Goal: Task Accomplishment & Management: Manage account settings

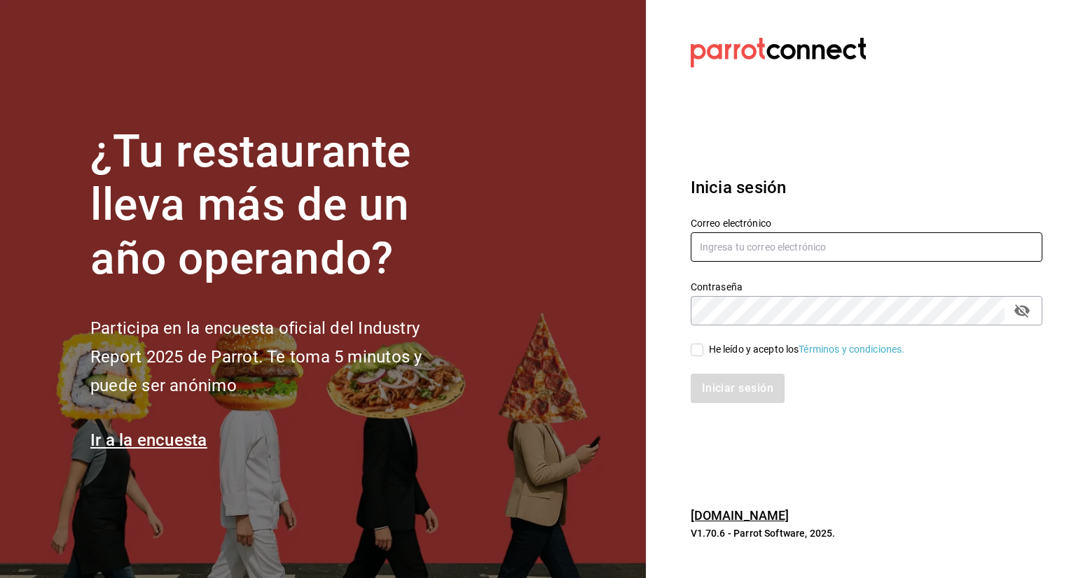
click at [758, 259] on input "text" at bounding box center [866, 246] width 352 height 29
type input "[PERSON_NAME][EMAIL_ADDRESS][PERSON_NAME][DOMAIN_NAME]"
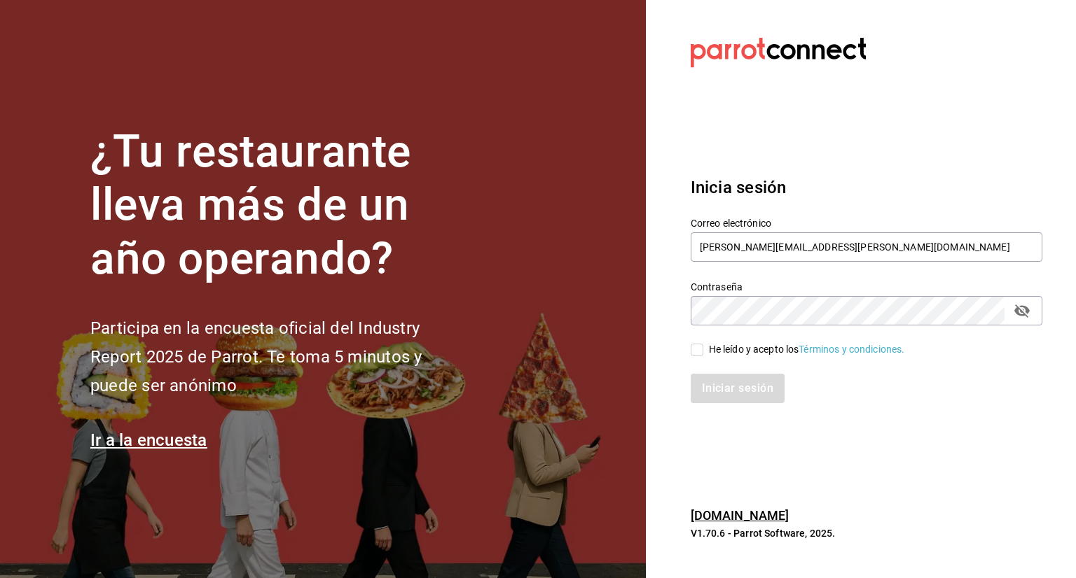
click at [1024, 305] on icon "passwordField" at bounding box center [1021, 310] width 17 height 17
click at [704, 345] on span "He leído y acepto los Términos y condiciones." at bounding box center [804, 349] width 202 height 15
click at [703, 345] on input "He leído y acepto los Términos y condiciones." at bounding box center [696, 350] width 13 height 13
checkbox input "true"
click at [748, 388] on button "Iniciar sesión" at bounding box center [737, 388] width 95 height 29
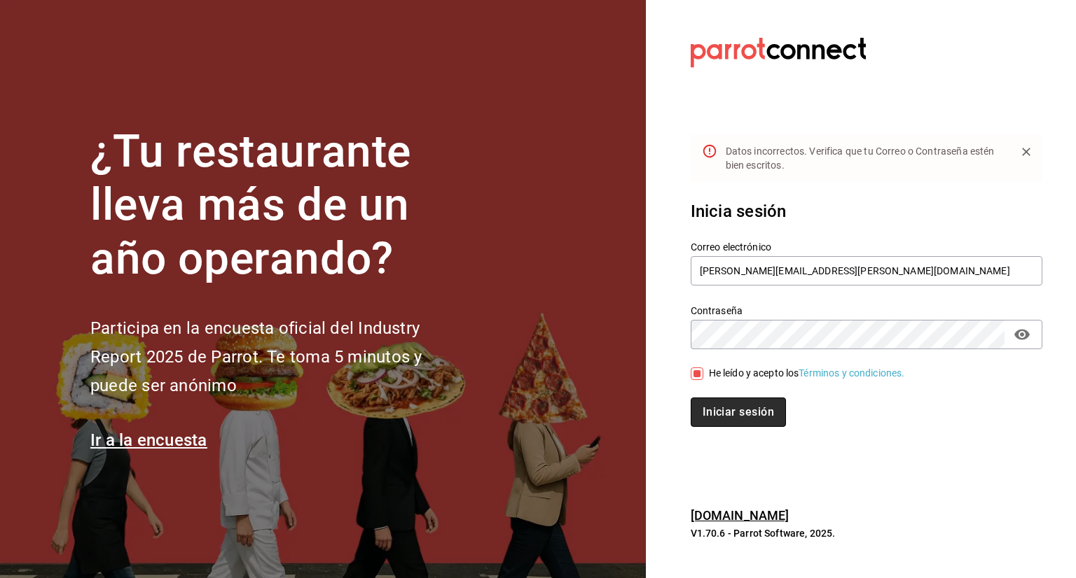
click at [757, 405] on button "Iniciar sesión" at bounding box center [737, 412] width 95 height 29
click at [729, 419] on button "Iniciar sesión" at bounding box center [737, 412] width 95 height 29
click at [690, 398] on button "Iniciar sesión" at bounding box center [737, 412] width 94 height 29
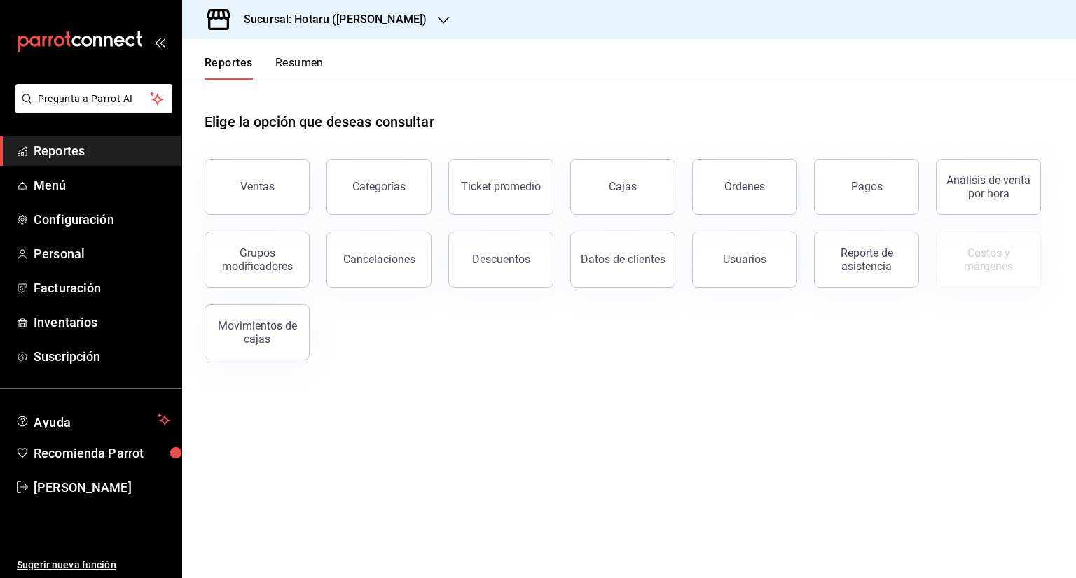
click at [438, 26] on div at bounding box center [443, 20] width 11 height 15
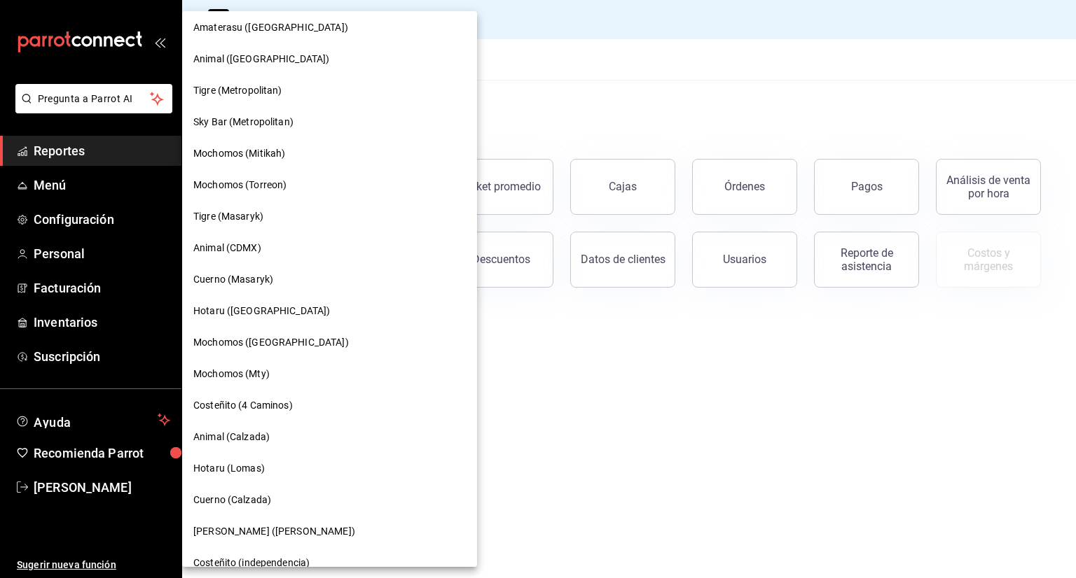
scroll to position [390, 0]
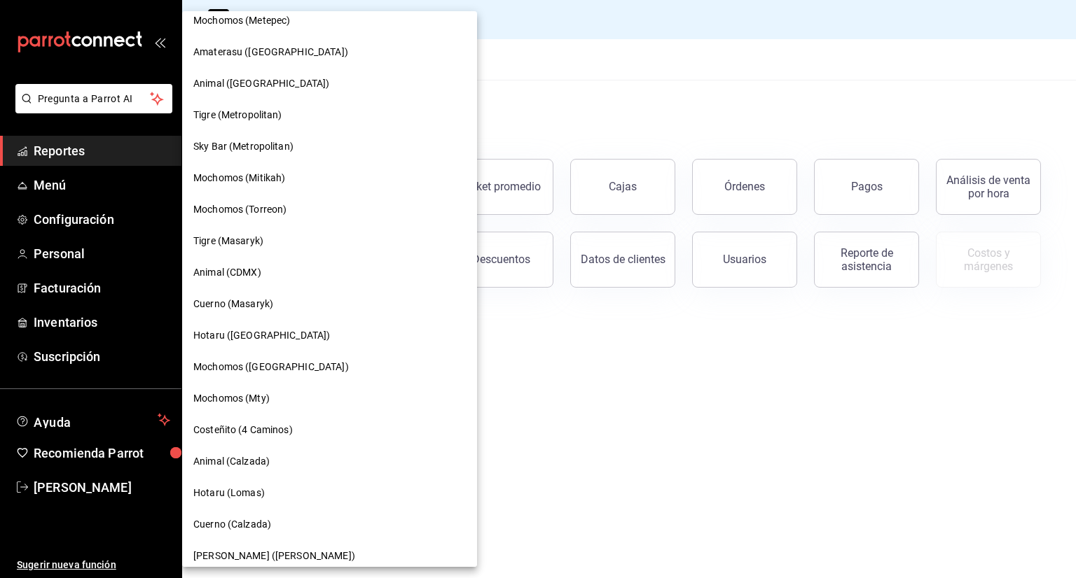
click at [244, 237] on span "Tigre (Masaryk)" at bounding box center [228, 241] width 70 height 15
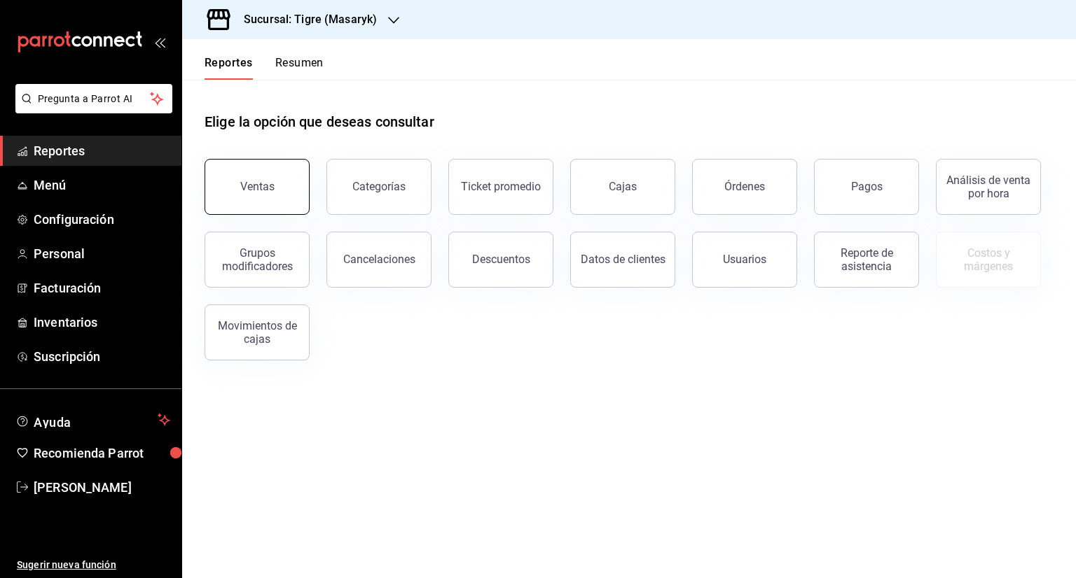
click at [284, 202] on button "Ventas" at bounding box center [256, 187] width 105 height 56
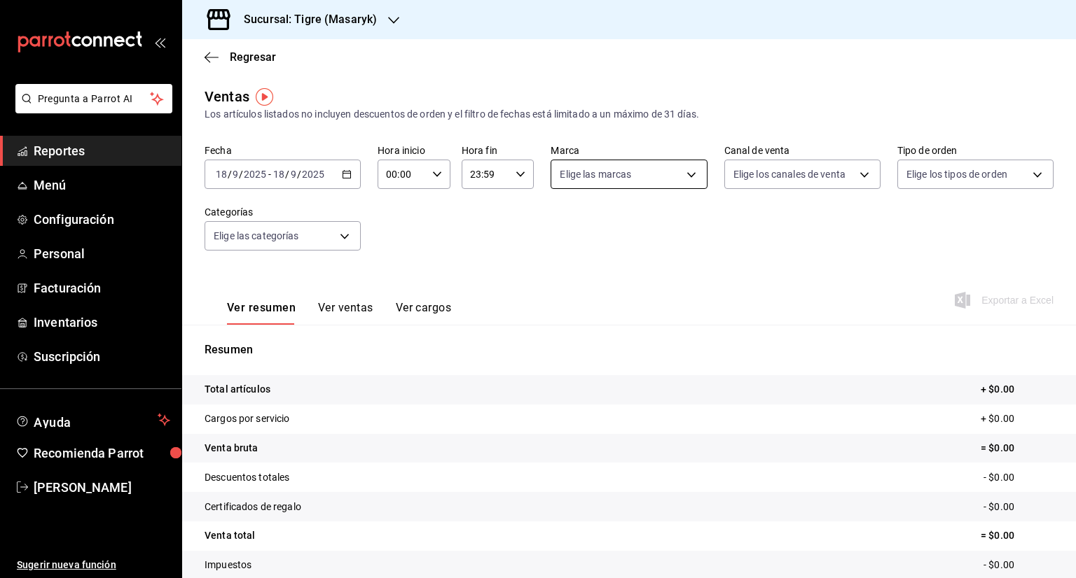
drag, startPoint x: 627, startPoint y: 189, endPoint x: 608, endPoint y: 185, distance: 20.1
click at [46, 188] on span "Menú" at bounding box center [102, 185] width 137 height 19
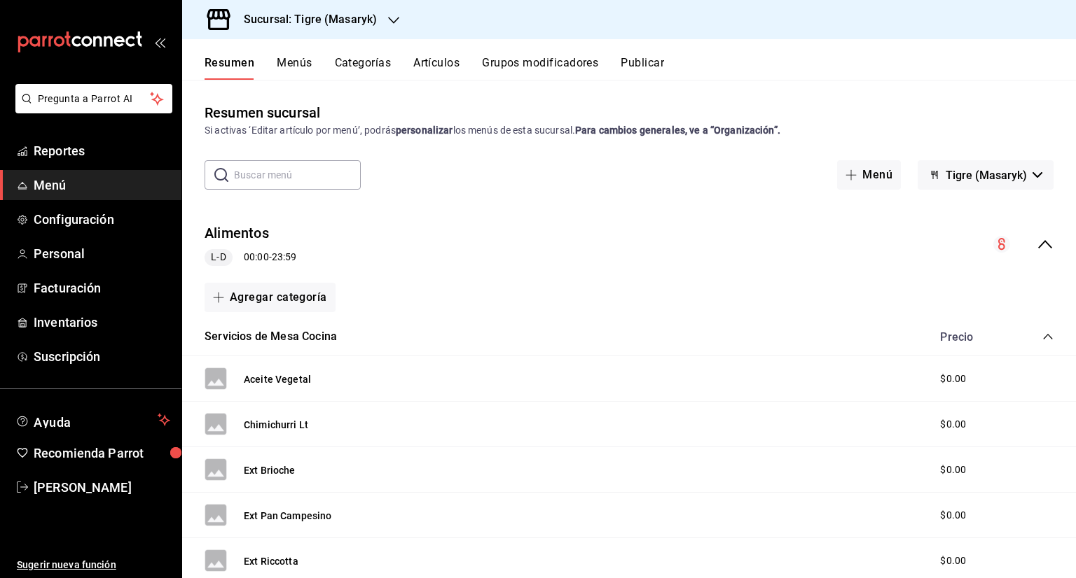
click at [1036, 246] on icon "collapse-menu-row" at bounding box center [1044, 244] width 17 height 17
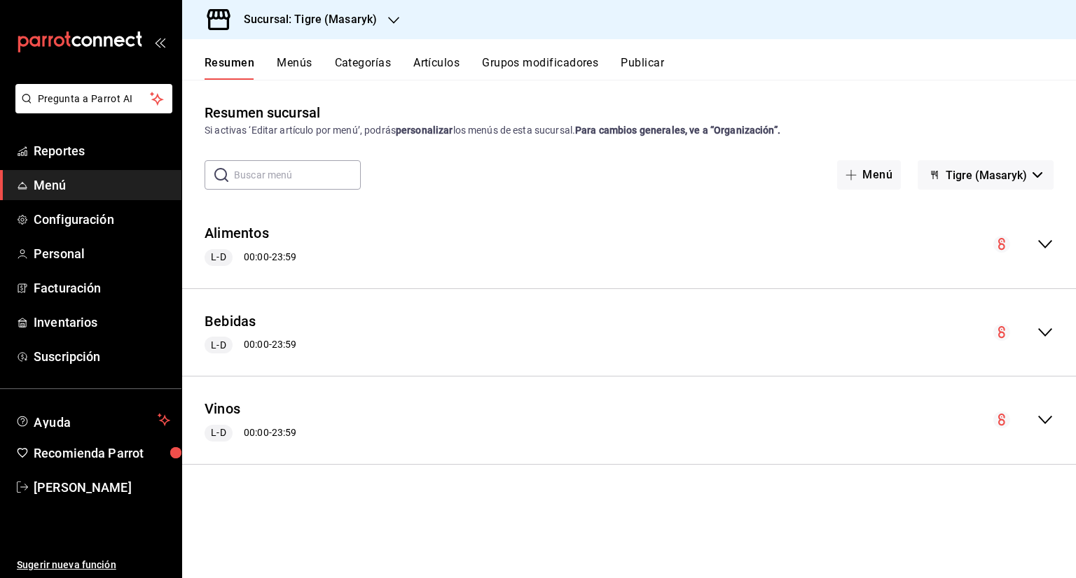
click at [1048, 247] on icon "collapse-menu-row" at bounding box center [1044, 244] width 17 height 17
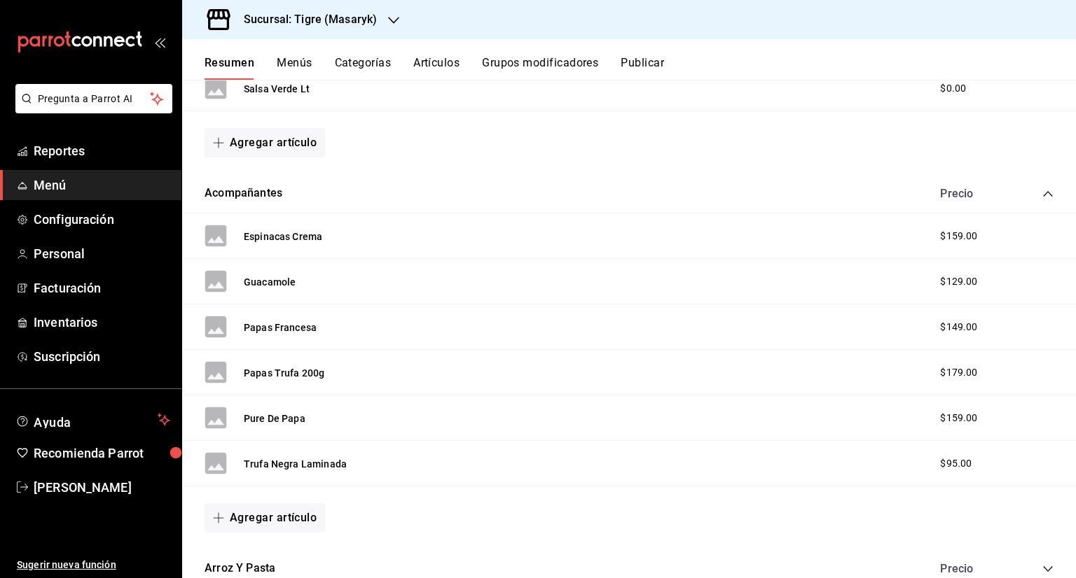
scroll to position [770, 0]
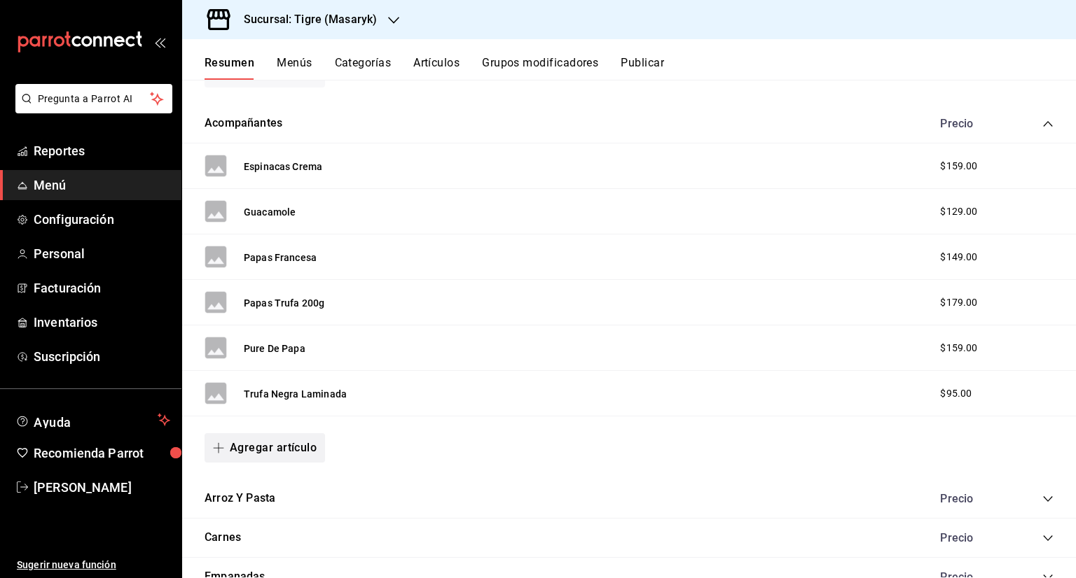
click at [258, 454] on button "Agregar artículo" at bounding box center [264, 447] width 120 height 29
click at [270, 517] on li "Artículo nuevo" at bounding box center [259, 518] width 110 height 34
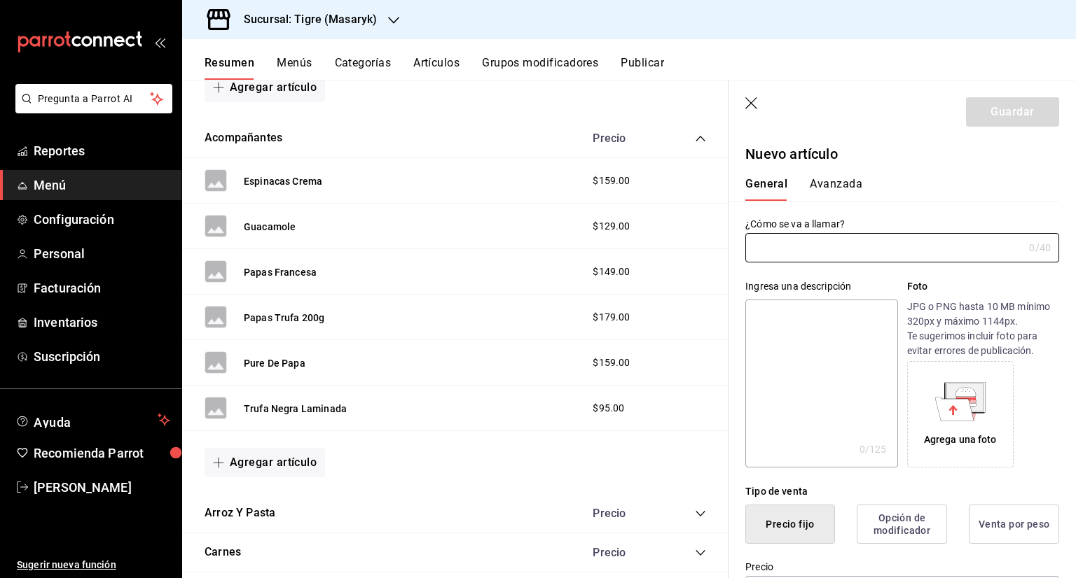
click at [751, 103] on icon "button" at bounding box center [751, 103] width 12 height 12
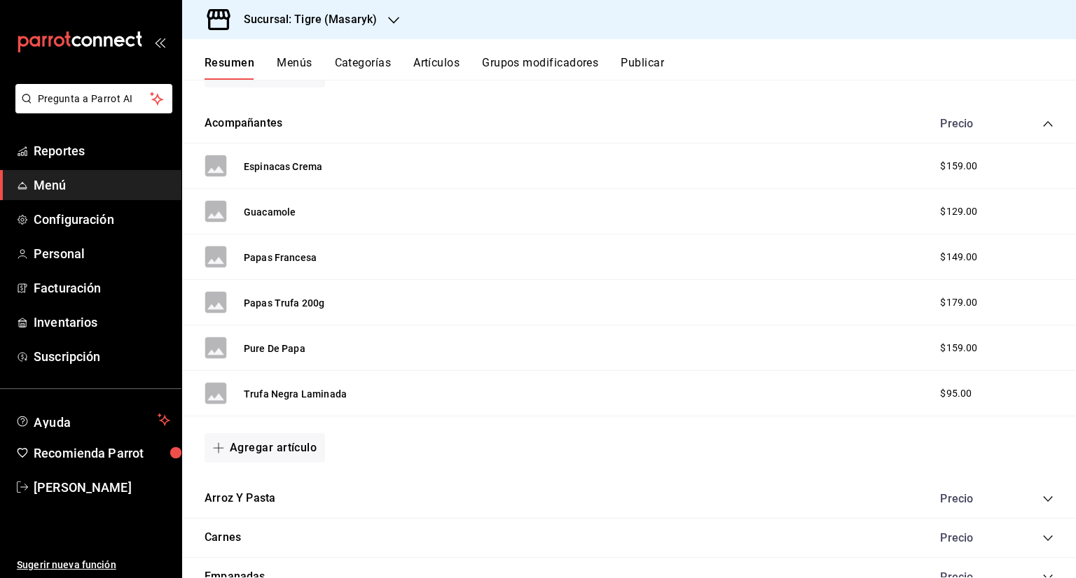
click at [298, 67] on button "Menús" at bounding box center [294, 68] width 35 height 24
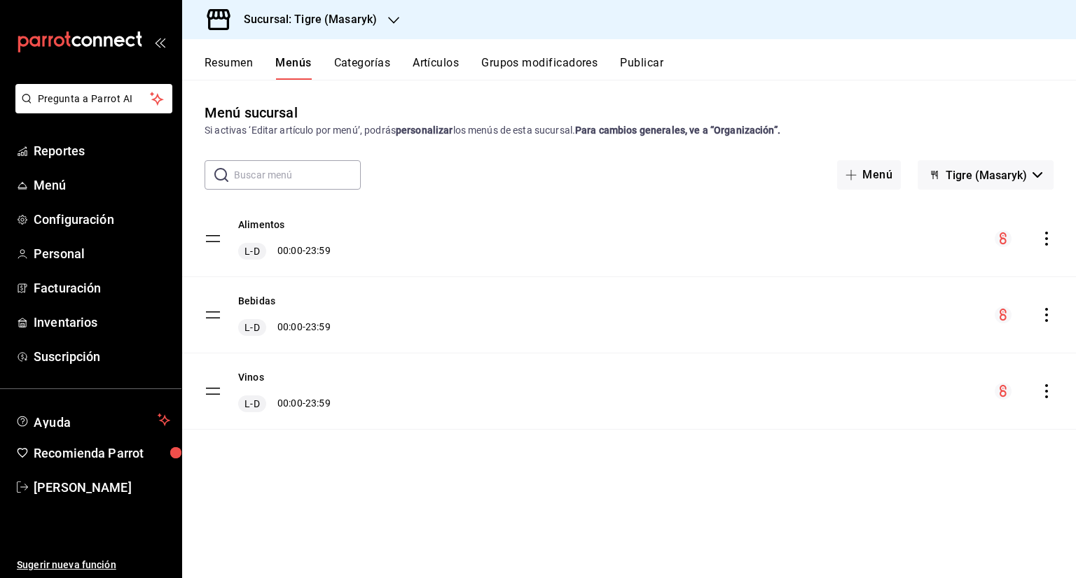
click at [1055, 236] on div "Alimentos L-D 00:00 - 23:59" at bounding box center [628, 239] width 893 height 76
click at [1047, 236] on icon "actions" at bounding box center [1046, 239] width 14 height 14
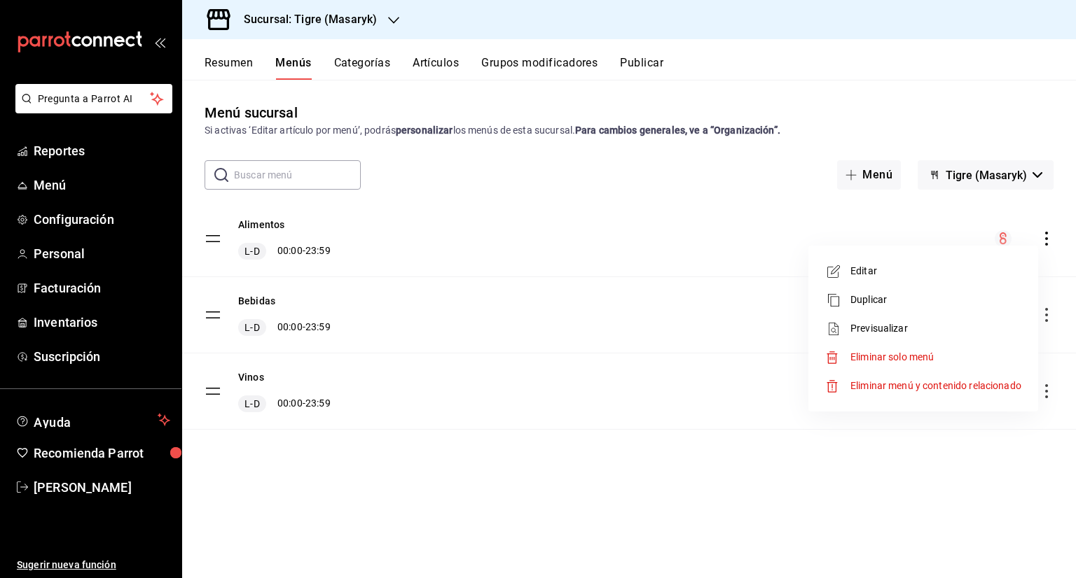
click at [895, 328] on span "Previsualizar" at bounding box center [935, 328] width 171 height 15
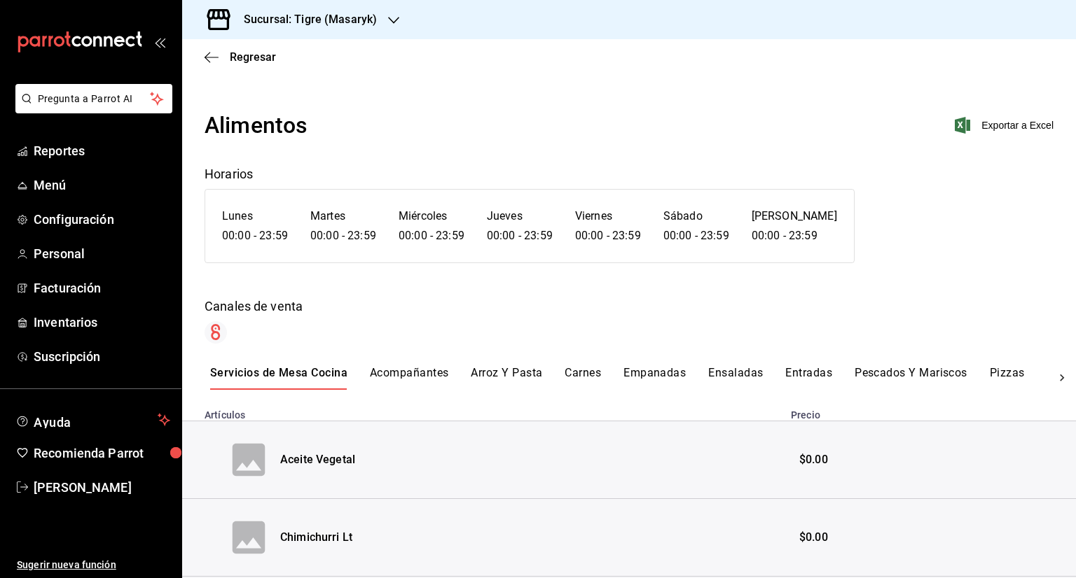
drag, startPoint x: 980, startPoint y: 146, endPoint x: 981, endPoint y: 135, distance: 11.2
click at [983, 125] on span "Exportar a Excel" at bounding box center [1005, 125] width 96 height 17
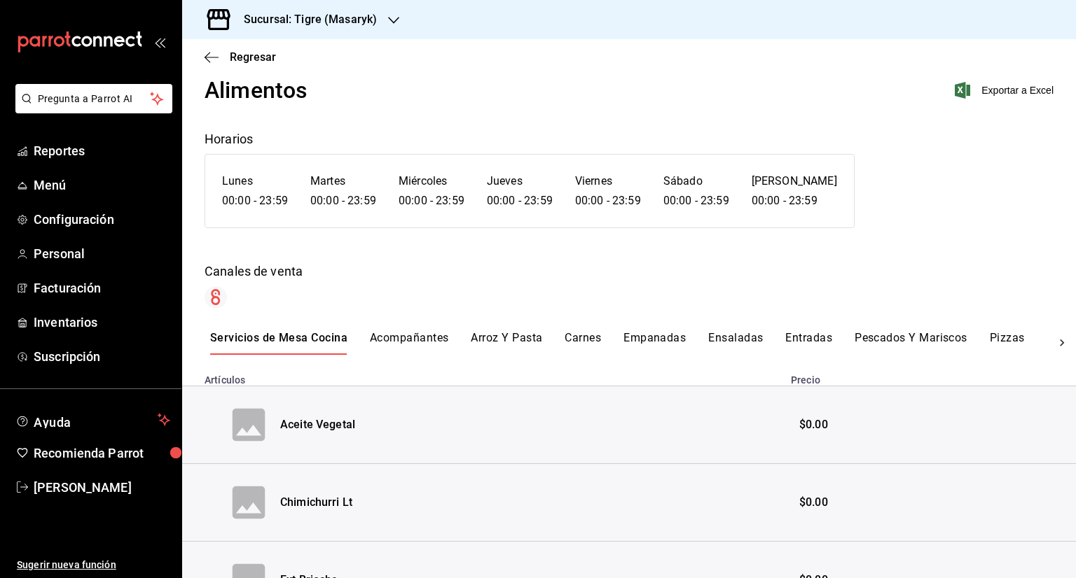
scroll to position [32, 0]
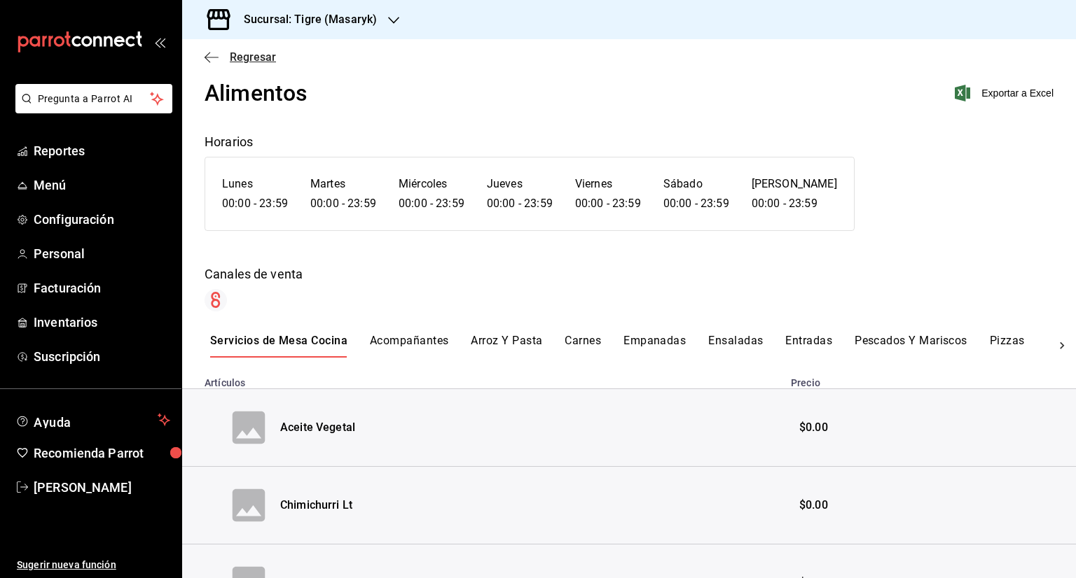
click at [211, 51] on icon "button" at bounding box center [211, 57] width 14 height 13
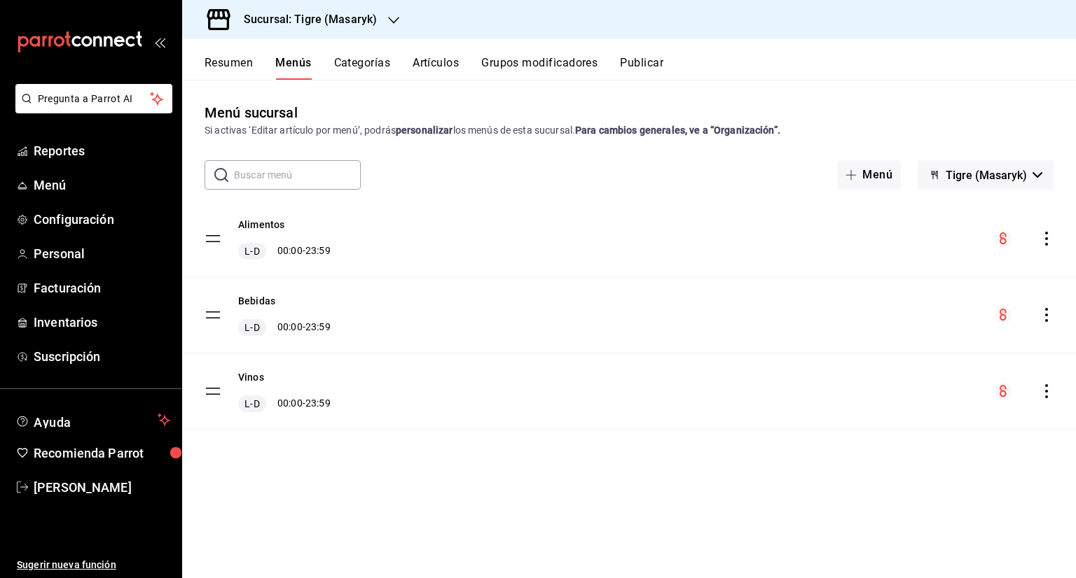
click at [360, 67] on button "Categorías" at bounding box center [362, 68] width 57 height 24
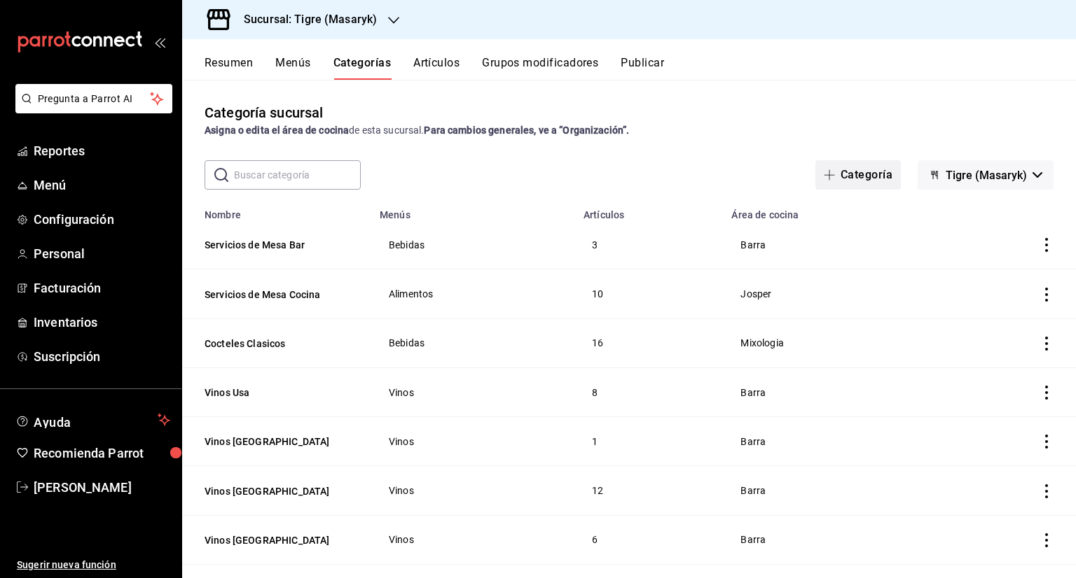
click at [840, 174] on button "Categoría" at bounding box center [857, 174] width 85 height 29
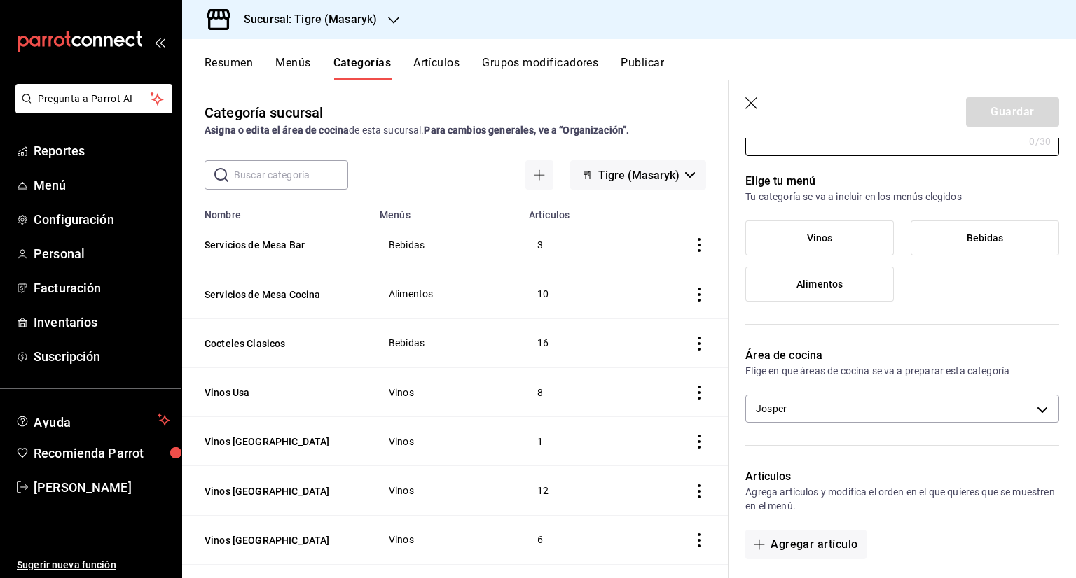
scroll to position [140, 0]
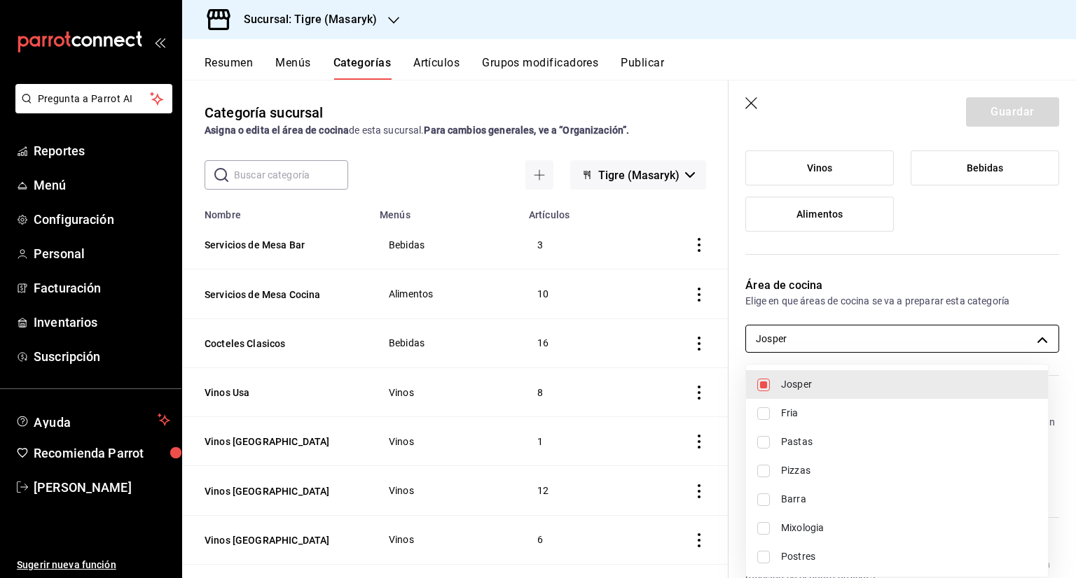
click at [981, 341] on body "Pregunta a Parrot AI Reportes Menú Configuración Personal Facturación Inventari…" at bounding box center [538, 289] width 1076 height 578
click at [1036, 334] on div at bounding box center [538, 289] width 1076 height 578
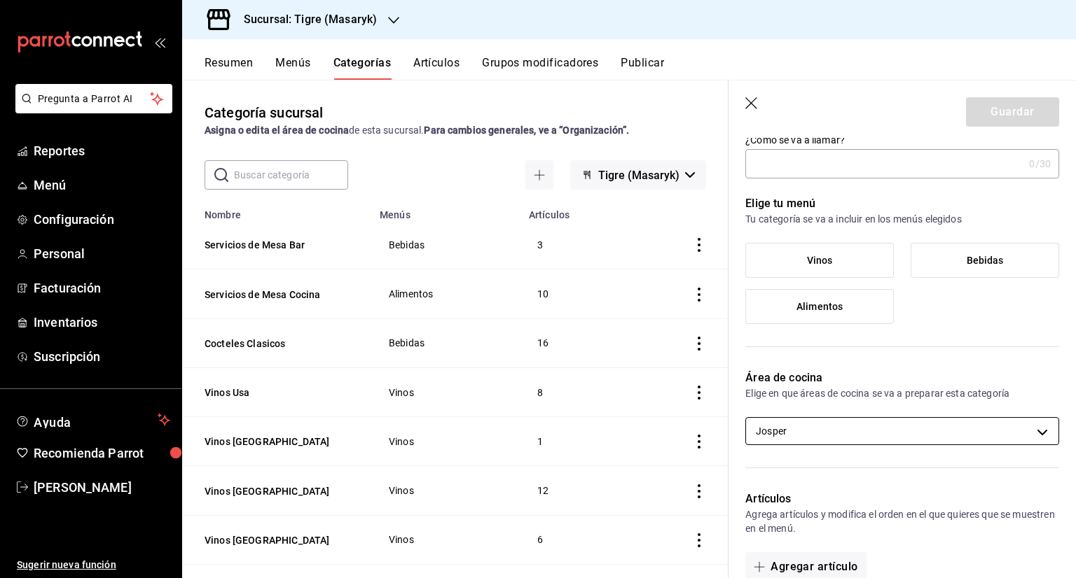
scroll to position [0, 0]
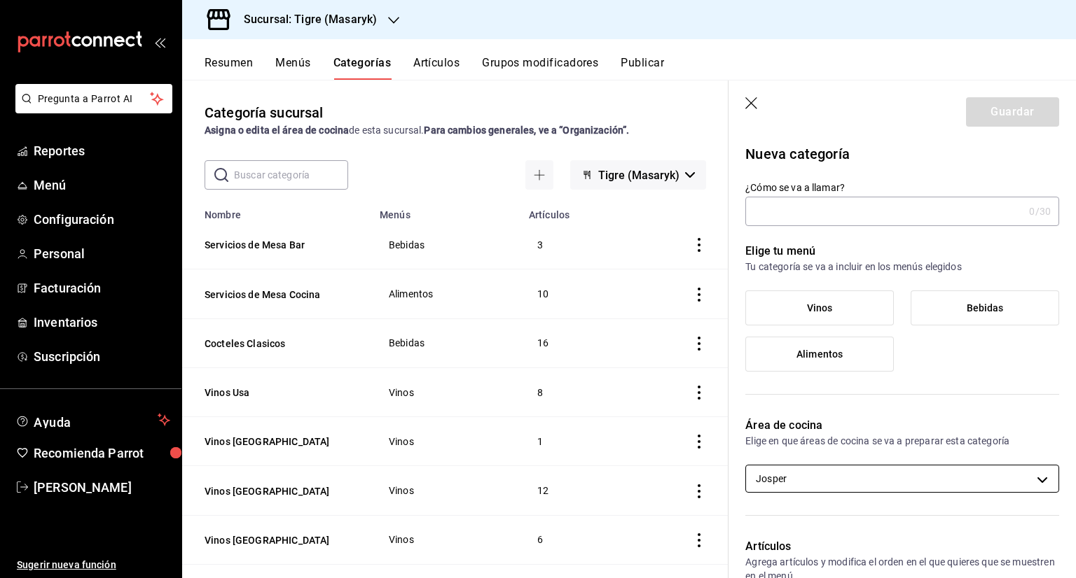
click at [835, 482] on body "Pregunta a Parrot AI Reportes Menú Configuración Personal Facturación Inventari…" at bounding box center [538, 289] width 1076 height 578
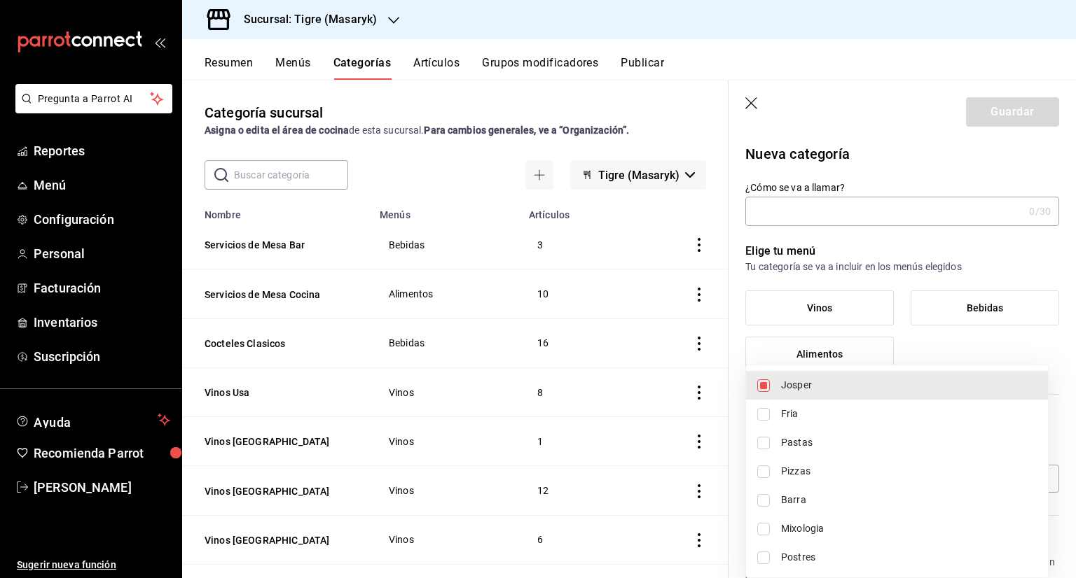
click at [1069, 408] on div at bounding box center [538, 289] width 1076 height 578
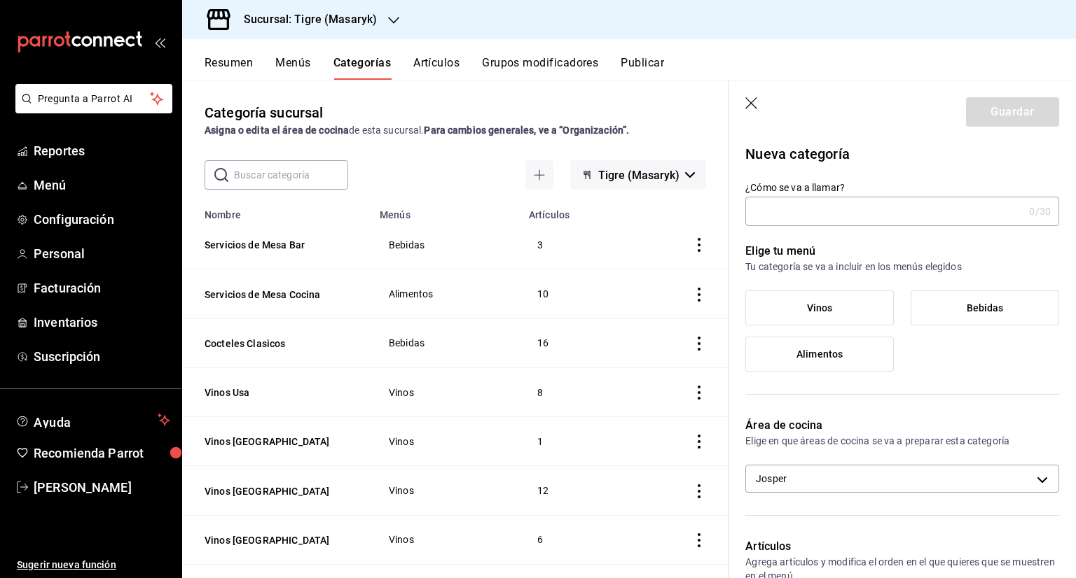
click at [745, 110] on icon "button" at bounding box center [752, 104] width 14 height 14
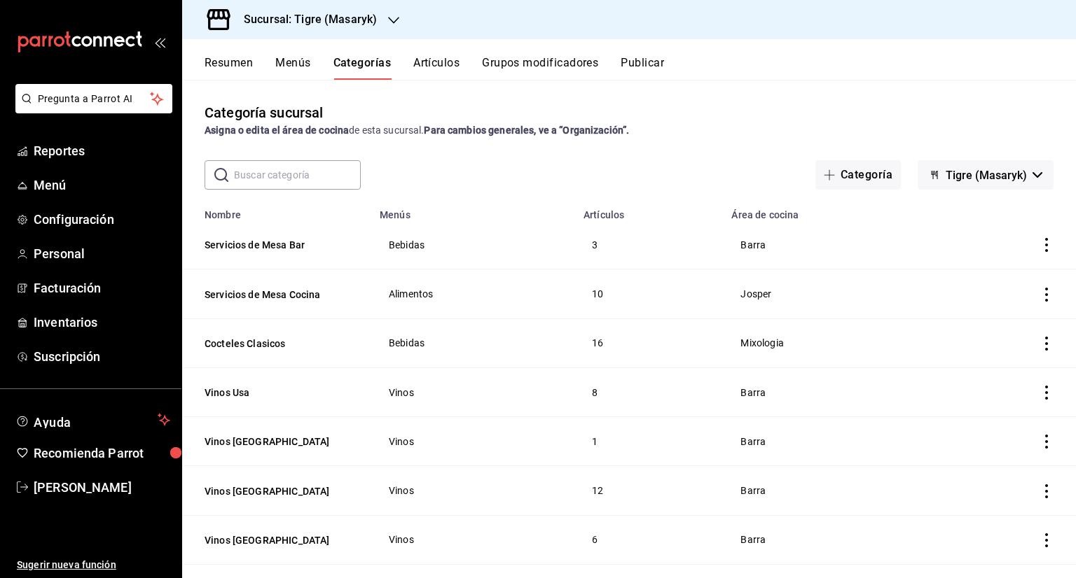
click at [429, 60] on button "Artículos" at bounding box center [436, 68] width 46 height 24
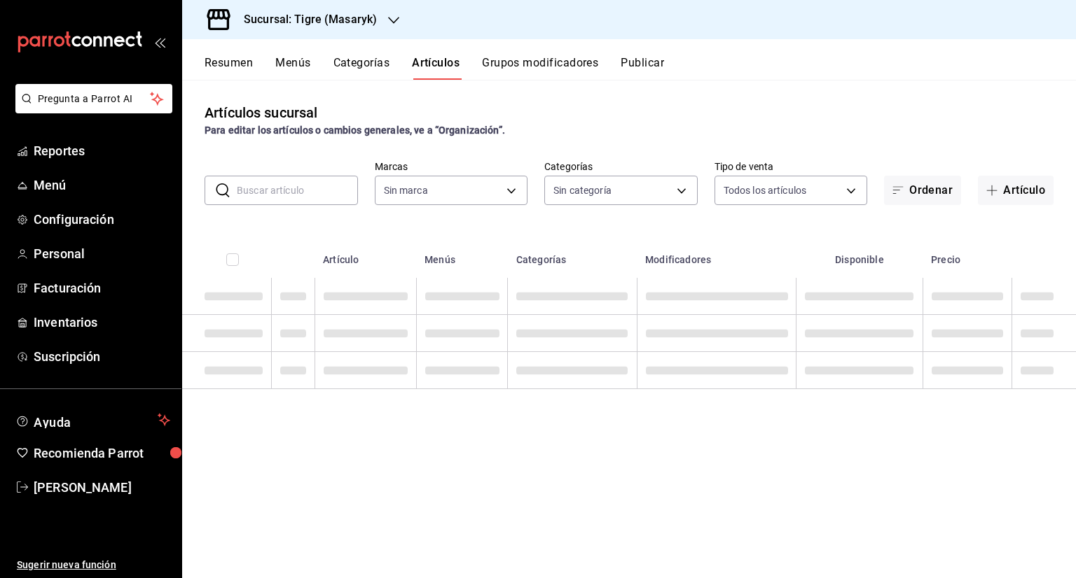
type input "0f86158e-2edf-4eb8-b958-7d07c808eb5c"
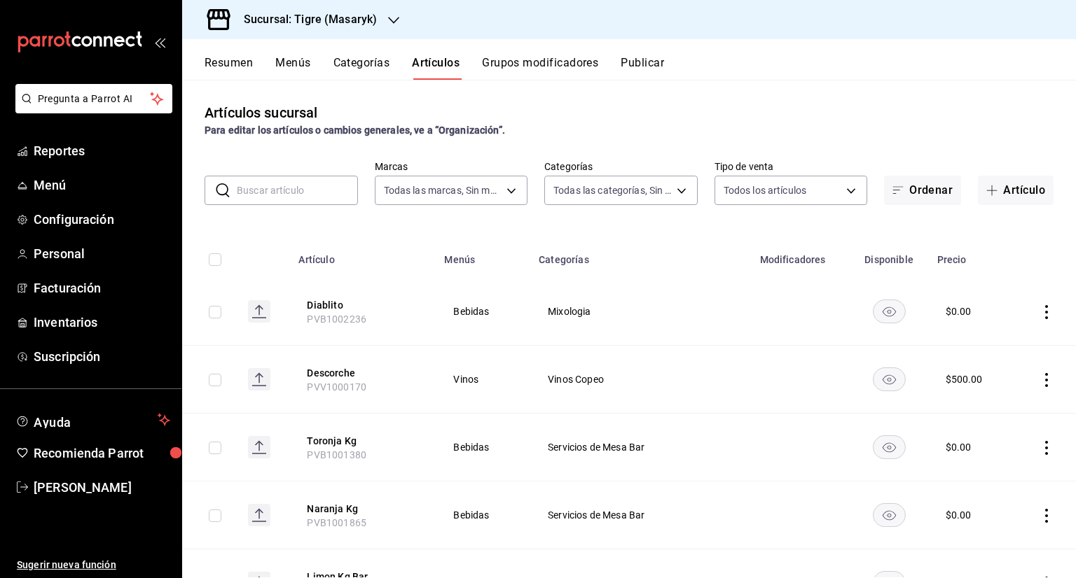
type input "7cd27861-1019-4265-ada8-0a6349b72ebc,77c47ebf-2aa7-4ca3-900f-d4e8133ed13d,d84ff…"
click at [501, 308] on span "Bebidas" at bounding box center [483, 312] width 60 height 10
click at [336, 18] on h3 "Sucursal: Tigre (Masaryk)" at bounding box center [304, 19] width 144 height 17
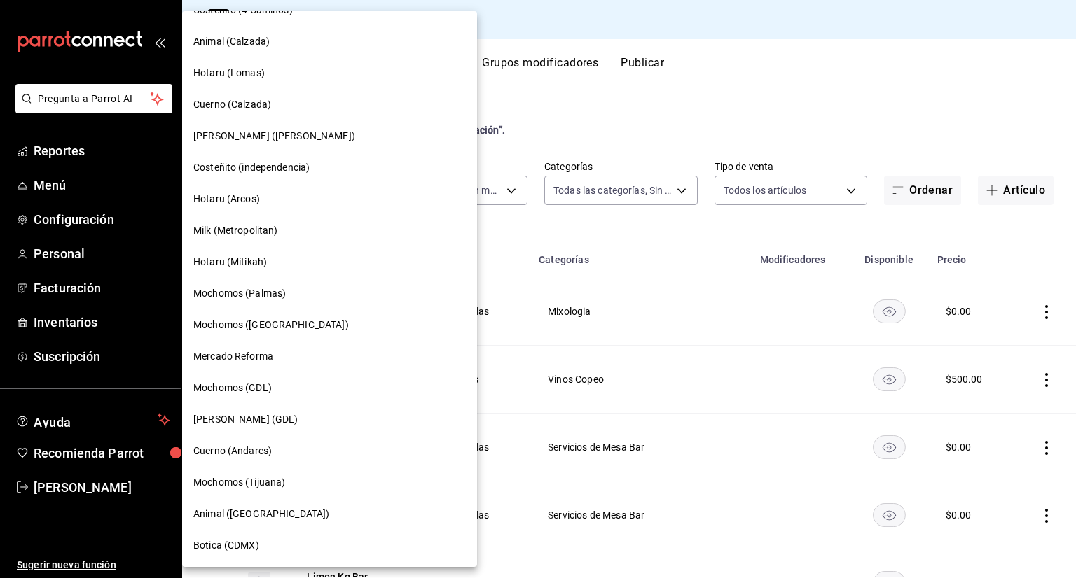
scroll to position [740, 0]
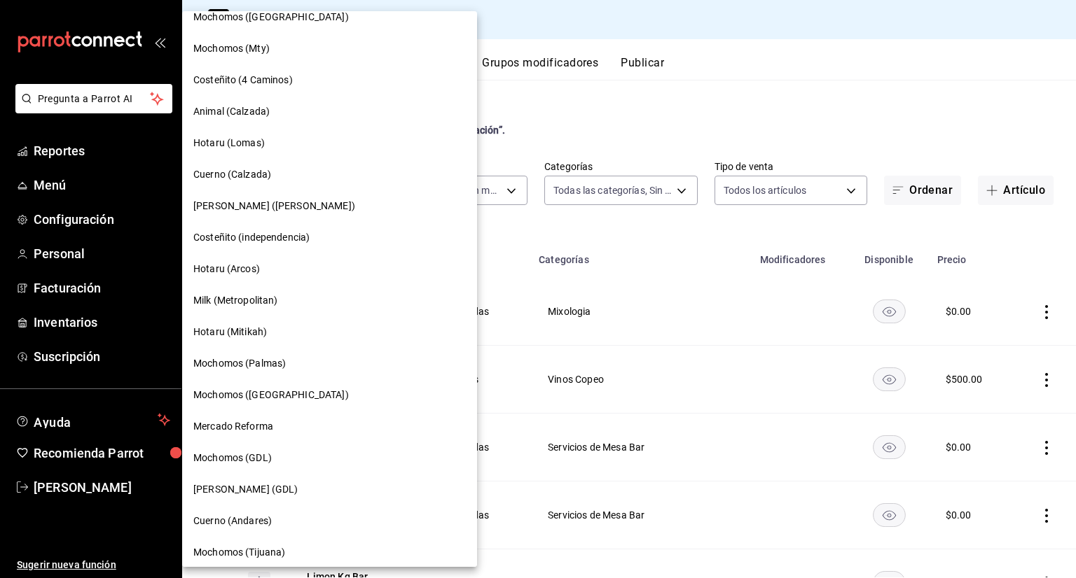
click at [258, 99] on div "Animal (Calzada)" at bounding box center [329, 112] width 295 height 32
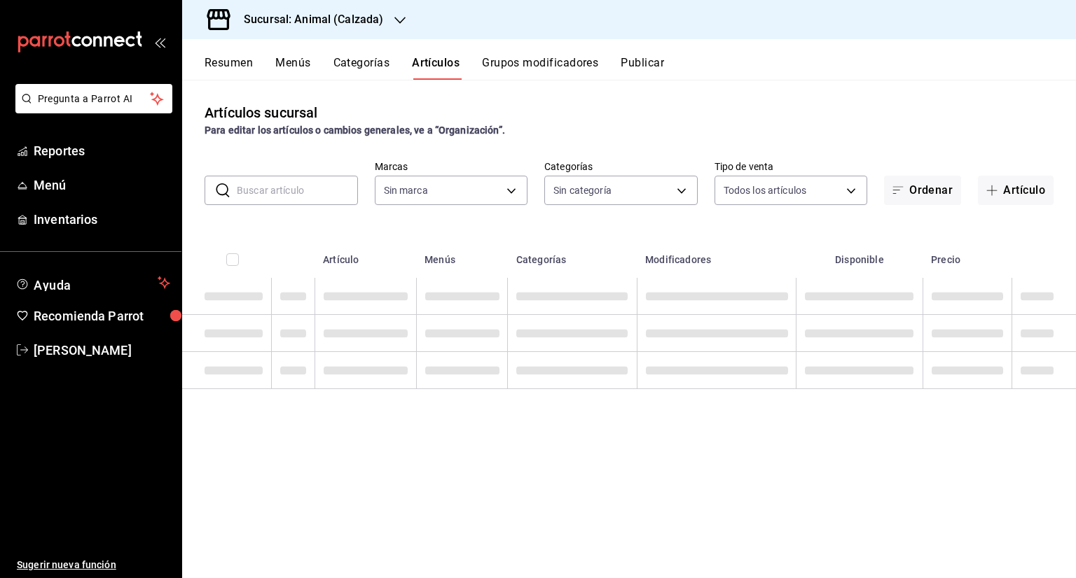
type input "577524a9-a437-43f3-84d2-cf2e6968635f,5d35a5f4-3063-4397-a550-a8f4eca83956,9bcdf…"
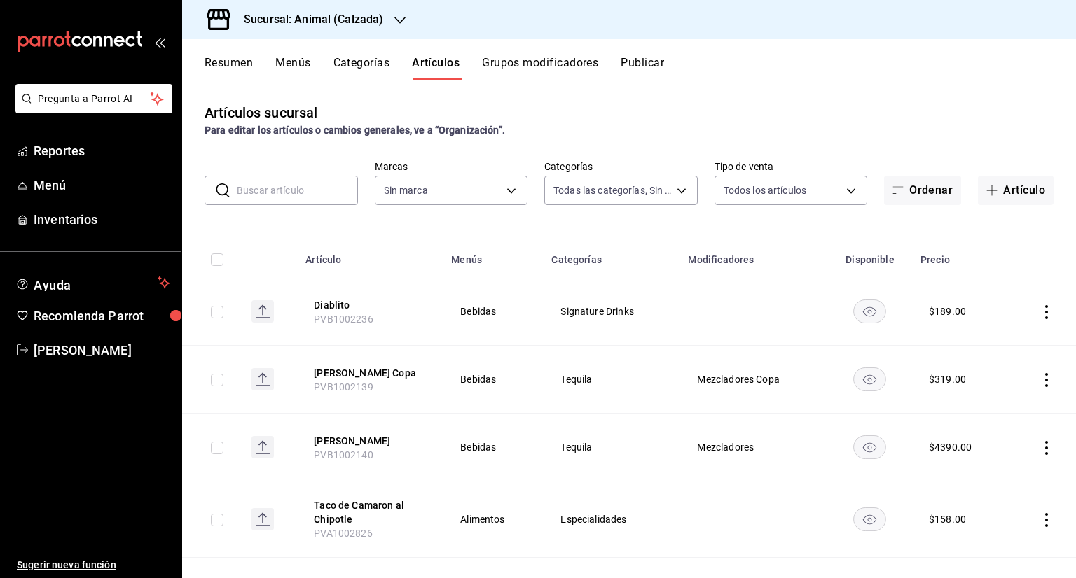
type input "e26472f3-9262-489d-bcba-4c6b034529c7"
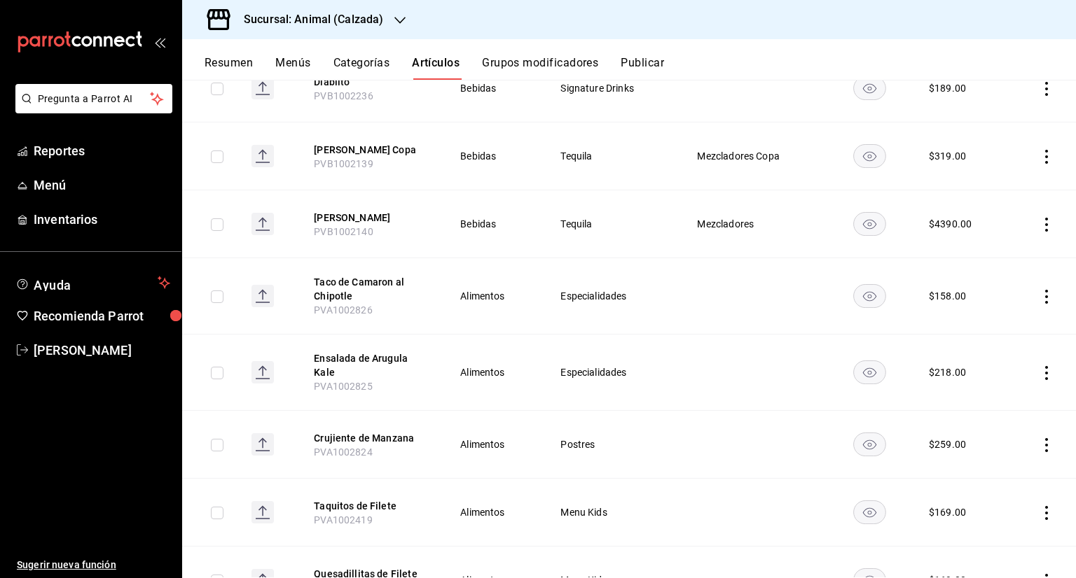
scroll to position [0, 0]
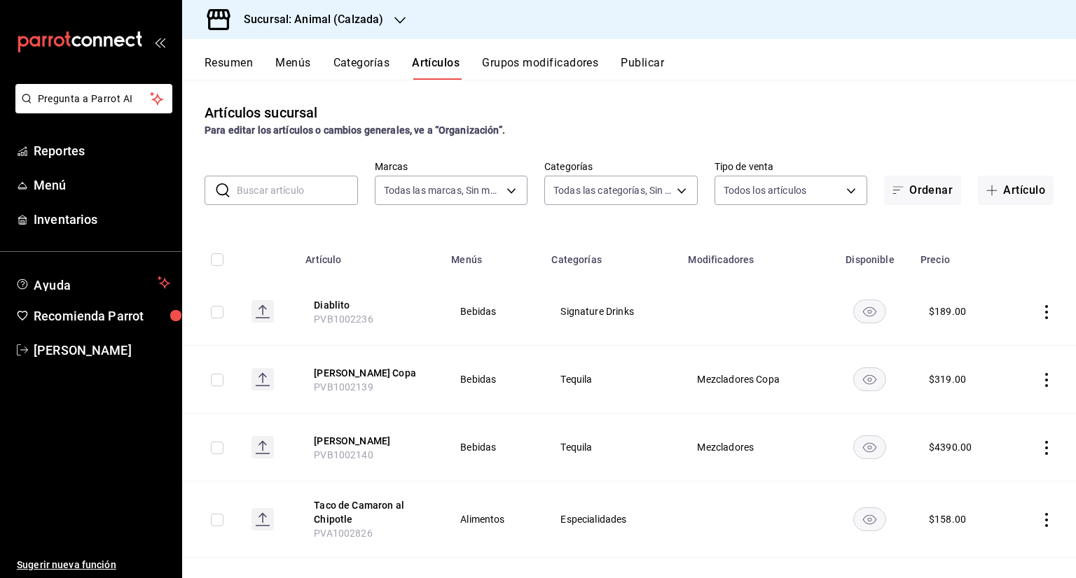
click at [291, 191] on input "text" at bounding box center [297, 190] width 121 height 28
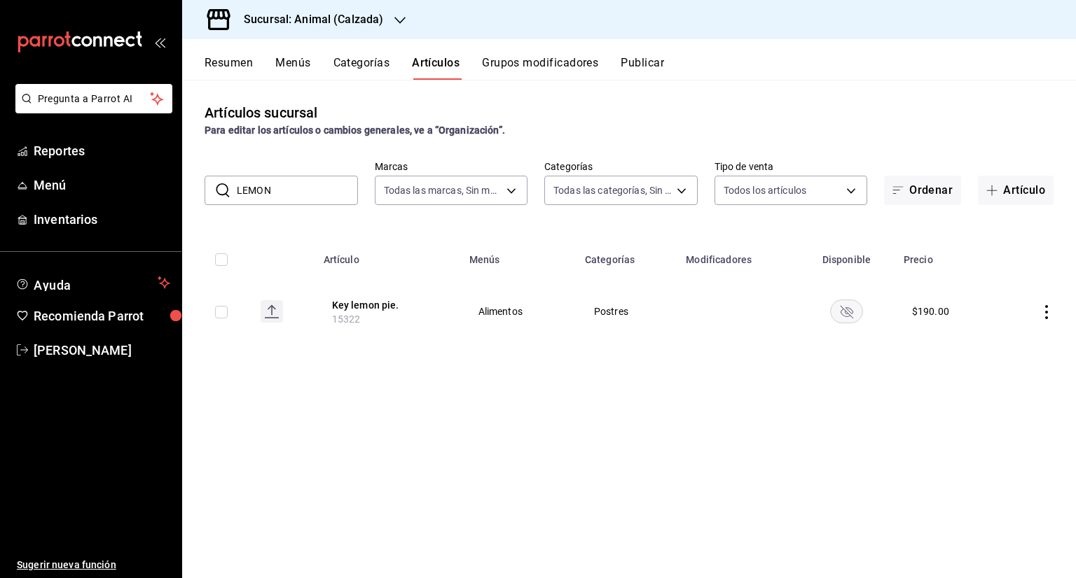
click at [321, 193] on input "LEMON" at bounding box center [297, 190] width 121 height 28
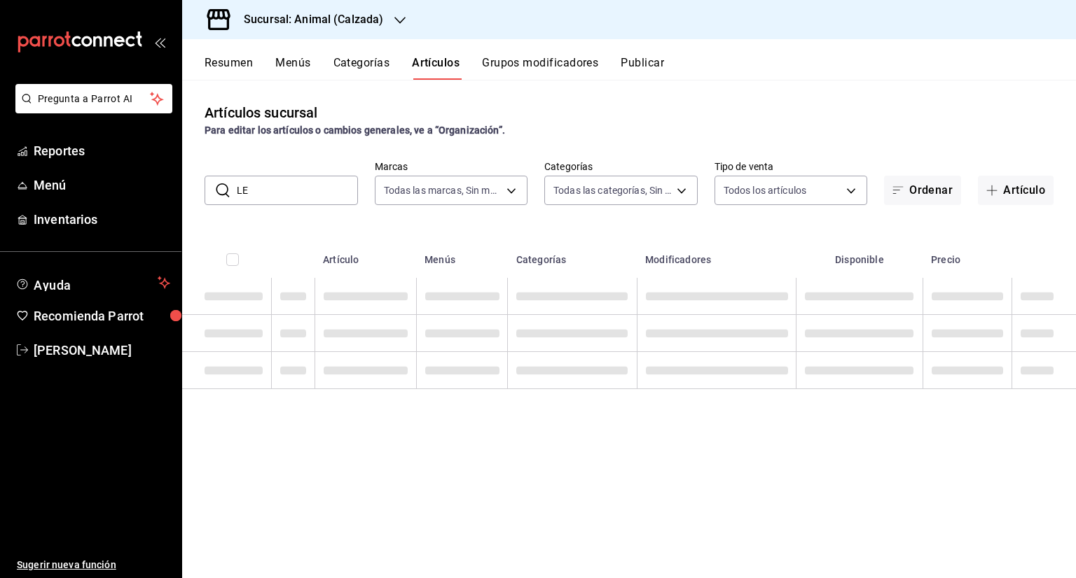
type input "L"
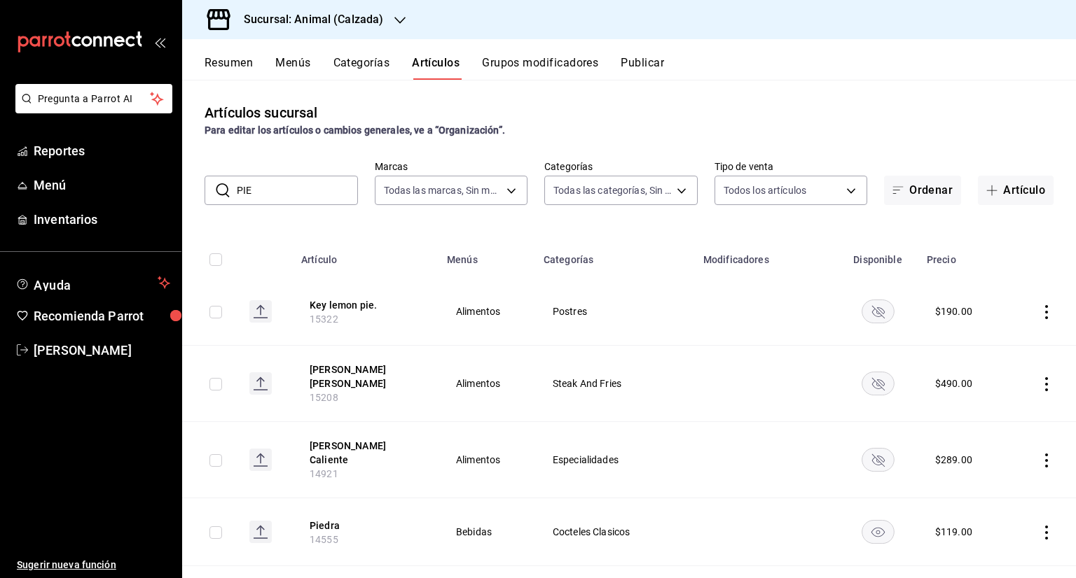
click at [288, 186] on input "PIE" at bounding box center [297, 190] width 121 height 28
type input "P"
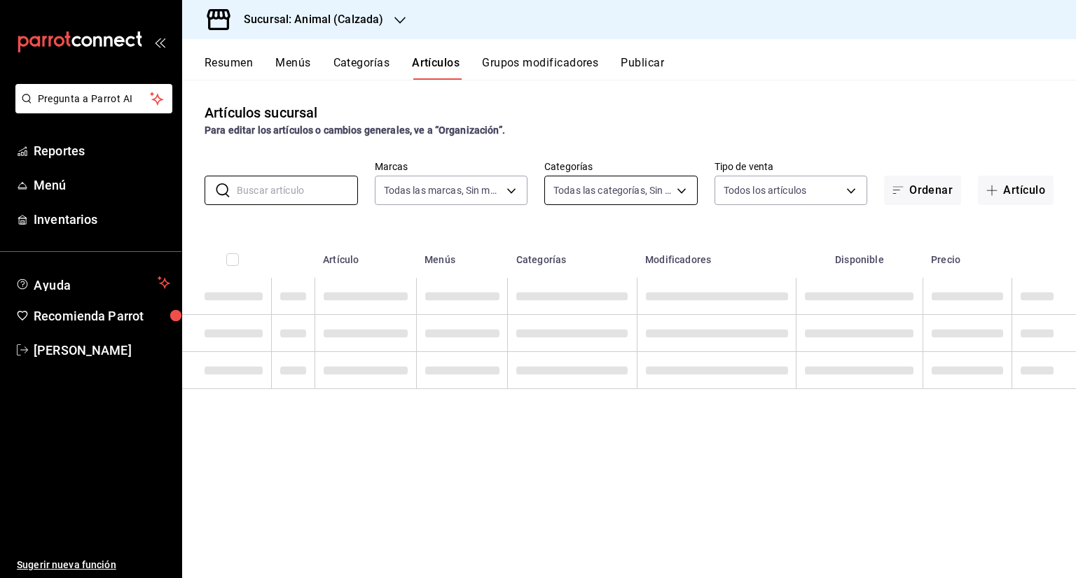
click at [647, 201] on body "Pregunta a Parrot AI Reportes Menú Inventarios Ayuda Recomienda Parrot Ricardo …" at bounding box center [538, 289] width 1076 height 578
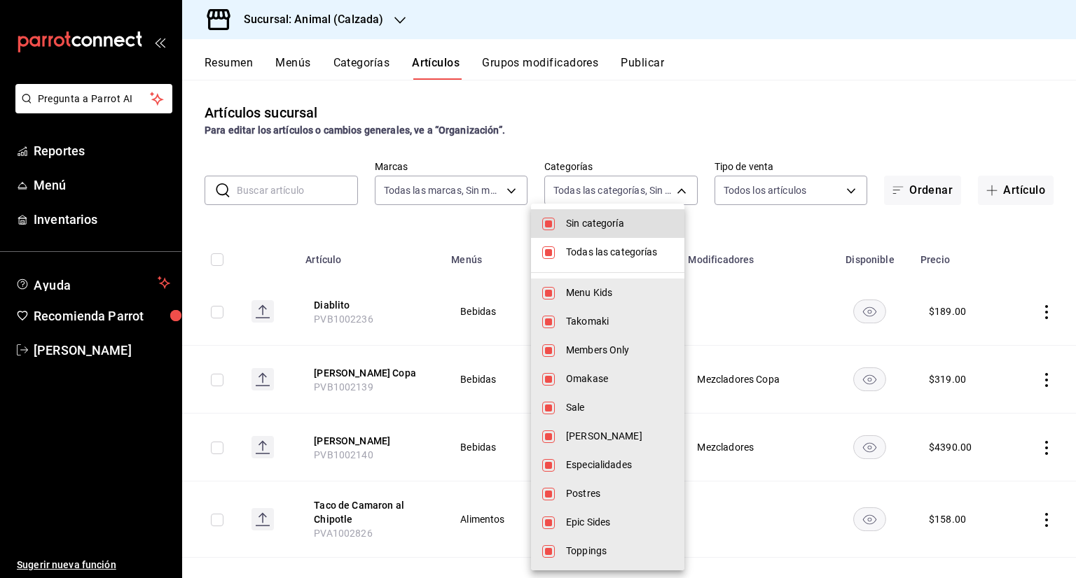
click at [547, 229] on input "checkbox" at bounding box center [548, 224] width 13 height 13
checkbox input "false"
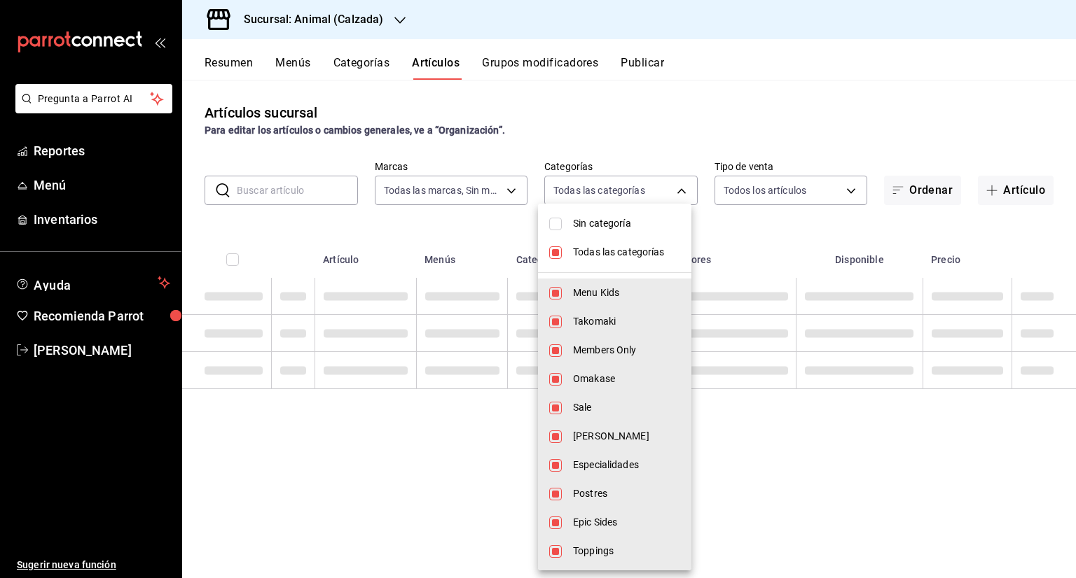
click at [564, 255] on li "Todas las categorías" at bounding box center [614, 252] width 153 height 29
checkbox input "false"
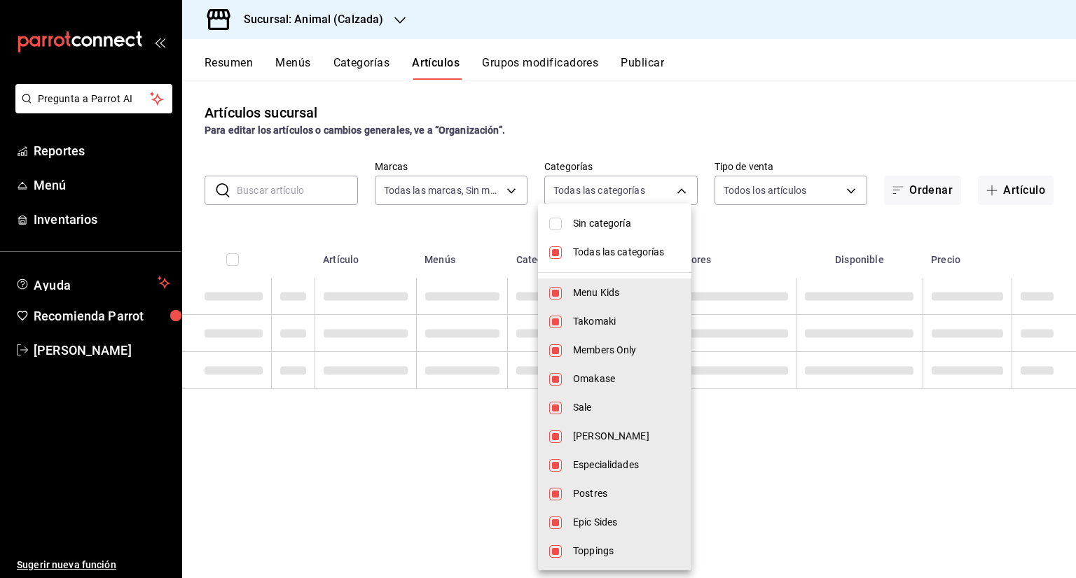
checkbox input "false"
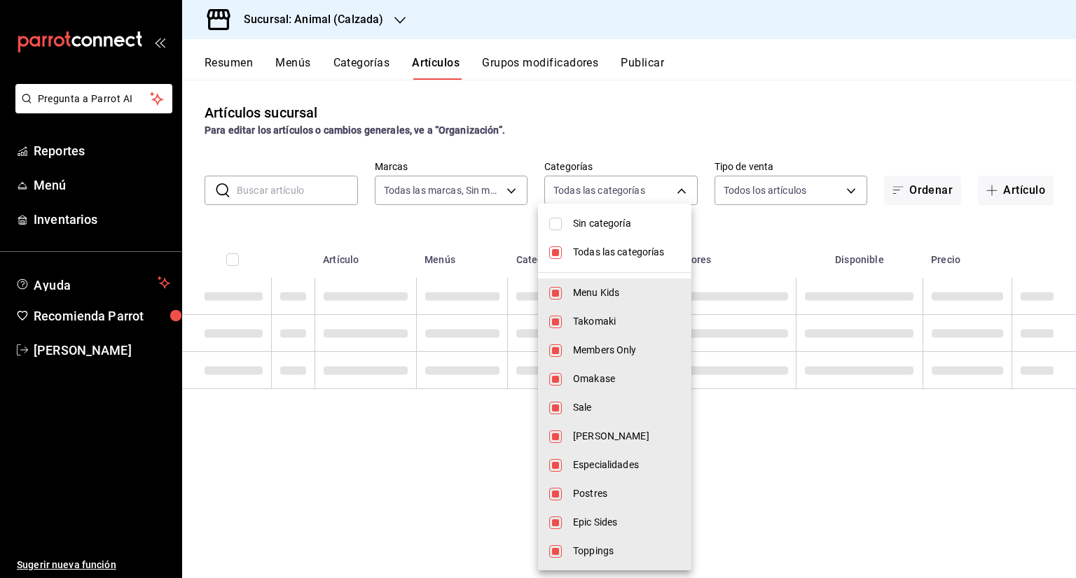
checkbox input "false"
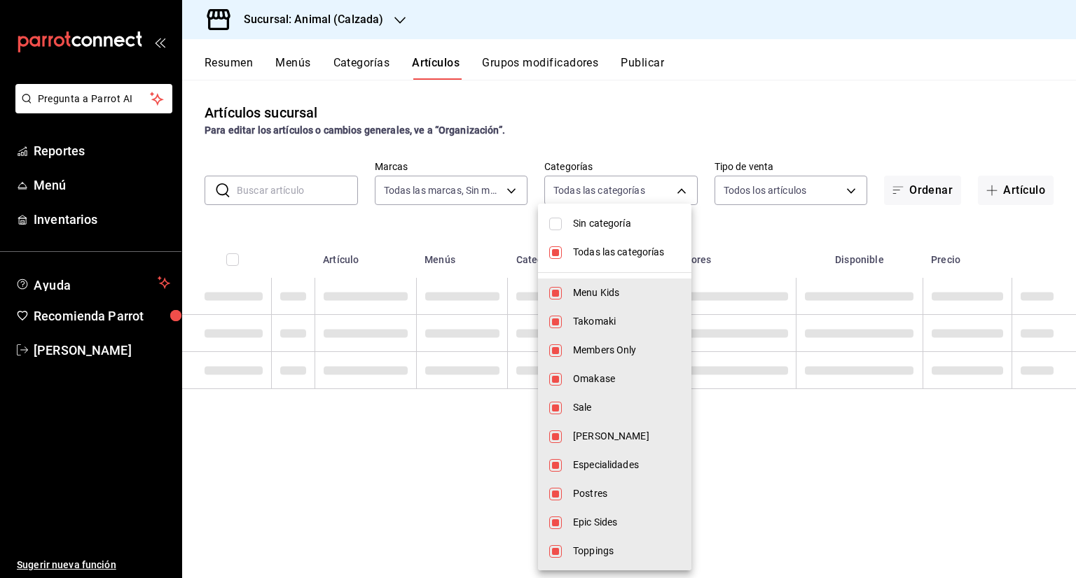
checkbox input "false"
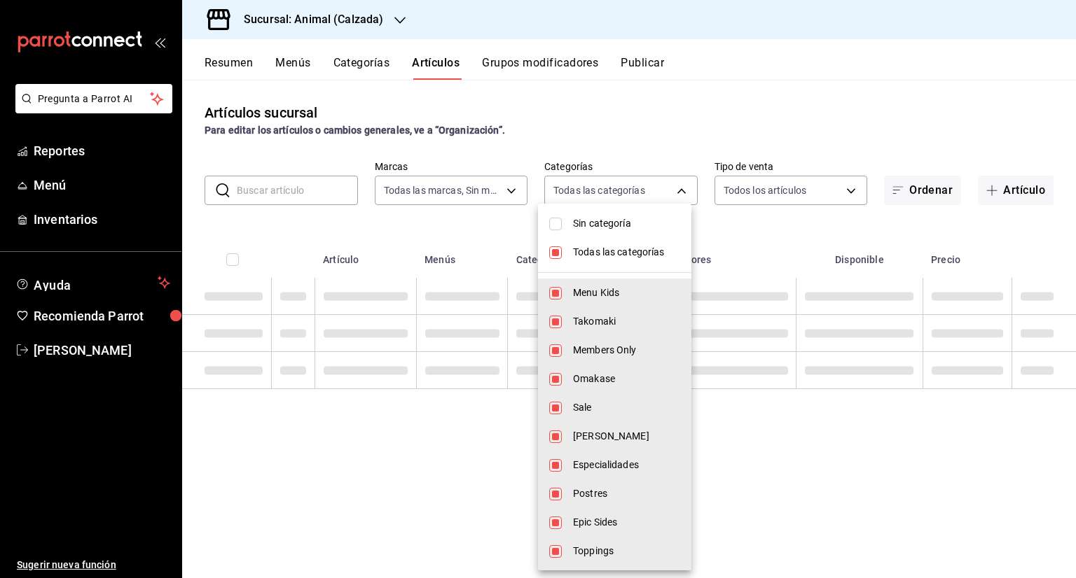
checkbox input "false"
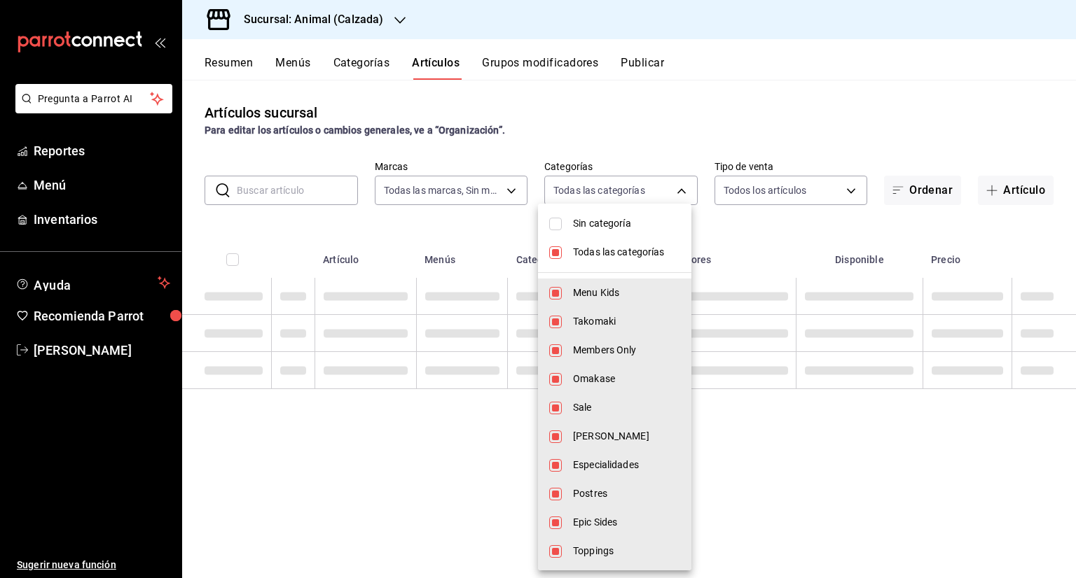
checkbox input "false"
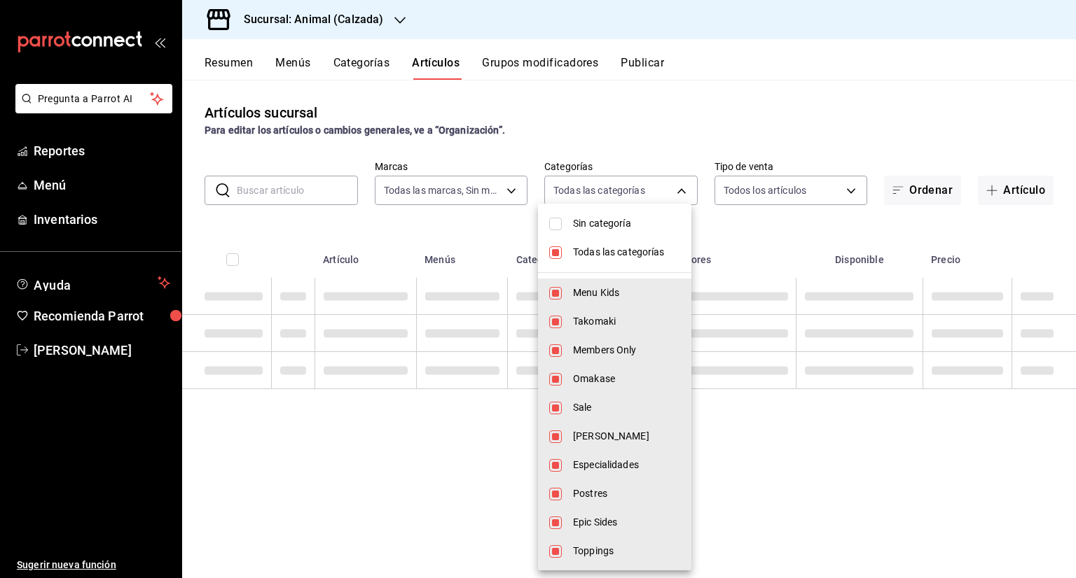
checkbox input "false"
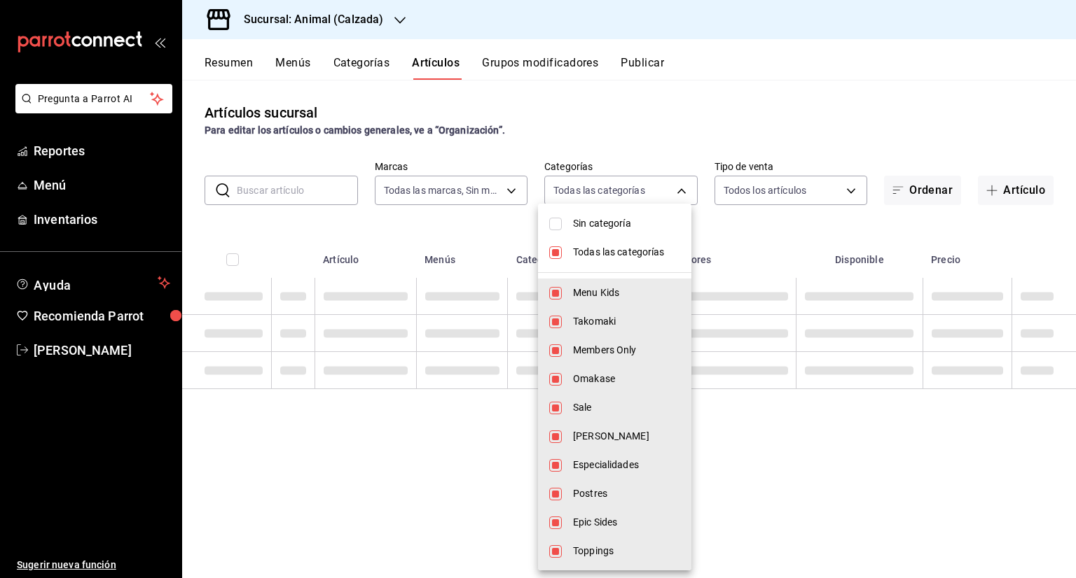
checkbox input "false"
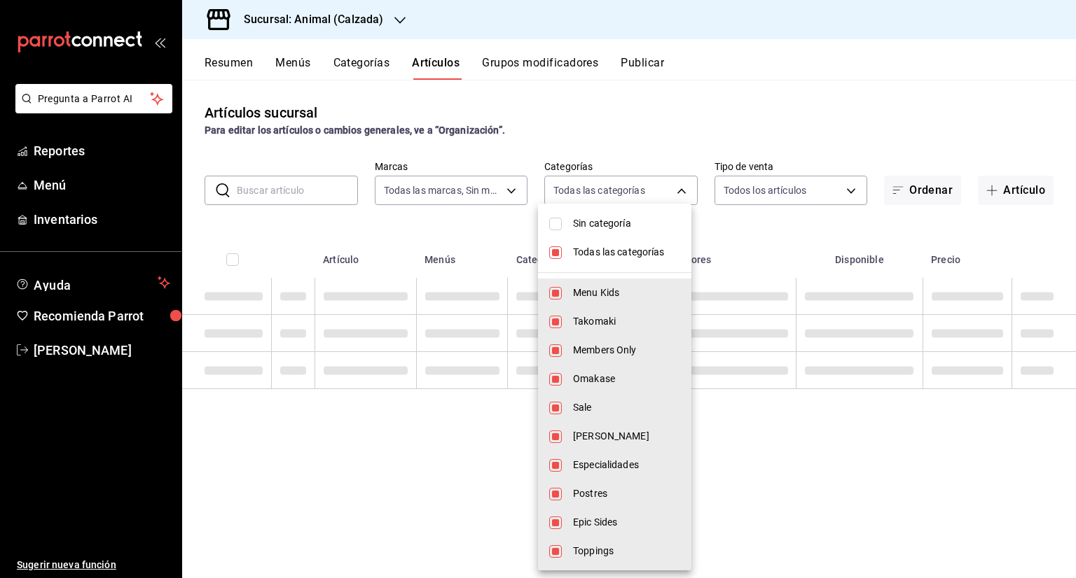
checkbox input "false"
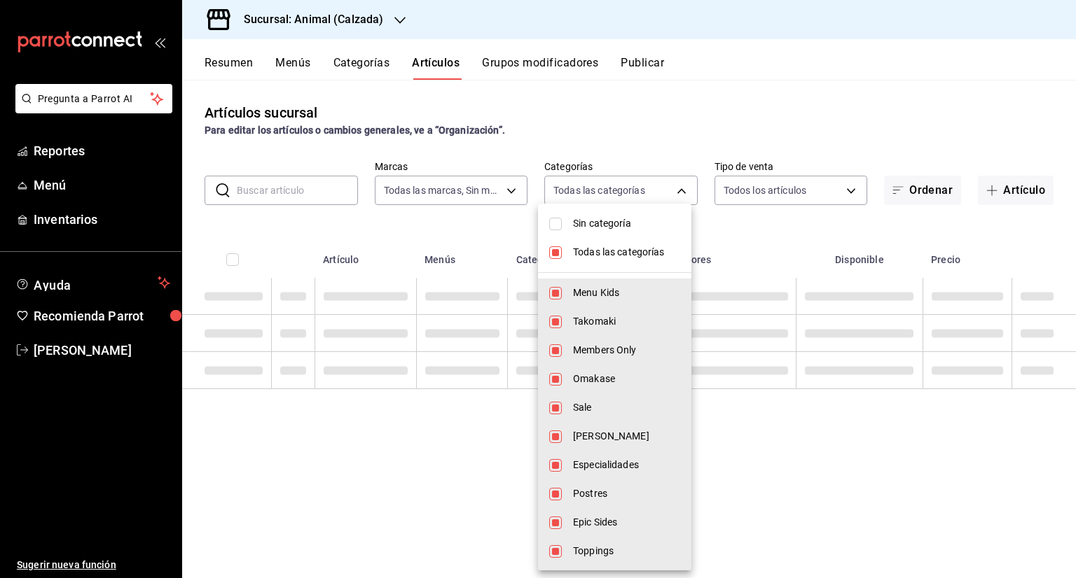
checkbox input "false"
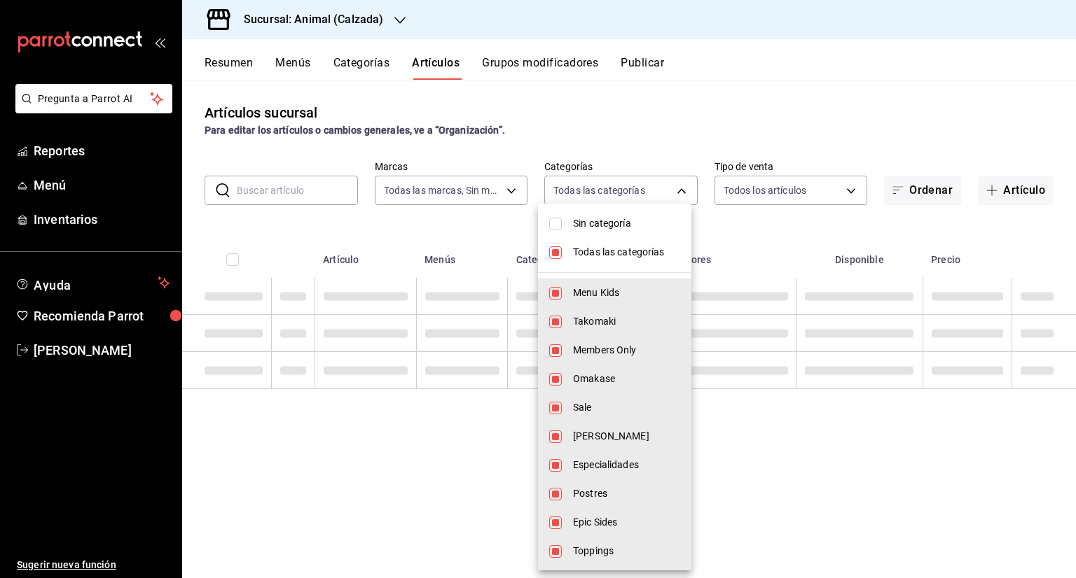
checkbox input "false"
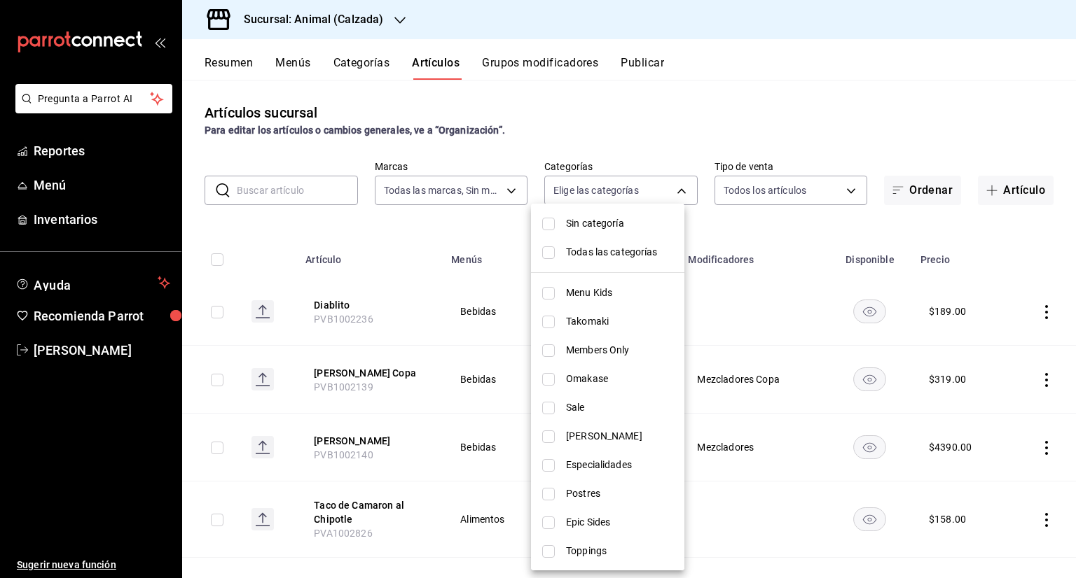
click at [586, 492] on span "Postres" at bounding box center [619, 494] width 107 height 15
type input "08da48e9-09bd-47a5-8cb2-ffa6543befab"
checkbox input "true"
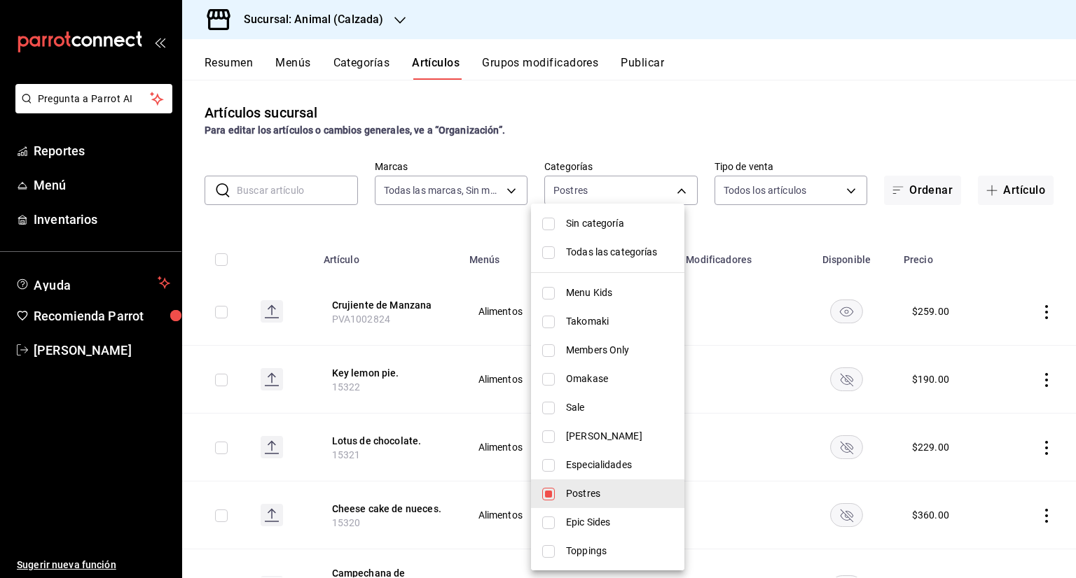
click at [919, 223] on div at bounding box center [538, 289] width 1076 height 578
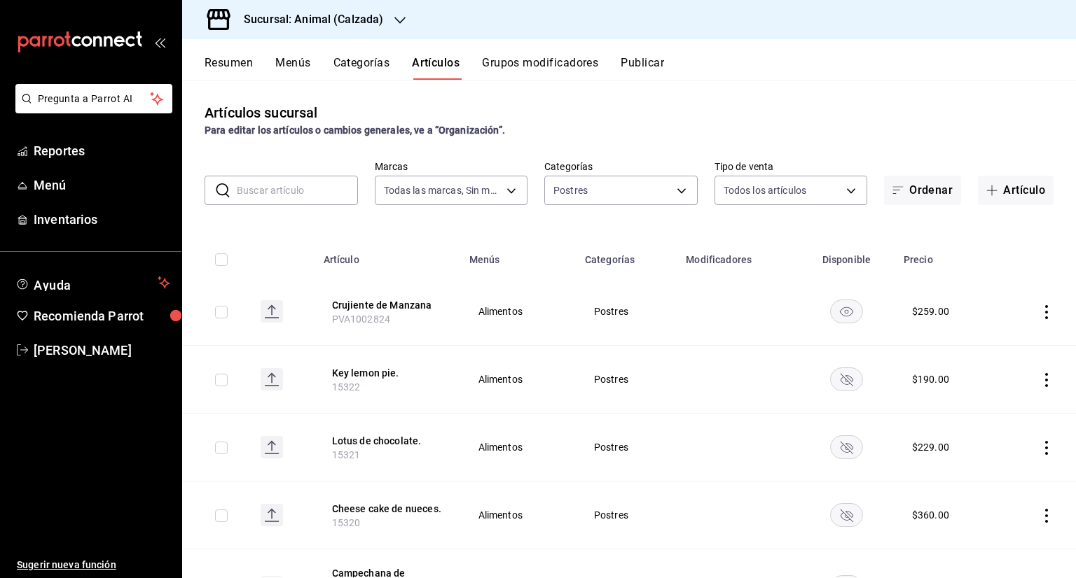
click at [408, 18] on div "Sucursal: Animal (Calzada)" at bounding box center [302, 19] width 218 height 39
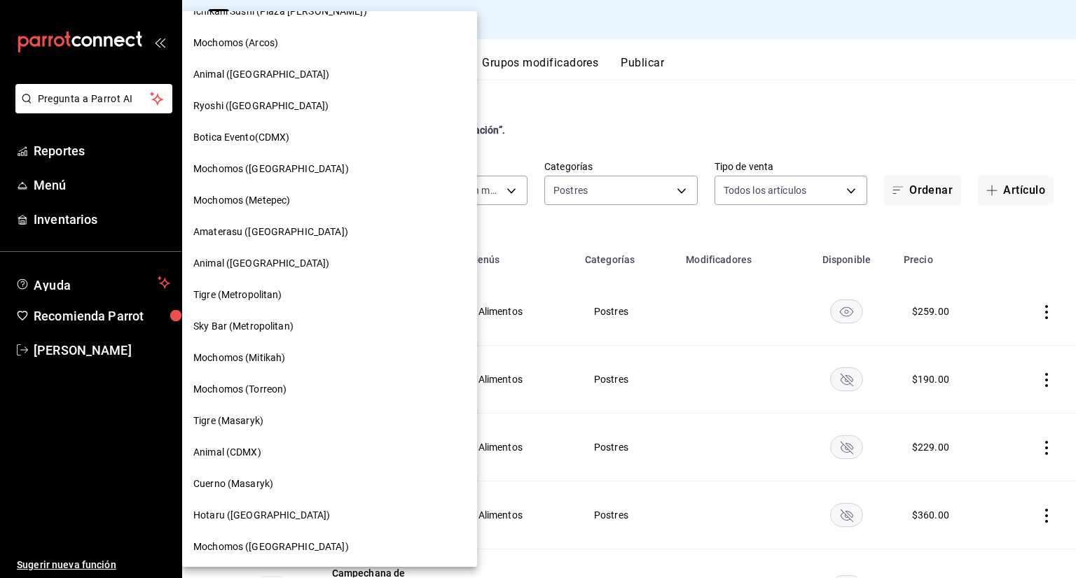
scroll to position [280, 0]
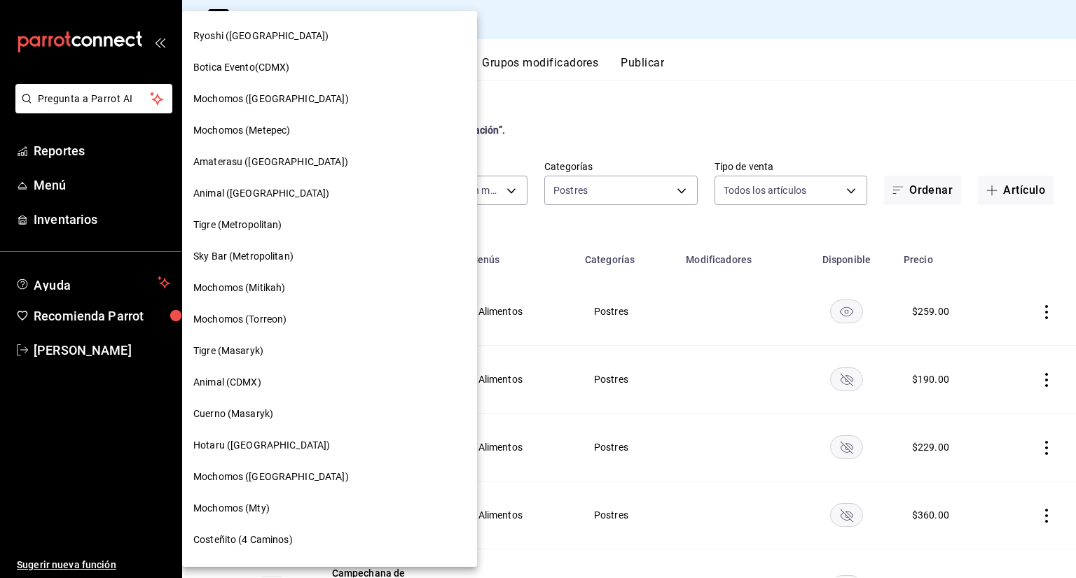
click at [251, 382] on span "Animal (CDMX)" at bounding box center [227, 382] width 68 height 15
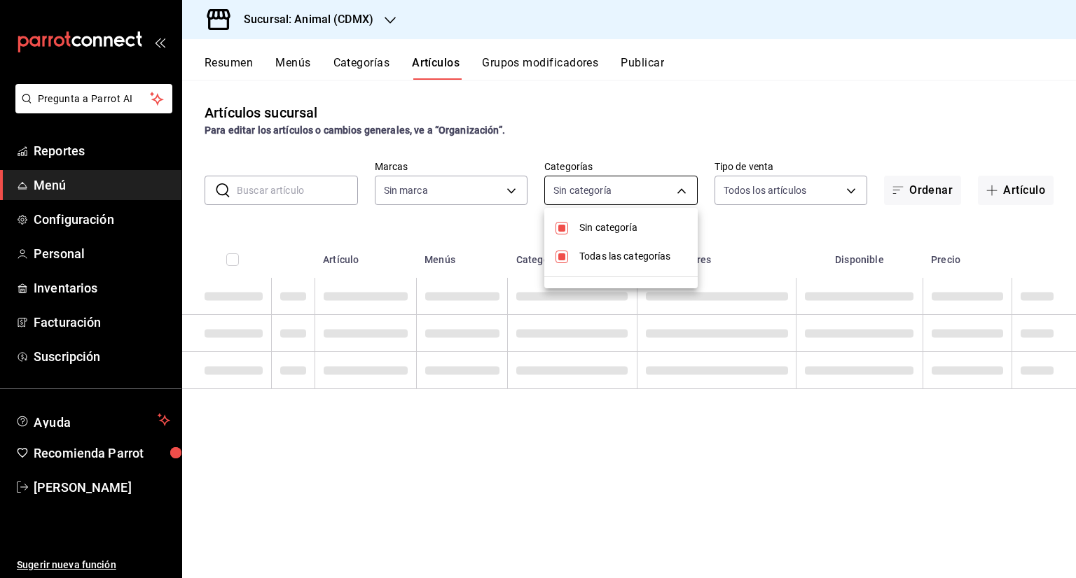
click at [659, 193] on body "Pregunta a Parrot AI Reportes Menú Configuración Personal Inventarios Facturaci…" at bounding box center [538, 289] width 1076 height 578
type input "281688af-6220-48ae-86b9-ca5e6f63eb3e,2ffeebaa-176c-4024-95f8-553ffecca8da,37769…"
checkbox input "true"
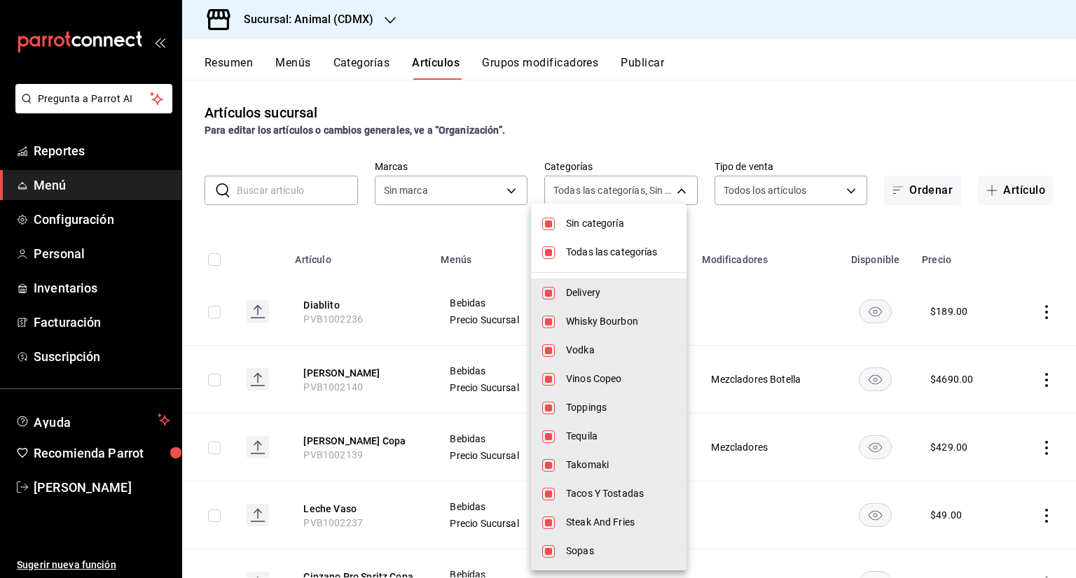
type input "cb0f6aec-1481-4e37-861c-bab9b3a65b14"
click at [612, 218] on span "Sin categoría" at bounding box center [620, 223] width 109 height 15
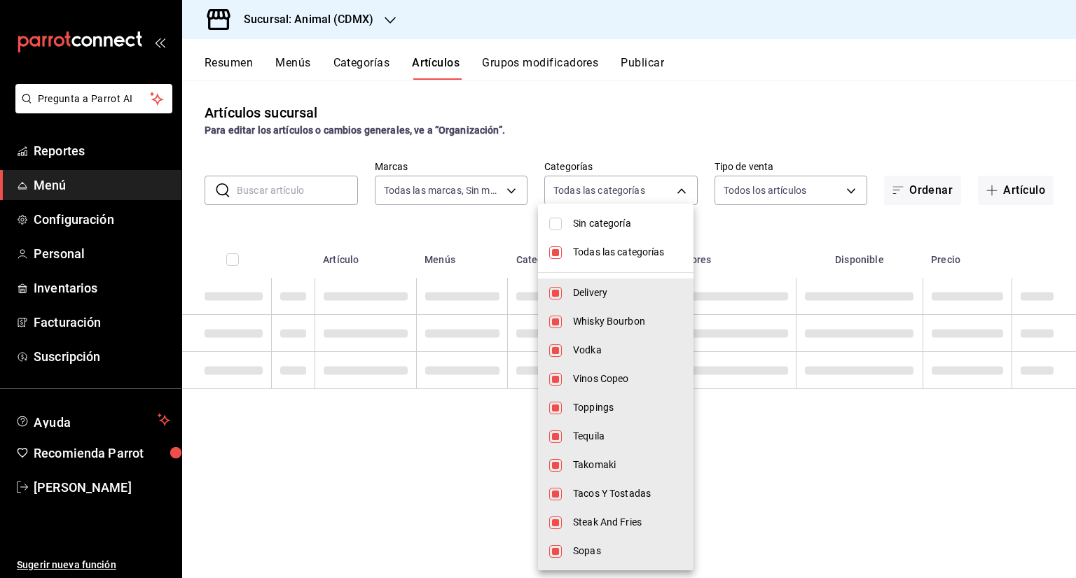
click at [602, 221] on span "Sin categoría" at bounding box center [627, 223] width 109 height 15
checkbox input "true"
click at [280, 186] on div at bounding box center [538, 289] width 1076 height 578
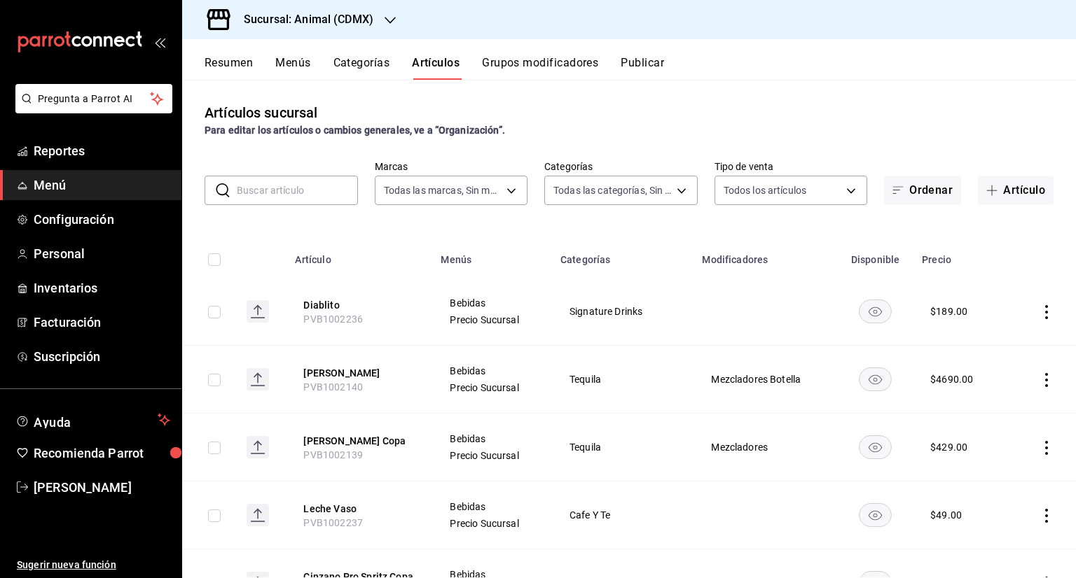
click at [280, 186] on input "text" at bounding box center [297, 190] width 121 height 28
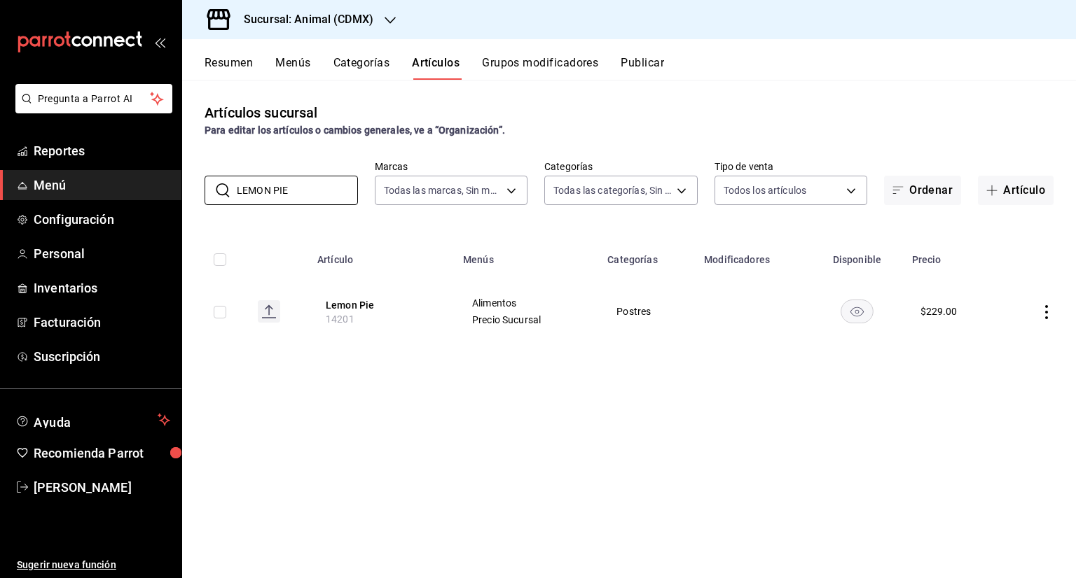
type input "LEMON PIE"
click at [361, 371] on div "Artículos sucursal Para editar los artículos o cambios generales, ve a “Organiz…" at bounding box center [628, 329] width 893 height 498
click at [367, 18] on h3 "Sucursal: Animal (CDMX)" at bounding box center [302, 19] width 141 height 17
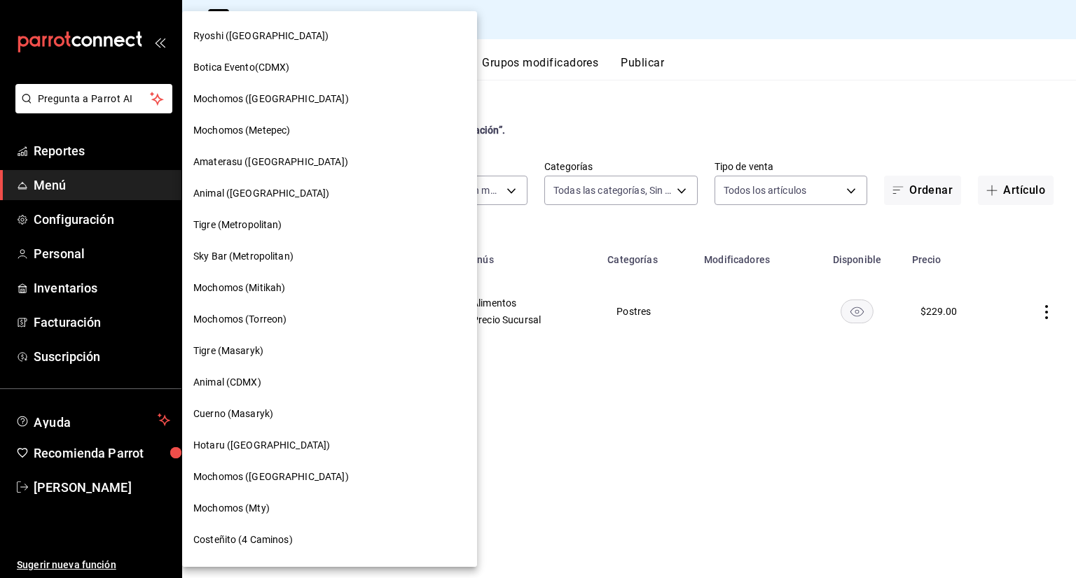
scroll to position [210, 0]
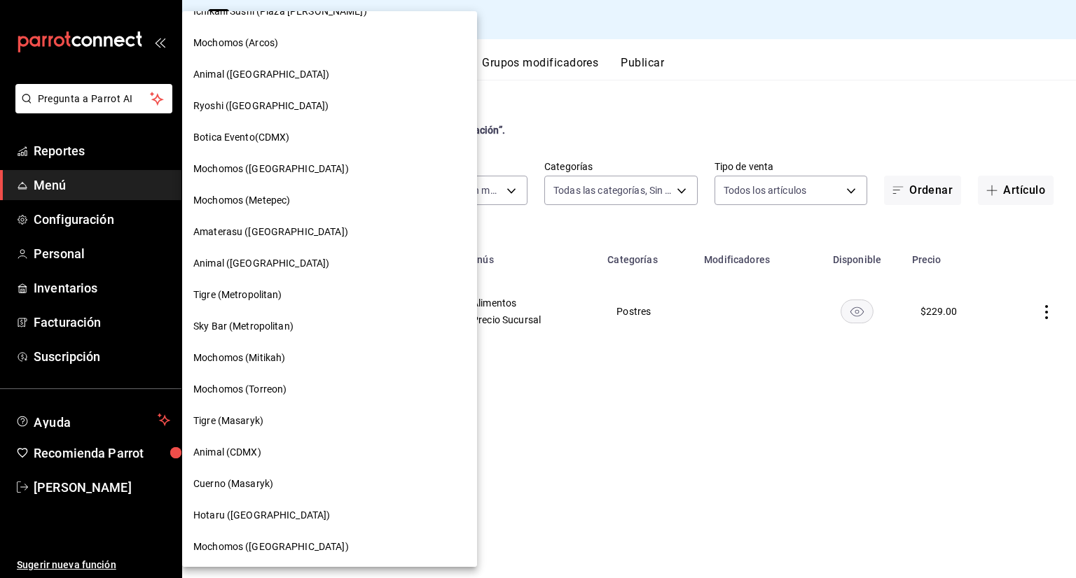
click at [260, 71] on span "Animal (Puebla)" at bounding box center [261, 74] width 136 height 15
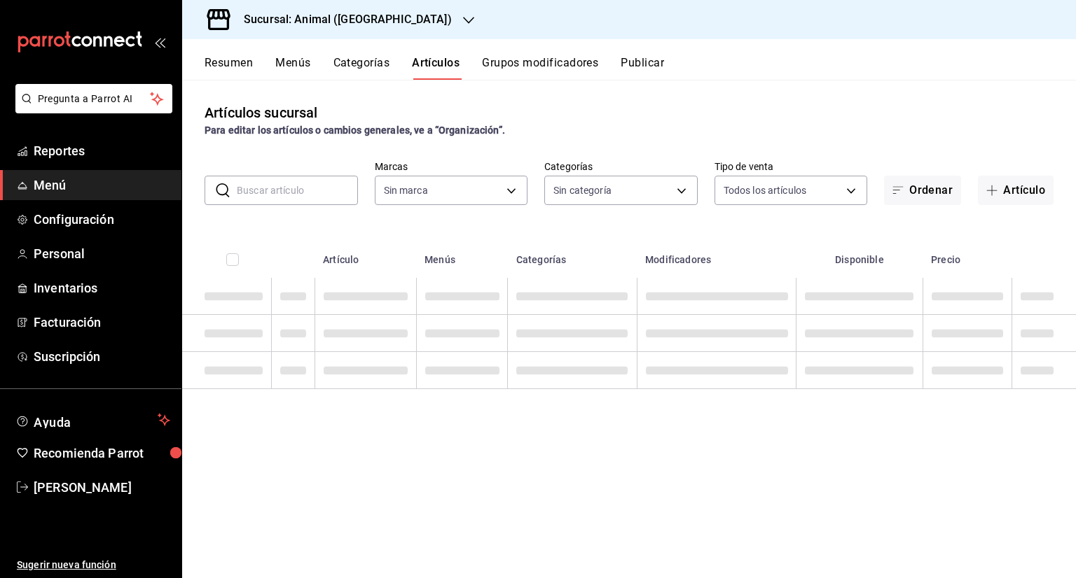
type input "696422f3-042f-4992-a796-20cec1d2addd,ab2f2cdd-2d2d-455a-bd59-969ed93fbee5,5744a…"
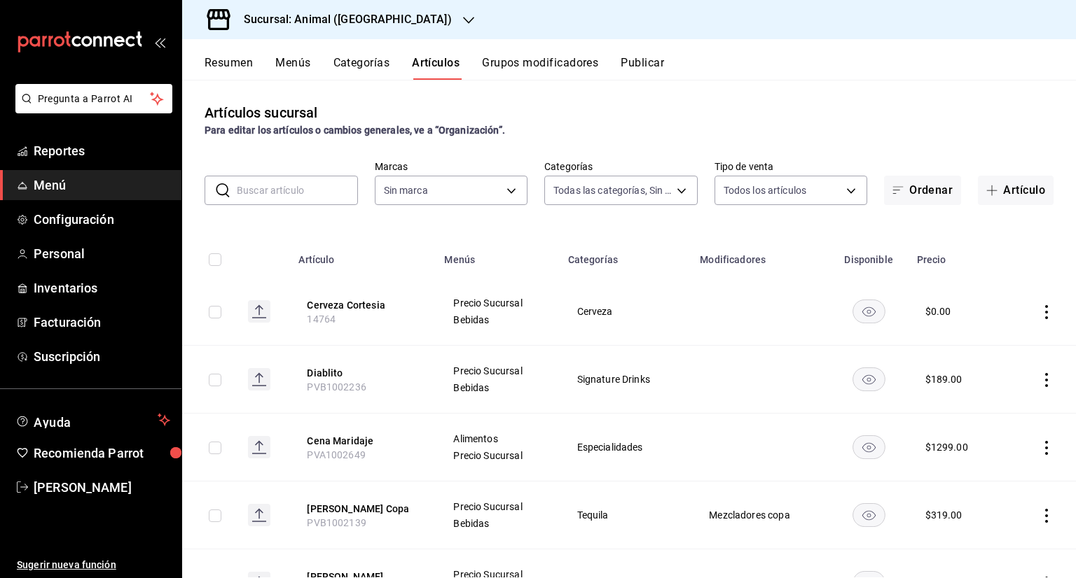
type input "96838179-8fbb-4073-aae3-1789726318c8"
click at [1014, 190] on button "Artículo" at bounding box center [1016, 190] width 76 height 29
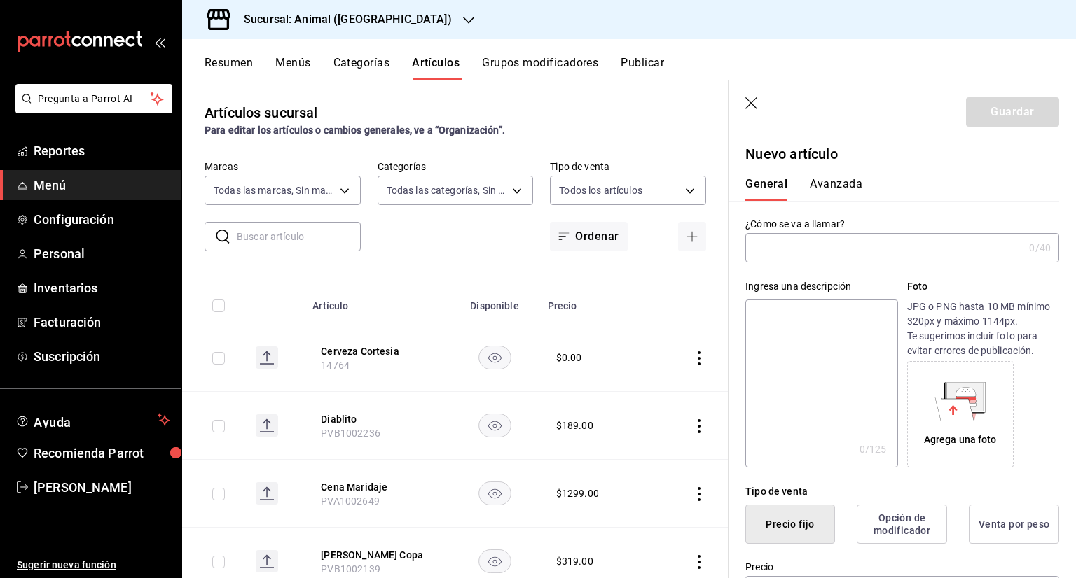
click at [842, 245] on input "text" at bounding box center [884, 248] width 278 height 28
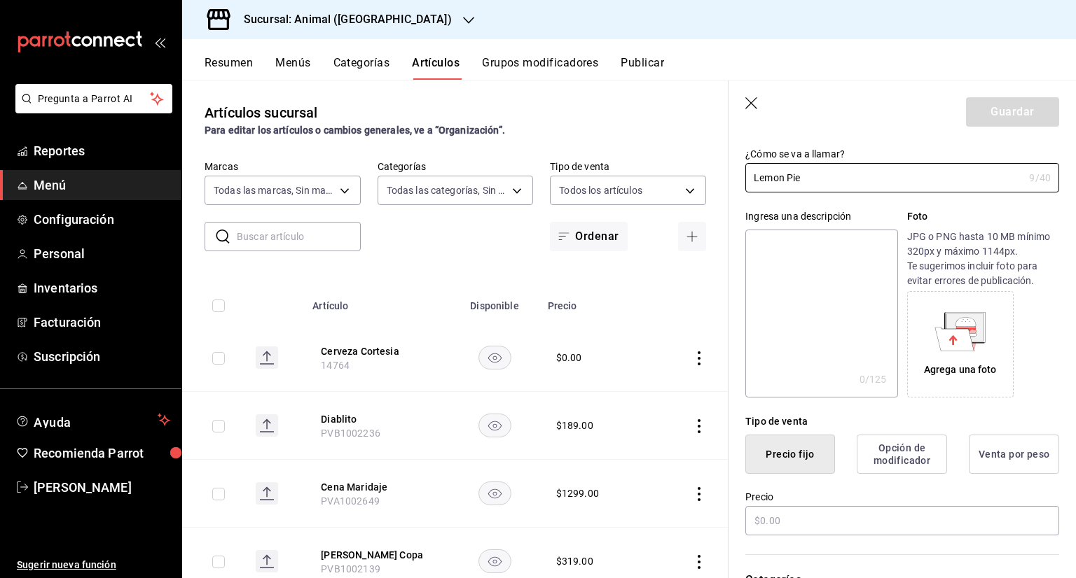
scroll to position [140, 0]
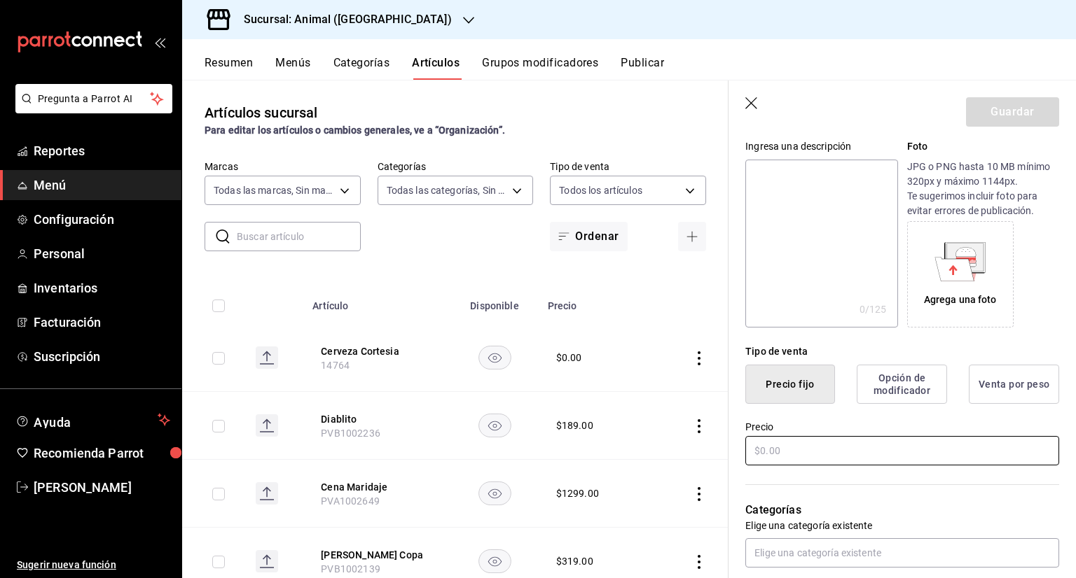
type input "Lemon Pie"
click at [814, 447] on input "text" at bounding box center [902, 450] width 314 height 29
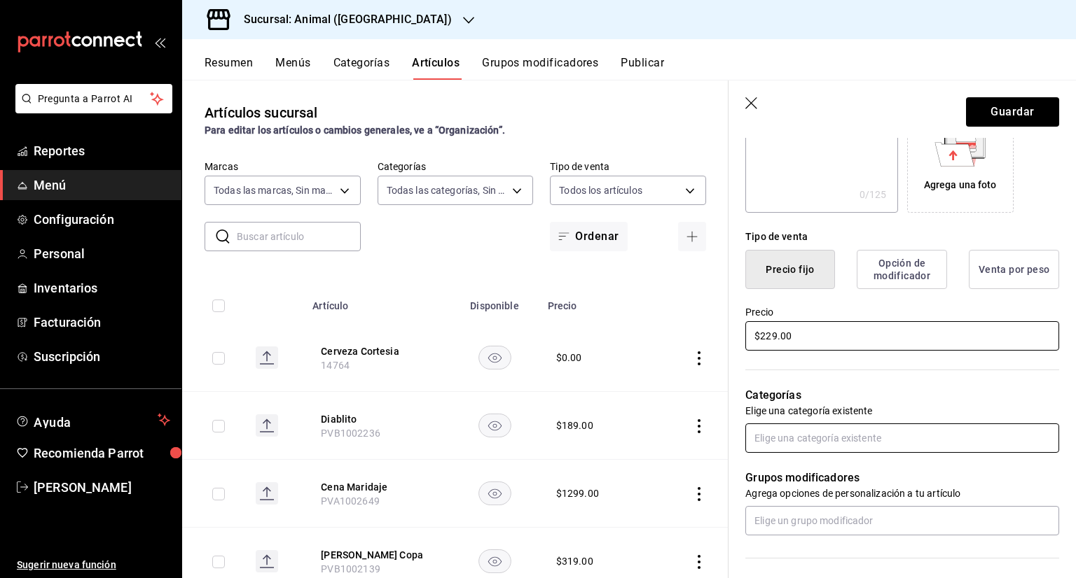
scroll to position [280, 0]
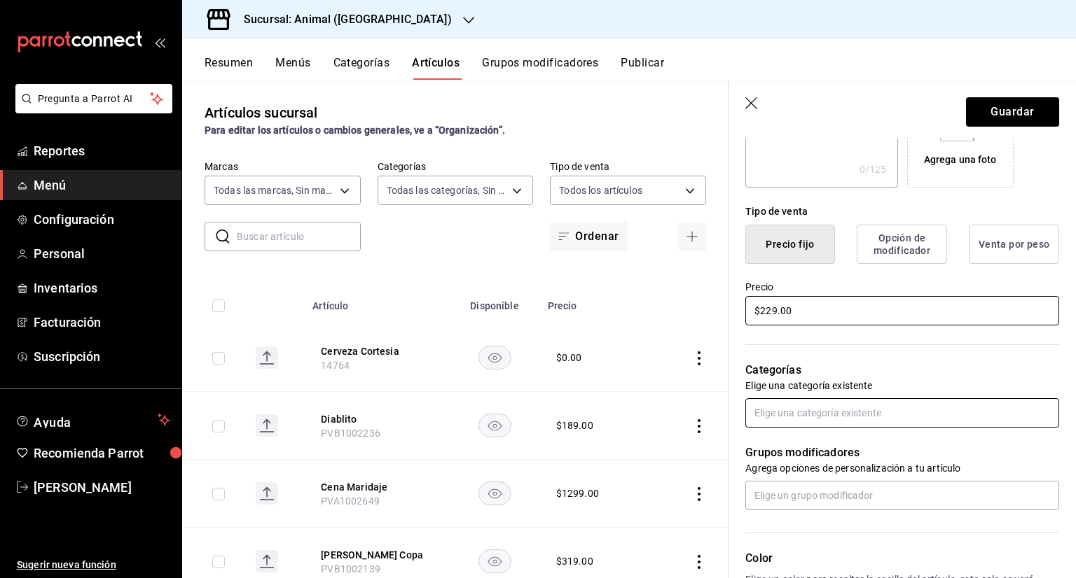
type input "$229.00"
click at [864, 410] on input "text" at bounding box center [902, 412] width 314 height 29
click at [802, 408] on input "text" at bounding box center [902, 412] width 314 height 29
type input "po"
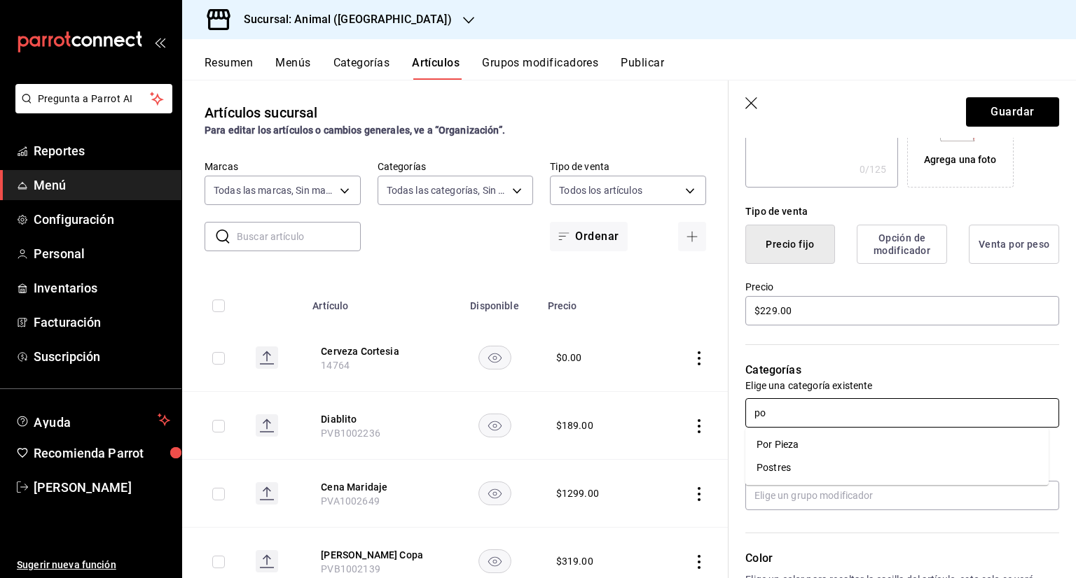
click at [790, 467] on li "Postres" at bounding box center [896, 468] width 303 height 23
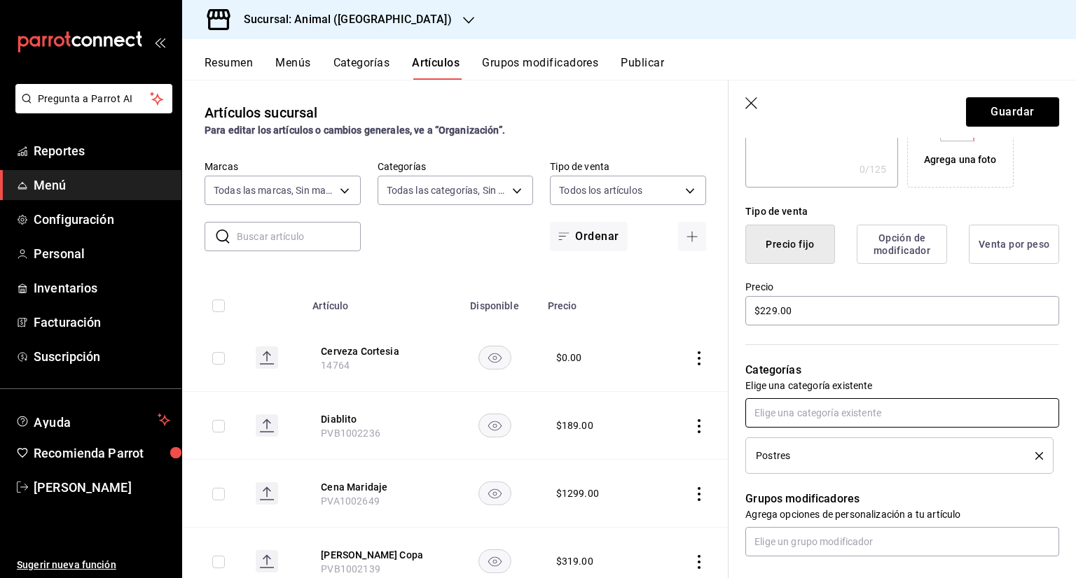
click at [832, 416] on input "text" at bounding box center [902, 412] width 314 height 29
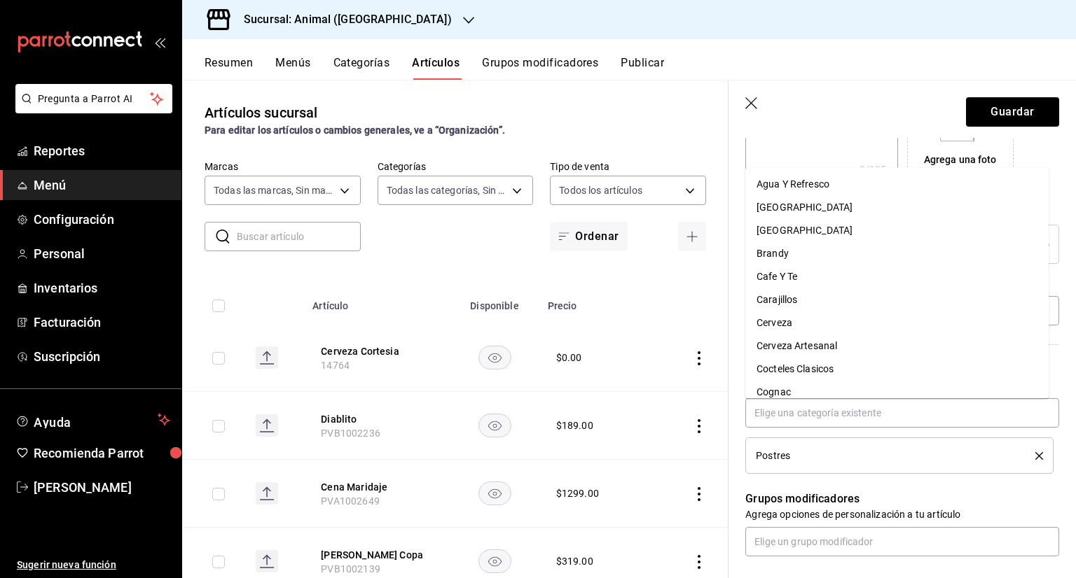
click at [744, 487] on div "Grupos modificadores Agrega opciones de personalización a tu artículo" at bounding box center [893, 515] width 331 height 83
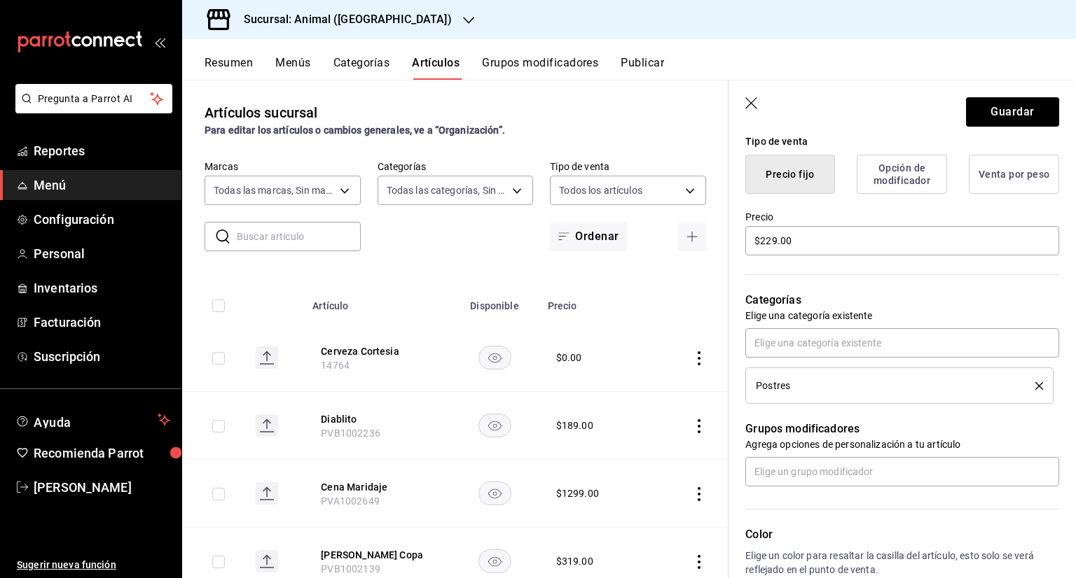
scroll to position [420, 0]
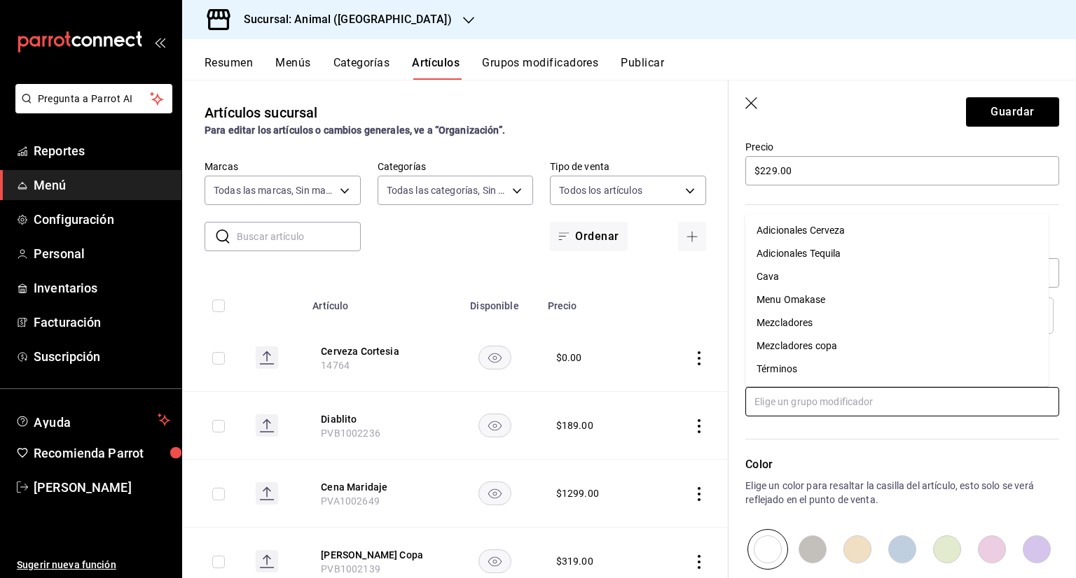
click at [821, 406] on input "text" at bounding box center [902, 401] width 314 height 29
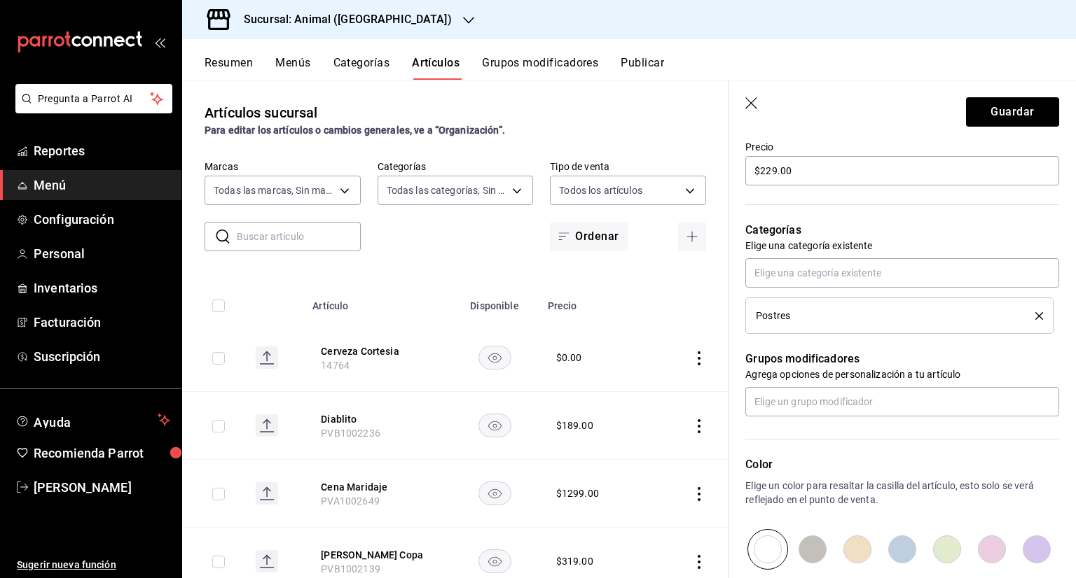
click at [814, 433] on div "Color Elige un color para resaltar la casilla del artículo, esto solo se verá r…" at bounding box center [893, 493] width 331 height 153
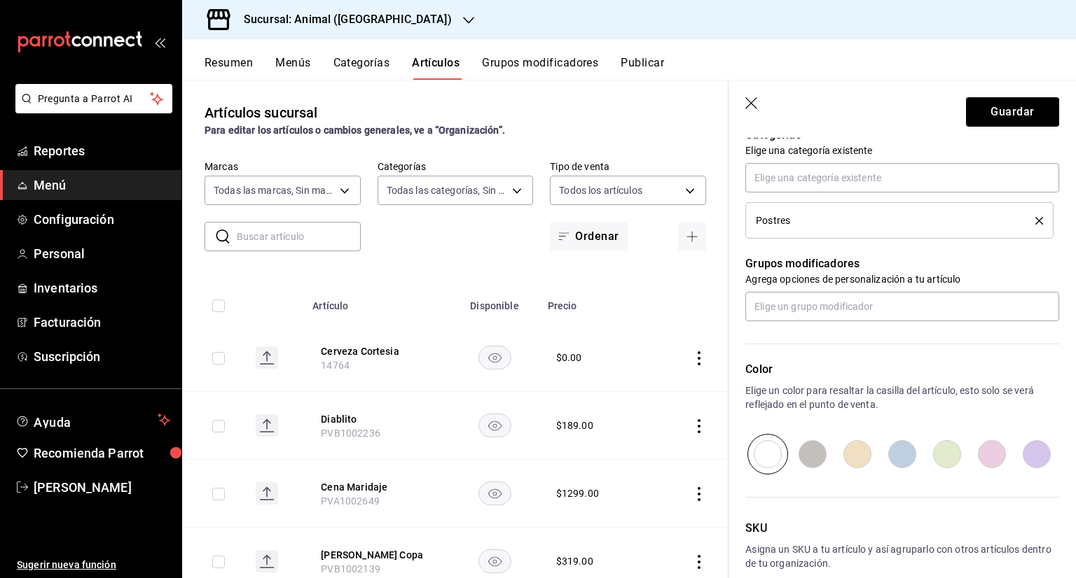
scroll to position [587, 0]
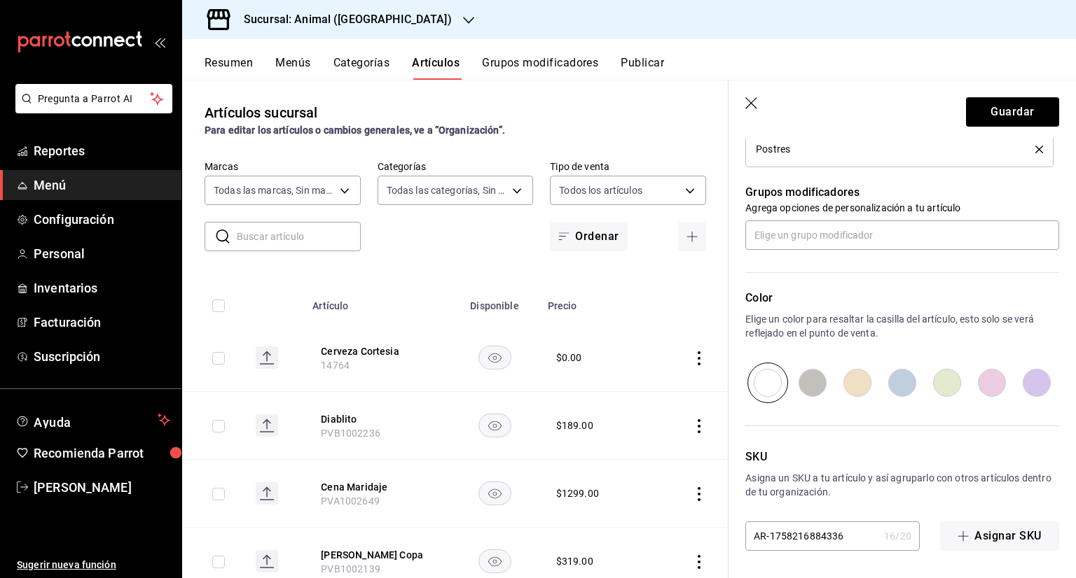
click at [857, 544] on input "AR-1758216884336" at bounding box center [811, 536] width 133 height 28
type input "A"
type input "14201"
click at [998, 106] on button "Guardar" at bounding box center [1012, 111] width 93 height 29
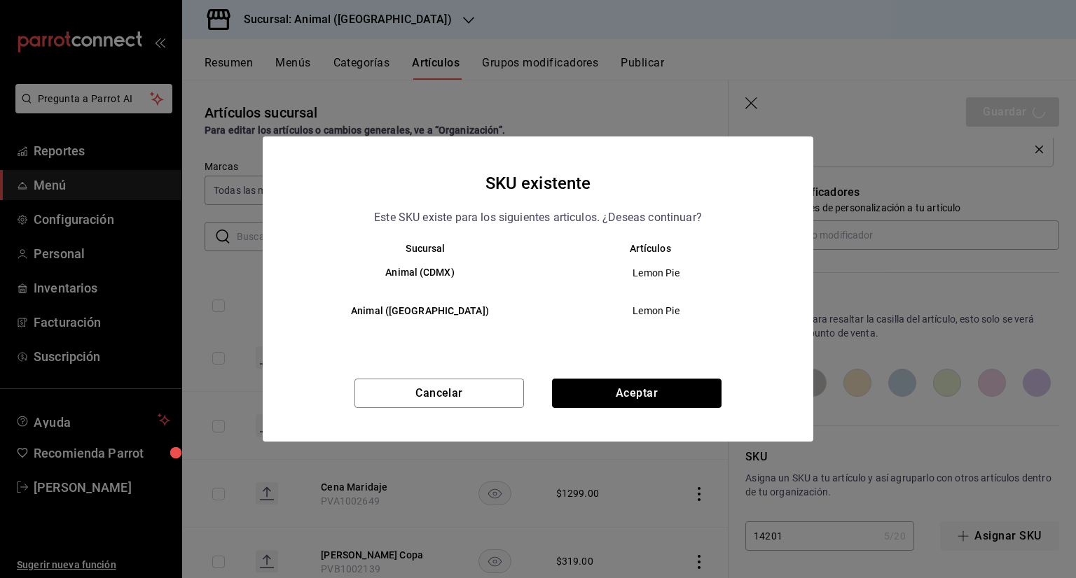
click at [651, 387] on button "Aceptar" at bounding box center [636, 393] width 169 height 29
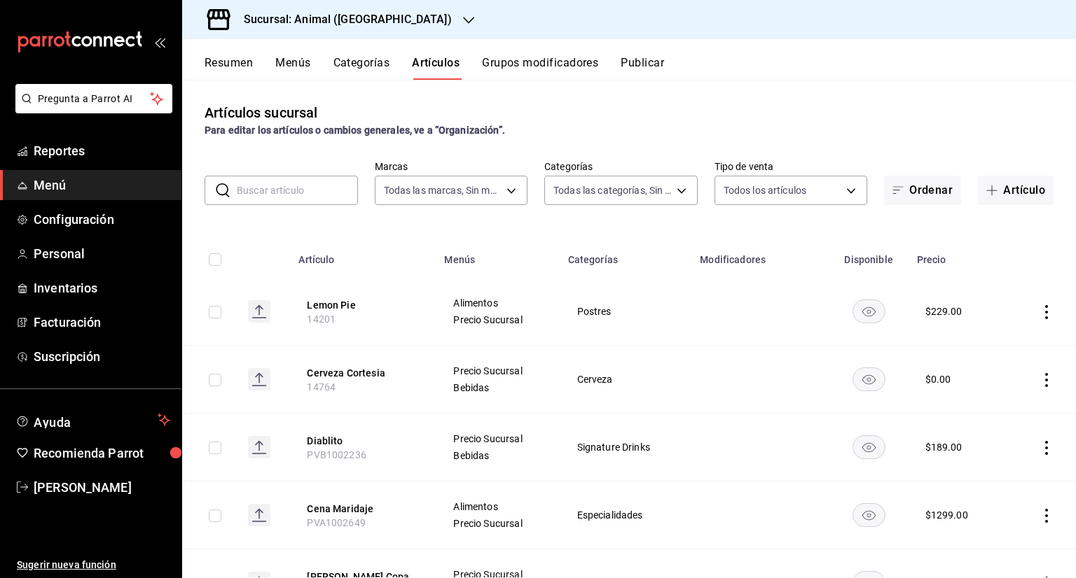
click at [214, 310] on input "checkbox" at bounding box center [215, 312] width 13 height 13
checkbox input "true"
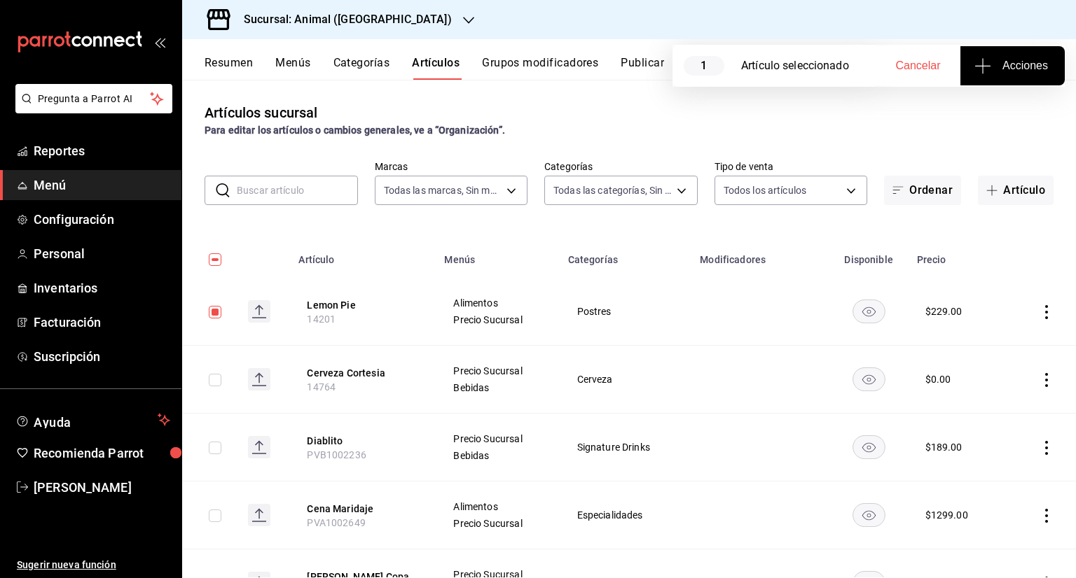
click at [1003, 74] on button "Acciones" at bounding box center [1012, 65] width 104 height 39
click at [1006, 117] on li "Agregar tipo" at bounding box center [1011, 109] width 105 height 37
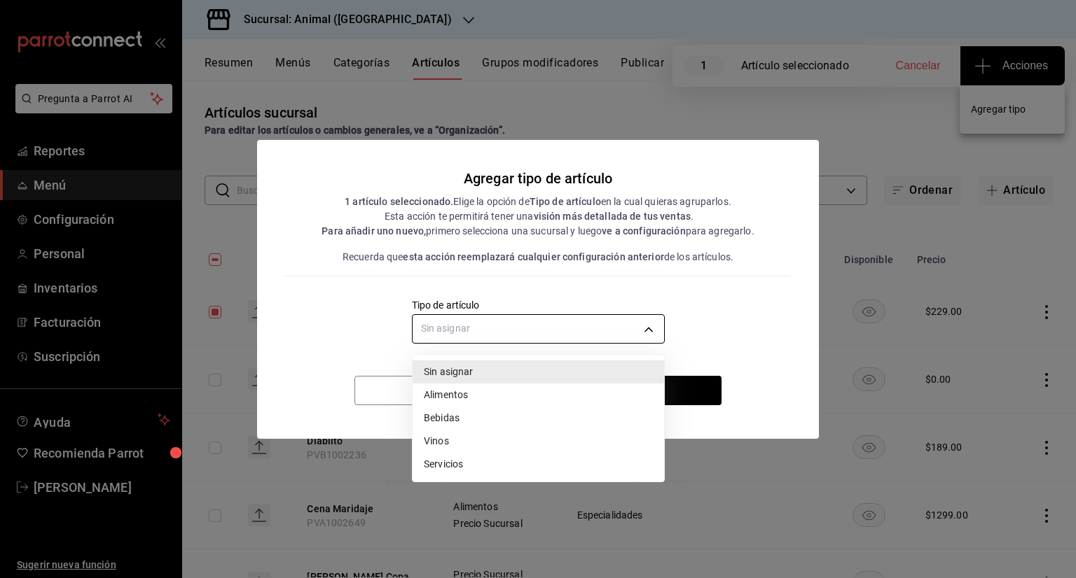
click at [595, 321] on body "Pregunta a Parrot AI Reportes Menú Configuración Personal Inventarios Facturaci…" at bounding box center [538, 289] width 1076 height 578
click at [457, 396] on li "Alimentos" at bounding box center [537, 395] width 251 height 23
type input "a9c5c5d7-09f7-4d61-88a6-a13d33eec0fd"
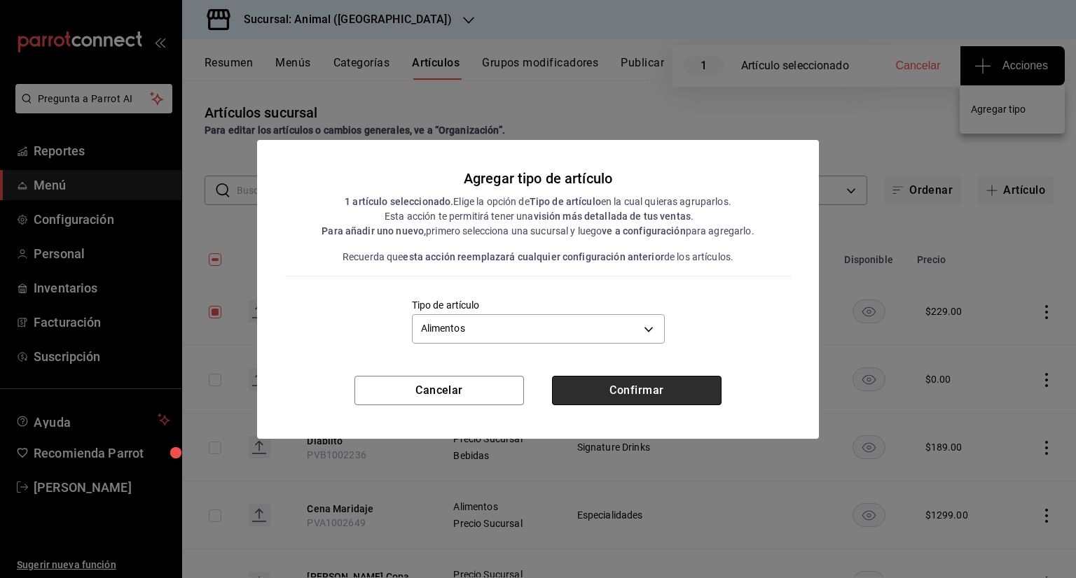
click at [638, 383] on button "Confirmar" at bounding box center [636, 390] width 169 height 29
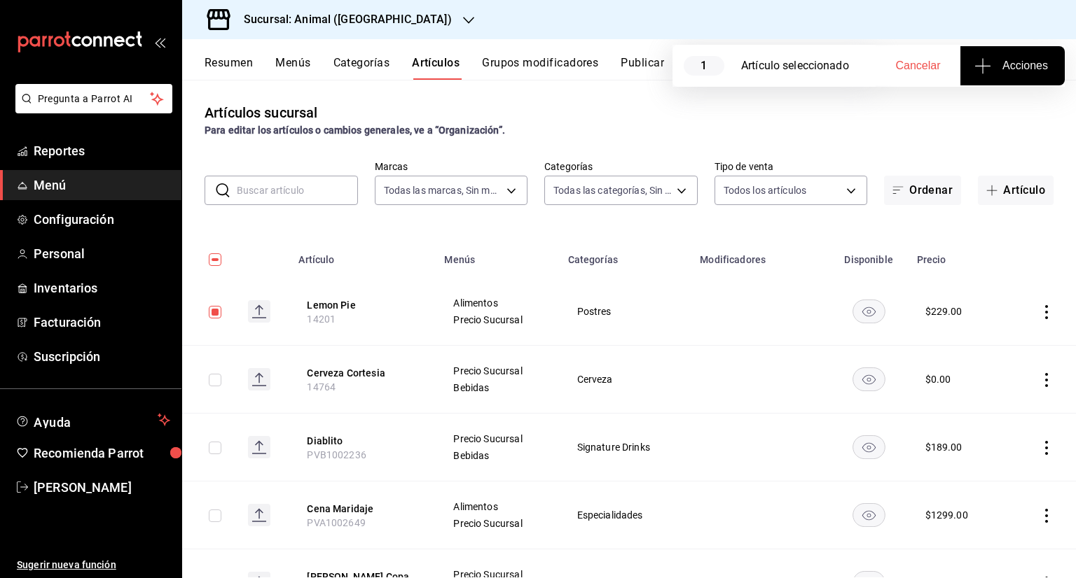
click at [213, 313] on input "checkbox" at bounding box center [215, 312] width 13 height 13
checkbox input "false"
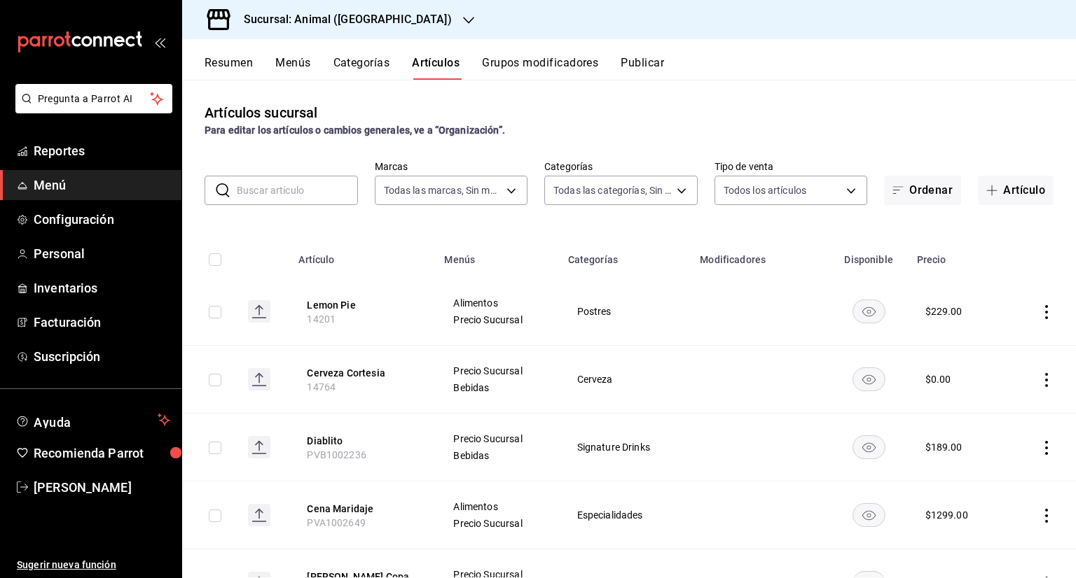
drag, startPoint x: 401, startPoint y: 242, endPoint x: 485, endPoint y: 15, distance: 242.2
click at [639, 64] on button "Publicar" at bounding box center [641, 68] width 43 height 24
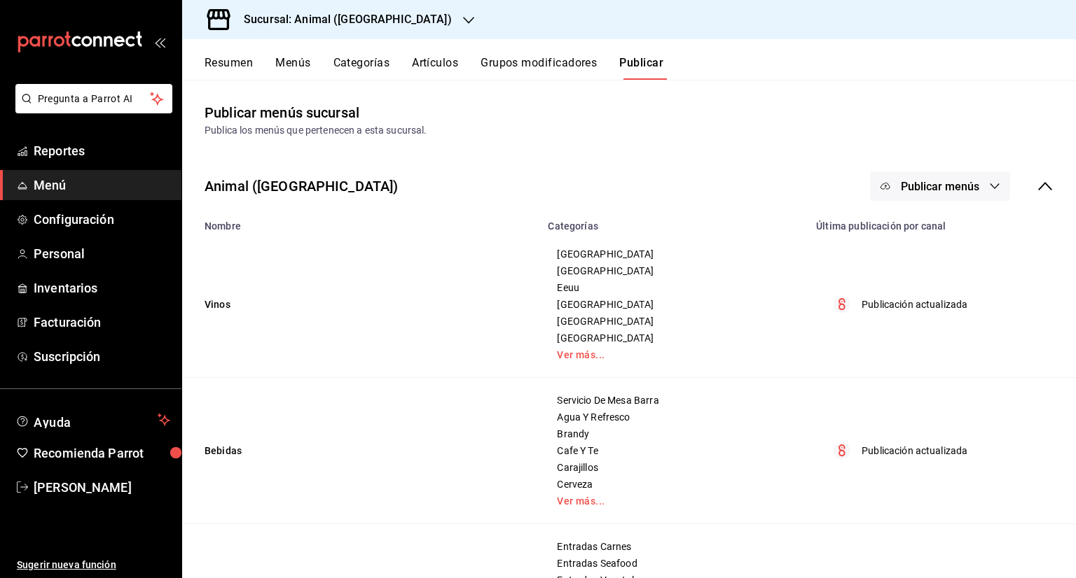
click at [959, 183] on span "Publicar menús" at bounding box center [939, 186] width 78 height 13
click at [972, 236] on span "Punto de venta" at bounding box center [949, 232] width 67 height 15
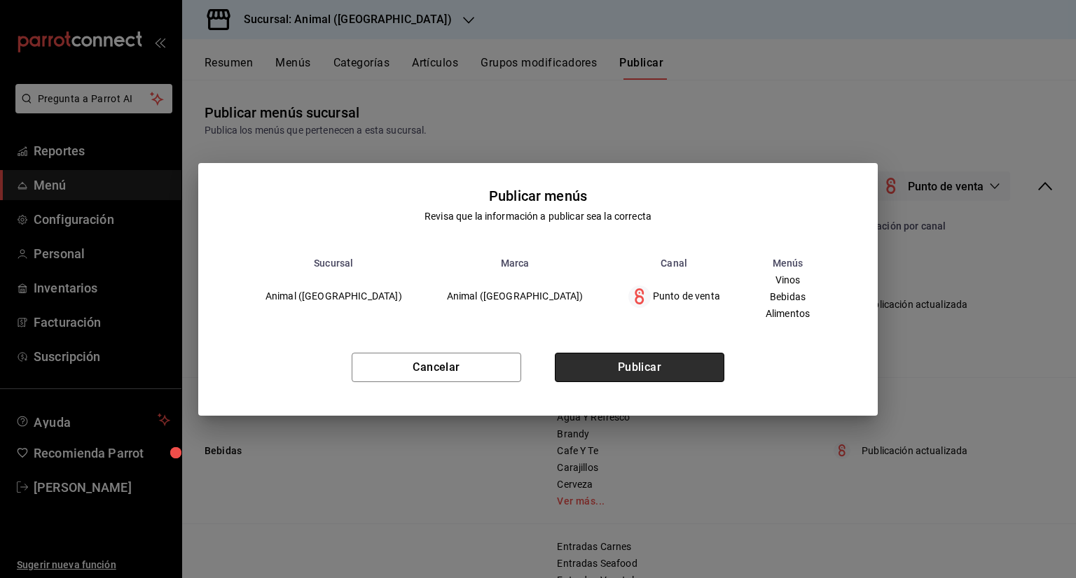
click at [631, 366] on button "Publicar" at bounding box center [639, 367] width 169 height 29
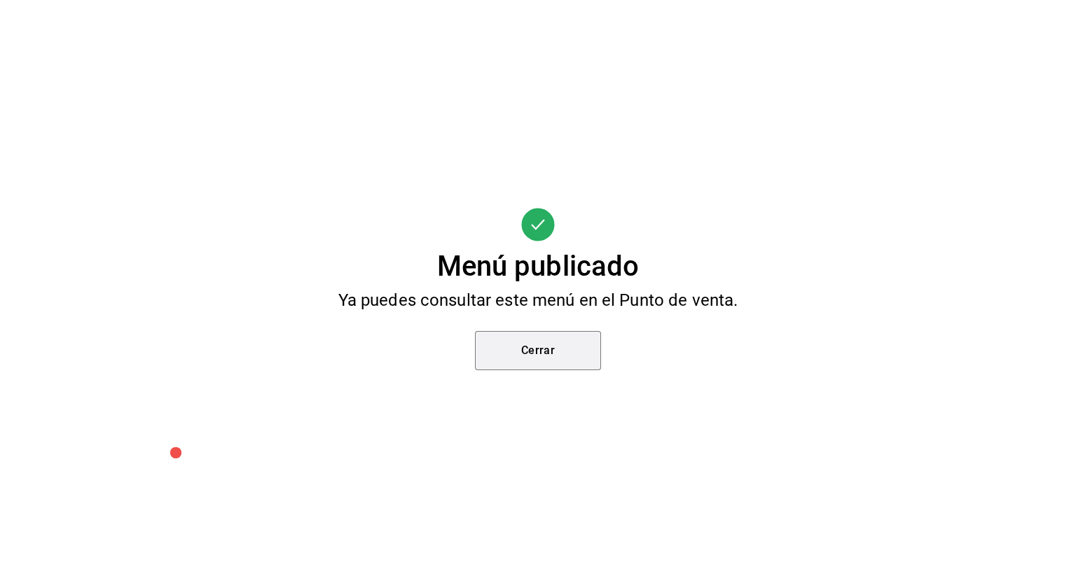
click at [540, 356] on button "Cerrar" at bounding box center [538, 350] width 126 height 39
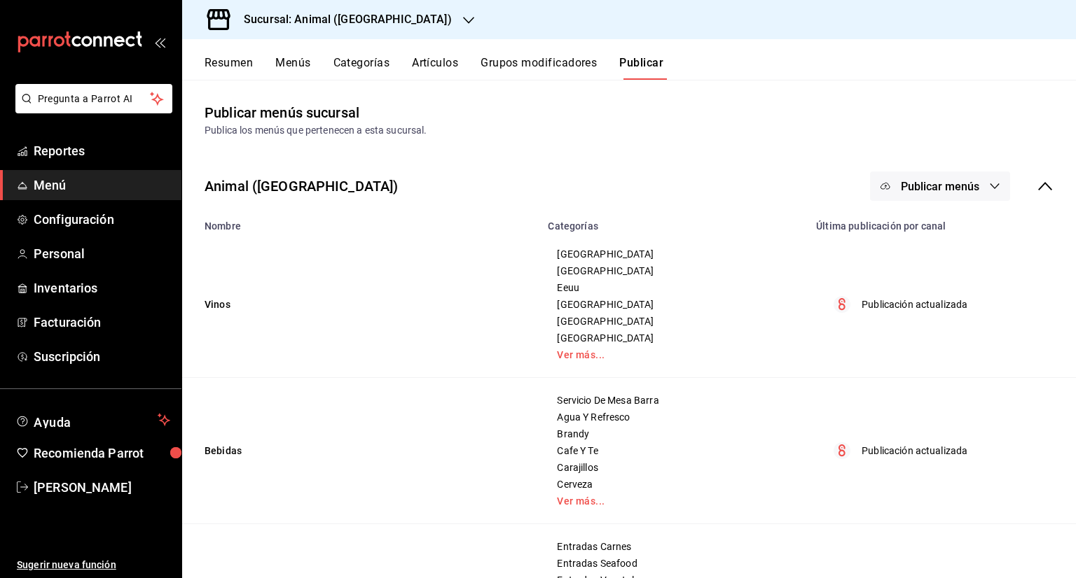
click at [422, 68] on button "Artículos" at bounding box center [435, 68] width 46 height 24
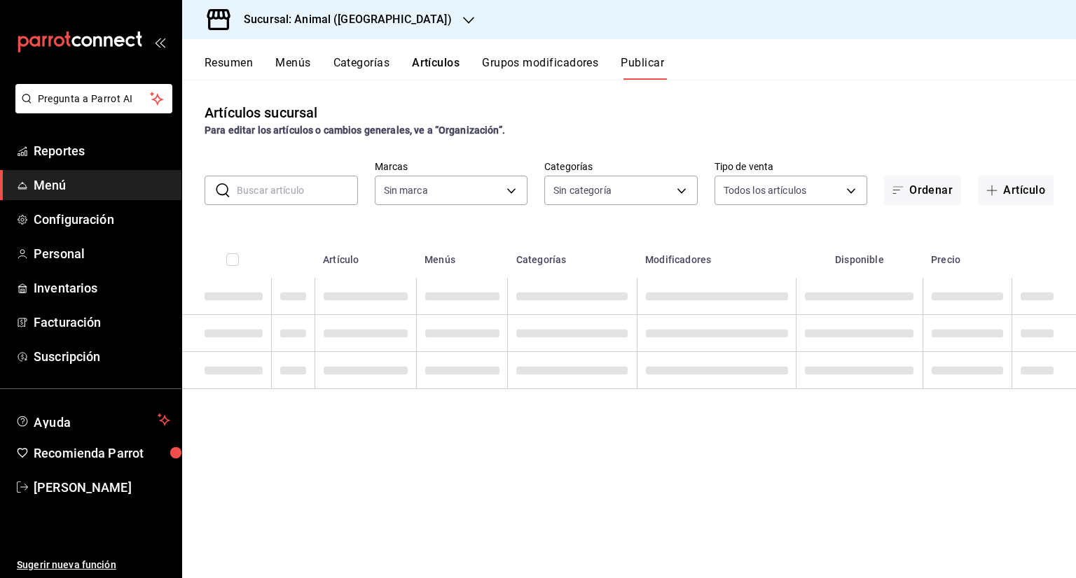
type input "96838179-8fbb-4073-aae3-1789726318c8"
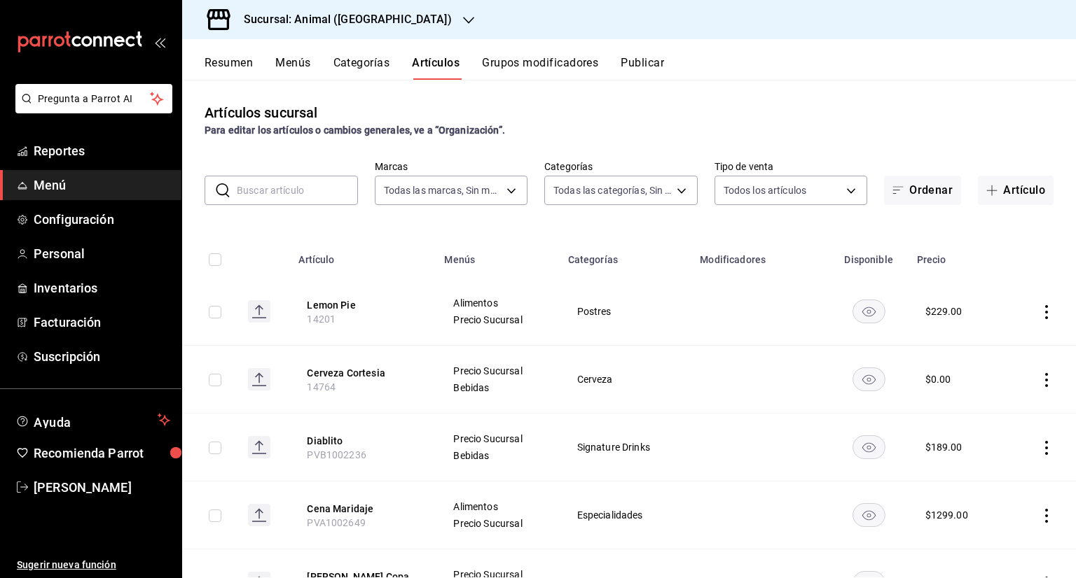
type input "696422f3-042f-4992-a796-20cec1d2addd,ab2f2cdd-2d2d-455a-bd59-969ed93fbee5,5744a…"
click at [522, 64] on button "Grupos modificadores" at bounding box center [540, 68] width 116 height 24
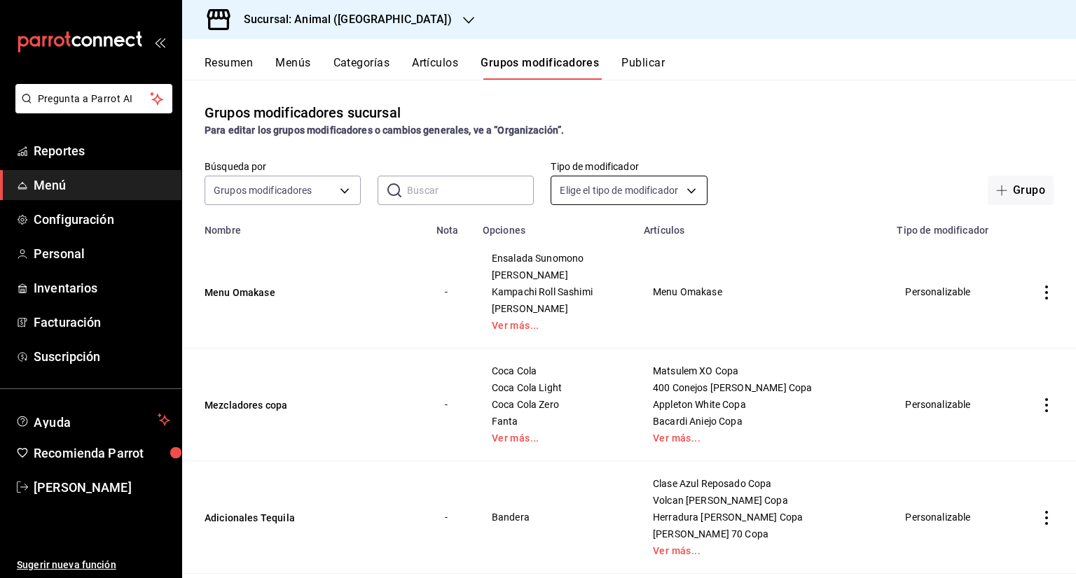
click at [677, 184] on body "Pregunta a Parrot AI Reportes Menú Configuración Personal Inventarios Facturaci…" at bounding box center [538, 289] width 1076 height 578
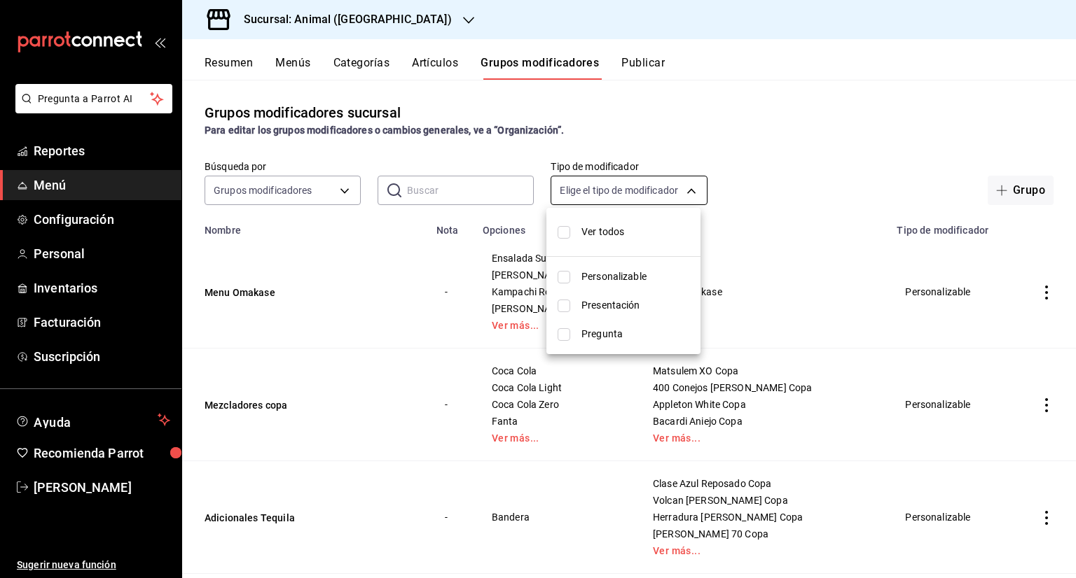
click at [677, 184] on div at bounding box center [538, 289] width 1076 height 578
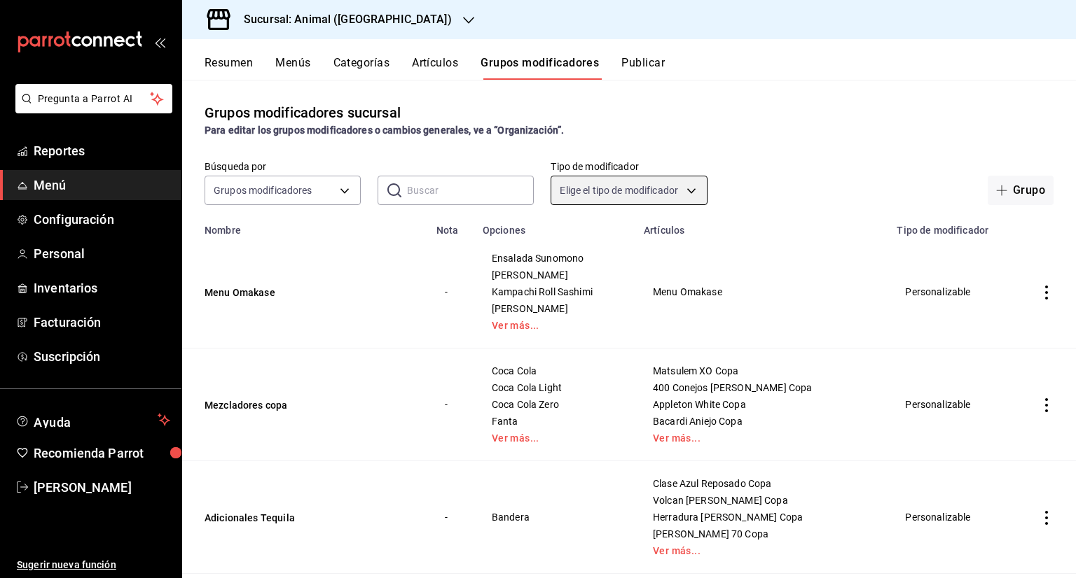
scroll to position [70, 0]
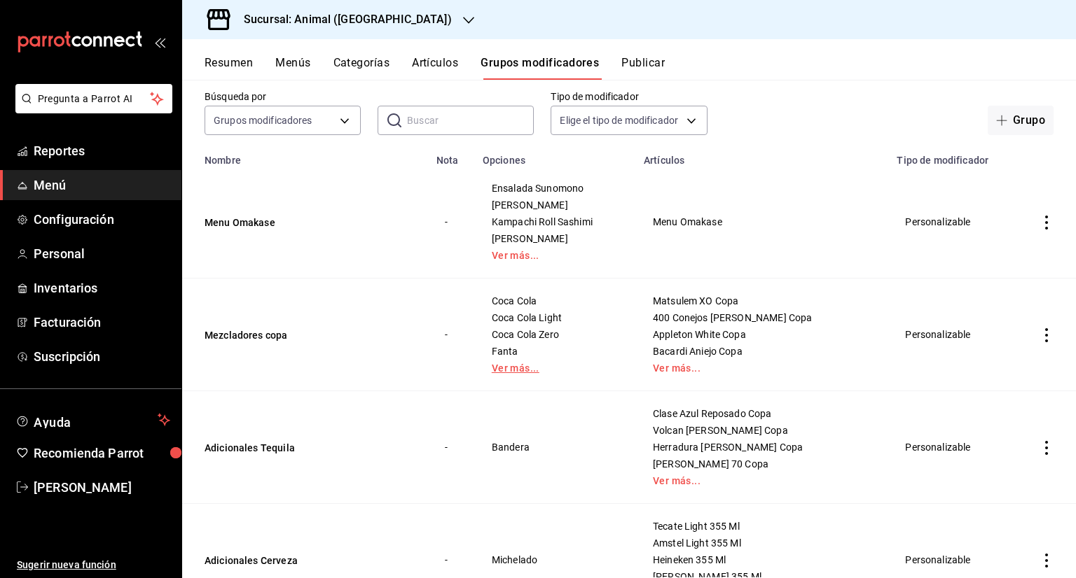
click at [517, 368] on link "Ver más..." at bounding box center [555, 368] width 126 height 10
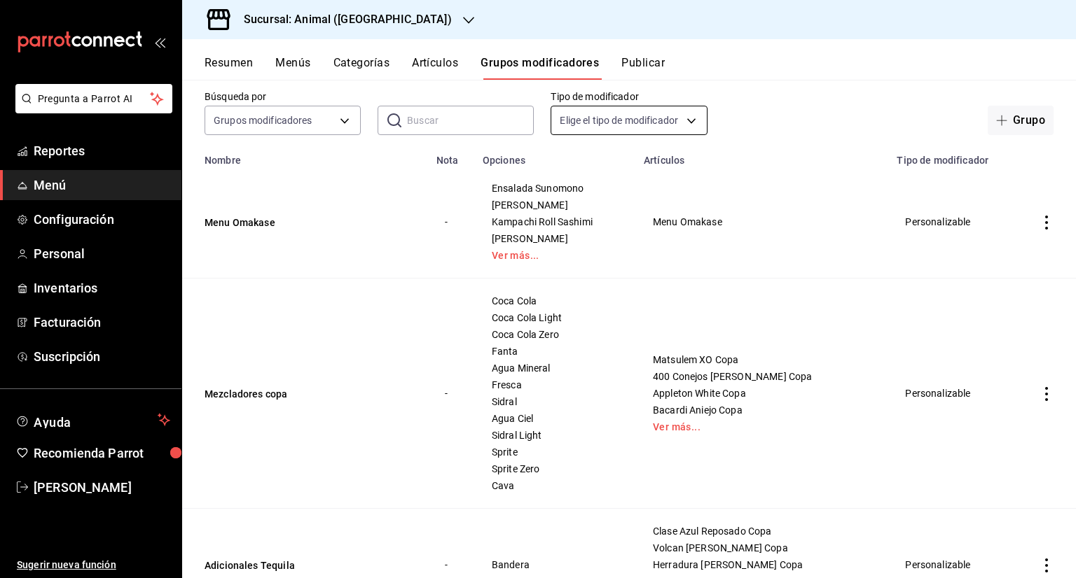
click at [650, 120] on body "Pregunta a Parrot AI Reportes Menú Configuración Personal Inventarios Facturaci…" at bounding box center [538, 289] width 1076 height 578
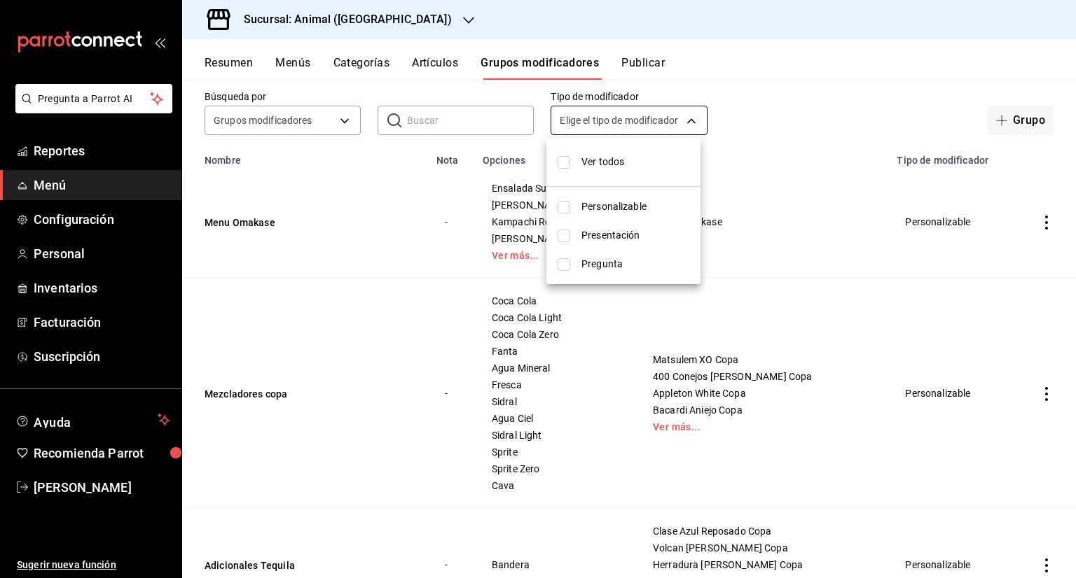
click at [650, 120] on div at bounding box center [538, 289] width 1076 height 578
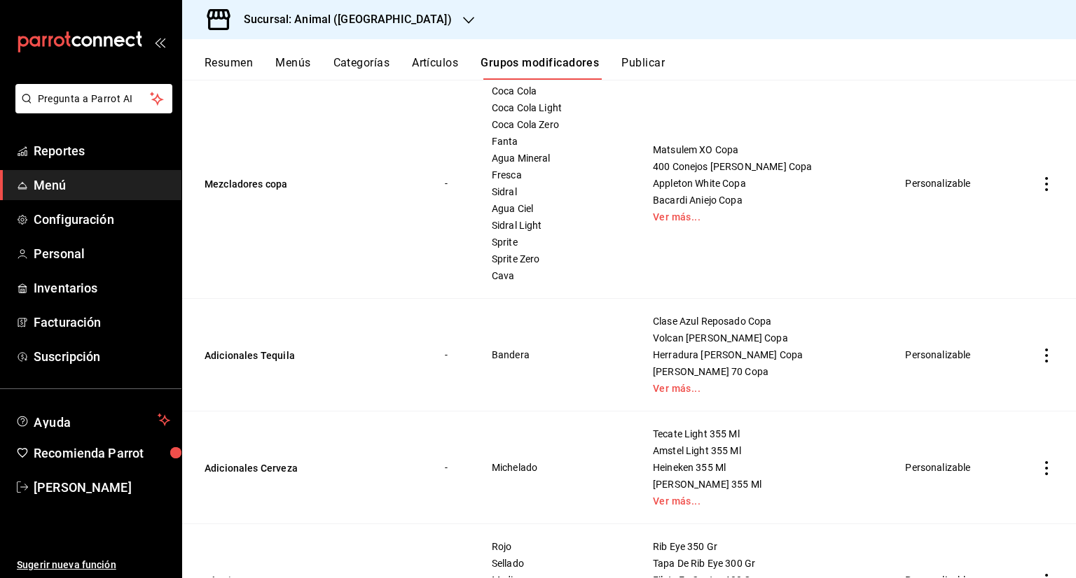
scroll to position [350, 0]
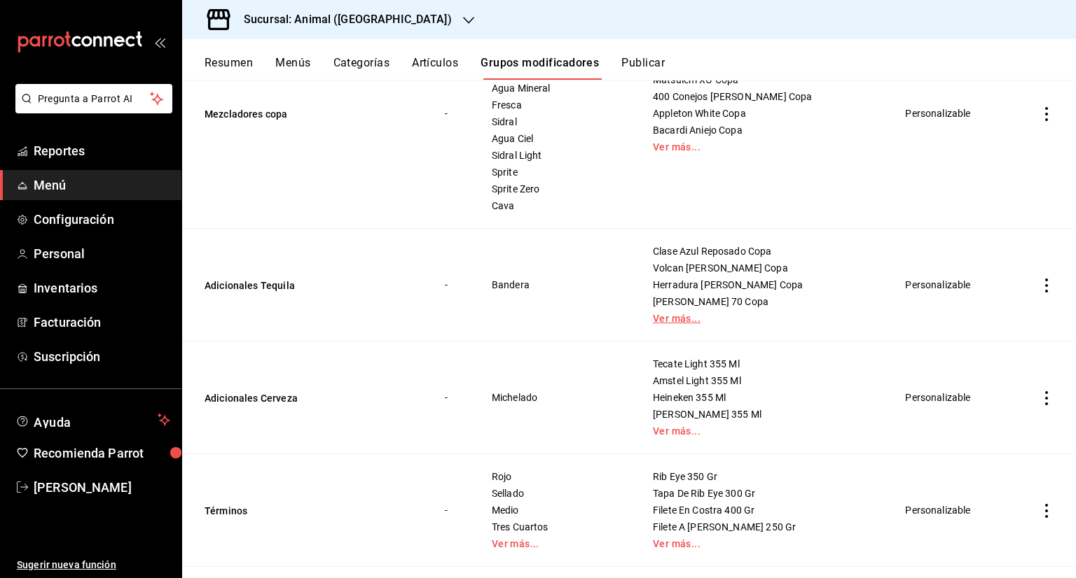
click at [697, 321] on link "Ver más..." at bounding box center [762, 319] width 218 height 10
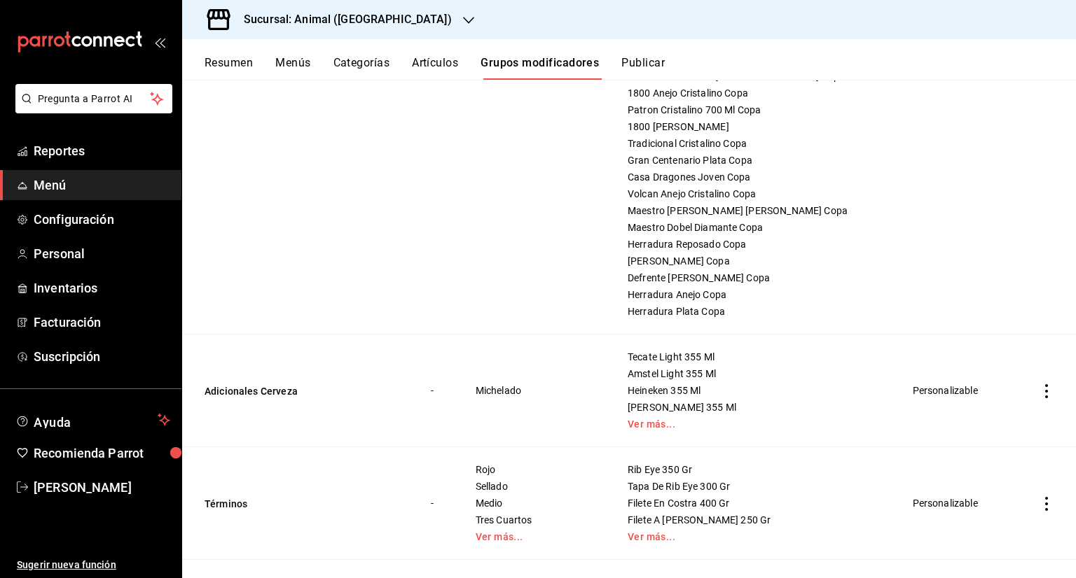
scroll to position [910, 0]
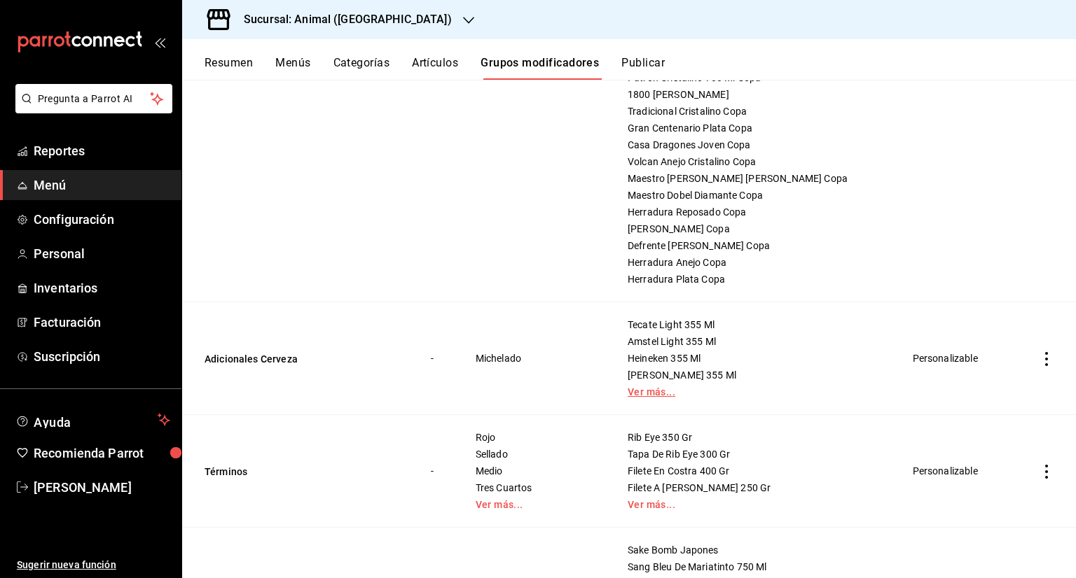
click at [695, 395] on link "Ver más..." at bounding box center [752, 392] width 251 height 10
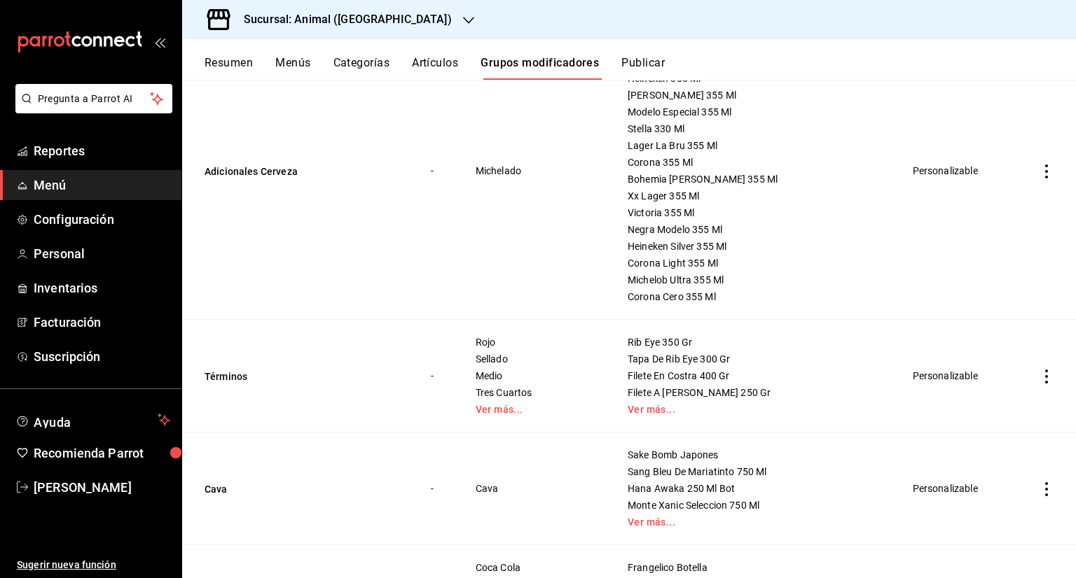
scroll to position [1260, 0]
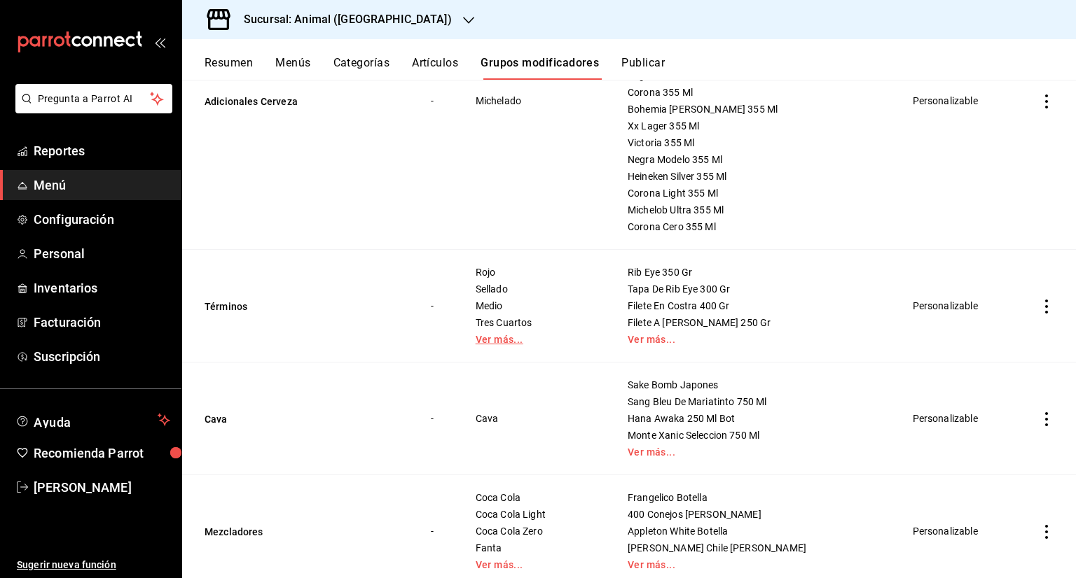
click at [529, 339] on link "Ver más..." at bounding box center [533, 340] width 117 height 10
click at [695, 340] on link "Ver más..." at bounding box center [752, 340] width 251 height 10
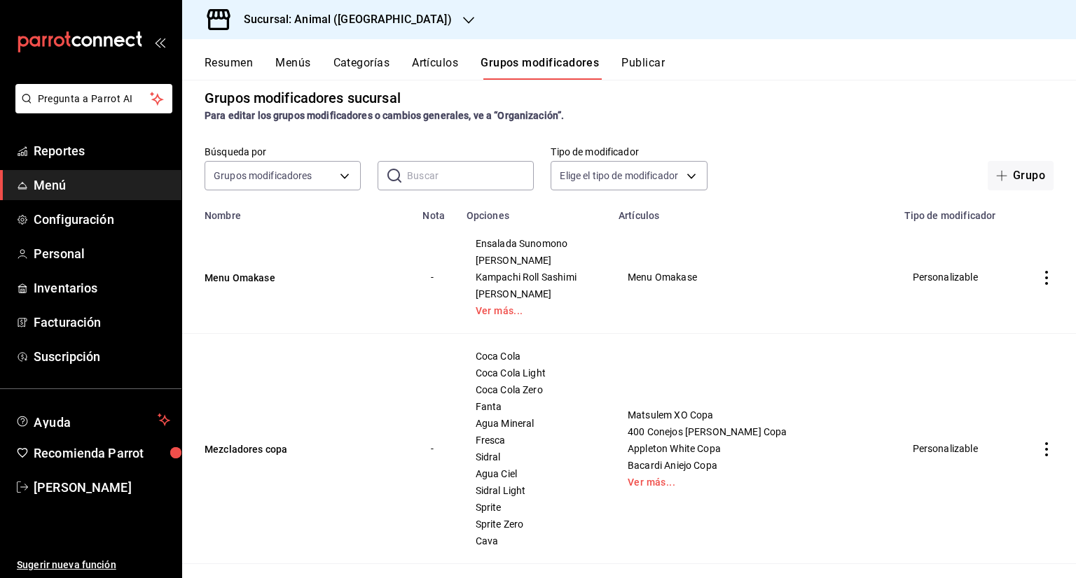
scroll to position [0, 0]
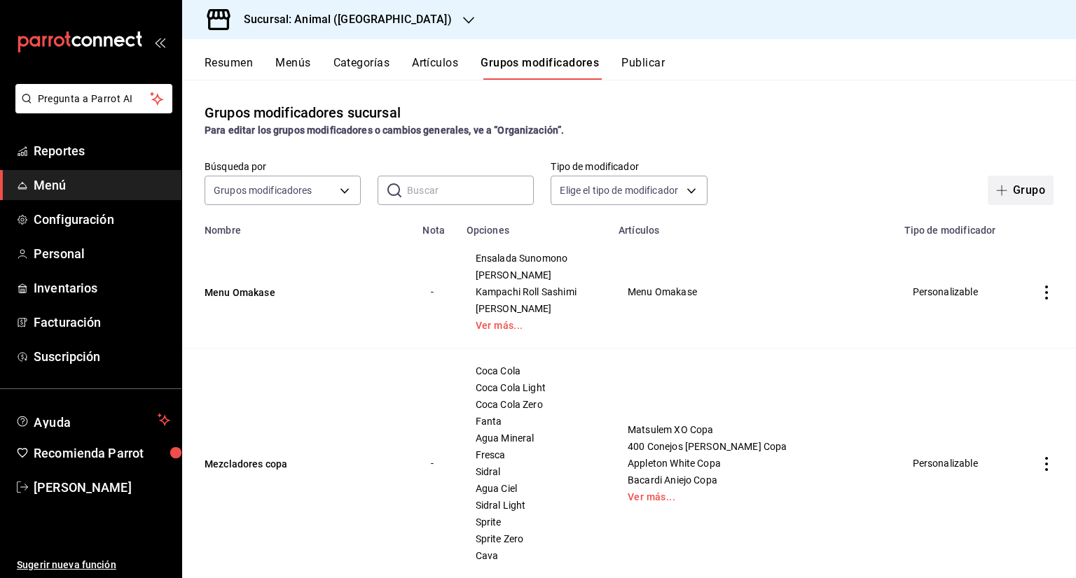
click at [1008, 200] on button "Grupo" at bounding box center [1020, 190] width 66 height 29
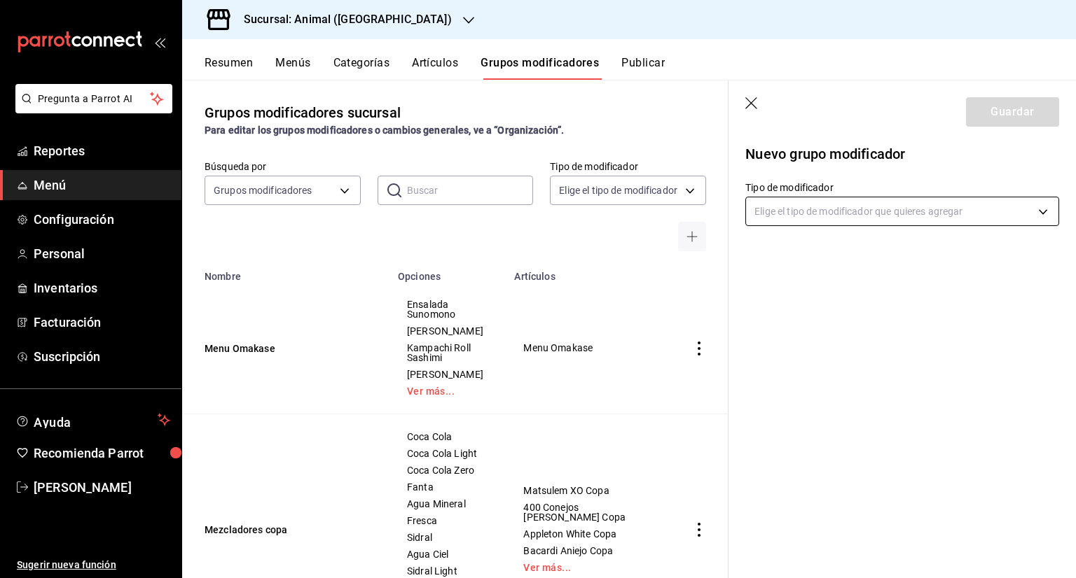
click at [863, 216] on body "Pregunta a Parrot AI Reportes Menú Configuración Personal Inventarios Facturaci…" at bounding box center [538, 289] width 1076 height 578
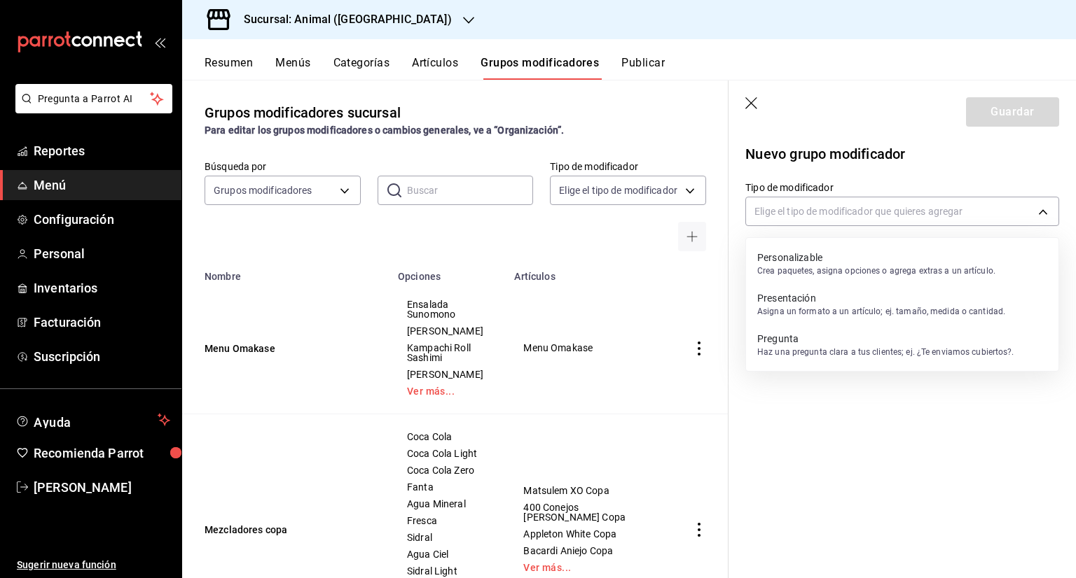
click at [863, 267] on p "Crea paquetes, asigna opciones o agrega extras a un artículo." at bounding box center [876, 271] width 238 height 13
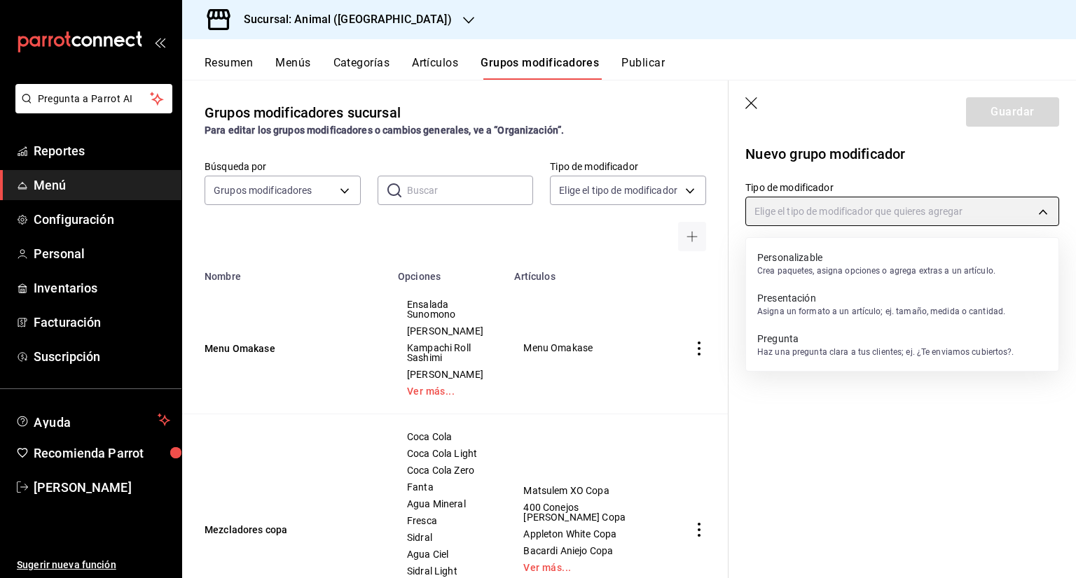
type input "CUSTOMIZABLE"
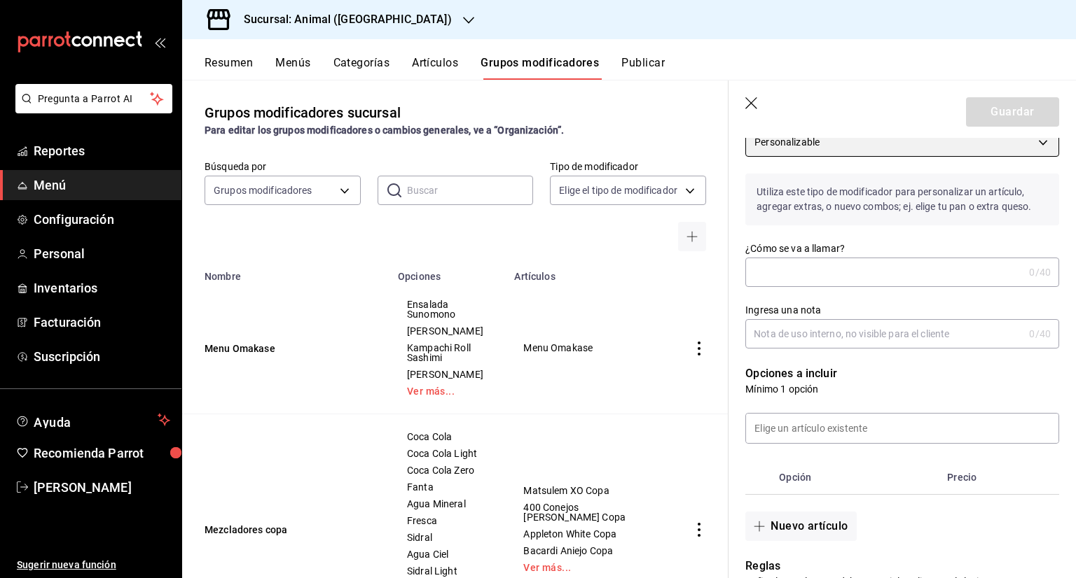
scroll to position [70, 0]
click at [828, 267] on input "¿Cómo se va a llamar?" at bounding box center [884, 272] width 278 height 28
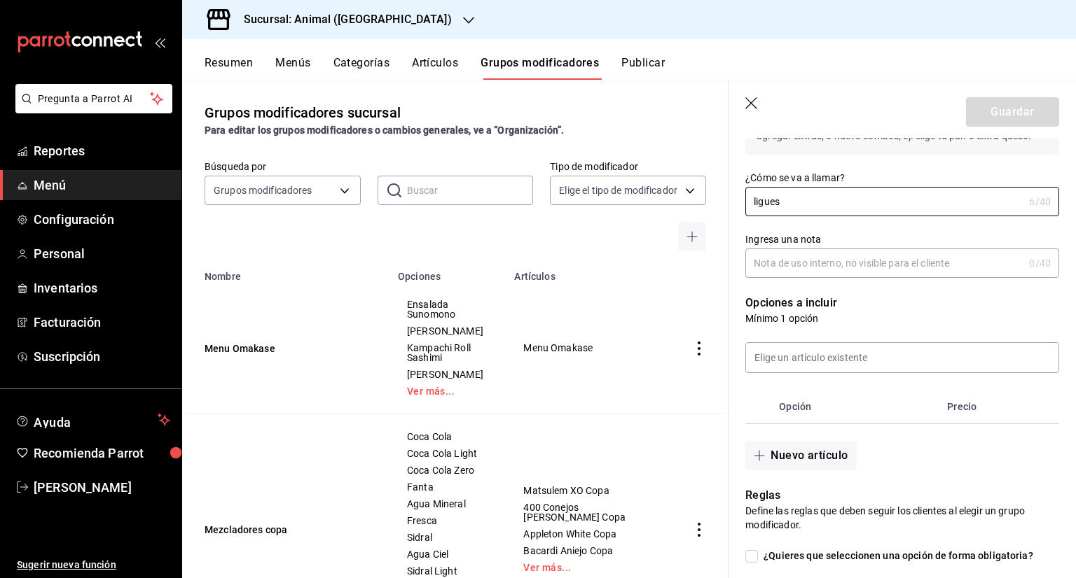
type input "ligues"
click at [753, 102] on icon "button" at bounding box center [752, 104] width 14 height 14
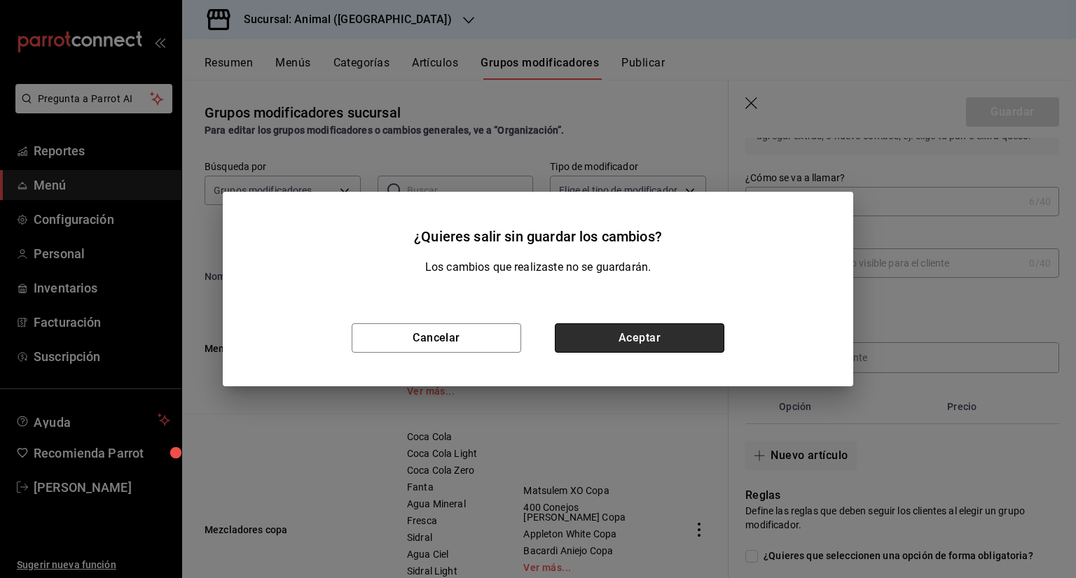
click at [624, 337] on button "Aceptar" at bounding box center [639, 338] width 169 height 29
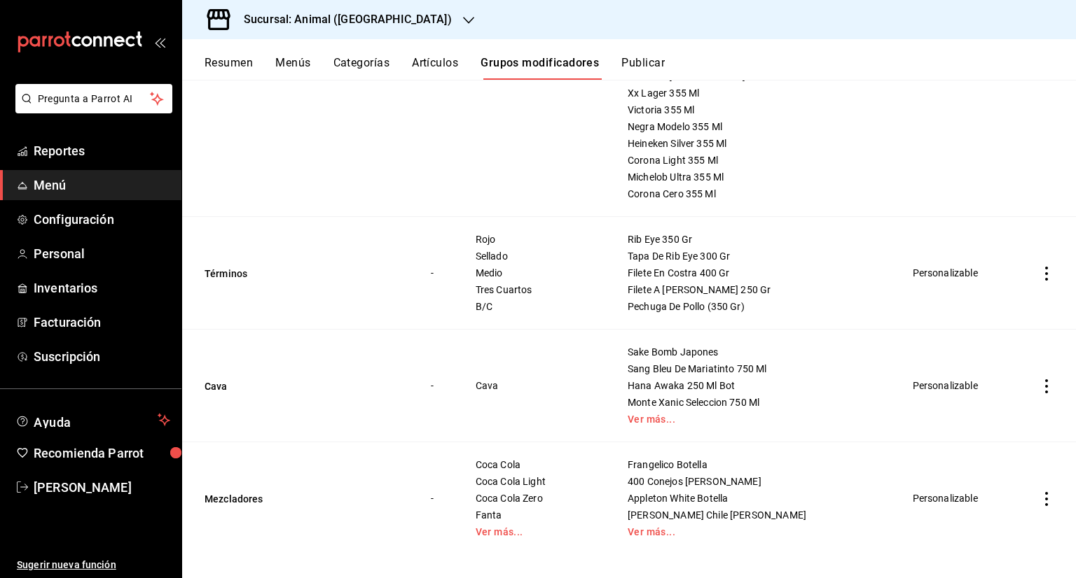
scroll to position [1303, 0]
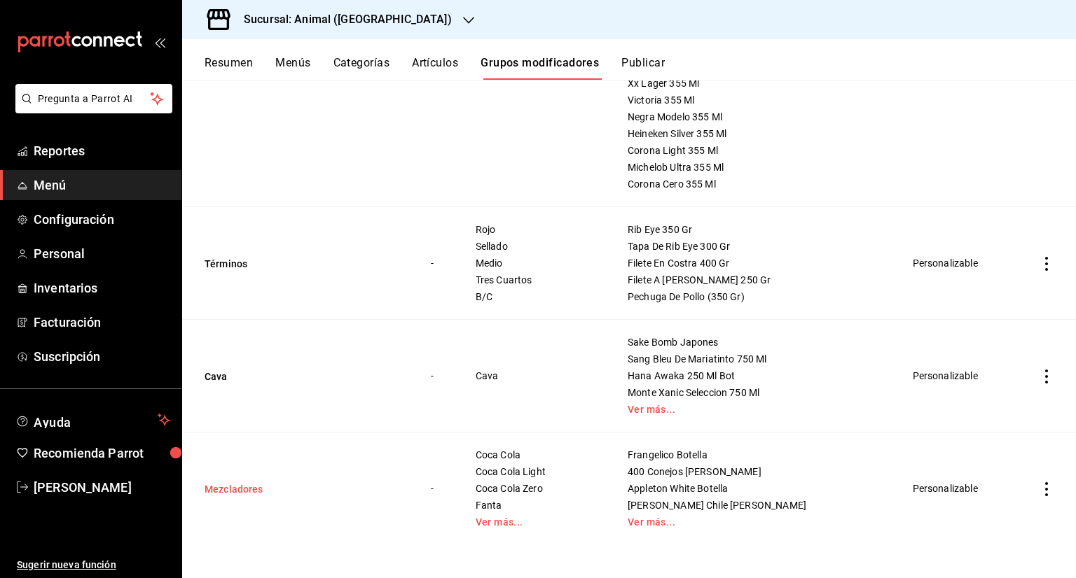
click at [237, 485] on button "Mezcladores" at bounding box center [288, 489] width 168 height 14
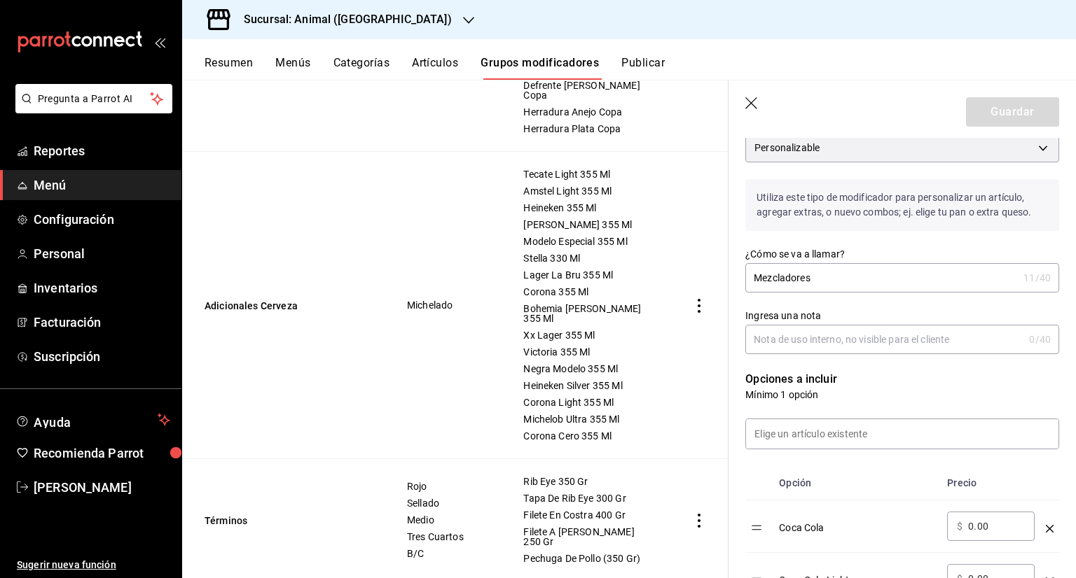
scroll to position [140, 0]
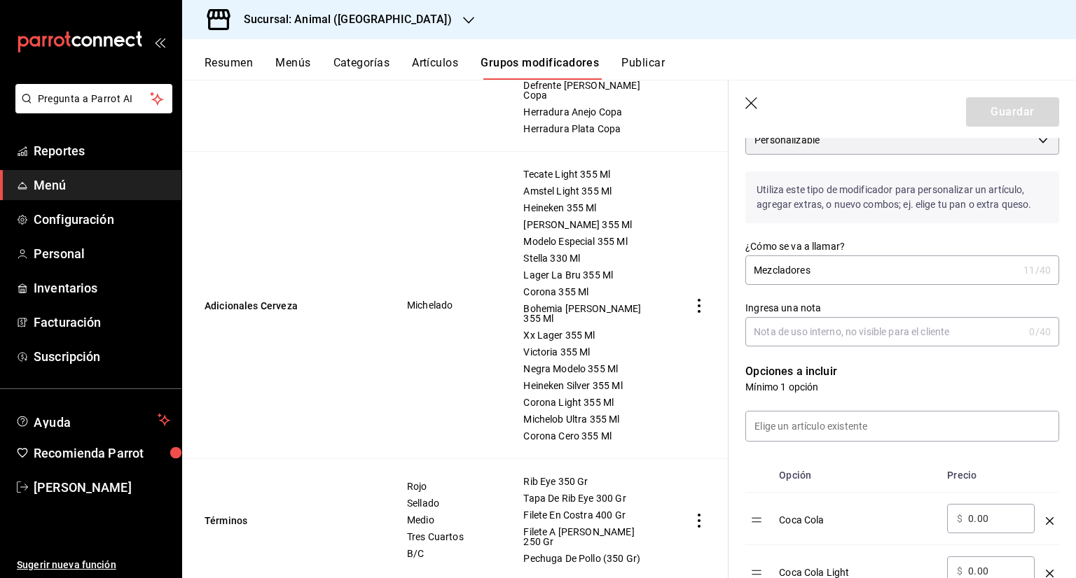
click at [864, 264] on input "Mezcladores" at bounding box center [881, 270] width 272 height 28
click at [863, 264] on input "Mezcladores" at bounding box center [881, 270] width 272 height 28
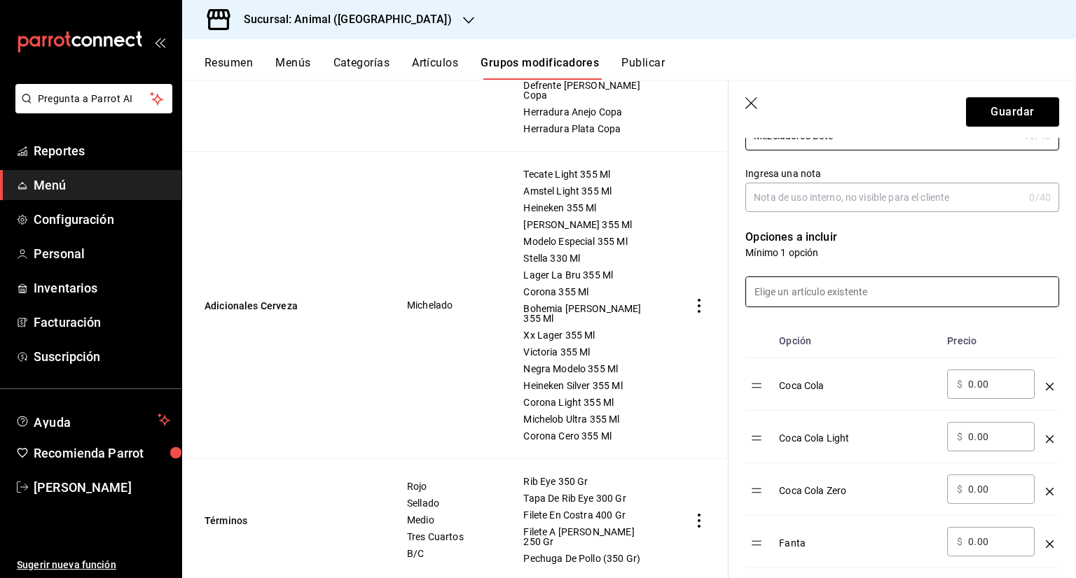
scroll to position [310, 0]
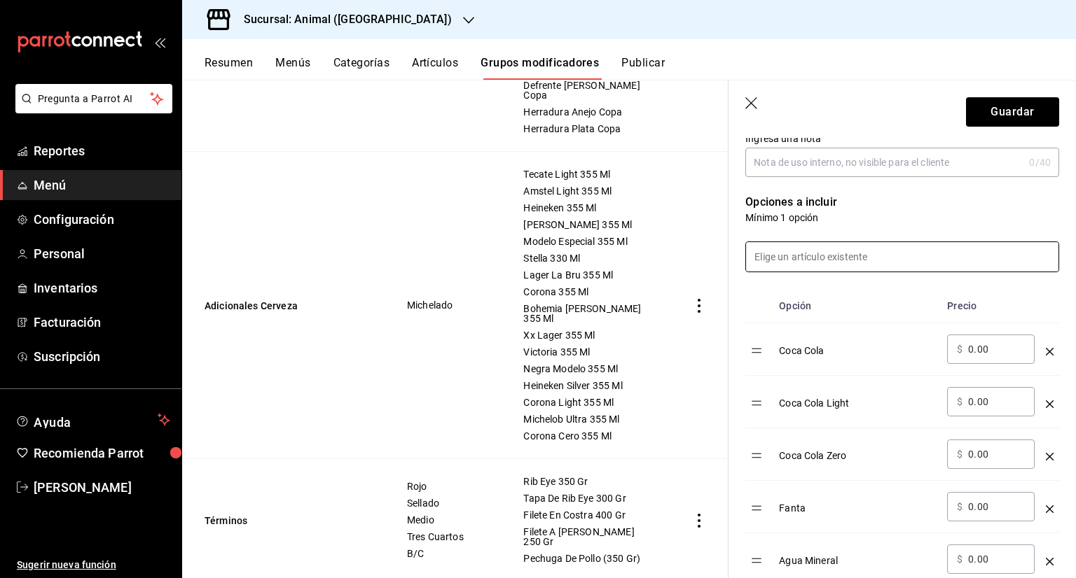
type input "Mezcladores Bote"
click at [805, 260] on input at bounding box center [902, 256] width 312 height 29
click at [871, 226] on div at bounding box center [893, 249] width 331 height 48
click at [823, 261] on input at bounding box center [902, 256] width 312 height 29
click at [866, 211] on p "Mínimo 1 opción" at bounding box center [902, 218] width 314 height 14
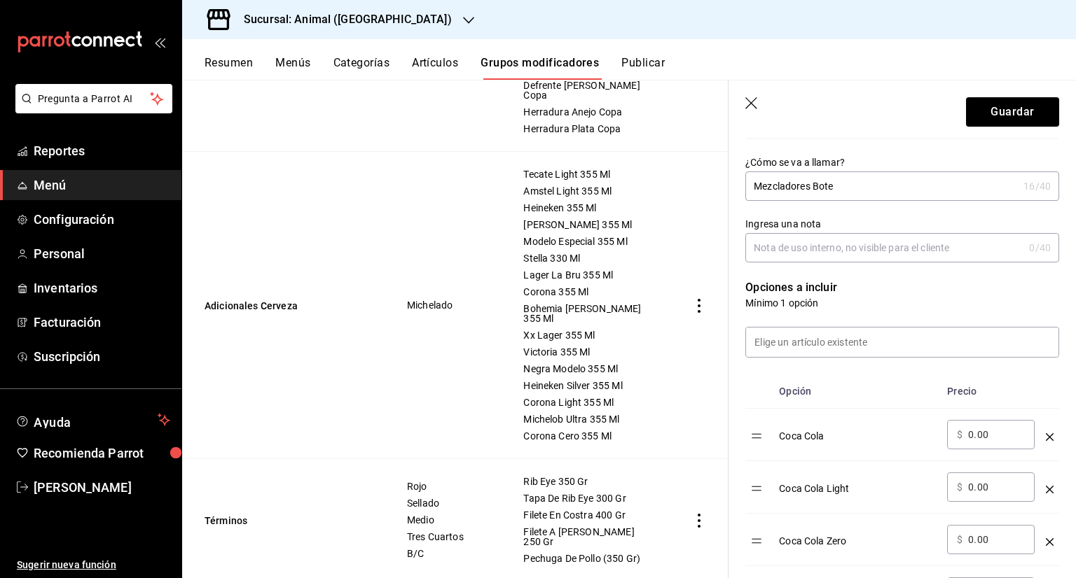
scroll to position [212, 0]
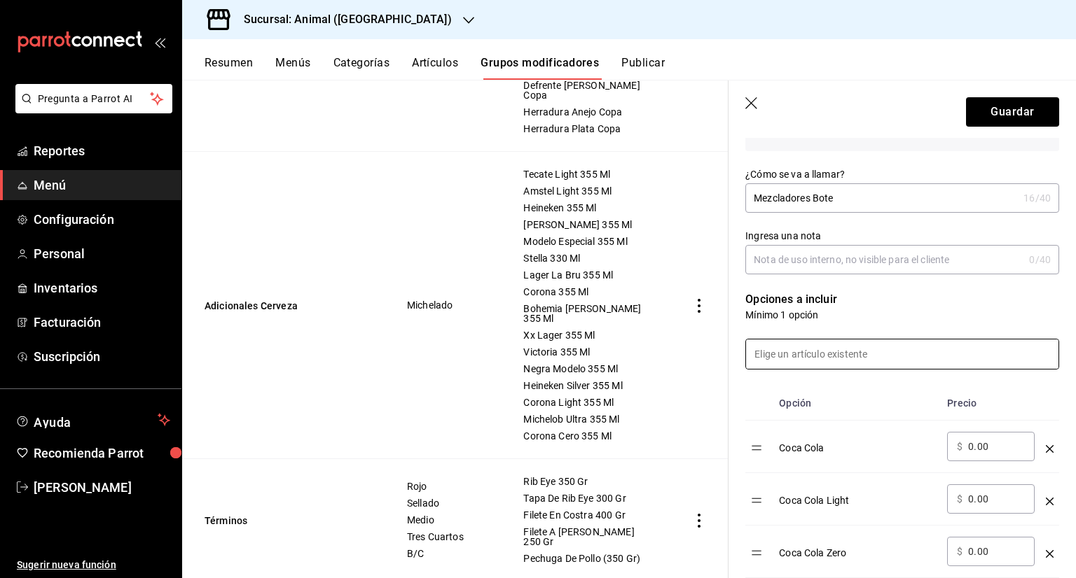
click at [814, 354] on input at bounding box center [902, 354] width 312 height 29
click at [793, 389] on th "Opción" at bounding box center [857, 404] width 168 height 34
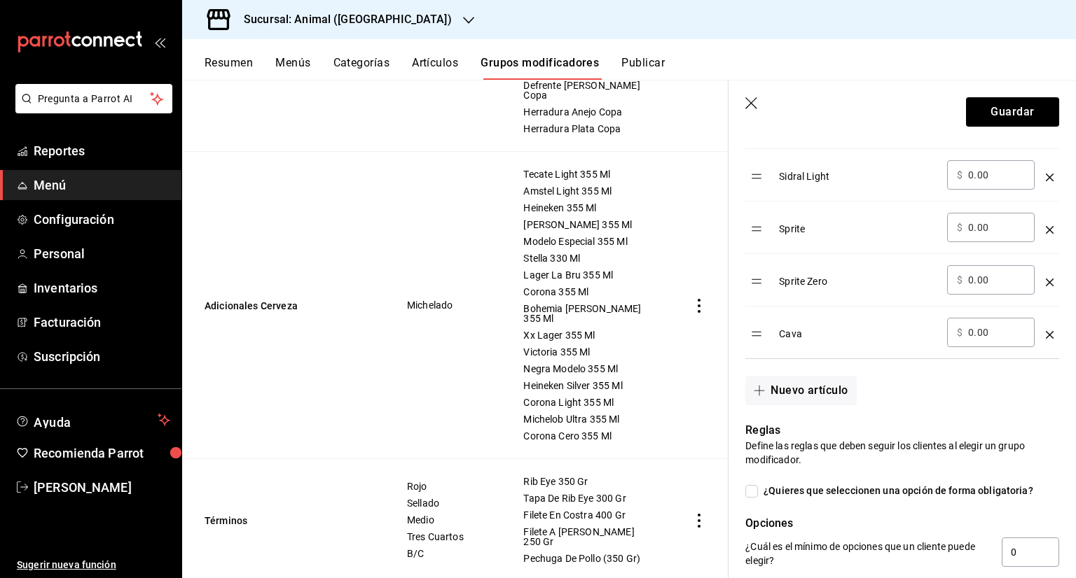
scroll to position [905, 0]
click at [803, 390] on button "Nuevo artículo" at bounding box center [800, 389] width 111 height 29
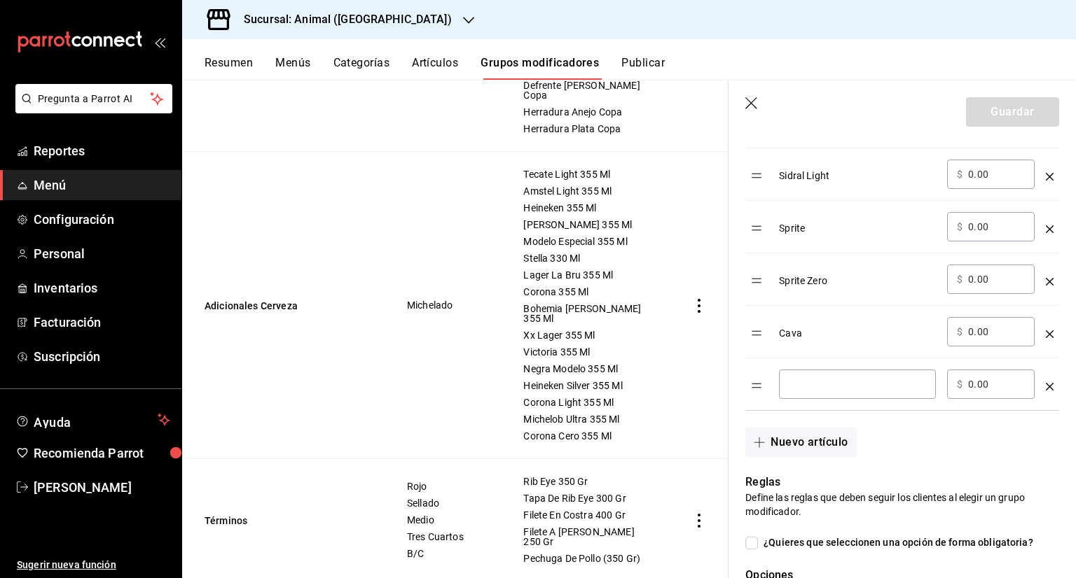
click at [821, 373] on div "​" at bounding box center [857, 384] width 157 height 29
click at [1045, 384] on icon "optionsTable" at bounding box center [1049, 387] width 8 height 8
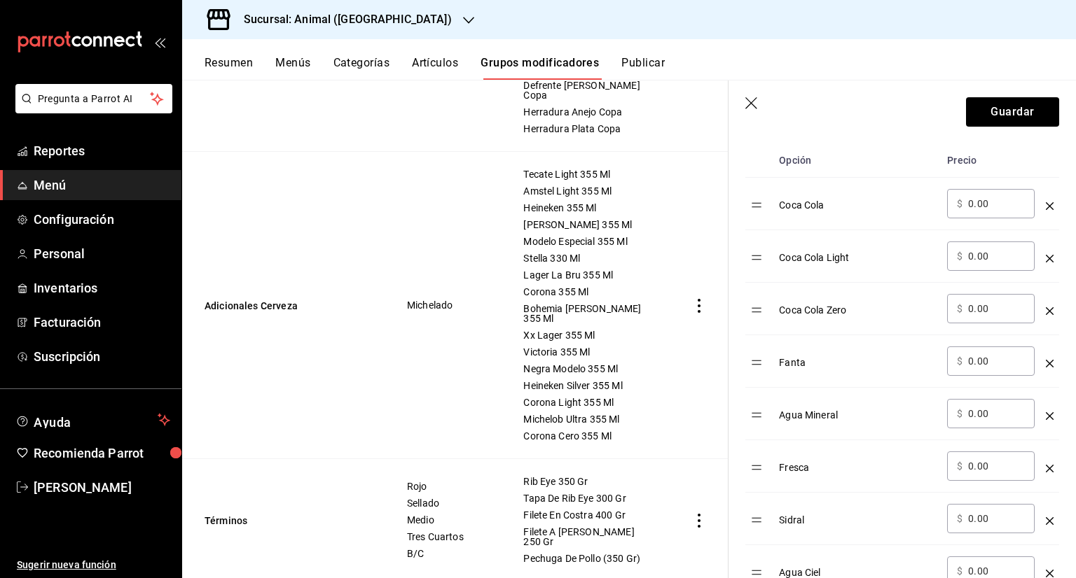
scroll to position [388, 0]
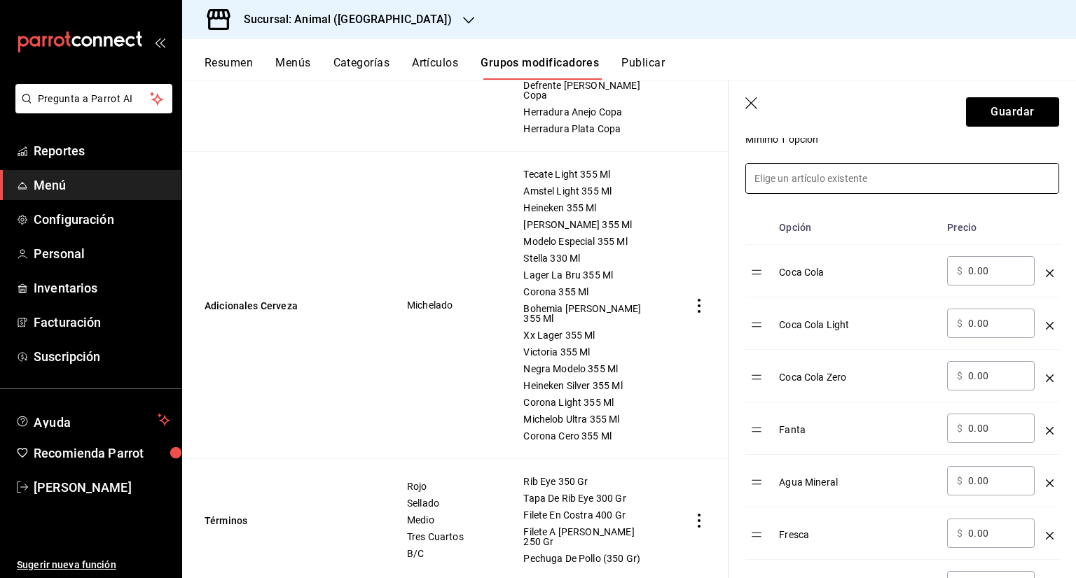
click at [792, 188] on input at bounding box center [902, 178] width 312 height 29
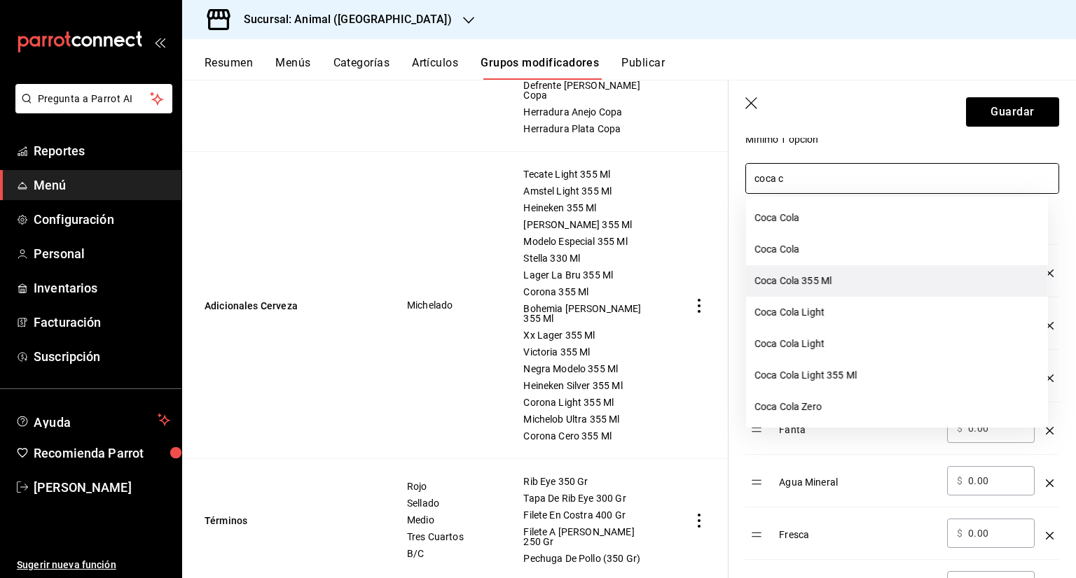
click at [805, 281] on li "Coca Cola 355 Ml" at bounding box center [897, 281] width 302 height 32
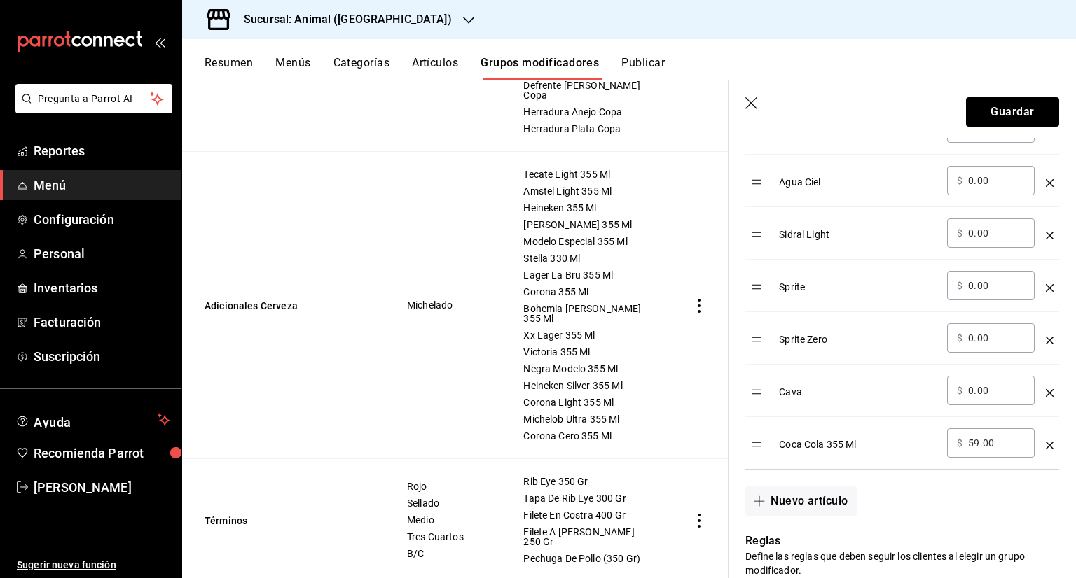
scroll to position [898, 0]
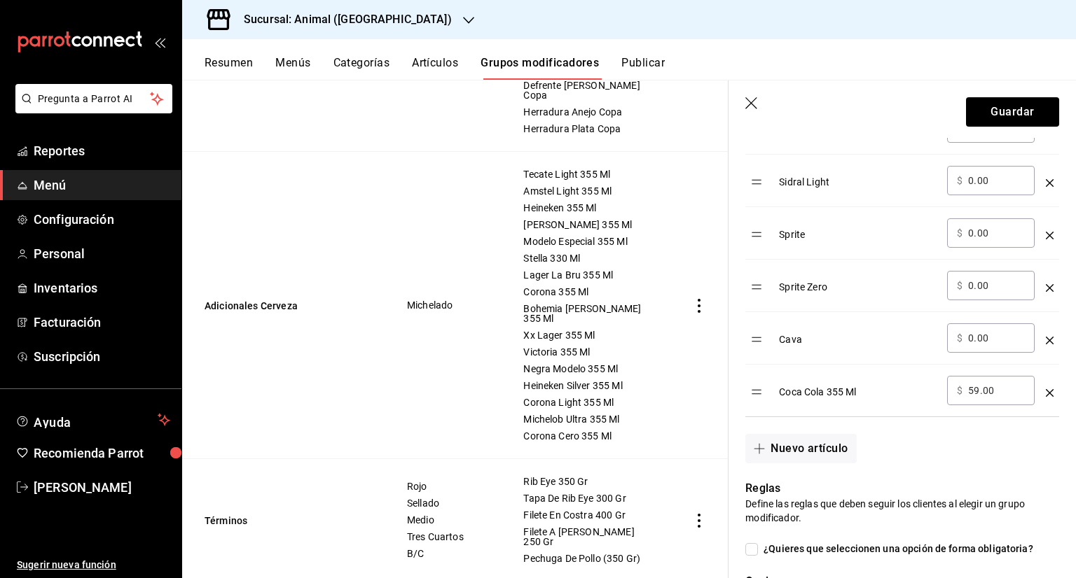
click at [1045, 392] on icon "optionsTable" at bounding box center [1049, 393] width 8 height 8
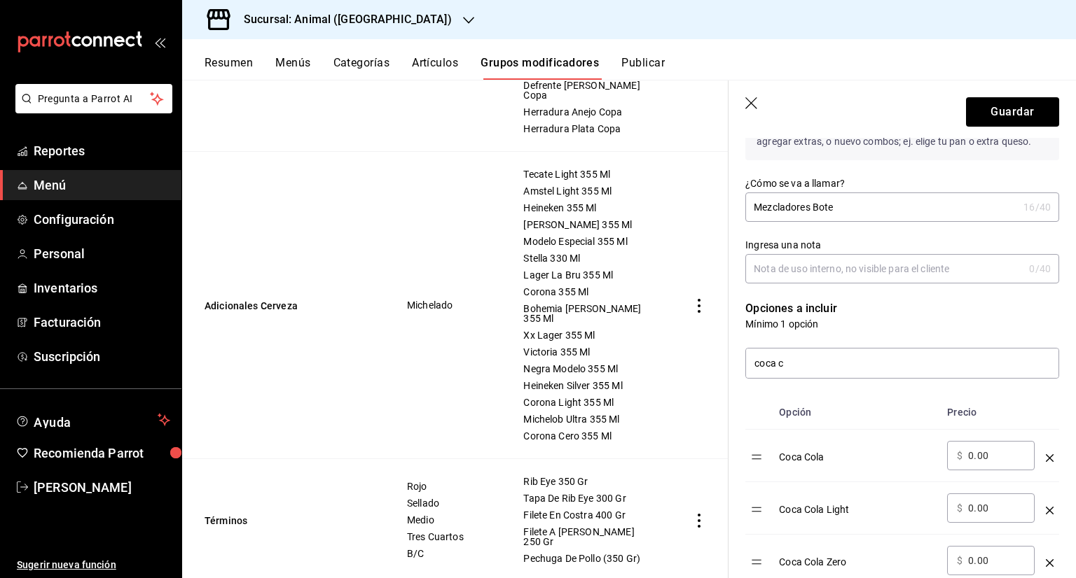
scroll to position [196, 0]
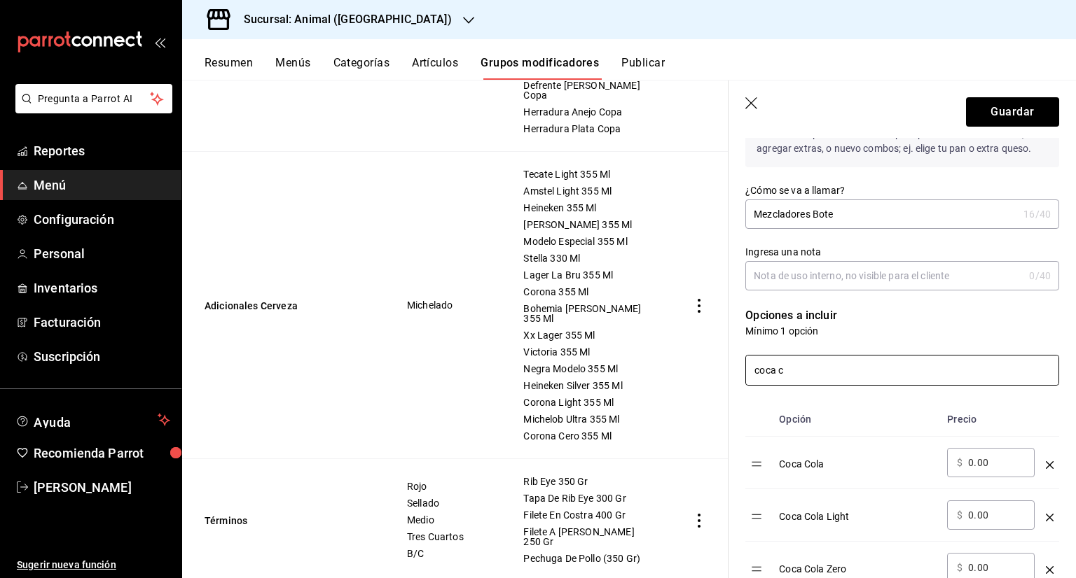
click at [804, 371] on input "coca c" at bounding box center [902, 370] width 312 height 29
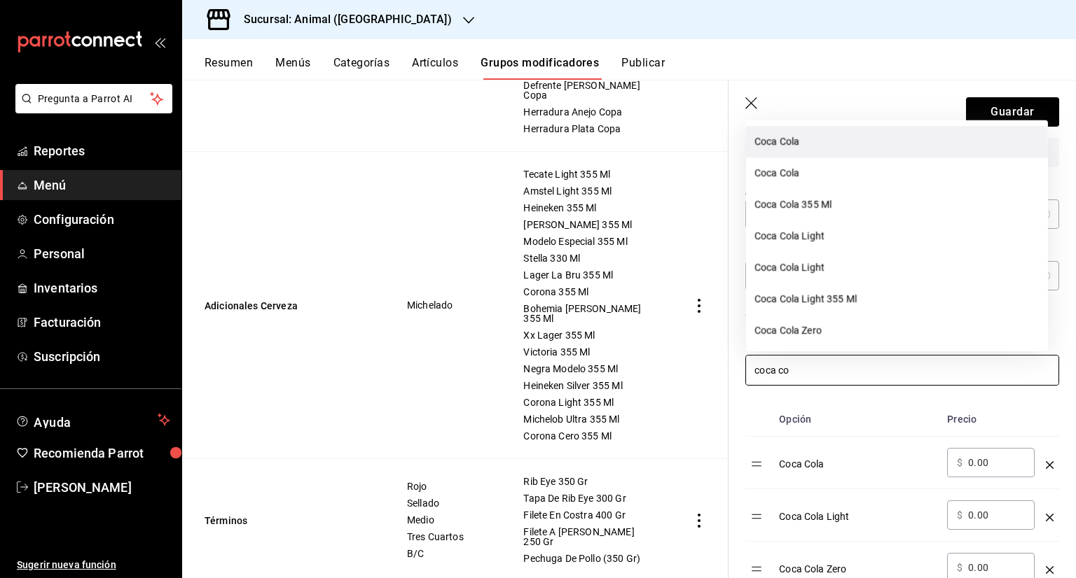
click at [784, 147] on li "Coca Cola" at bounding box center [897, 141] width 302 height 32
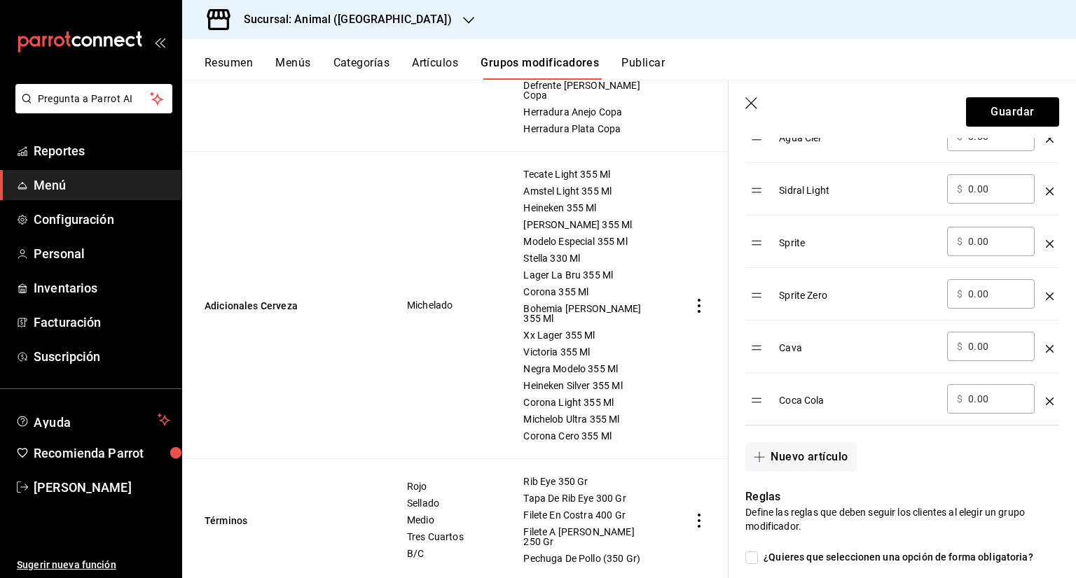
scroll to position [893, 0]
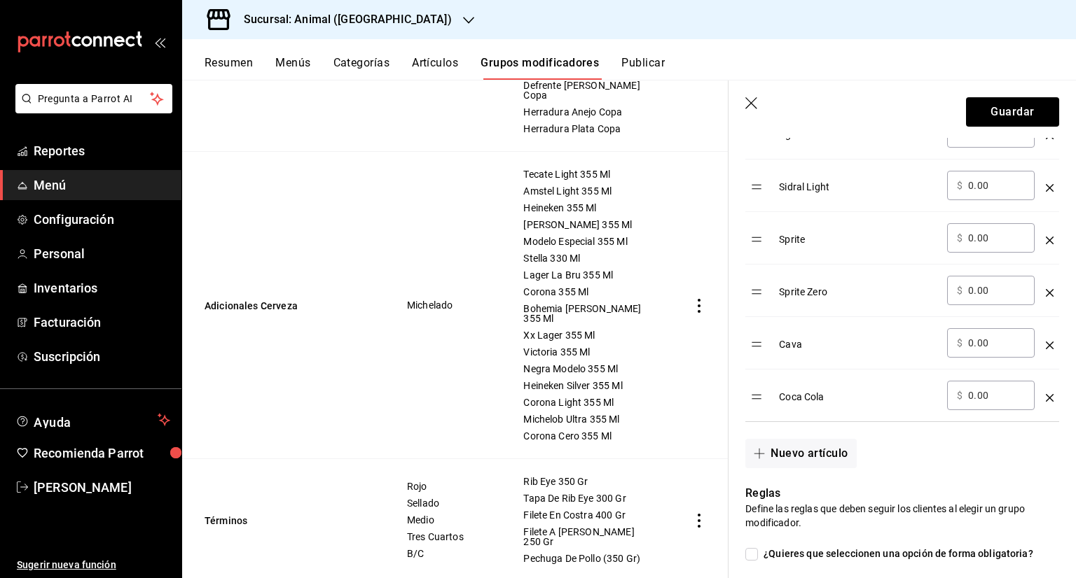
type input "coca co"
click at [1045, 398] on icon "optionsTable" at bounding box center [1049, 398] width 8 height 8
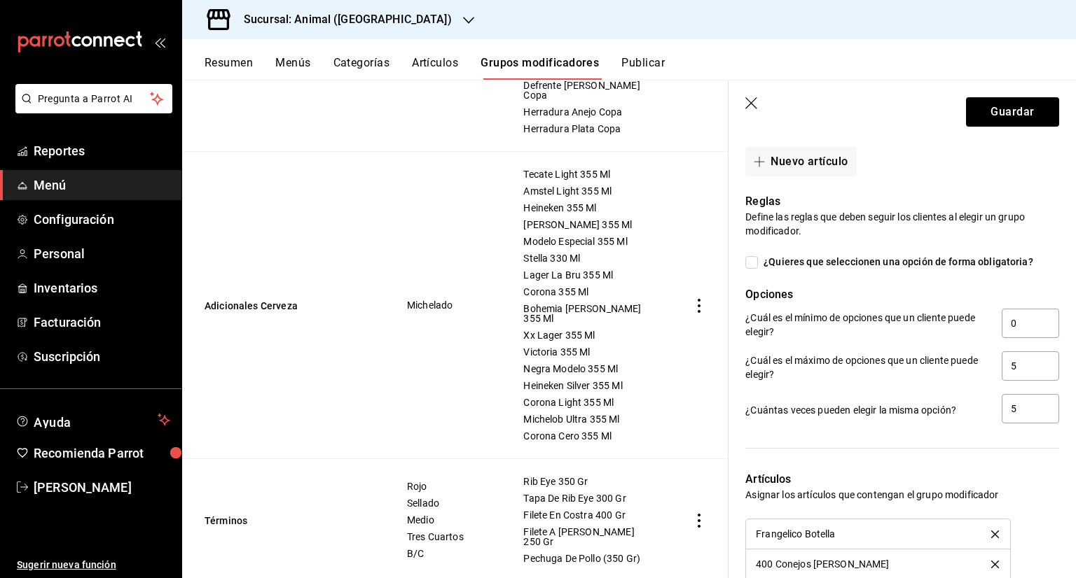
scroll to position [1137, 0]
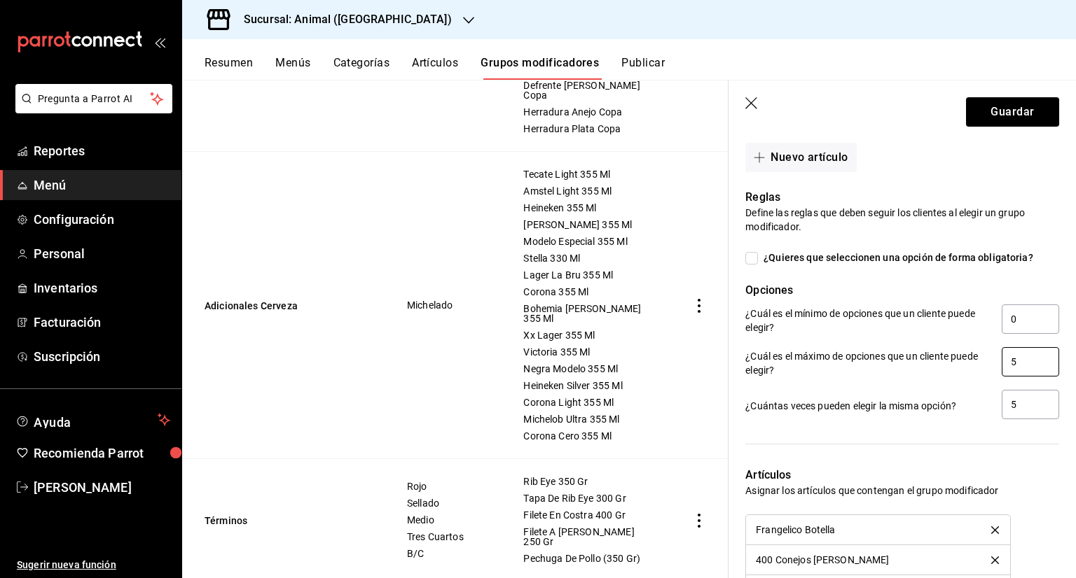
click at [1015, 359] on input "5" at bounding box center [1029, 361] width 57 height 29
type input "4"
click at [1017, 401] on input "5" at bounding box center [1029, 404] width 57 height 29
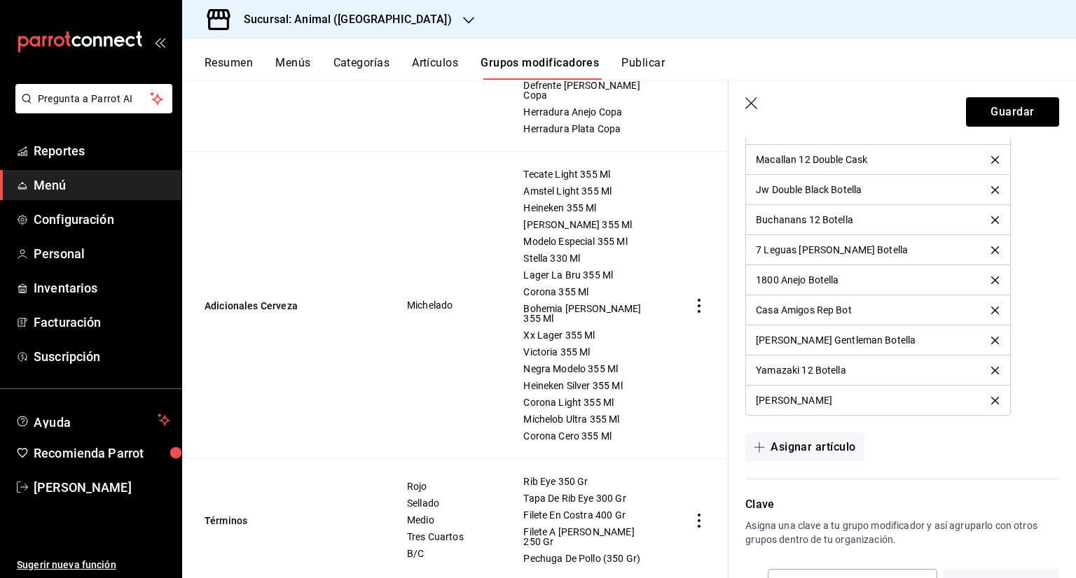
scroll to position [6229, 0]
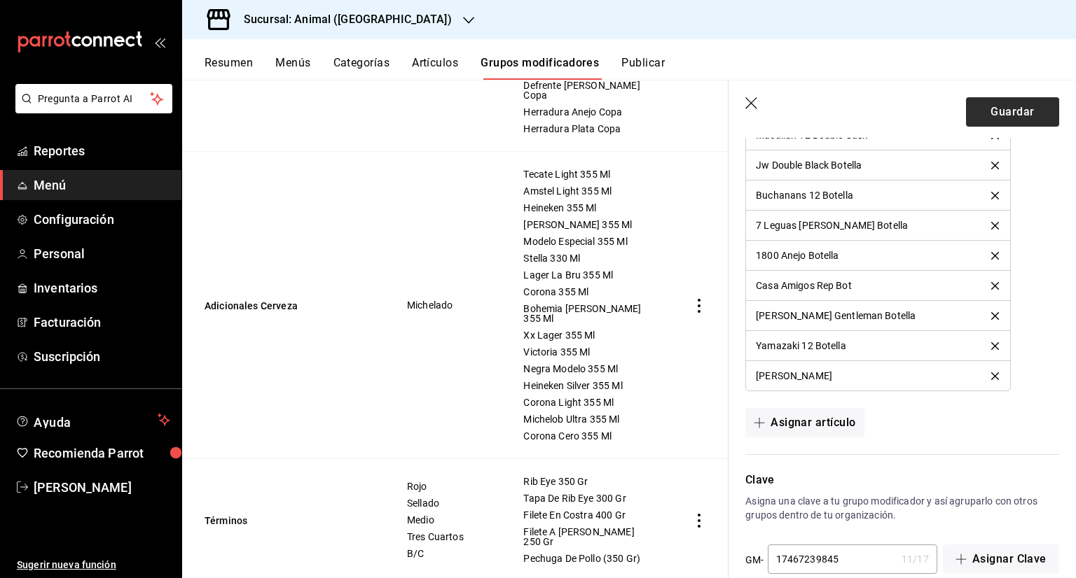
type input "3"
click at [1008, 108] on button "Guardar" at bounding box center [1012, 111] width 93 height 29
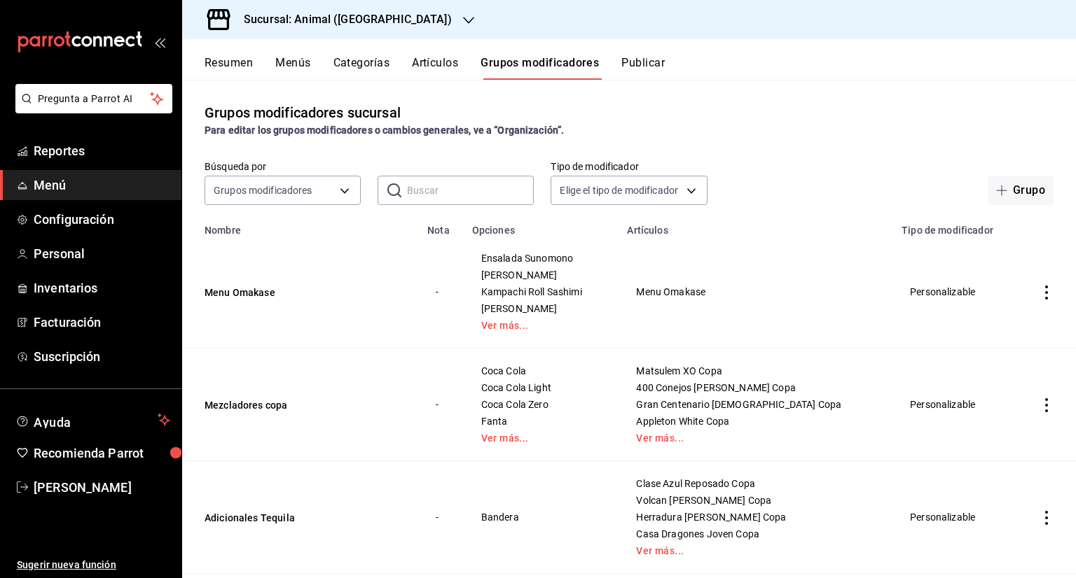
click at [653, 57] on button "Publicar" at bounding box center [642, 68] width 43 height 24
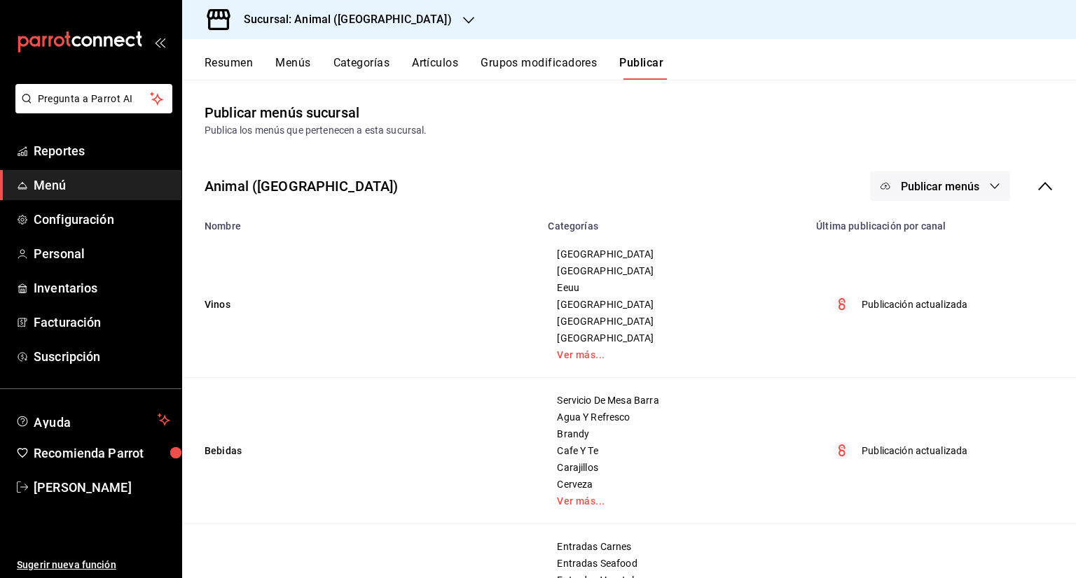
click at [989, 183] on icon "button" at bounding box center [994, 186] width 11 height 11
click at [966, 230] on span "Punto de venta" at bounding box center [949, 232] width 67 height 15
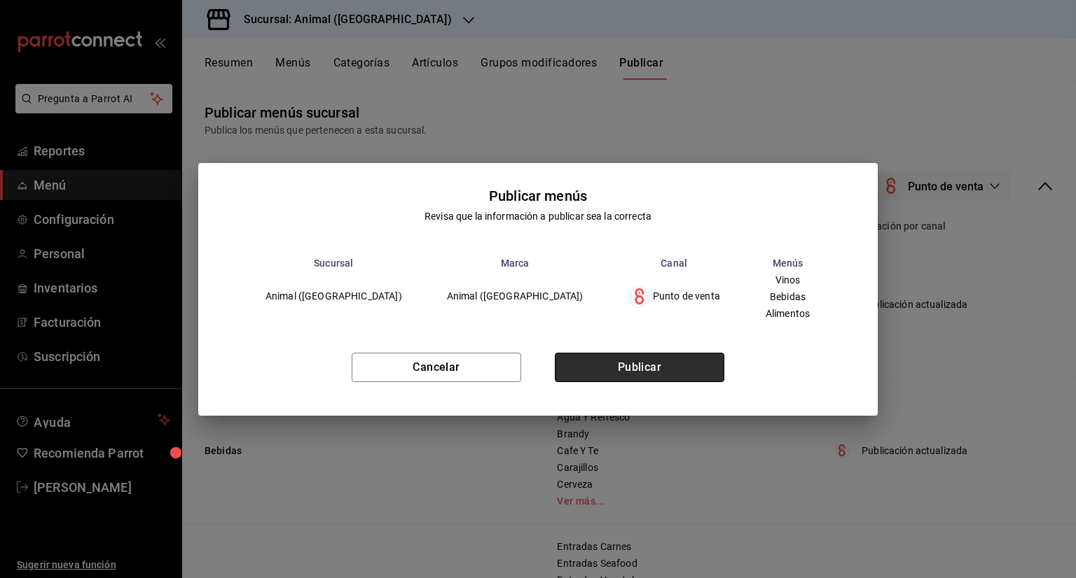
click at [625, 372] on button "Publicar" at bounding box center [639, 367] width 169 height 29
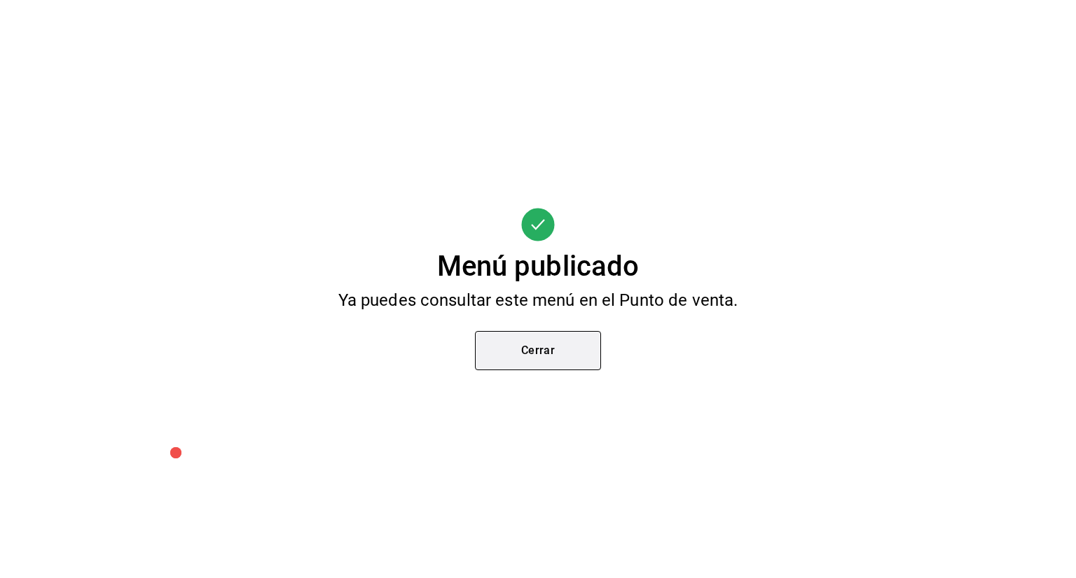
click at [554, 356] on button "Cerrar" at bounding box center [538, 350] width 126 height 39
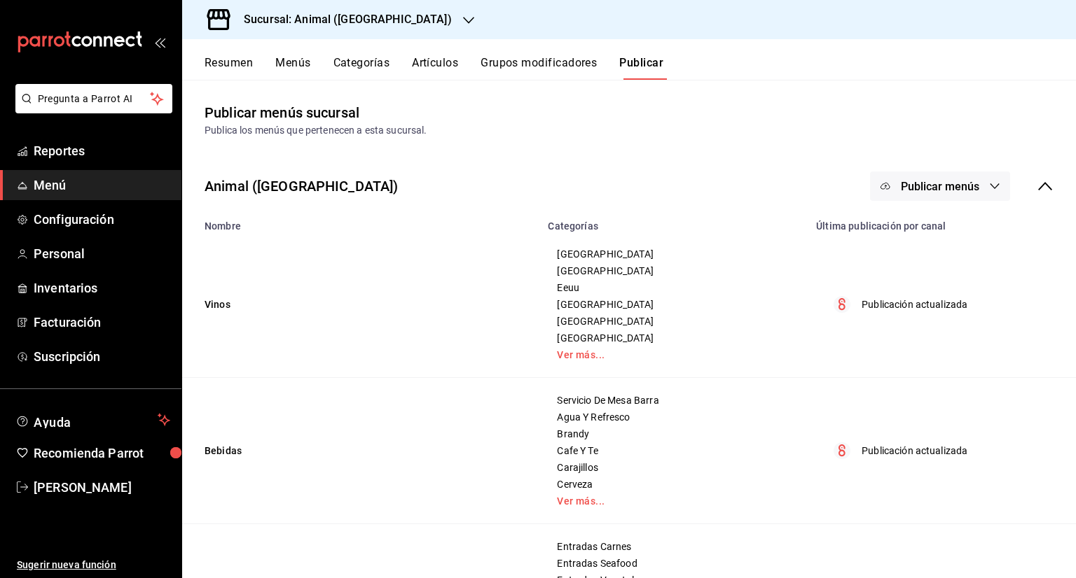
click at [430, 61] on button "Artículos" at bounding box center [435, 68] width 46 height 24
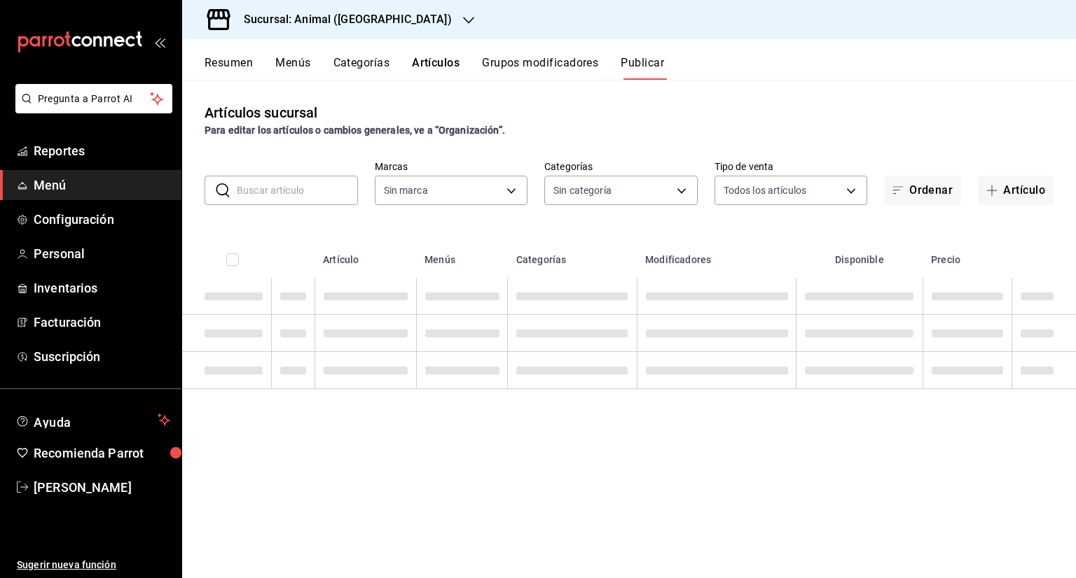
type input "96838179-8fbb-4073-aae3-1789726318c8"
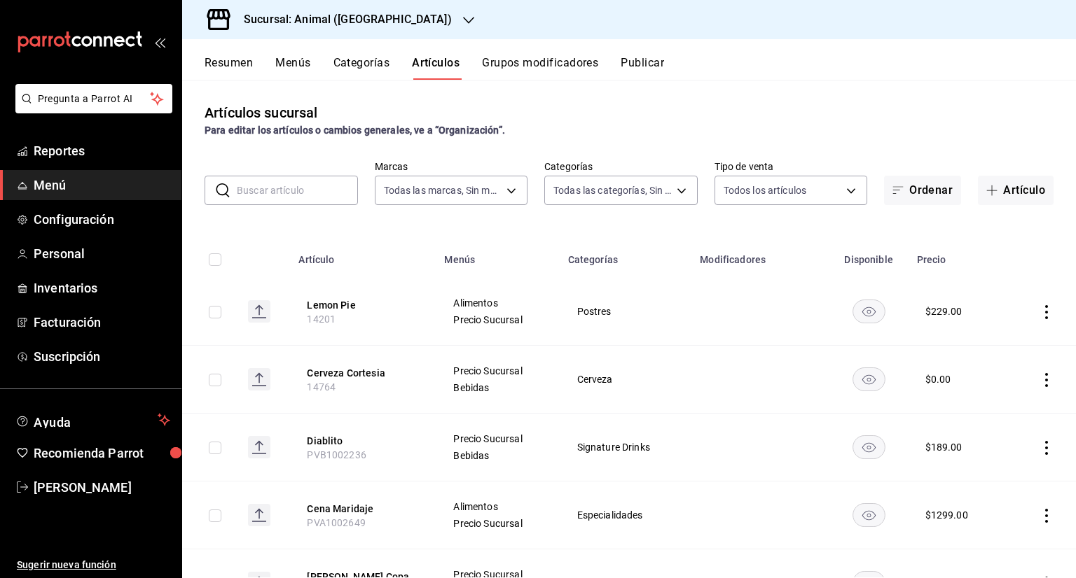
type input "696422f3-042f-4992-a796-20cec1d2addd,ab2f2cdd-2d2d-455a-bd59-969ed93fbee5,5744a…"
click at [646, 187] on body "Pregunta a Parrot AI Reportes Menú Configuración Personal Inventarios Facturaci…" at bounding box center [538, 289] width 1076 height 578
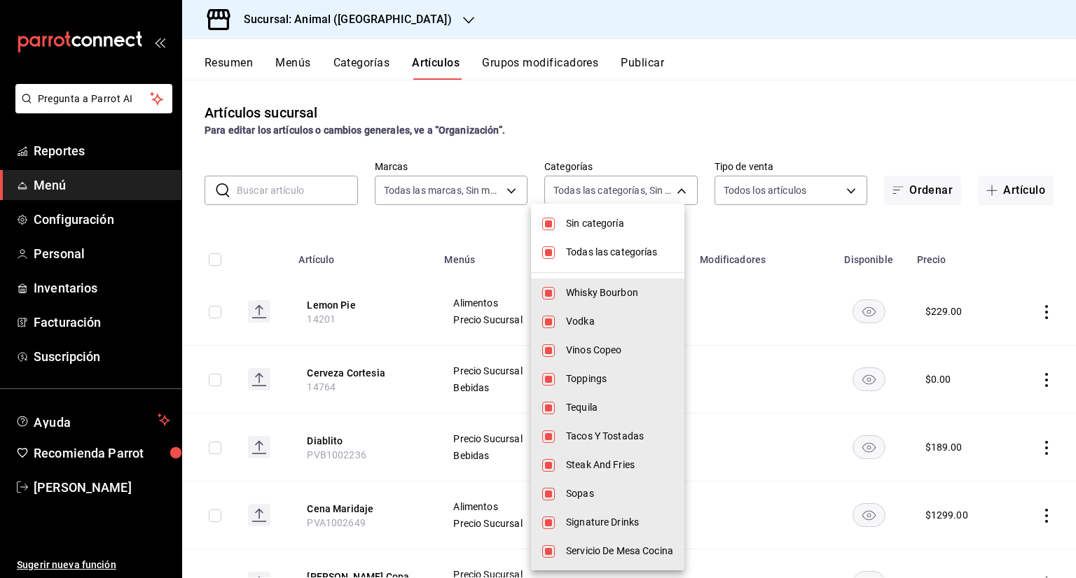
click at [559, 228] on li "Sin categoría" at bounding box center [607, 223] width 153 height 29
checkbox input "false"
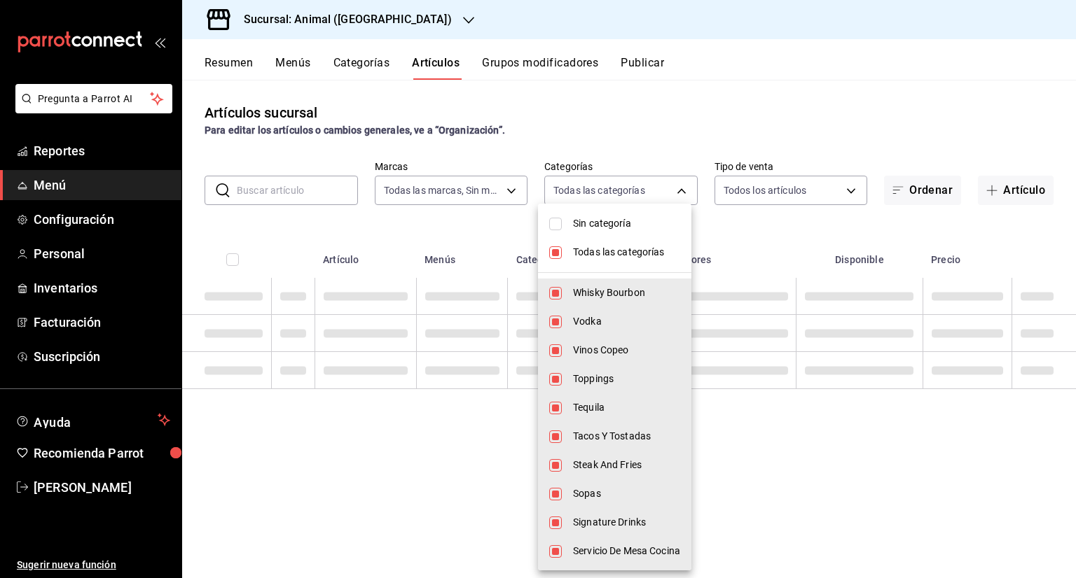
click at [559, 251] on input "checkbox" at bounding box center [555, 252] width 13 height 13
checkbox input "false"
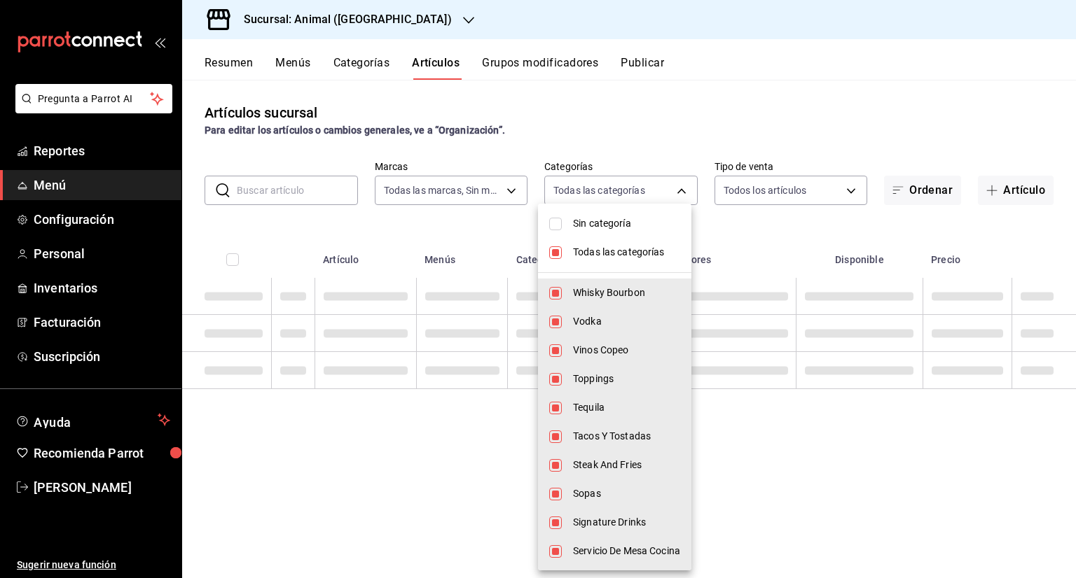
checkbox input "false"
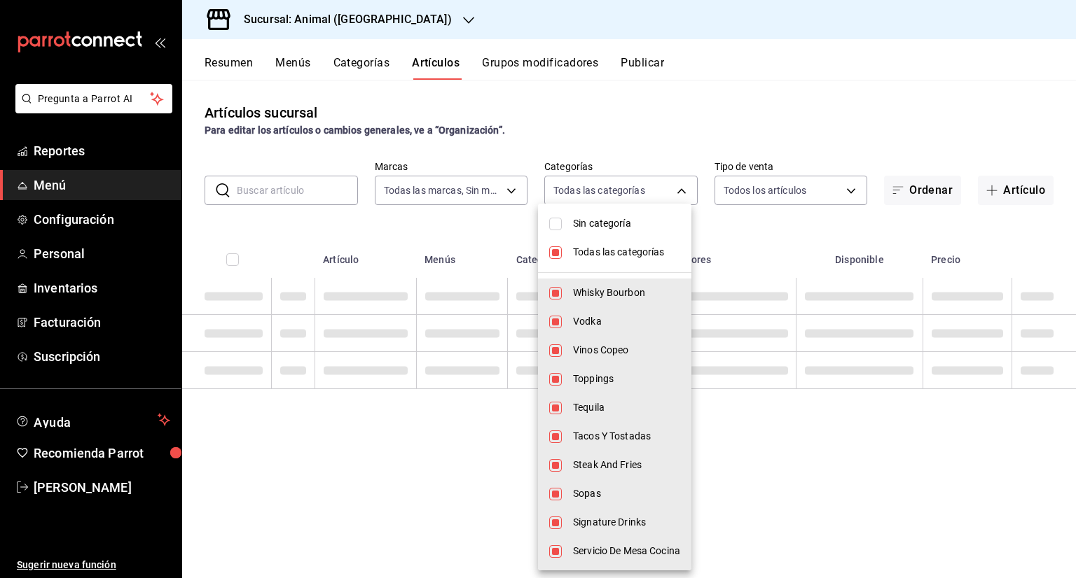
checkbox input "false"
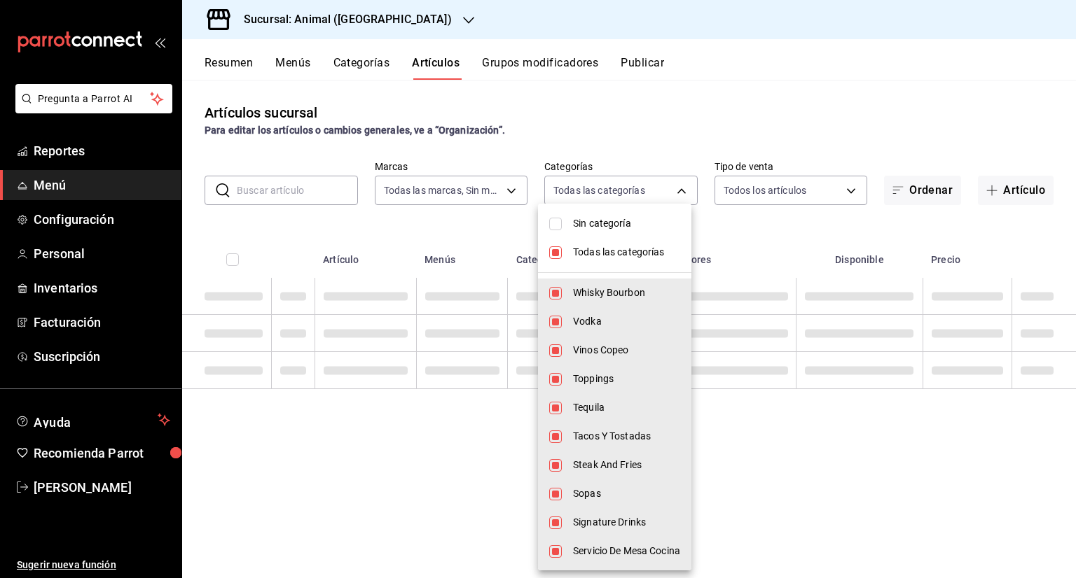
checkbox input "false"
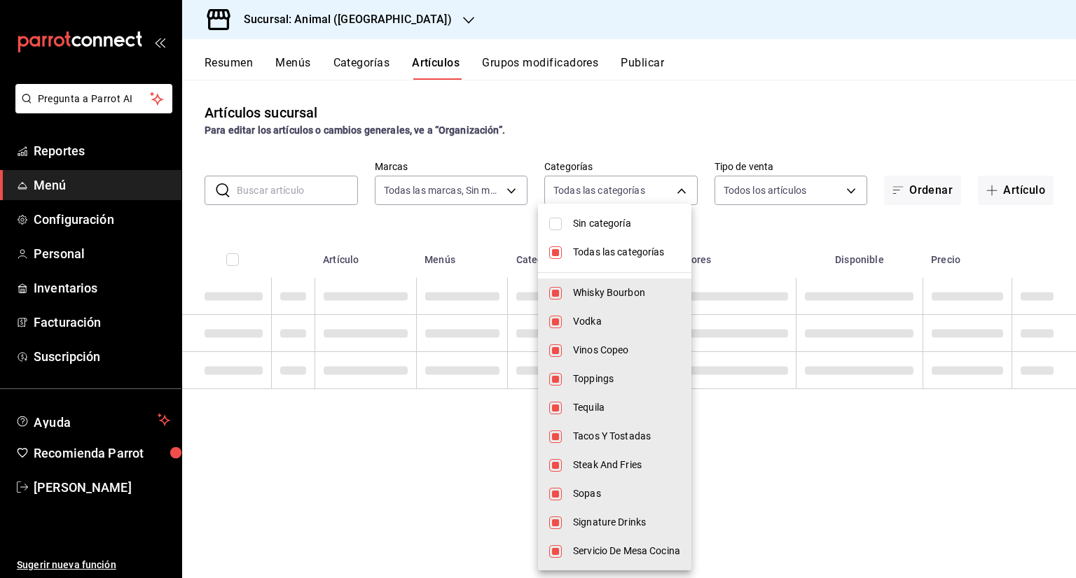
checkbox input "false"
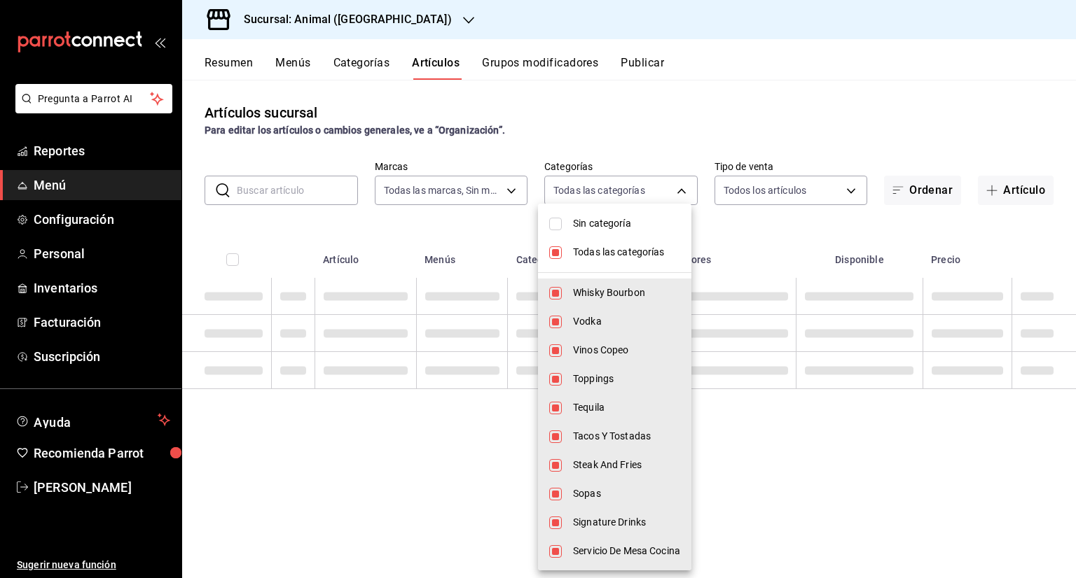
checkbox input "false"
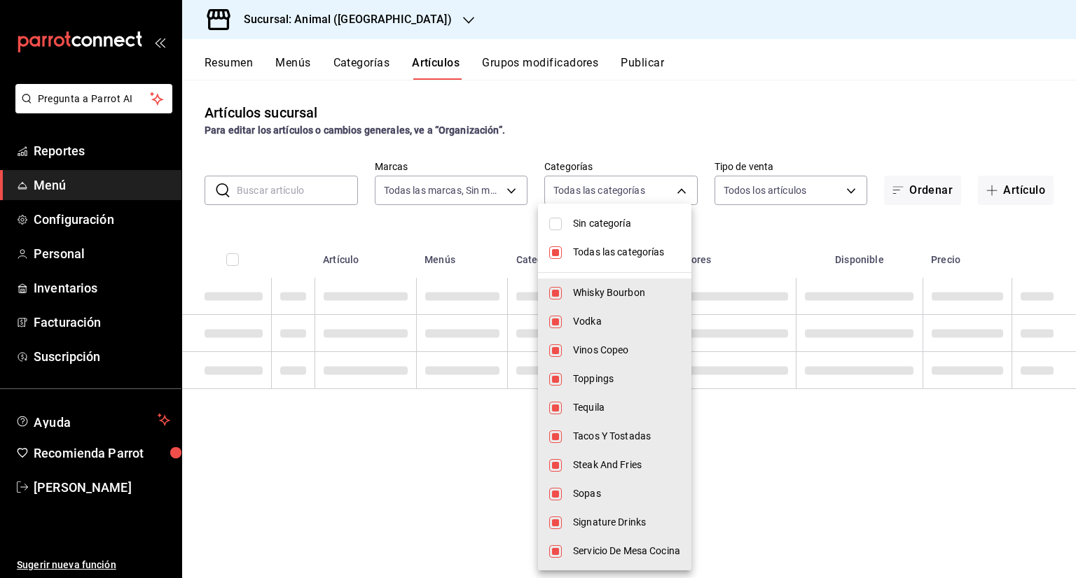
checkbox input "false"
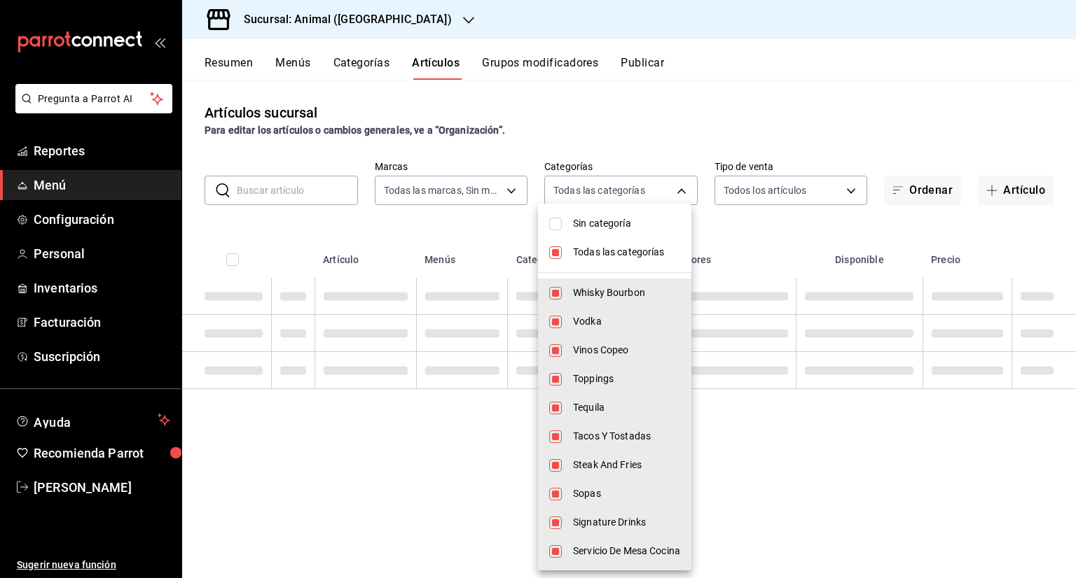
checkbox input "false"
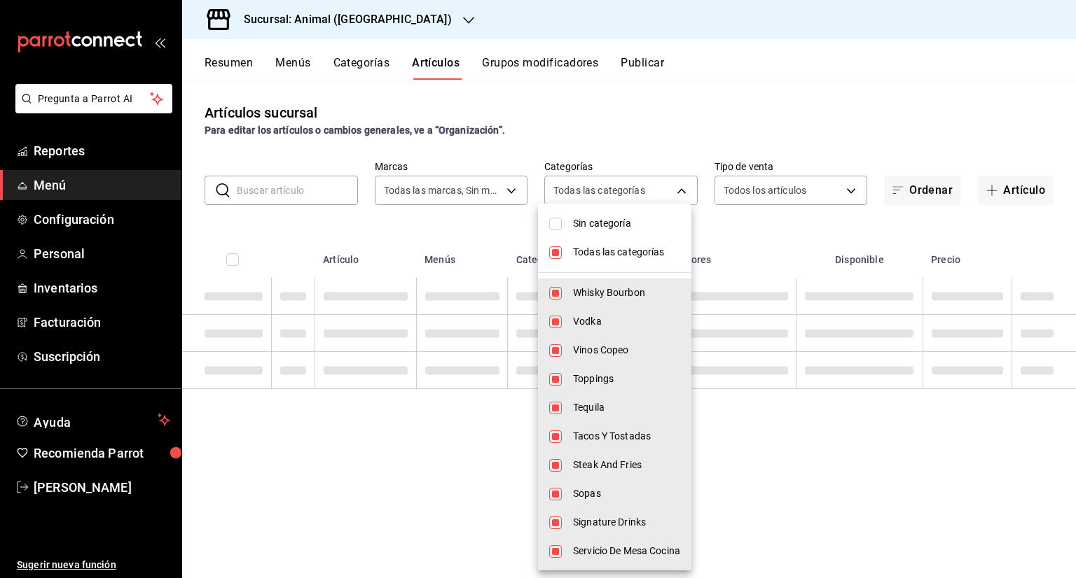
checkbox input "false"
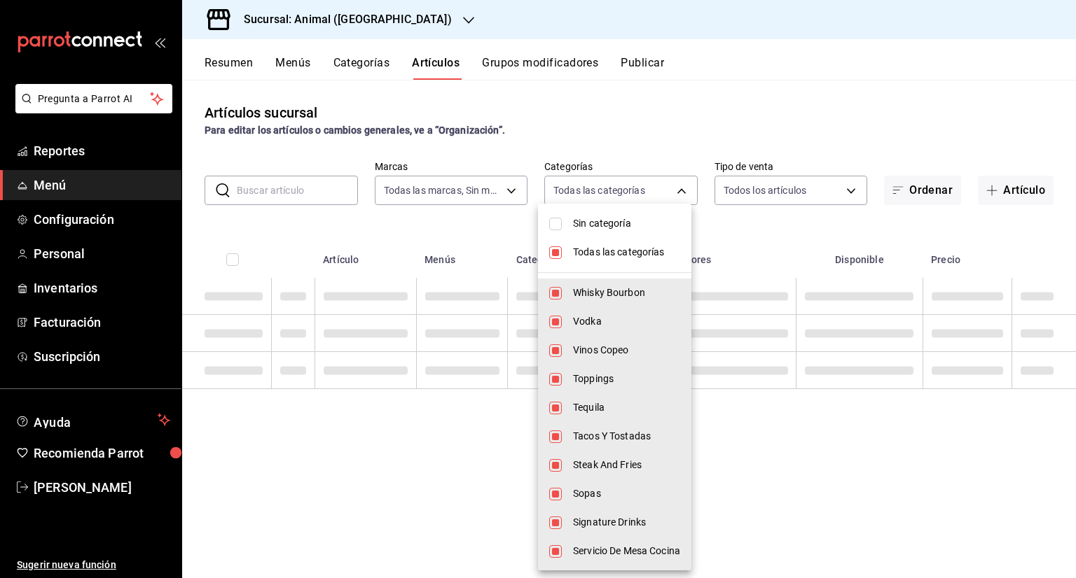
checkbox input "false"
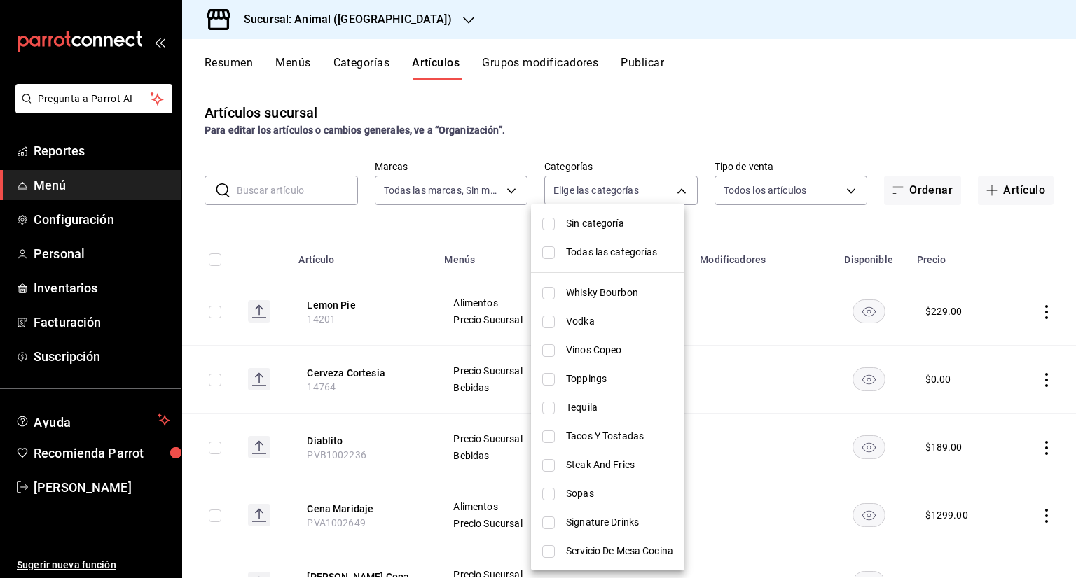
click at [623, 291] on span "Whisky Bourbon" at bounding box center [619, 293] width 107 height 15
type input "696422f3-042f-4992-a796-20cec1d2addd"
checkbox input "true"
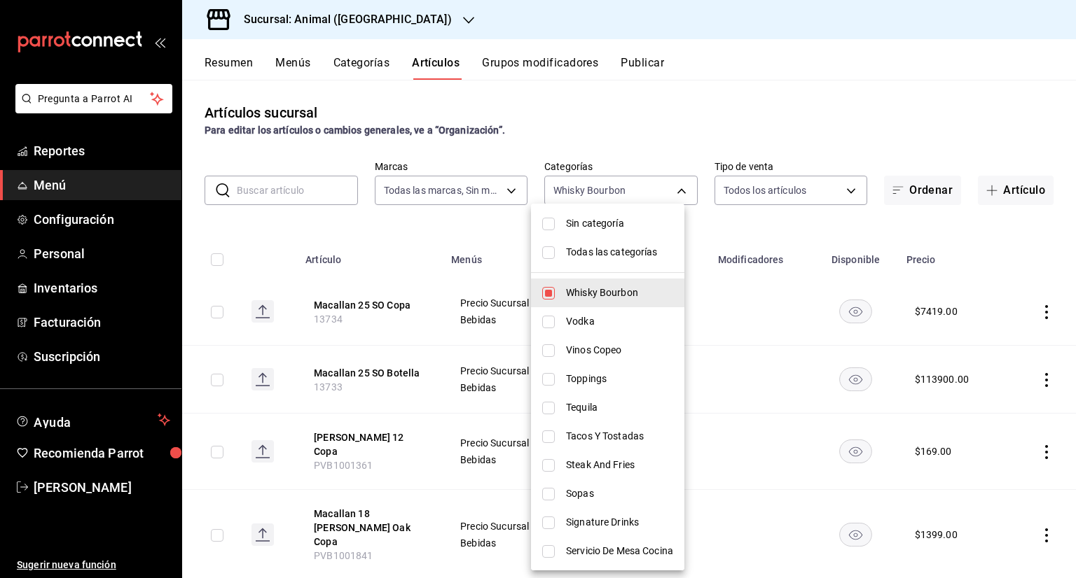
click at [451, 237] on div at bounding box center [538, 289] width 1076 height 578
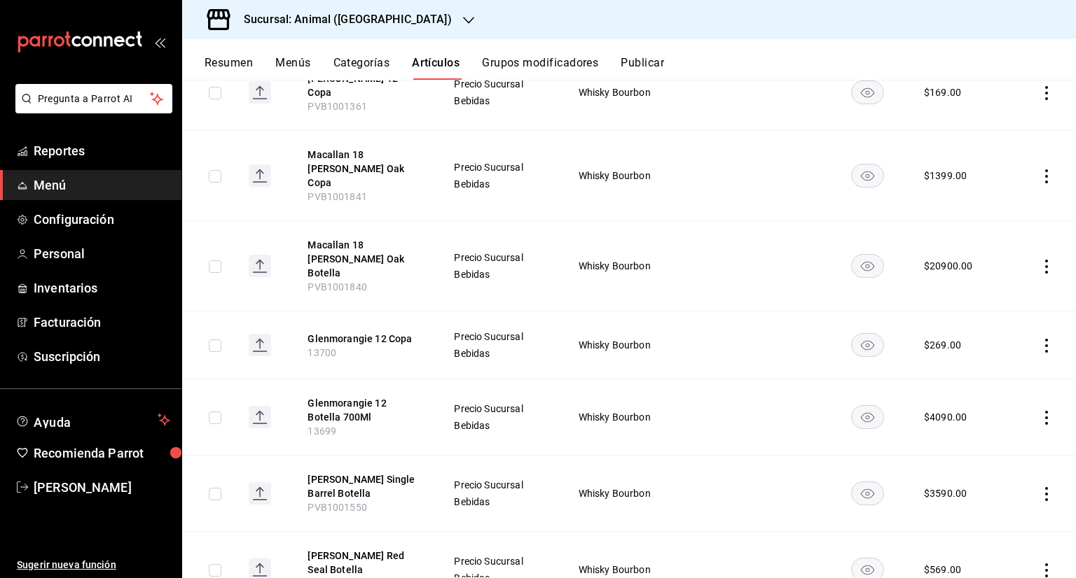
scroll to position [207, 0]
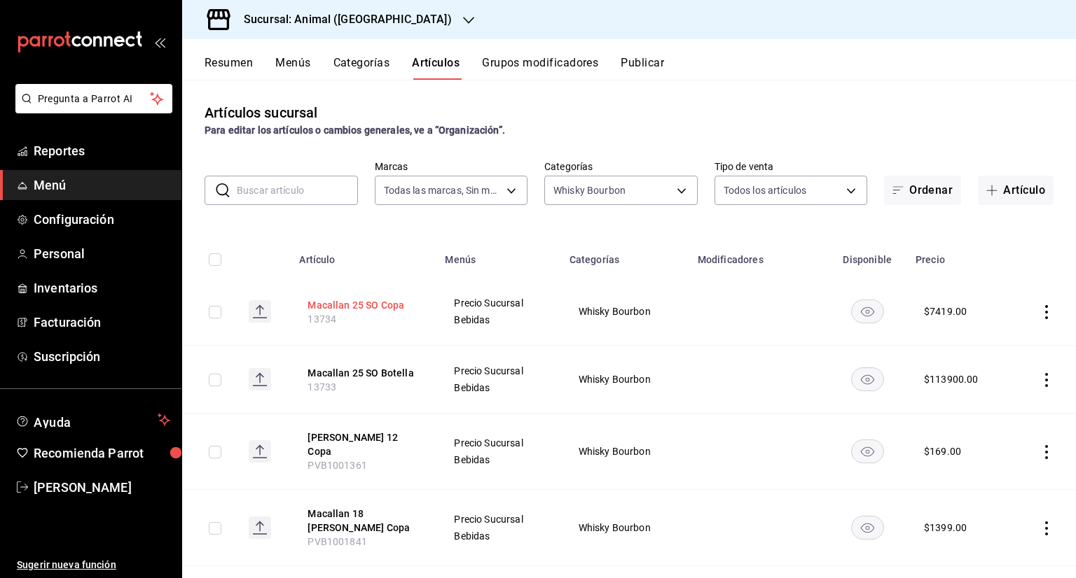
click at [370, 310] on button "Macallan 25 SO Copa" at bounding box center [363, 305] width 112 height 14
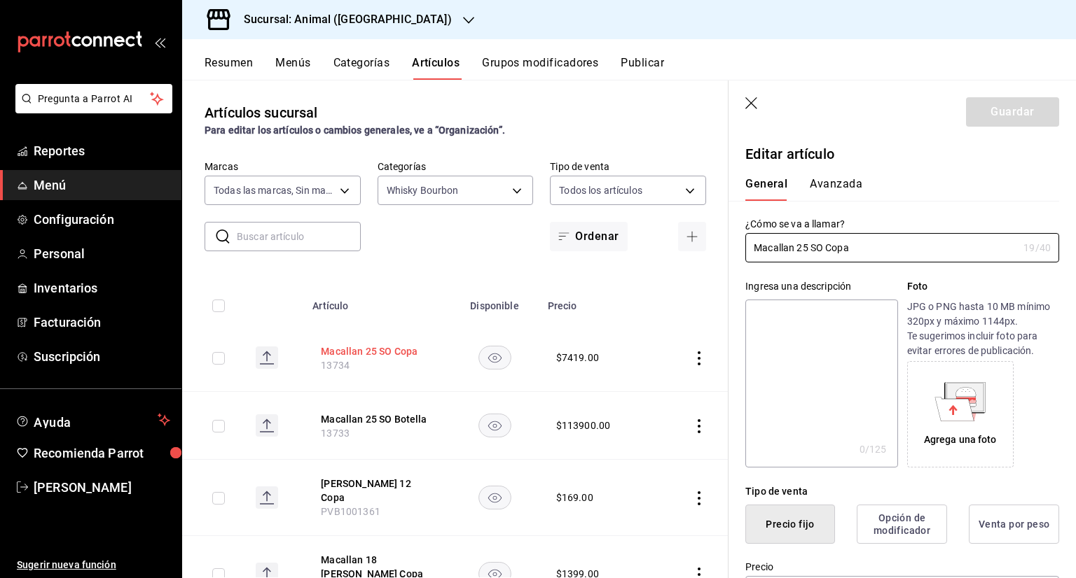
type input "$7419.00"
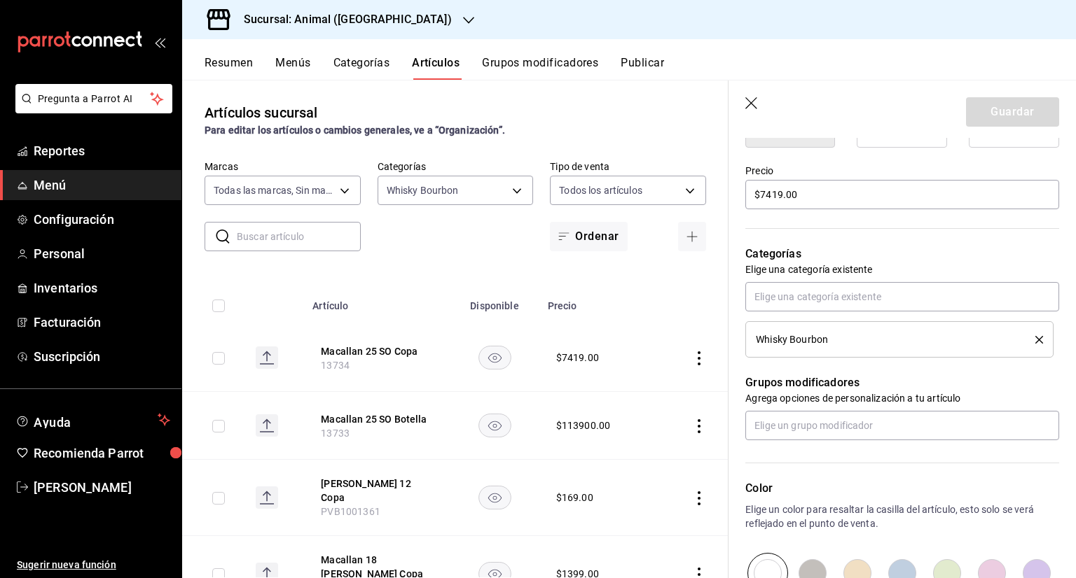
scroll to position [398, 0]
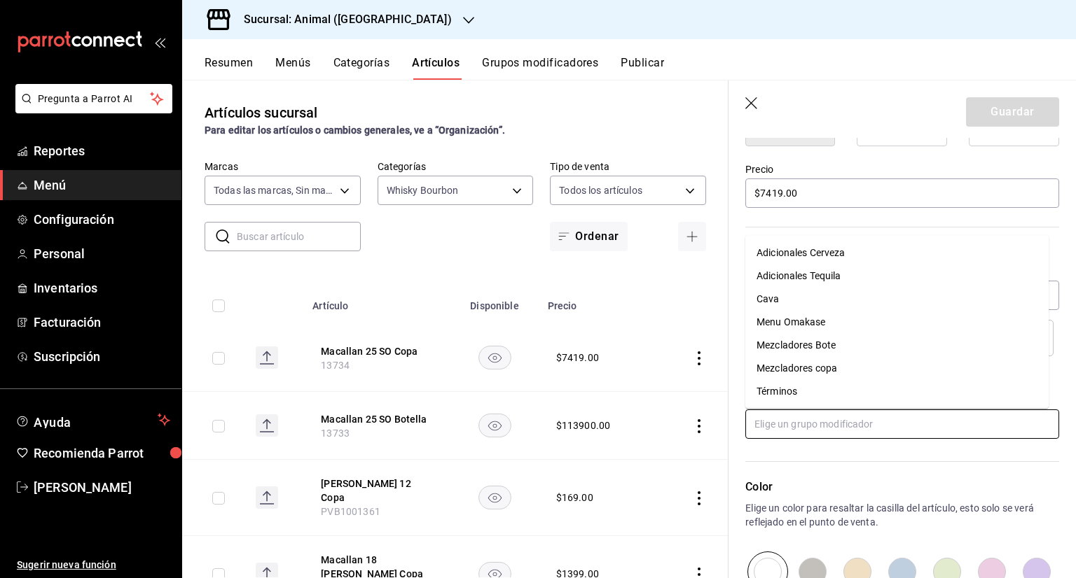
click at [765, 420] on input "text" at bounding box center [902, 424] width 314 height 29
click at [822, 373] on div "Mezcladores copa" at bounding box center [796, 368] width 81 height 15
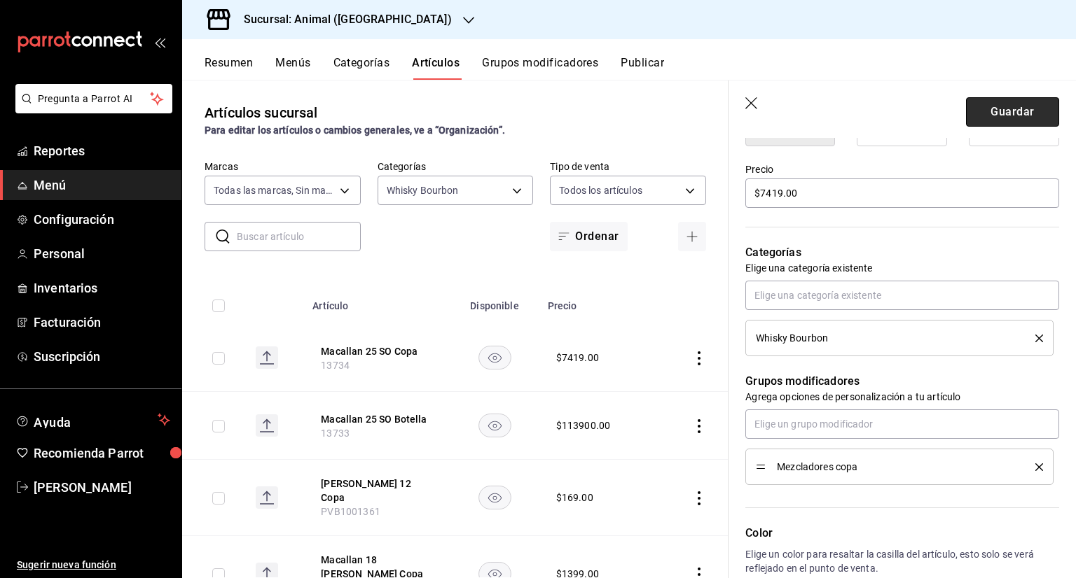
click at [1003, 100] on button "Guardar" at bounding box center [1012, 111] width 93 height 29
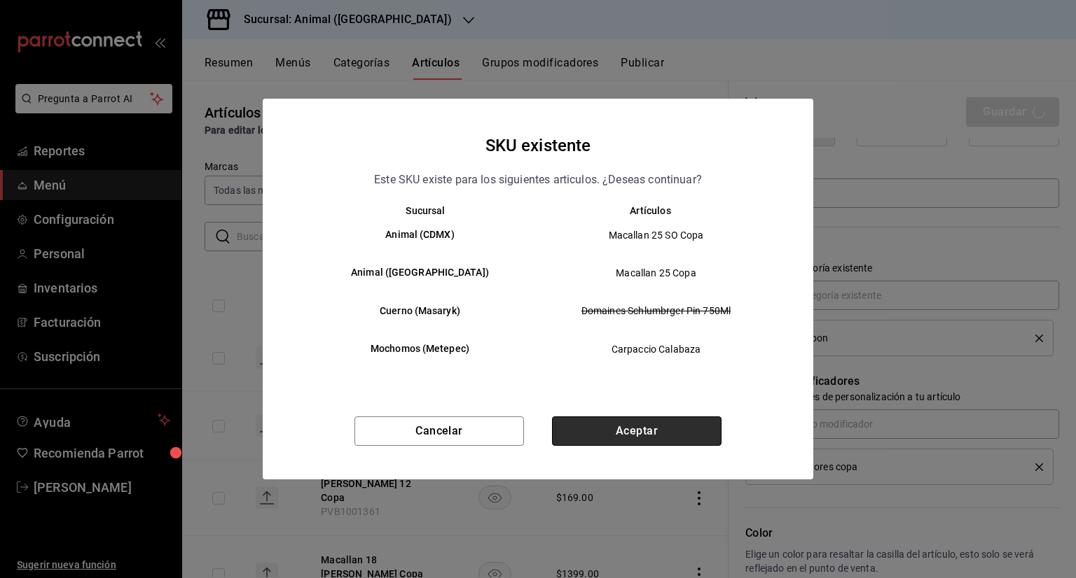
click at [646, 436] on button "Aceptar" at bounding box center [636, 431] width 169 height 29
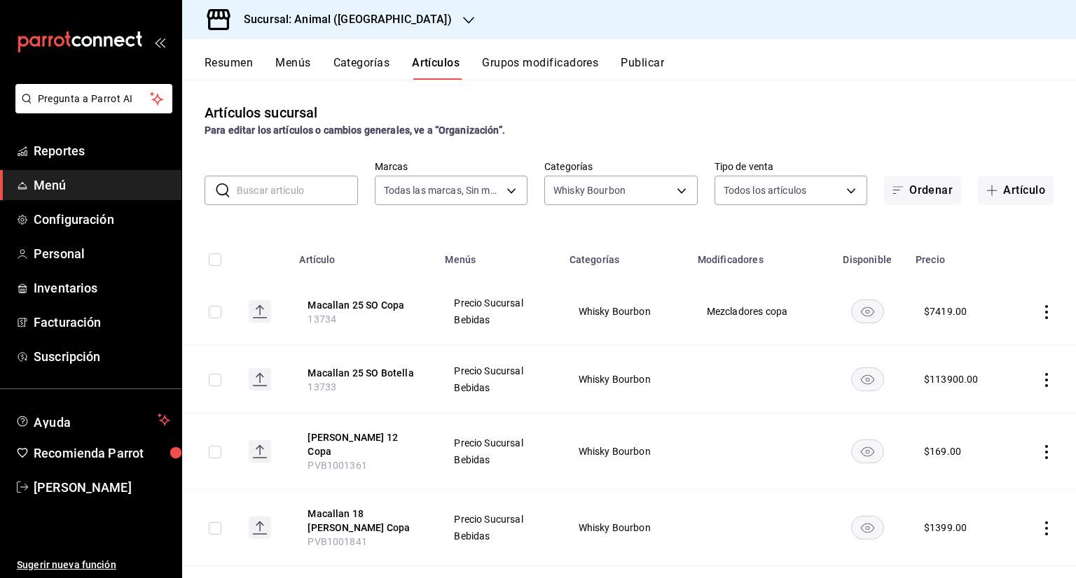
scroll to position [70, 0]
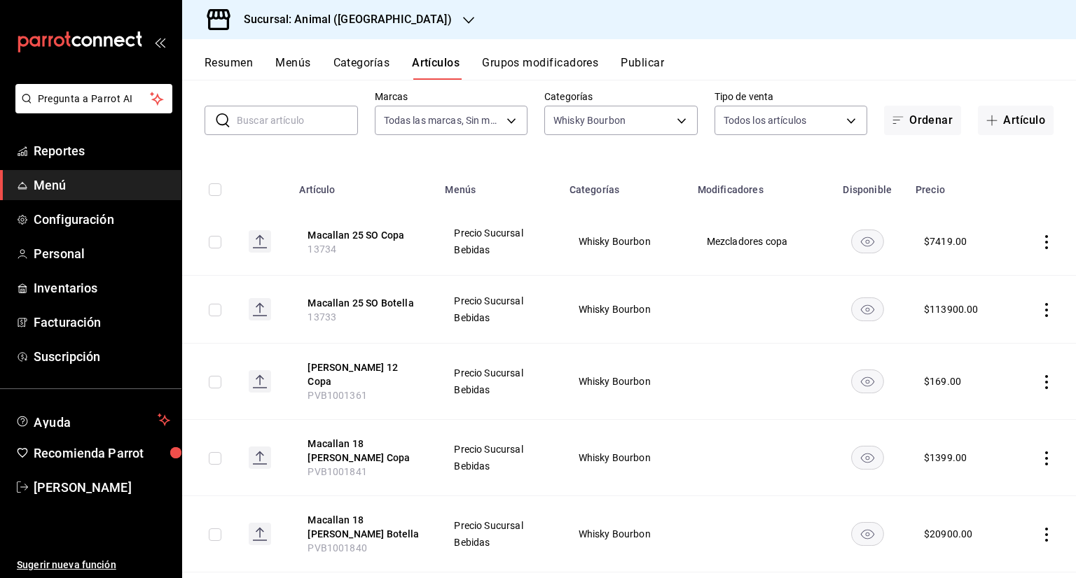
click at [579, 60] on button "Grupos modificadores" at bounding box center [540, 68] width 116 height 24
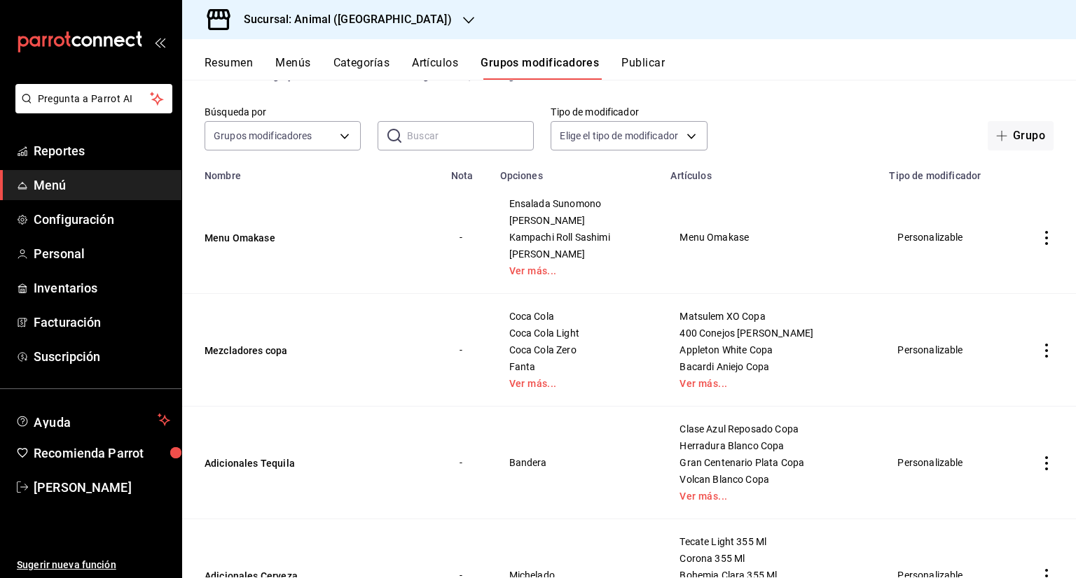
scroll to position [70, 0]
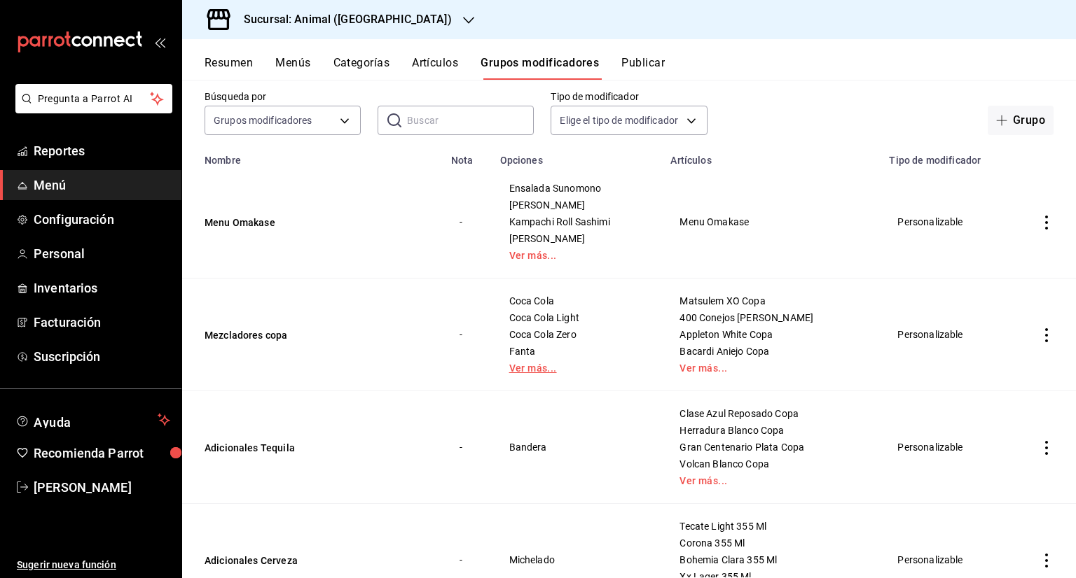
click at [519, 372] on link "Ver más..." at bounding box center [577, 368] width 136 height 10
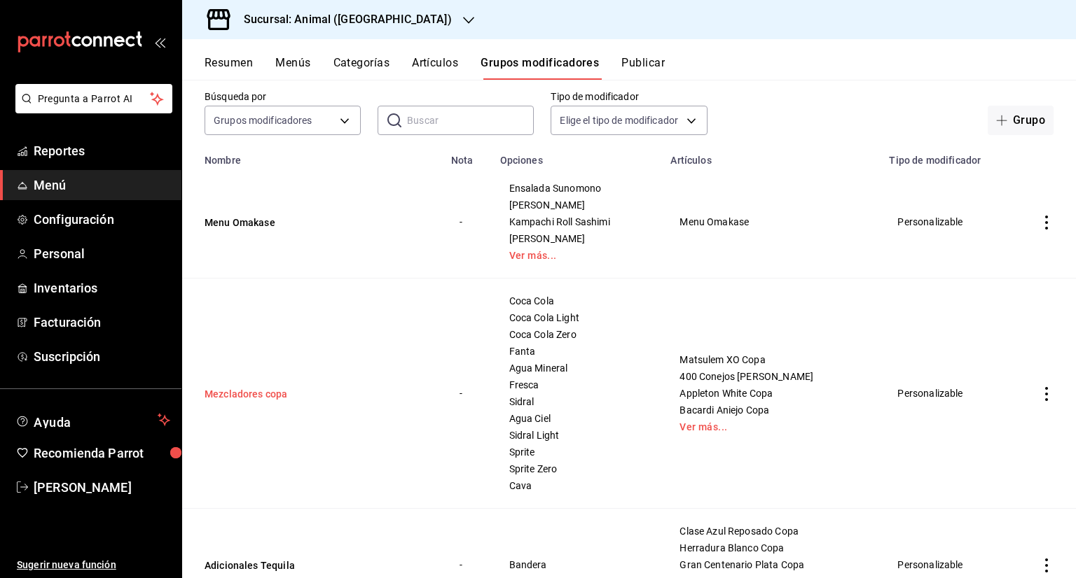
click at [232, 396] on button "Mezcladores copa" at bounding box center [288, 394] width 168 height 14
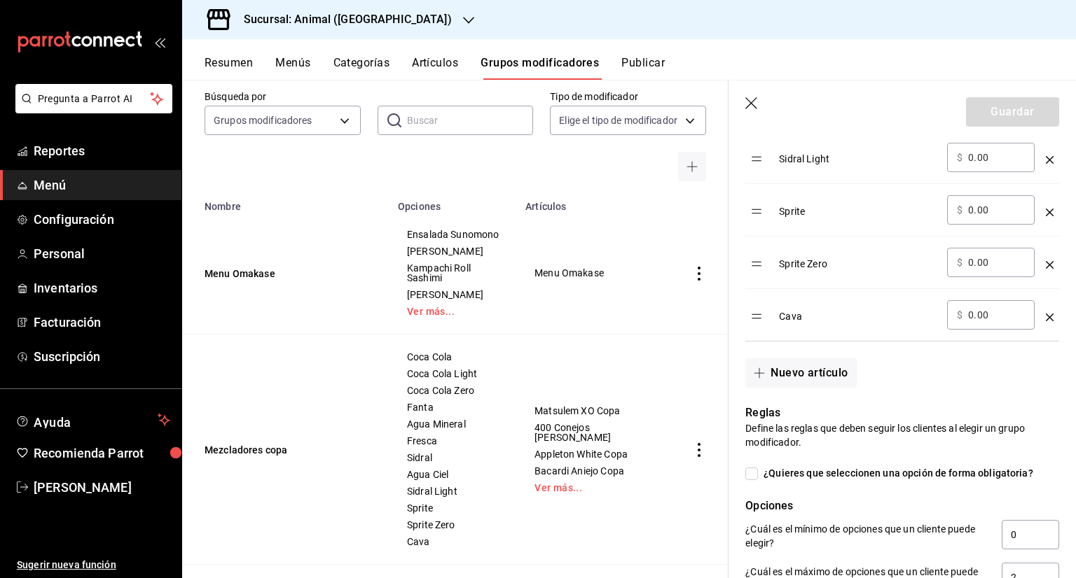
scroll to position [910, 0]
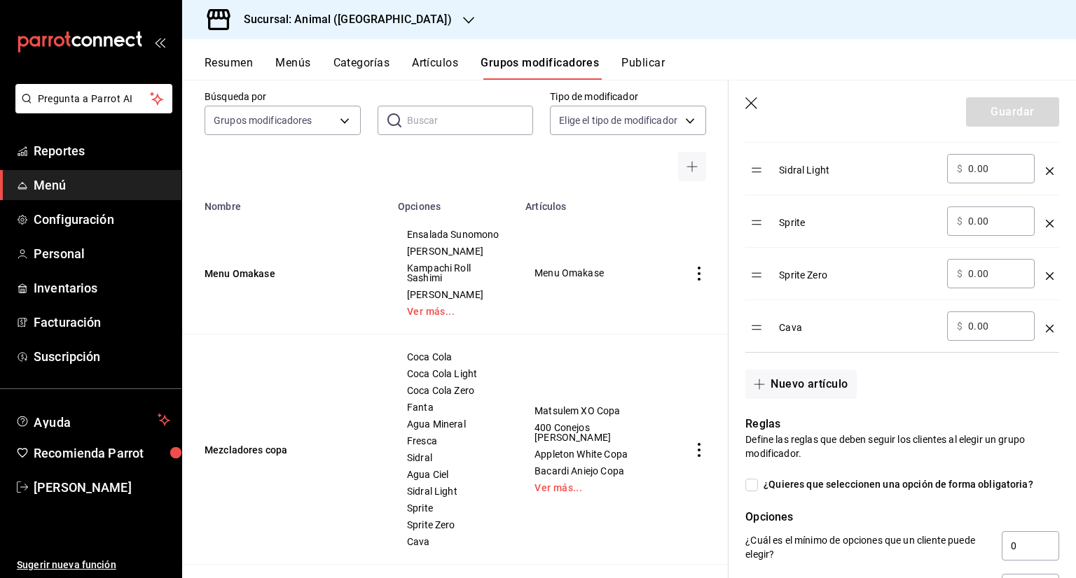
click at [749, 97] on icon "button" at bounding box center [752, 104] width 14 height 14
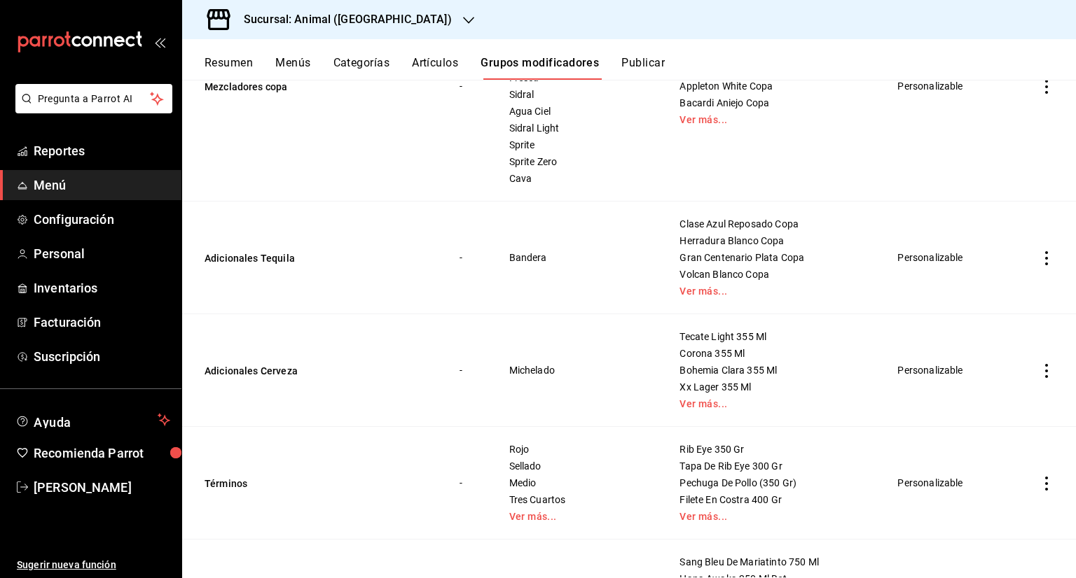
scroll to position [317, 0]
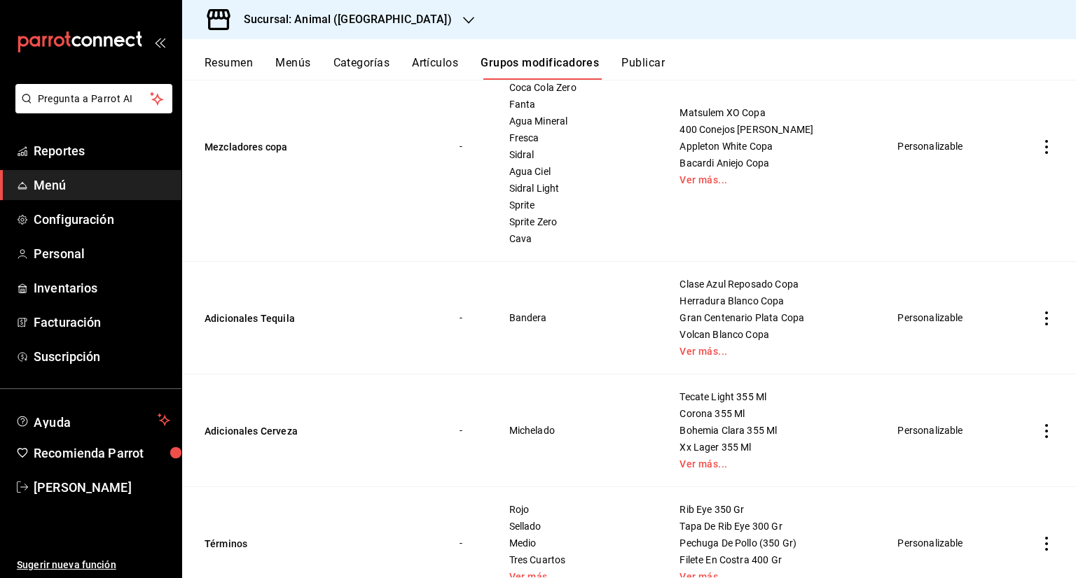
click at [421, 86] on td "Mezcladores copa" at bounding box center [312, 147] width 260 height 230
click at [434, 48] on div "Resumen Menús Categorías Artículos Grupos modificadores Publicar" at bounding box center [628, 59] width 893 height 41
click at [434, 70] on button "Artículos" at bounding box center [435, 68] width 46 height 24
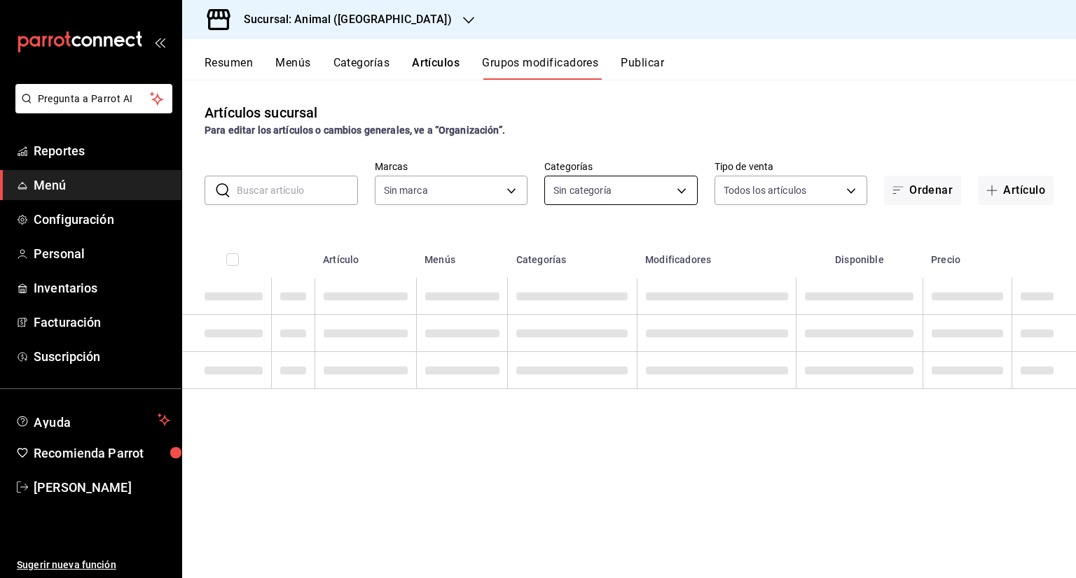
type input "96838179-8fbb-4073-aae3-1789726318c8"
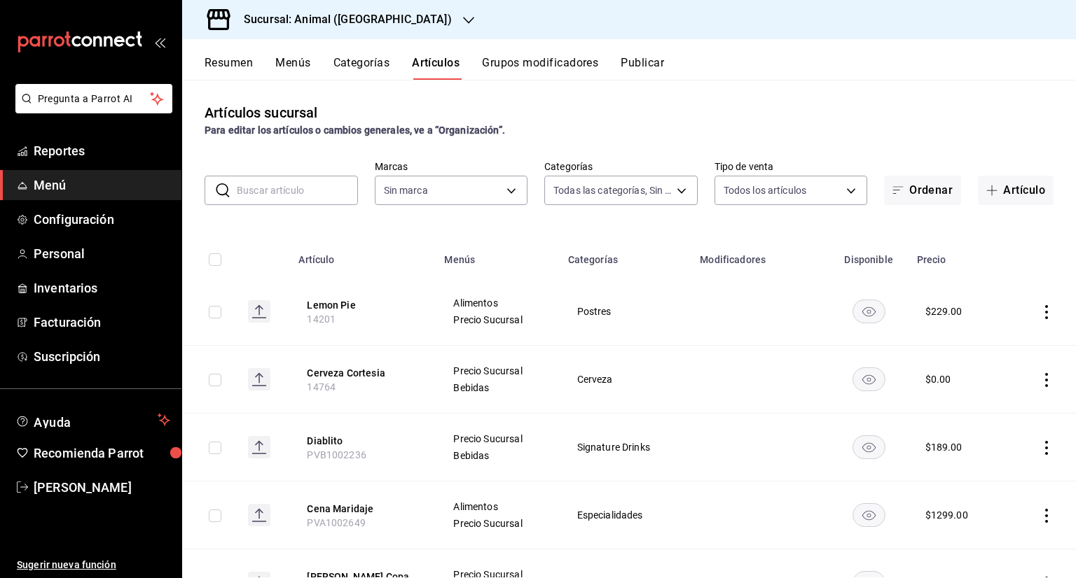
type input "696422f3-042f-4992-a796-20cec1d2addd,ab2f2cdd-2d2d-455a-bd59-969ed93fbee5,5744a…"
type input "96838179-8fbb-4073-aae3-1789726318c8"
click at [361, 18] on h3 "Sucursal: Animal (Puebla)" at bounding box center [341, 19] width 219 height 17
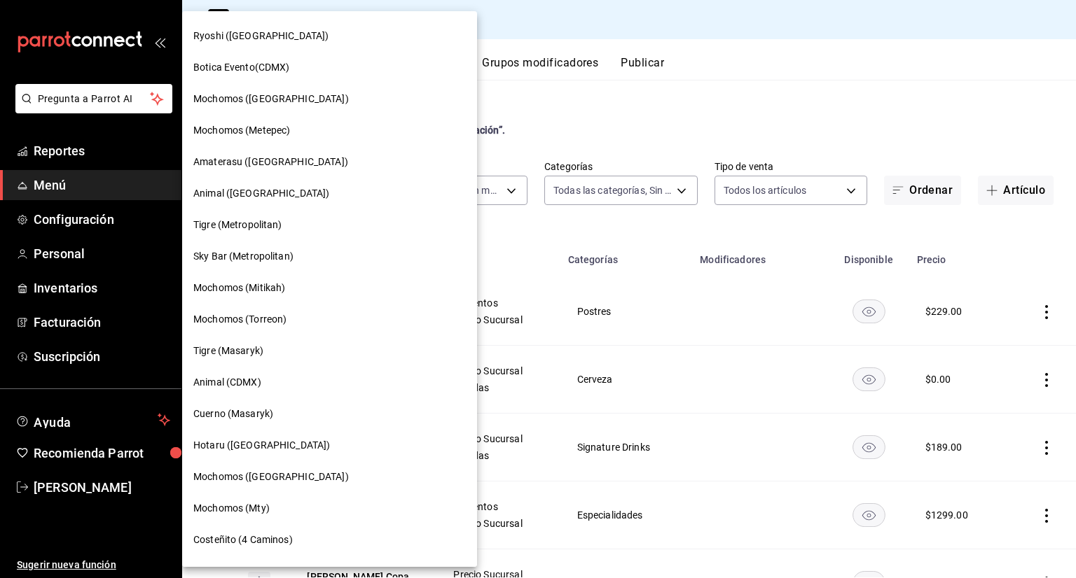
scroll to position [350, 0]
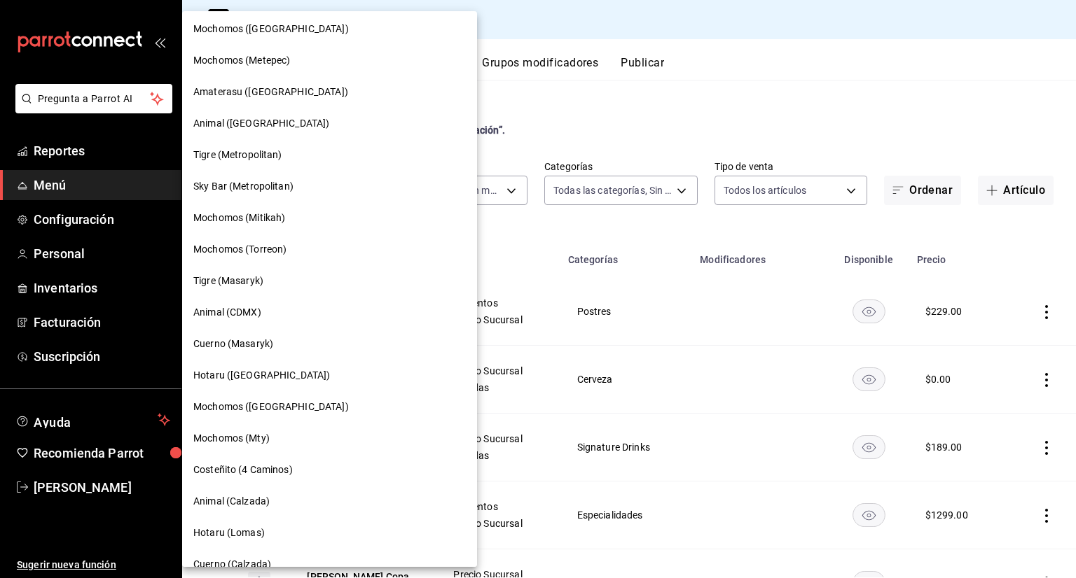
click at [306, 352] on div "Cuerno (Masaryk)" at bounding box center [329, 344] width 295 height 32
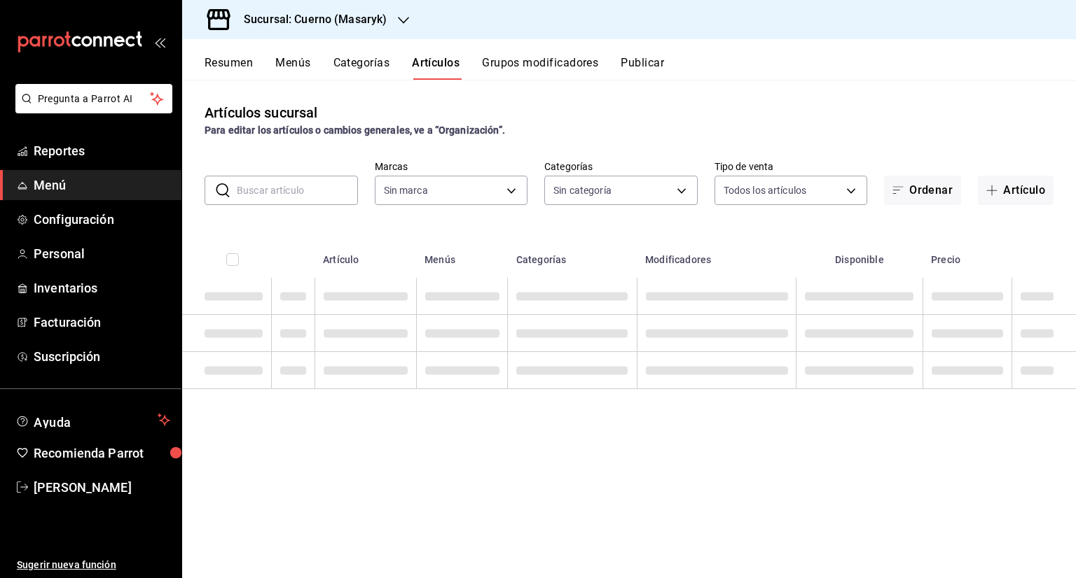
click at [328, 27] on h3 "Sucursal: Cuerno (Masaryk)" at bounding box center [309, 19] width 154 height 17
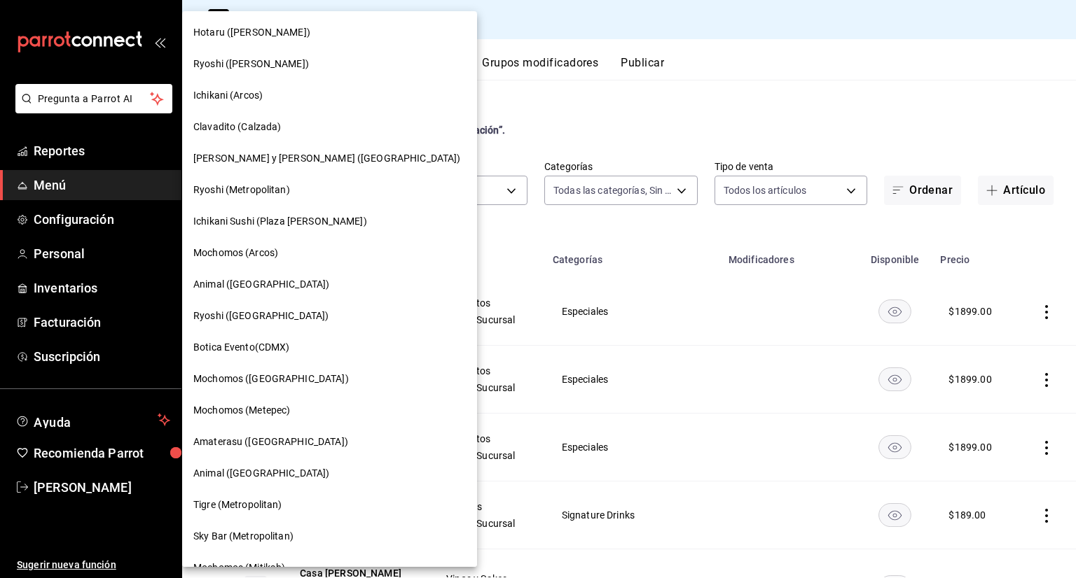
type input "c67b51a2-384c-483e-a5be-40afd3eac247,ec1a4520-4a99-4810-921e-4abf40ebc8c6,cd2d5…"
type input "4ea0d660-02b3-4785-bb88-48b5ef6e196c"
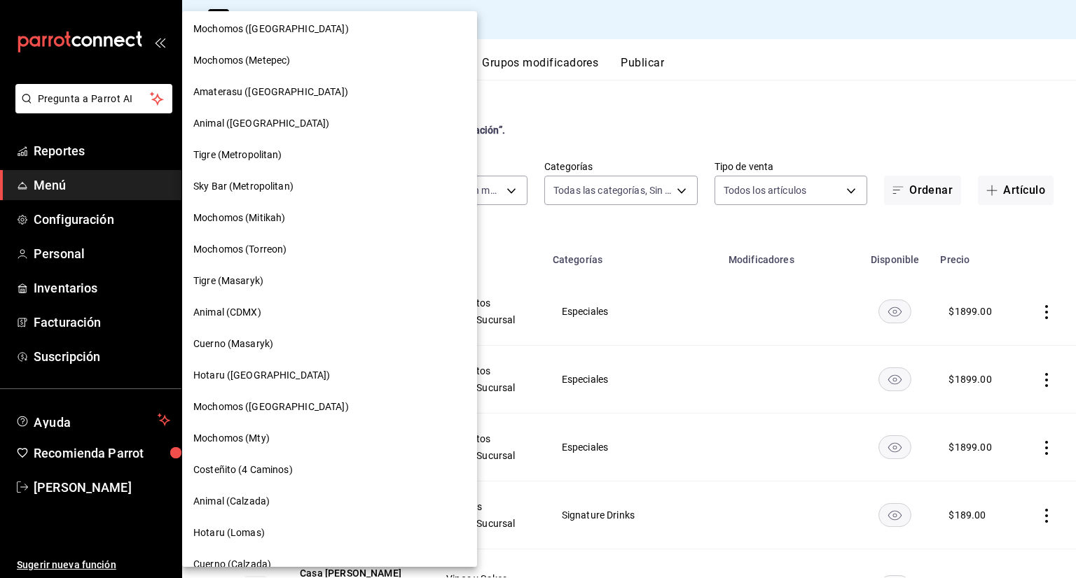
click at [557, 147] on div at bounding box center [538, 289] width 1076 height 578
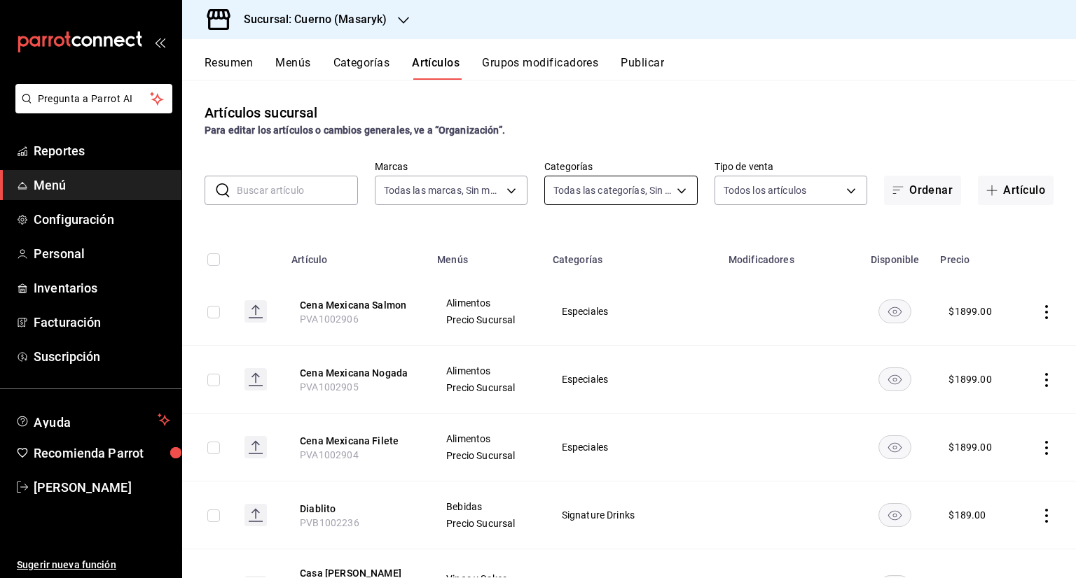
click at [592, 194] on body "Pregunta a Parrot AI Reportes Menú Configuración Personal Inventarios Facturaci…" at bounding box center [538, 289] width 1076 height 578
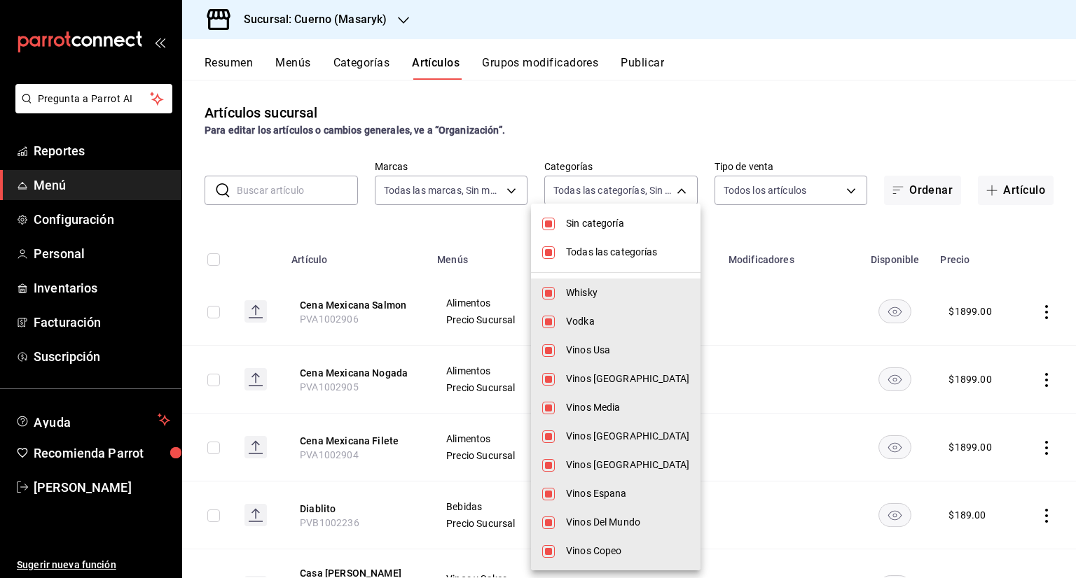
click at [625, 118] on div at bounding box center [538, 289] width 1076 height 578
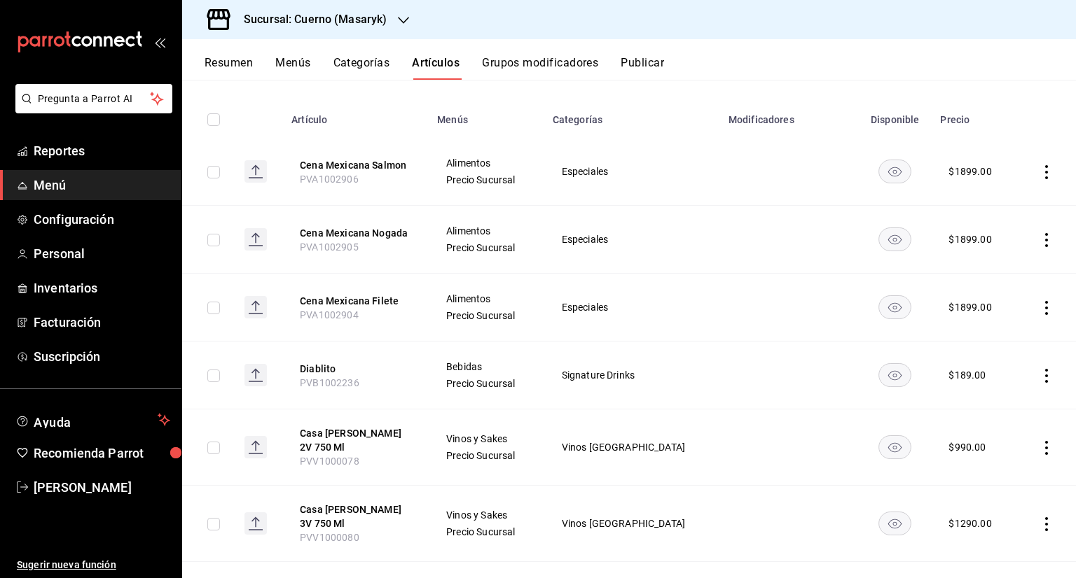
scroll to position [0, 0]
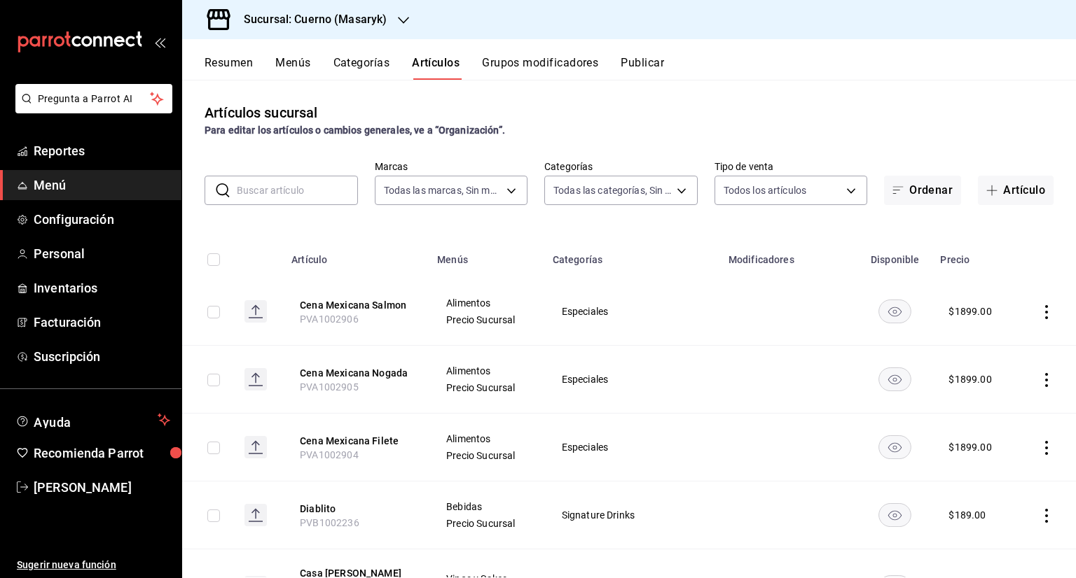
click at [557, 59] on button "Grupos modificadores" at bounding box center [540, 68] width 116 height 24
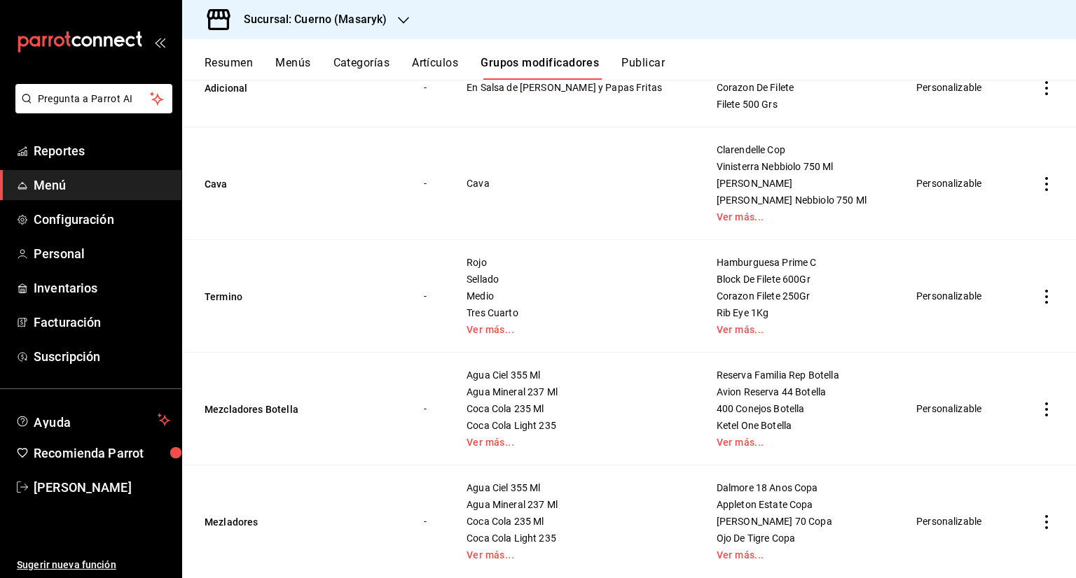
scroll to position [221, 0]
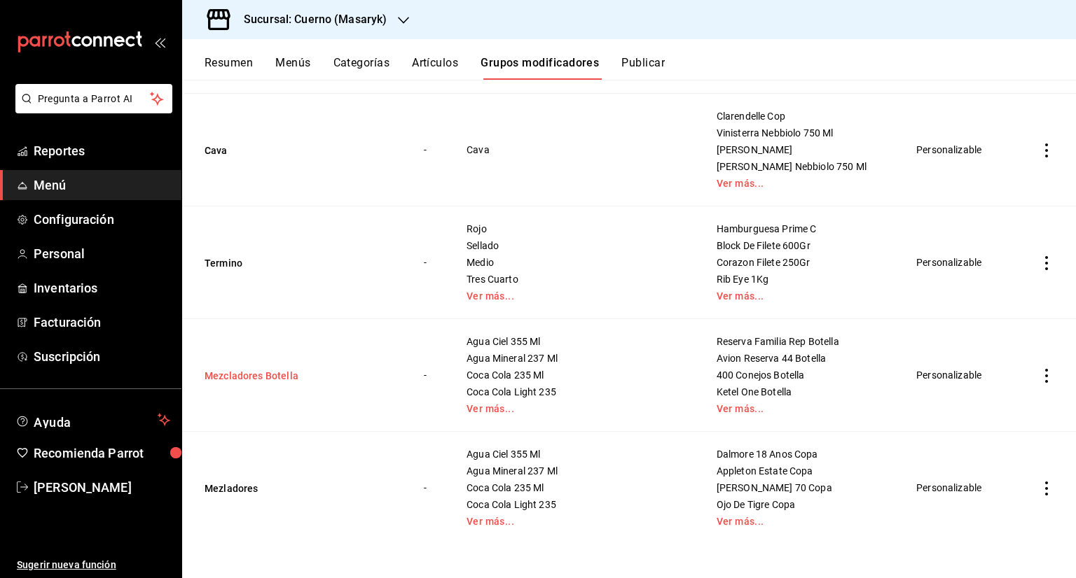
click at [277, 378] on button "Mezcladores Botella" at bounding box center [288, 376] width 168 height 14
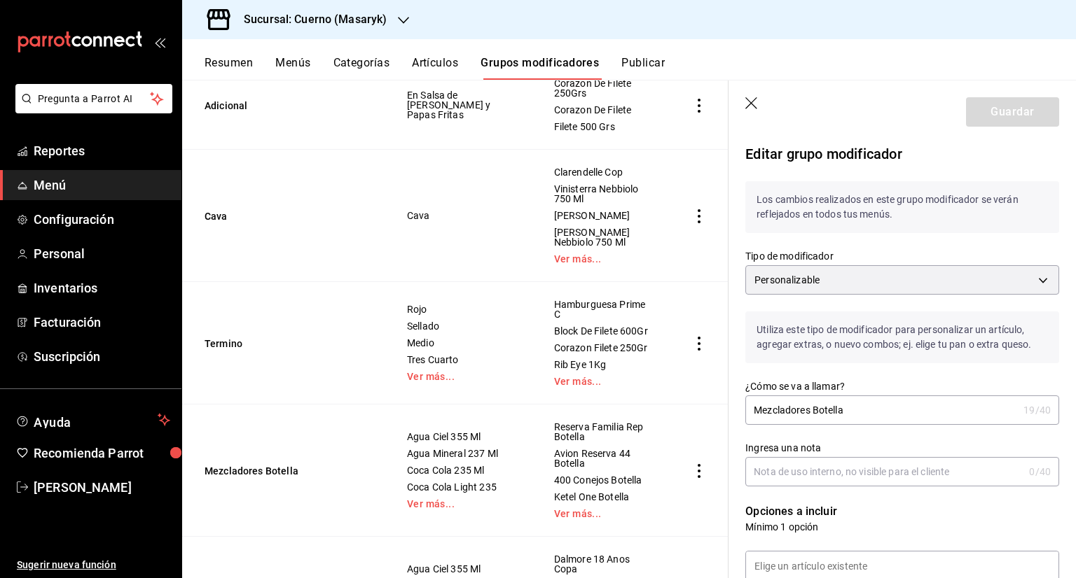
checkbox input "false"
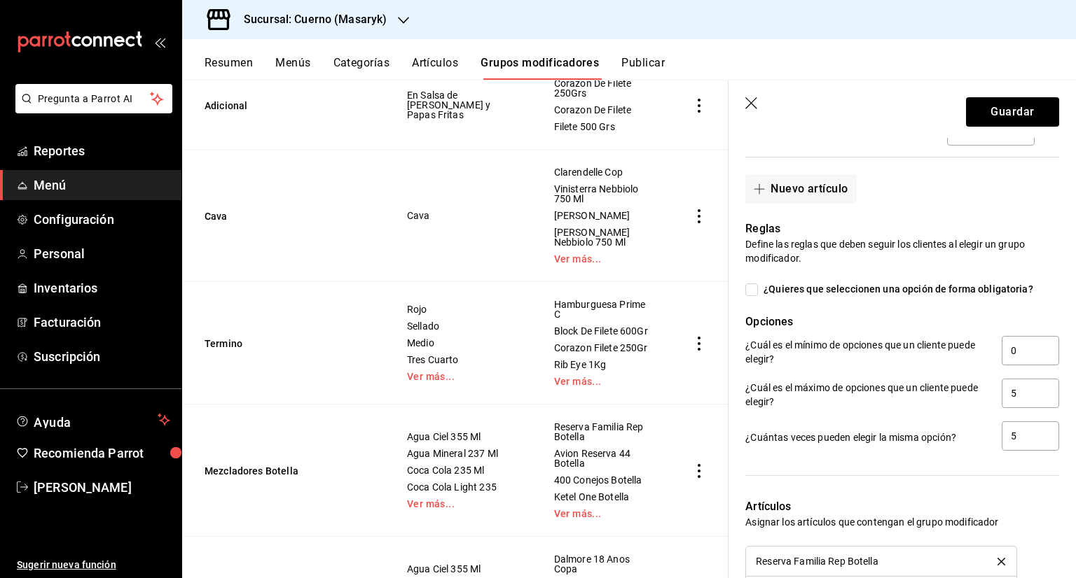
scroll to position [1400, 0]
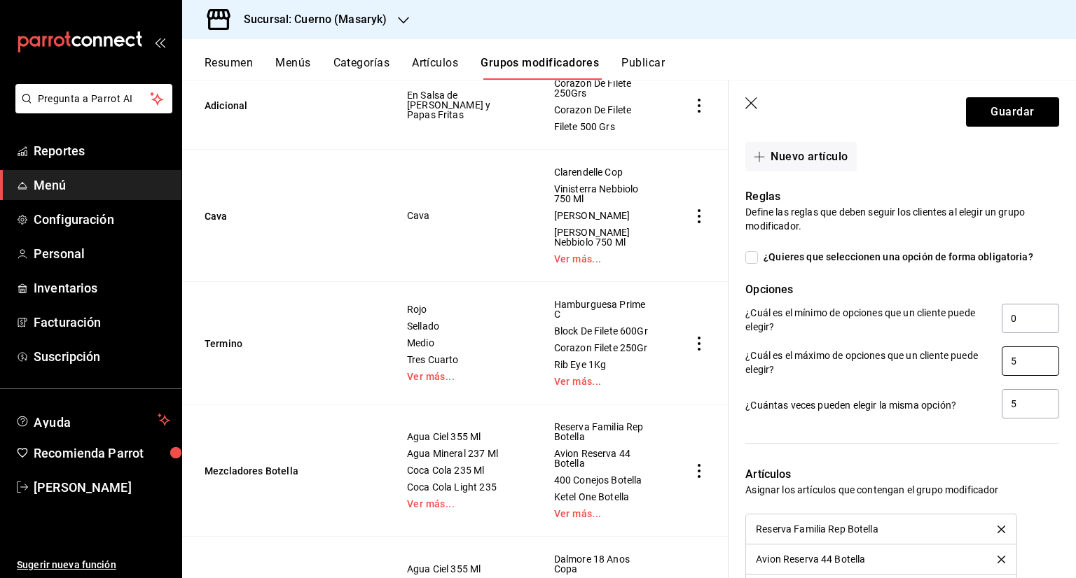
click at [1024, 360] on input "5" at bounding box center [1029, 361] width 57 height 29
type input "4"
click at [1031, 405] on input "5" at bounding box center [1029, 403] width 57 height 29
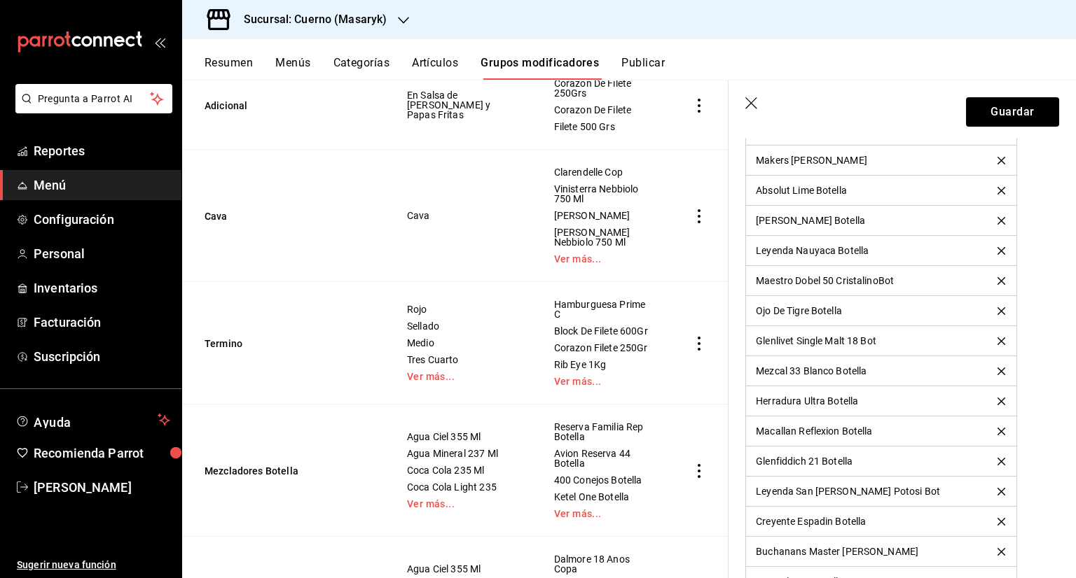
scroll to position [2311, 0]
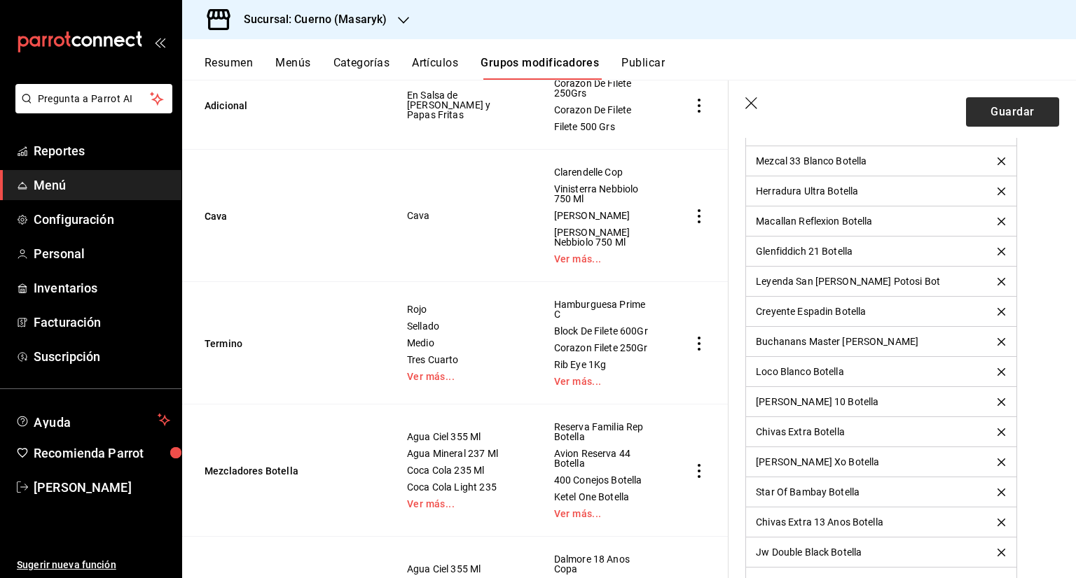
type input "4"
click at [1018, 115] on button "Guardar" at bounding box center [1012, 111] width 93 height 29
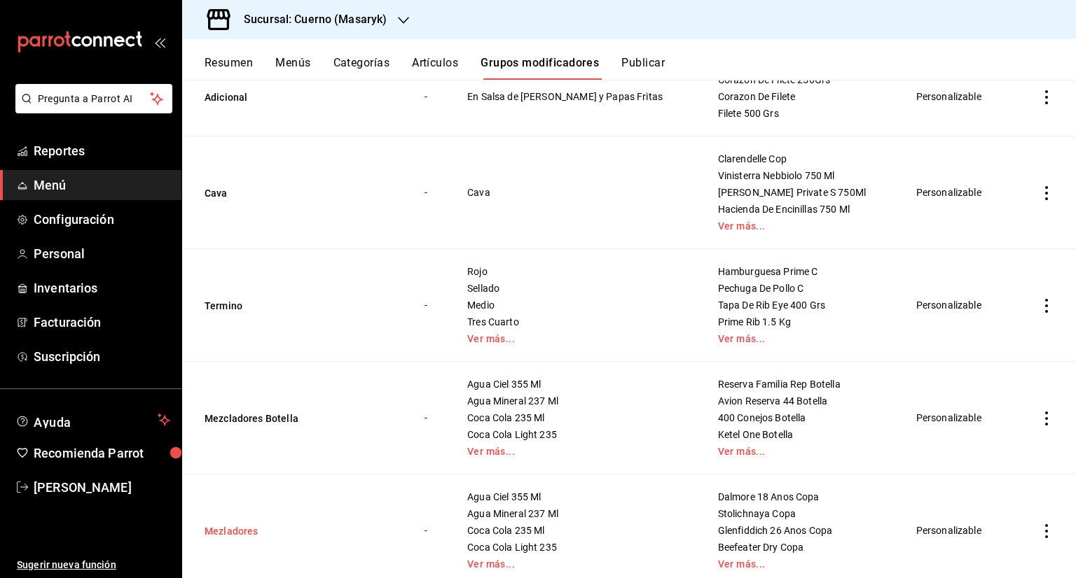
scroll to position [221, 0]
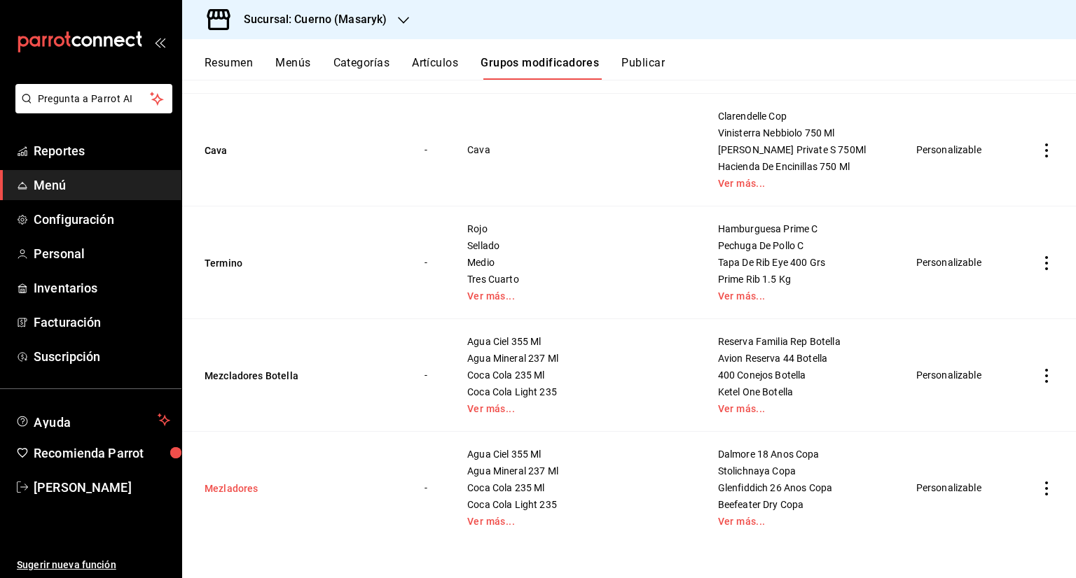
click at [253, 491] on button "Mezladores" at bounding box center [288, 489] width 168 height 14
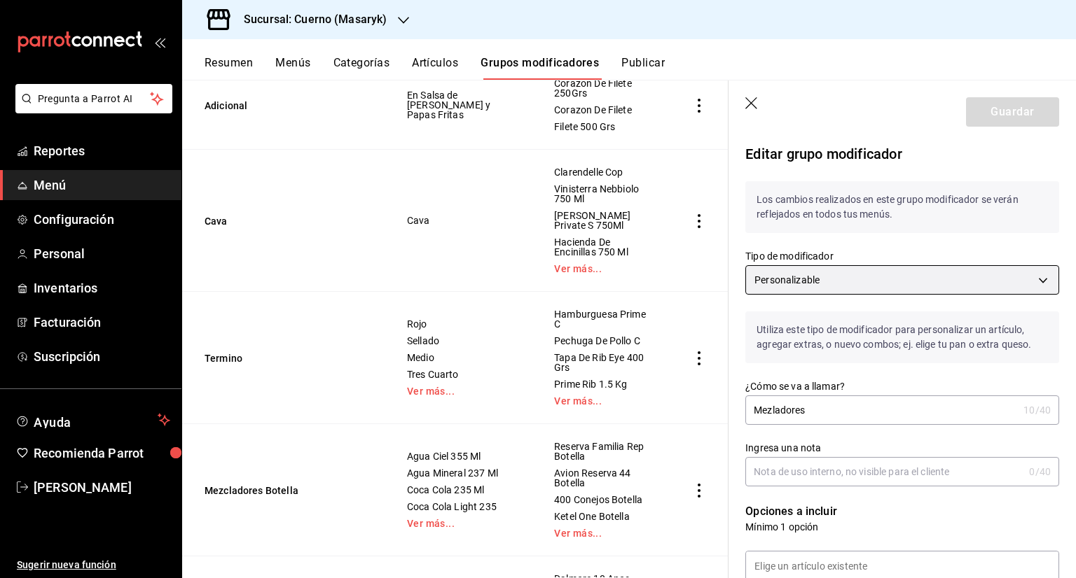
checkbox input "false"
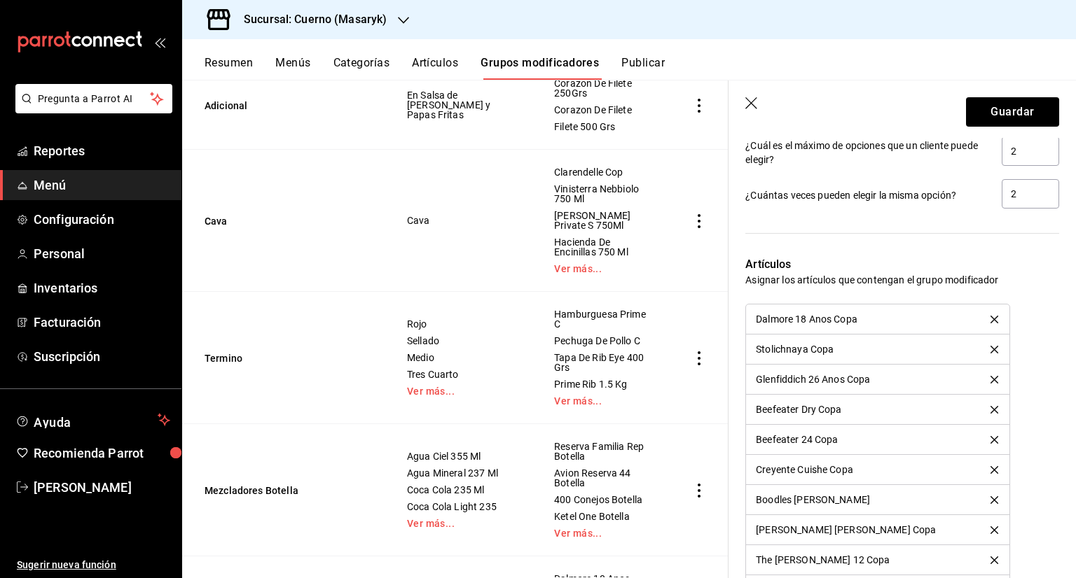
scroll to position [1751, 0]
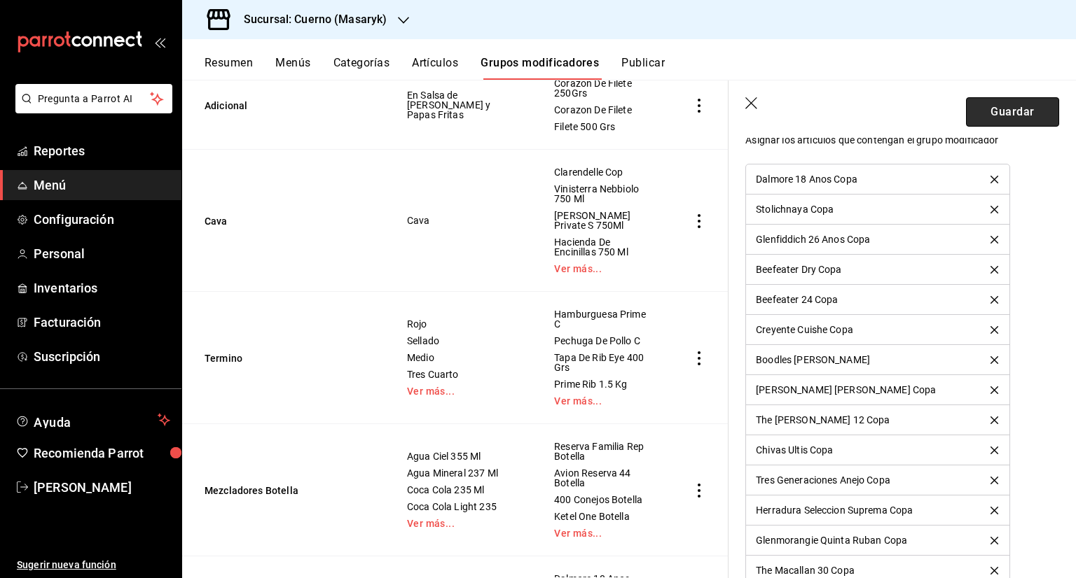
click at [966, 112] on button "Guardar" at bounding box center [1012, 111] width 93 height 29
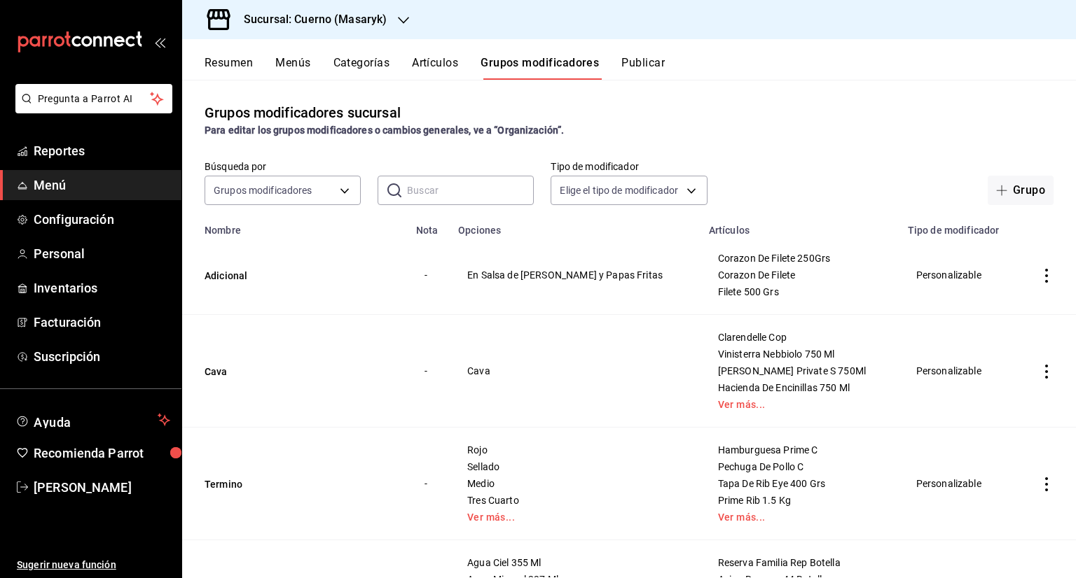
click at [442, 68] on button "Artículos" at bounding box center [435, 68] width 46 height 24
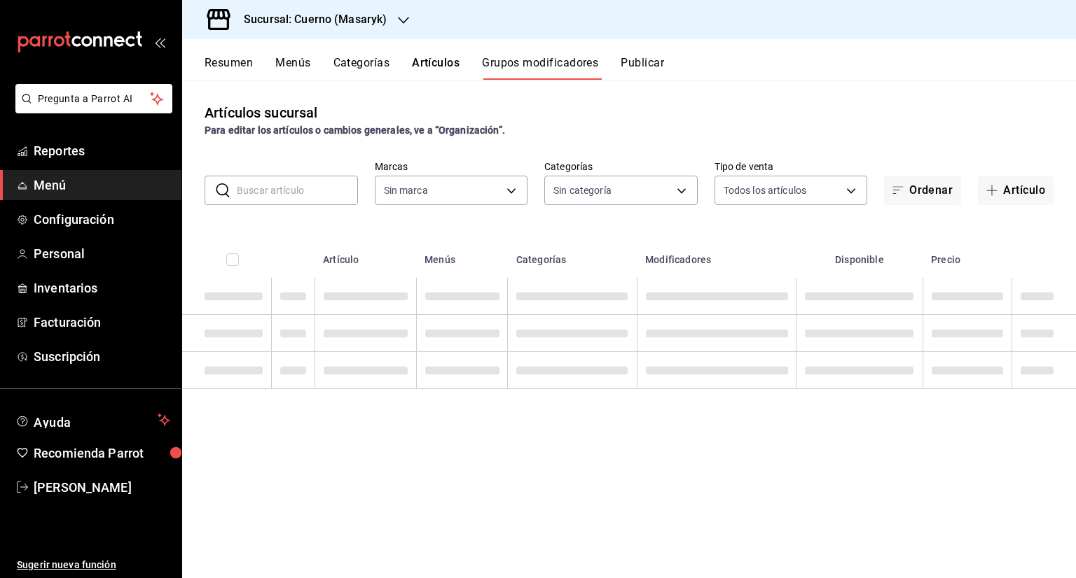
type input "4ea0d660-02b3-4785-bb88-48b5ef6e196c"
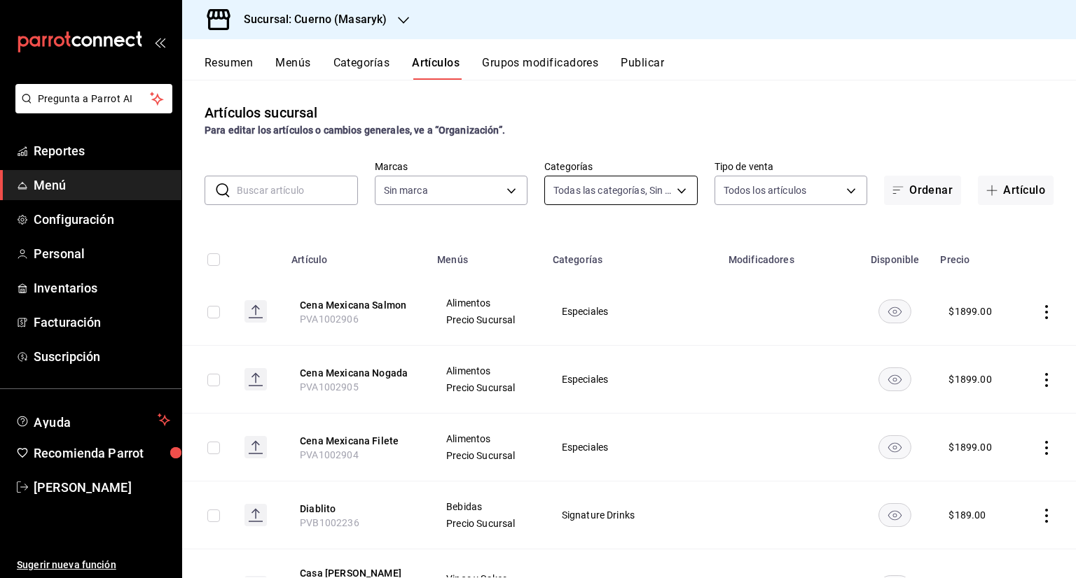
type input "c67b51a2-384c-483e-a5be-40afd3eac247,ec1a4520-4a99-4810-921e-4abf40ebc8c6,cd2d5…"
type input "4ea0d660-02b3-4785-bb88-48b5ef6e196c"
click at [680, 193] on body "Pregunta a Parrot AI Reportes Menú Configuración Personal Inventarios Facturaci…" at bounding box center [538, 289] width 1076 height 578
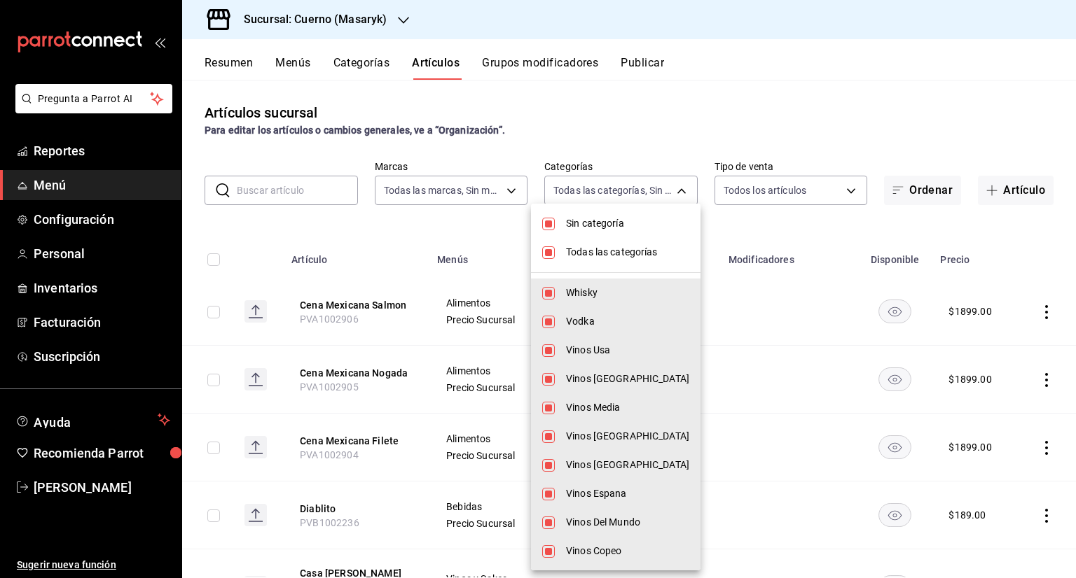
click at [630, 148] on div at bounding box center [538, 289] width 1076 height 578
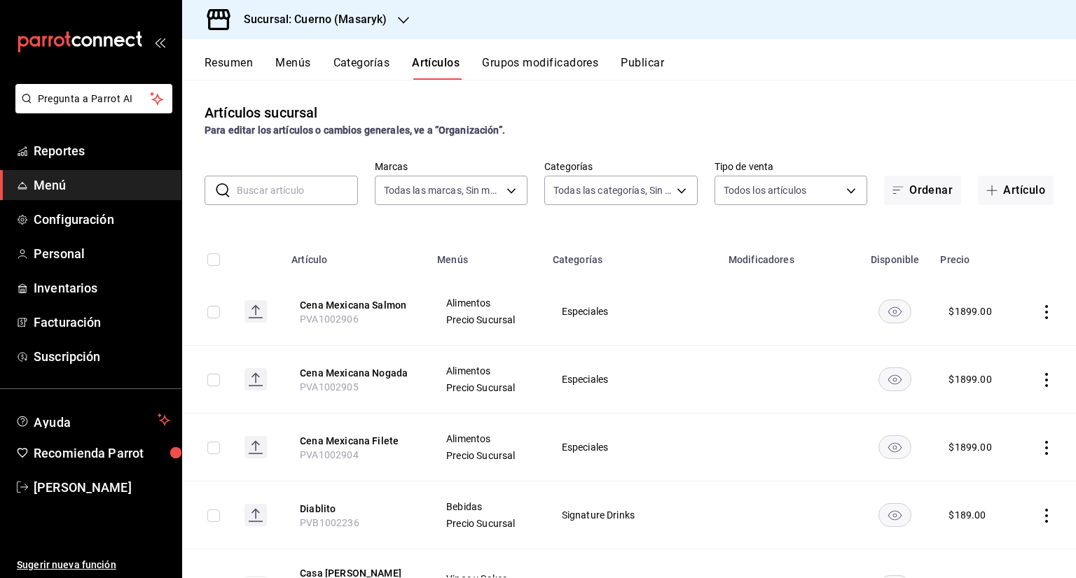
click at [538, 49] on div "Resumen Menús Categorías Artículos Grupos modificadores Publicar" at bounding box center [628, 59] width 893 height 41
click at [543, 67] on button "Grupos modificadores" at bounding box center [540, 68] width 116 height 24
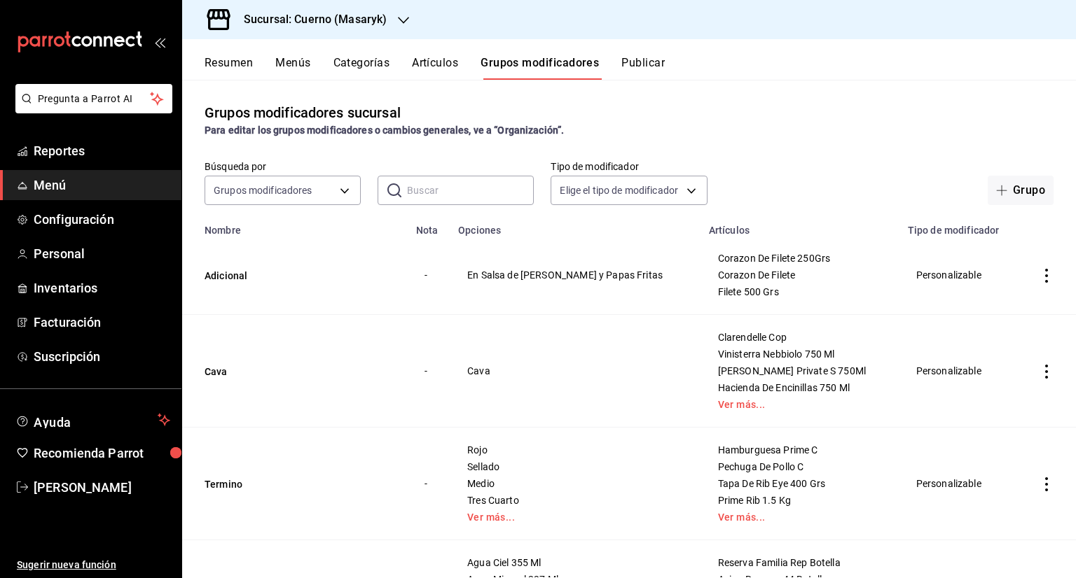
click at [447, 63] on button "Artículos" at bounding box center [435, 68] width 46 height 24
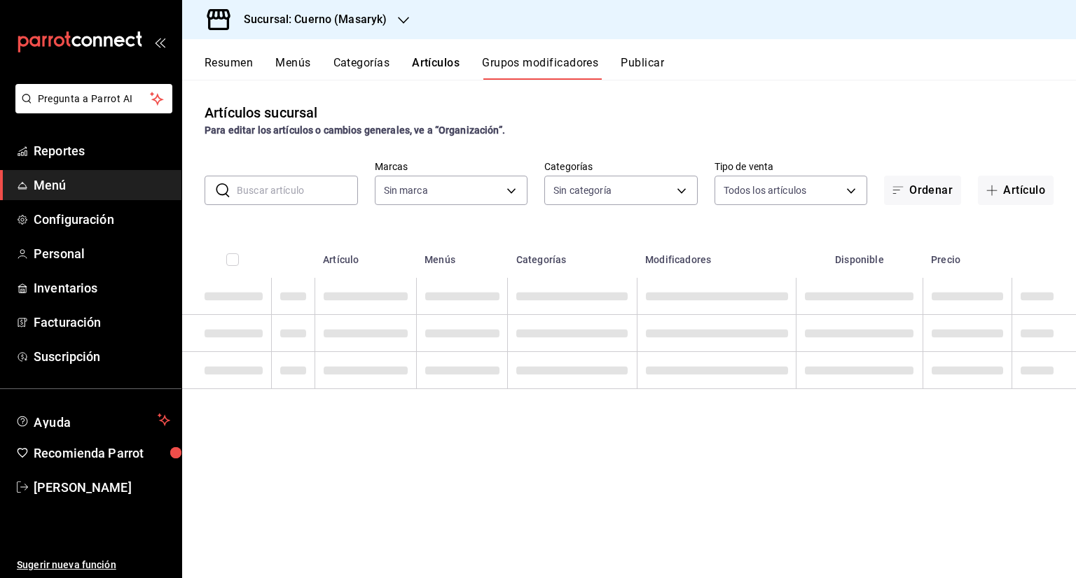
type input "4ea0d660-02b3-4785-bb88-48b5ef6e196c"
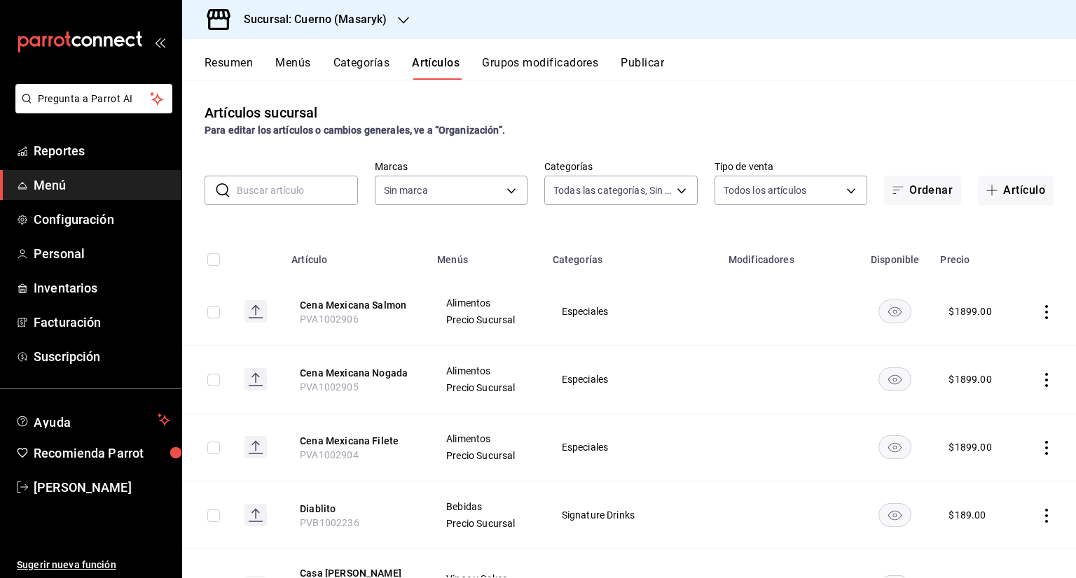
type input "c67b51a2-384c-483e-a5be-40afd3eac247,ec1a4520-4a99-4810-921e-4abf40ebc8c6,cd2d5…"
type input "4ea0d660-02b3-4785-bb88-48b5ef6e196c"
click at [642, 191] on body "Pregunta a Parrot AI Reportes Menú Configuración Personal Inventarios Facturaci…" at bounding box center [538, 289] width 1076 height 578
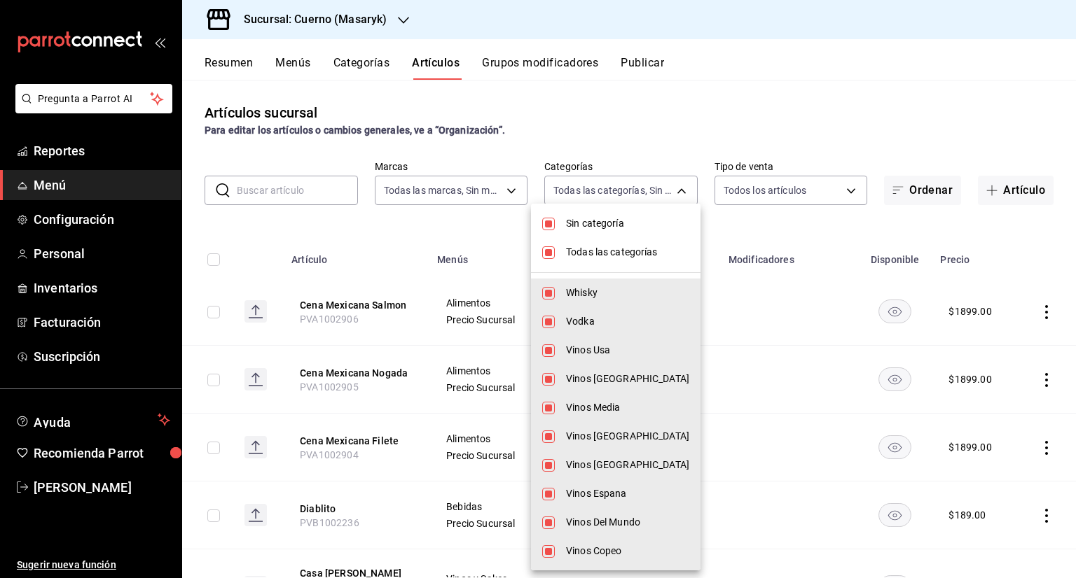
click at [591, 228] on span "Sin categoría" at bounding box center [627, 223] width 123 height 15
checkbox input "false"
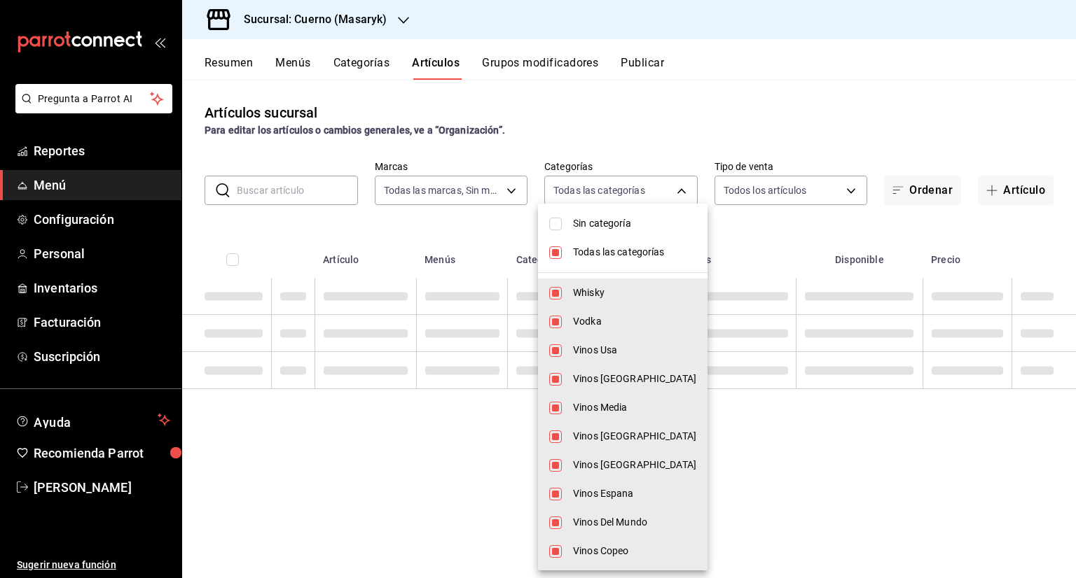
click at [573, 251] on span "Todas las categorías" at bounding box center [634, 252] width 123 height 15
checkbox input "false"
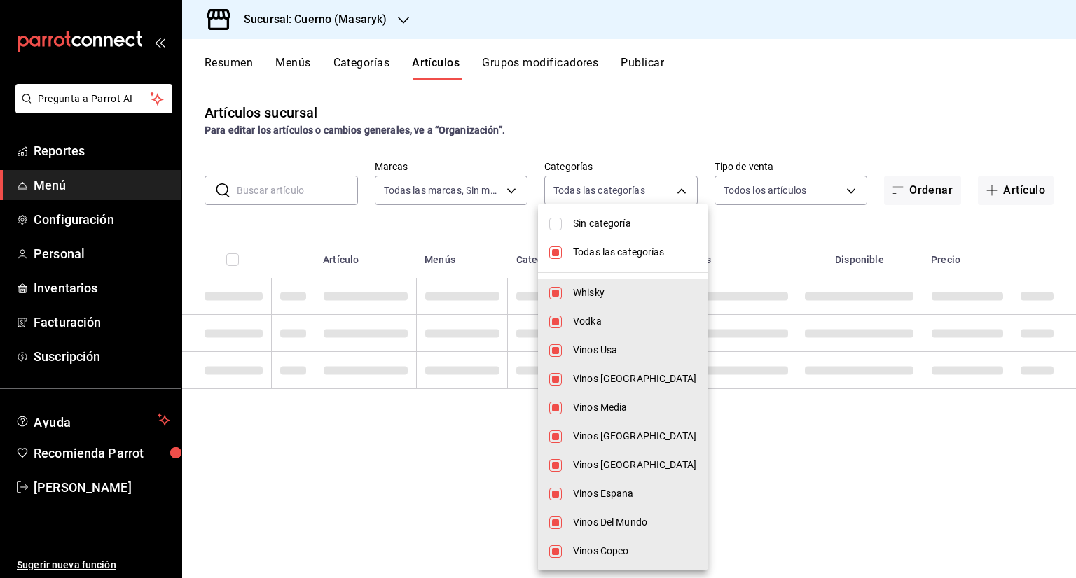
checkbox input "false"
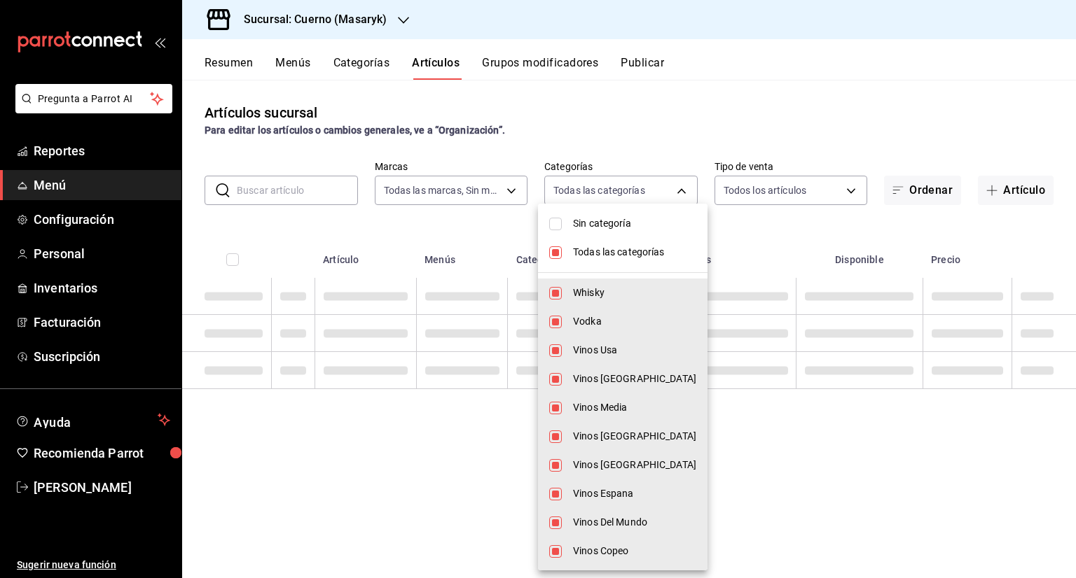
checkbox input "false"
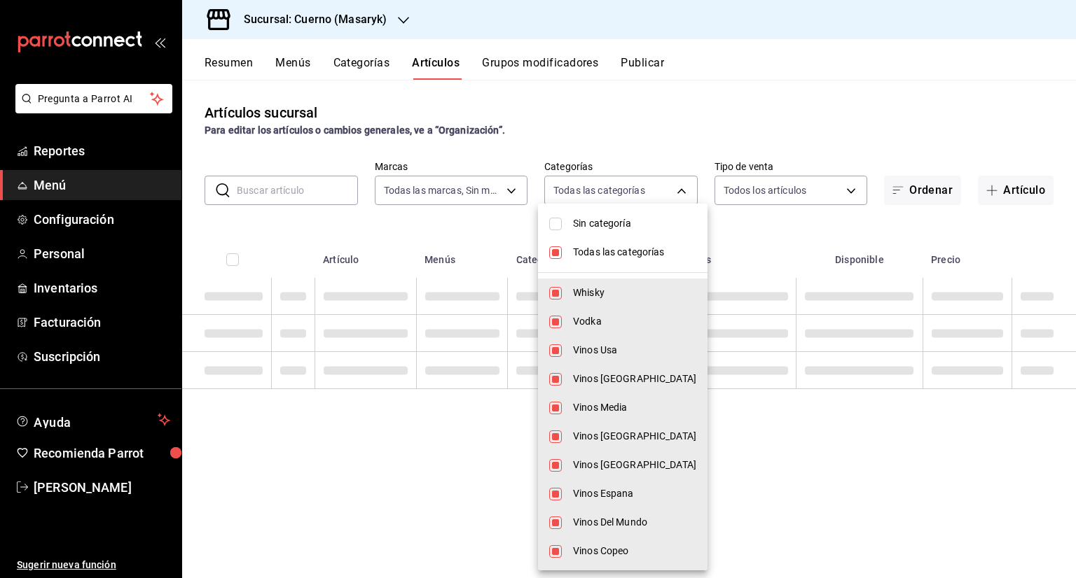
checkbox input "false"
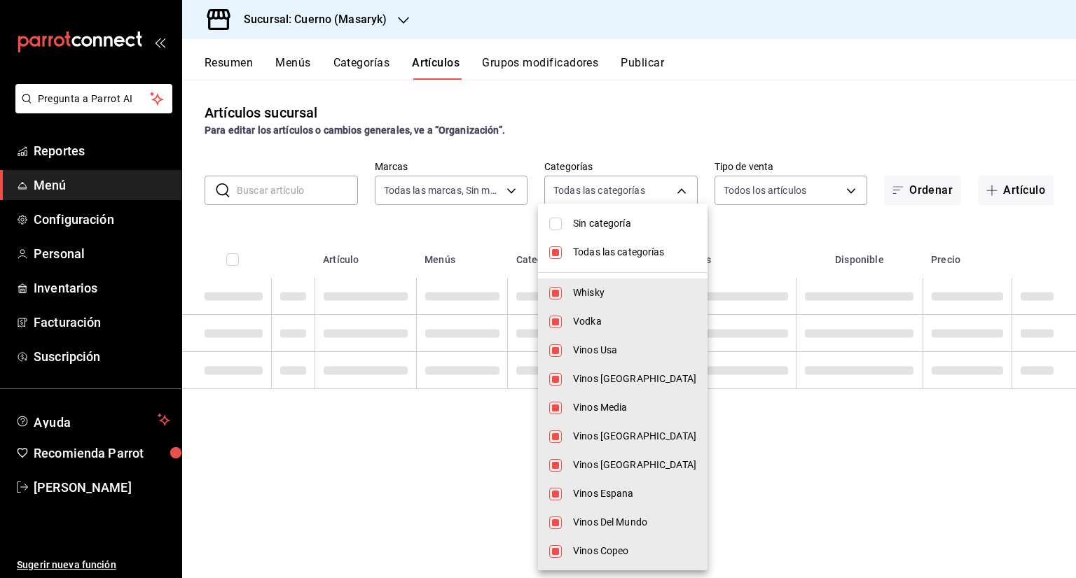
checkbox input "false"
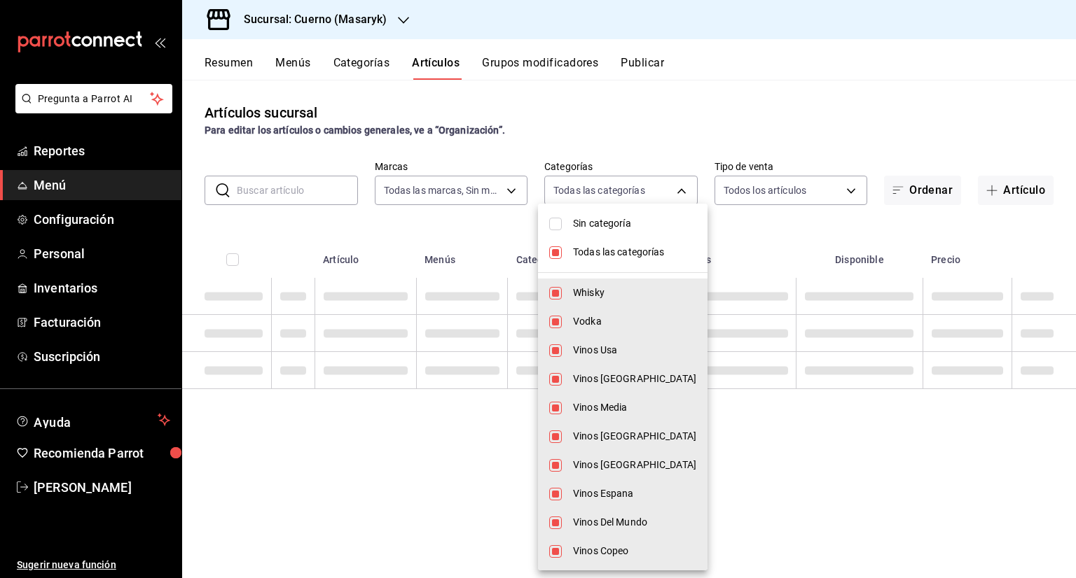
checkbox input "false"
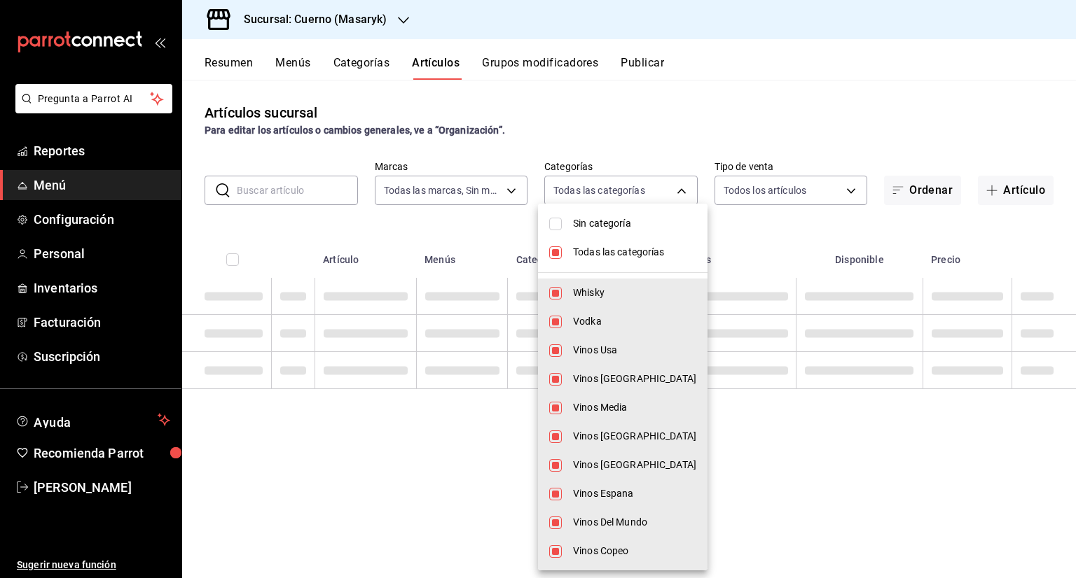
checkbox input "false"
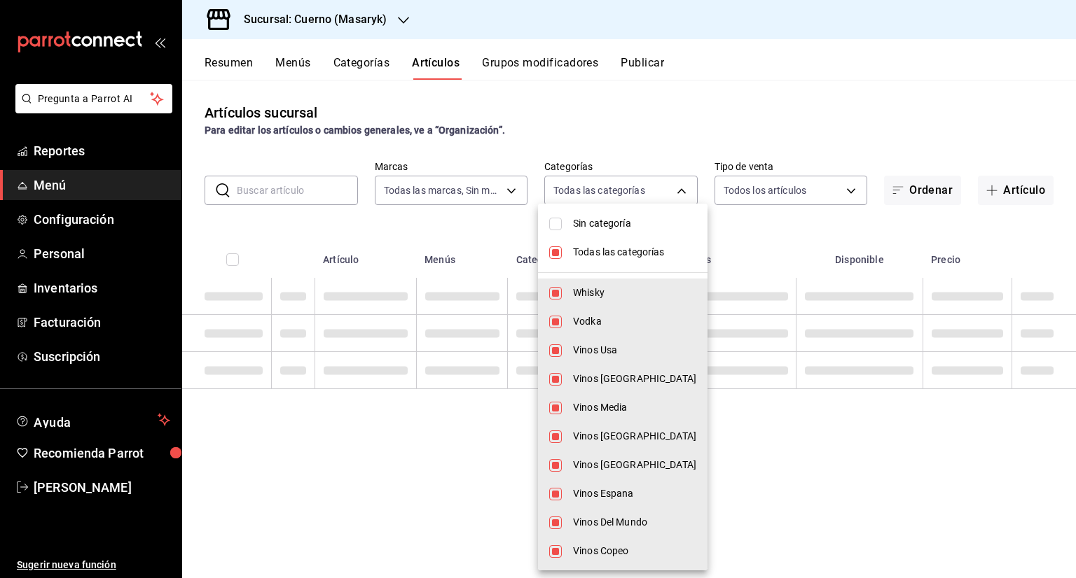
checkbox input "false"
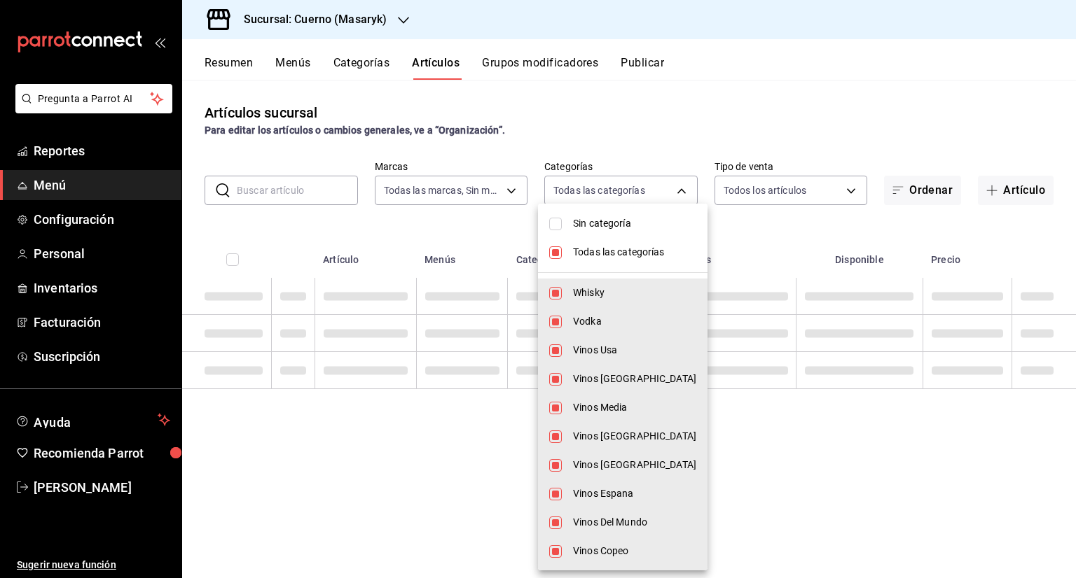
checkbox input "false"
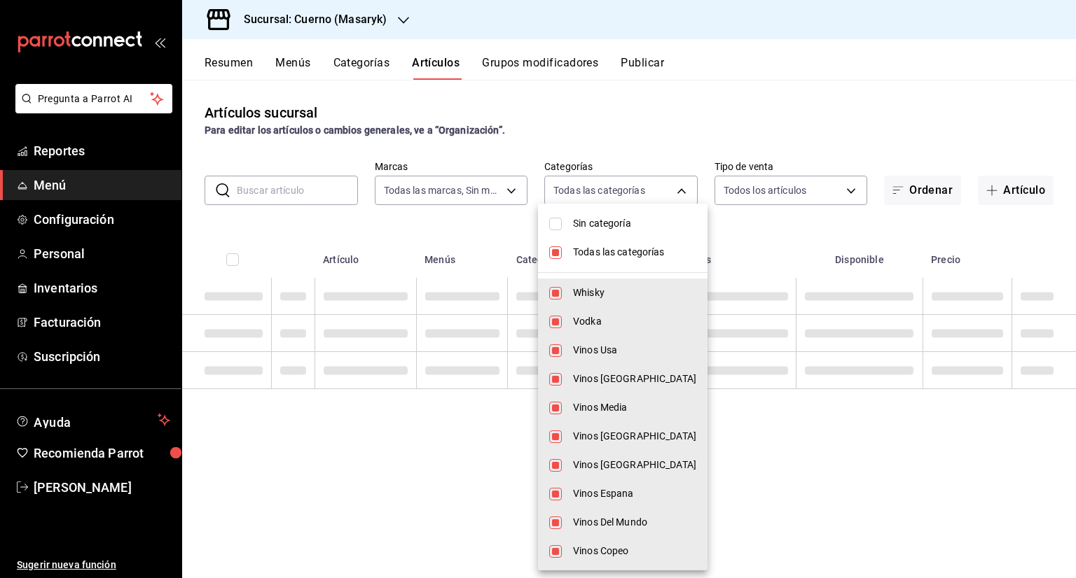
checkbox input "false"
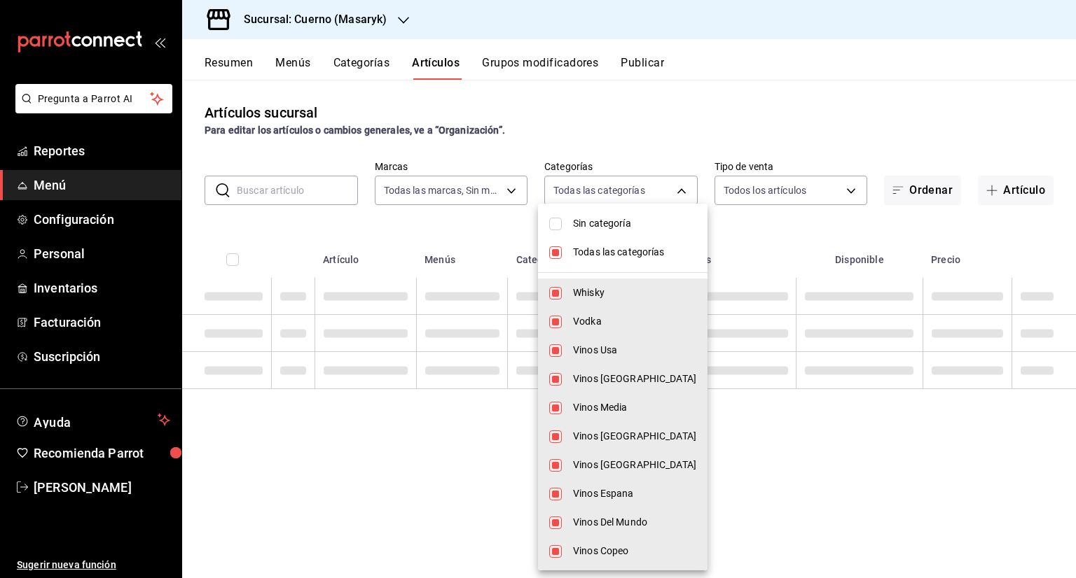
checkbox input "false"
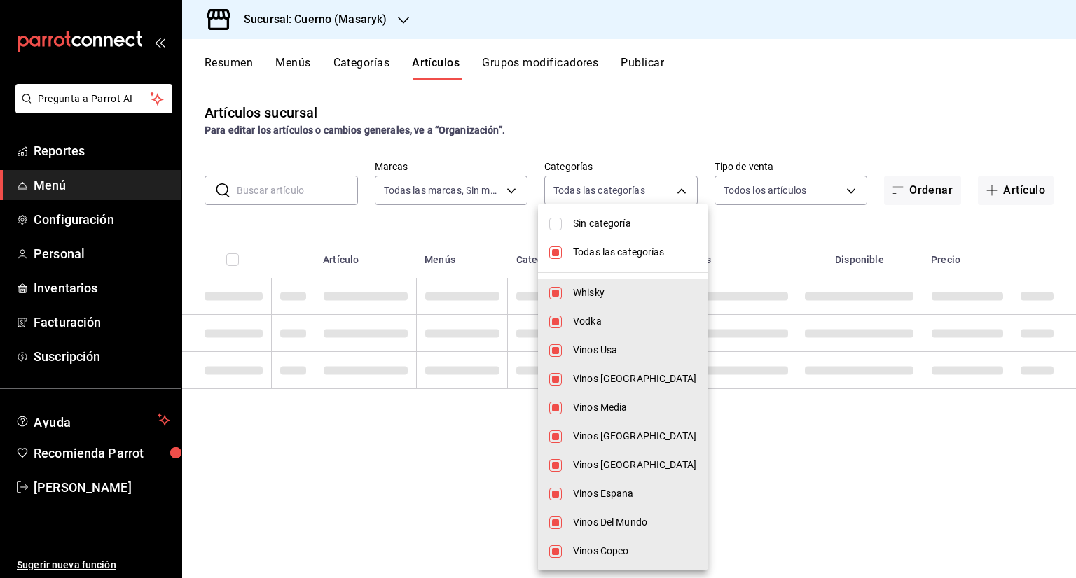
checkbox input "false"
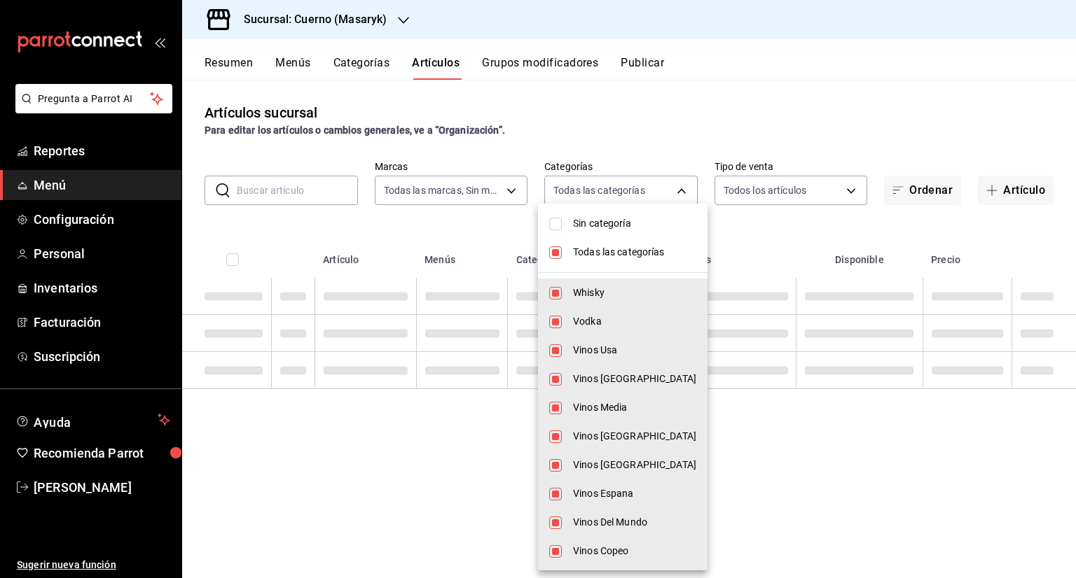
checkbox input "false"
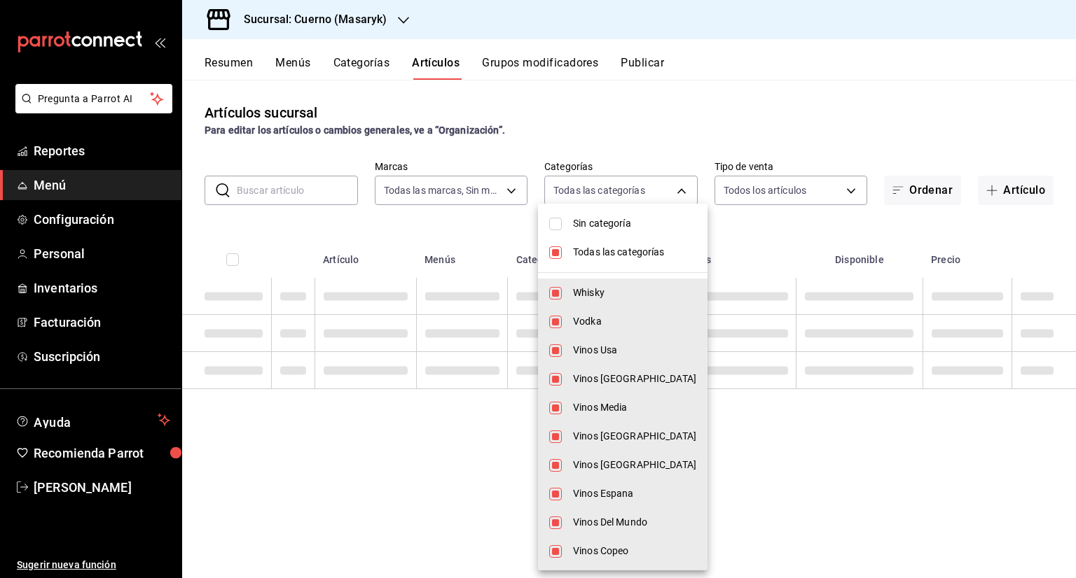
checkbox input "false"
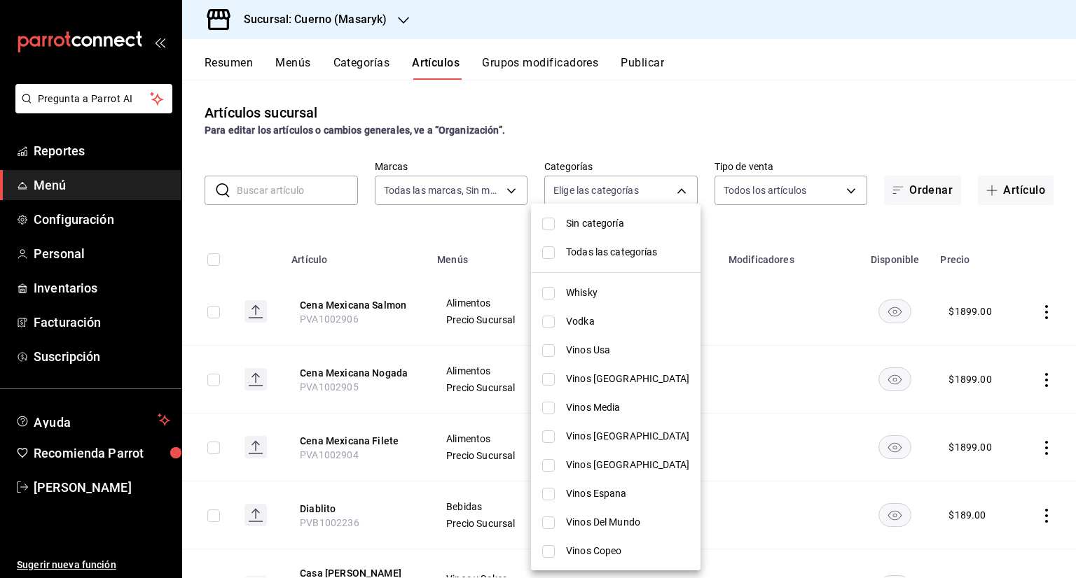
click at [546, 293] on input "checkbox" at bounding box center [548, 293] width 13 height 13
checkbox input "true"
type input "c67b51a2-384c-483e-a5be-40afd3eac247"
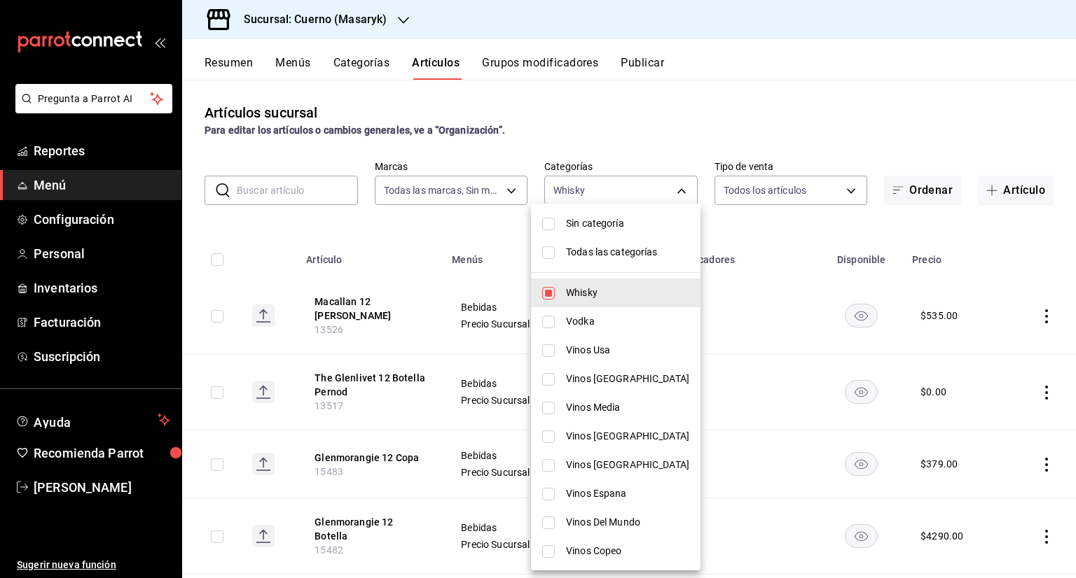
click at [789, 366] on div at bounding box center [538, 289] width 1076 height 578
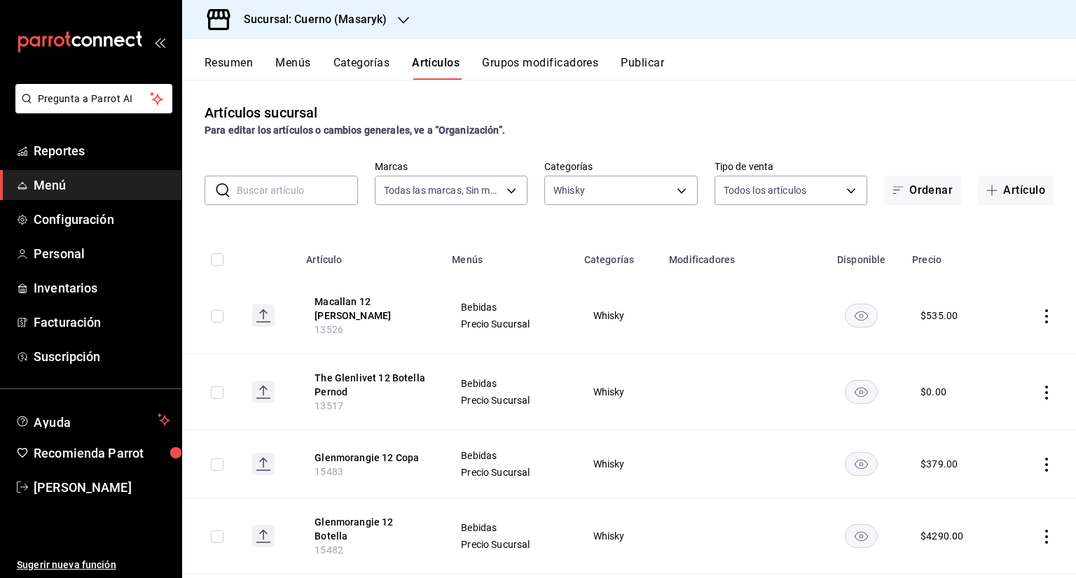
click at [1039, 318] on icon "actions" at bounding box center [1046, 317] width 14 height 14
click at [637, 313] on div at bounding box center [538, 289] width 1076 height 578
click at [730, 315] on div at bounding box center [739, 315] width 125 height 1
click at [216, 318] on input "checkbox" at bounding box center [217, 316] width 13 height 13
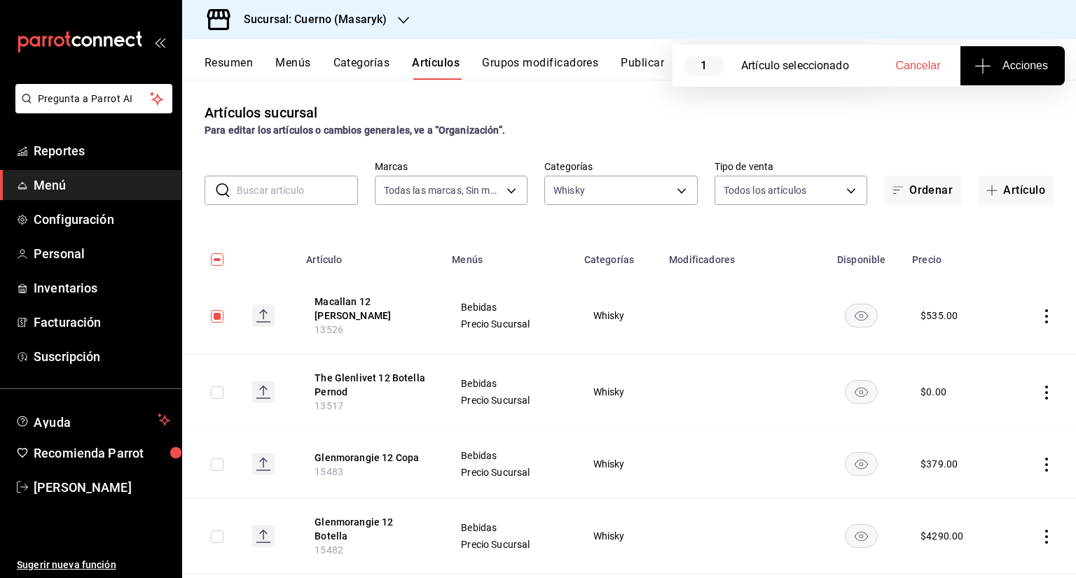
click at [1000, 61] on span "Acciones" at bounding box center [1012, 65] width 71 height 17
click at [1008, 113] on span "Agregar tipo" at bounding box center [1012, 109] width 83 height 15
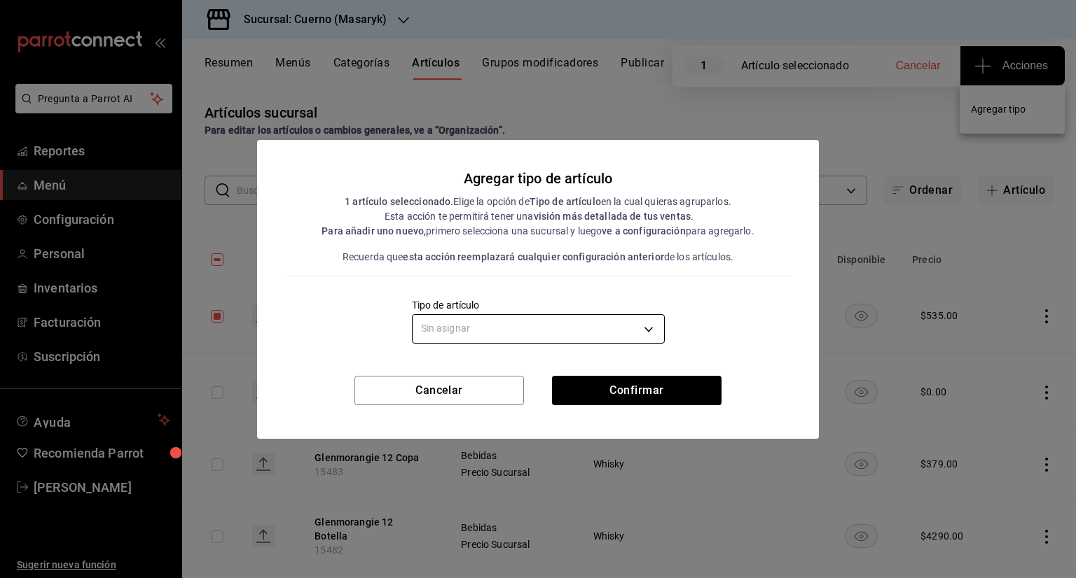
click at [580, 324] on body "Pregunta a Parrot AI Reportes Menú Configuración Personal Inventarios Facturaci…" at bounding box center [538, 289] width 1076 height 578
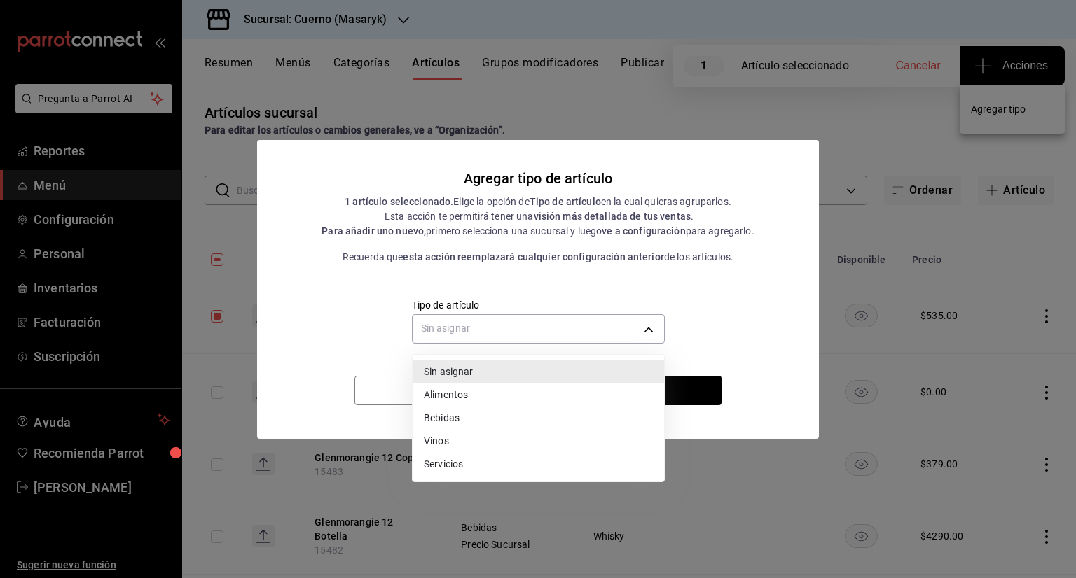
click at [826, 282] on div at bounding box center [538, 289] width 1076 height 578
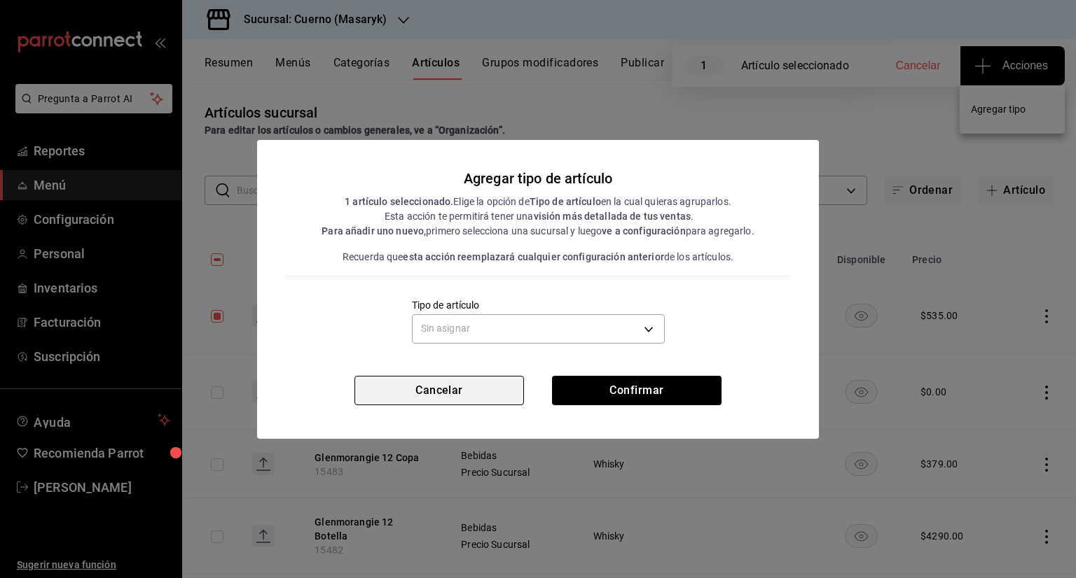
click at [473, 394] on button "Cancelar" at bounding box center [438, 390] width 169 height 29
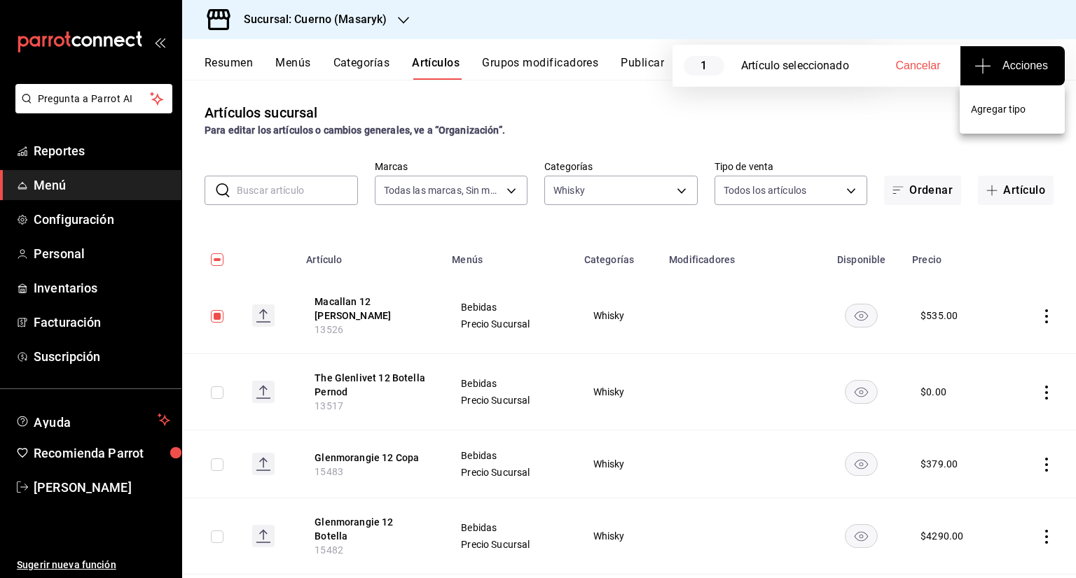
click at [891, 127] on div at bounding box center [538, 289] width 1076 height 578
click at [623, 326] on td "Whisky" at bounding box center [618, 316] width 85 height 76
click at [216, 312] on input "checkbox" at bounding box center [217, 316] width 13 height 13
checkbox input "false"
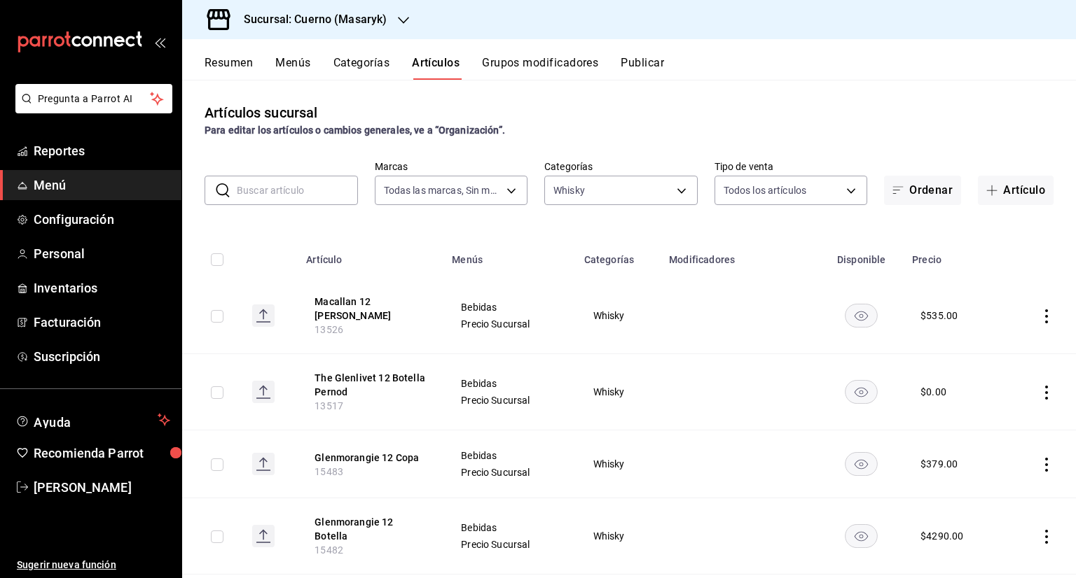
click at [1039, 314] on icon "actions" at bounding box center [1046, 317] width 14 height 14
click at [971, 345] on div at bounding box center [962, 349] width 25 height 17
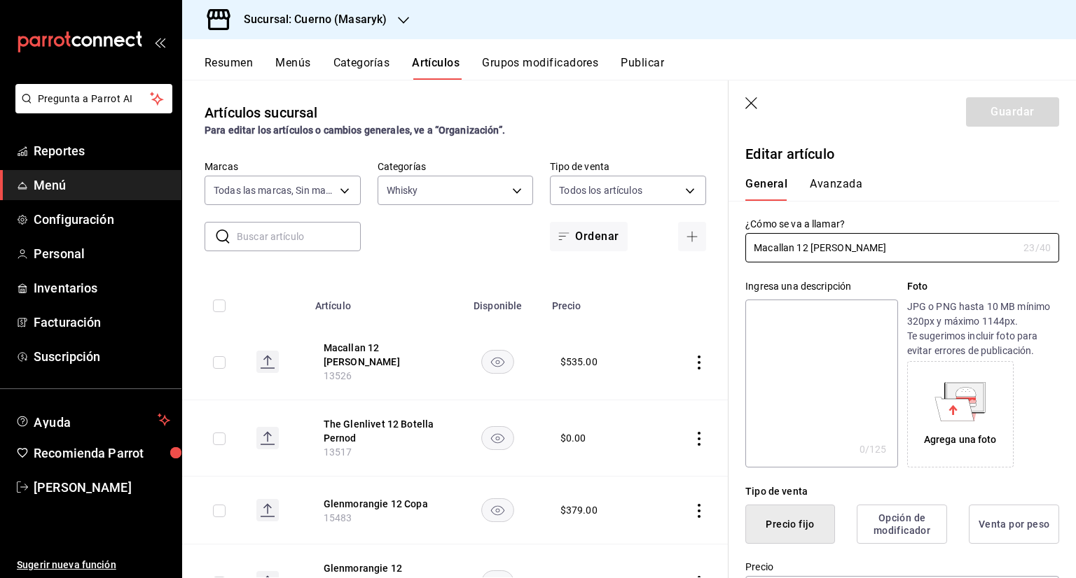
type input "$535.00"
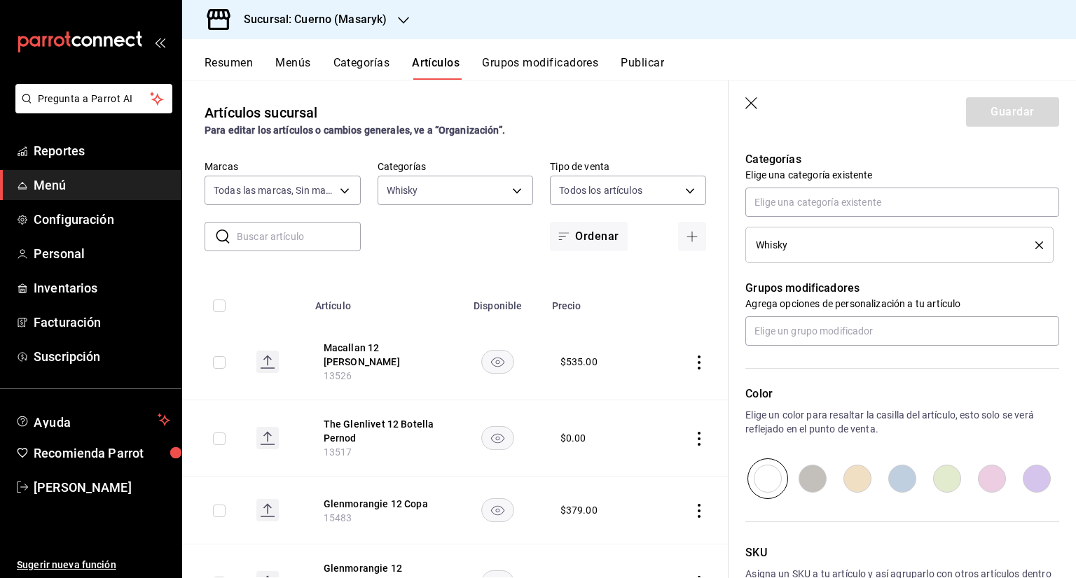
scroll to position [587, 0]
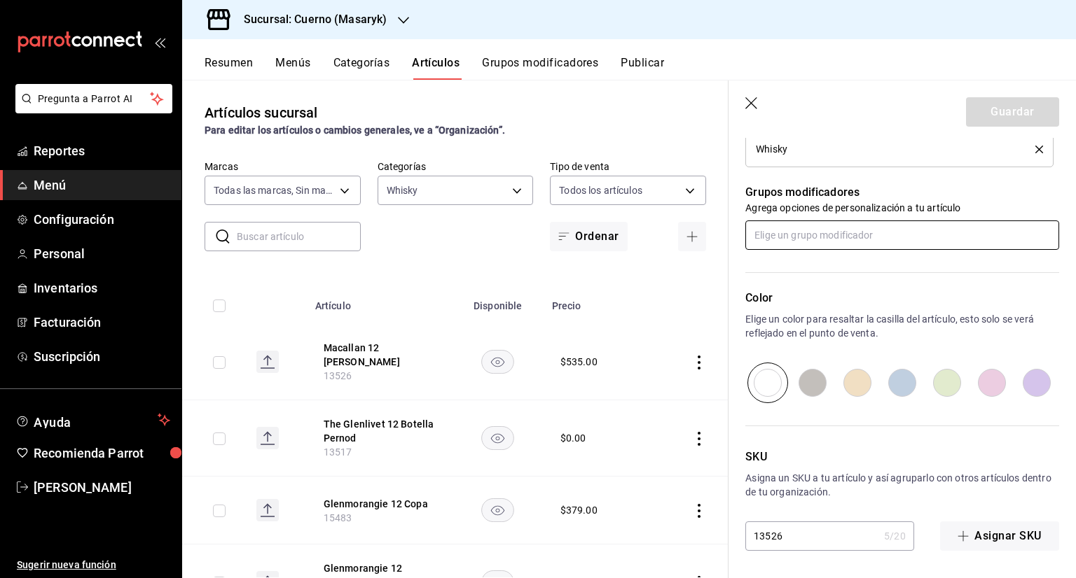
click at [798, 227] on input "text" at bounding box center [902, 235] width 314 height 29
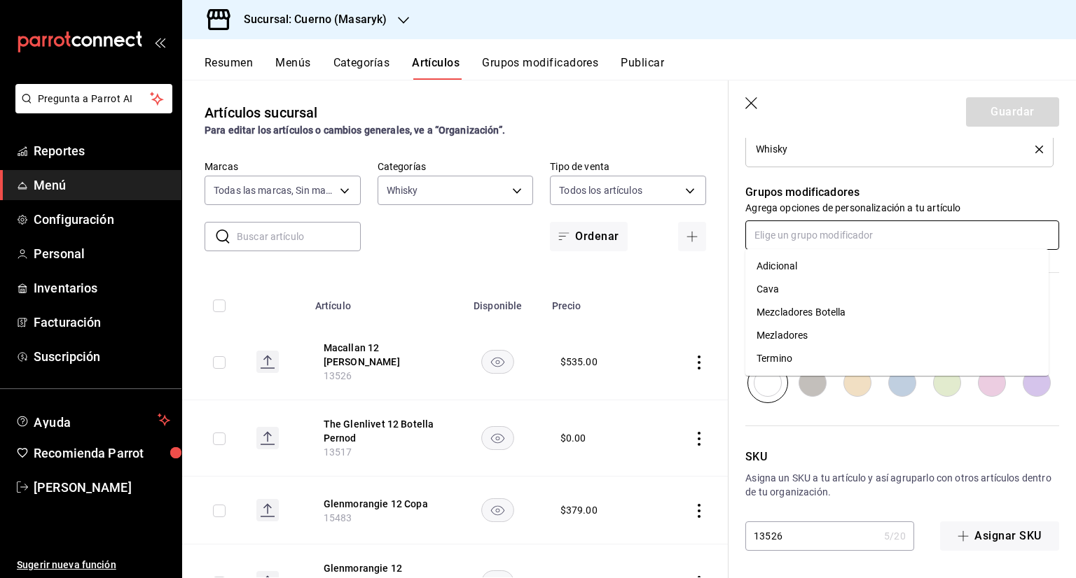
click at [819, 337] on li "Mezladores" at bounding box center [896, 335] width 303 height 23
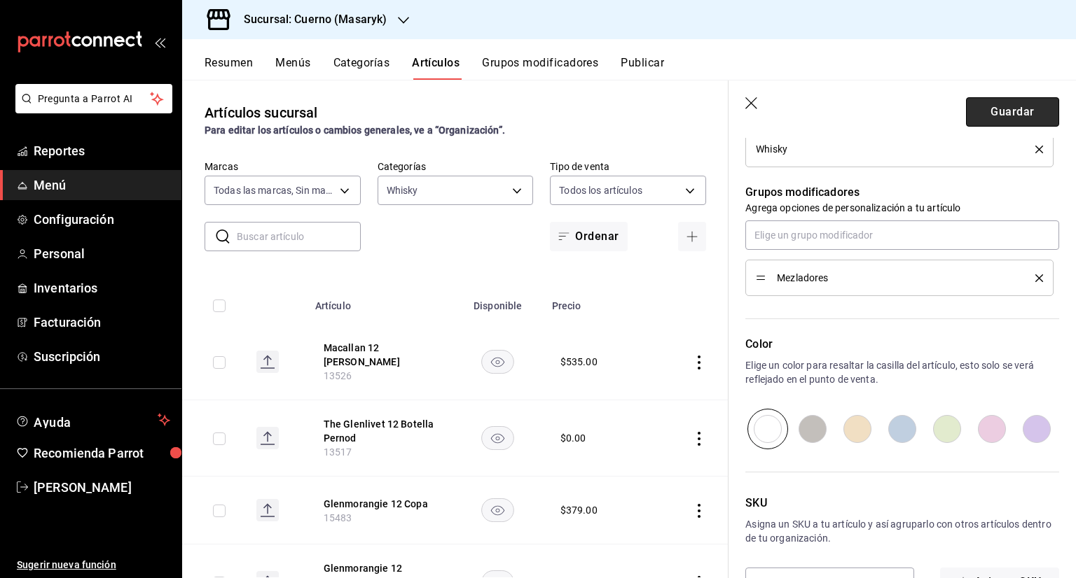
click at [1017, 104] on button "Guardar" at bounding box center [1012, 111] width 93 height 29
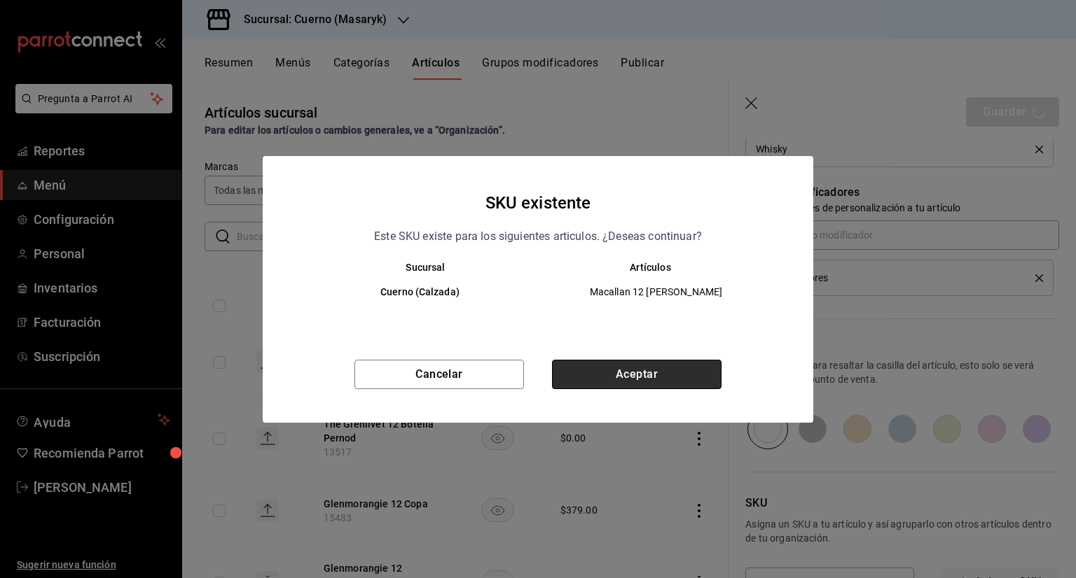
click at [625, 373] on button "Aceptar" at bounding box center [636, 374] width 169 height 29
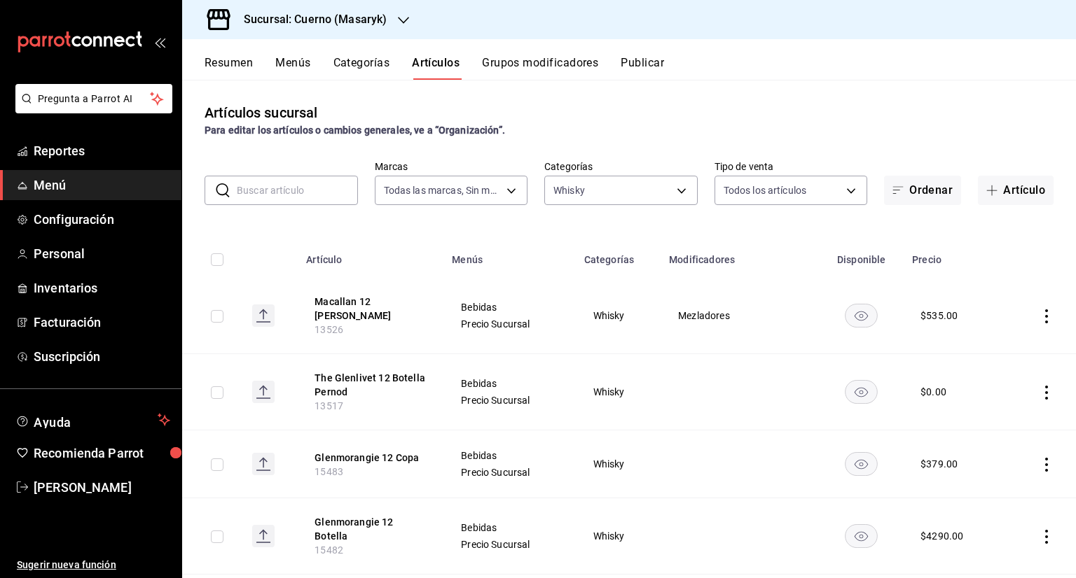
click at [1039, 389] on icon "actions" at bounding box center [1046, 393] width 14 height 14
click at [1001, 422] on span "Editar" at bounding box center [993, 425] width 36 height 15
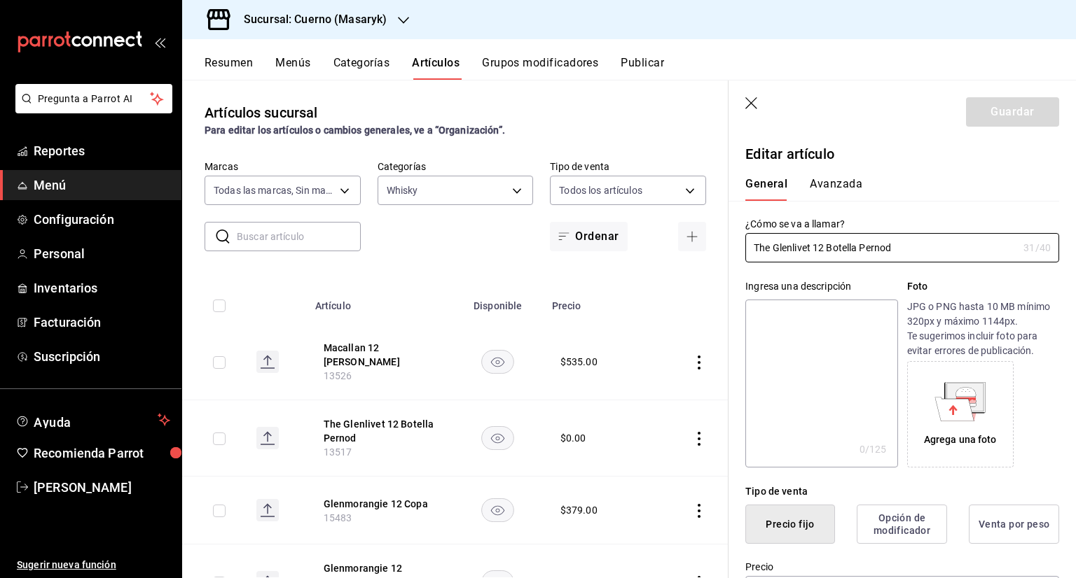
type input "$0.00"
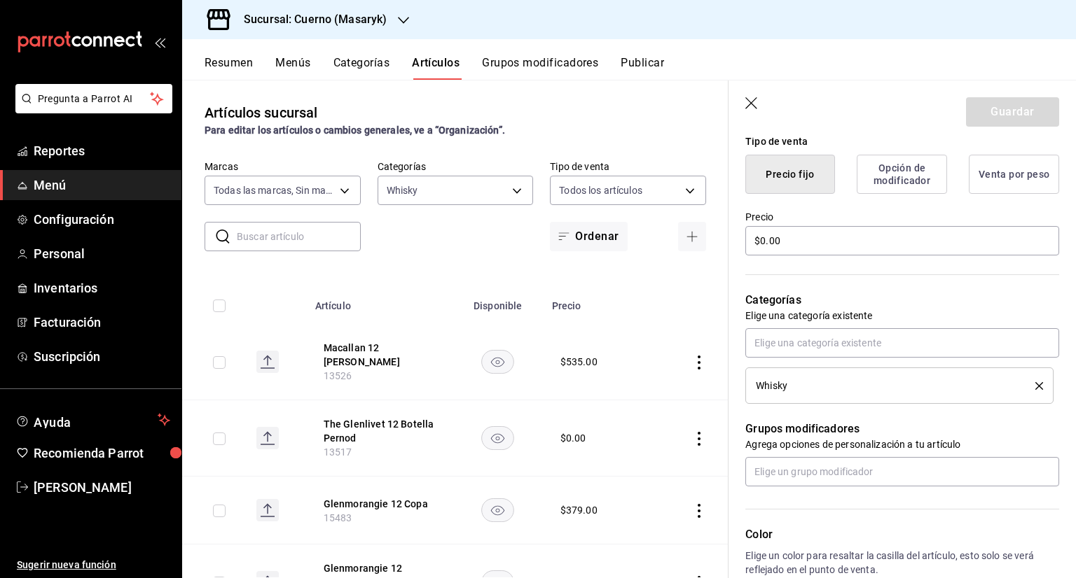
scroll to position [420, 0]
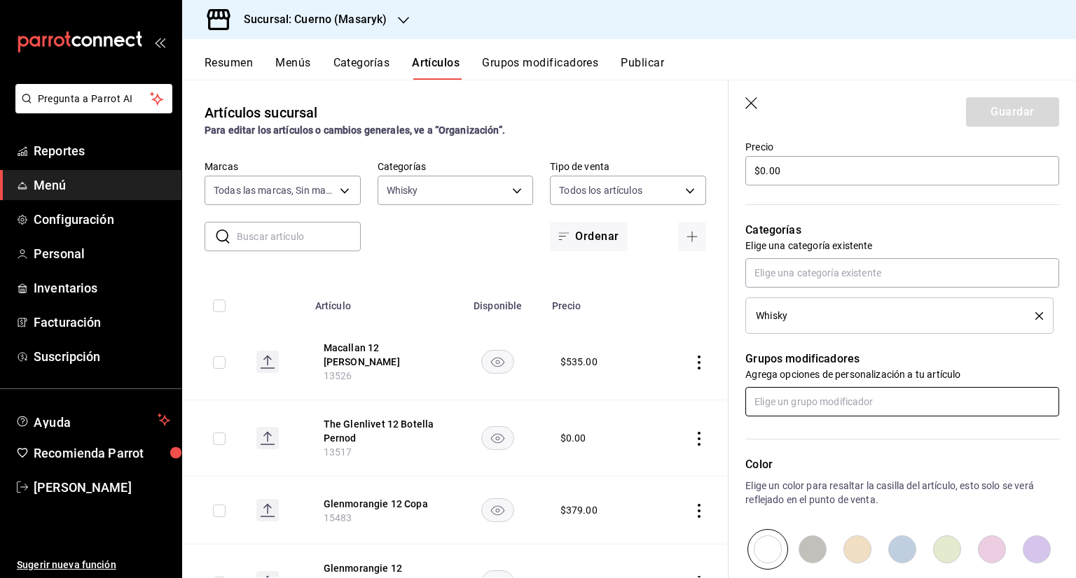
click at [877, 402] on input "text" at bounding box center [902, 401] width 314 height 29
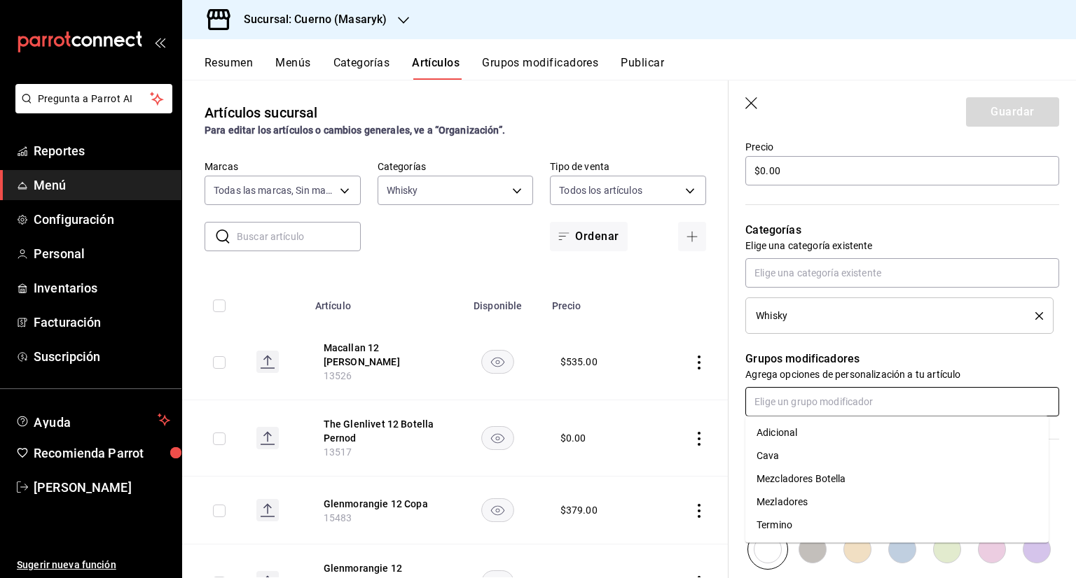
click at [797, 475] on div "Mezcladores Botella" at bounding box center [801, 479] width 90 height 15
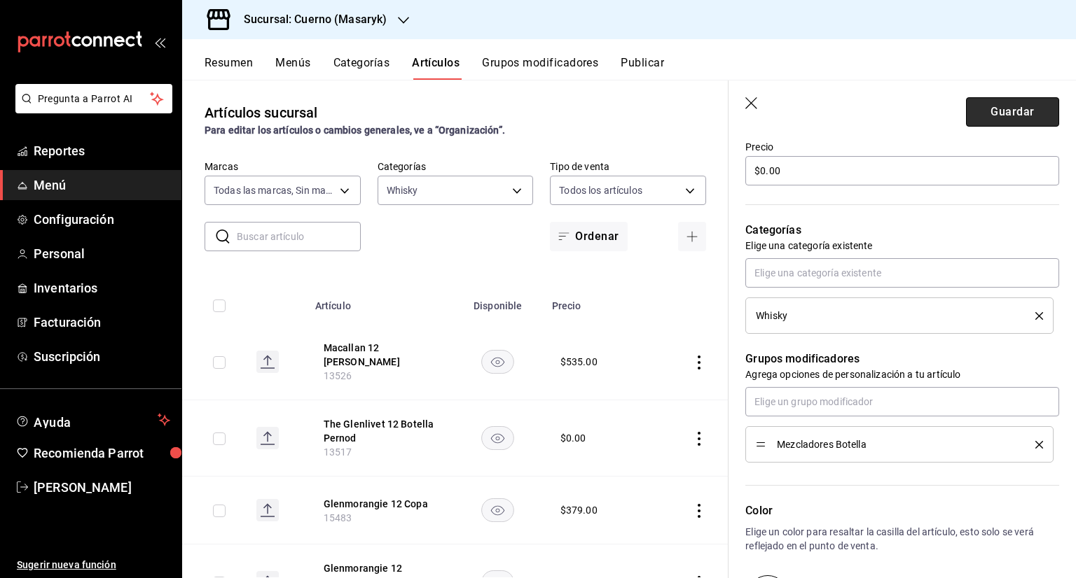
click at [1042, 104] on button "Guardar" at bounding box center [1012, 111] width 93 height 29
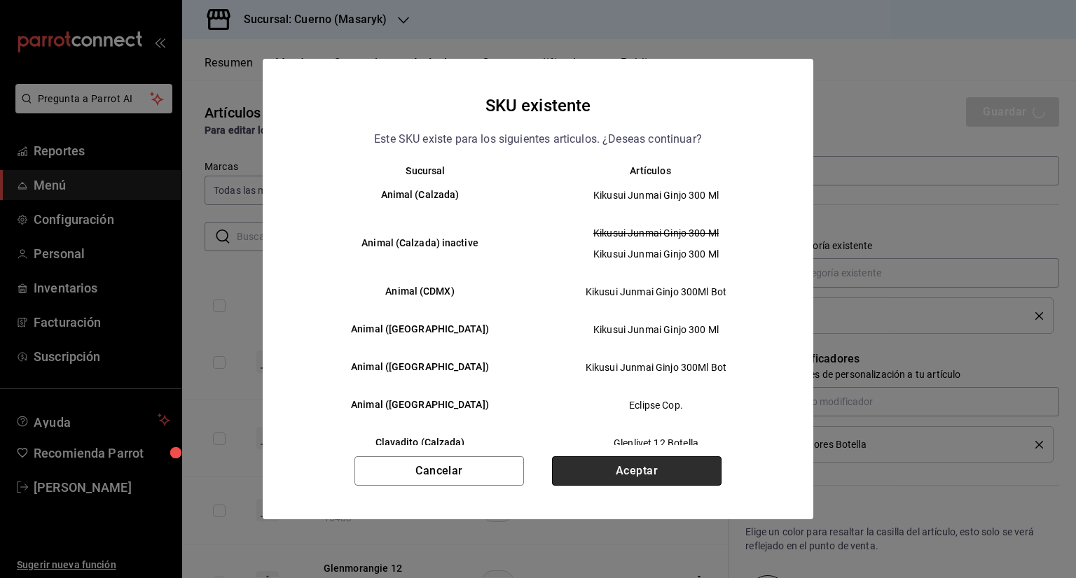
click at [681, 484] on button "Aceptar" at bounding box center [636, 471] width 169 height 29
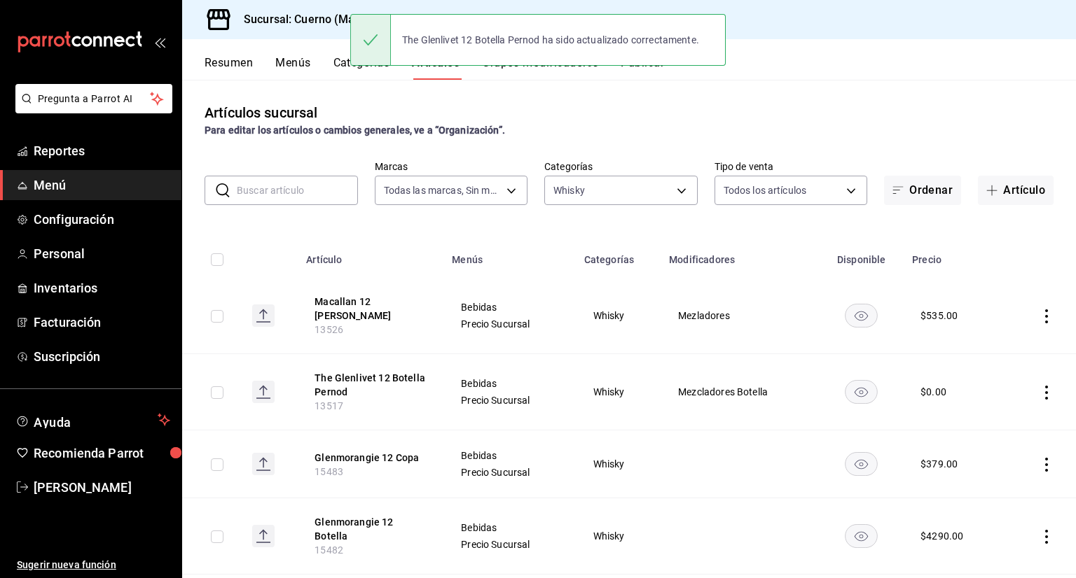
scroll to position [70, 0]
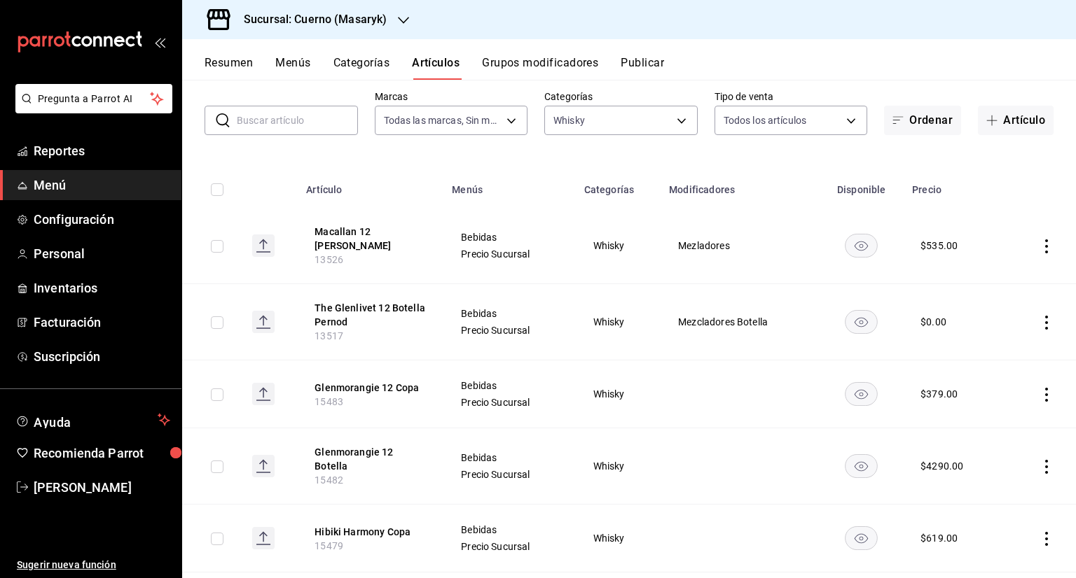
click at [1039, 396] on icon "actions" at bounding box center [1046, 395] width 14 height 14
click at [990, 435] on li "Editar" at bounding box center [981, 426] width 84 height 29
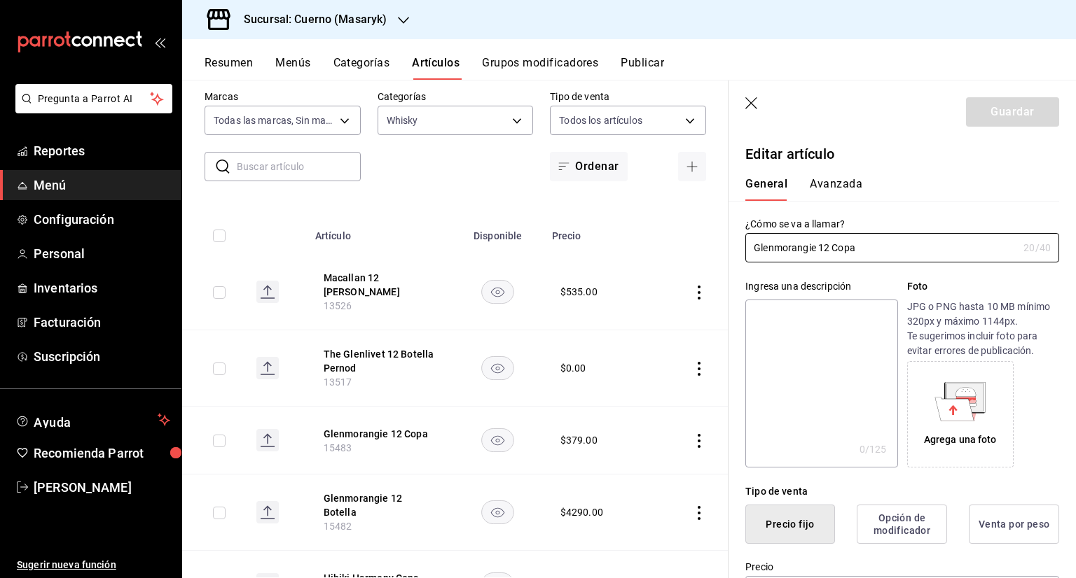
type input "$379.00"
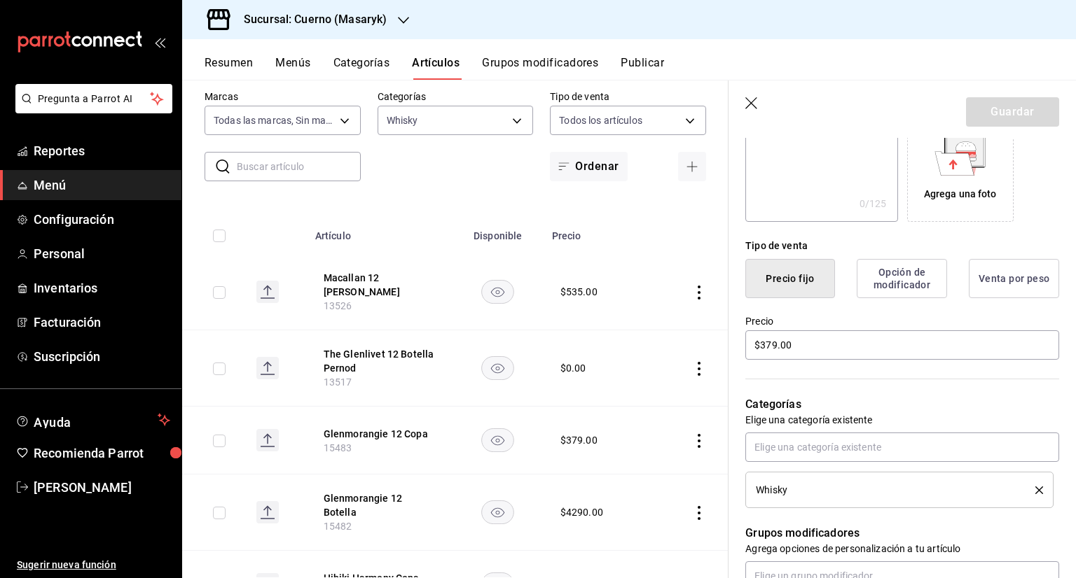
scroll to position [280, 0]
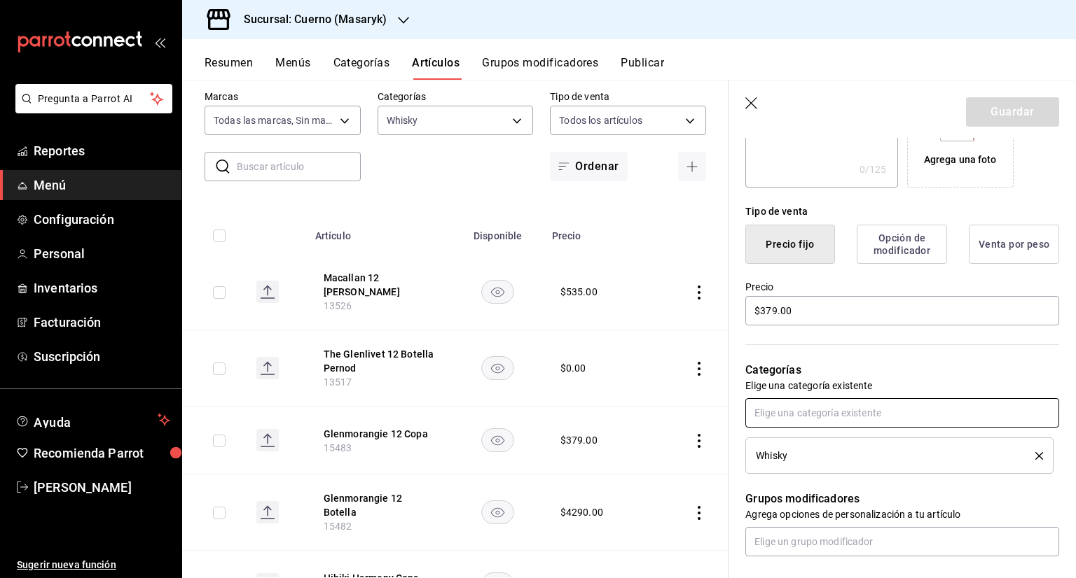
click at [913, 418] on input "text" at bounding box center [902, 412] width 314 height 29
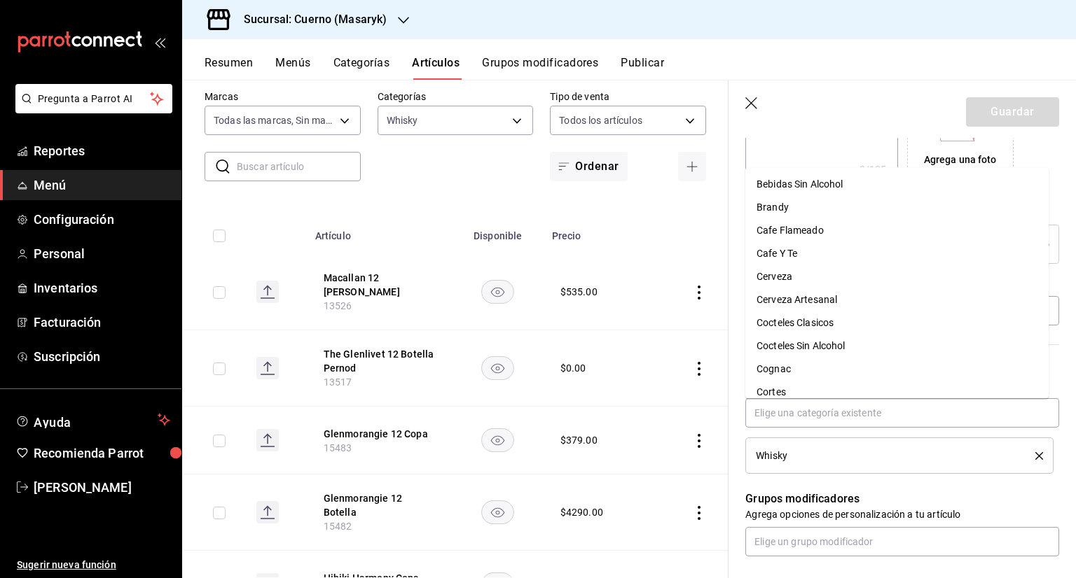
click at [953, 494] on p "Grupos modificadores" at bounding box center [902, 499] width 314 height 17
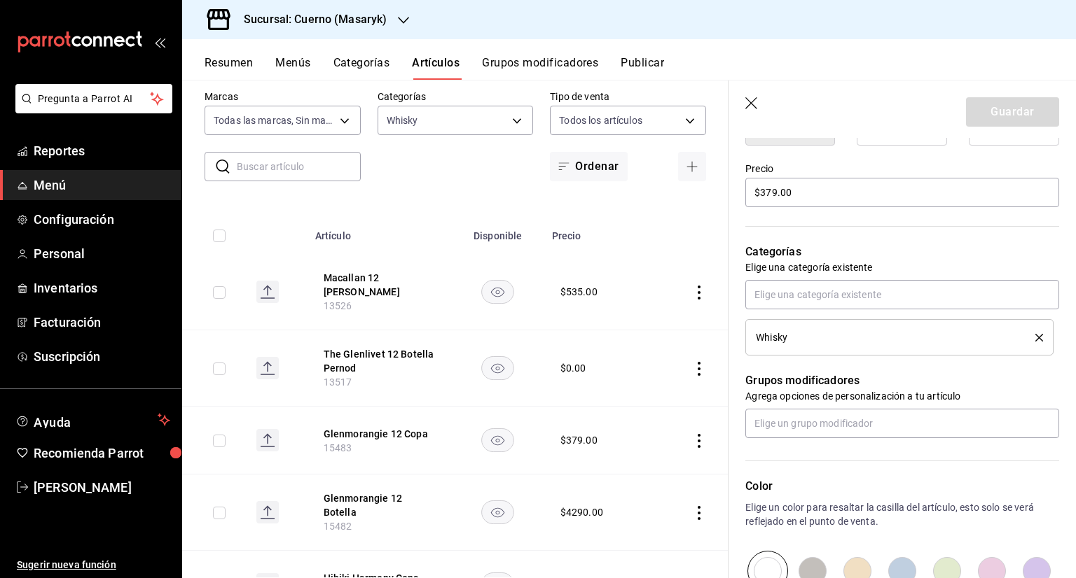
scroll to position [420, 0]
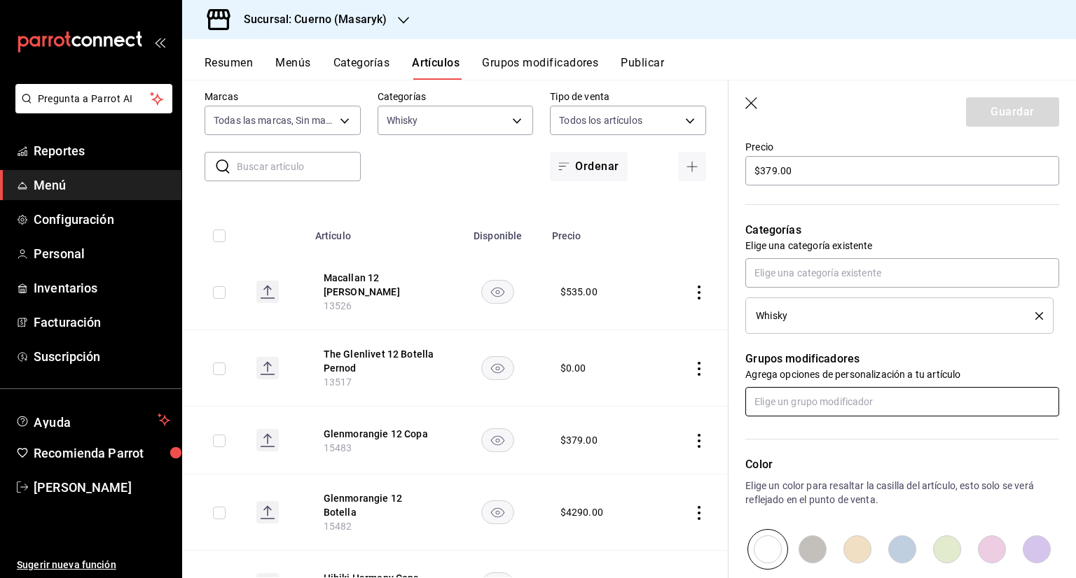
click at [898, 404] on input "text" at bounding box center [902, 401] width 314 height 29
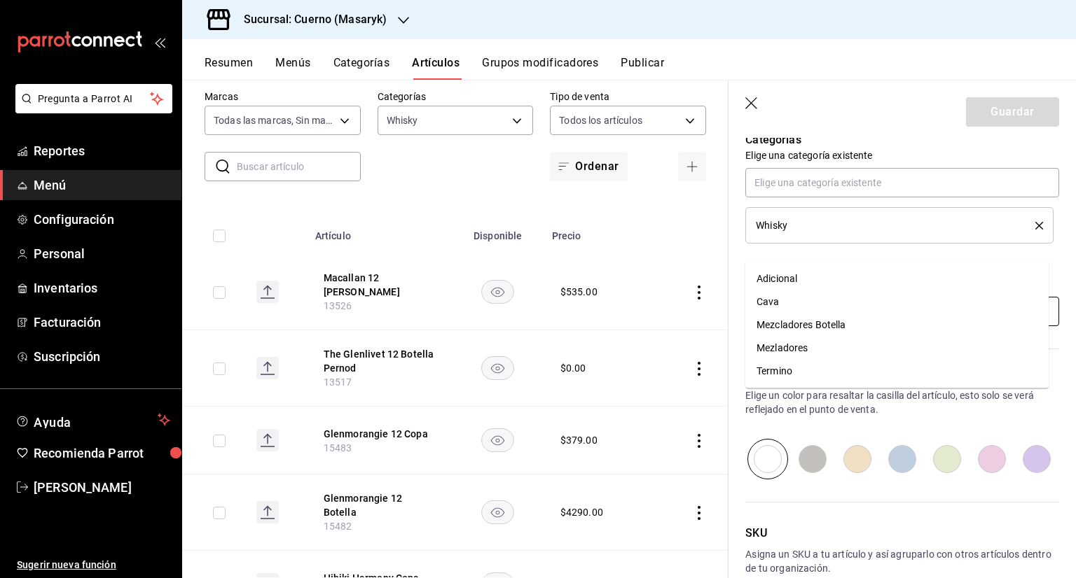
scroll to position [587, 0]
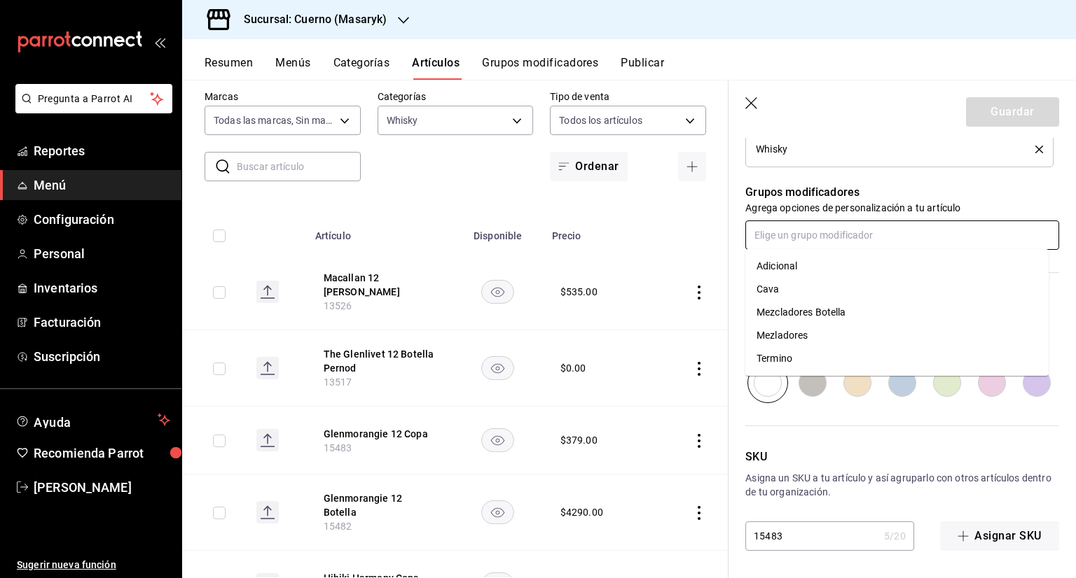
click at [809, 331] on li "Mezladores" at bounding box center [896, 335] width 303 height 23
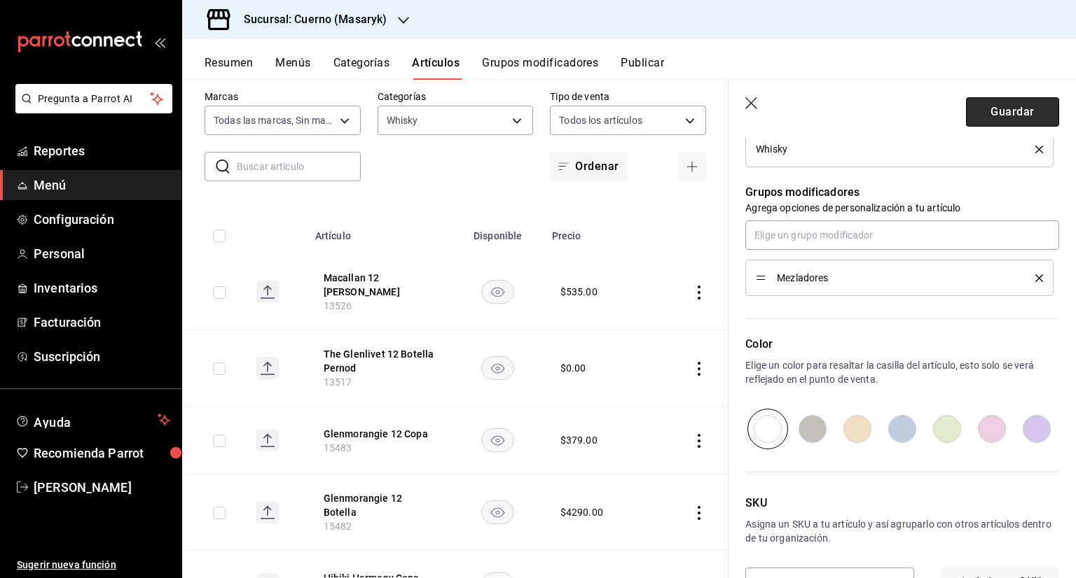
click at [995, 122] on button "Guardar" at bounding box center [1012, 111] width 93 height 29
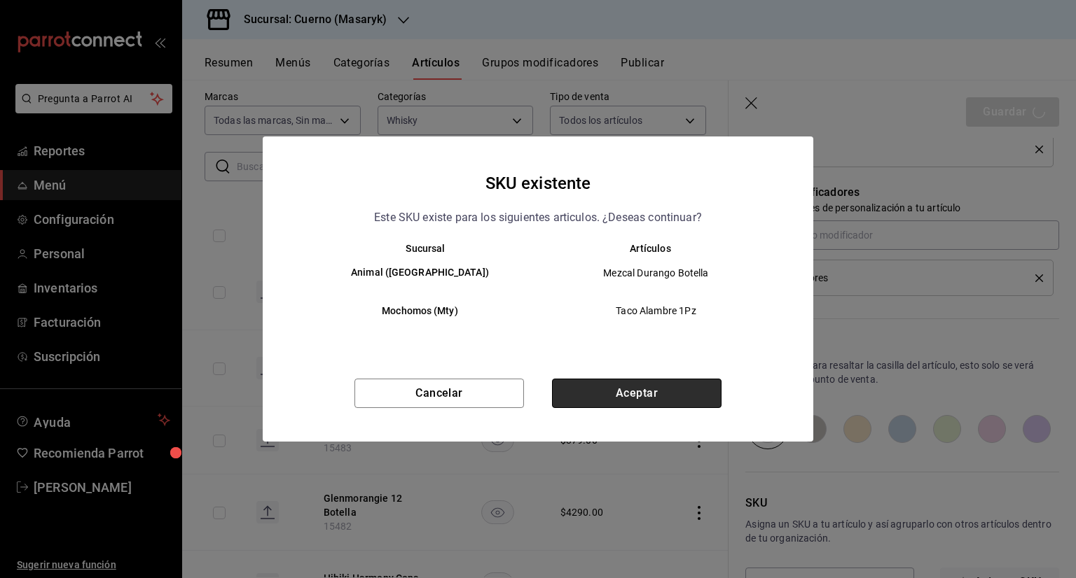
click at [639, 394] on button "Aceptar" at bounding box center [636, 393] width 169 height 29
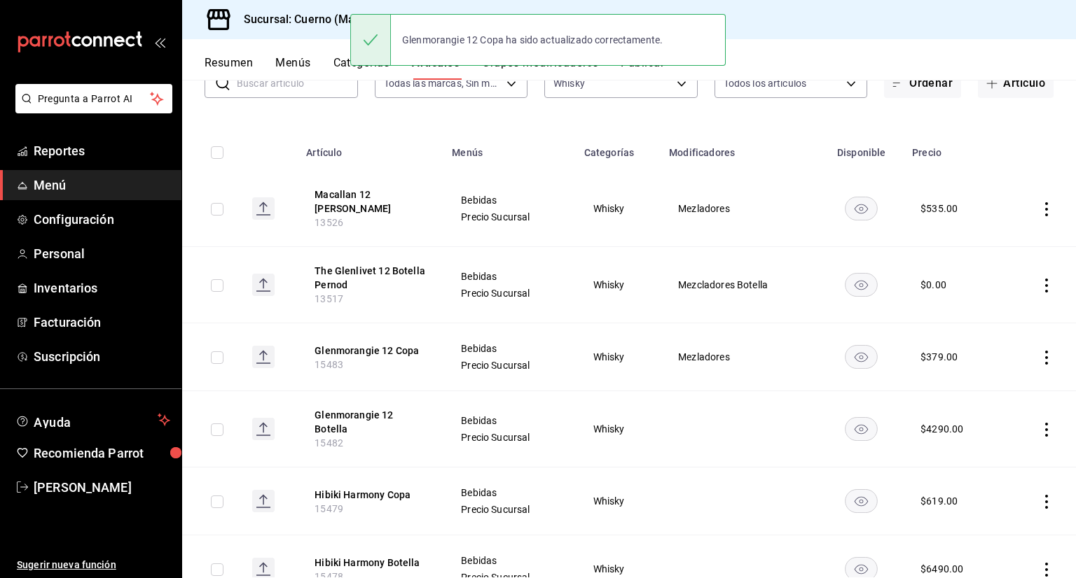
scroll to position [140, 0]
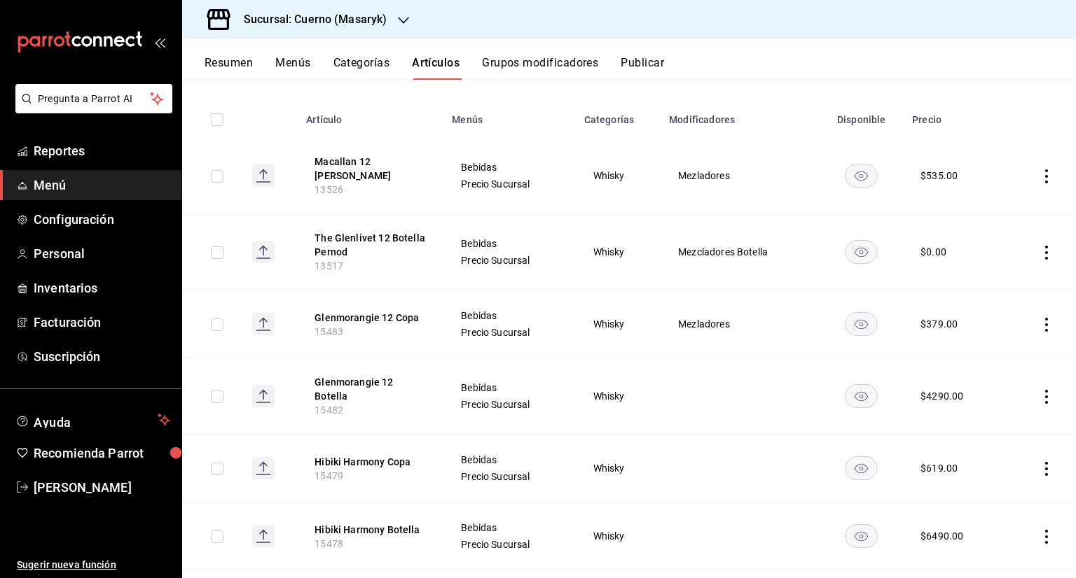
click at [1039, 390] on icon "actions" at bounding box center [1046, 397] width 14 height 14
click at [983, 424] on span "Editar" at bounding box center [993, 424] width 36 height 15
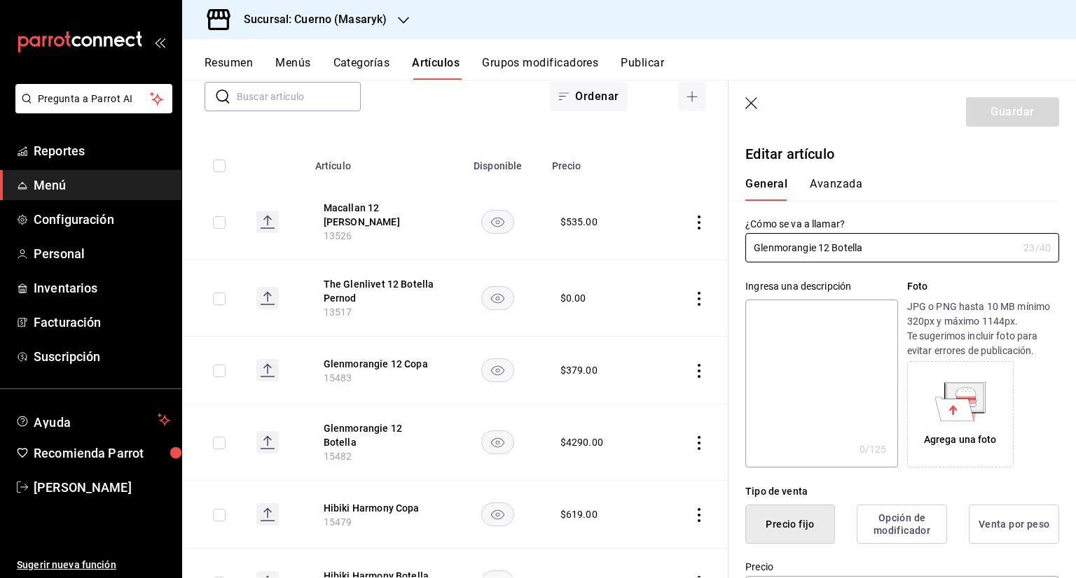
type input "$4290.00"
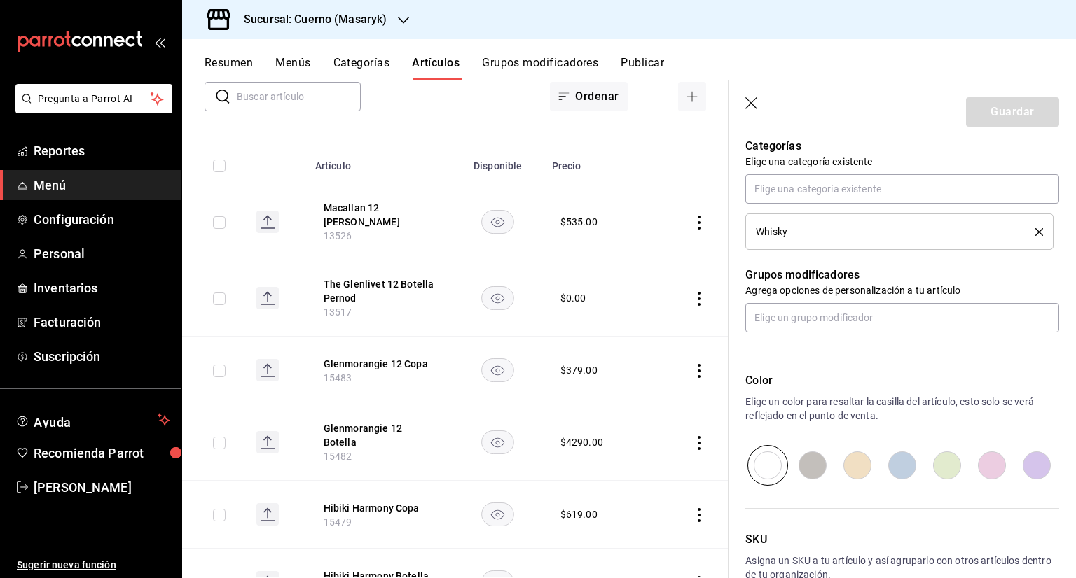
scroll to position [560, 0]
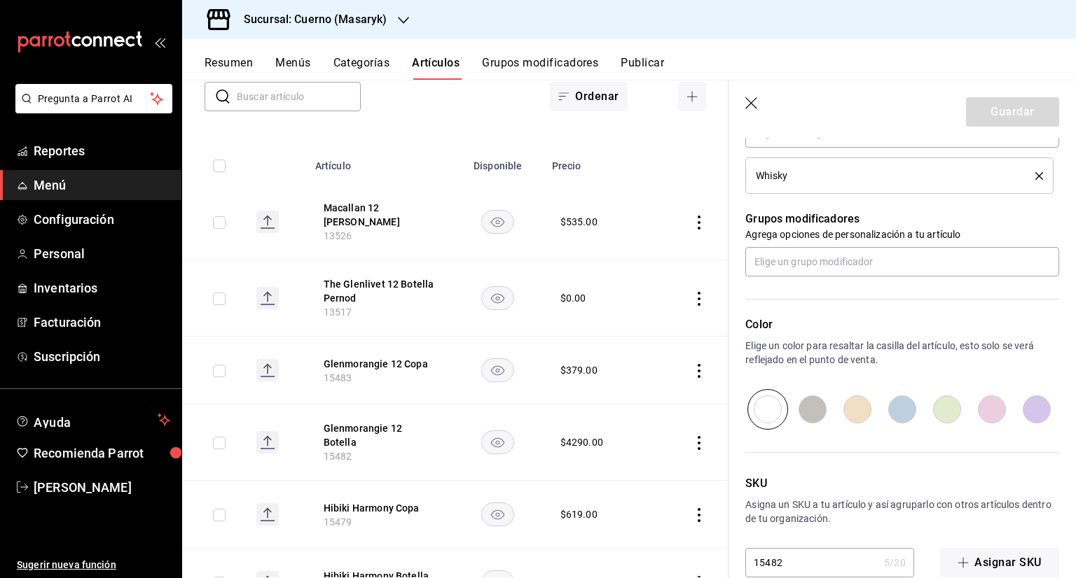
click at [870, 241] on p "Agrega opciones de personalización a tu artículo" at bounding box center [902, 235] width 314 height 14
click at [866, 264] on input "text" at bounding box center [902, 261] width 314 height 29
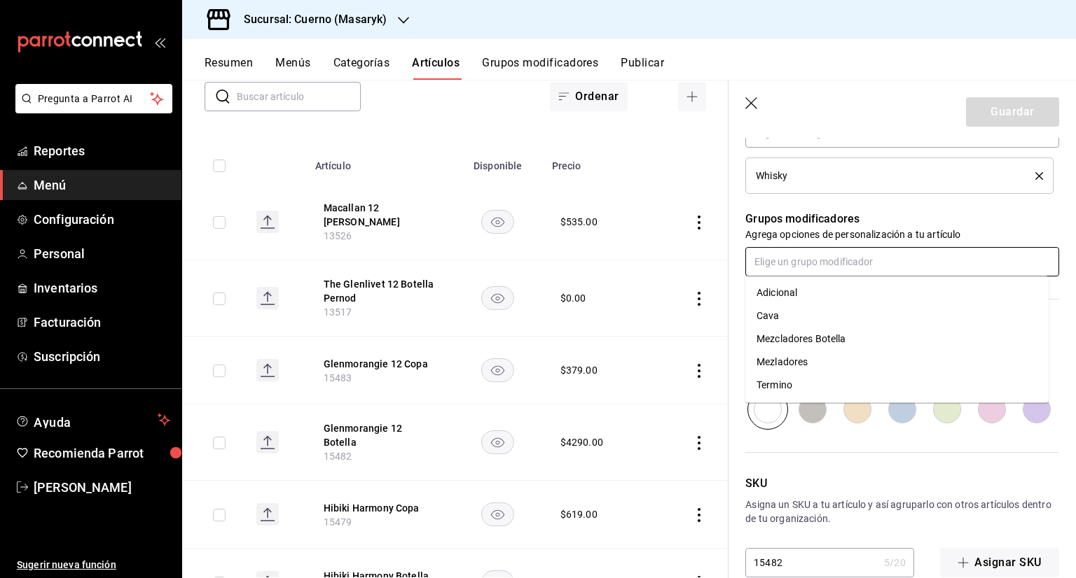
click at [823, 348] on li "Mezcladores Botella" at bounding box center [896, 339] width 303 height 23
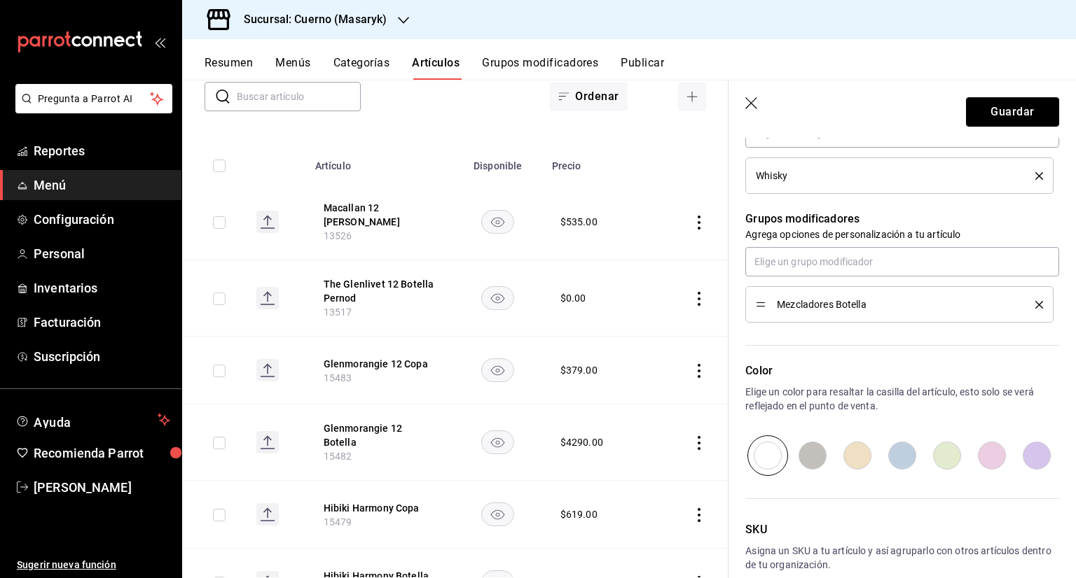
click at [972, 124] on button "Guardar" at bounding box center [1012, 111] width 93 height 29
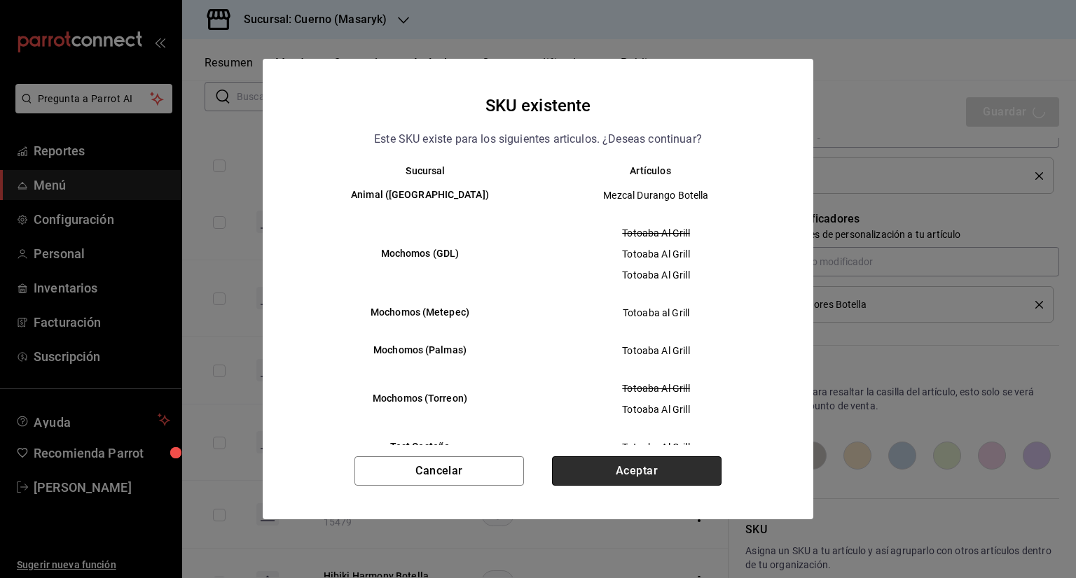
click at [611, 480] on button "Aceptar" at bounding box center [636, 471] width 169 height 29
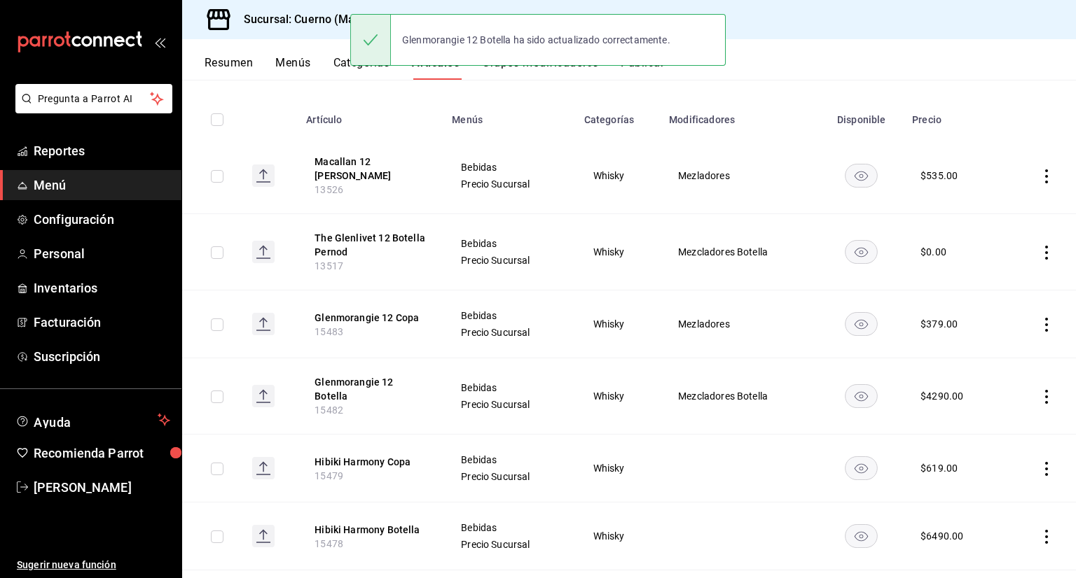
scroll to position [210, 0]
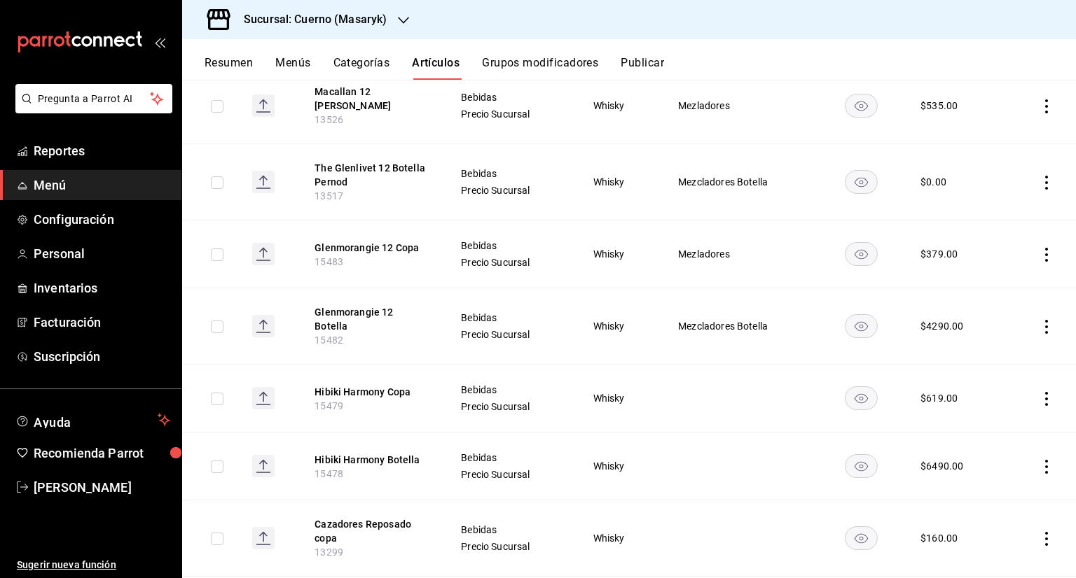
click at [1039, 393] on icon "actions" at bounding box center [1046, 399] width 14 height 14
click at [975, 418] on div at bounding box center [962, 423] width 25 height 17
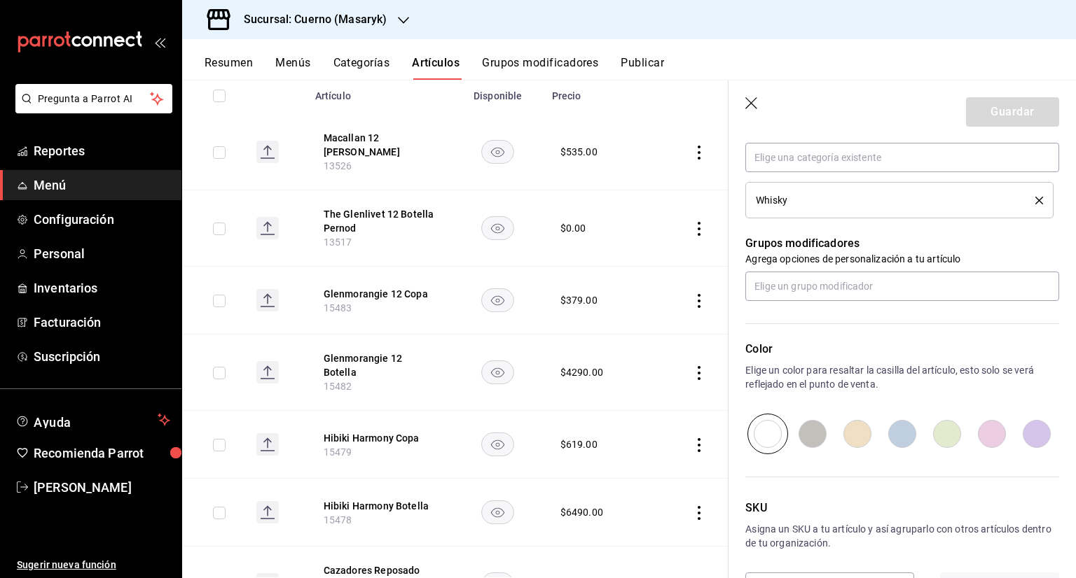
scroll to position [560, 0]
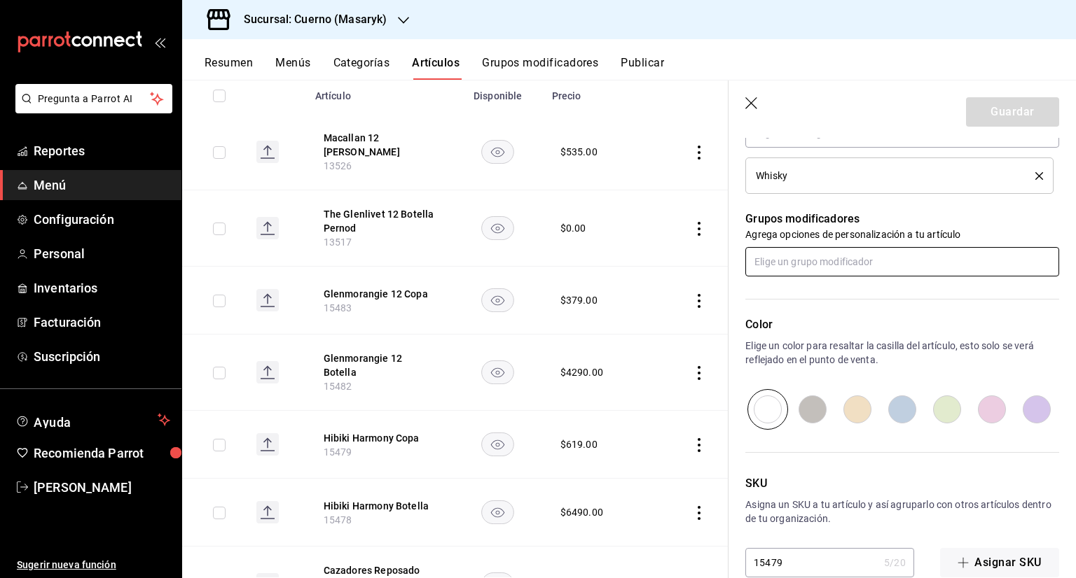
click at [835, 266] on input "text" at bounding box center [902, 261] width 314 height 29
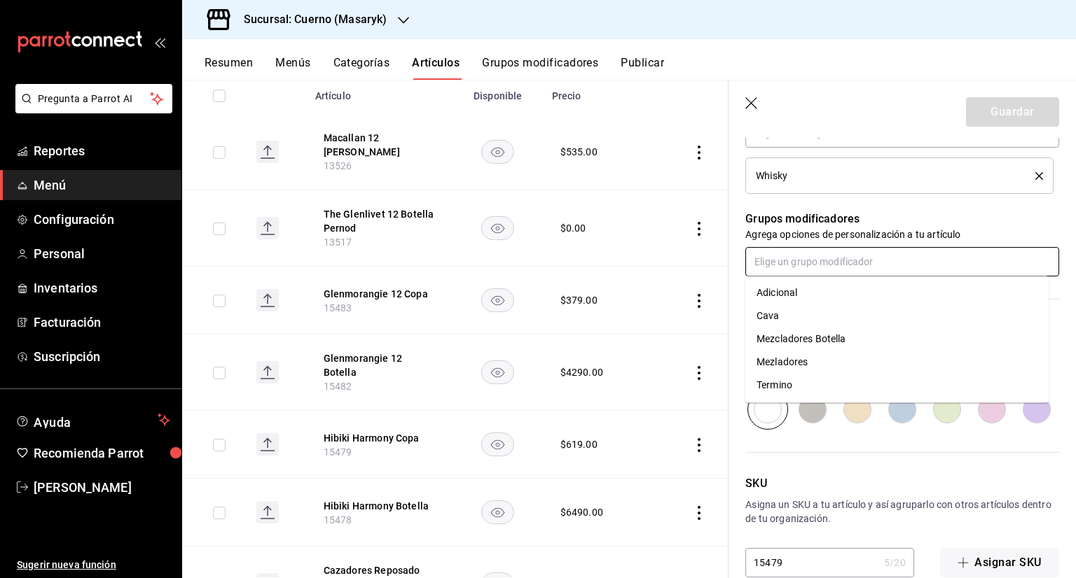
click at [809, 364] on li "Mezladores" at bounding box center [896, 362] width 303 height 23
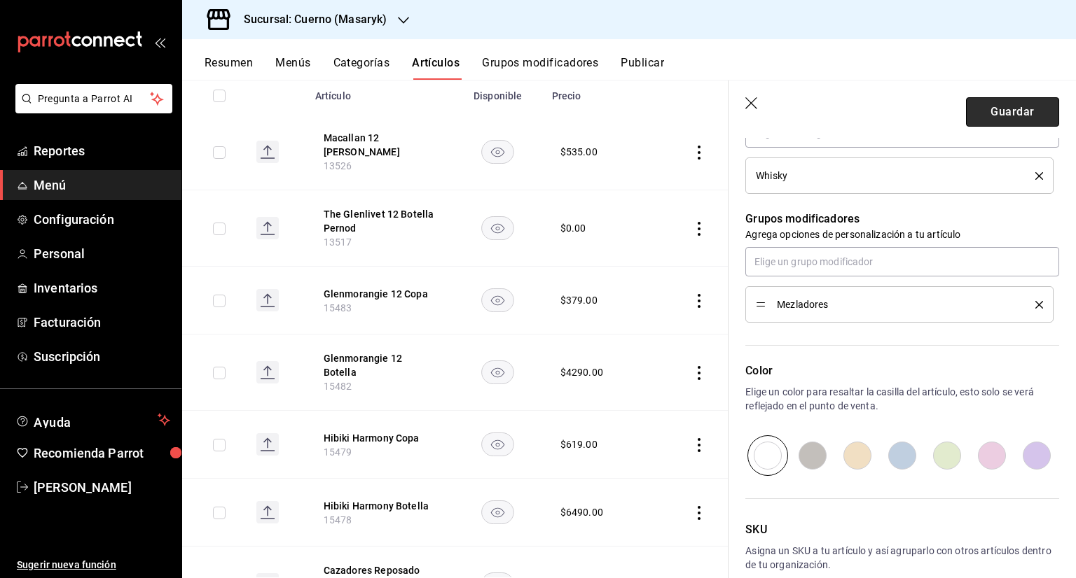
click at [1017, 109] on button "Guardar" at bounding box center [1012, 111] width 93 height 29
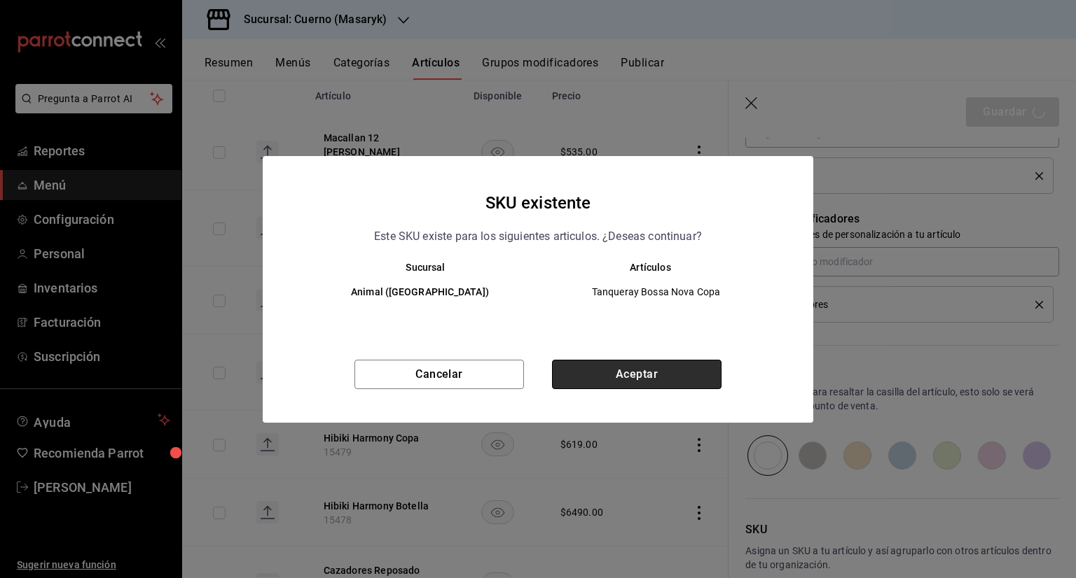
click at [658, 361] on button "Aceptar" at bounding box center [636, 374] width 169 height 29
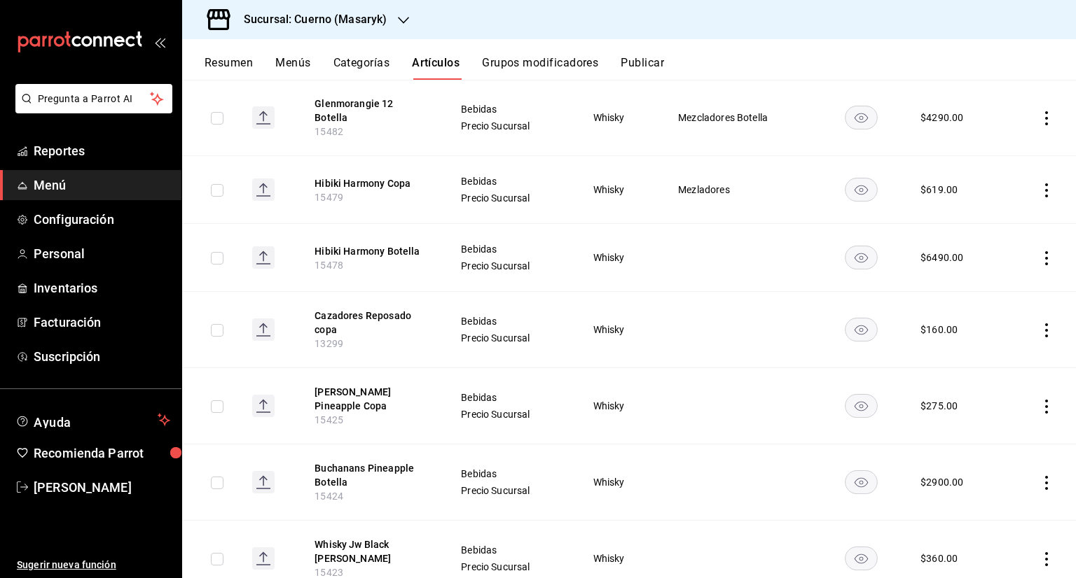
scroll to position [350, 0]
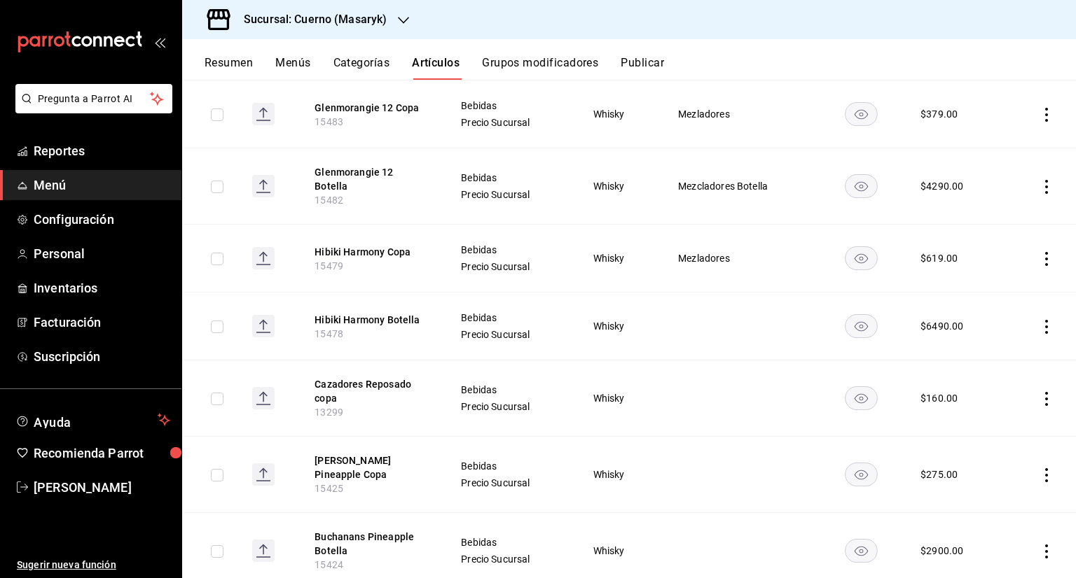
click at [1039, 324] on icon "actions" at bounding box center [1046, 327] width 14 height 14
click at [979, 345] on span "Editar" at bounding box center [993, 350] width 36 height 15
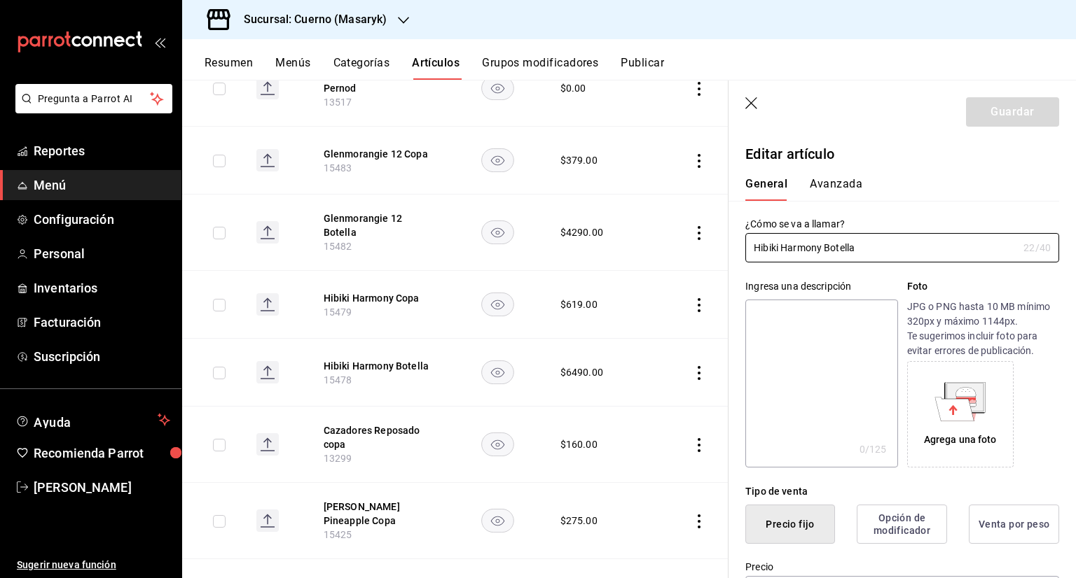
type input "$6490.00"
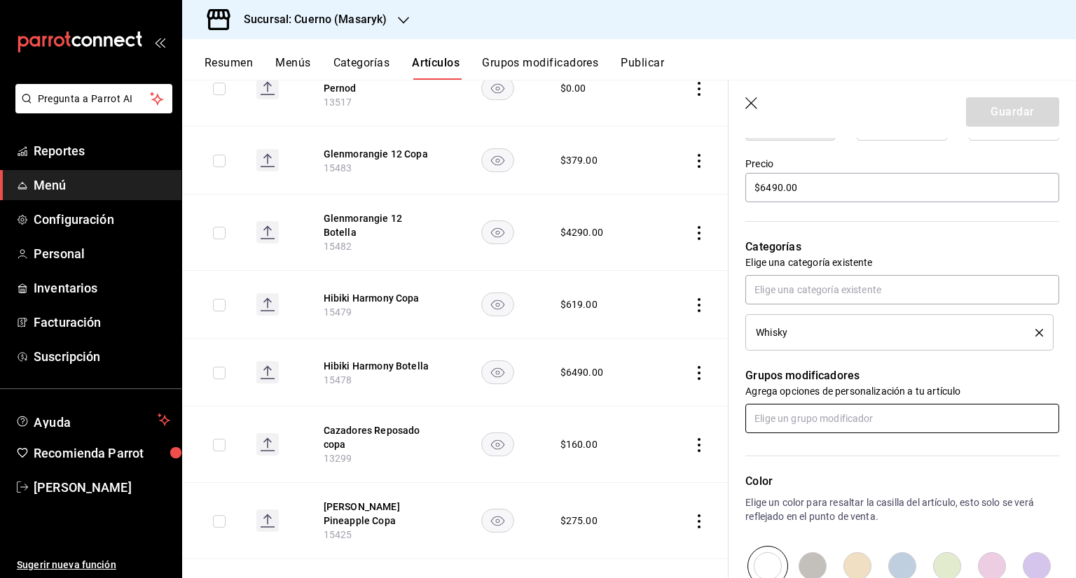
scroll to position [490, 0]
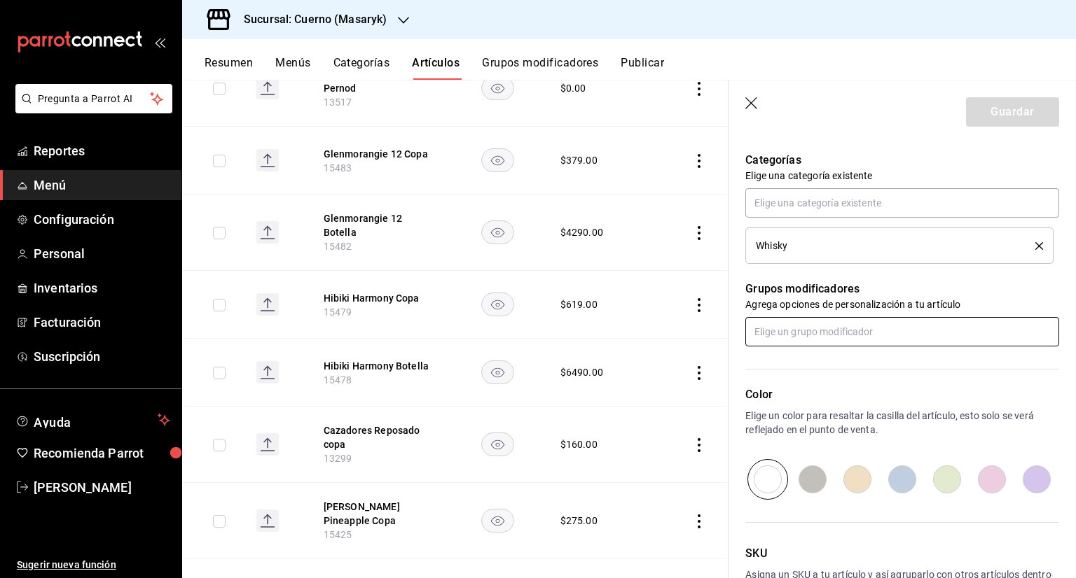
click at [833, 331] on input "text" at bounding box center [902, 331] width 314 height 29
click at [807, 409] on div "Mezcladores Botella" at bounding box center [801, 409] width 90 height 15
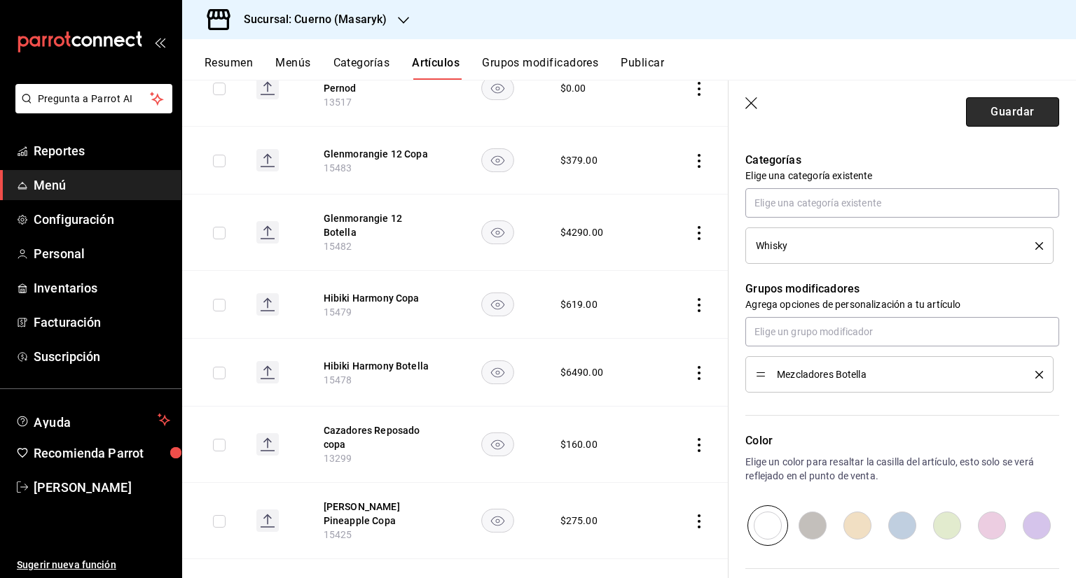
click at [1024, 114] on button "Guardar" at bounding box center [1012, 111] width 93 height 29
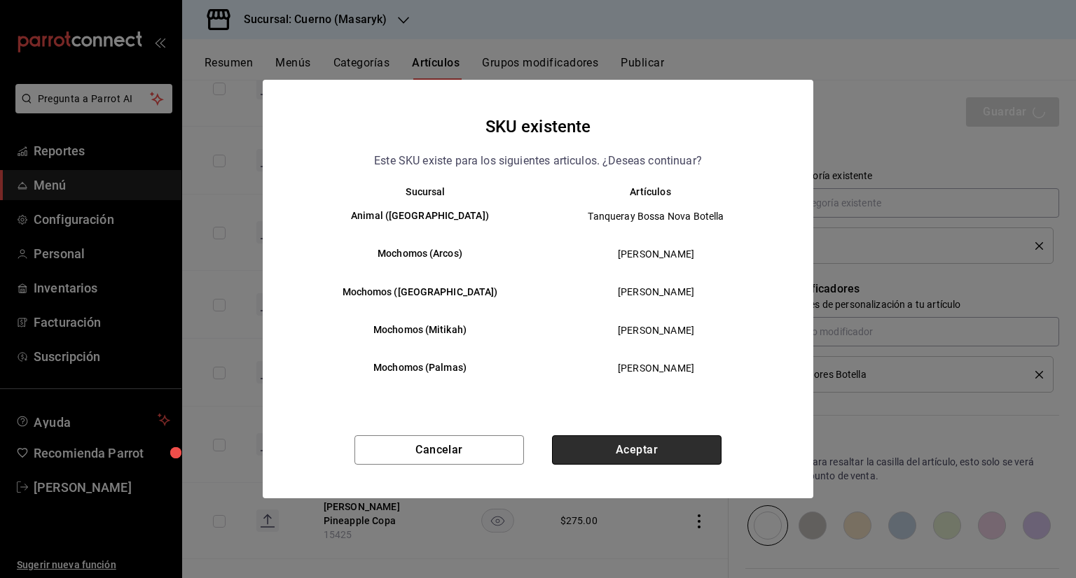
click at [657, 447] on button "Aceptar" at bounding box center [636, 450] width 169 height 29
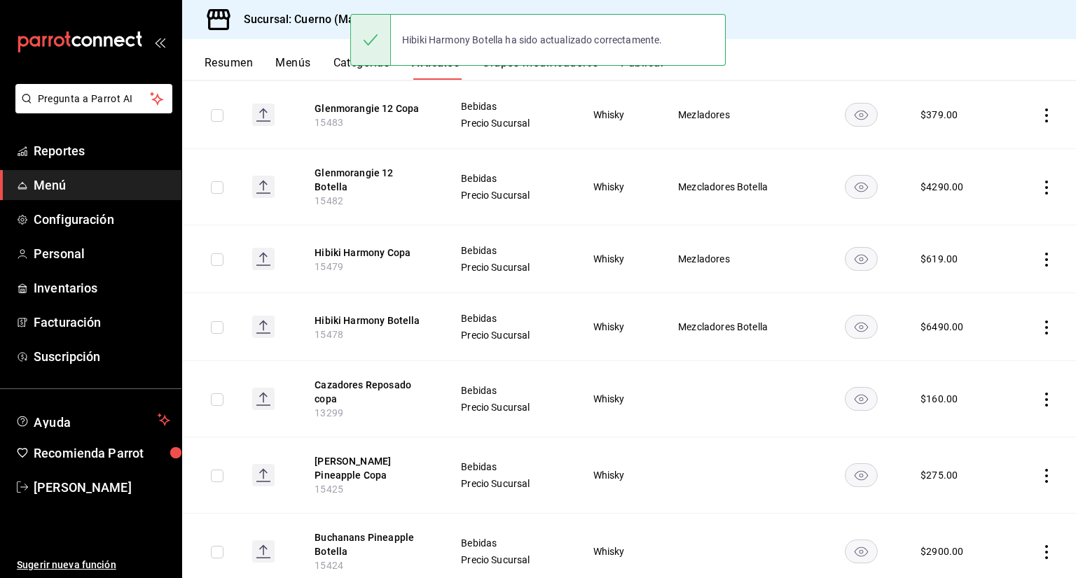
scroll to position [420, 0]
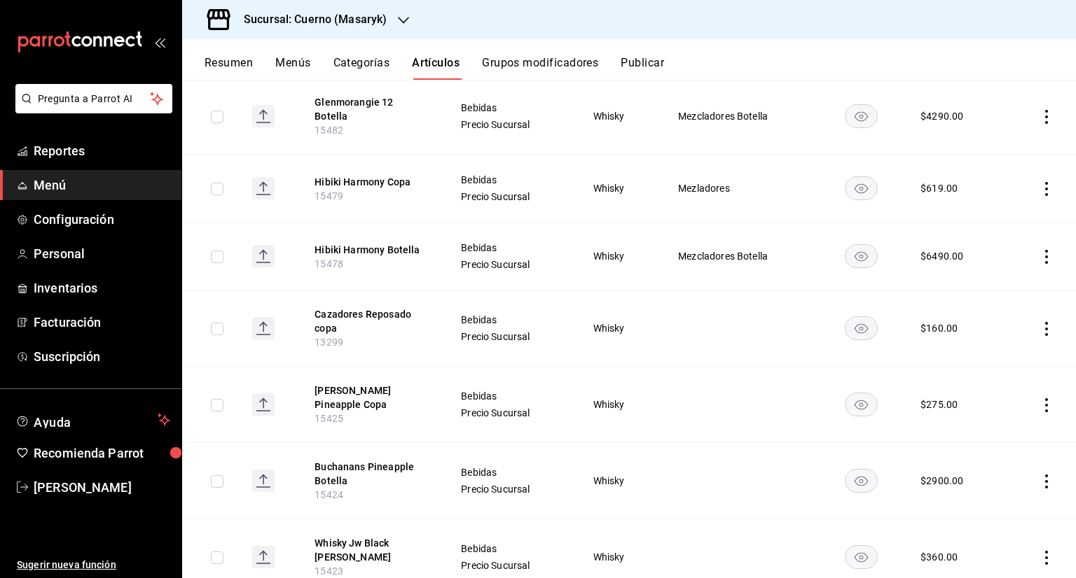
click at [1039, 322] on icon "actions" at bounding box center [1046, 329] width 14 height 14
click at [992, 349] on span "Editar" at bounding box center [993, 352] width 36 height 15
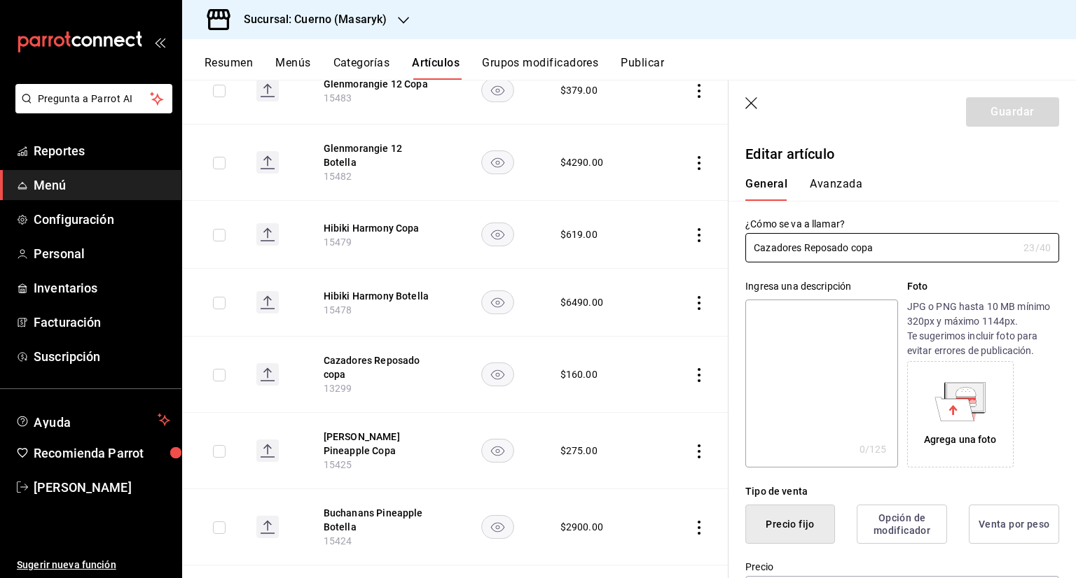
type input "$160.00"
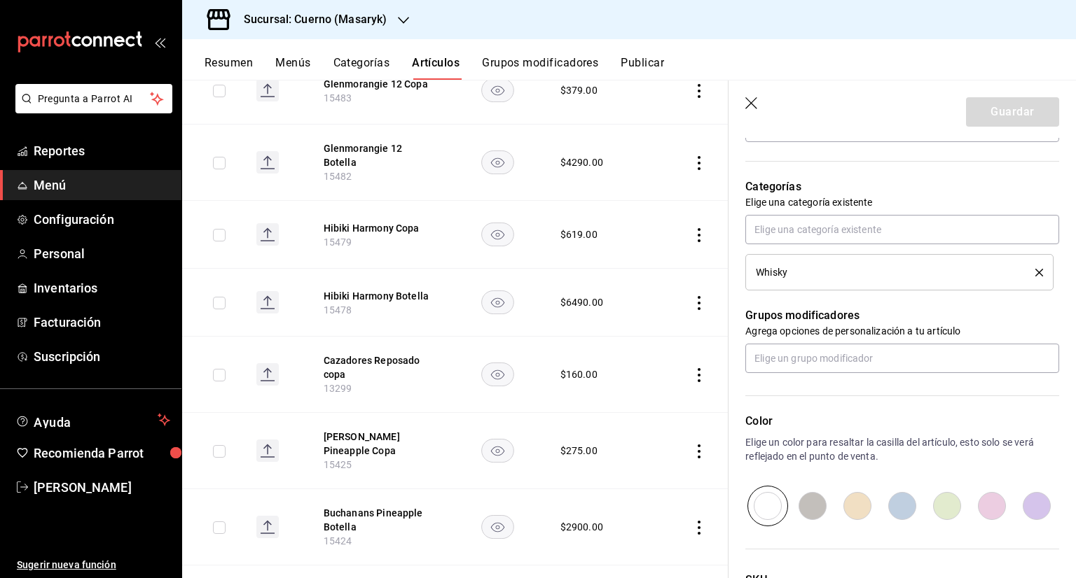
scroll to position [560, 0]
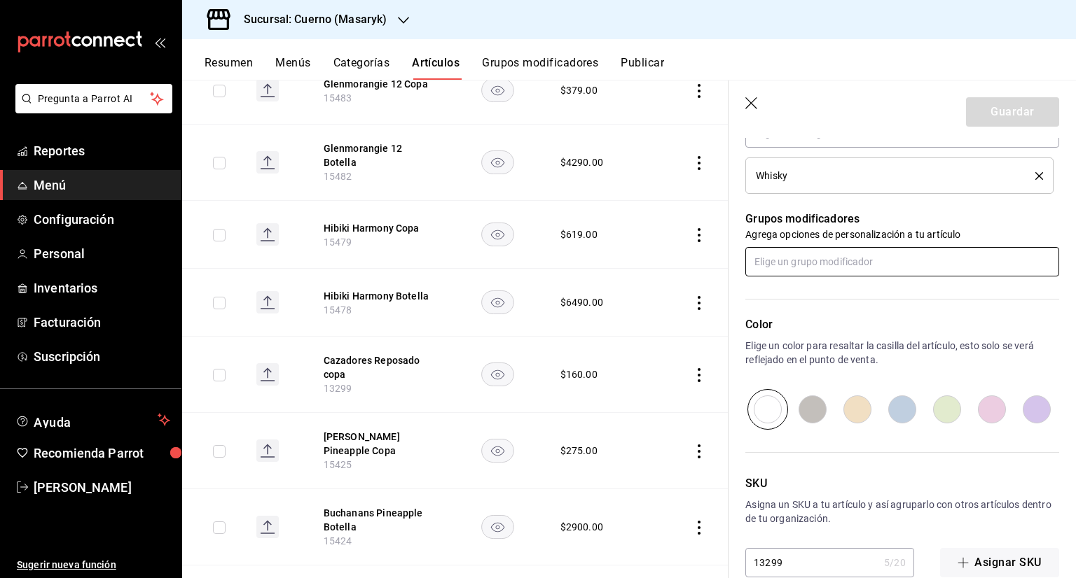
click at [835, 264] on input "text" at bounding box center [902, 261] width 314 height 29
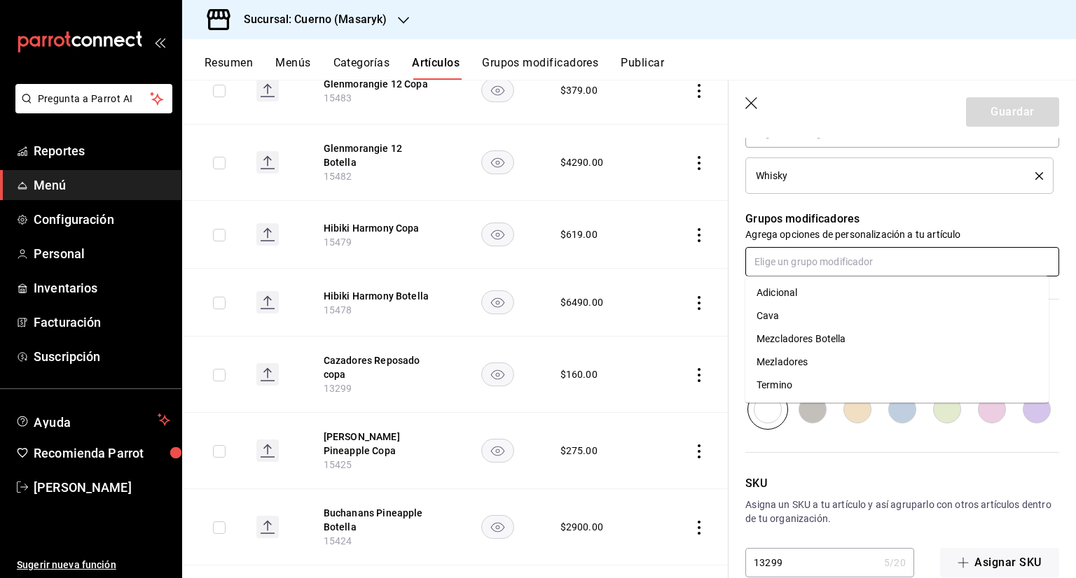
click at [802, 363] on div "Mezladores" at bounding box center [781, 362] width 51 height 15
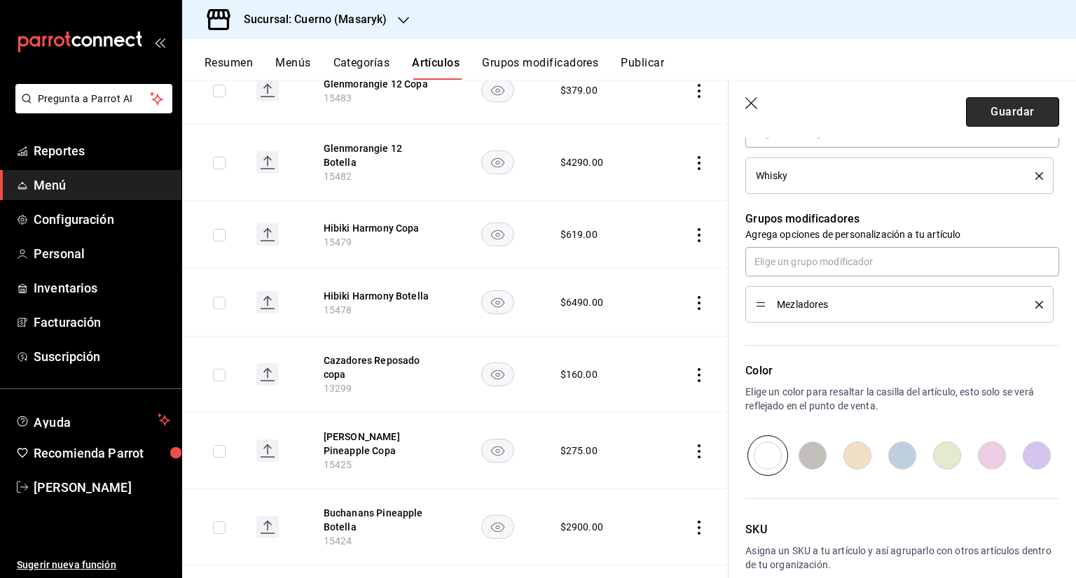
click at [983, 119] on button "Guardar" at bounding box center [1012, 111] width 93 height 29
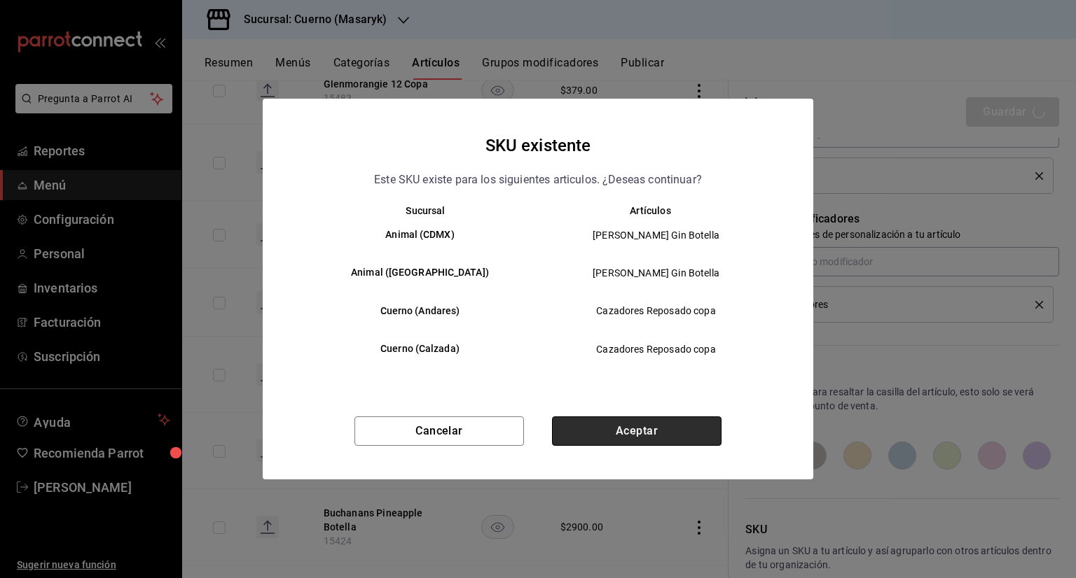
click at [671, 426] on button "Aceptar" at bounding box center [636, 431] width 169 height 29
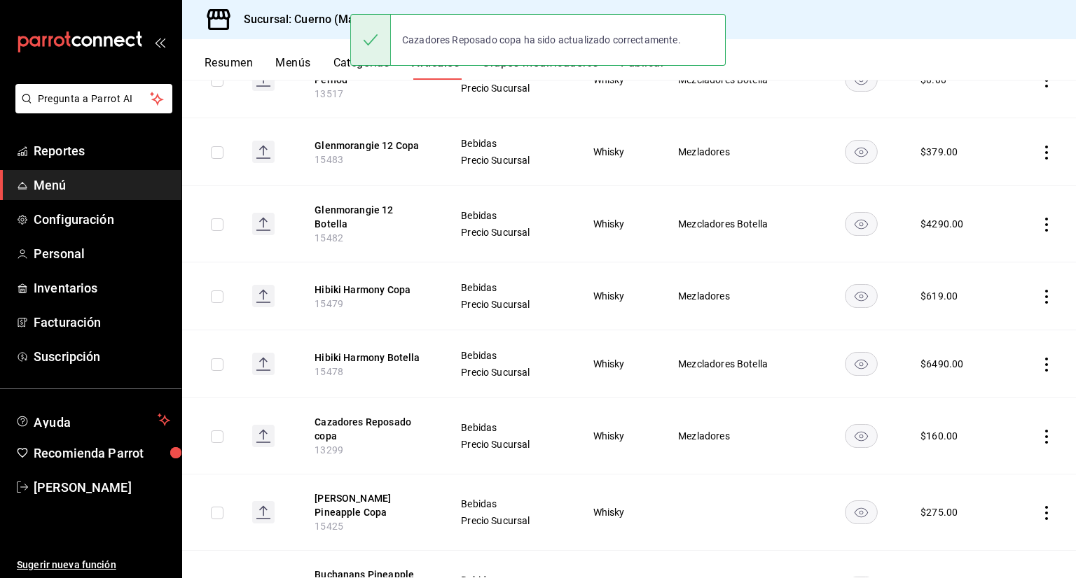
scroll to position [420, 0]
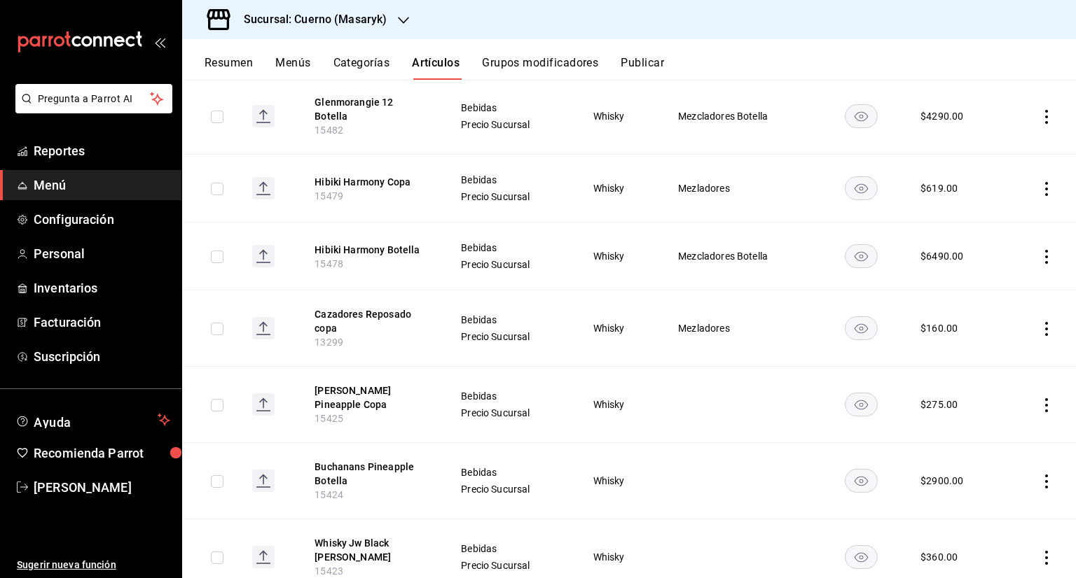
click at [1025, 391] on td at bounding box center [1042, 405] width 68 height 76
click at [1039, 398] on icon "actions" at bounding box center [1046, 405] width 14 height 14
click at [971, 424] on div at bounding box center [962, 428] width 25 height 17
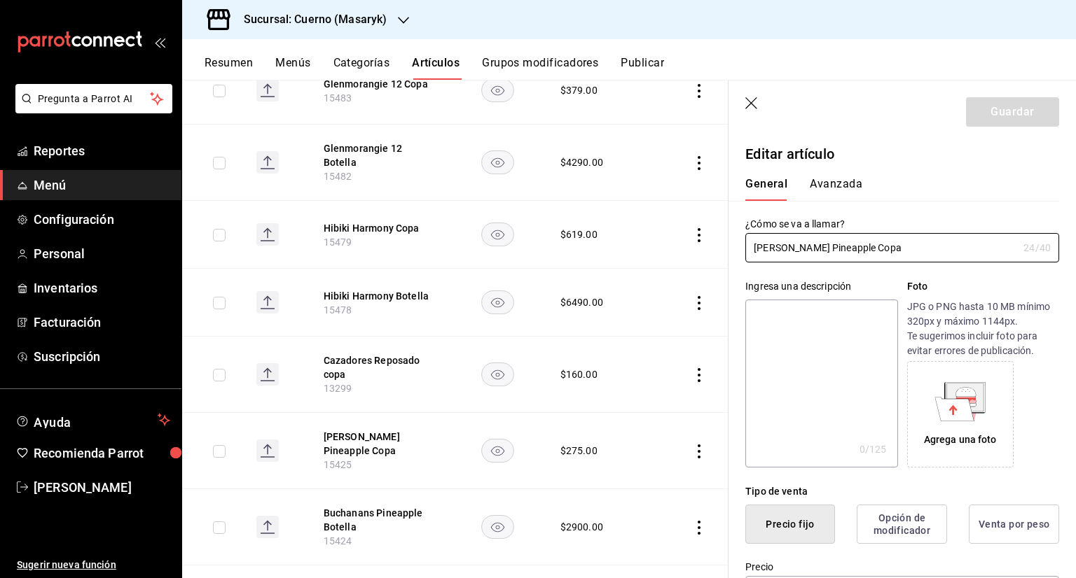
type input "$275.00"
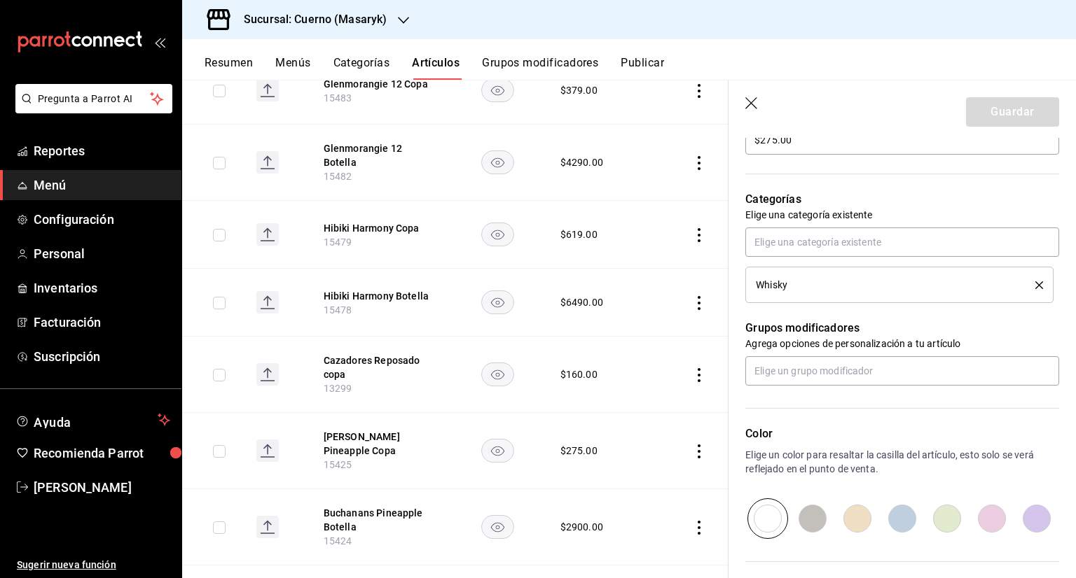
scroll to position [560, 0]
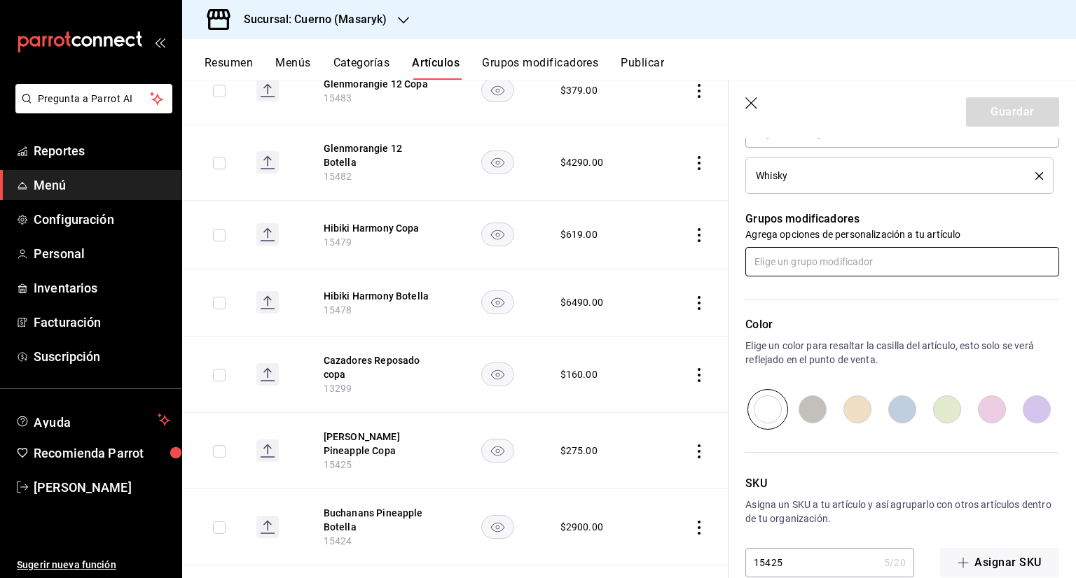
click at [877, 253] on input "text" at bounding box center [902, 261] width 314 height 29
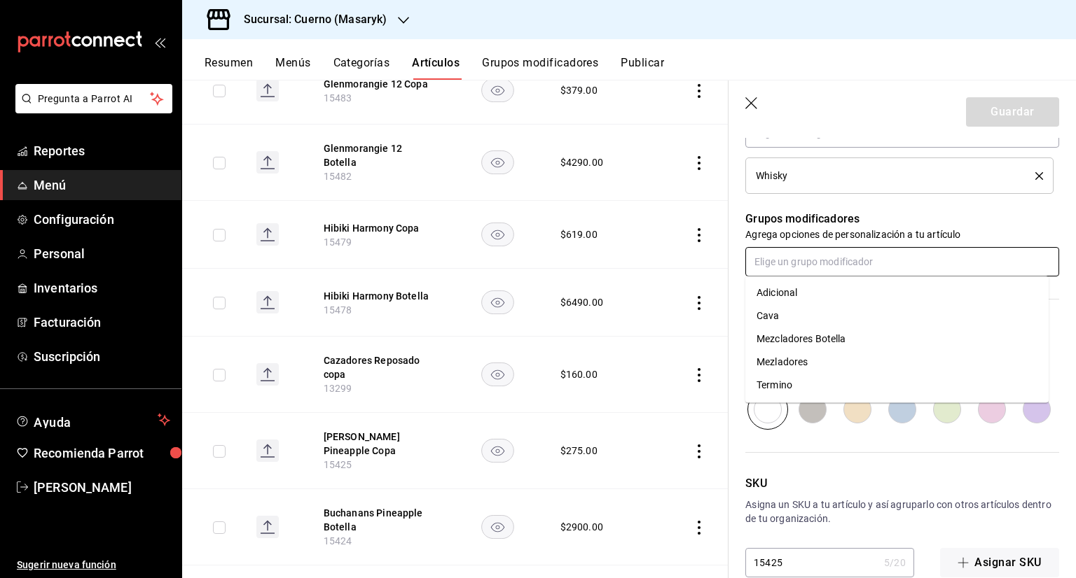
click at [798, 359] on div "Mezladores" at bounding box center [781, 362] width 51 height 15
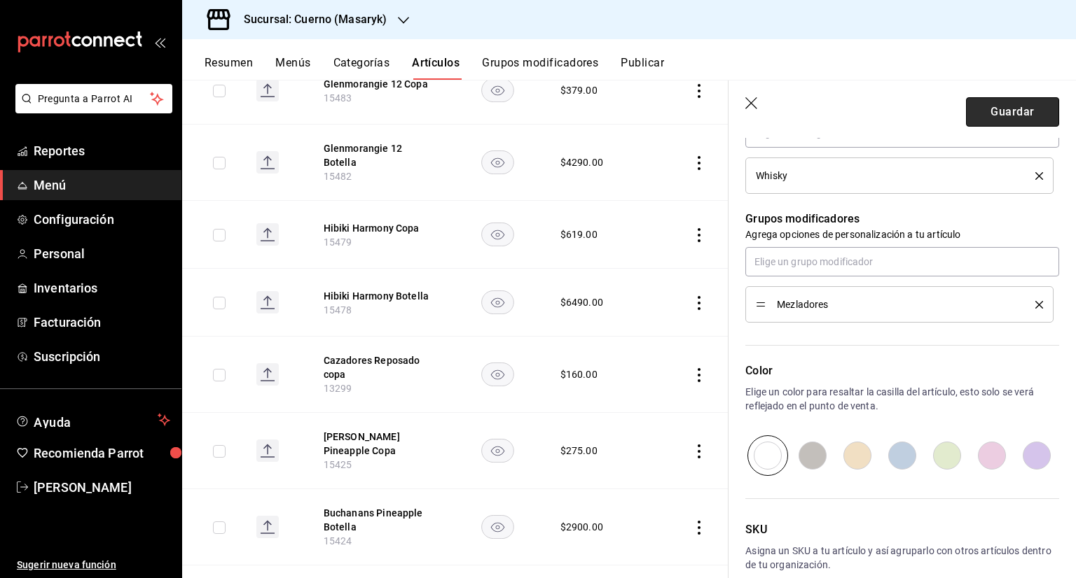
click at [1022, 116] on button "Guardar" at bounding box center [1012, 111] width 93 height 29
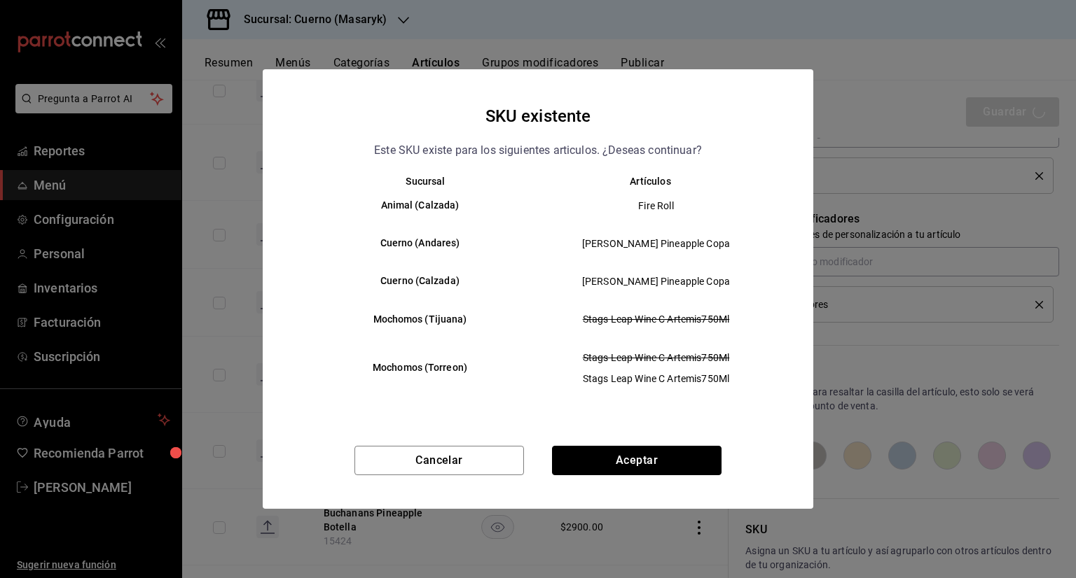
click at [647, 464] on button "Aceptar" at bounding box center [636, 460] width 169 height 29
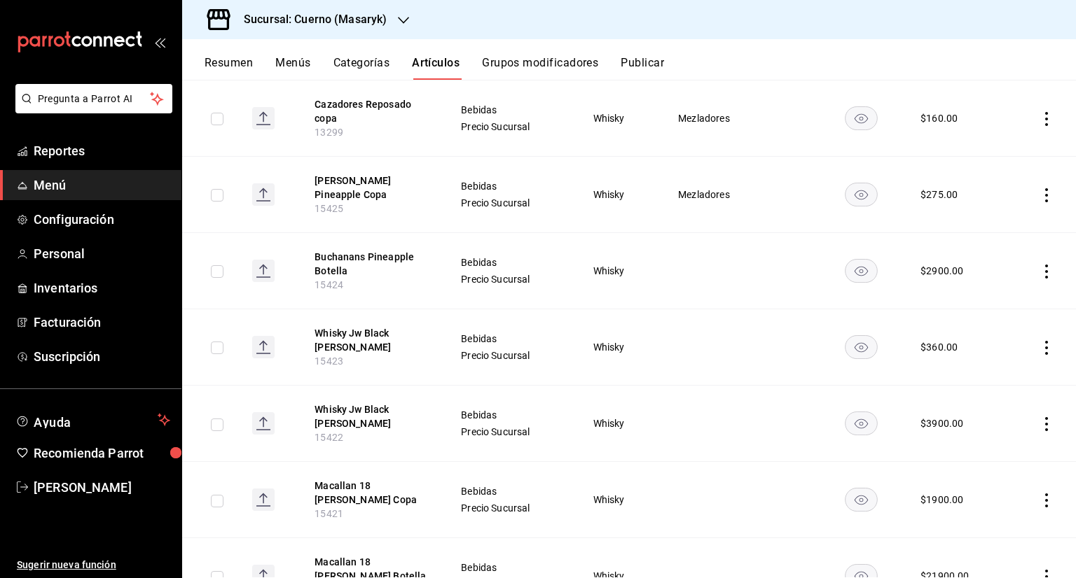
scroll to position [560, 0]
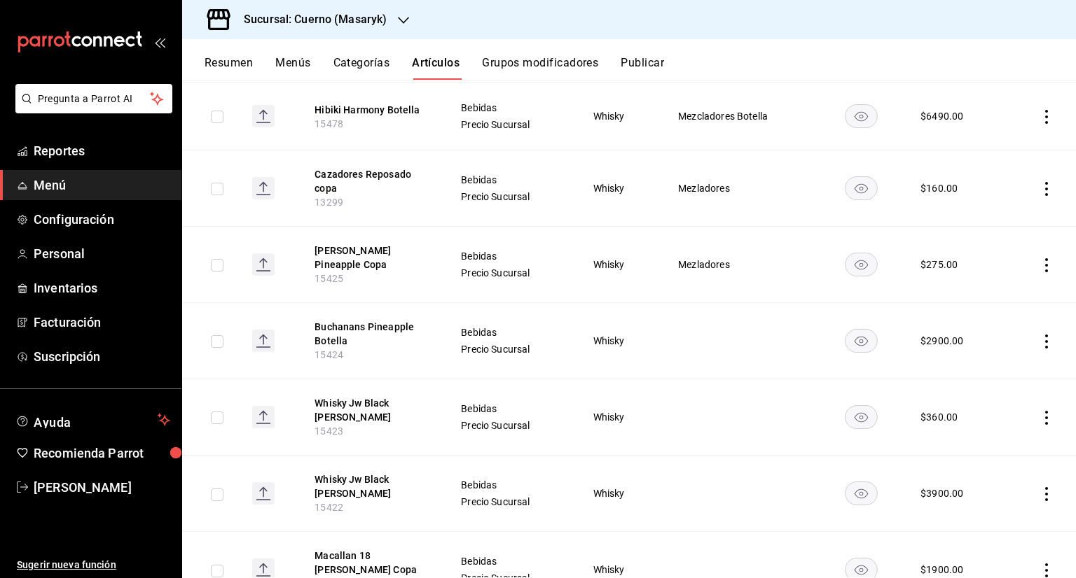
click at [1039, 335] on icon "actions" at bounding box center [1046, 342] width 14 height 14
click at [1006, 357] on span "Editar" at bounding box center [993, 364] width 36 height 15
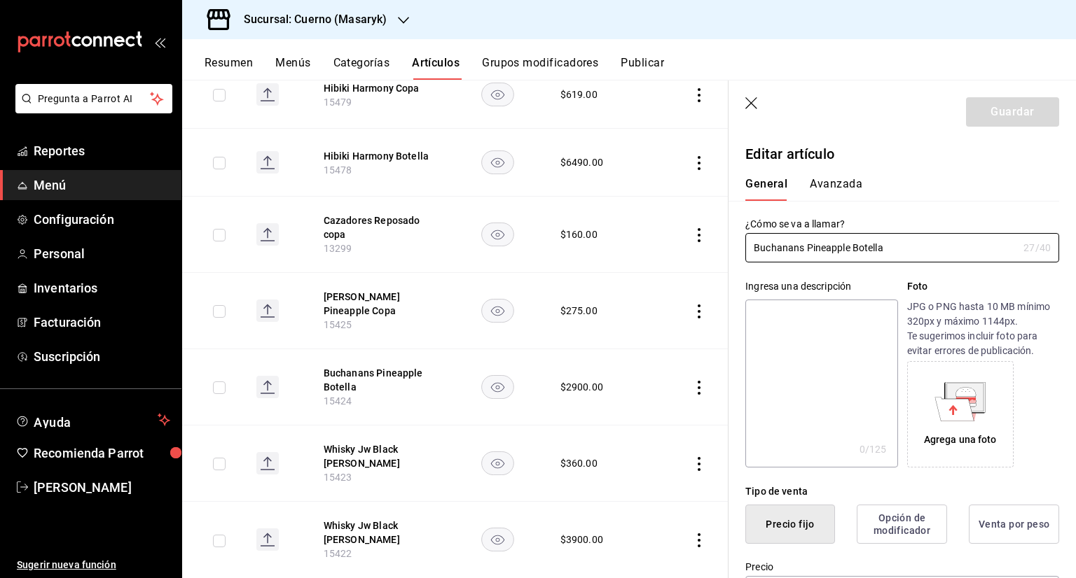
type input "$2900.00"
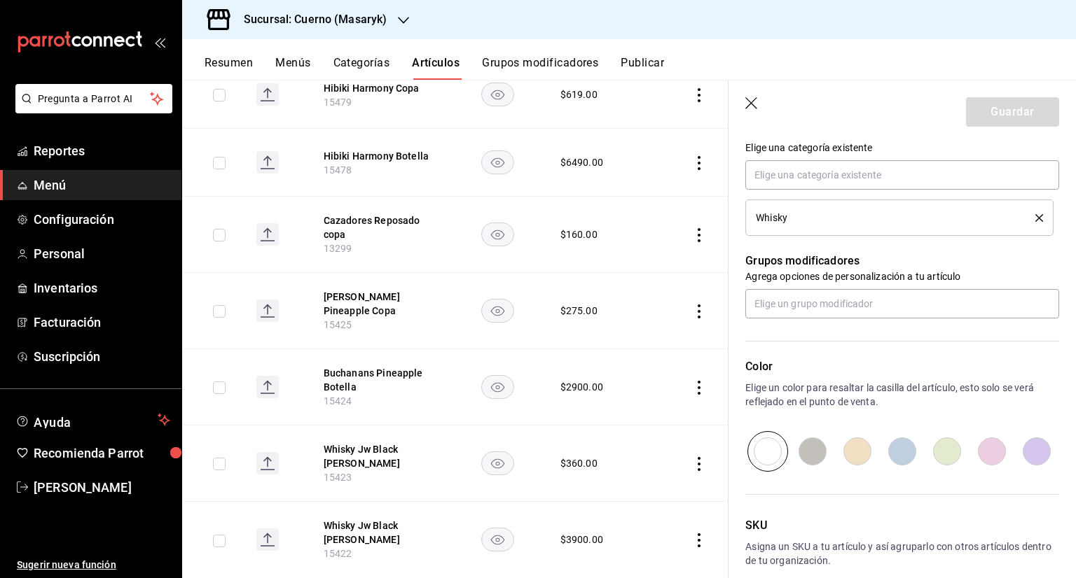
scroll to position [587, 0]
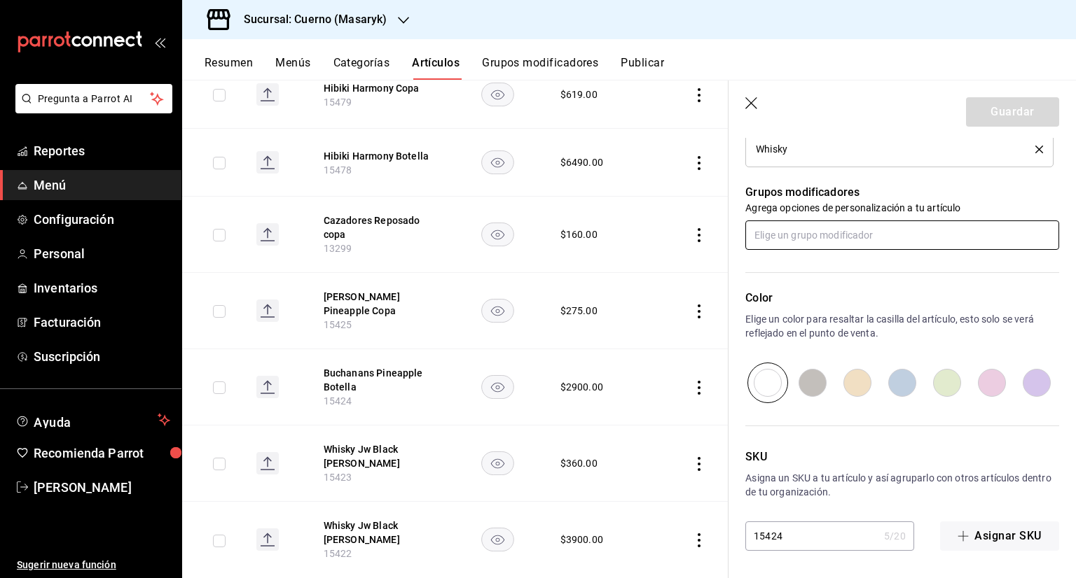
click at [835, 230] on input "text" at bounding box center [902, 235] width 314 height 29
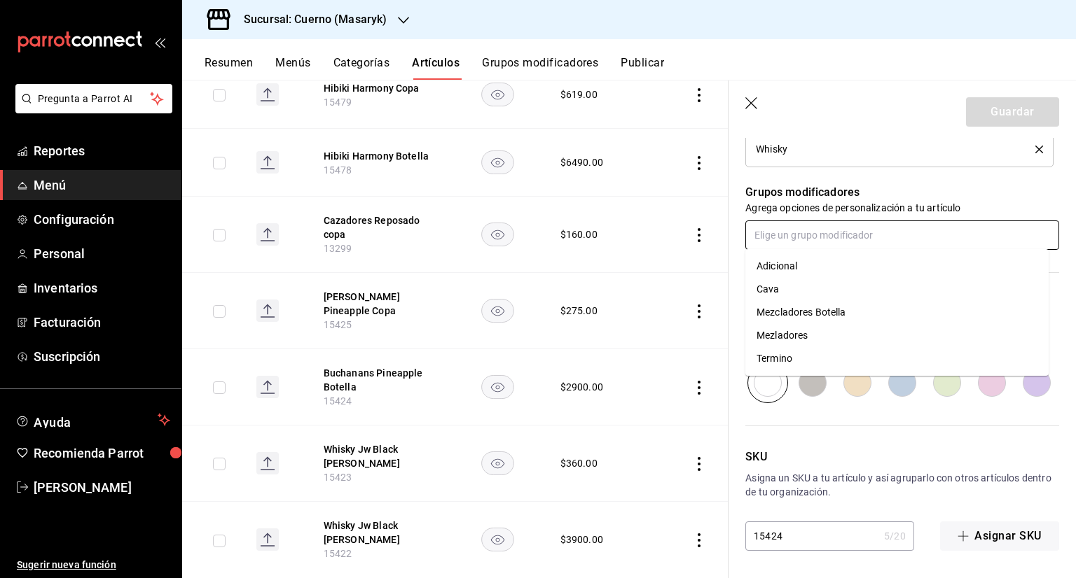
click at [795, 312] on div "Mezcladores Botella" at bounding box center [801, 312] width 90 height 15
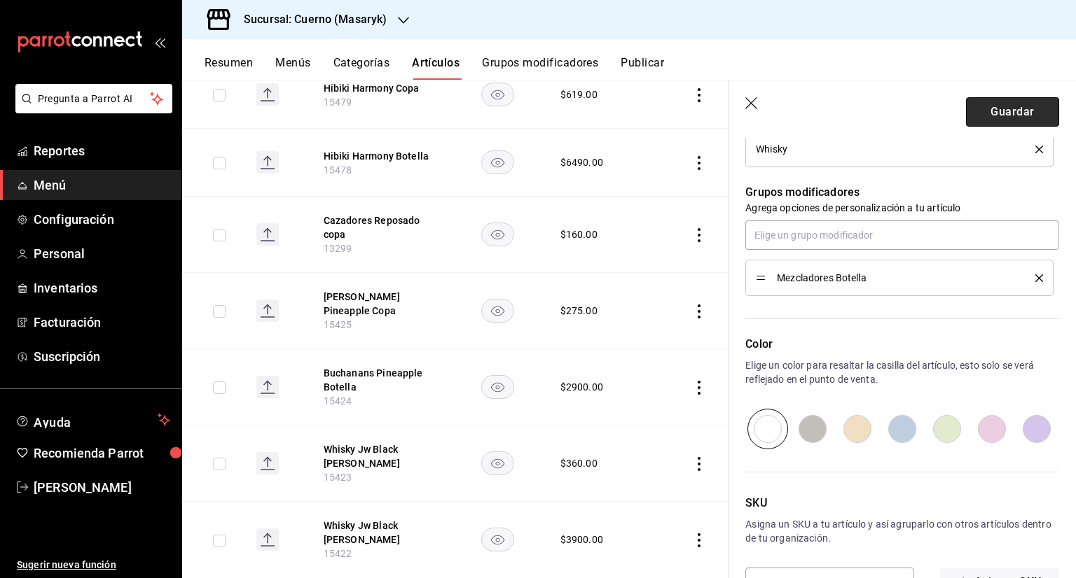
click at [1013, 112] on button "Guardar" at bounding box center [1012, 111] width 93 height 29
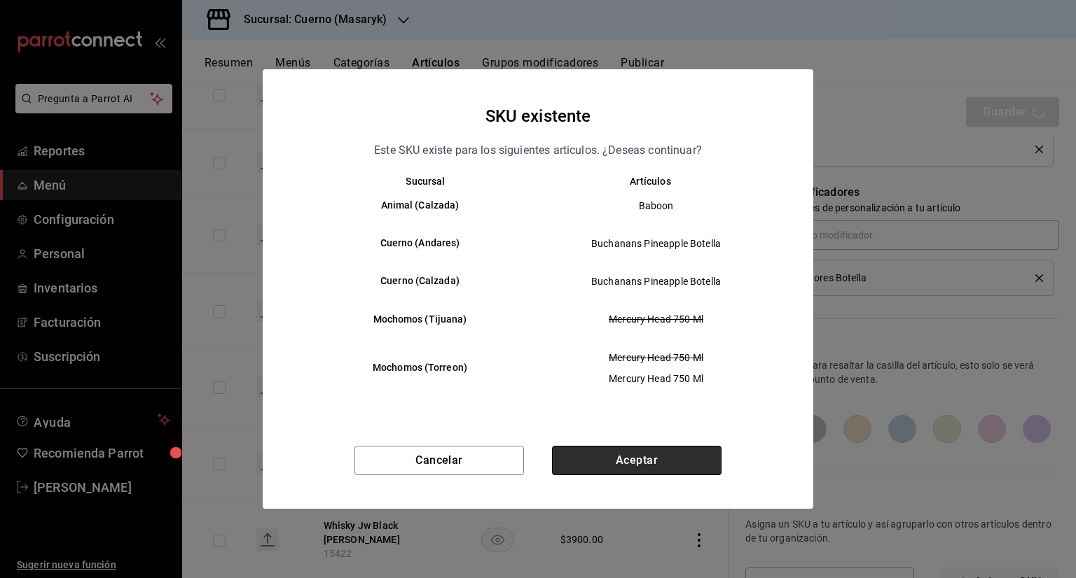
click at [672, 459] on button "Aceptar" at bounding box center [636, 460] width 169 height 29
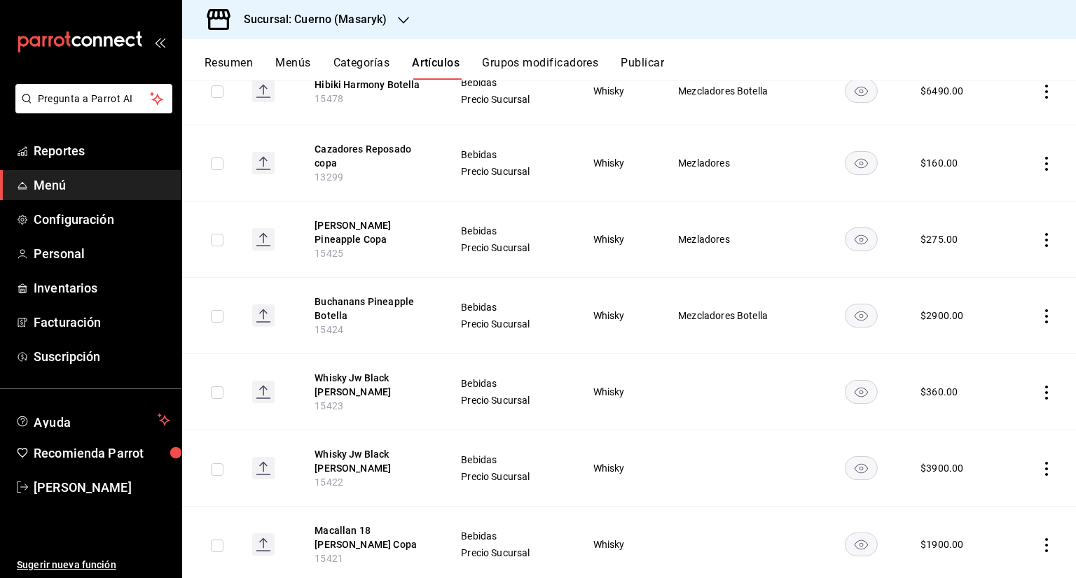
scroll to position [630, 0]
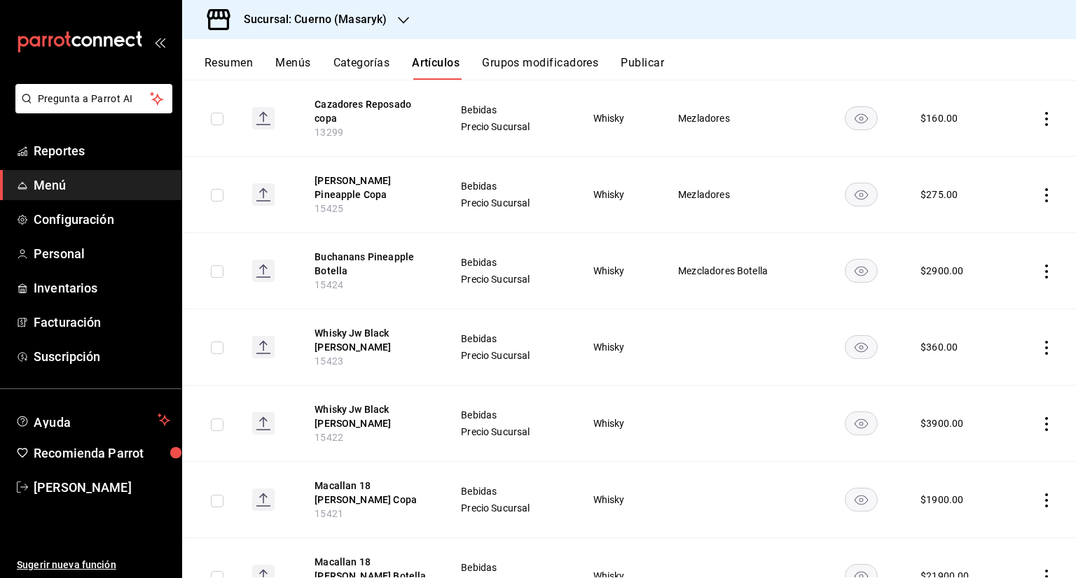
click at [1040, 341] on icon "actions" at bounding box center [1046, 348] width 14 height 14
click at [1010, 375] on span "Editar" at bounding box center [993, 370] width 36 height 15
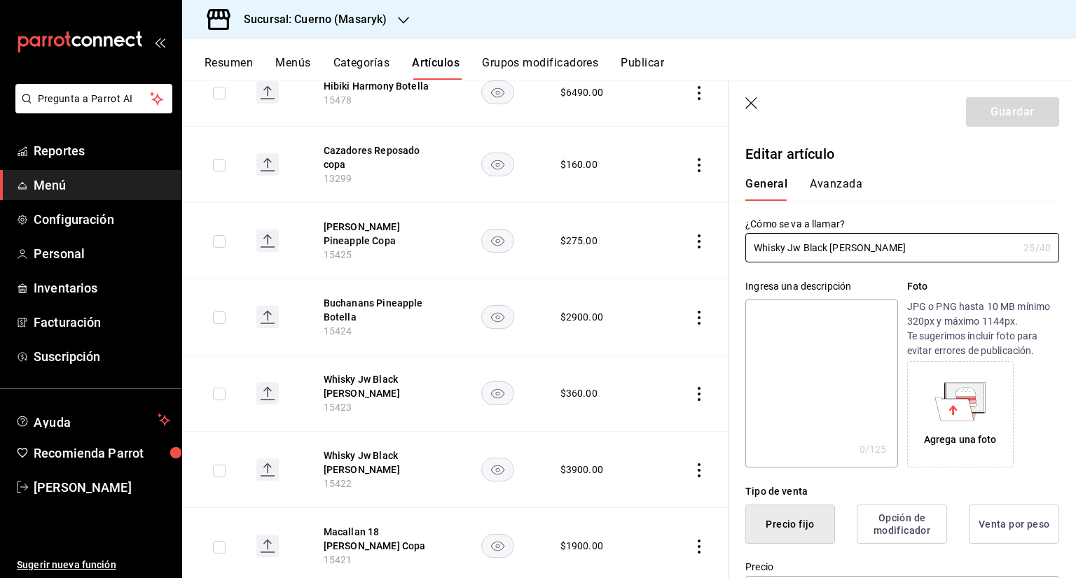
type input "$360.00"
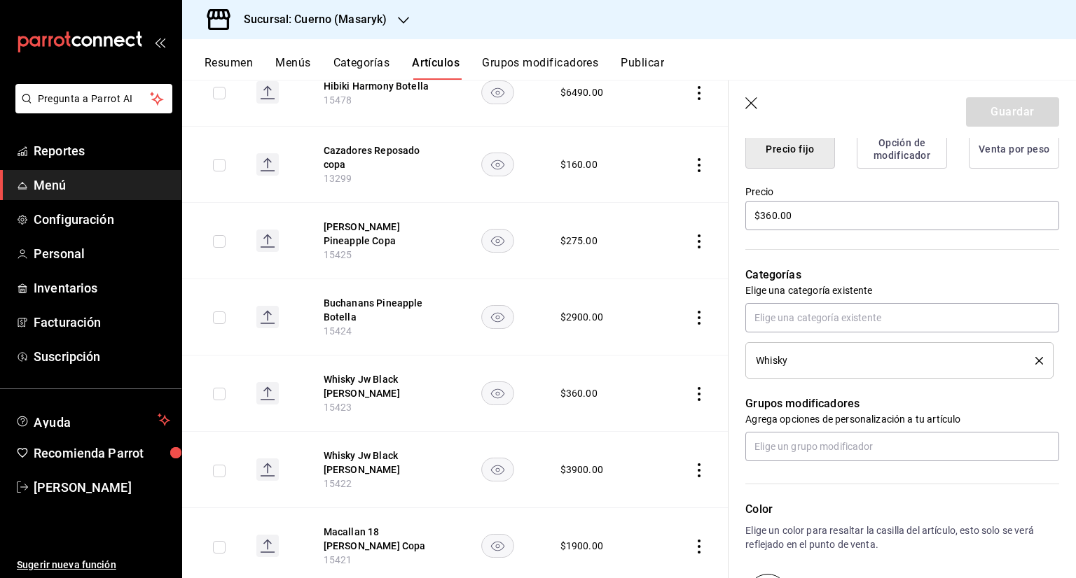
scroll to position [420, 0]
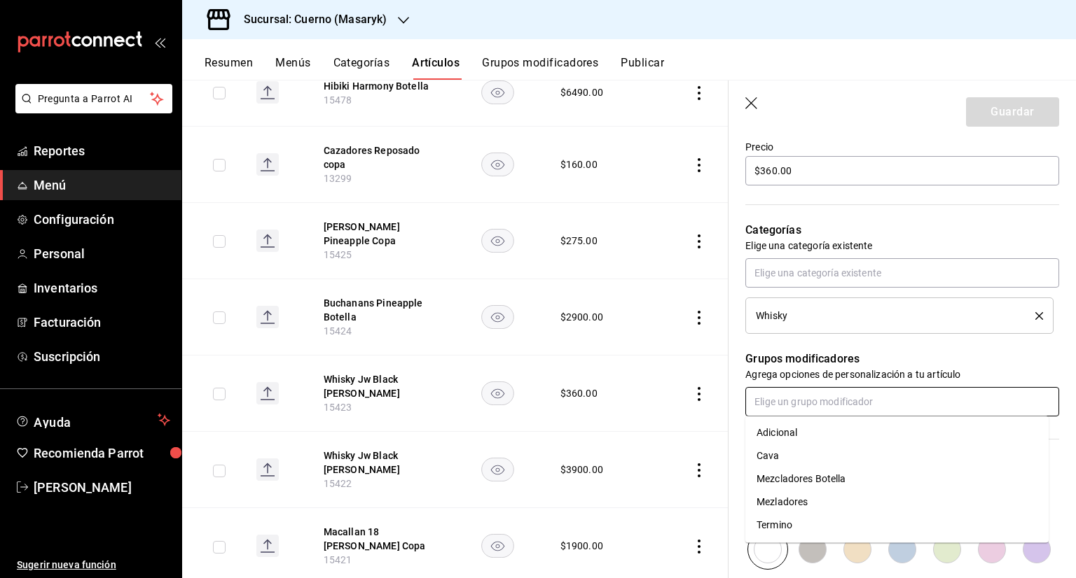
click at [927, 398] on input "text" at bounding box center [902, 401] width 314 height 29
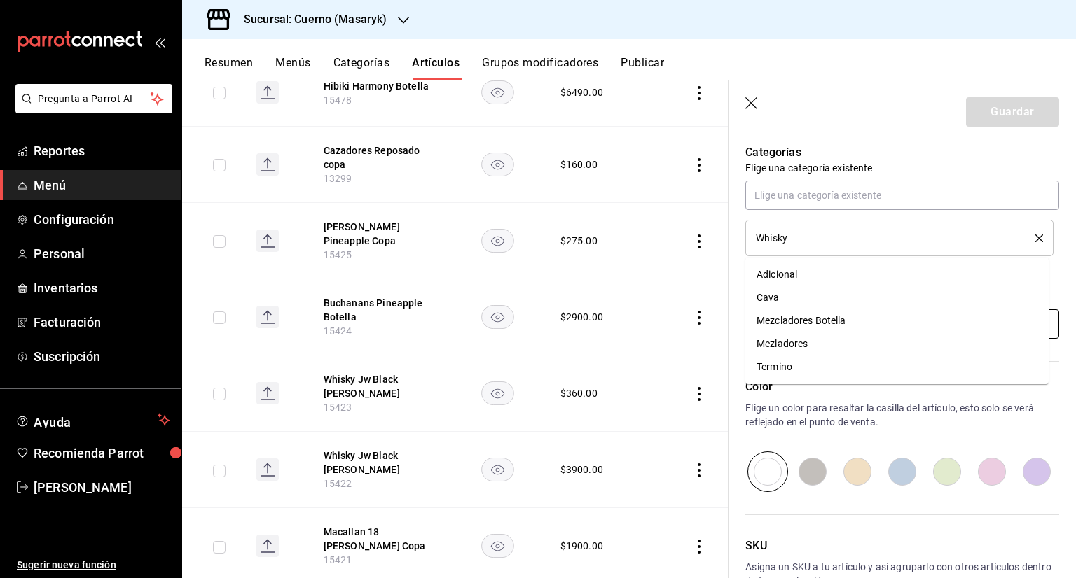
scroll to position [587, 0]
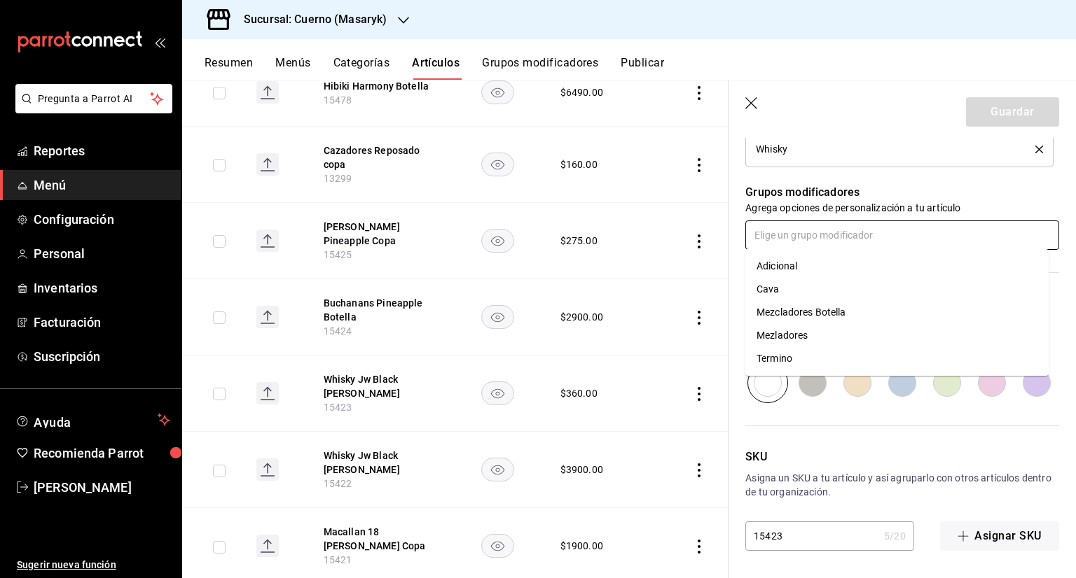
click at [807, 337] on div "Mezladores" at bounding box center [781, 335] width 51 height 15
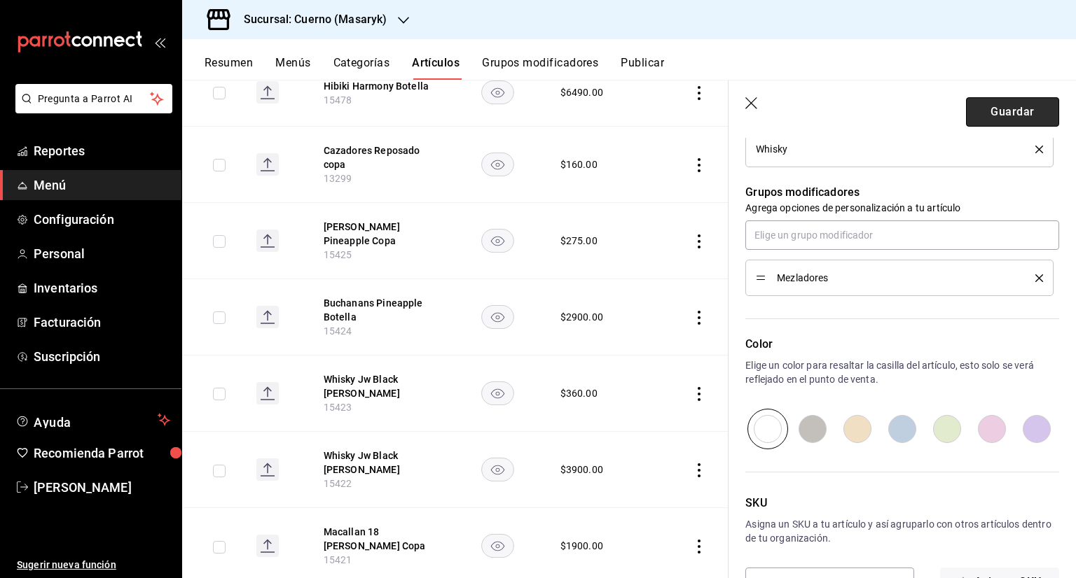
click at [1033, 108] on button "Guardar" at bounding box center [1012, 111] width 93 height 29
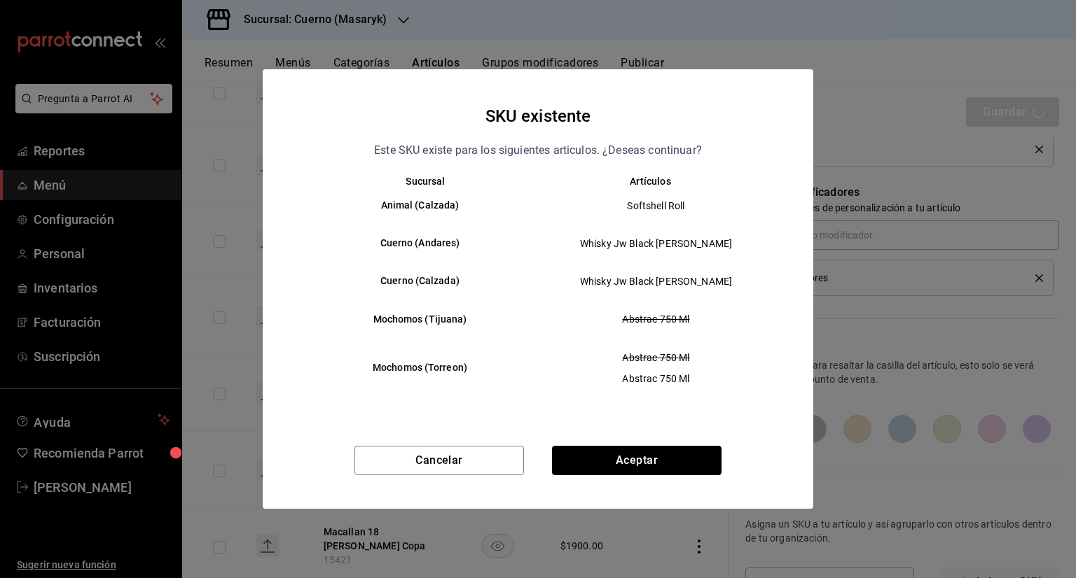
click at [610, 452] on button "Aceptar" at bounding box center [636, 460] width 169 height 29
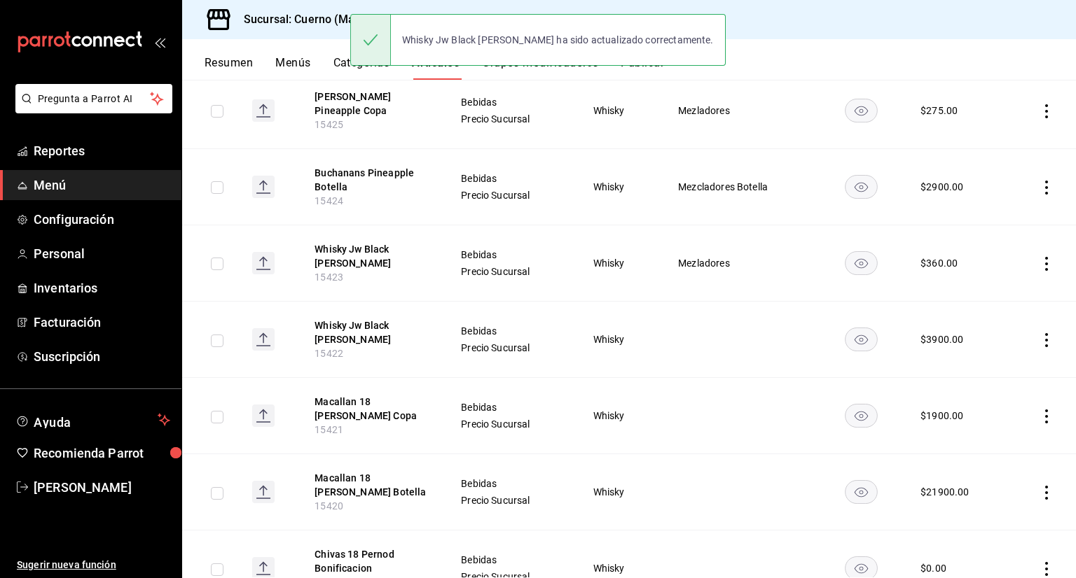
scroll to position [770, 0]
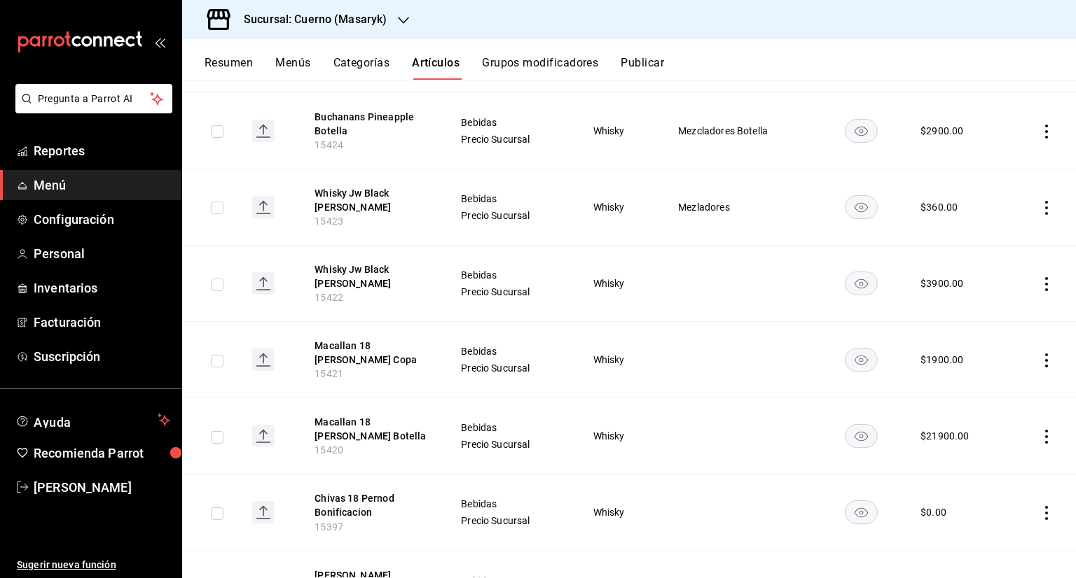
click at [1039, 281] on icon "actions" at bounding box center [1046, 284] width 14 height 14
click at [995, 306] on span "Editar" at bounding box center [993, 307] width 36 height 15
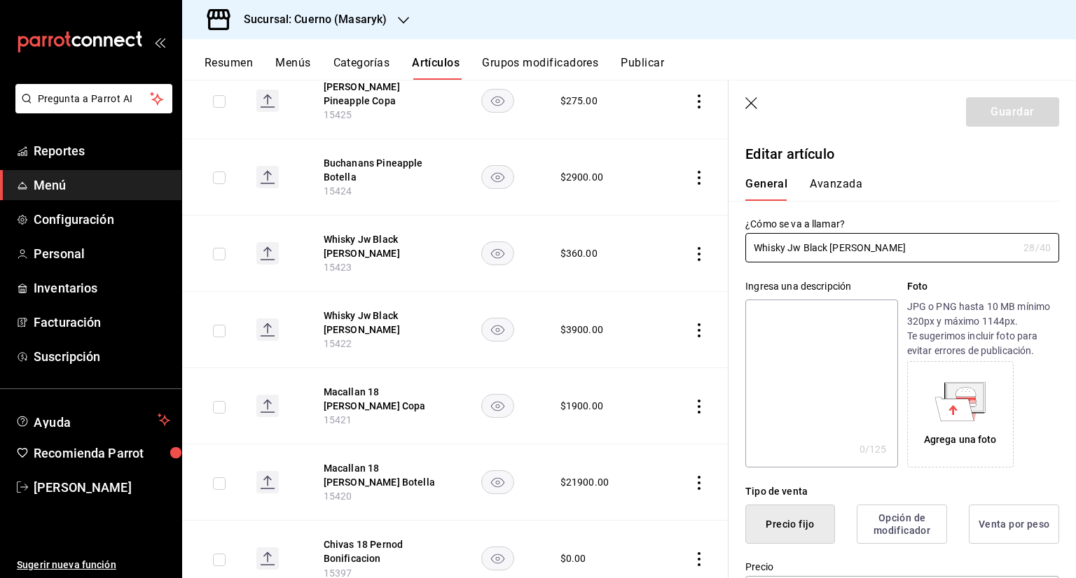
type input "$3900.00"
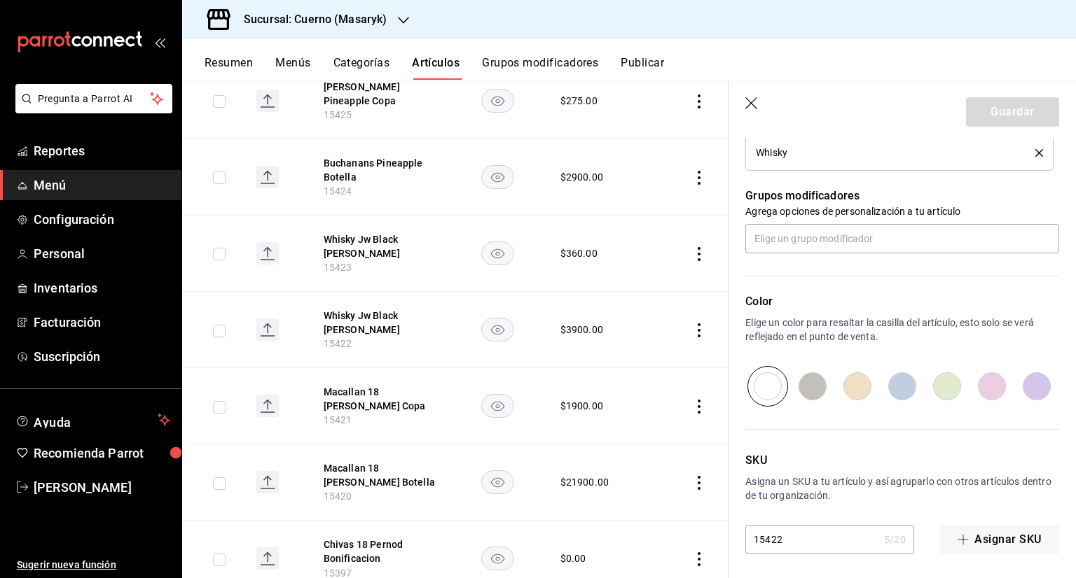
scroll to position [587, 0]
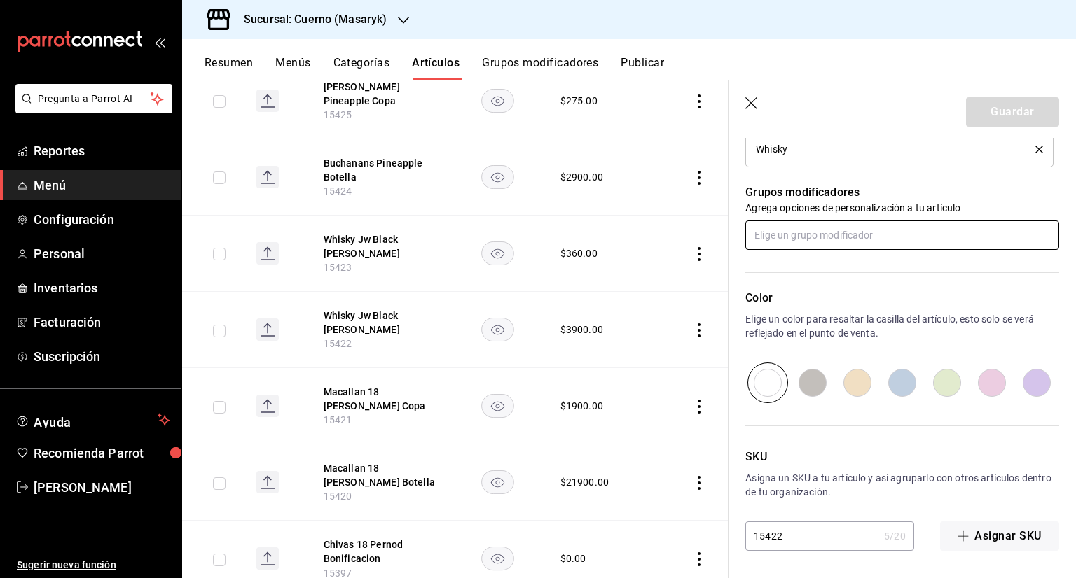
click at [842, 243] on input "text" at bounding box center [902, 235] width 314 height 29
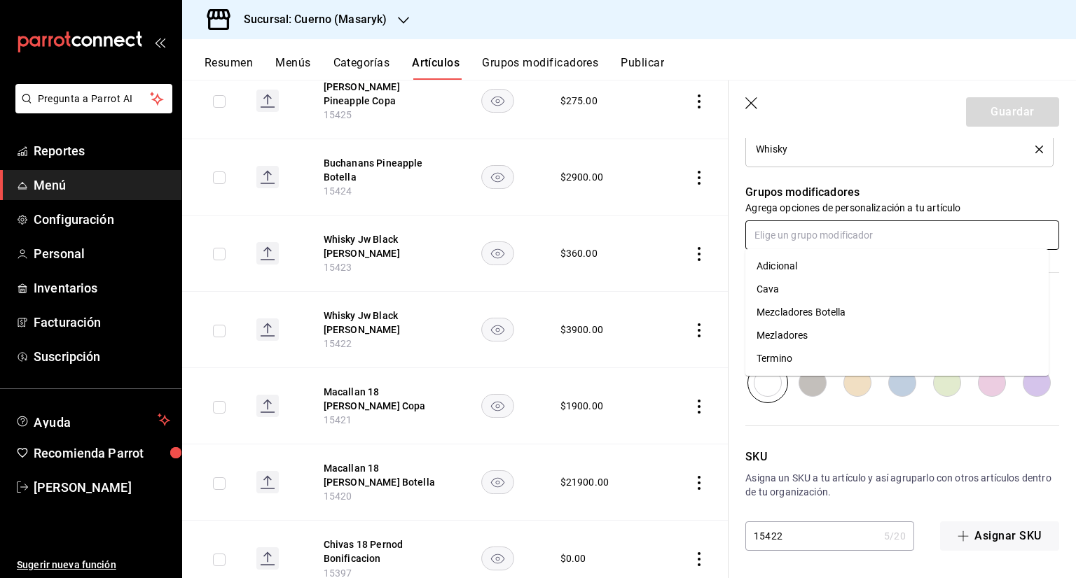
click at [814, 312] on div "Mezcladores Botella" at bounding box center [801, 312] width 90 height 15
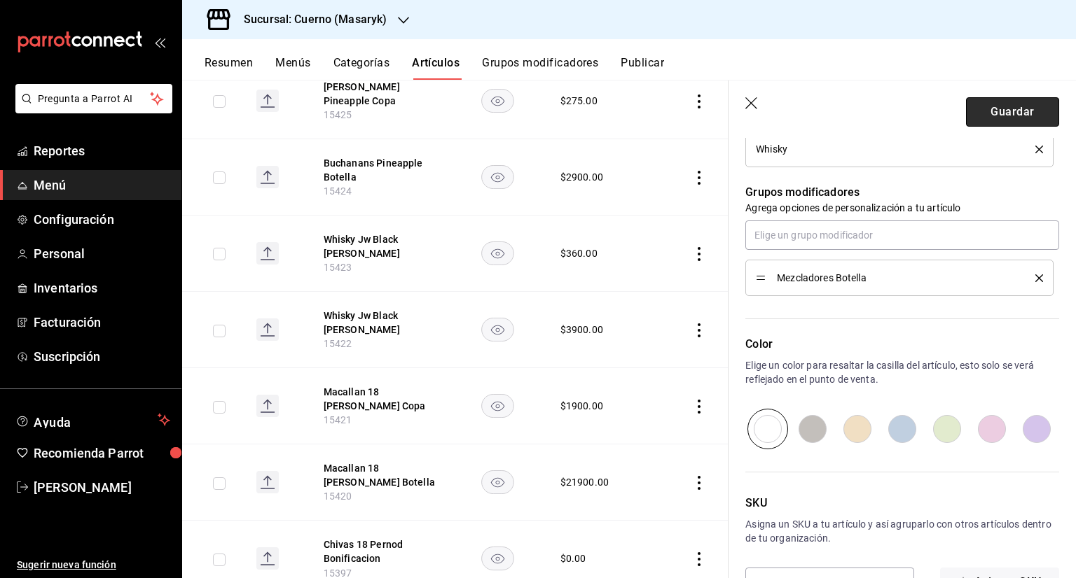
click at [1004, 111] on button "Guardar" at bounding box center [1012, 111] width 93 height 29
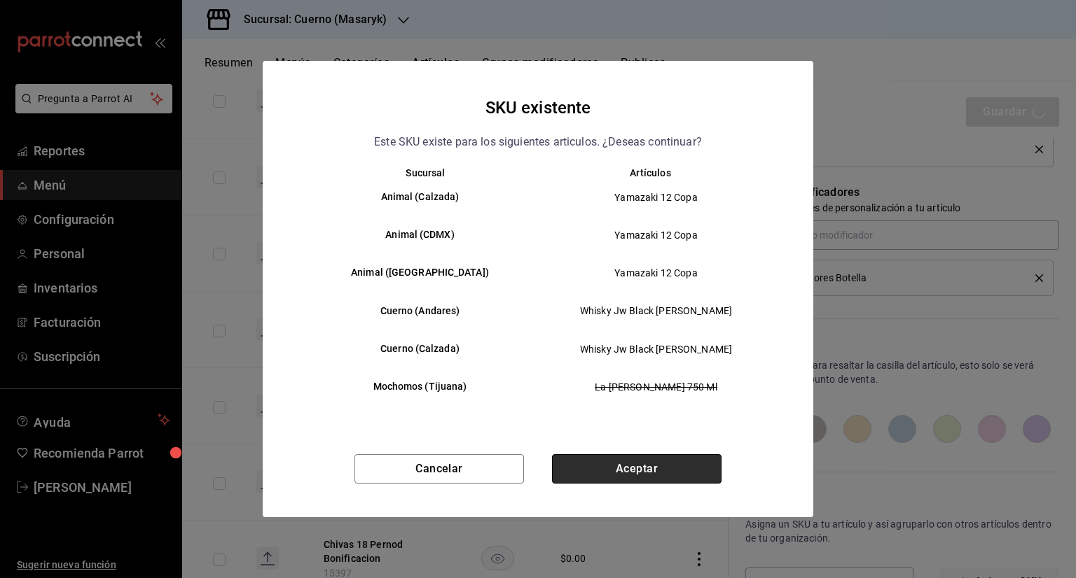
click at [631, 465] on button "Aceptar" at bounding box center [636, 468] width 169 height 29
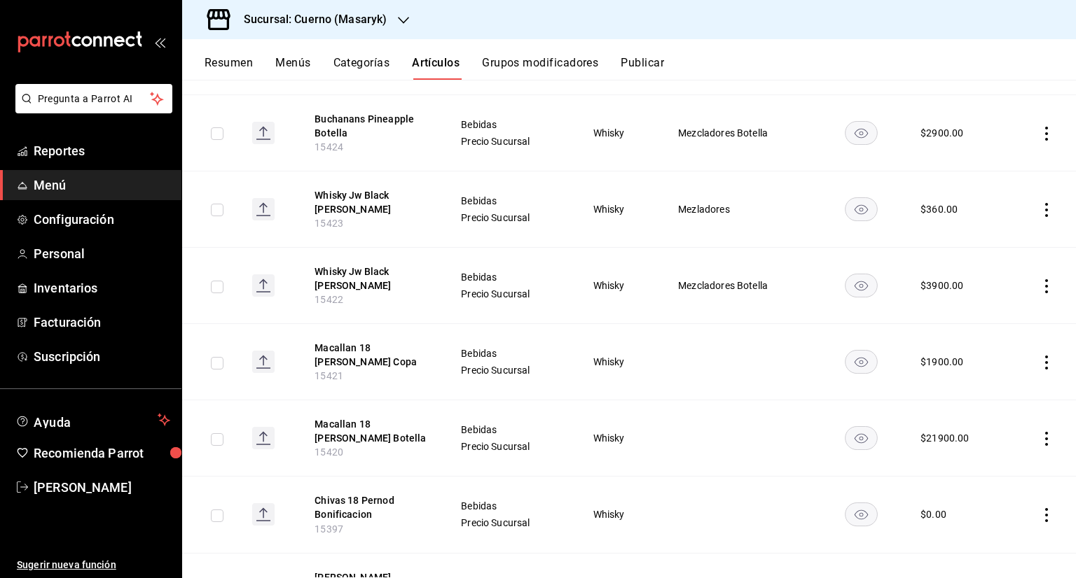
scroll to position [770, 0]
click at [1039, 354] on icon "actions" at bounding box center [1046, 361] width 14 height 14
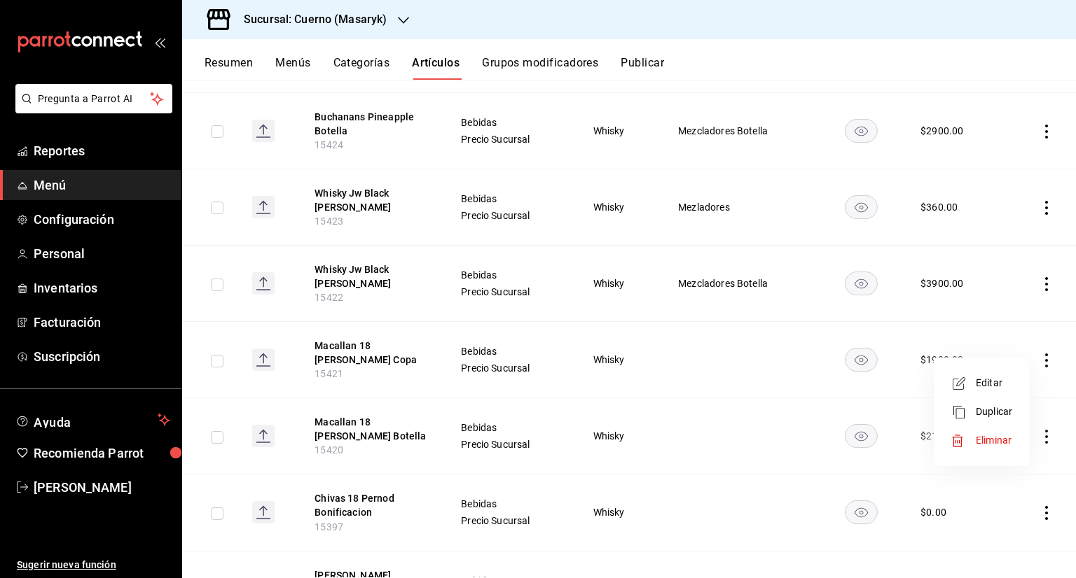
click at [1005, 385] on span "Editar" at bounding box center [993, 383] width 36 height 15
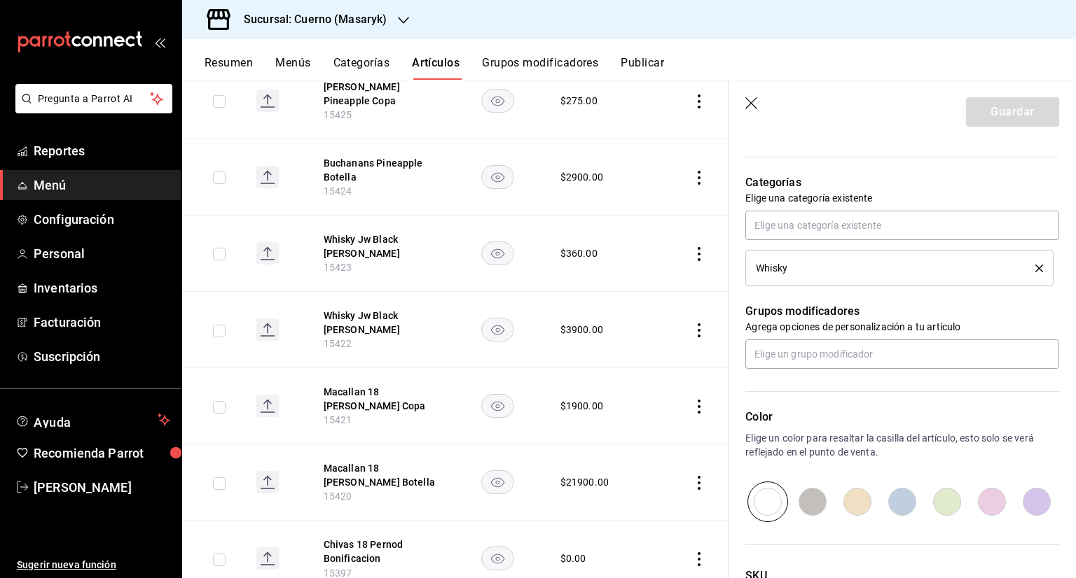
scroll to position [490, 0]
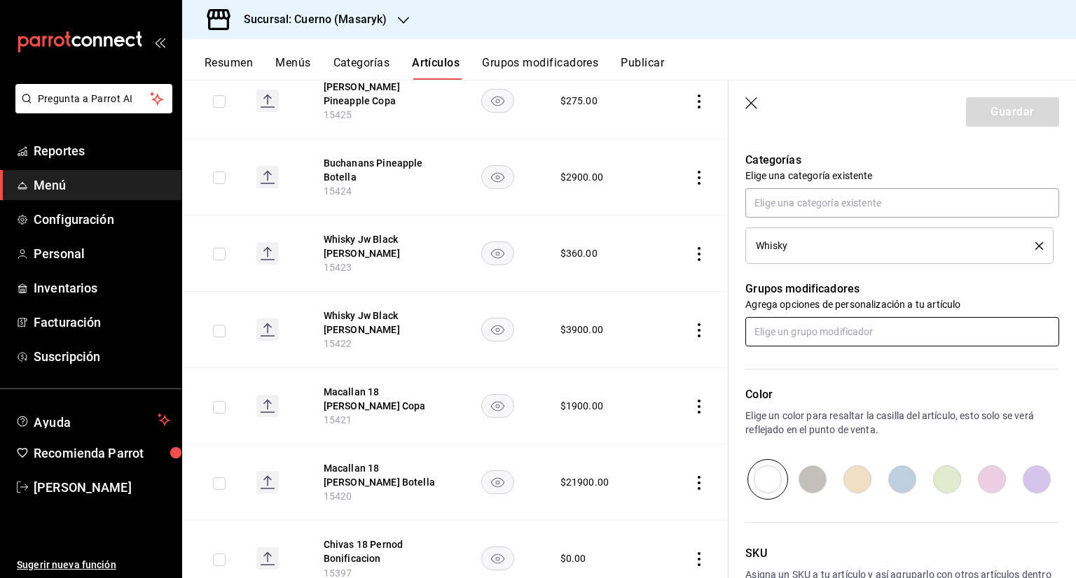
click at [882, 340] on input "text" at bounding box center [902, 331] width 314 height 29
click at [835, 428] on li "Mezladores" at bounding box center [896, 432] width 303 height 23
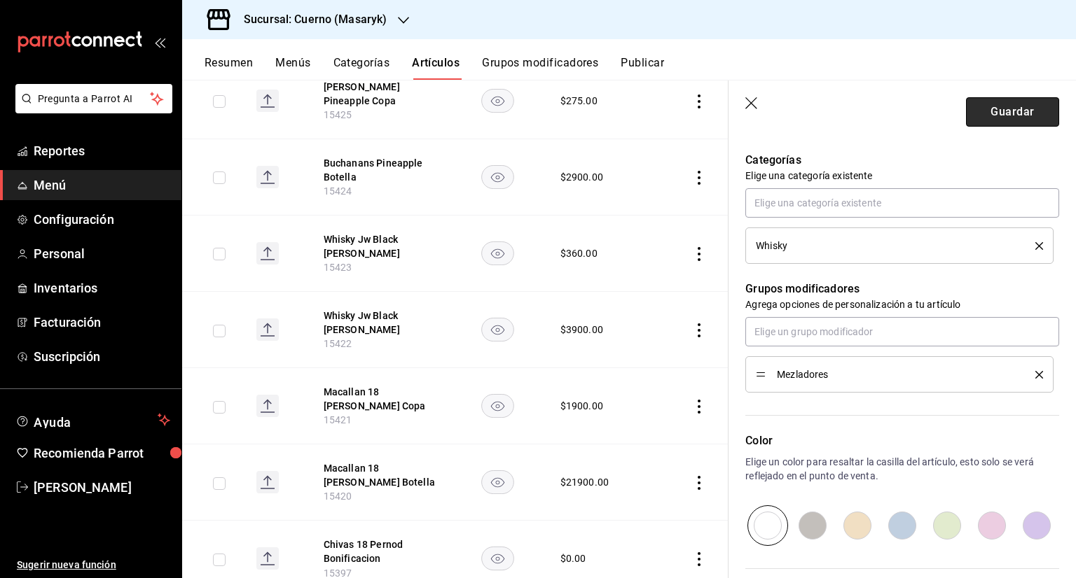
click at [1008, 118] on button "Guardar" at bounding box center [1012, 111] width 93 height 29
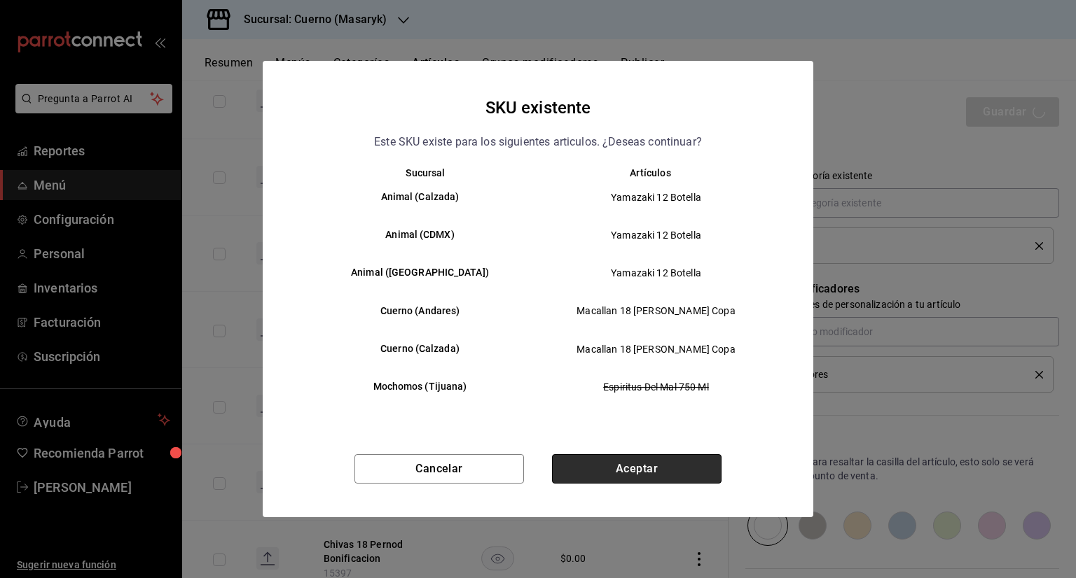
click at [655, 480] on button "Aceptar" at bounding box center [636, 468] width 169 height 29
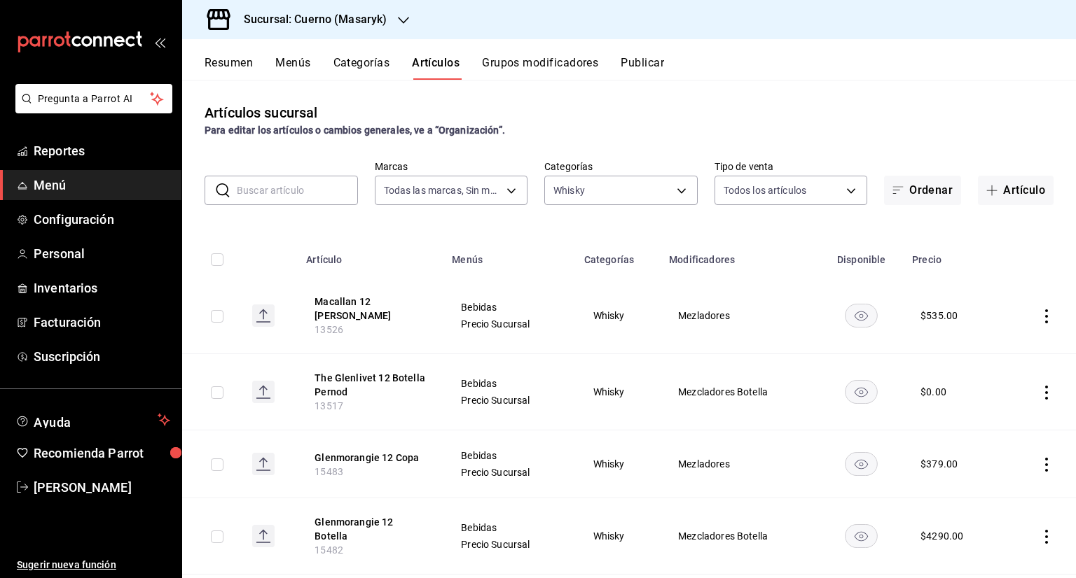
click at [1039, 313] on icon "actions" at bounding box center [1046, 317] width 14 height 14
click at [997, 258] on div at bounding box center [538, 289] width 1076 height 578
click at [533, 53] on div "Resumen Menús Categorías Artículos Grupos modificadores Publicar" at bounding box center [628, 59] width 893 height 41
click at [538, 64] on button "Grupos modificadores" at bounding box center [540, 68] width 116 height 24
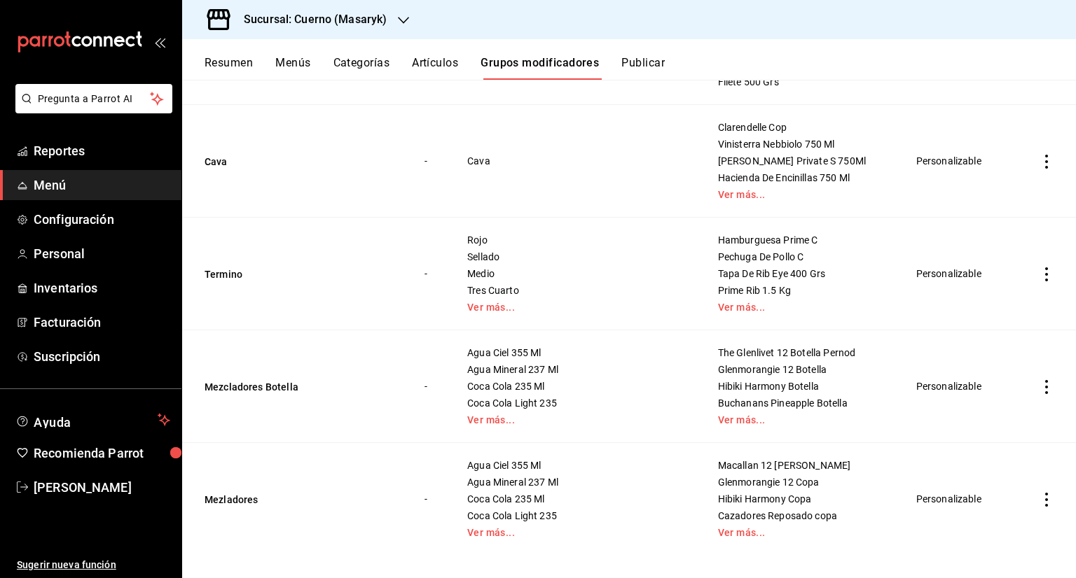
scroll to position [221, 0]
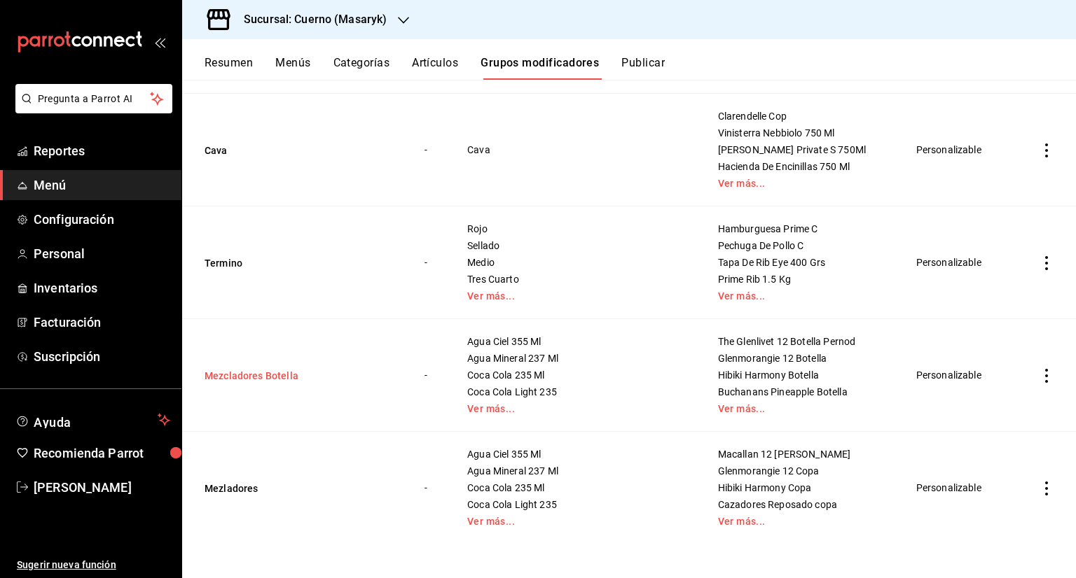
click at [278, 380] on button "Mezcladores Botella" at bounding box center [288, 376] width 168 height 14
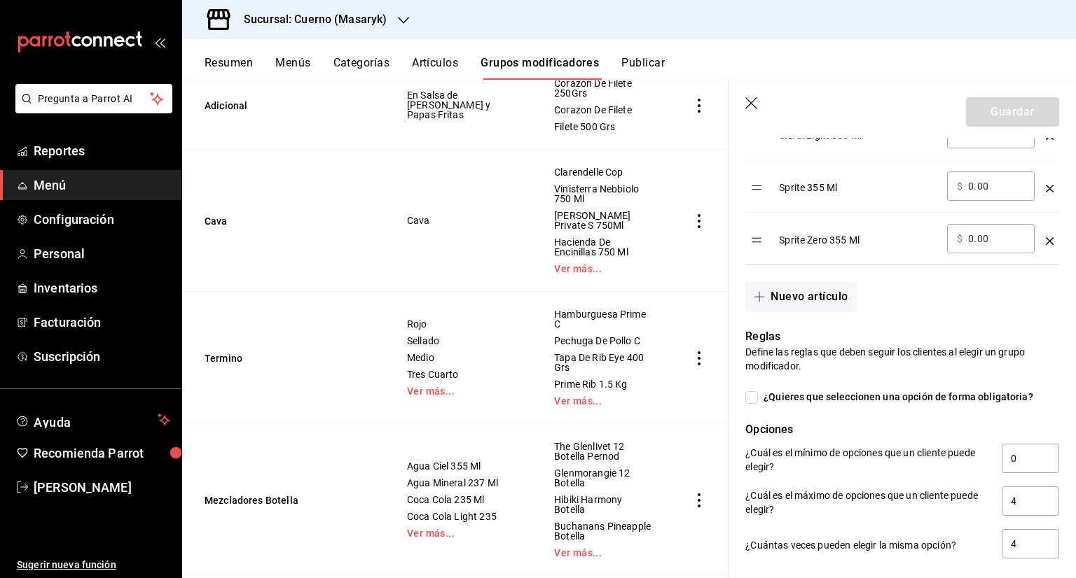
scroll to position [1470, 0]
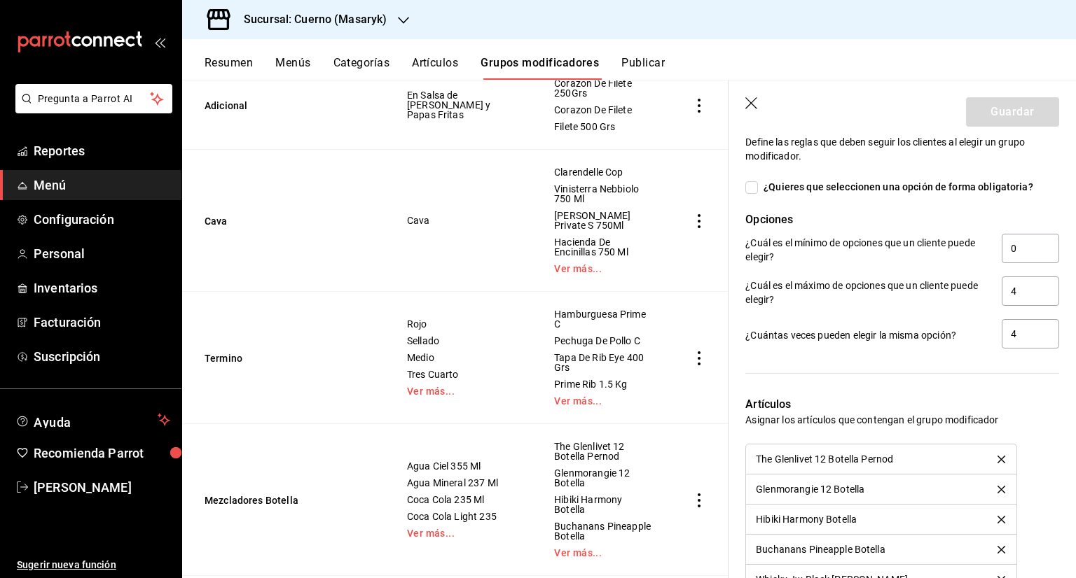
click at [751, 104] on icon "button" at bounding box center [752, 104] width 14 height 14
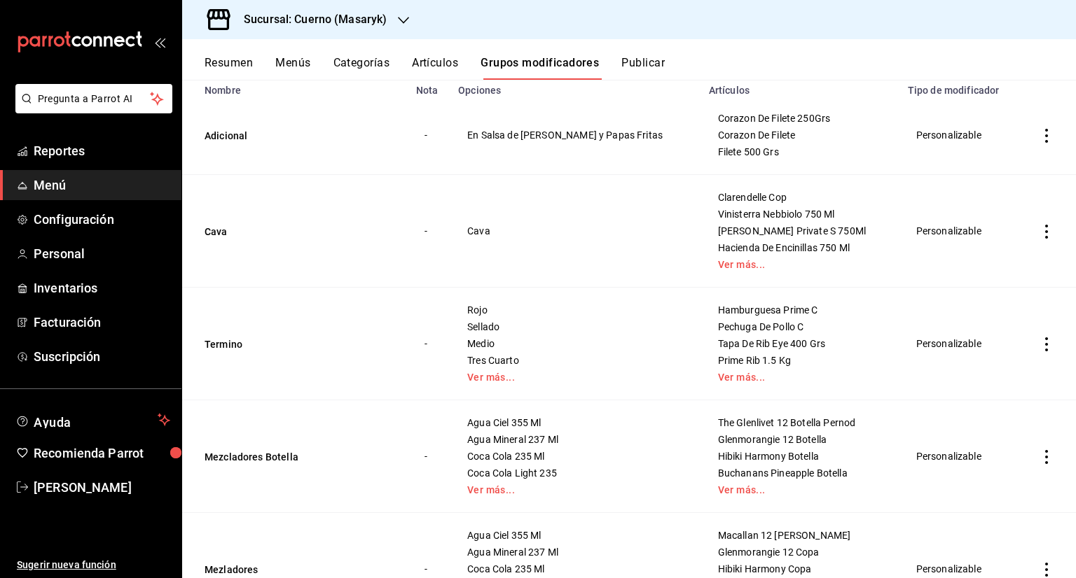
scroll to position [221, 0]
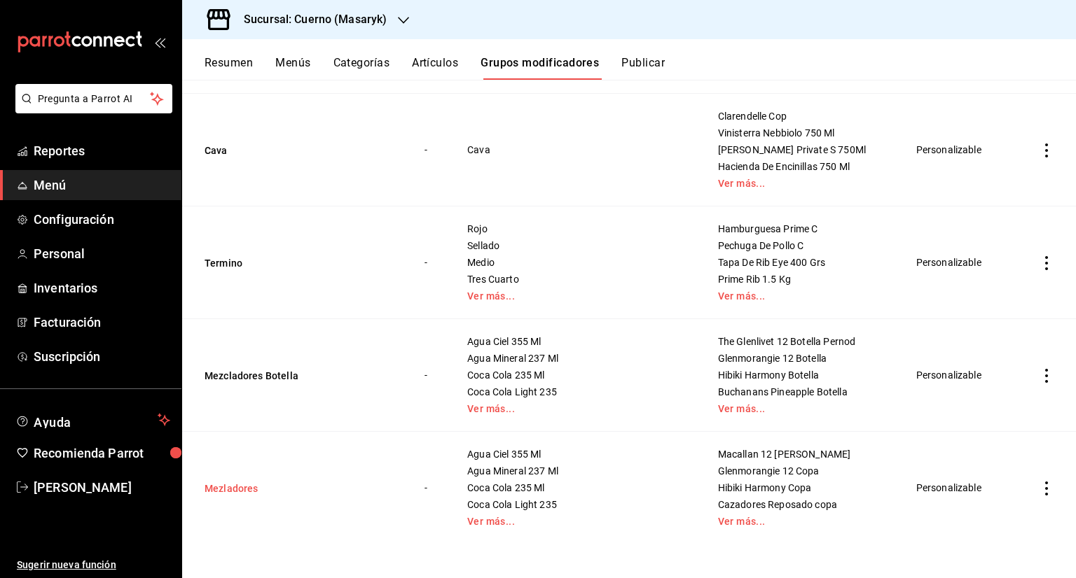
click at [271, 493] on button "Mezladores" at bounding box center [288, 489] width 168 height 14
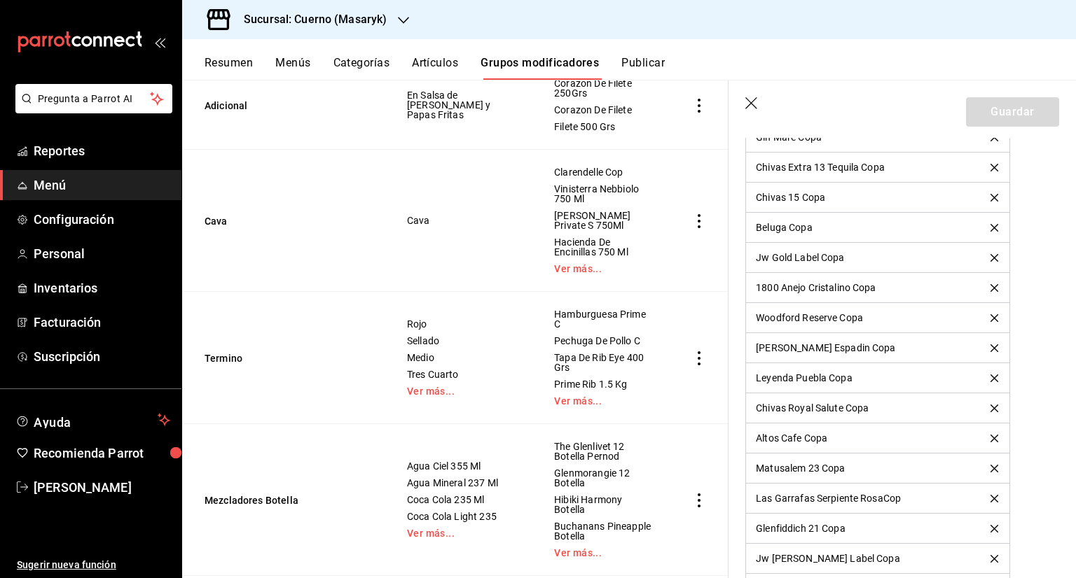
scroll to position [4131, 0]
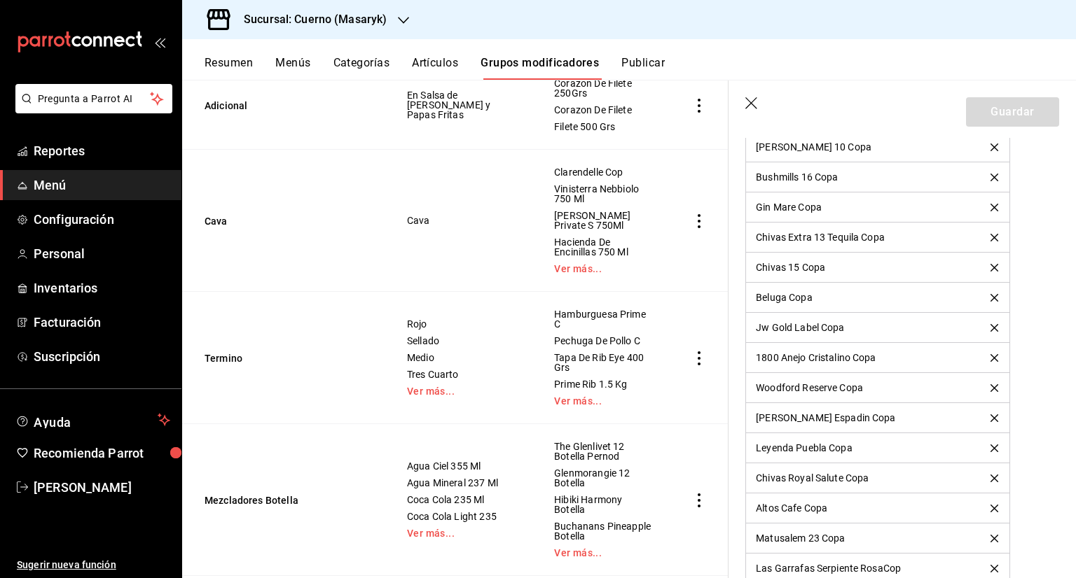
click at [748, 113] on header "Guardar" at bounding box center [901, 109] width 347 height 57
click at [754, 102] on icon "button" at bounding box center [752, 104] width 14 height 14
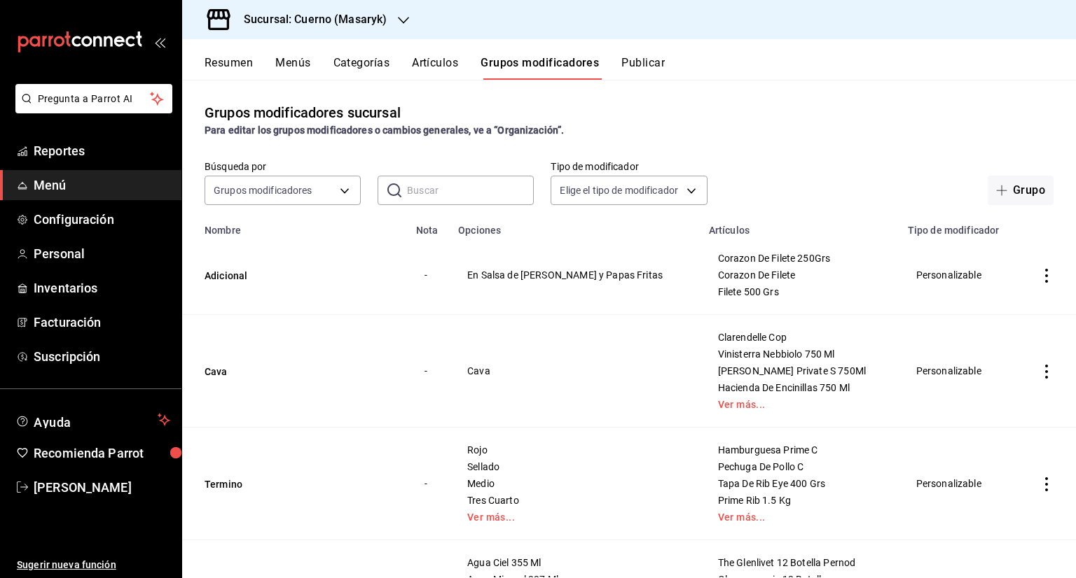
click at [485, 193] on input "text" at bounding box center [470, 190] width 127 height 28
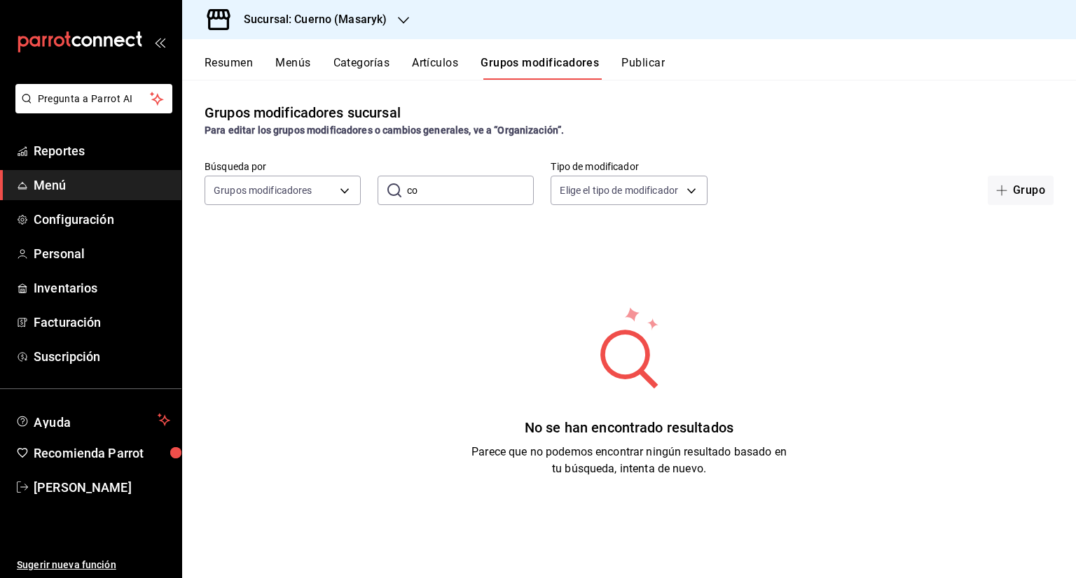
type input "c"
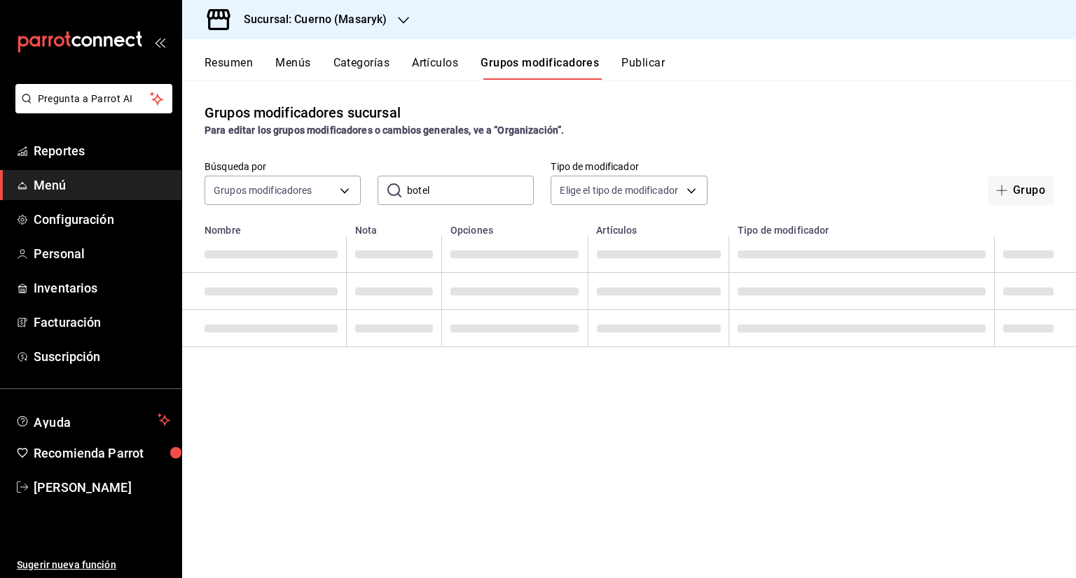
type input "botell"
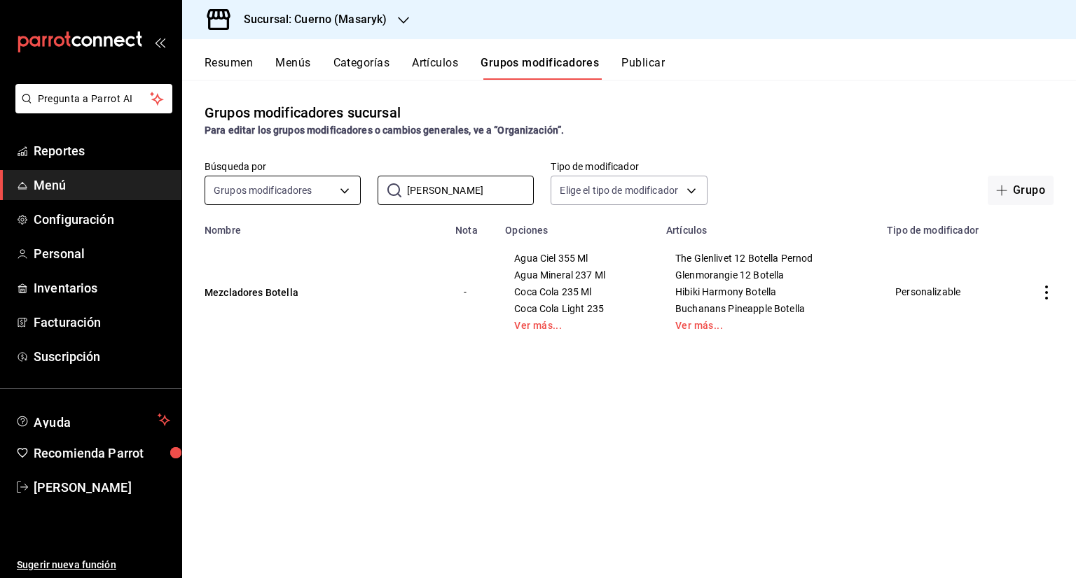
drag, startPoint x: 458, startPoint y: 188, endPoint x: 342, endPoint y: 200, distance: 116.8
click at [342, 200] on div "Búsqueda por Grupos modificadores GROUP ​ botell ​ Tipo de modificador Elige el…" at bounding box center [628, 182] width 893 height 45
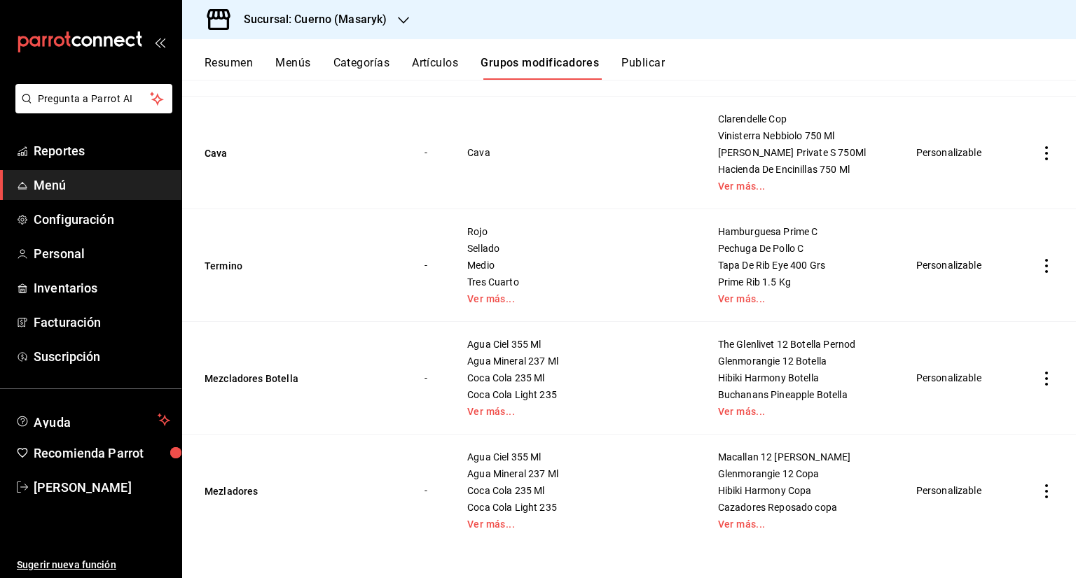
scroll to position [221, 0]
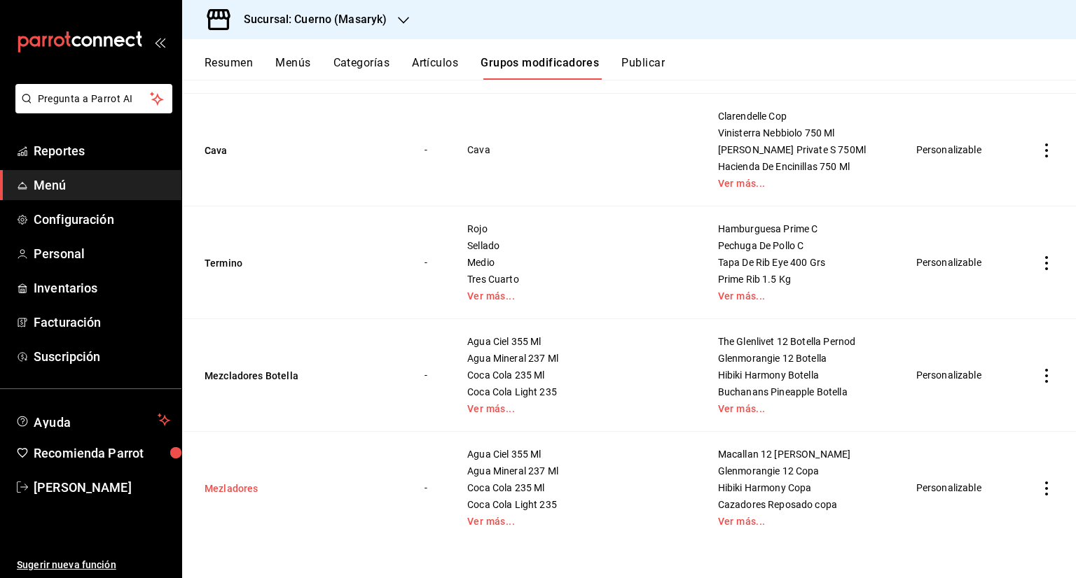
click at [245, 488] on button "Mezladores" at bounding box center [288, 489] width 168 height 14
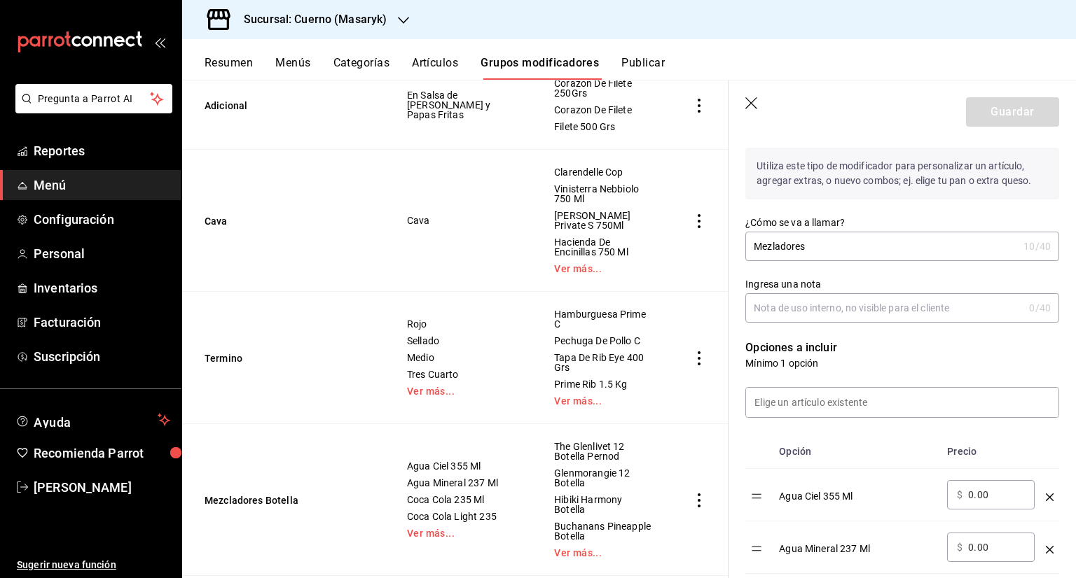
scroll to position [140, 0]
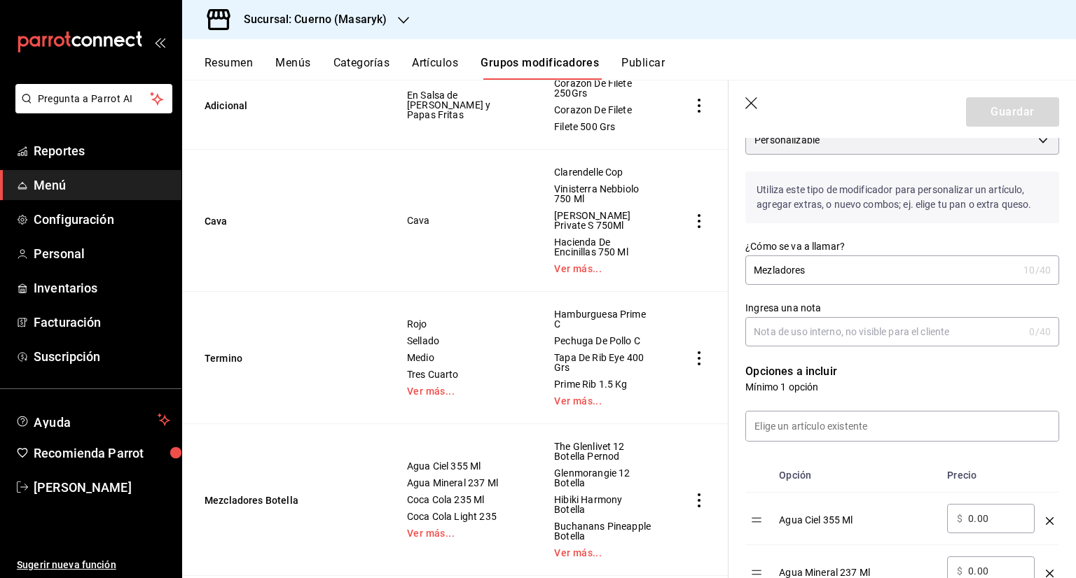
click at [793, 270] on input "Mezladores" at bounding box center [881, 270] width 272 height 28
click at [770, 270] on input "Mezladores" at bounding box center [881, 270] width 272 height 28
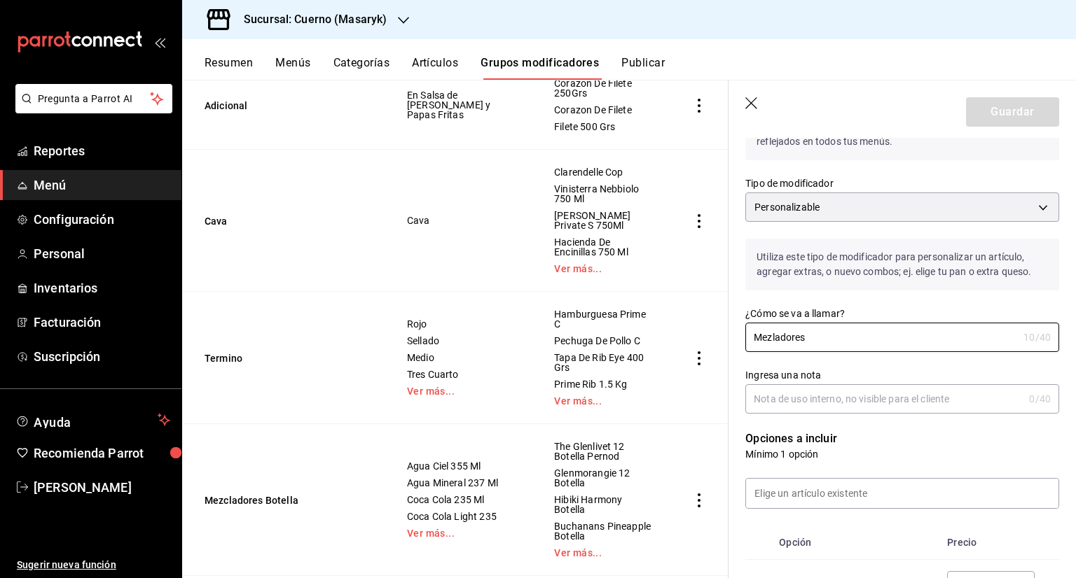
scroll to position [0, 0]
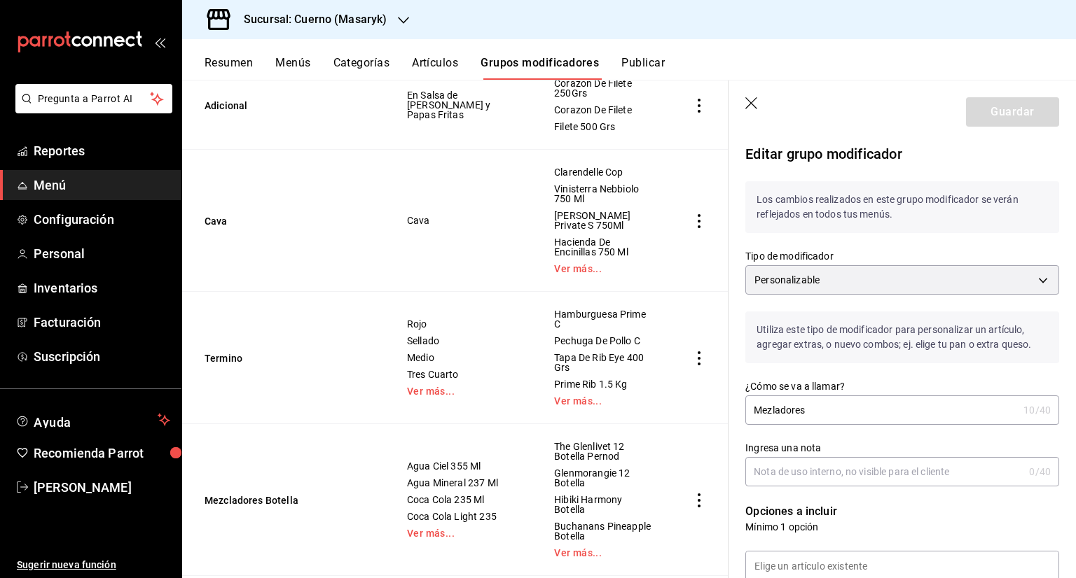
click at [827, 410] on input "Mezladores" at bounding box center [881, 410] width 272 height 28
click at [770, 412] on input "Mezladores" at bounding box center [881, 410] width 272 height 28
click at [825, 411] on input "Mezcladores" at bounding box center [881, 410] width 272 height 28
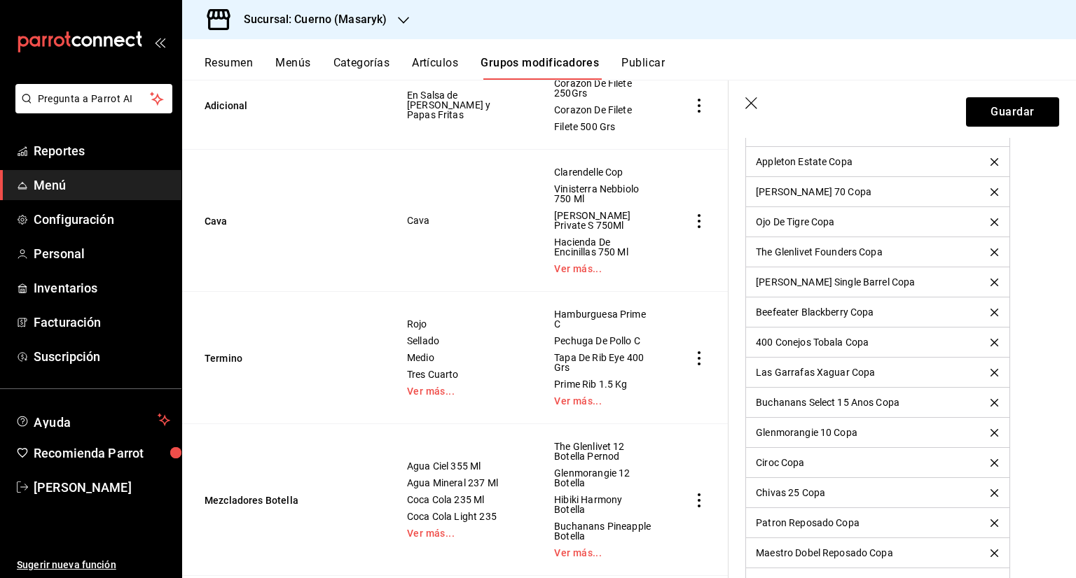
scroll to position [2661, 0]
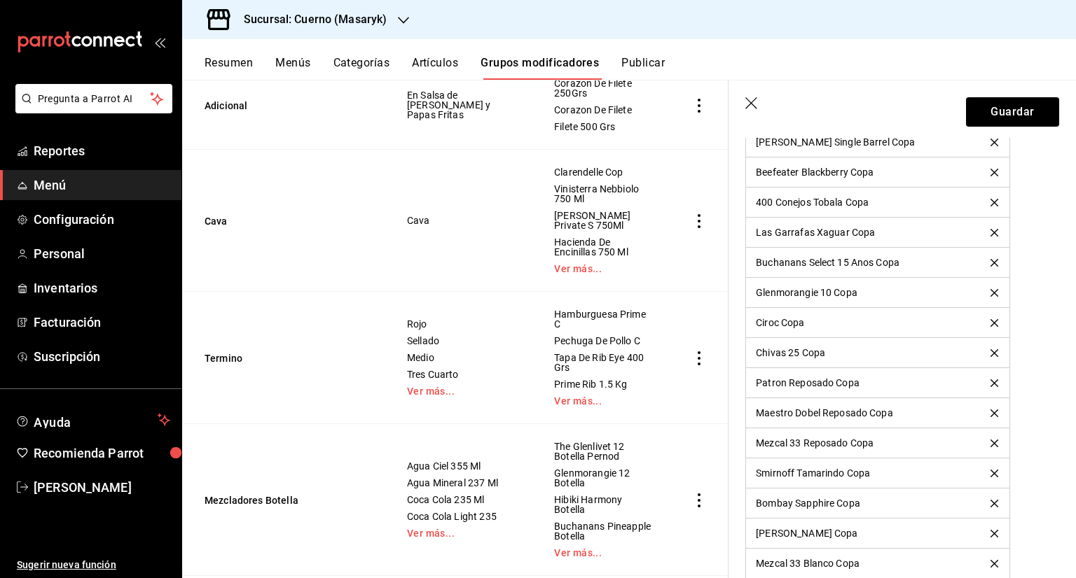
type input "Mezcladores Copa"
click at [1037, 104] on button "Guardar" at bounding box center [1012, 111] width 93 height 29
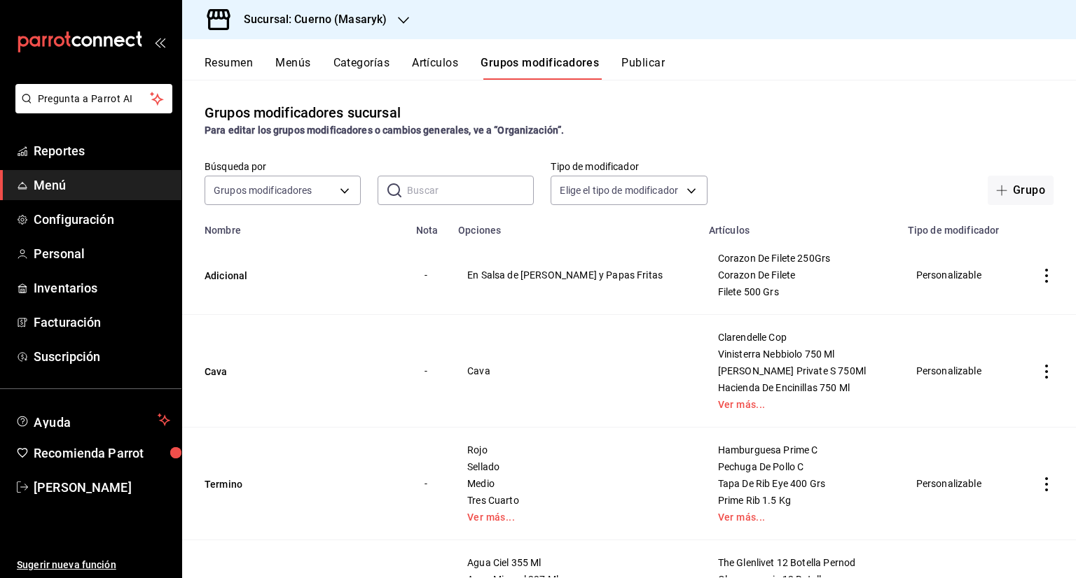
click at [662, 53] on div "Resumen Menús Categorías Artículos Grupos modificadores Publicar" at bounding box center [628, 59] width 893 height 41
click at [658, 62] on button "Publicar" at bounding box center [642, 68] width 43 height 24
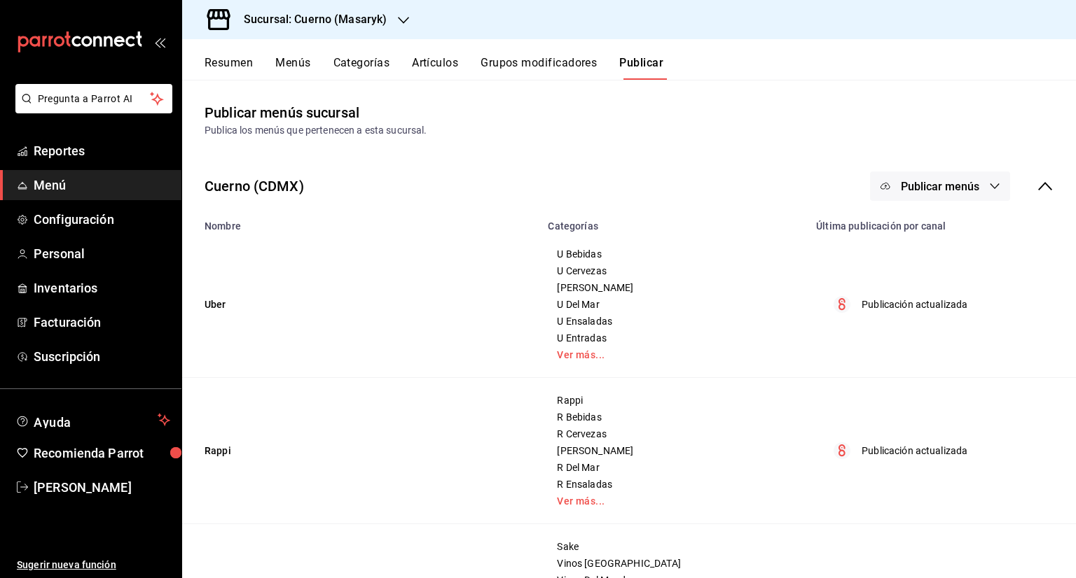
click at [978, 193] on button "Publicar menús" at bounding box center [940, 186] width 140 height 29
click at [966, 225] on span "Punto de venta" at bounding box center [949, 232] width 67 height 15
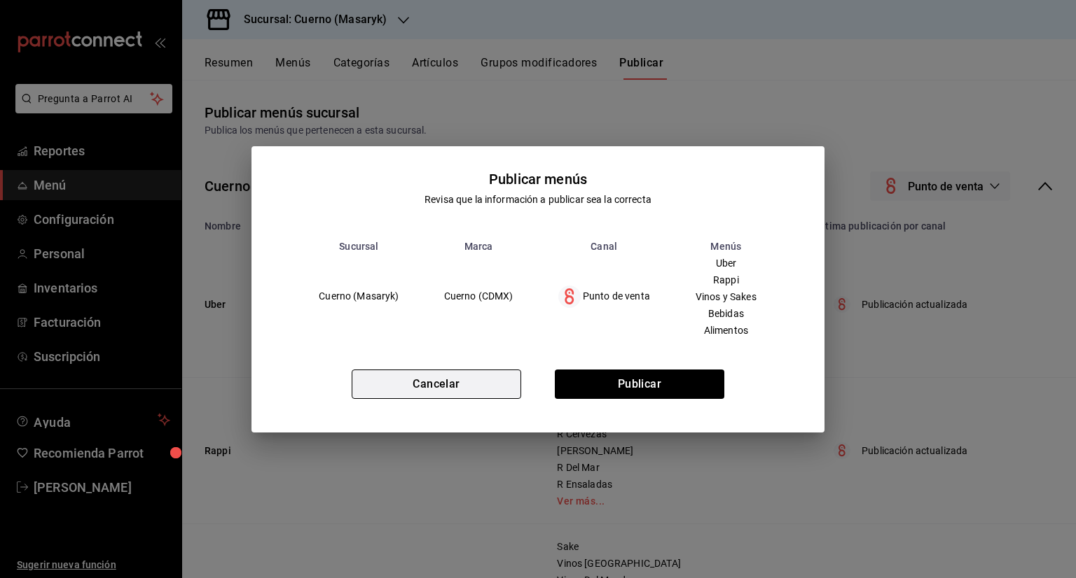
click at [411, 384] on button "Cancelar" at bounding box center [436, 384] width 169 height 29
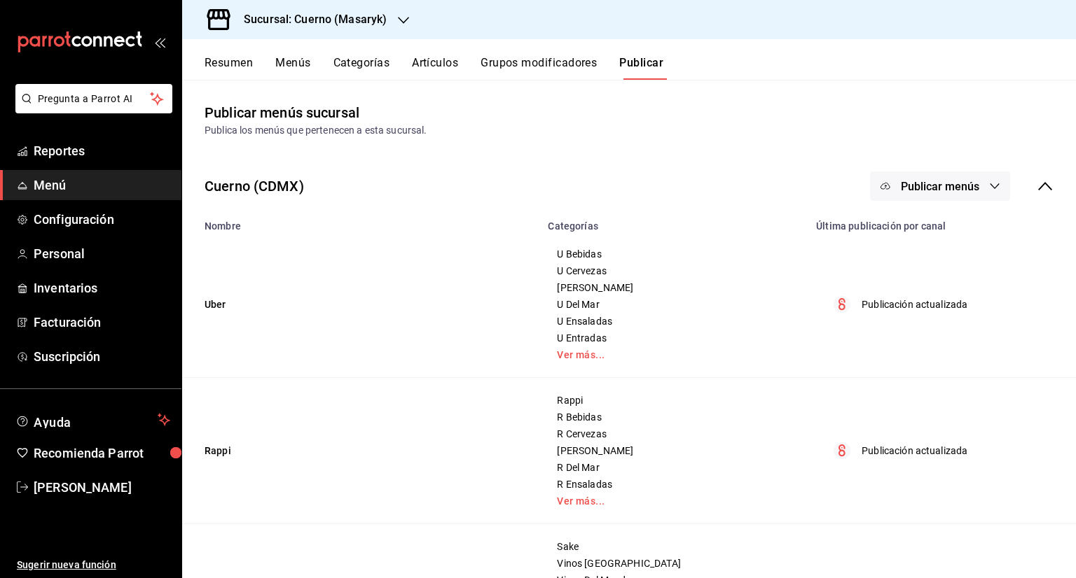
click at [971, 188] on button "Publicar menús" at bounding box center [940, 186] width 140 height 29
click at [958, 235] on span "Punto de venta" at bounding box center [949, 232] width 67 height 15
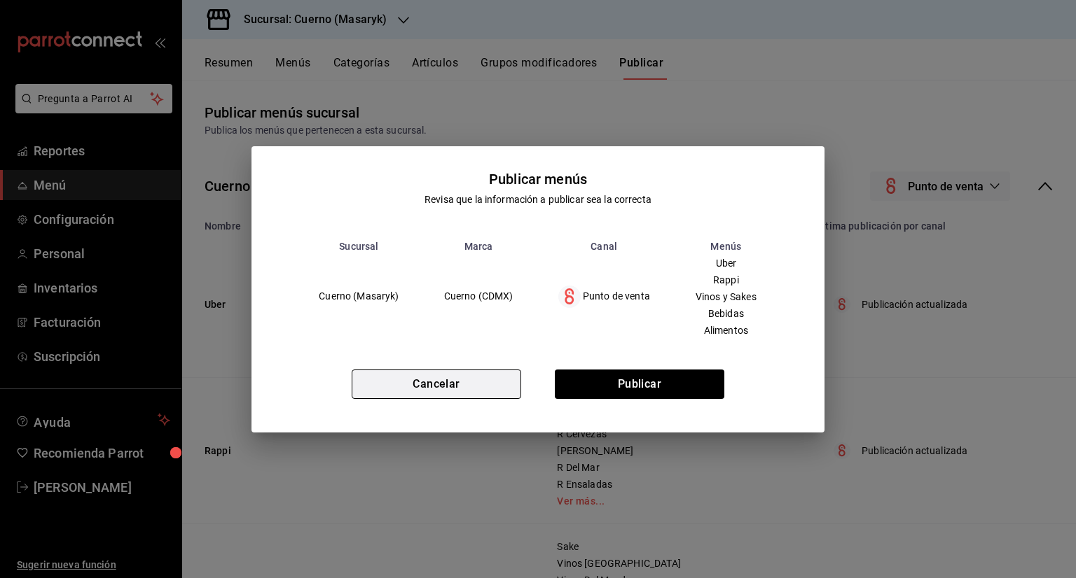
click at [423, 381] on button "Cancelar" at bounding box center [436, 384] width 169 height 29
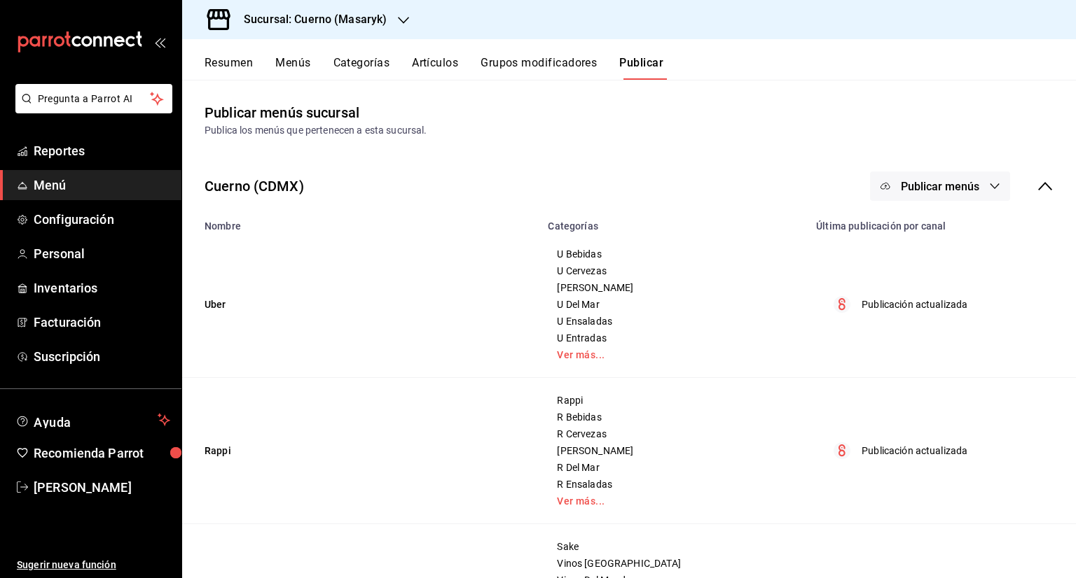
click at [913, 180] on span "Publicar menús" at bounding box center [939, 186] width 78 height 13
click at [790, 121] on div at bounding box center [538, 289] width 1076 height 578
click at [959, 197] on button "Publicar menús" at bounding box center [940, 186] width 140 height 29
click at [964, 237] on span "Punto de venta" at bounding box center [949, 232] width 67 height 15
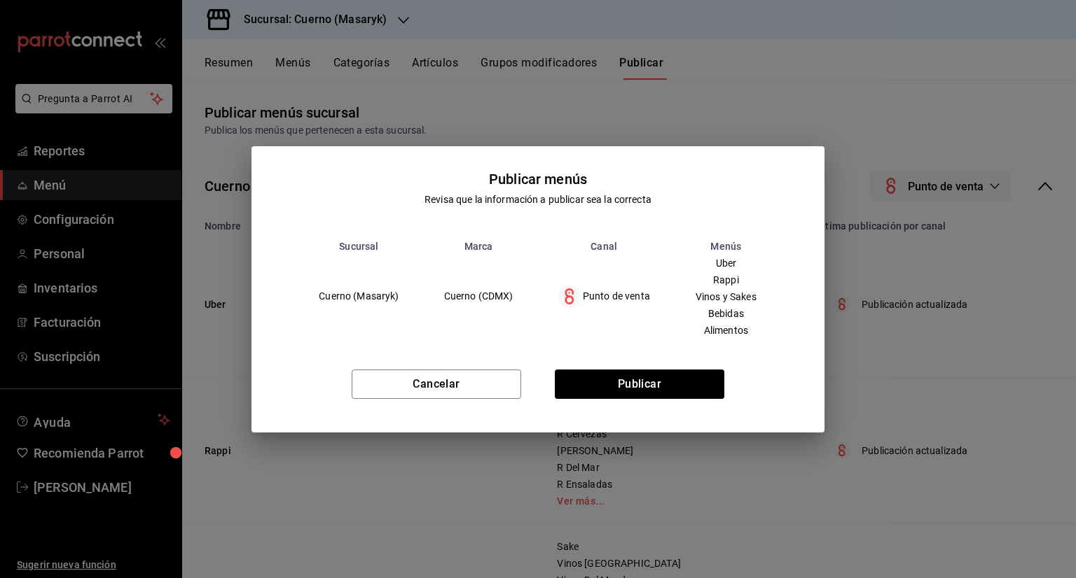
click at [723, 244] on th "Menús" at bounding box center [725, 246] width 107 height 11
click at [723, 251] on th "Menús" at bounding box center [725, 246] width 107 height 11
click at [718, 272] on div "Uber Rappi Vinos y Sakes Bebidas Alimentos" at bounding box center [726, 297] width 62 height 78
drag, startPoint x: 714, startPoint y: 281, endPoint x: 714, endPoint y: 289, distance: 7.7
click at [714, 284] on span "Rappi" at bounding box center [725, 280] width 61 height 10
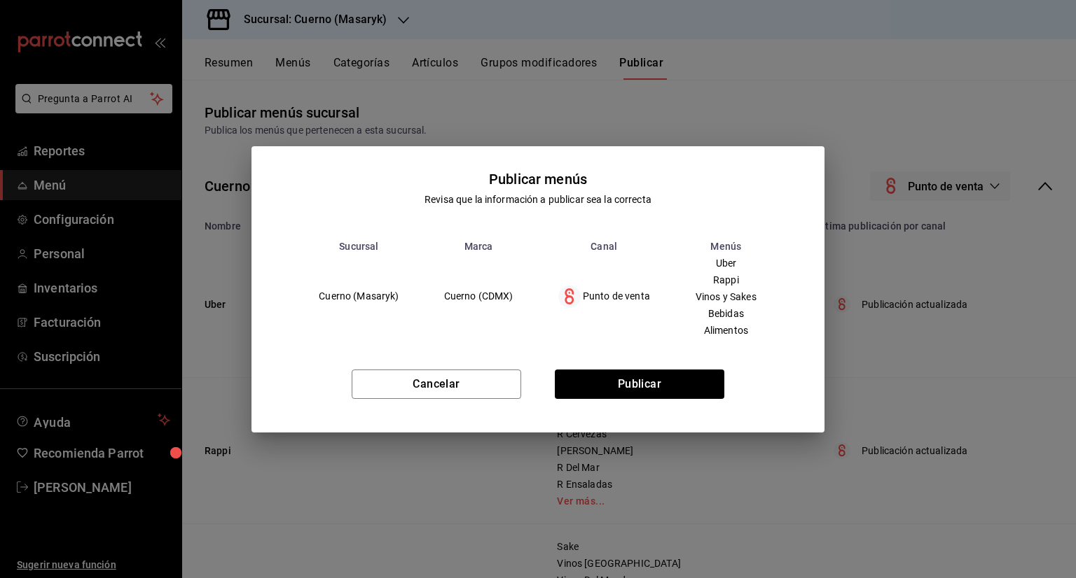
click at [713, 298] on span "Vinos y Sakes" at bounding box center [725, 297] width 61 height 10
click at [713, 318] on span "Bebidas" at bounding box center [725, 314] width 61 height 10
click at [628, 300] on div "Punto de venta" at bounding box center [604, 297] width 92 height 22
drag, startPoint x: 499, startPoint y: 293, endPoint x: 492, endPoint y: 295, distance: 7.3
click at [498, 293] on td "Cuerno (CDMX)" at bounding box center [479, 297] width 114 height 90
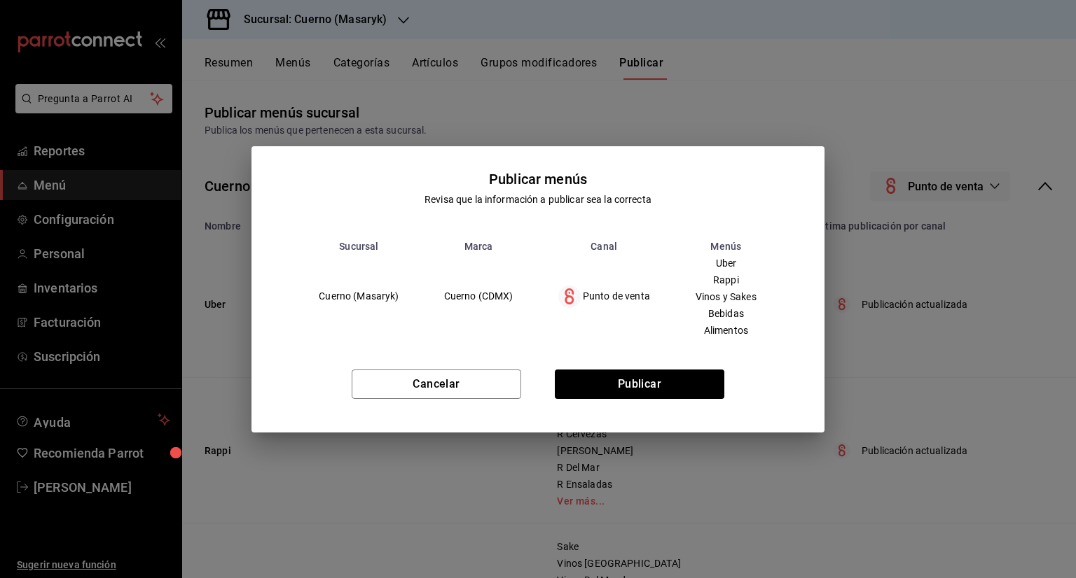
click at [419, 318] on td "Cuerno (Masaryk)" at bounding box center [358, 297] width 125 height 90
click at [417, 377] on button "Cancelar" at bounding box center [436, 384] width 169 height 29
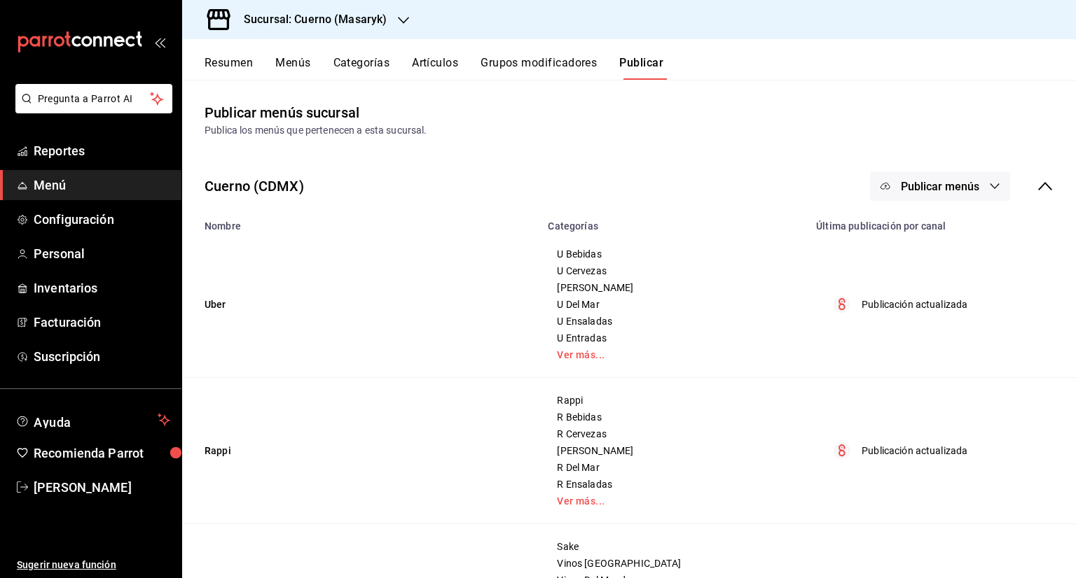
click at [980, 197] on button "Publicar menús" at bounding box center [940, 186] width 140 height 29
click at [925, 236] on span "Punto de venta" at bounding box center [949, 232] width 67 height 15
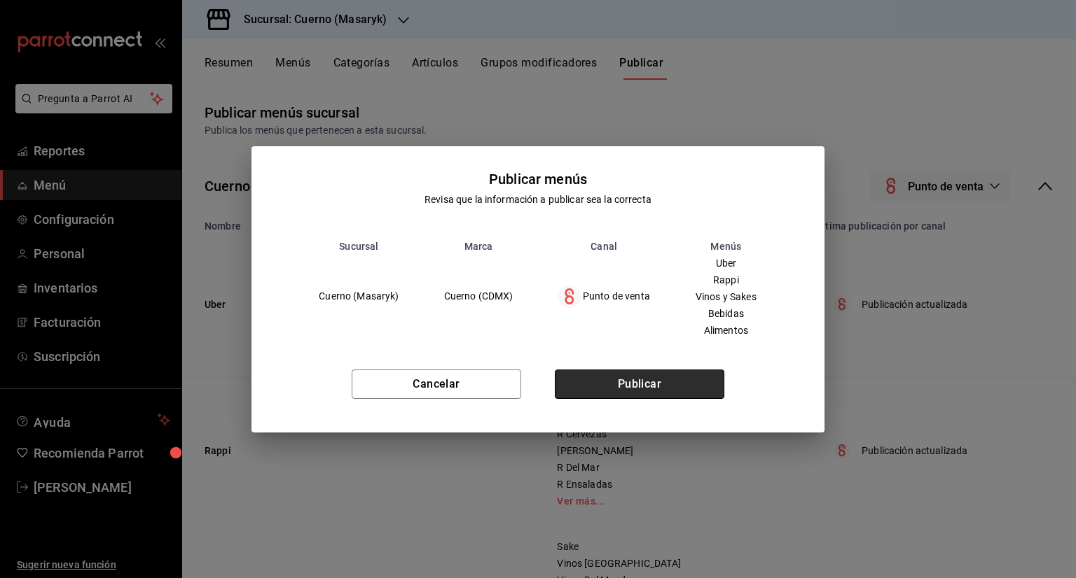
click at [697, 379] on button "Publicar" at bounding box center [639, 384] width 169 height 29
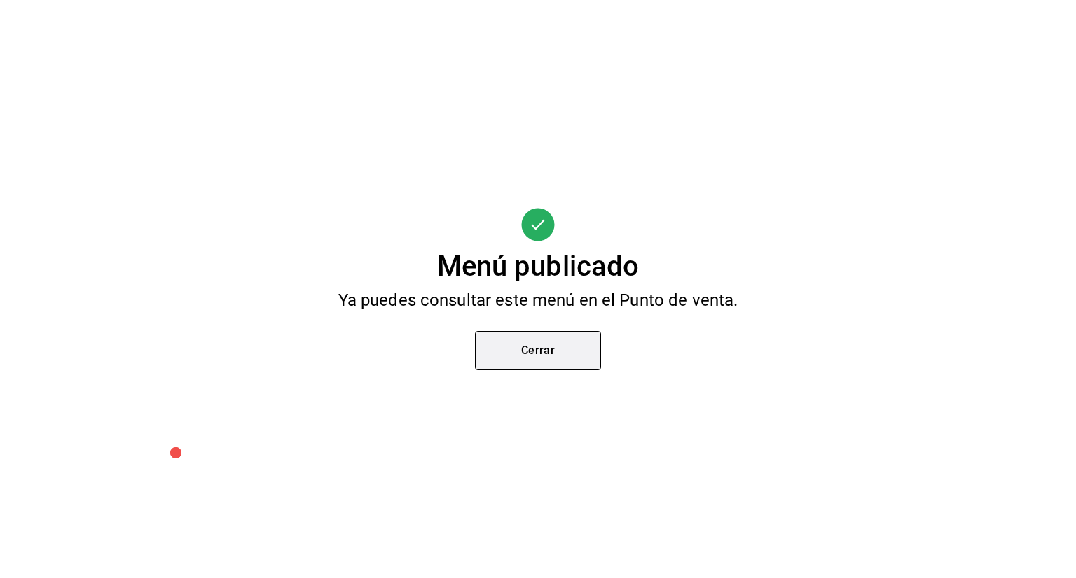
click at [586, 368] on button "Cerrar" at bounding box center [538, 350] width 126 height 39
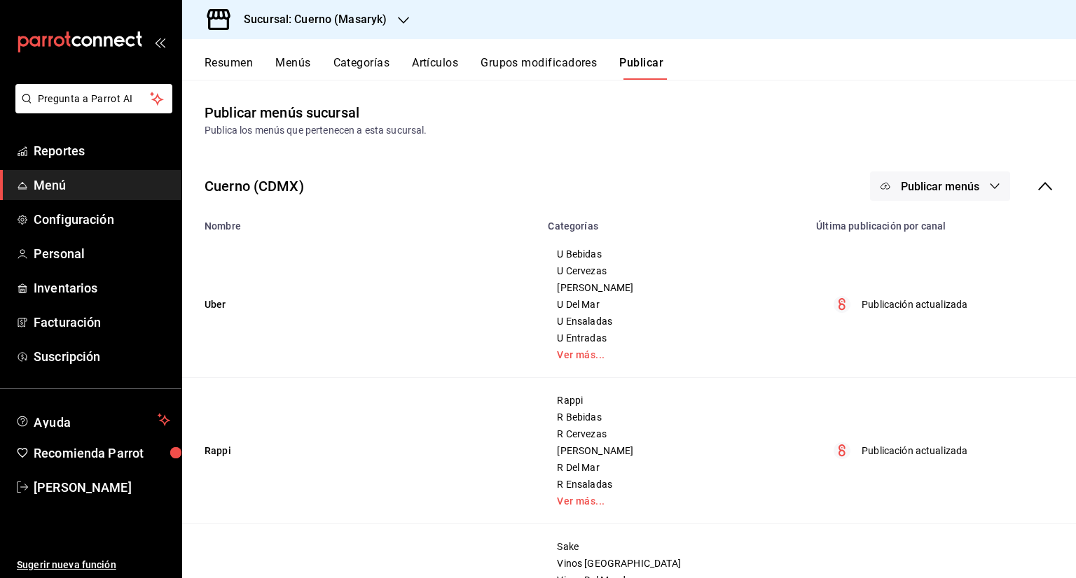
drag, startPoint x: 374, startPoint y: 29, endPoint x: 377, endPoint y: 37, distance: 8.9
click at [377, 37] on div "Sucursal: Cuerno (Masaryk)" at bounding box center [303, 19] width 221 height 39
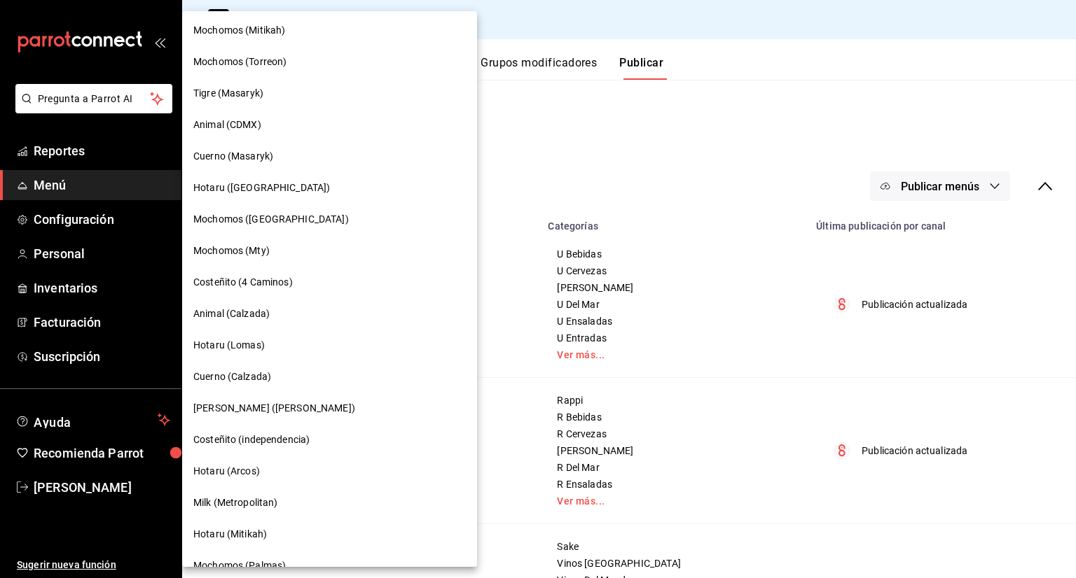
scroll to position [560, 0]
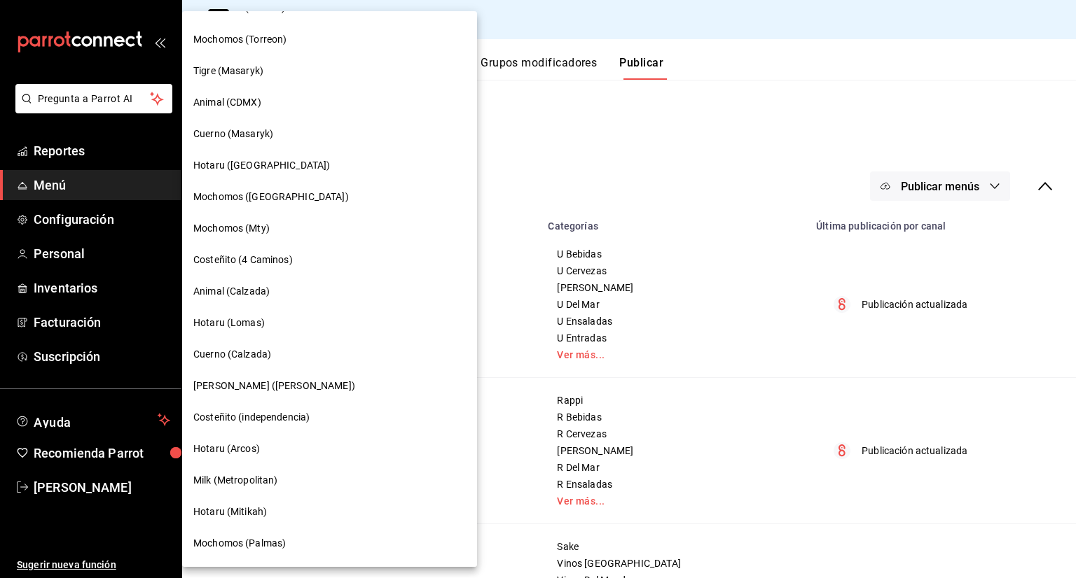
click at [281, 359] on div "Cuerno (Calzada)" at bounding box center [329, 354] width 272 height 15
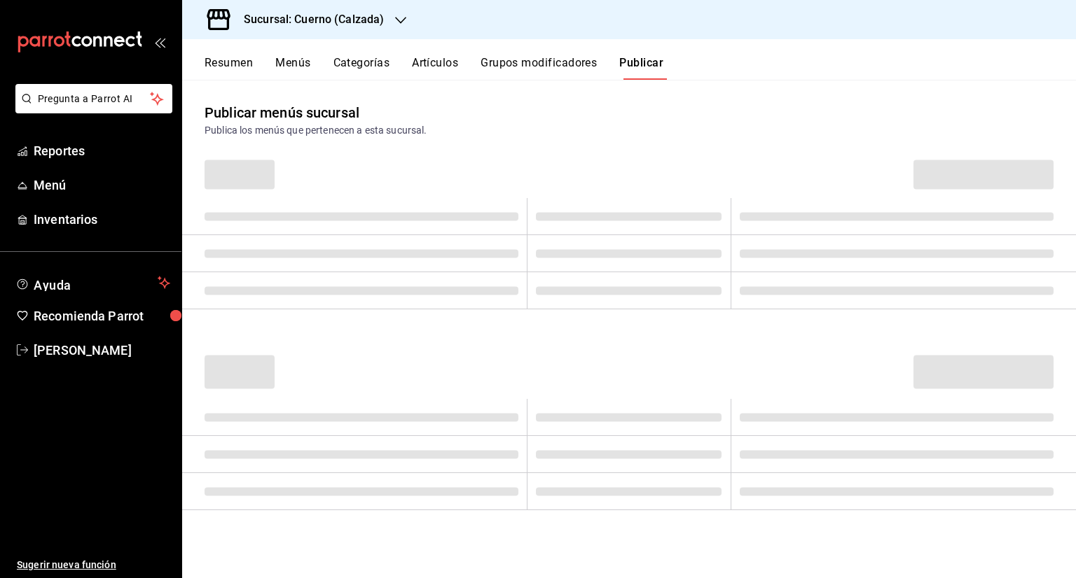
click at [308, 9] on div "Sucursal: Cuerno (Calzada)" at bounding box center [302, 19] width 218 height 39
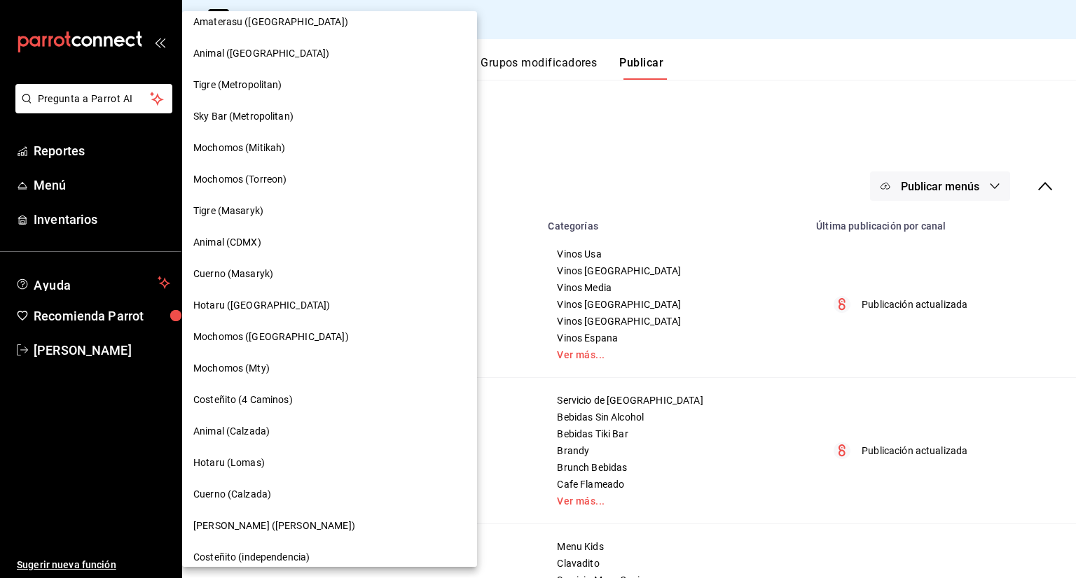
scroll to position [490, 0]
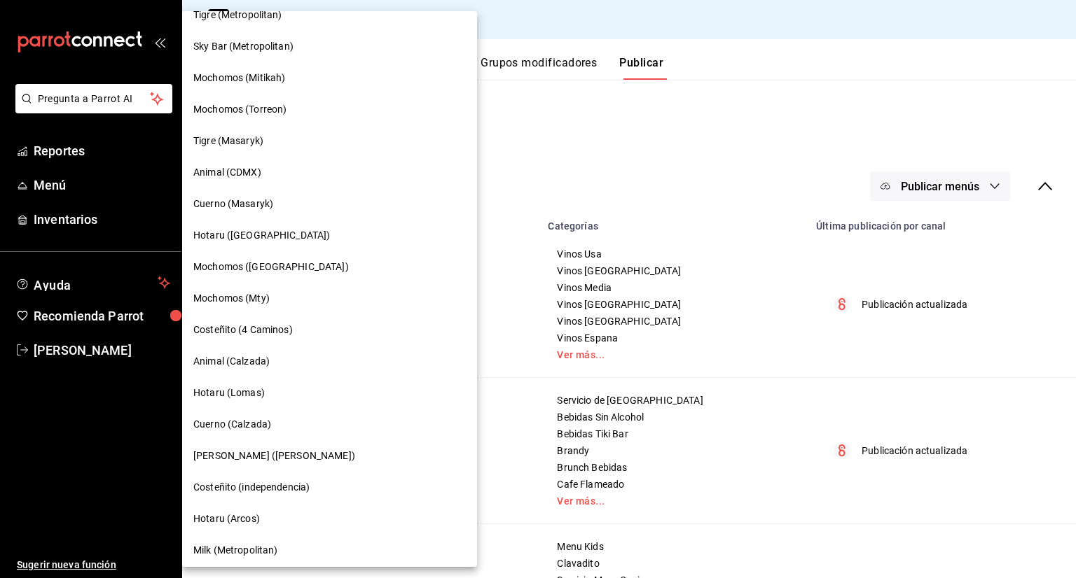
click at [507, 375] on div at bounding box center [538, 289] width 1076 height 578
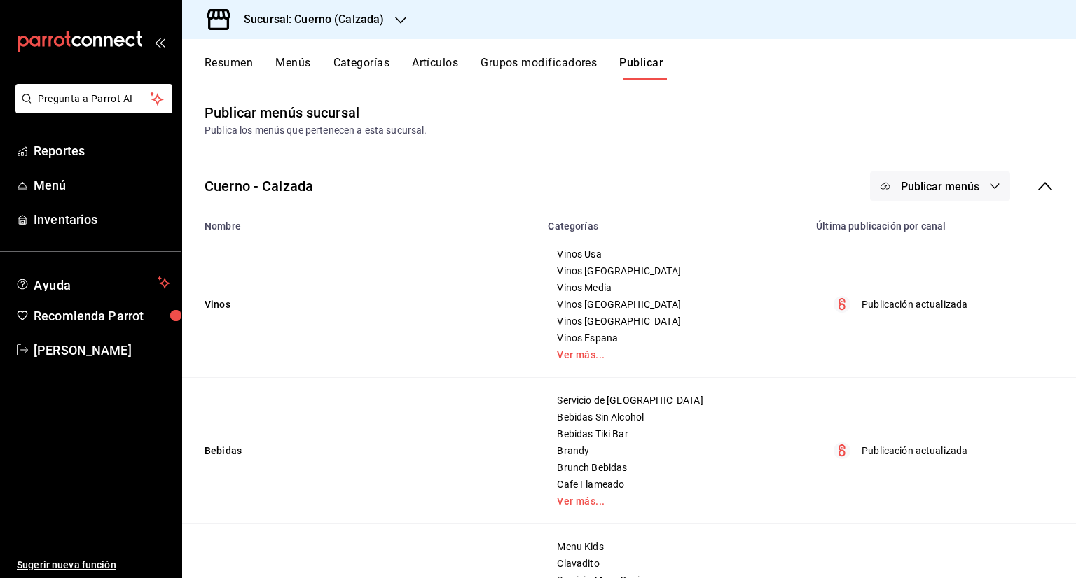
click at [556, 74] on button "Grupos modificadores" at bounding box center [538, 68] width 116 height 24
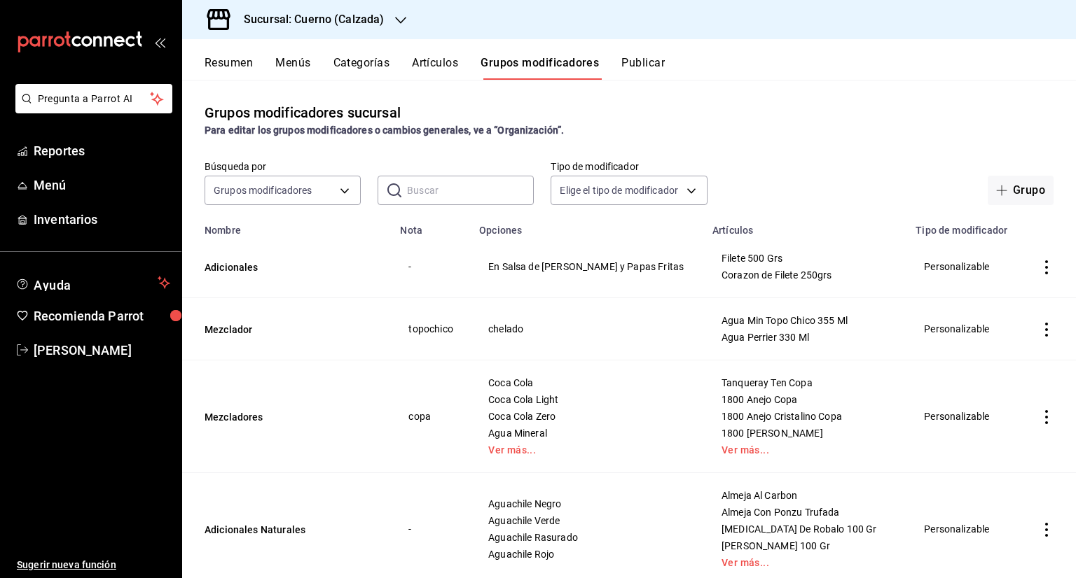
click at [429, 53] on div "Resumen Menús Categorías Artículos Grupos modificadores Publicar" at bounding box center [628, 59] width 893 height 41
click at [433, 57] on button "Artículos" at bounding box center [435, 68] width 46 height 24
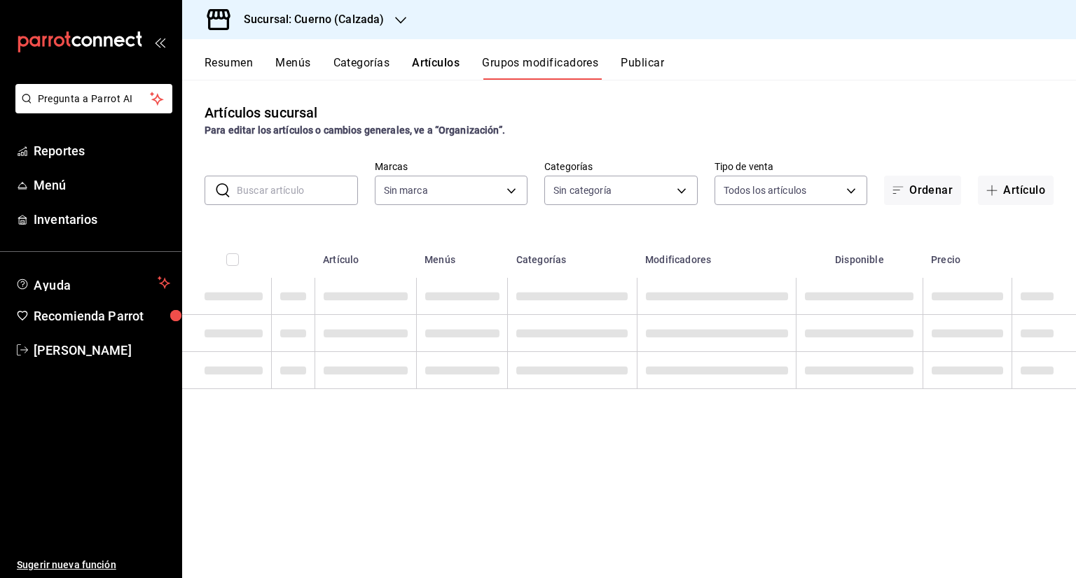
type input "b7ae777b-2dfc-42e0-9650-6cefdf37a424,c000f1c0-fb9f-4016-8e6a-f0d1e83e893d"
type input "fcad426d-22b8-4bc7-85b2-27ee6775f3f6,560d4c35-d9fc-4089-91ff-402d238ea400,30284…"
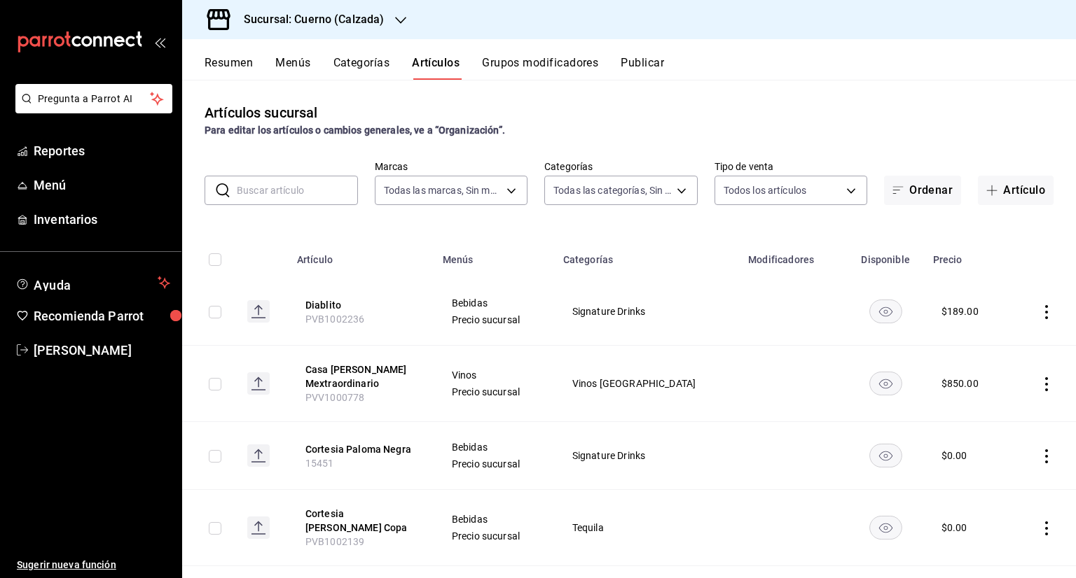
click at [312, 22] on h3 "Sucursal: Cuerno (Calzada)" at bounding box center [307, 19] width 151 height 17
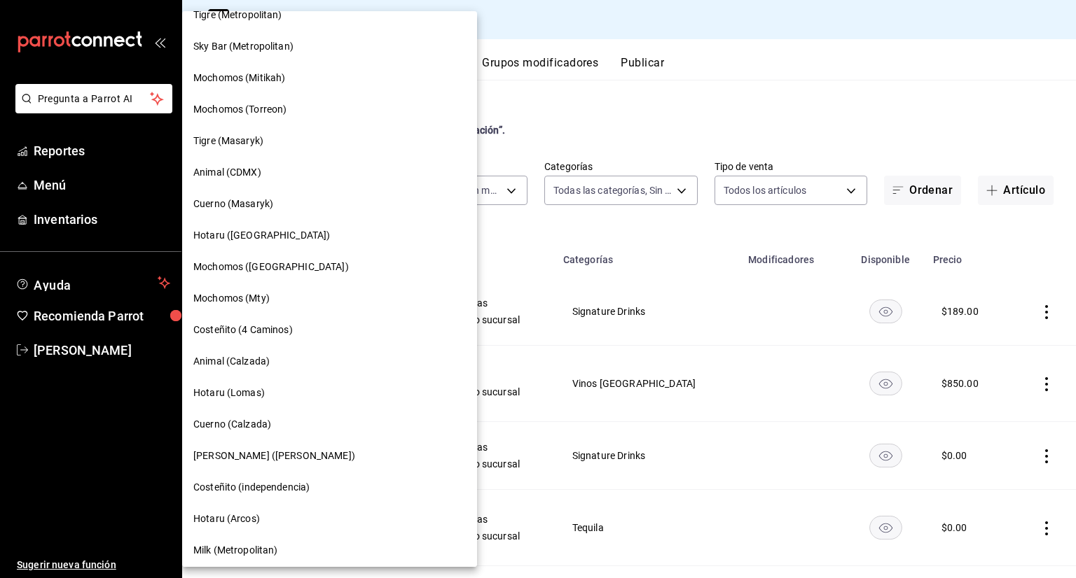
scroll to position [560, 0]
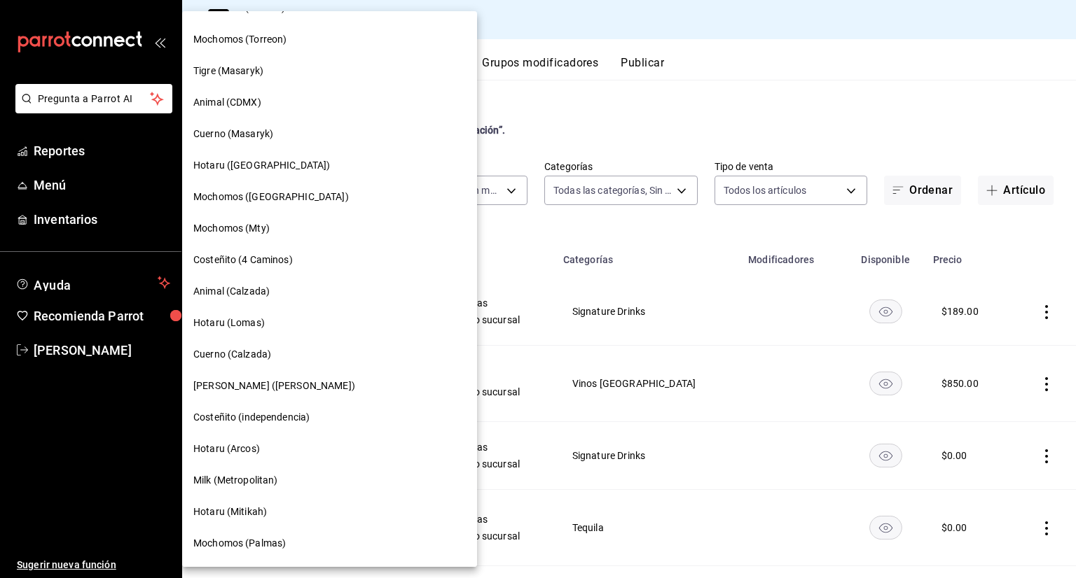
click at [303, 362] on div "Cuerno (Calzada)" at bounding box center [329, 355] width 295 height 32
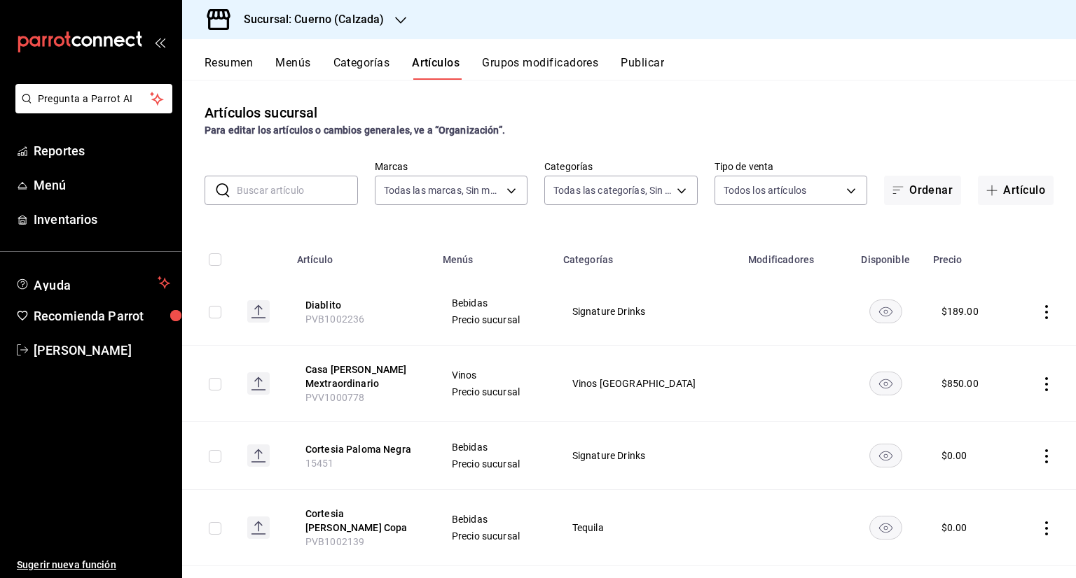
click at [518, 48] on div "Resumen Menús Categorías Artículos Grupos modificadores Publicar" at bounding box center [628, 59] width 893 height 41
click at [521, 55] on div "Resumen Menús Categorías Artículos Grupos modificadores Publicar" at bounding box center [628, 59] width 893 height 41
click at [524, 71] on button "Grupos modificadores" at bounding box center [540, 68] width 116 height 24
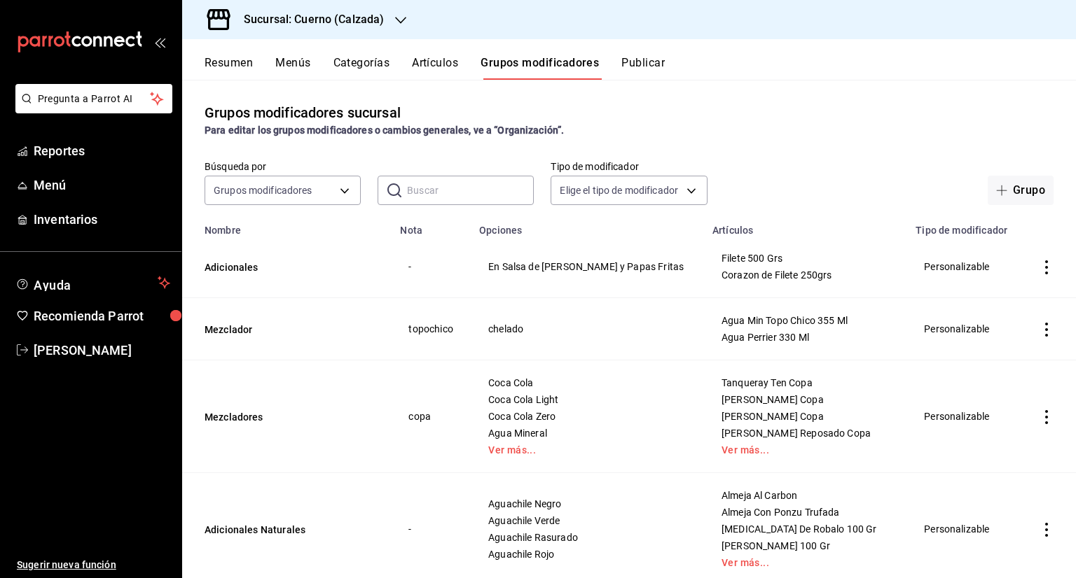
click at [446, 188] on input "text" at bounding box center [470, 190] width 127 height 28
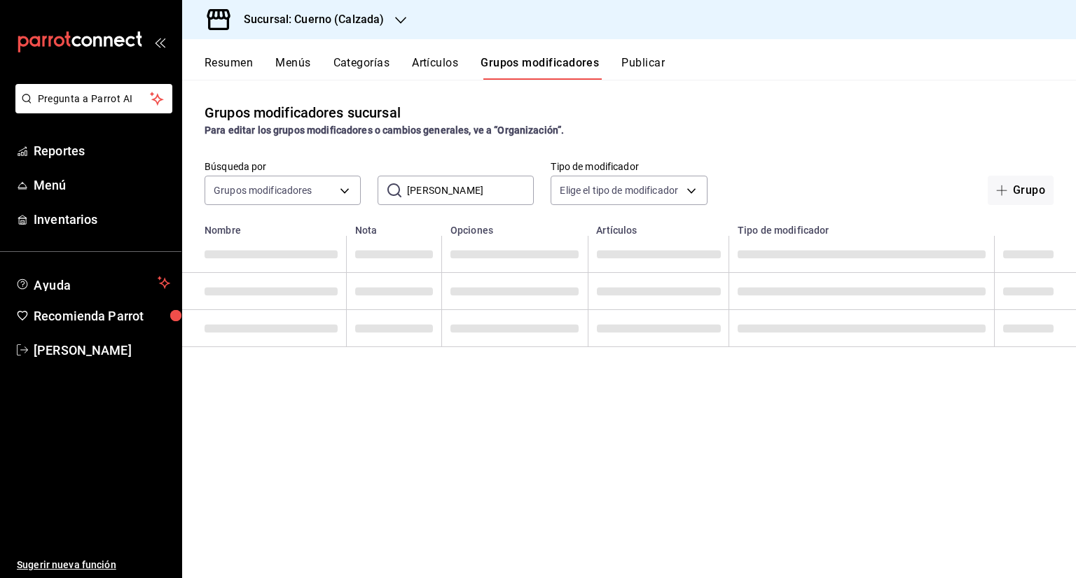
type input "botella"
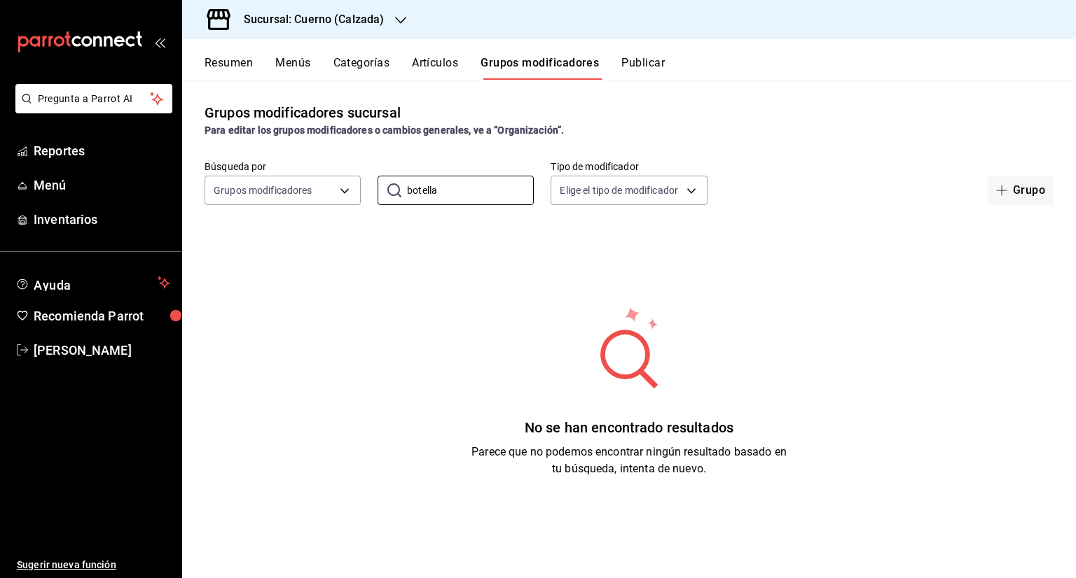
drag, startPoint x: 468, startPoint y: 194, endPoint x: 188, endPoint y: 190, distance: 280.1
click at [188, 190] on div "Búsqueda por Grupos modificadores GROUP ​ botella ​ Tipo de modificador Elige e…" at bounding box center [628, 182] width 893 height 45
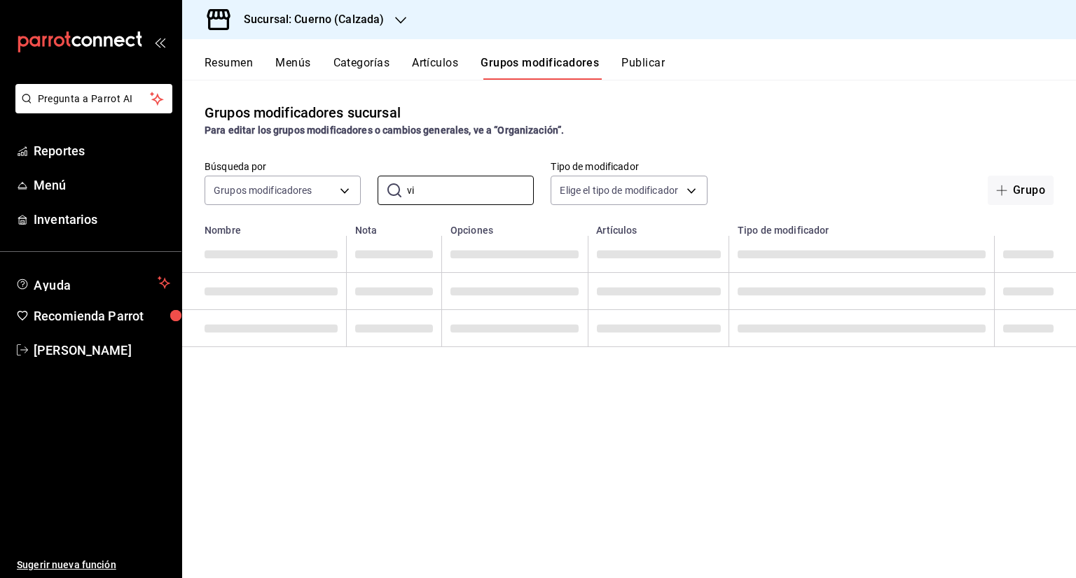
type input "v"
type input "cop"
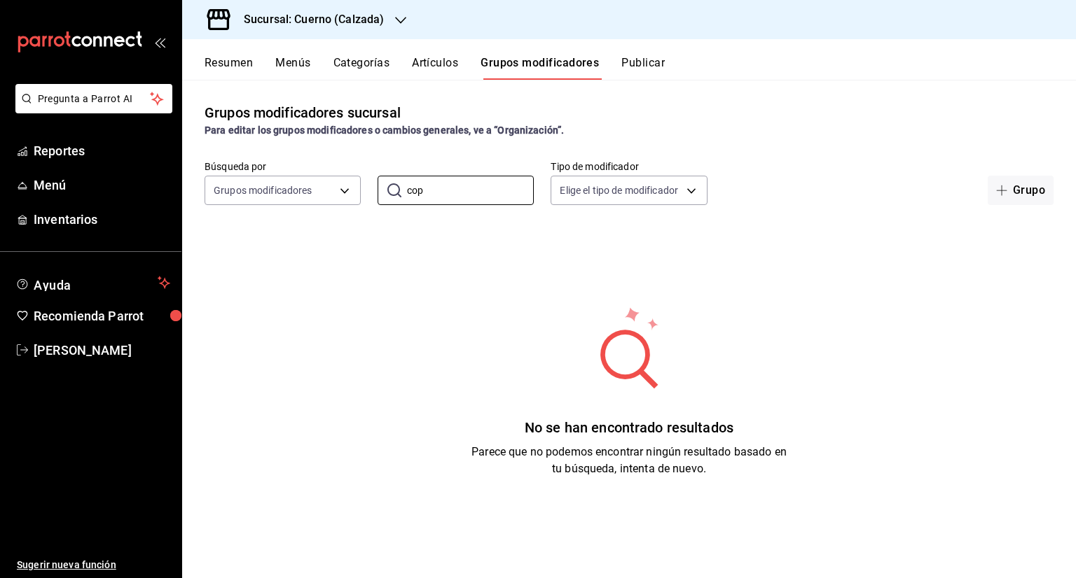
click at [375, 197] on div "Búsqueda por Grupos modificadores GROUP ​ cop ​ Tipo de modificador Elige el ti…" at bounding box center [628, 182] width 893 height 45
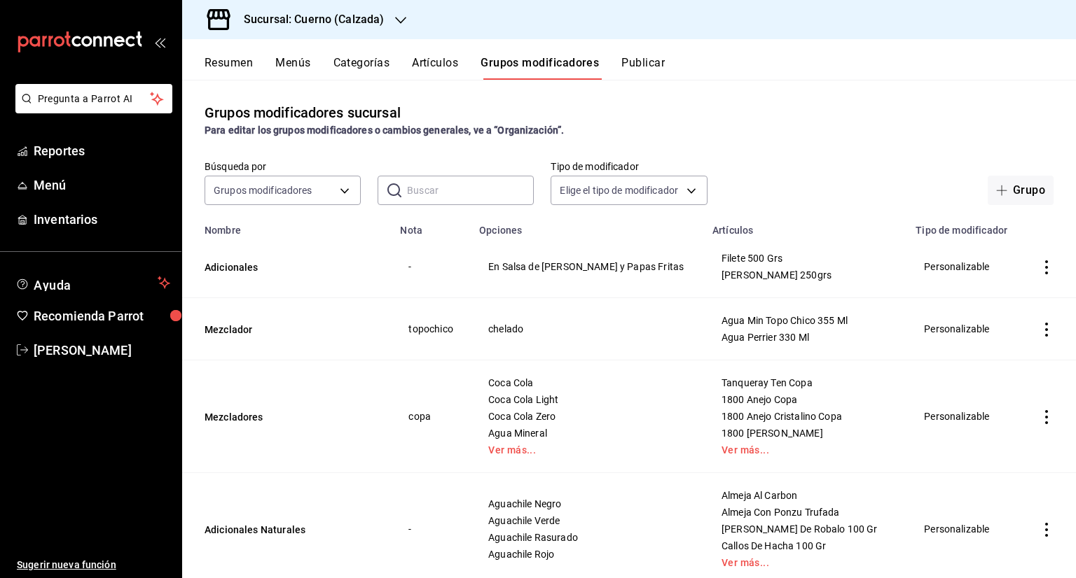
click at [361, 139] on div "Grupos modificadores sucursal Para editar los grupos modificadores o cambios ge…" at bounding box center [628, 329] width 893 height 498
click at [1045, 416] on icon "actions" at bounding box center [1046, 417] width 3 height 14
click at [998, 440] on li "Editar" at bounding box center [981, 450] width 84 height 29
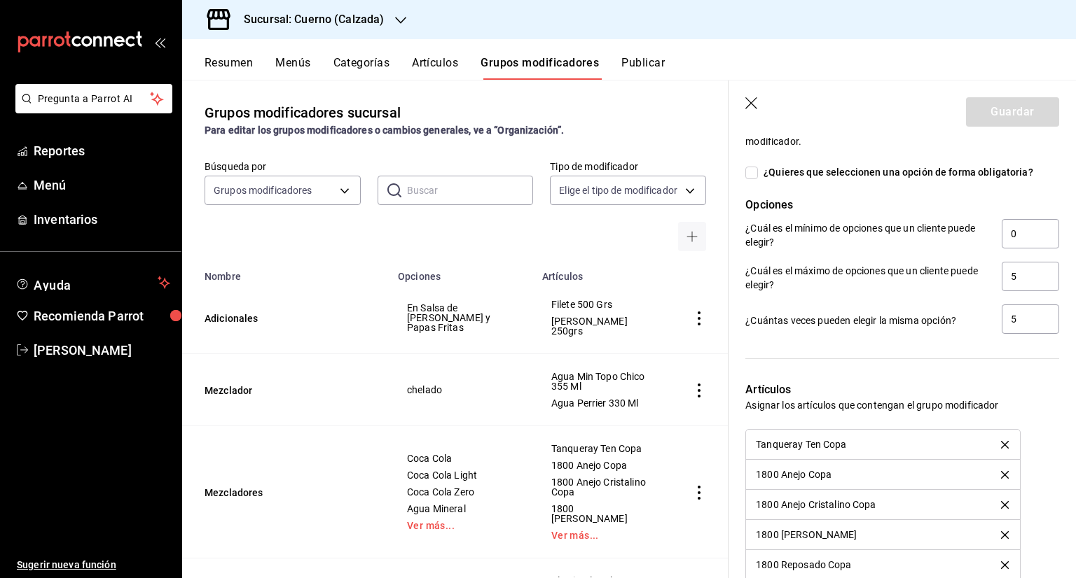
scroll to position [1347, 0]
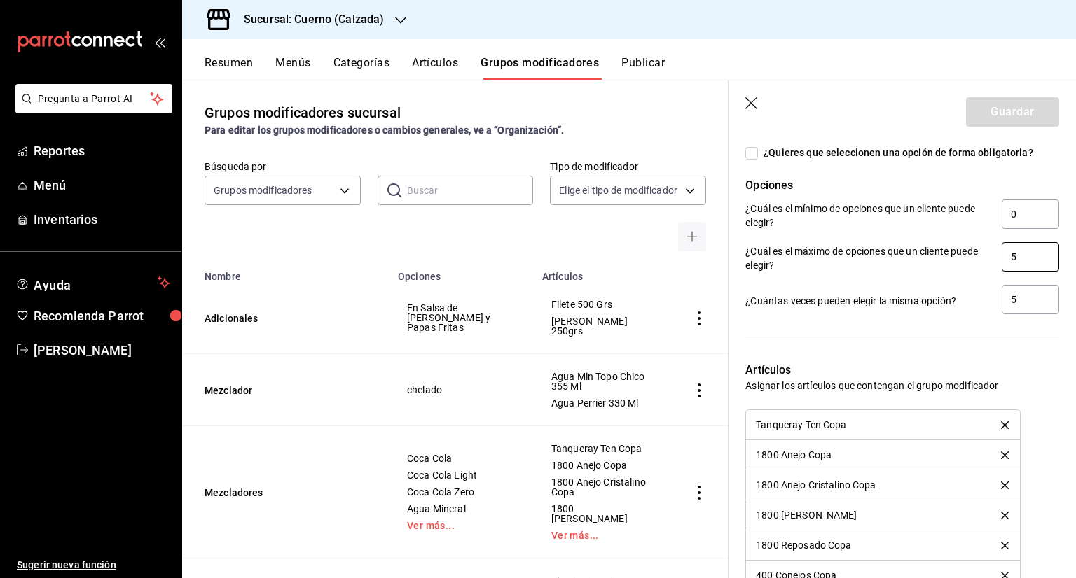
drag, startPoint x: 1023, startPoint y: 249, endPoint x: 975, endPoint y: 264, distance: 50.5
click at [975, 264] on div "¿Cuál es el máximo de opciones que un cliente puede elegir? 5" at bounding box center [902, 258] width 314 height 32
type input "2"
drag, startPoint x: 1016, startPoint y: 293, endPoint x: 972, endPoint y: 303, distance: 45.2
click at [972, 303] on div "¿Cuántas veces pueden elegir la misma opción? 5" at bounding box center [902, 301] width 314 height 32
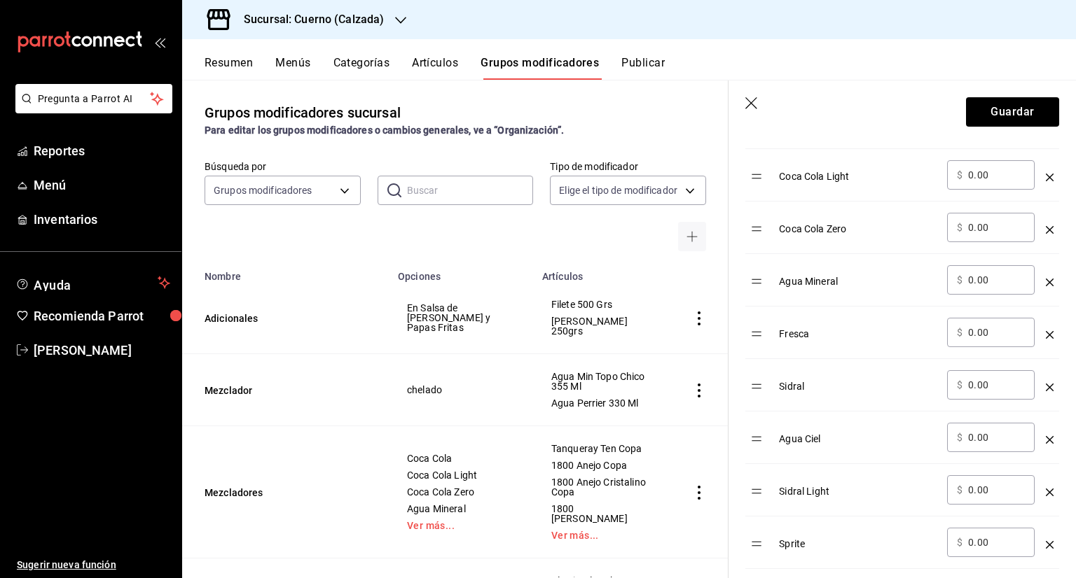
scroll to position [480, 0]
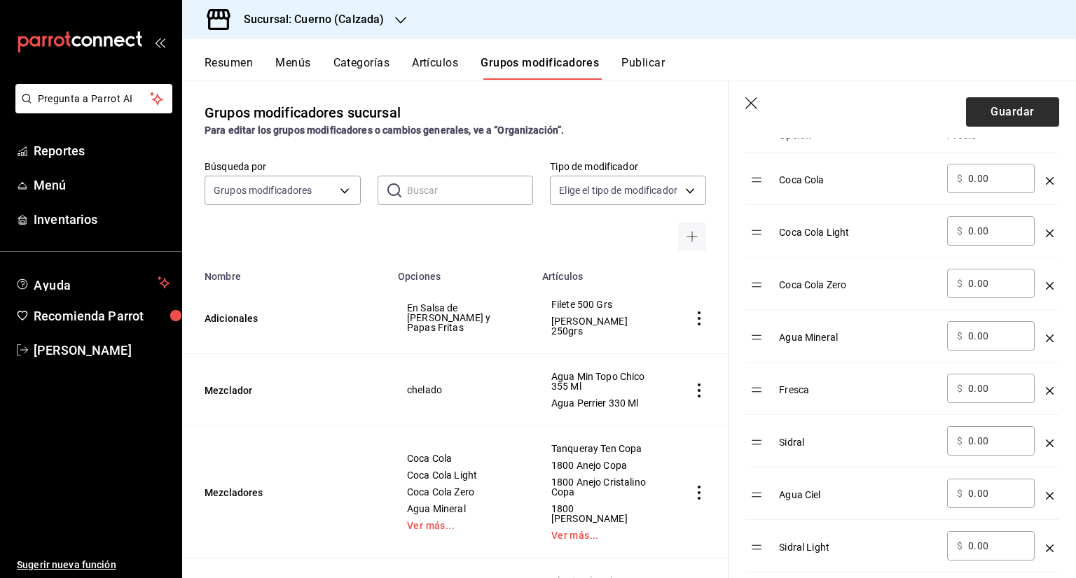
type input "2"
click at [1017, 117] on button "Guardar" at bounding box center [1012, 111] width 93 height 29
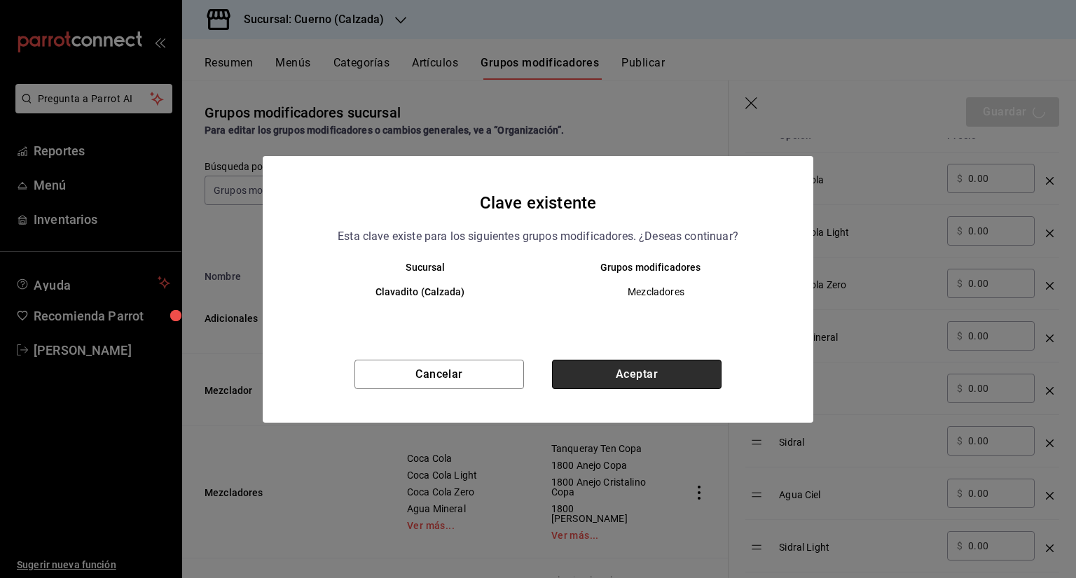
click at [626, 366] on button "Aceptar" at bounding box center [636, 374] width 169 height 29
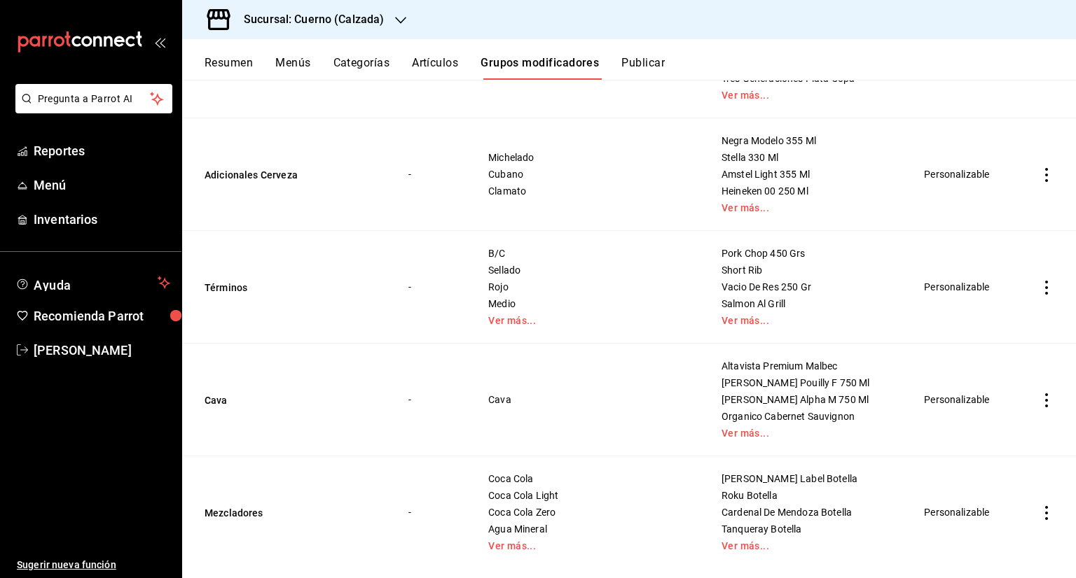
scroll to position [829, 0]
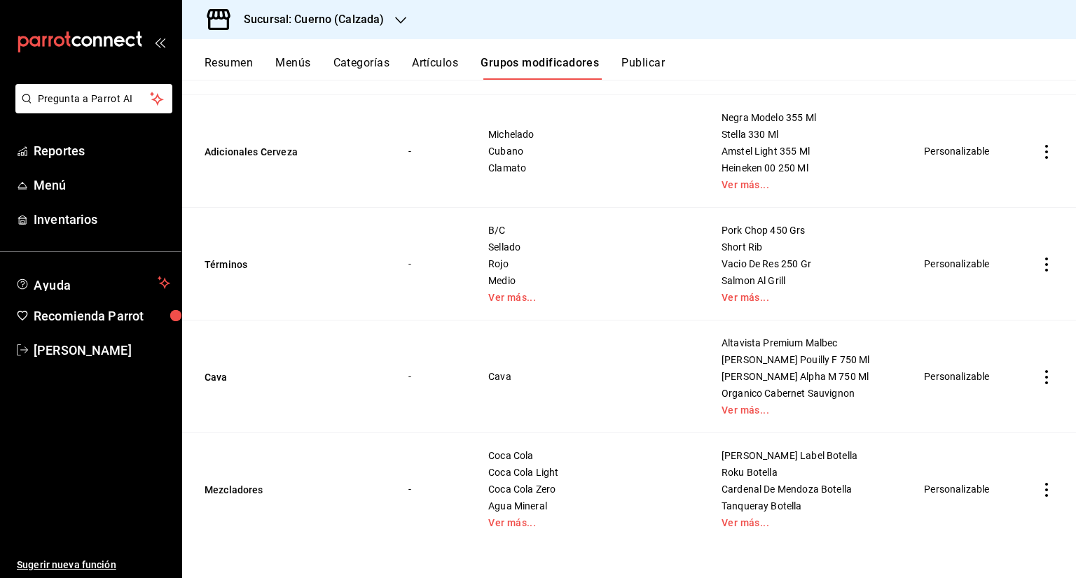
click at [1039, 492] on icon "actions" at bounding box center [1046, 490] width 14 height 14
click at [980, 480] on span "Editar" at bounding box center [993, 484] width 36 height 15
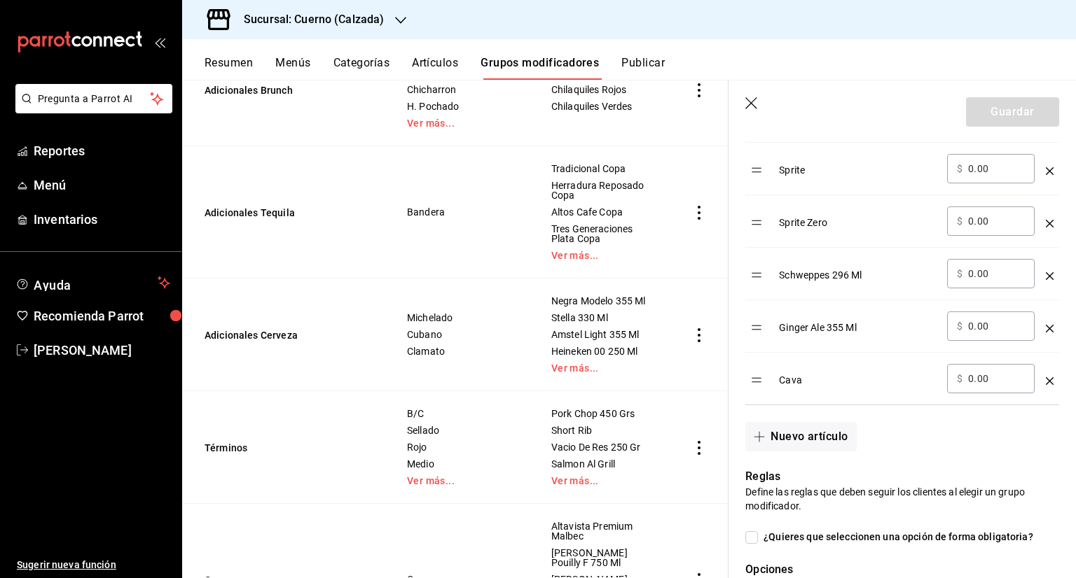
scroll to position [1260, 0]
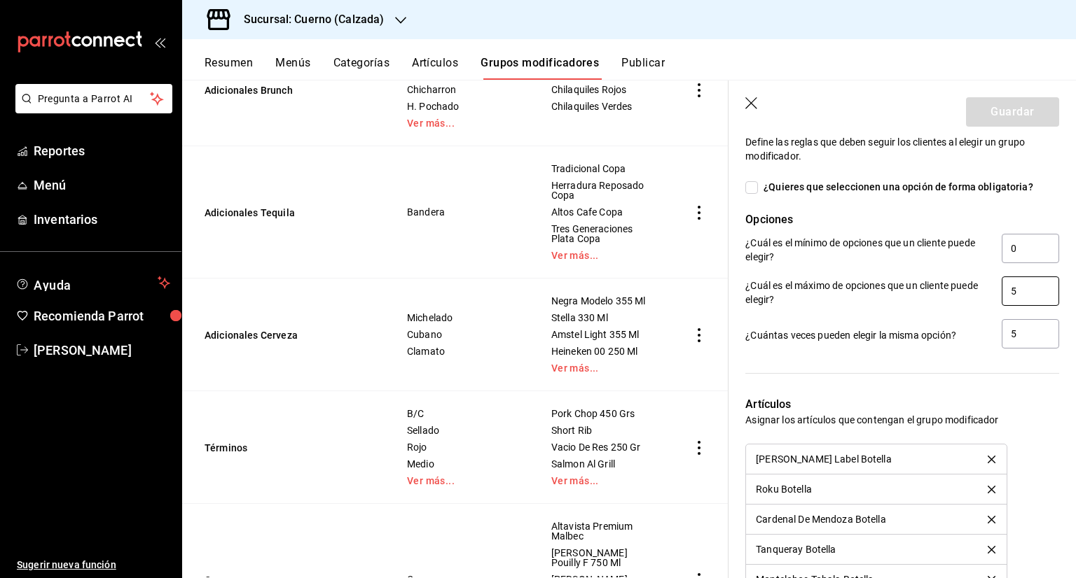
drag, startPoint x: 1022, startPoint y: 293, endPoint x: 923, endPoint y: 295, distance: 99.5
click at [923, 295] on div "¿Cuál es el máximo de opciones que un cliente puede elegir? 5" at bounding box center [902, 293] width 314 height 32
type input "4"
click at [1015, 332] on input "5" at bounding box center [1029, 333] width 57 height 29
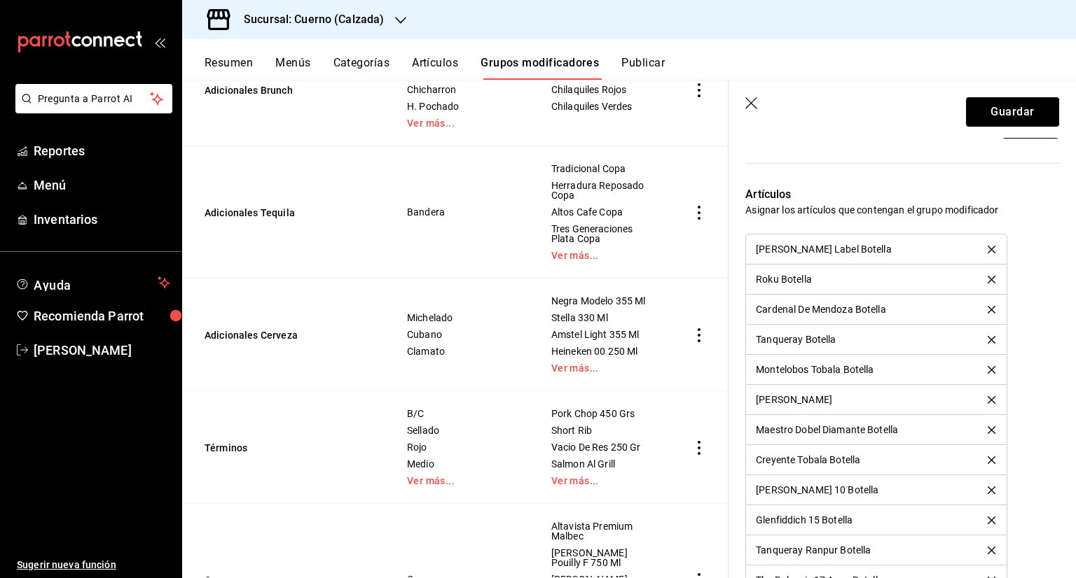
scroll to position [1611, 0]
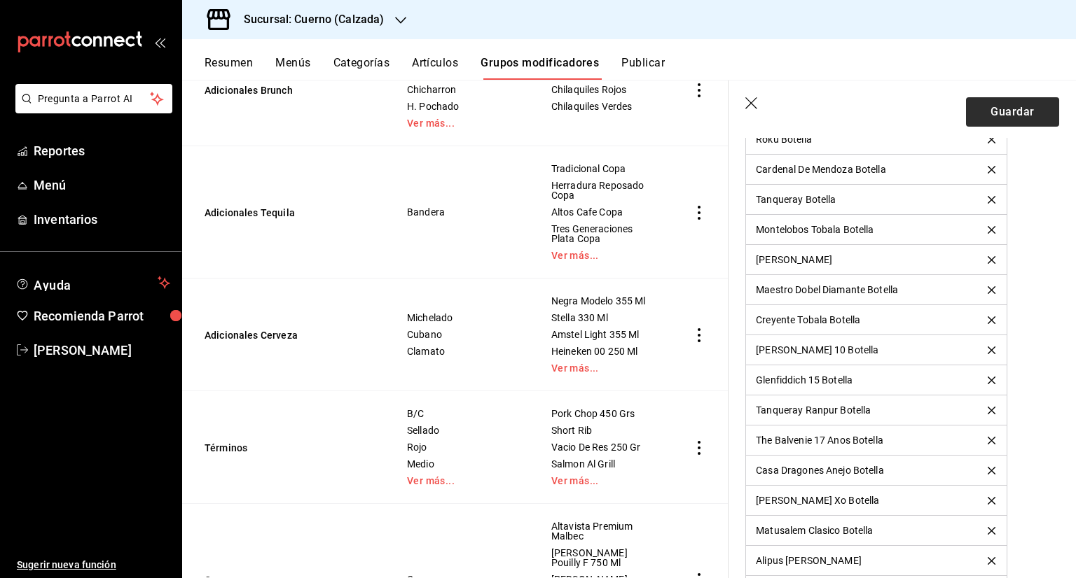
type input "4"
click at [1020, 116] on button "Guardar" at bounding box center [1012, 111] width 93 height 29
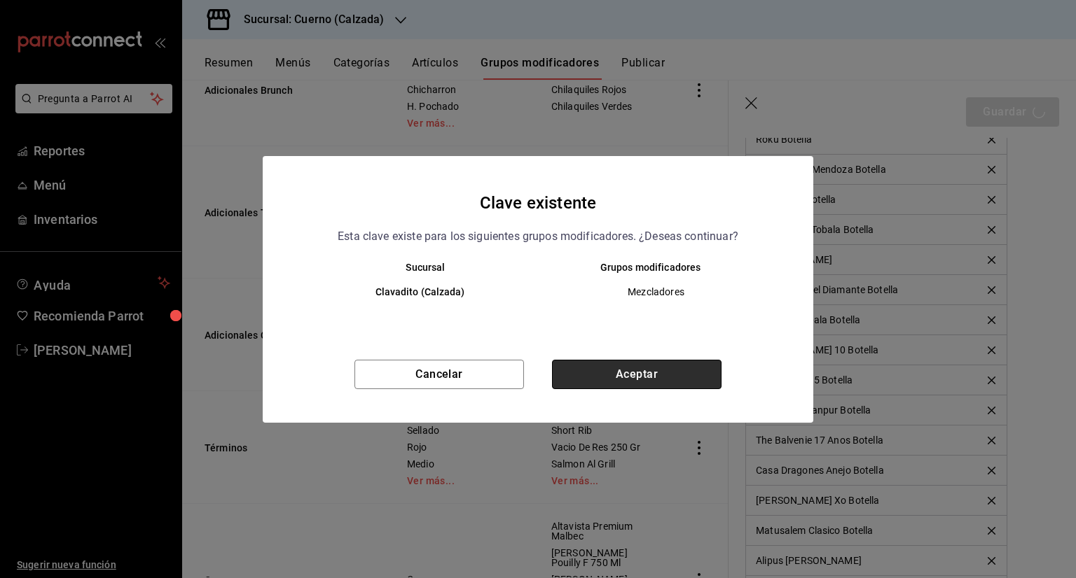
click at [641, 373] on button "Aceptar" at bounding box center [636, 374] width 169 height 29
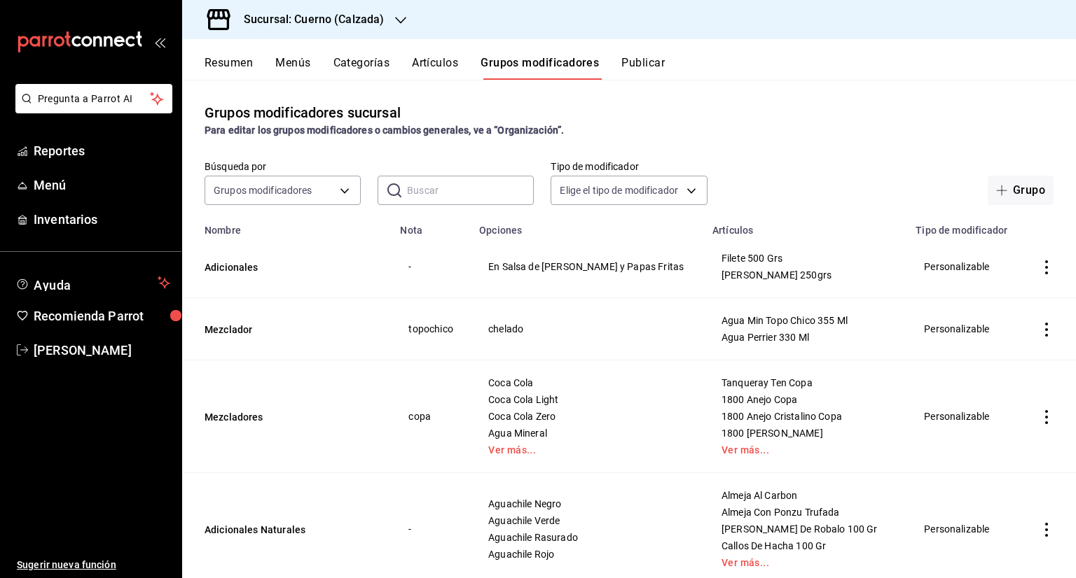
click at [636, 71] on button "Publicar" at bounding box center [642, 68] width 43 height 24
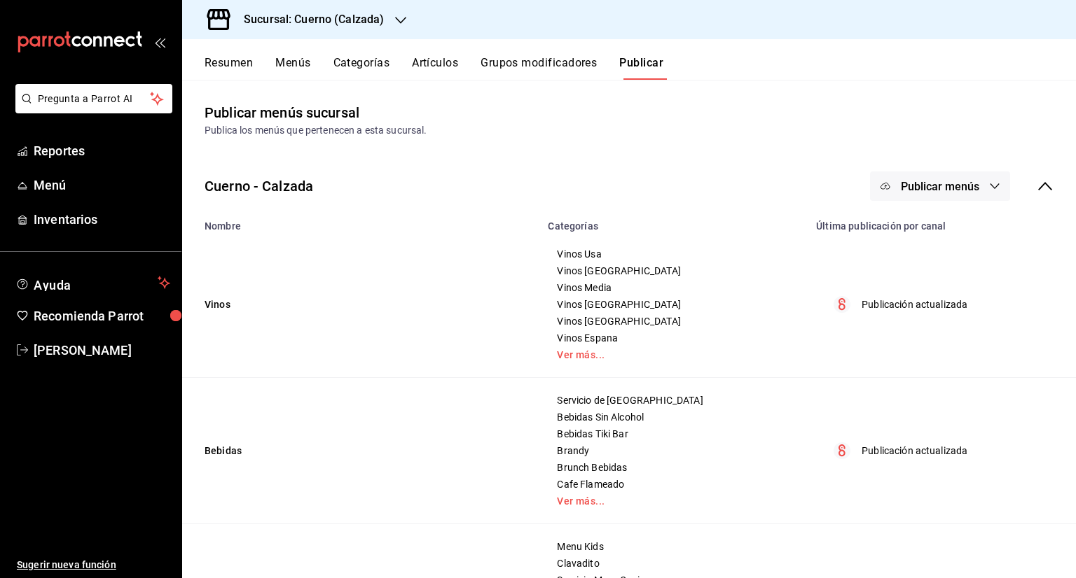
click at [971, 180] on button "Publicar menús" at bounding box center [940, 186] width 140 height 29
click at [884, 141] on div at bounding box center [538, 289] width 1076 height 578
click at [910, 187] on span "Publicar menús" at bounding box center [939, 186] width 78 height 13
click at [959, 223] on li "Punto de venta" at bounding box center [929, 231] width 129 height 39
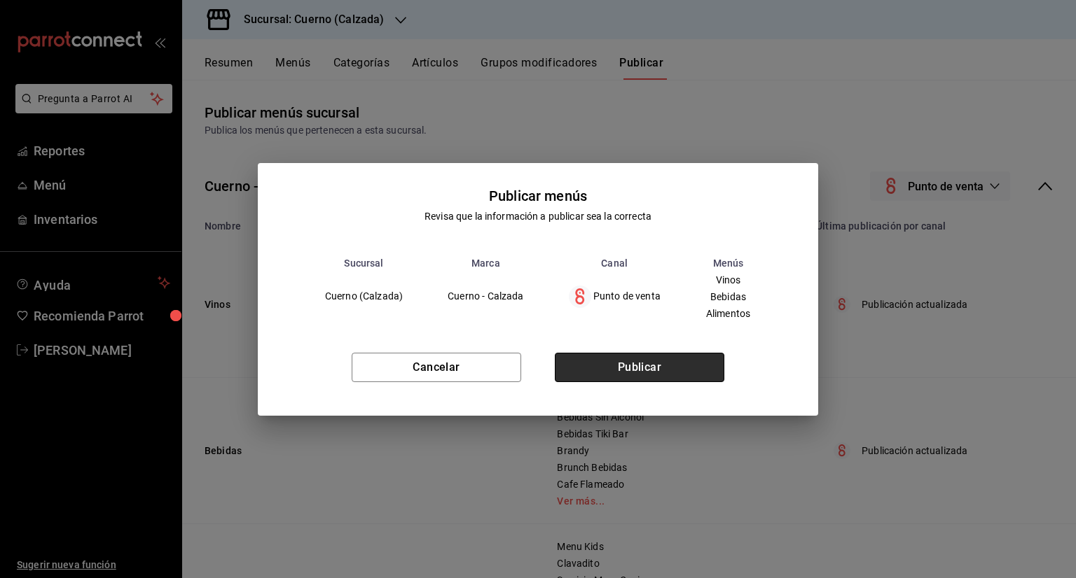
click at [594, 370] on button "Publicar" at bounding box center [639, 367] width 169 height 29
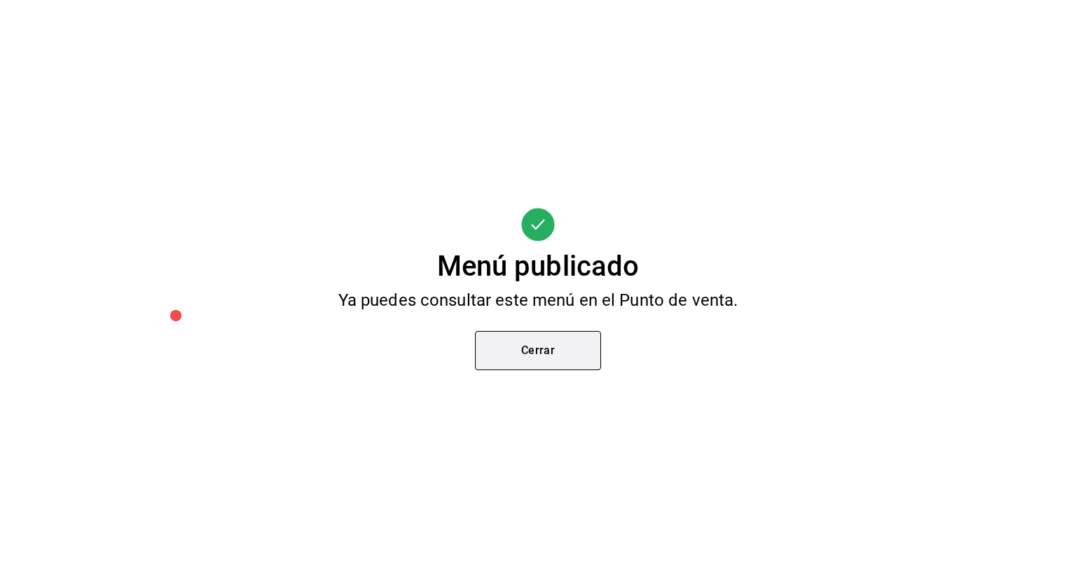
click at [582, 361] on button "Cerrar" at bounding box center [538, 350] width 126 height 39
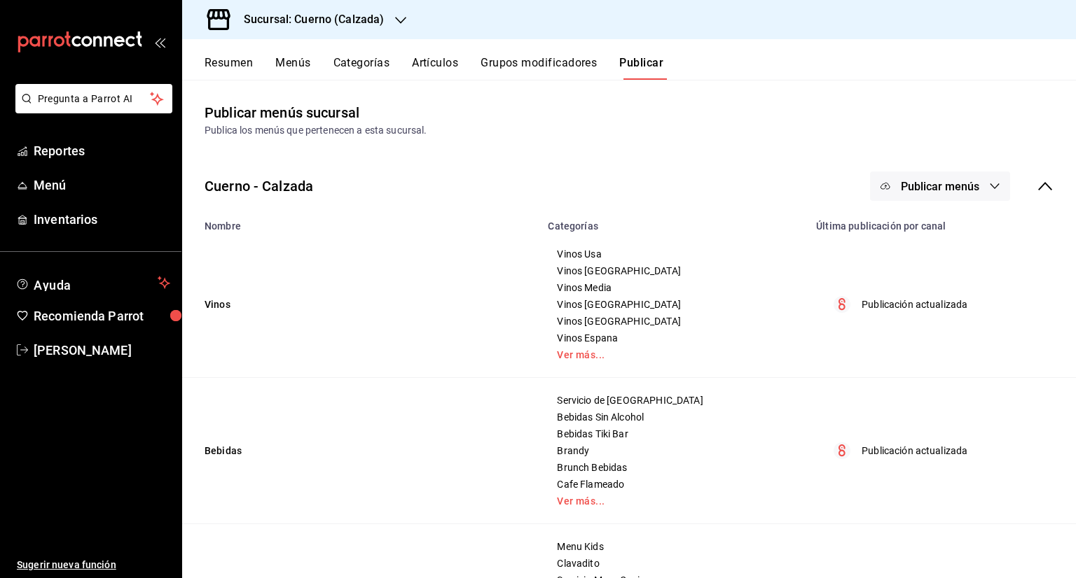
click at [328, 18] on h3 "Sucursal: Cuerno (Calzada)" at bounding box center [307, 19] width 151 height 17
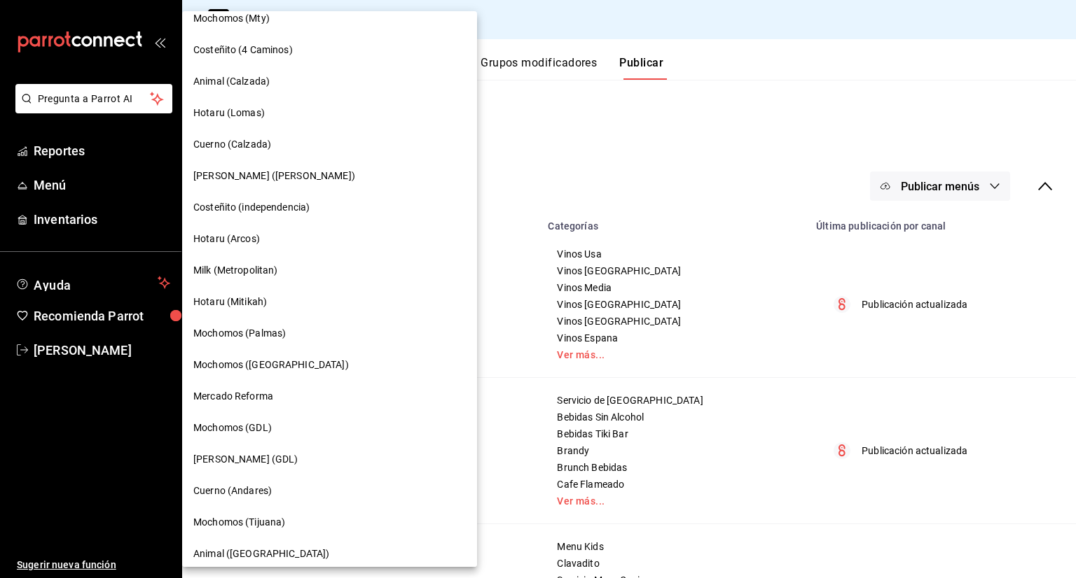
scroll to position [810, 0]
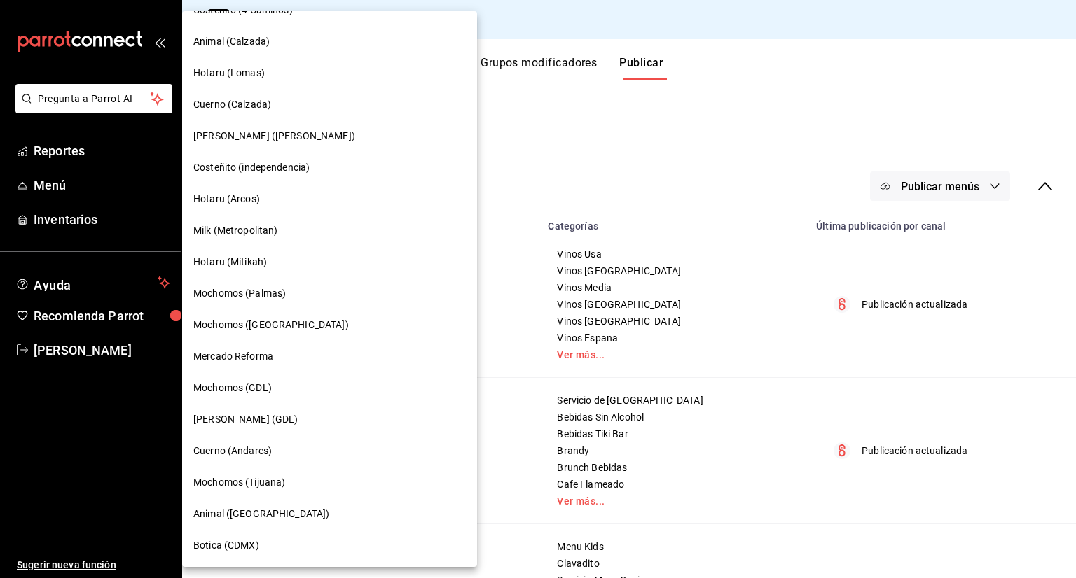
click at [297, 452] on div "Cuerno (Andares)" at bounding box center [329, 451] width 272 height 15
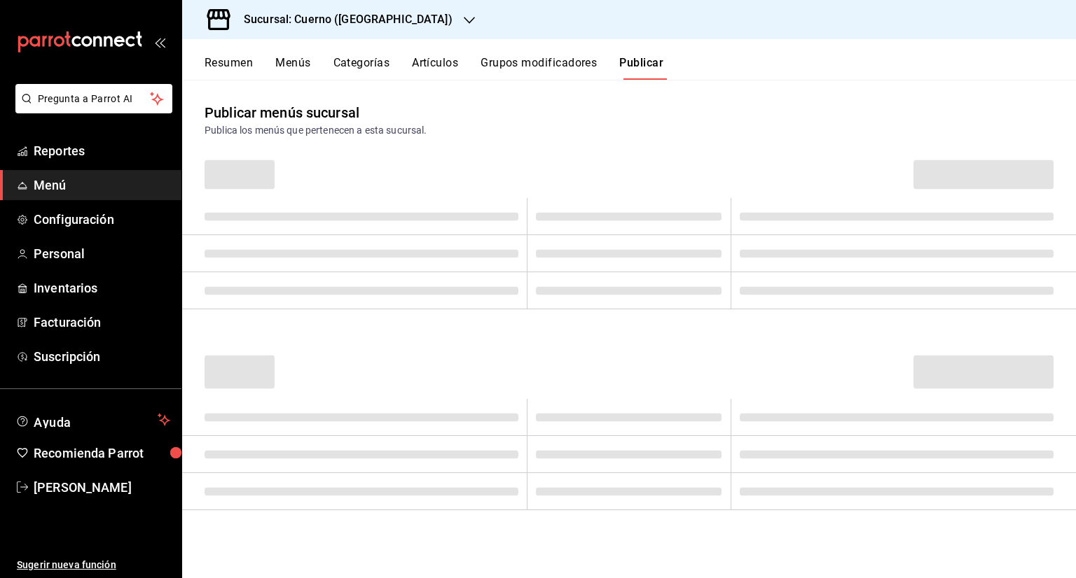
click at [546, 67] on button "Grupos modificadores" at bounding box center [538, 68] width 116 height 24
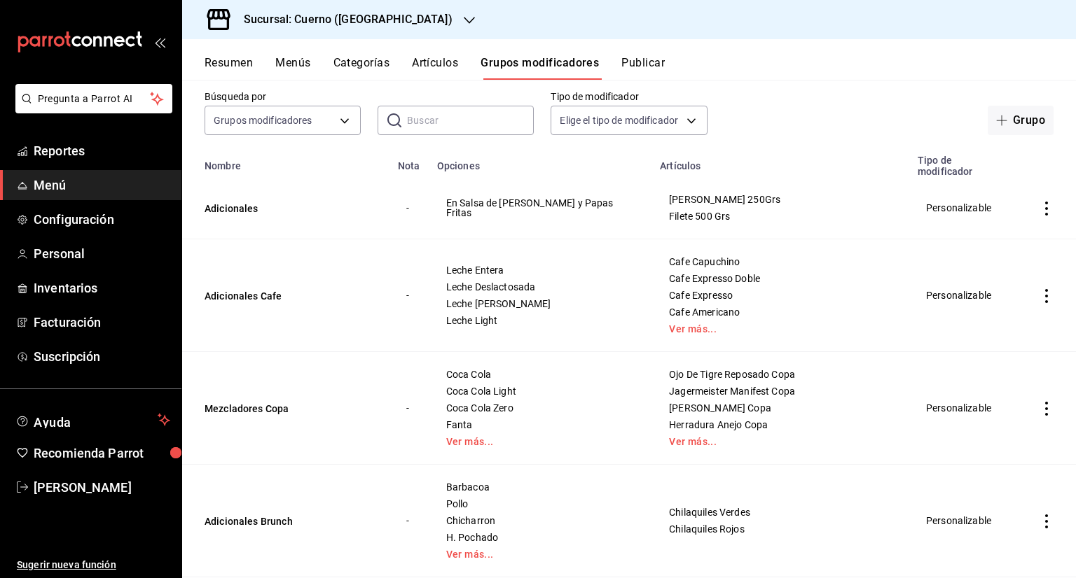
scroll to position [140, 0]
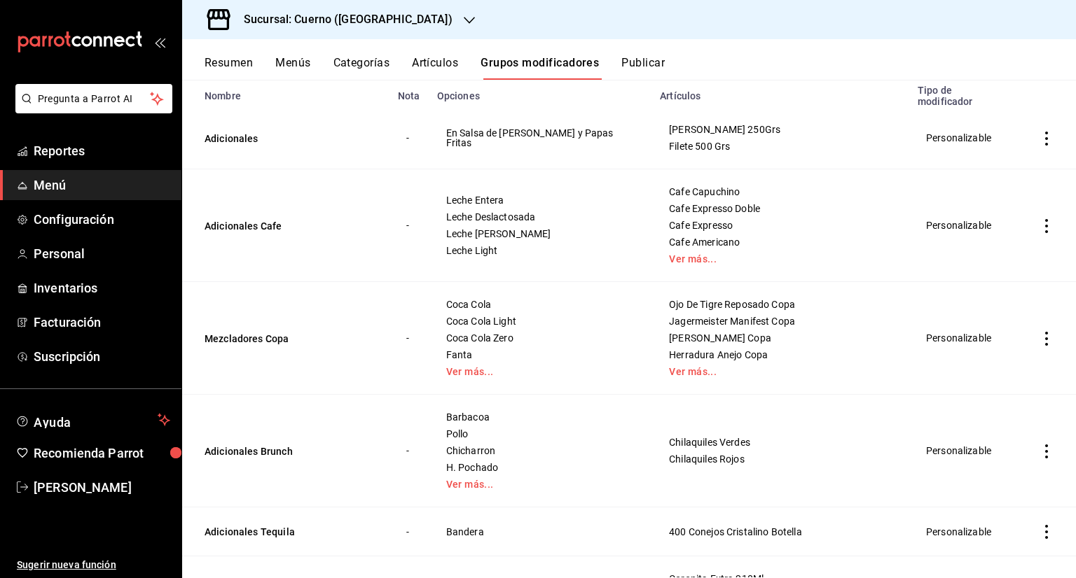
click at [1041, 317] on td "simple table" at bounding box center [1046, 338] width 59 height 113
click at [1039, 332] on icon "actions" at bounding box center [1046, 339] width 14 height 14
click at [1011, 354] on span "Editar" at bounding box center [993, 360] width 36 height 15
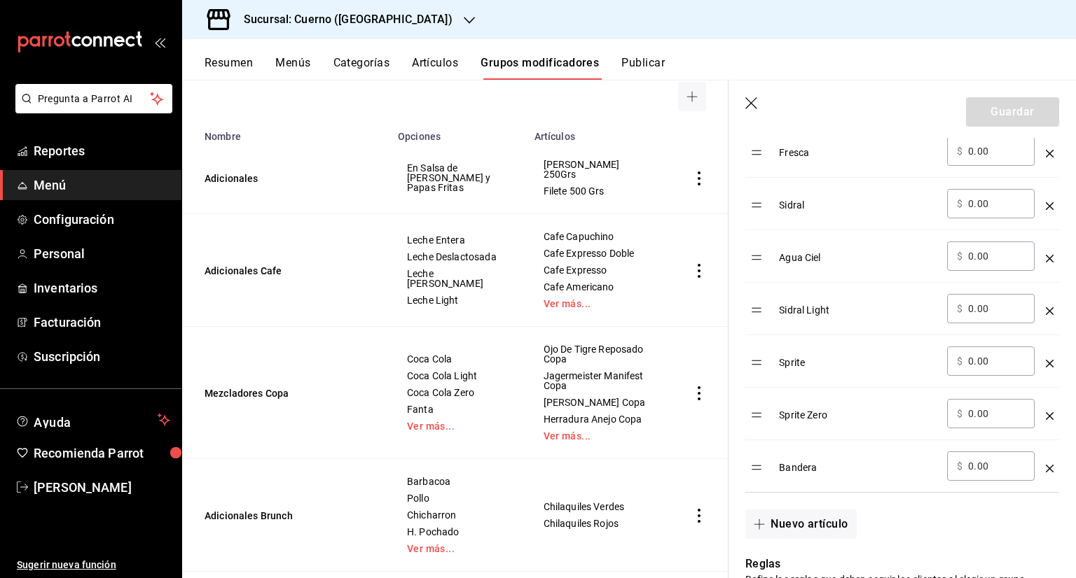
scroll to position [1050, 0]
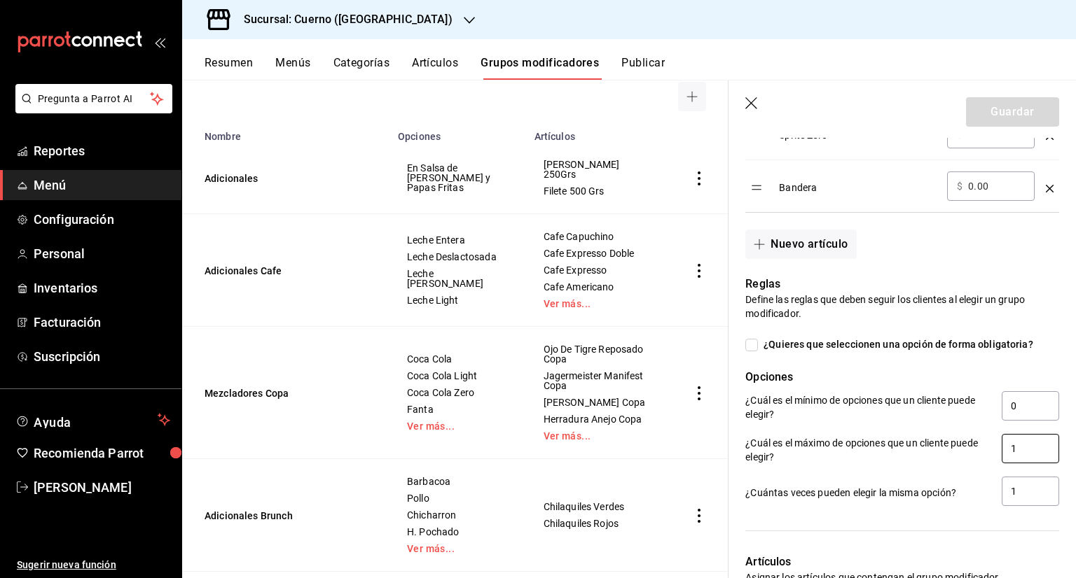
click at [1004, 445] on input "1" at bounding box center [1029, 448] width 57 height 29
type input "2"
click at [1015, 487] on input "1" at bounding box center [1029, 491] width 57 height 29
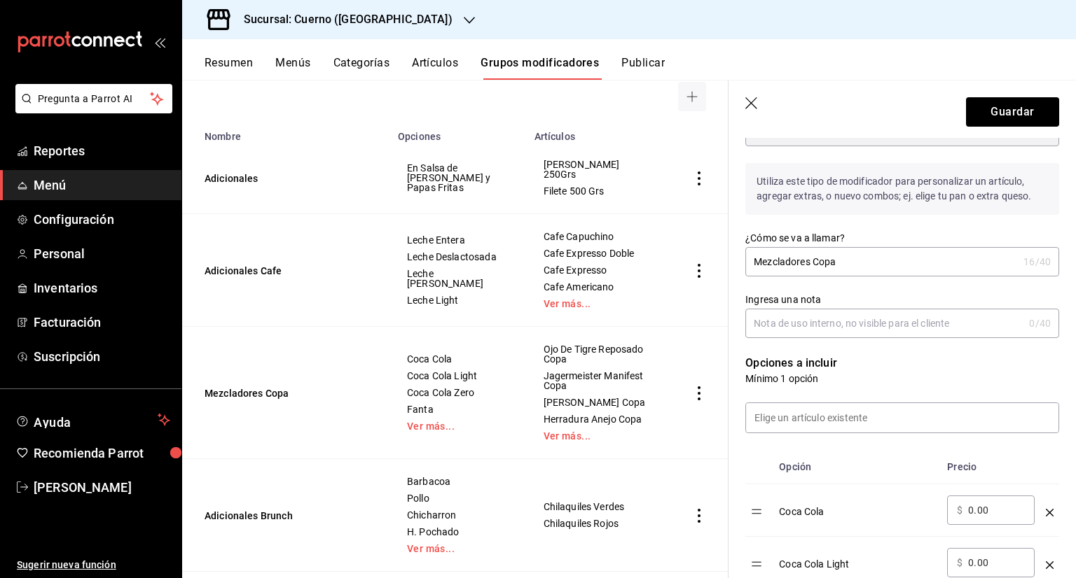
scroll to position [0, 0]
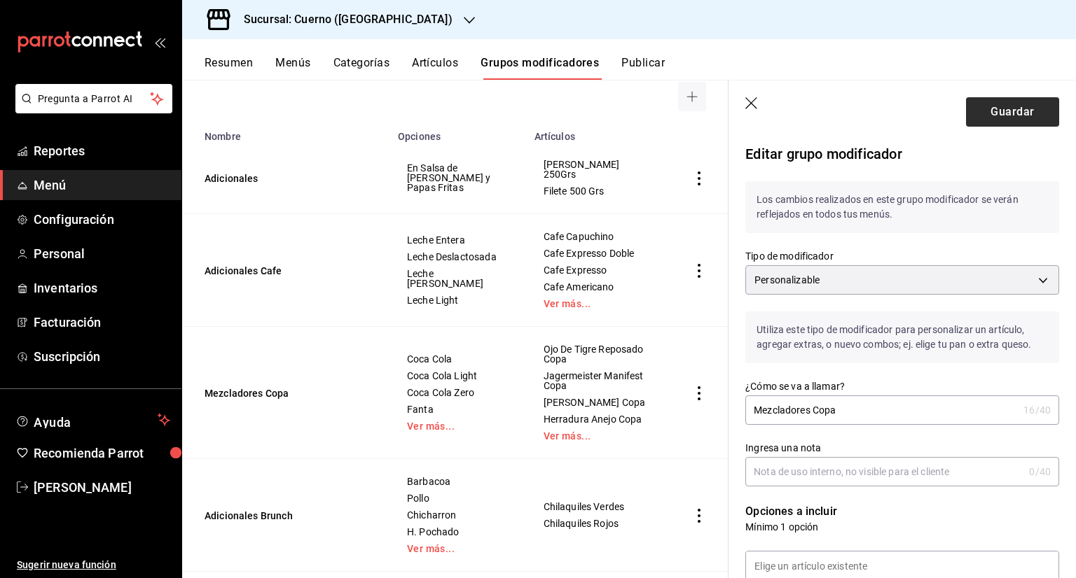
type input "2"
click at [1038, 119] on button "Guardar" at bounding box center [1012, 111] width 93 height 29
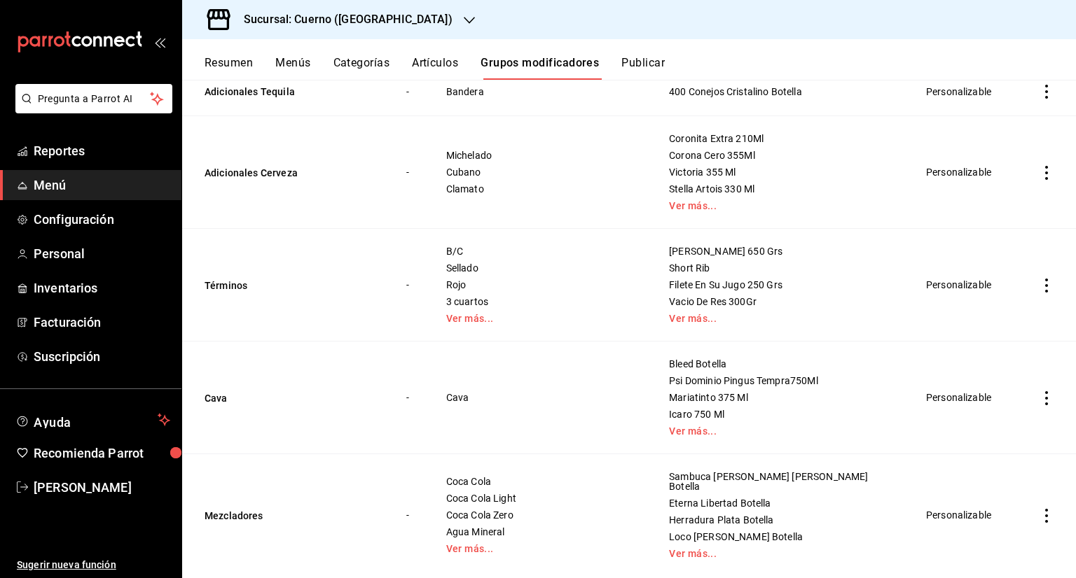
scroll to position [591, 0]
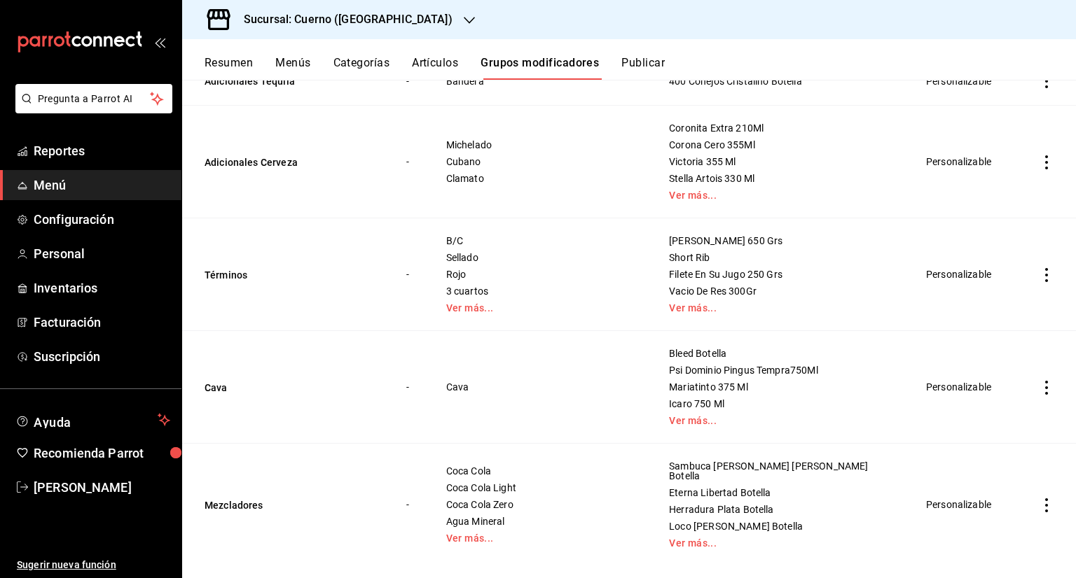
drag, startPoint x: 454, startPoint y: 439, endPoint x: 583, endPoint y: 530, distance: 157.8
click at [1045, 499] on icon "actions" at bounding box center [1046, 506] width 3 height 14
click at [988, 480] on span "Editar" at bounding box center [993, 484] width 36 height 15
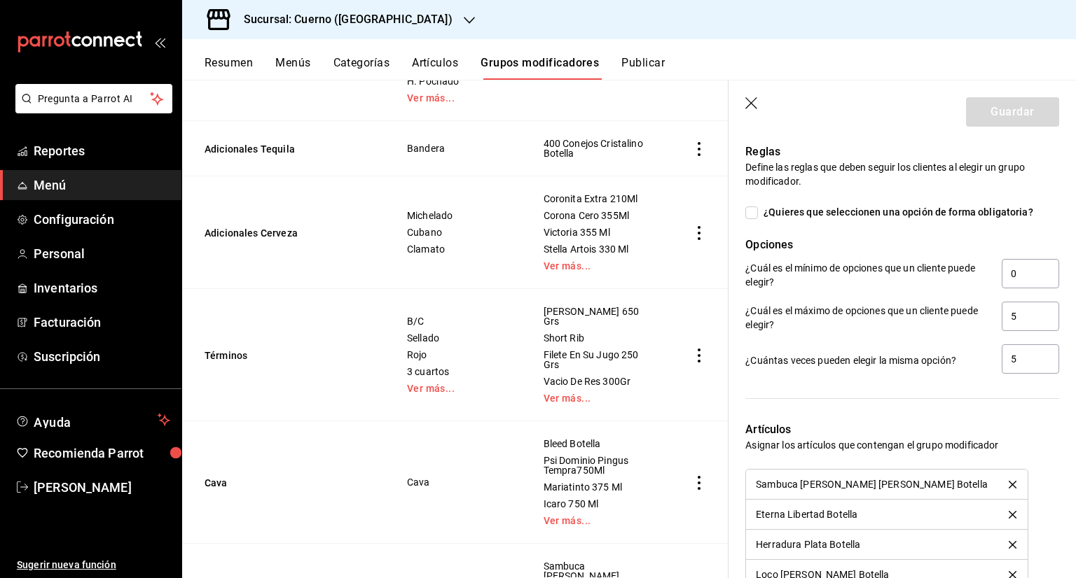
scroll to position [1120, 0]
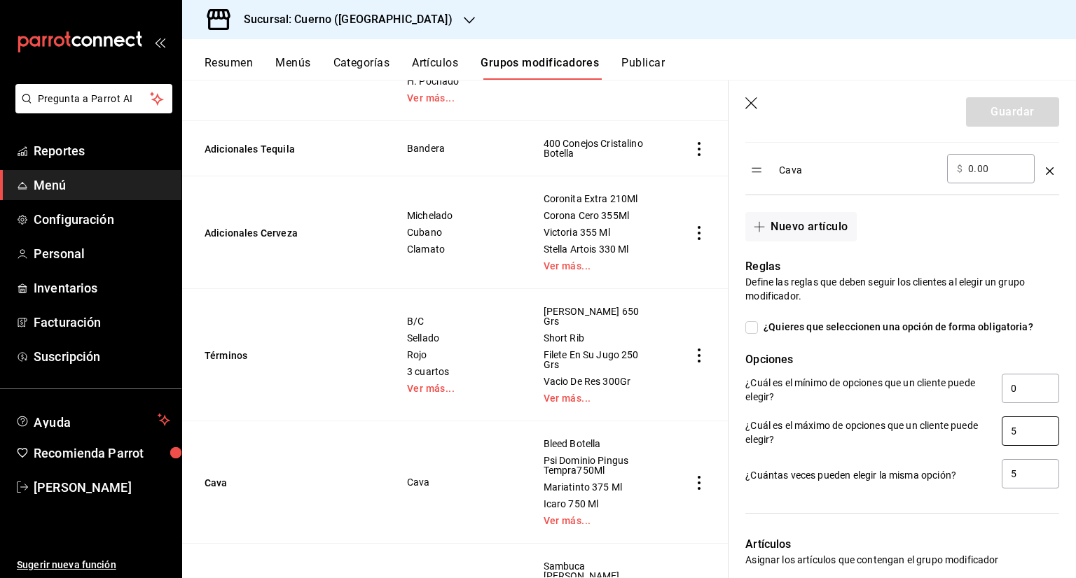
drag, startPoint x: 1022, startPoint y: 435, endPoint x: 948, endPoint y: 438, distance: 74.3
click at [947, 441] on div "¿Cuál es el máximo de opciones que un cliente puede elegir? 5" at bounding box center [902, 433] width 314 height 32
type input "4"
click at [1042, 474] on input "5" at bounding box center [1029, 473] width 57 height 29
type input "4"
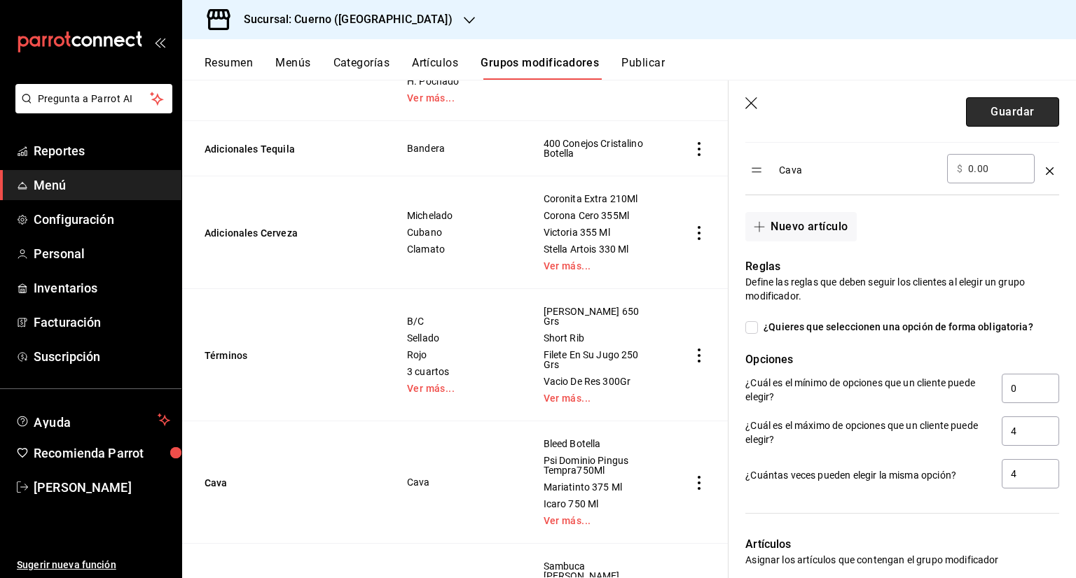
click at [981, 102] on button "Guardar" at bounding box center [1012, 111] width 93 height 29
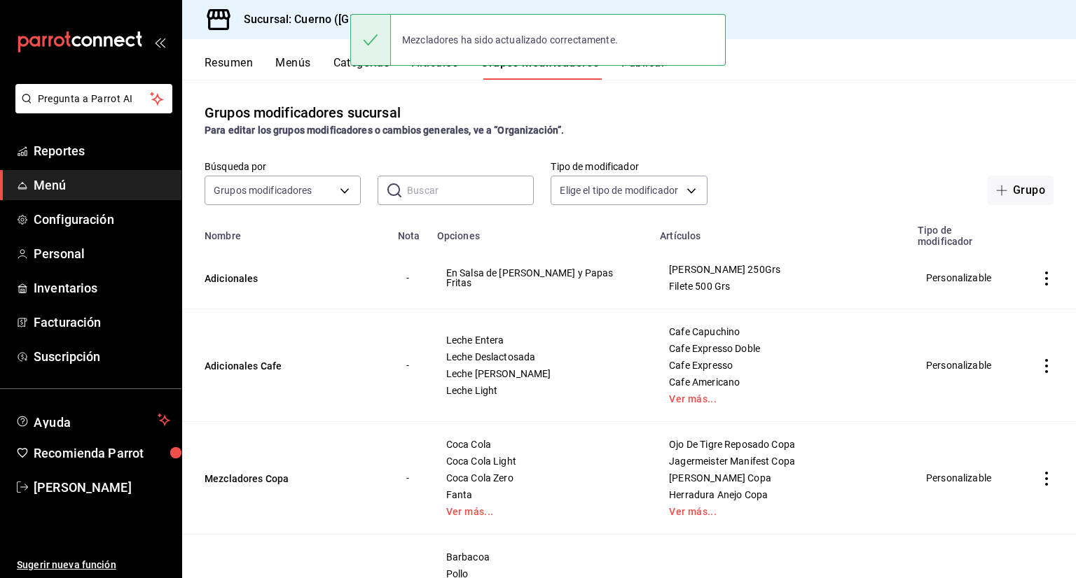
click at [640, 73] on button "Publicar" at bounding box center [642, 68] width 43 height 24
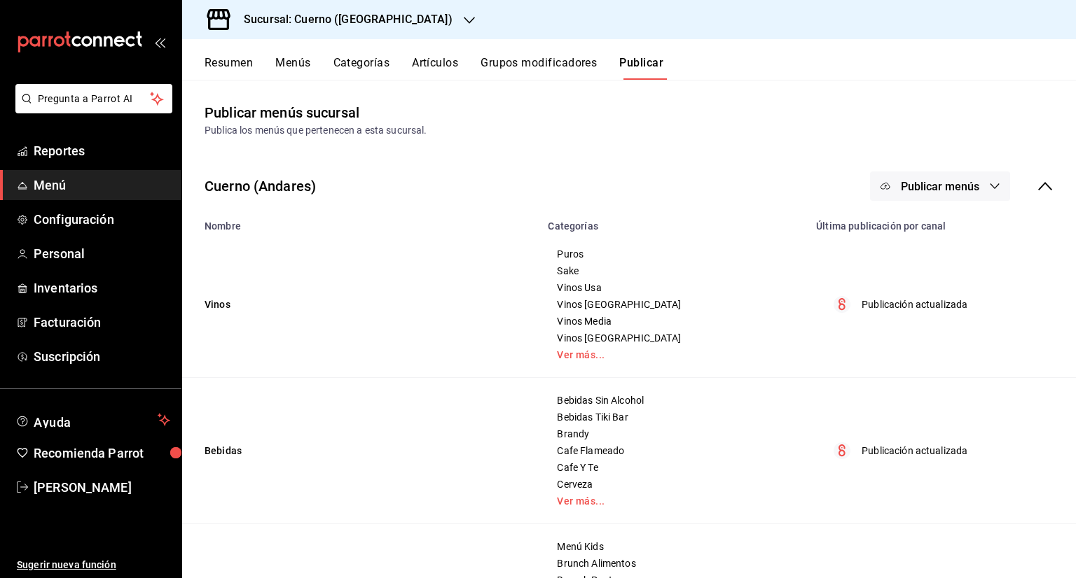
click at [933, 181] on span "Publicar menús" at bounding box center [939, 186] width 78 height 13
click at [915, 235] on div at bounding box center [896, 232] width 39 height 22
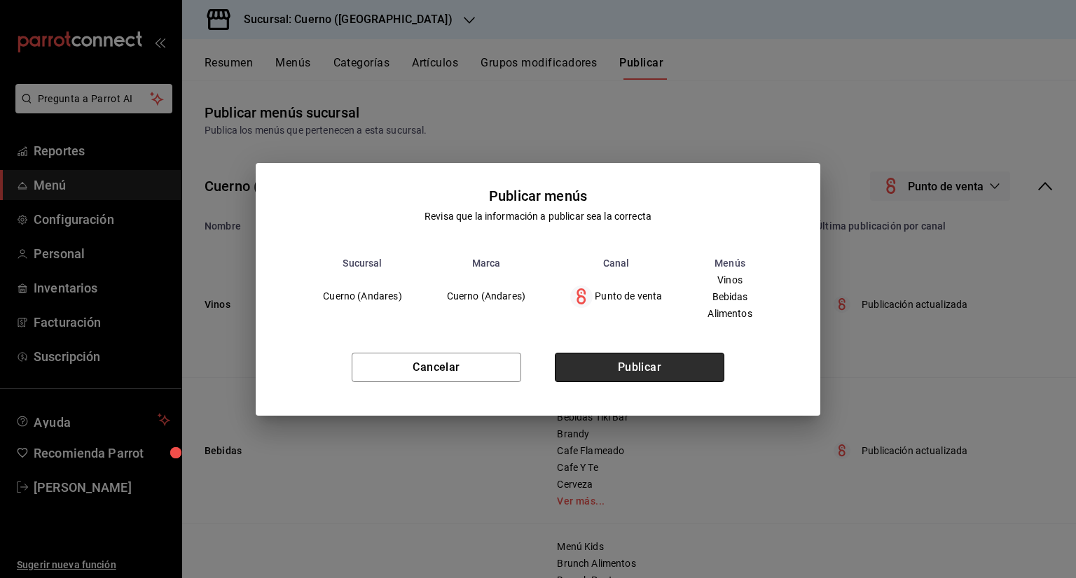
click at [662, 359] on button "Publicar" at bounding box center [639, 367] width 169 height 29
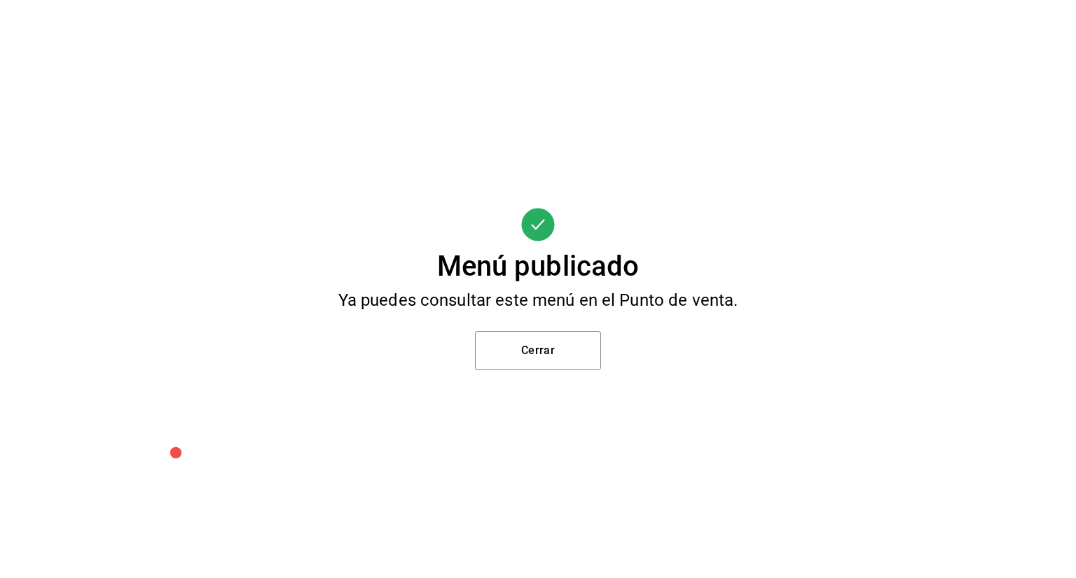
click at [585, 384] on div "Menú publicado Ya puedes consultar este menú en el Punto de venta. Cerrar" at bounding box center [538, 289] width 1076 height 578
click at [573, 352] on button "Cerrar" at bounding box center [538, 350] width 126 height 39
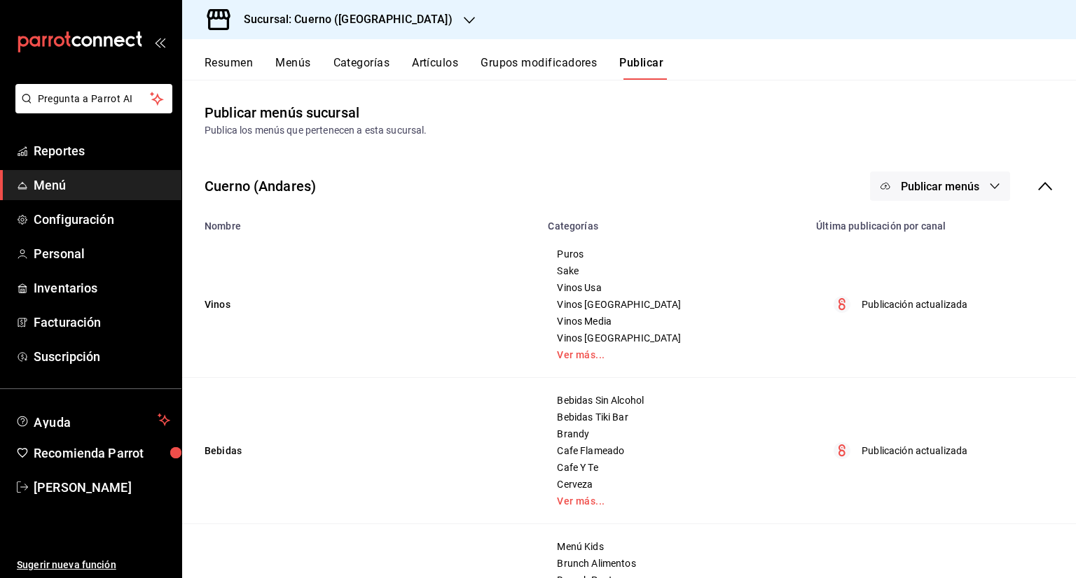
click at [278, 28] on div "Sucursal: Cuerno (Andares)" at bounding box center [336, 19] width 287 height 39
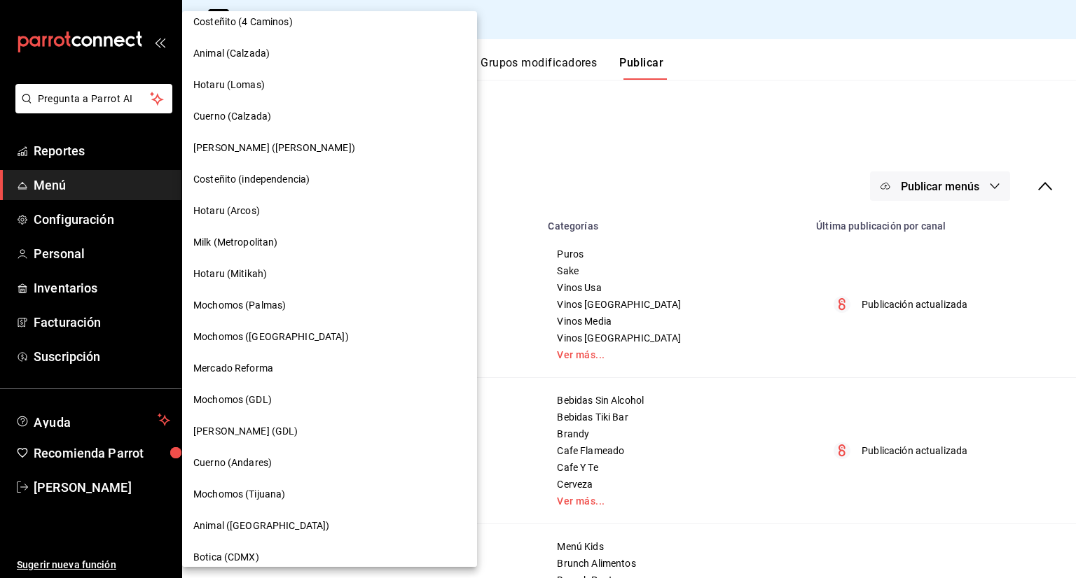
scroll to position [810, 0]
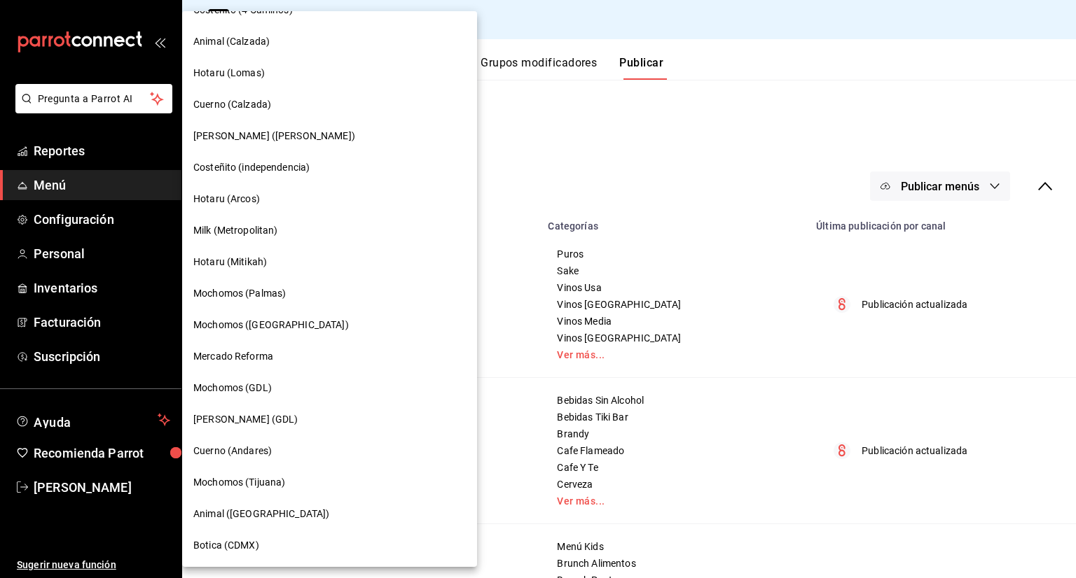
click at [314, 358] on div "Mercado Reforma" at bounding box center [329, 356] width 272 height 15
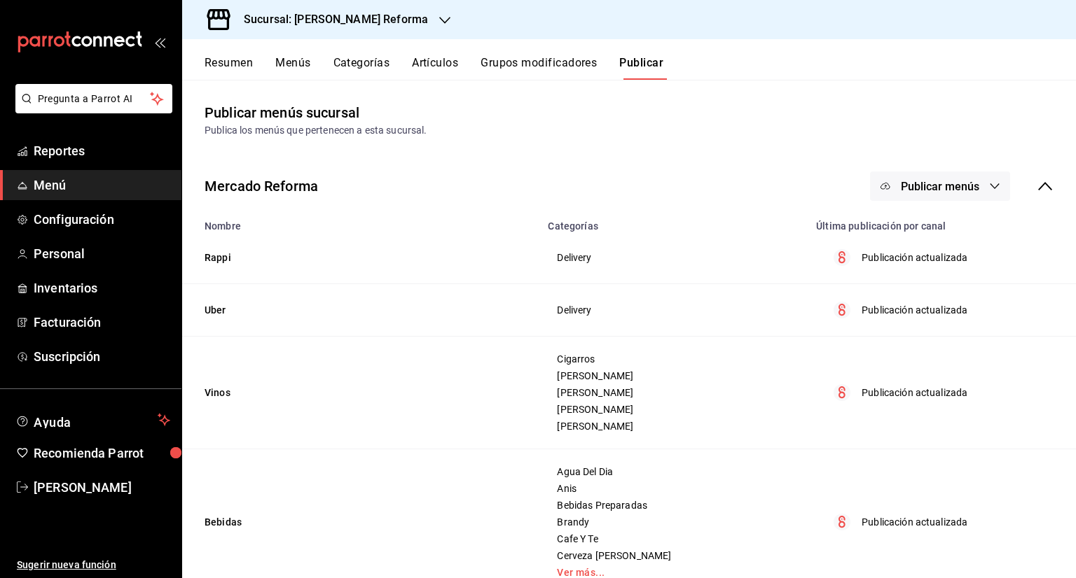
click at [579, 71] on button "Grupos modificadores" at bounding box center [538, 68] width 116 height 24
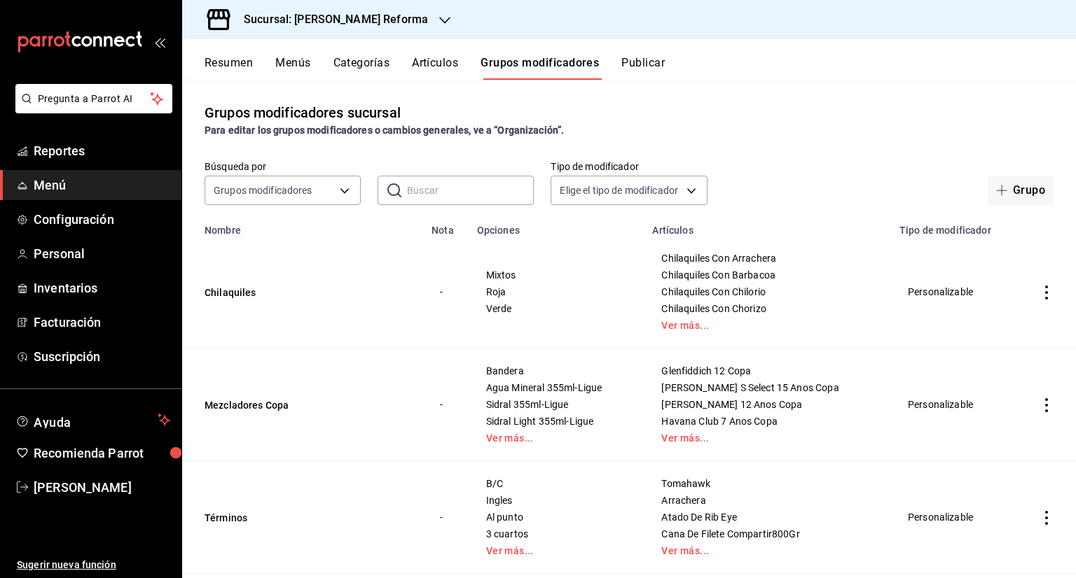
scroll to position [70, 0]
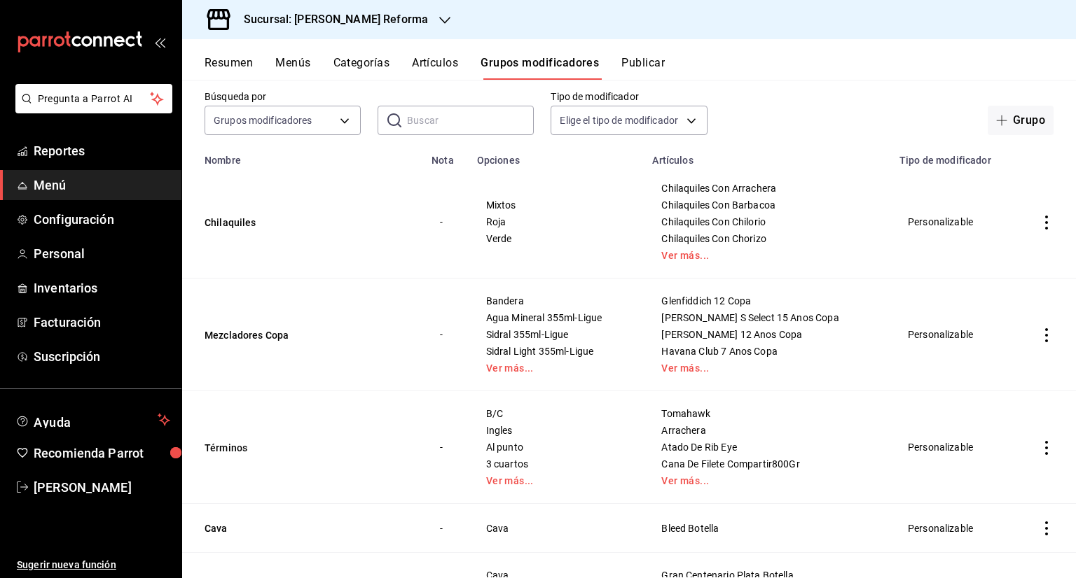
click at [1039, 328] on icon "actions" at bounding box center [1046, 335] width 14 height 14
click at [978, 366] on span "Editar" at bounding box center [993, 368] width 36 height 15
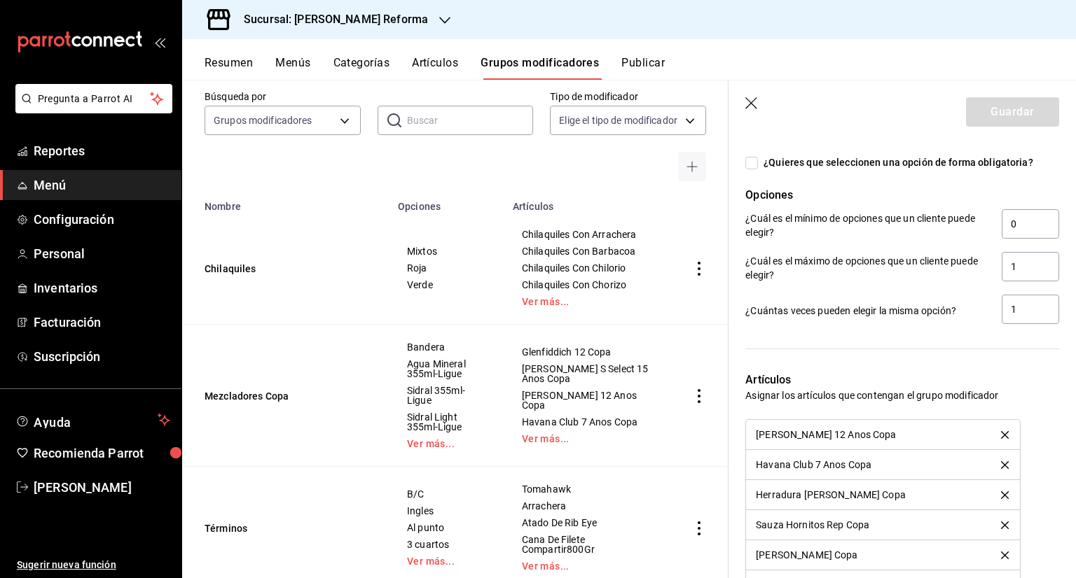
scroll to position [1190, 0]
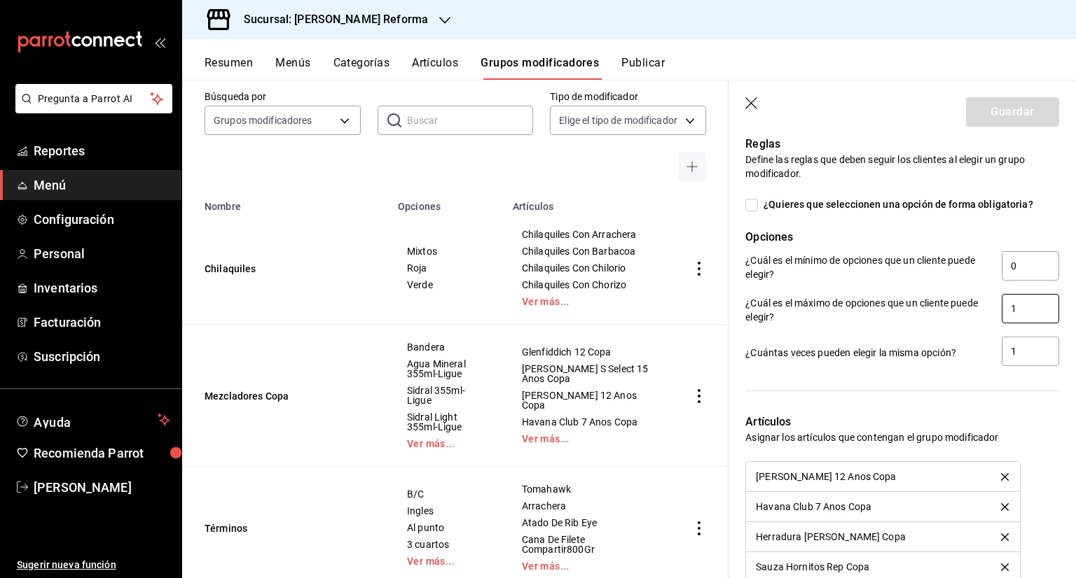
click at [1013, 317] on input "1" at bounding box center [1029, 308] width 57 height 29
type input "2"
click at [1007, 360] on input "1" at bounding box center [1029, 351] width 57 height 29
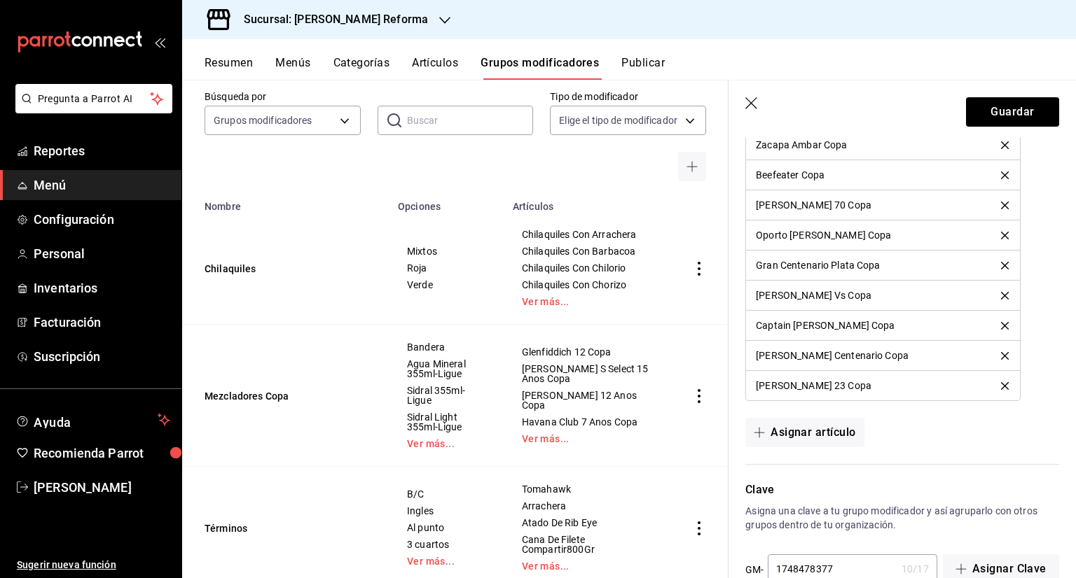
scroll to position [4101, 0]
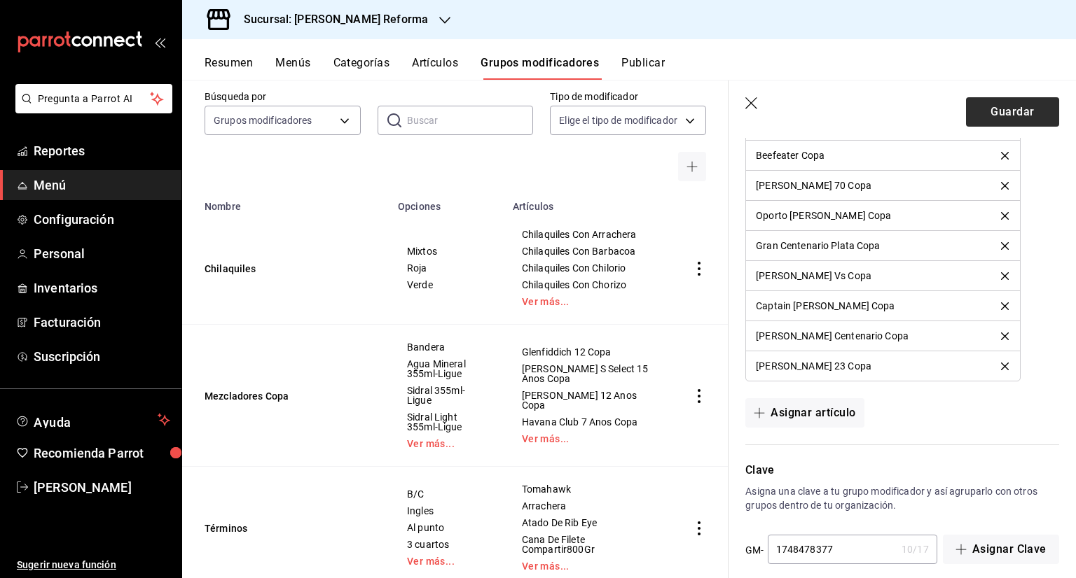
type input "2"
click at [1008, 104] on button "Guardar" at bounding box center [1012, 111] width 93 height 29
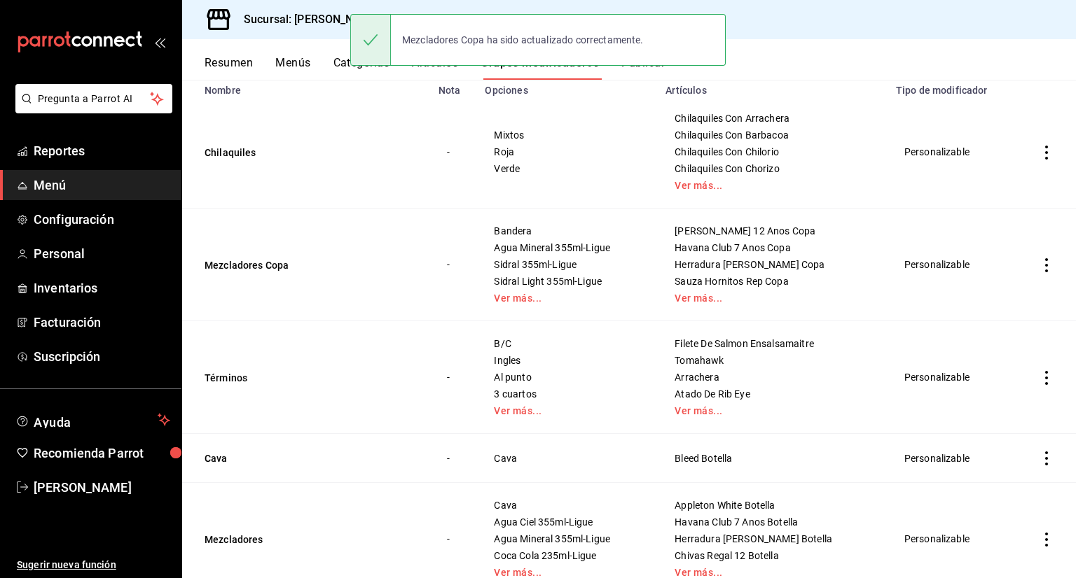
scroll to position [191, 0]
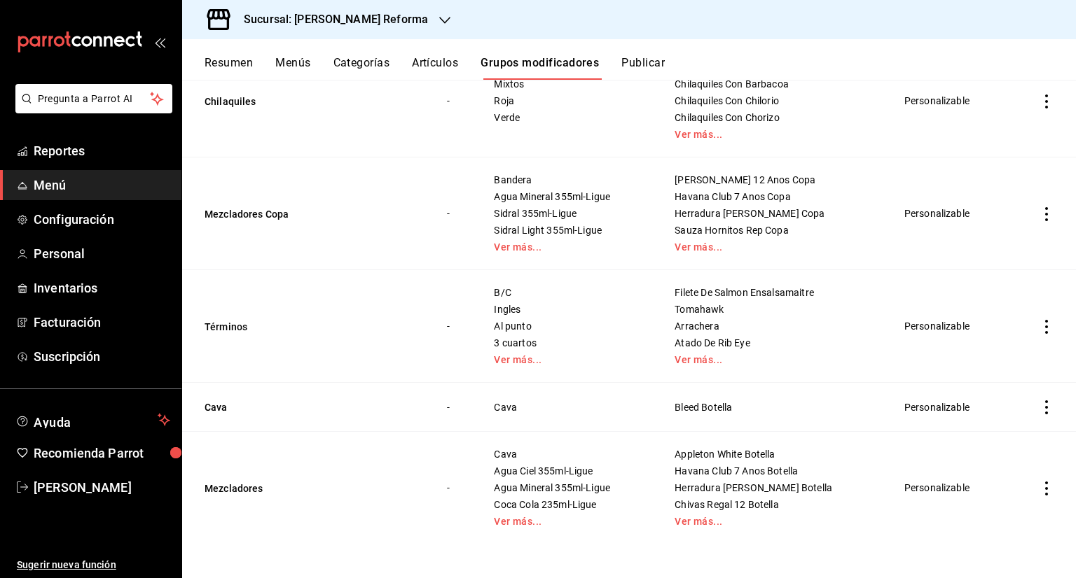
click at [1039, 490] on icon "actions" at bounding box center [1046, 489] width 14 height 14
click at [1013, 488] on li "Editar" at bounding box center [981, 484] width 84 height 29
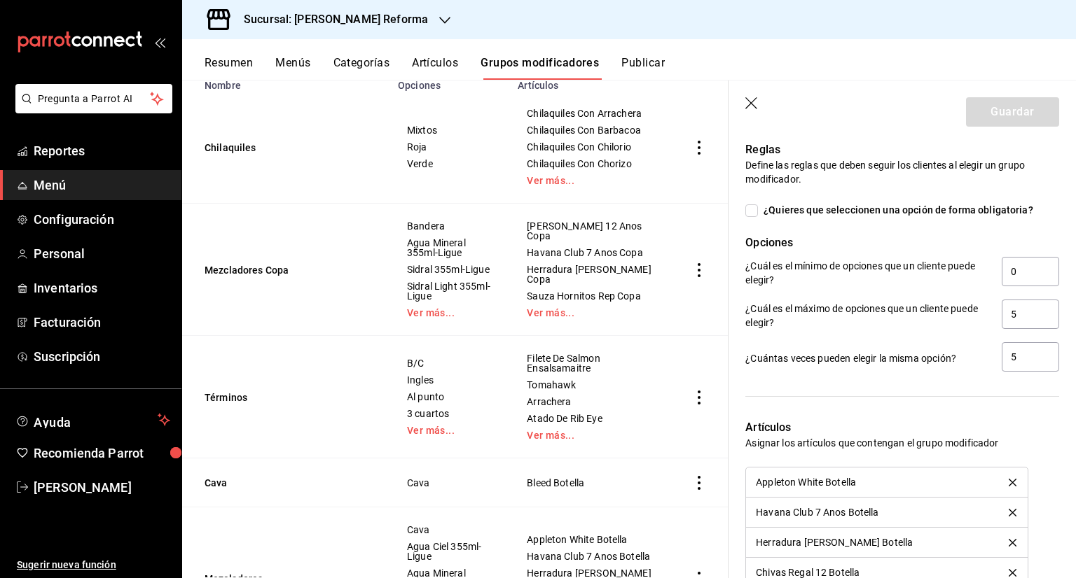
scroll to position [1190, 0]
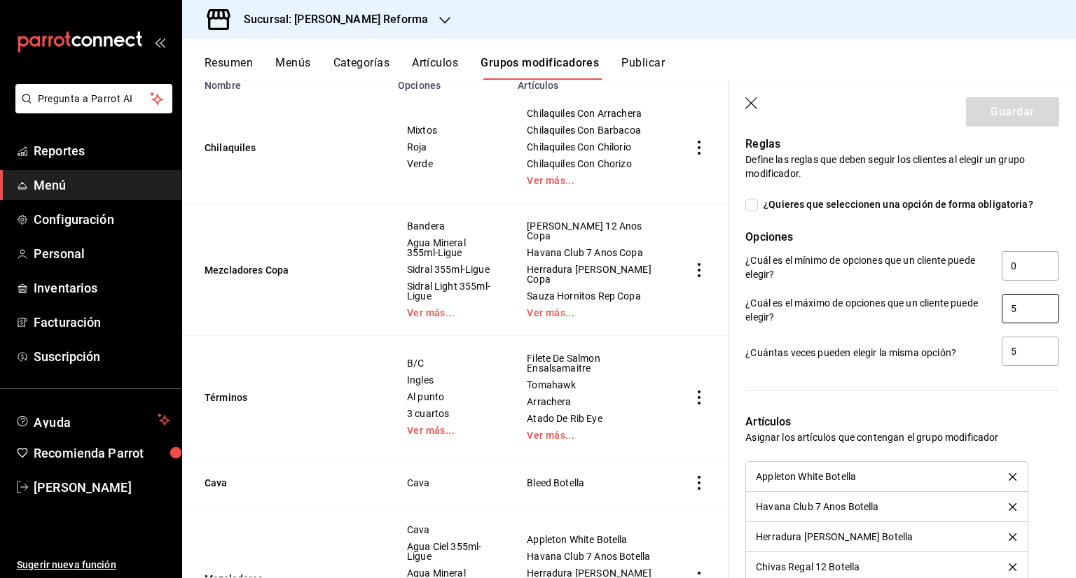
drag, startPoint x: 1013, startPoint y: 313, endPoint x: 909, endPoint y: 318, distance: 104.4
click at [909, 318] on div "¿Cuál es el máximo de opciones que un cliente puede elegir? 5" at bounding box center [902, 310] width 314 height 32
type input "4"
drag, startPoint x: 1028, startPoint y: 351, endPoint x: 930, endPoint y: 351, distance: 98.0
click at [930, 351] on div "¿Cuántas veces pueden elegir la misma opción? 5" at bounding box center [902, 353] width 314 height 32
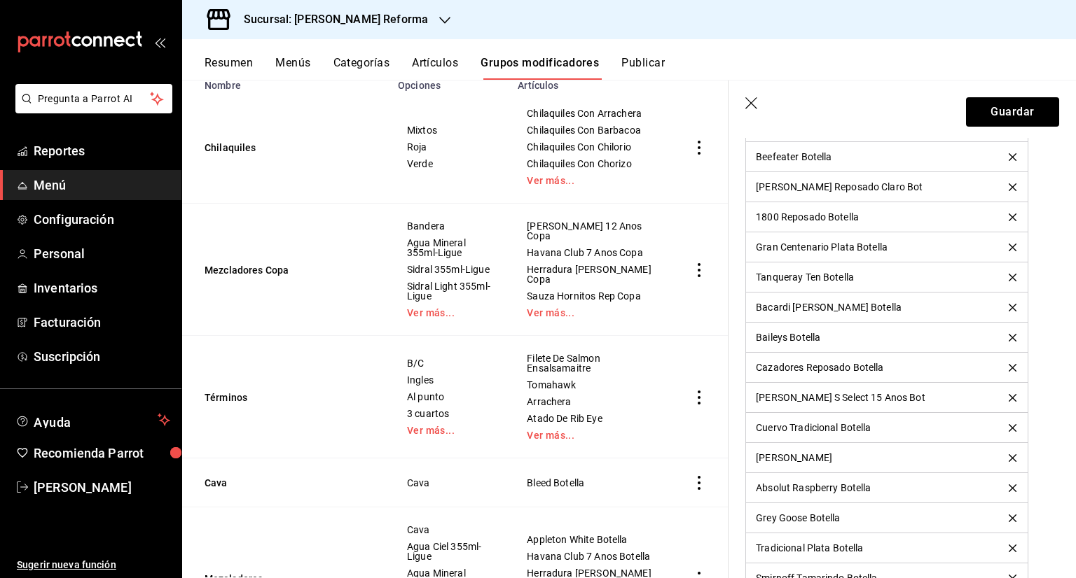
scroll to position [1961, 0]
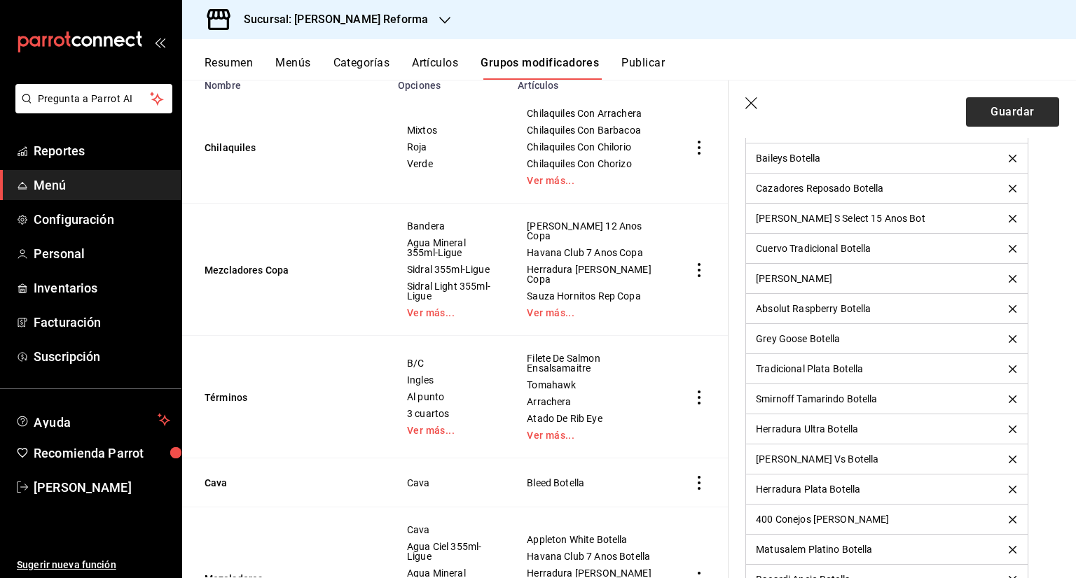
type input "4"
click at [1009, 116] on button "Guardar" at bounding box center [1012, 111] width 93 height 29
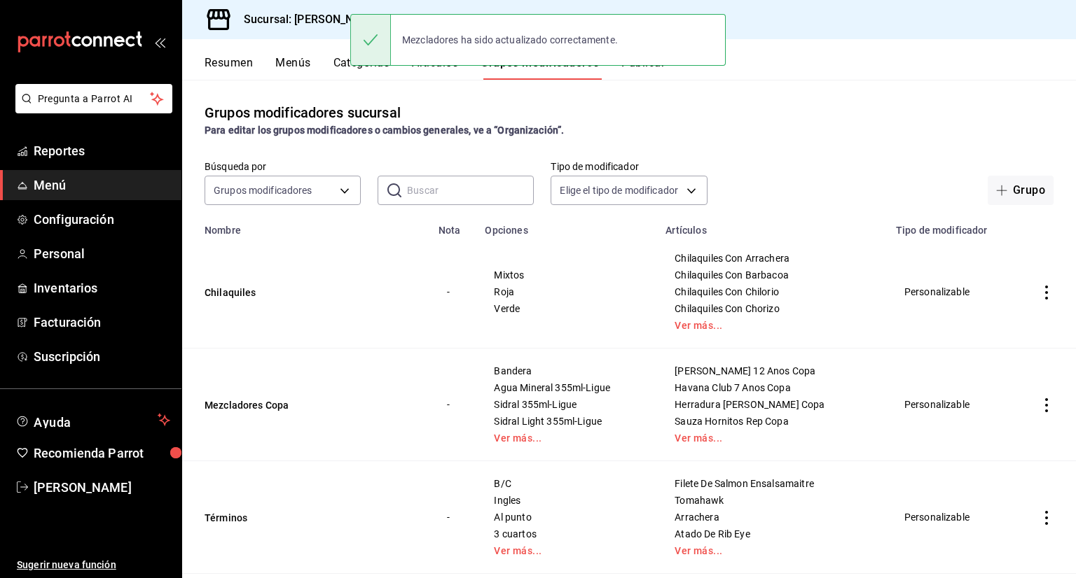
click at [648, 71] on button "Publicar" at bounding box center [642, 68] width 43 height 24
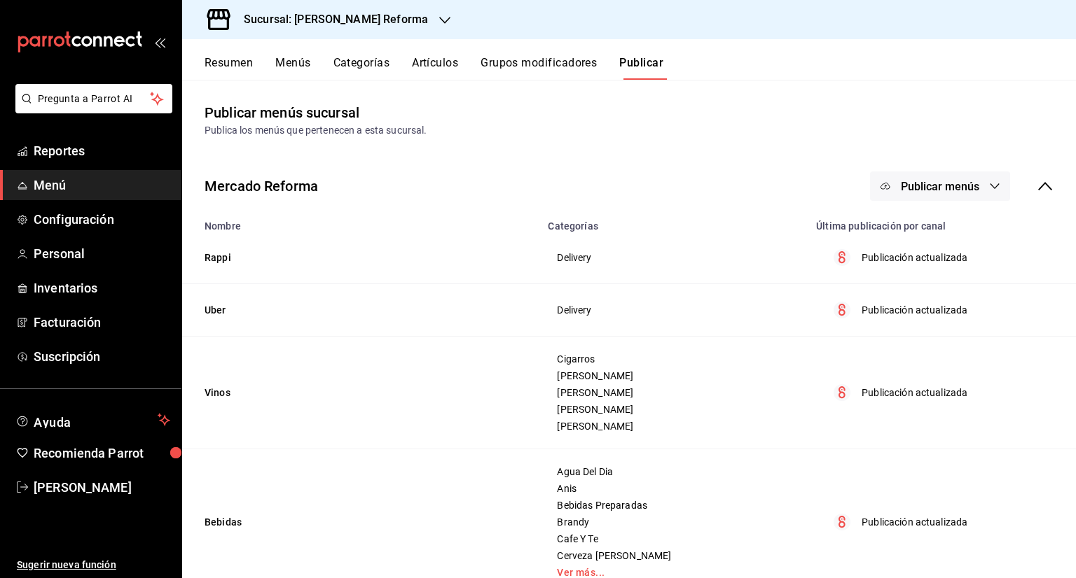
click at [964, 180] on span "Publicar menús" at bounding box center [939, 186] width 78 height 13
click at [950, 220] on li "Punto de venta" at bounding box center [929, 231] width 129 height 39
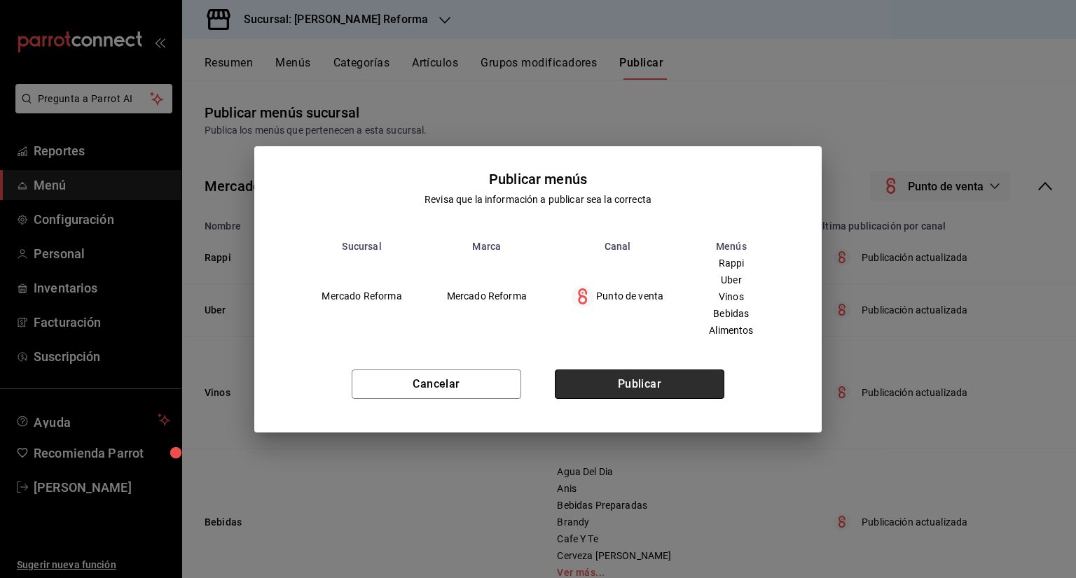
click at [657, 385] on button "Publicar" at bounding box center [639, 384] width 169 height 29
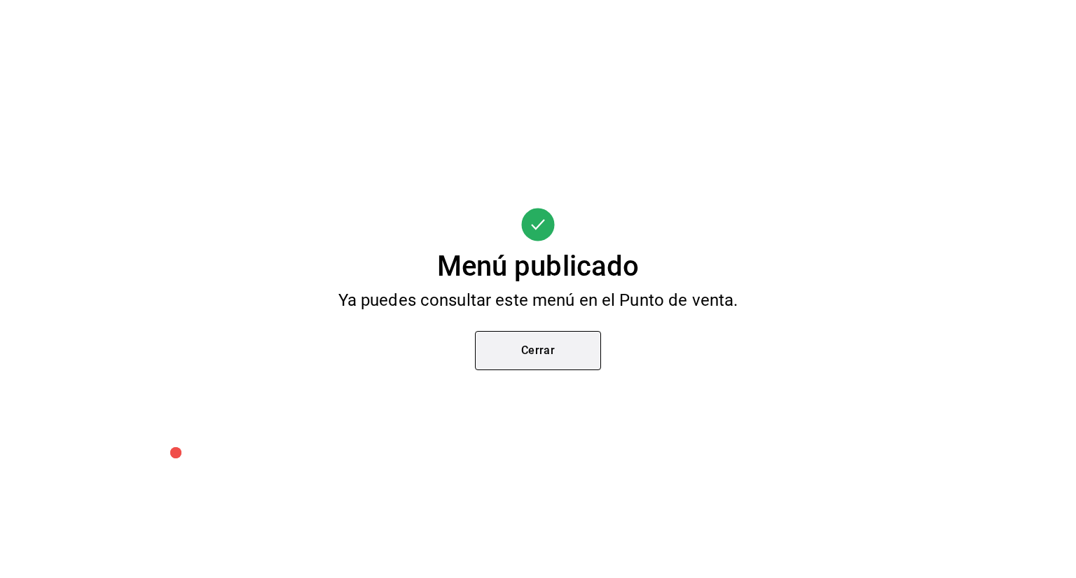
click at [574, 361] on button "Cerrar" at bounding box center [538, 350] width 126 height 39
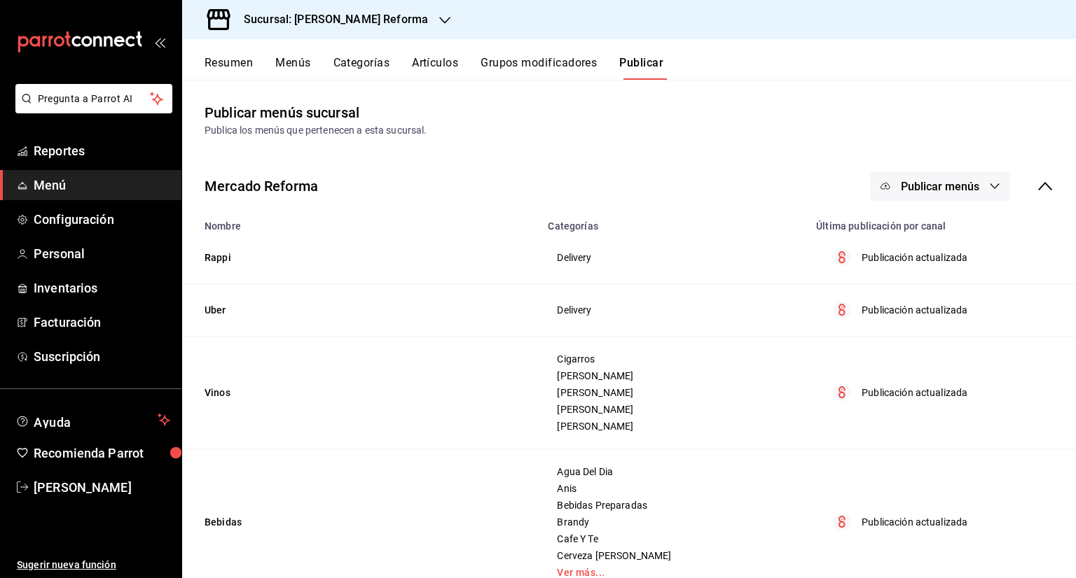
click at [584, 71] on button "Grupos modificadores" at bounding box center [538, 68] width 116 height 24
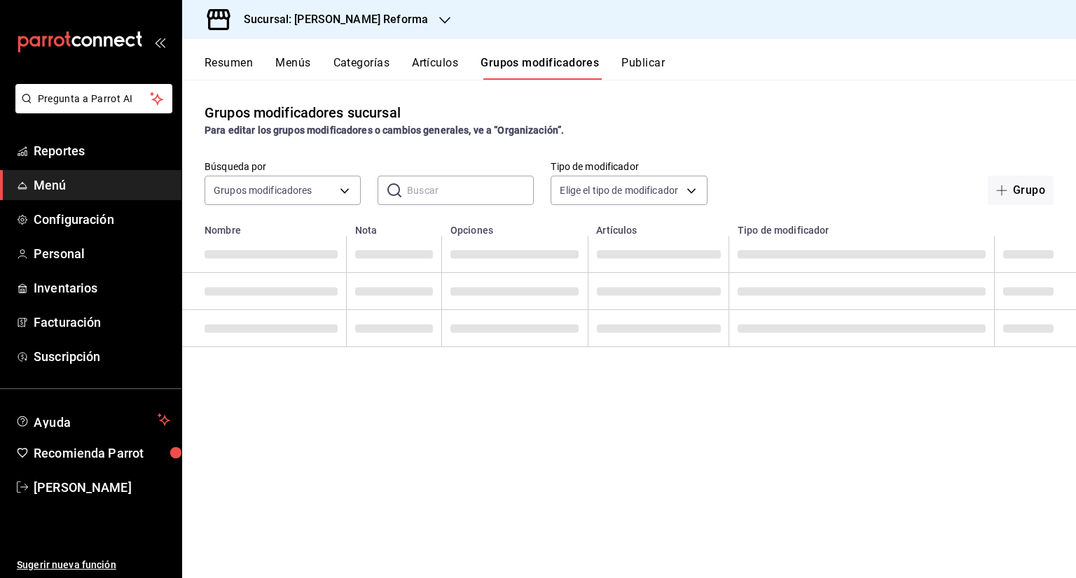
click at [630, 66] on button "Publicar" at bounding box center [642, 68] width 43 height 24
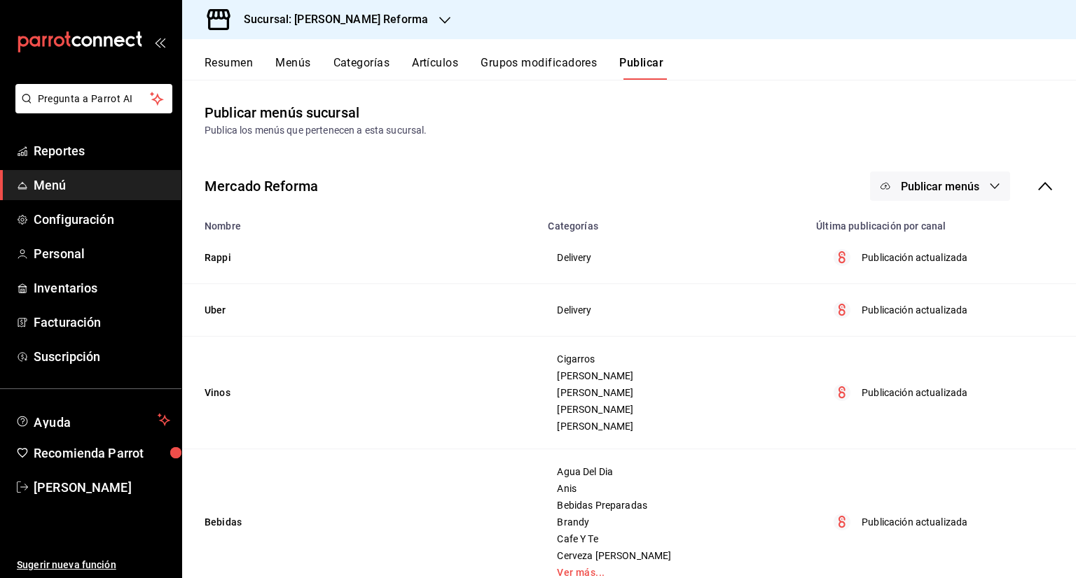
click at [434, 70] on button "Artículos" at bounding box center [435, 68] width 46 height 24
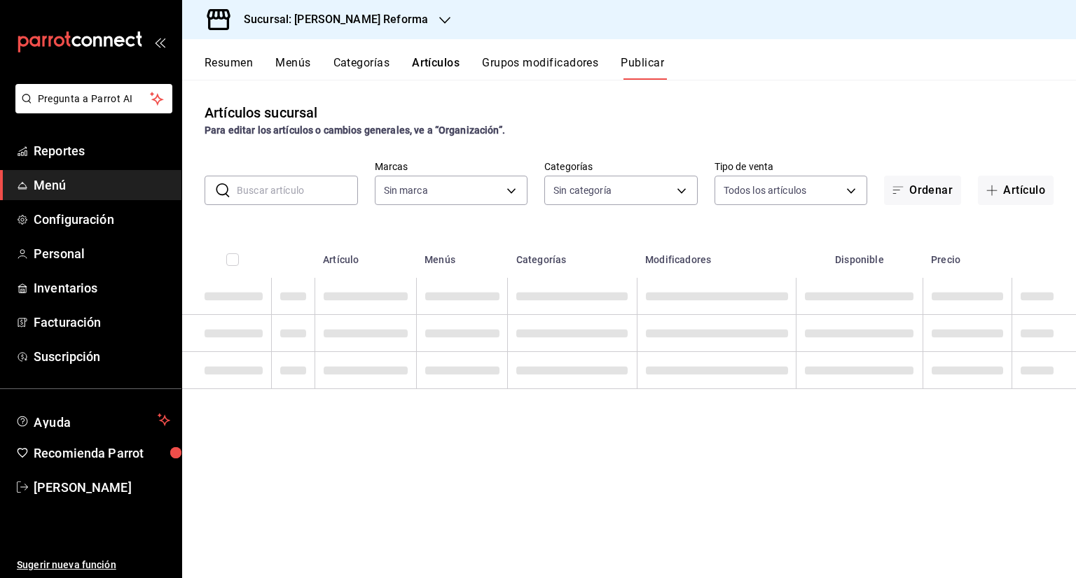
type input "ae828a00-f9e9-46fb-a95c-bc024de736cf"
click at [523, 65] on button "Grupos modificadores" at bounding box center [540, 68] width 116 height 24
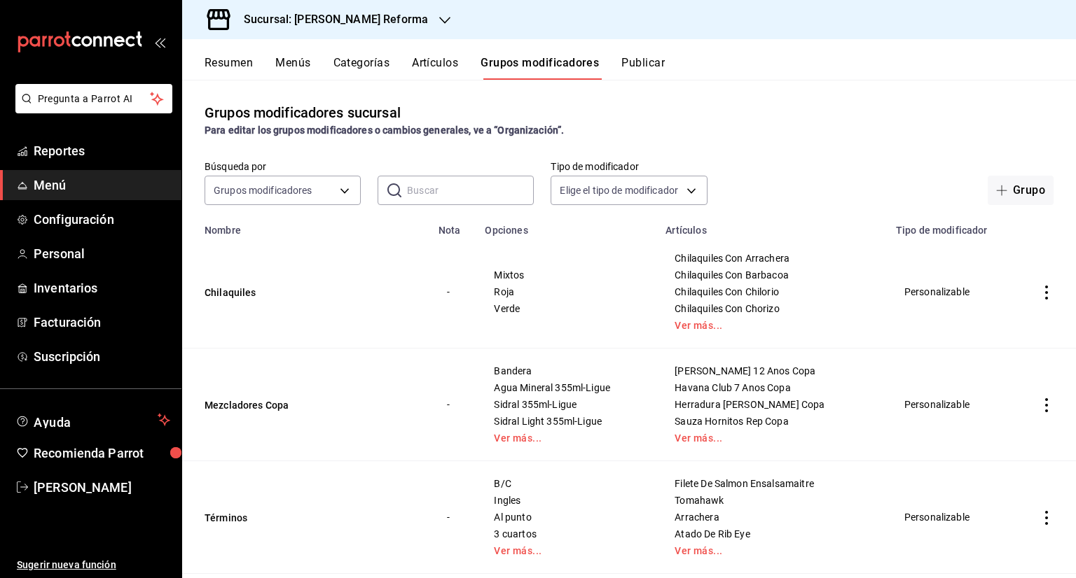
click at [1036, 397] on td "simple table" at bounding box center [1046, 405] width 59 height 113
click at [1039, 406] on icon "actions" at bounding box center [1046, 405] width 14 height 14
click at [980, 426] on li "Editar" at bounding box center [981, 438] width 84 height 29
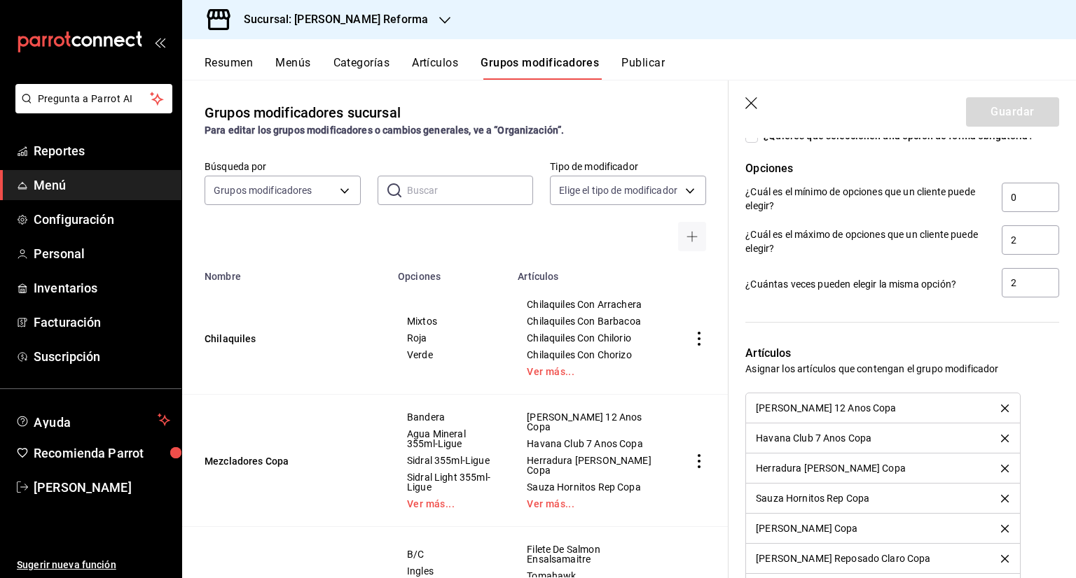
scroll to position [1260, 0]
drag, startPoint x: 753, startPoint y: 106, endPoint x: 481, endPoint y: 270, distance: 316.9
click at [753, 108] on icon "button" at bounding box center [752, 104] width 14 height 14
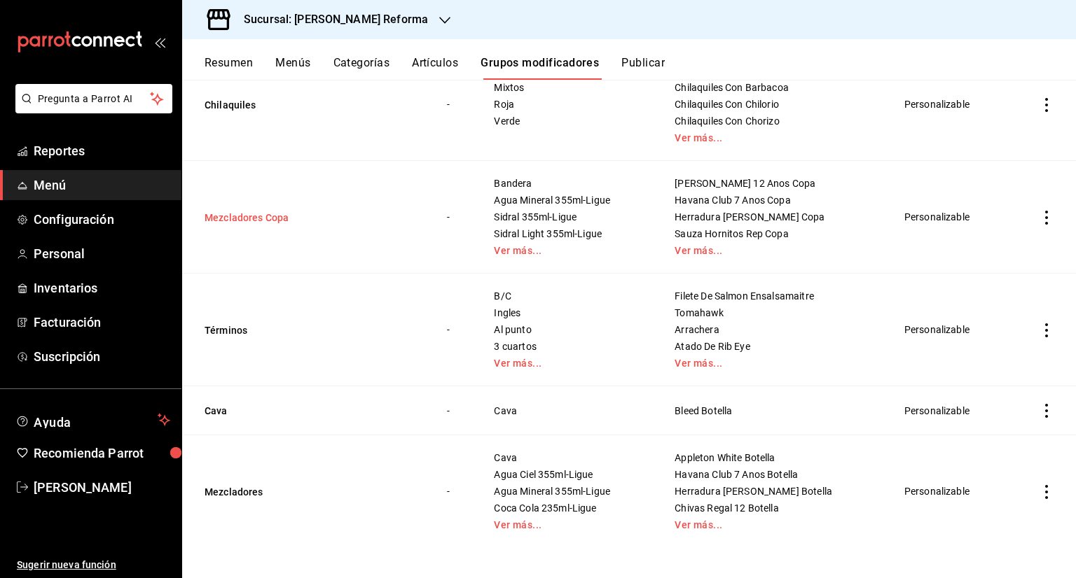
scroll to position [191, 0]
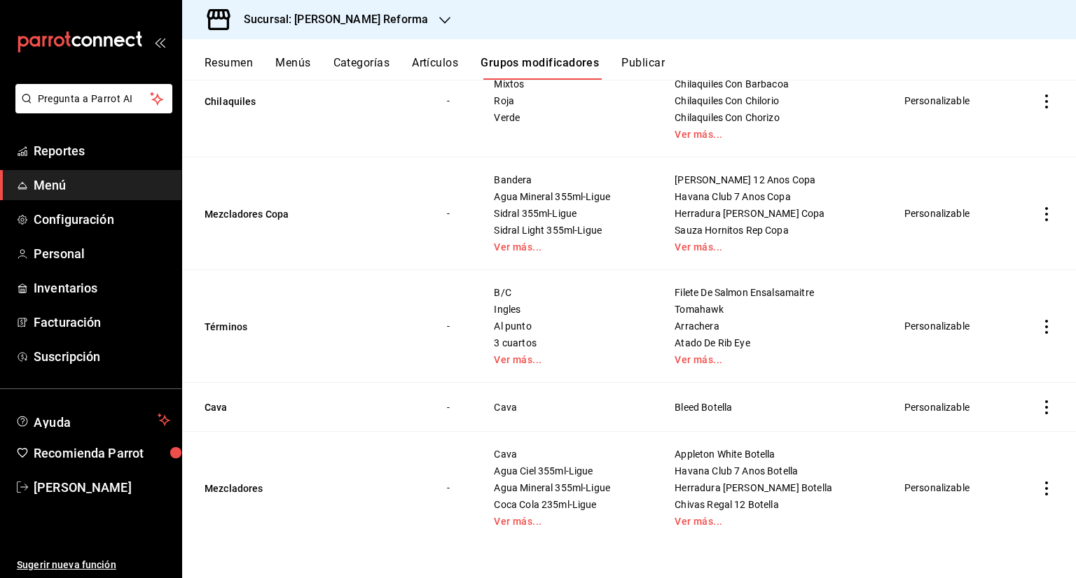
click at [1024, 492] on td "simple table" at bounding box center [1046, 488] width 59 height 113
click at [1039, 492] on icon "actions" at bounding box center [1046, 489] width 14 height 14
click at [1005, 486] on span "Editar" at bounding box center [993, 484] width 36 height 15
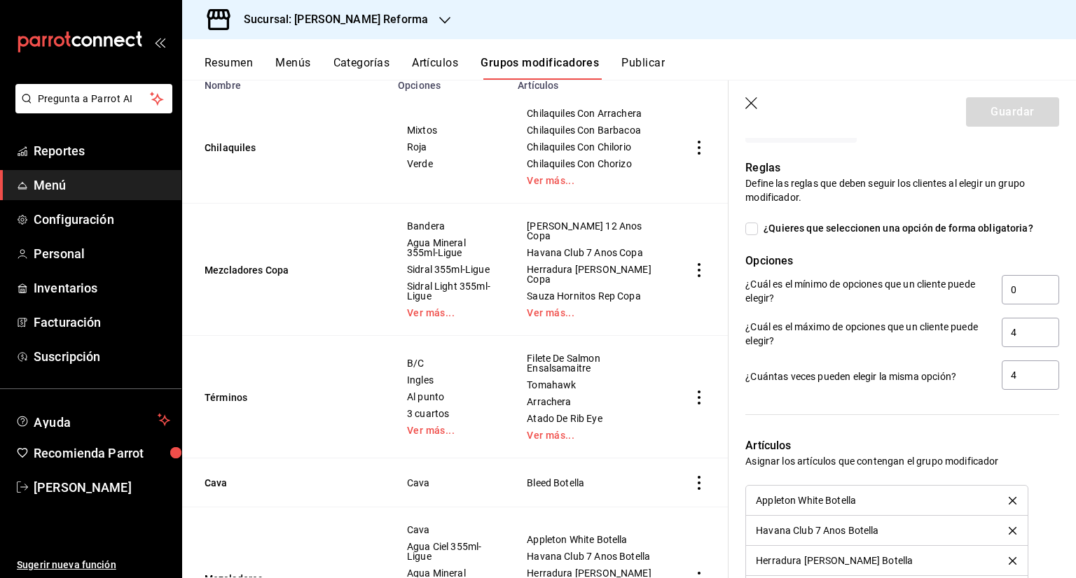
scroll to position [1190, 0]
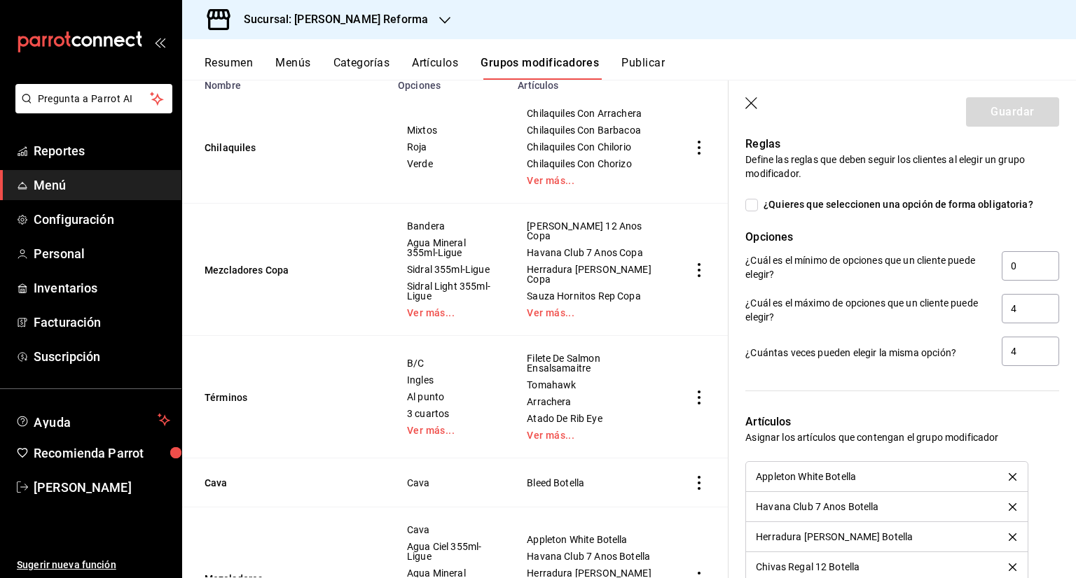
click at [749, 107] on icon "button" at bounding box center [752, 104] width 14 height 14
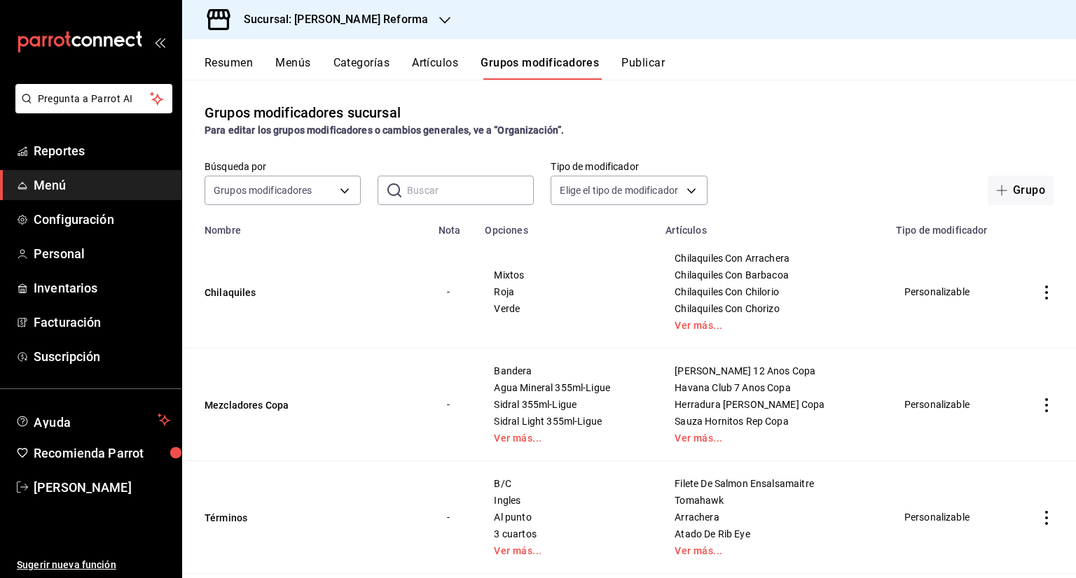
click at [431, 69] on button "Artículos" at bounding box center [435, 68] width 46 height 24
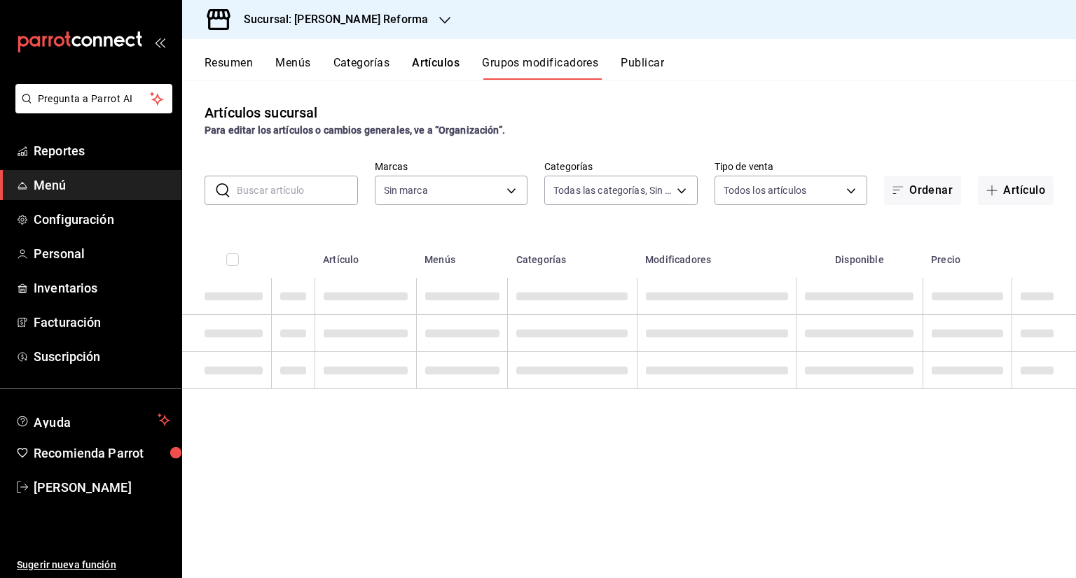
type input "ae828a00-f9e9-46fb-a95c-bc024de736cf"
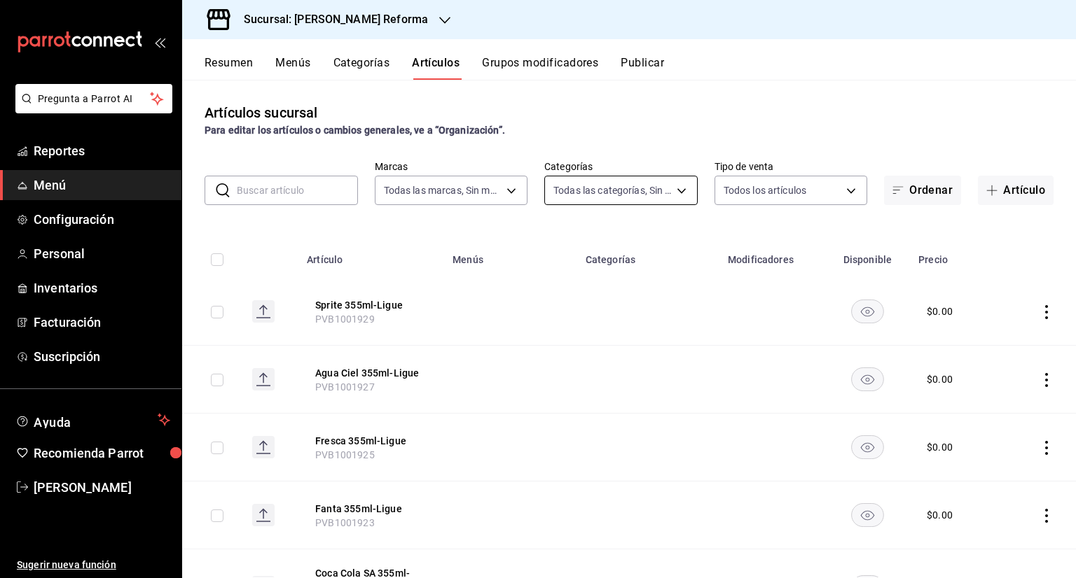
click at [625, 197] on body "Pregunta a Parrot AI Reportes Menú Configuración Personal Inventarios Facturaci…" at bounding box center [538, 289] width 1076 height 578
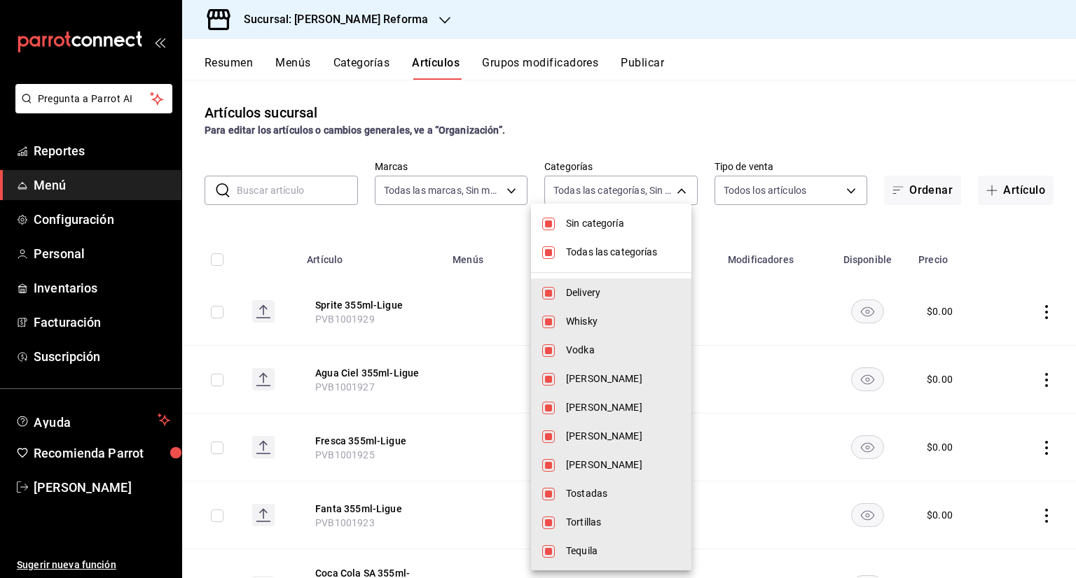
click at [607, 139] on div at bounding box center [538, 289] width 1076 height 578
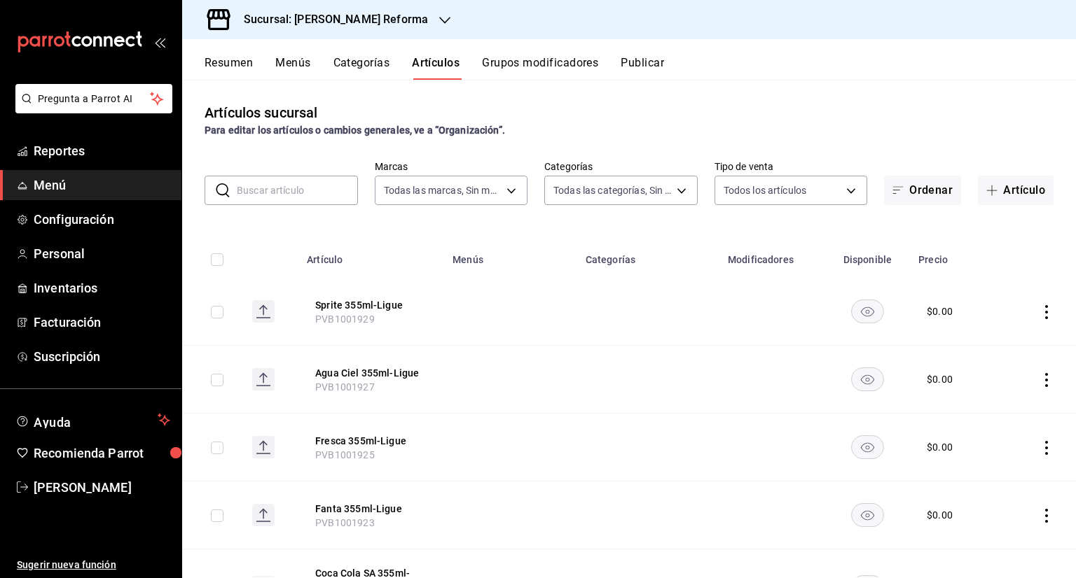
click at [518, 71] on button "Grupos modificadores" at bounding box center [540, 68] width 116 height 24
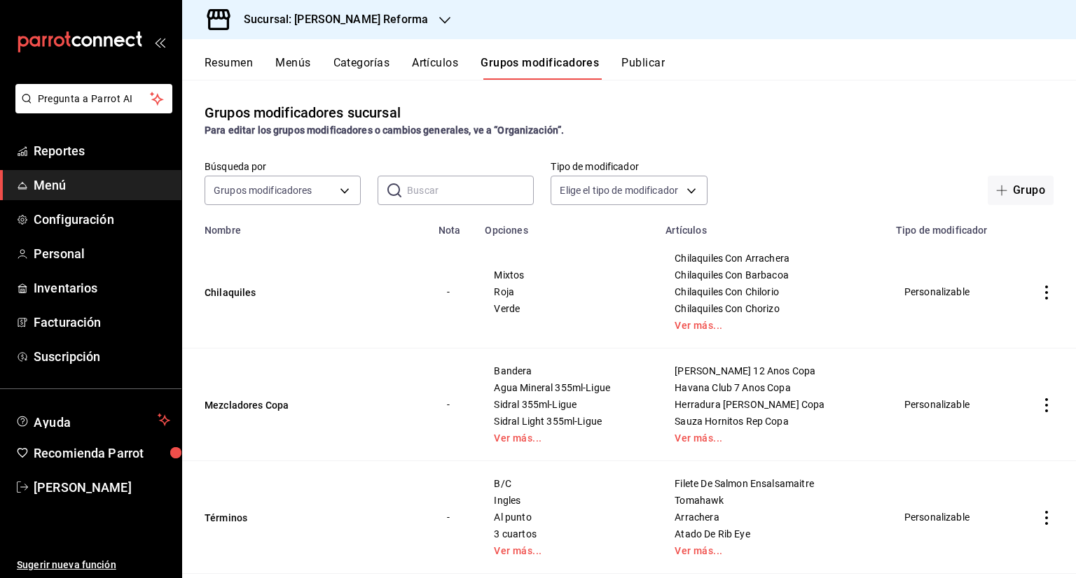
click at [440, 69] on button "Artículos" at bounding box center [435, 68] width 46 height 24
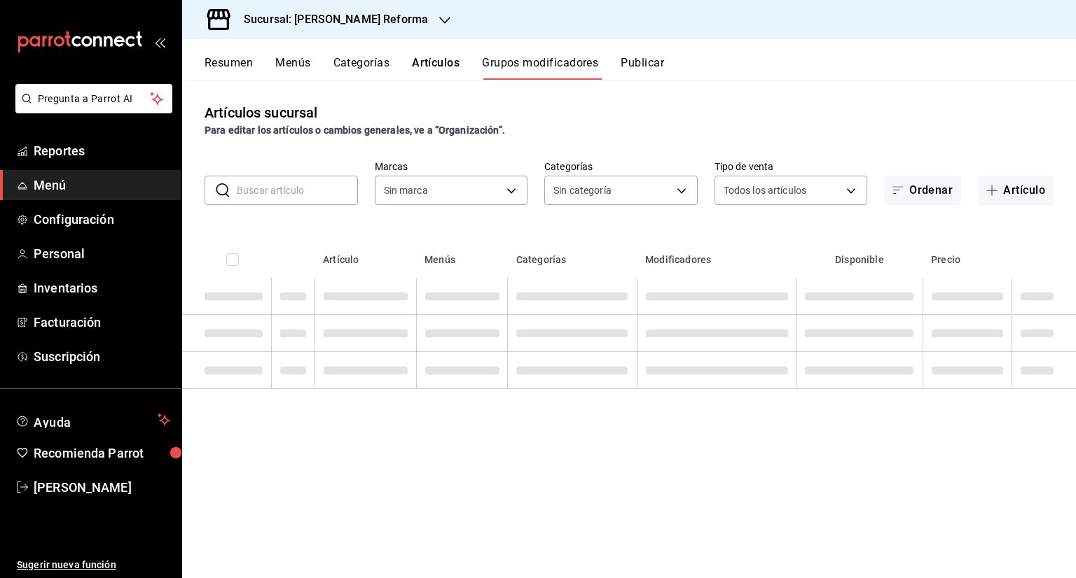
type input "ae828a00-f9e9-46fb-a95c-bc024de736cf"
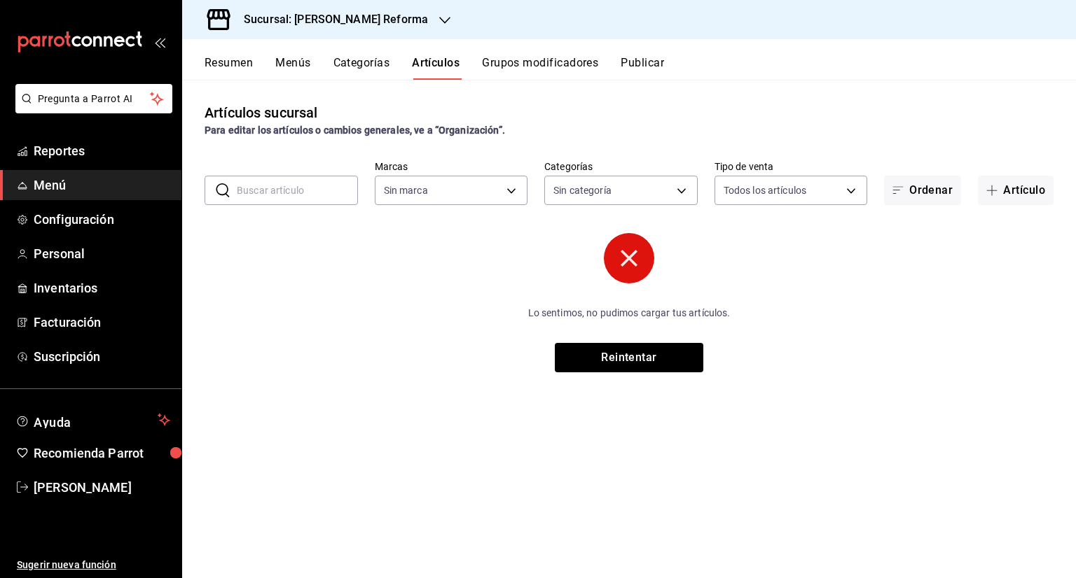
click at [536, 69] on button "Grupos modificadores" at bounding box center [540, 68] width 116 height 24
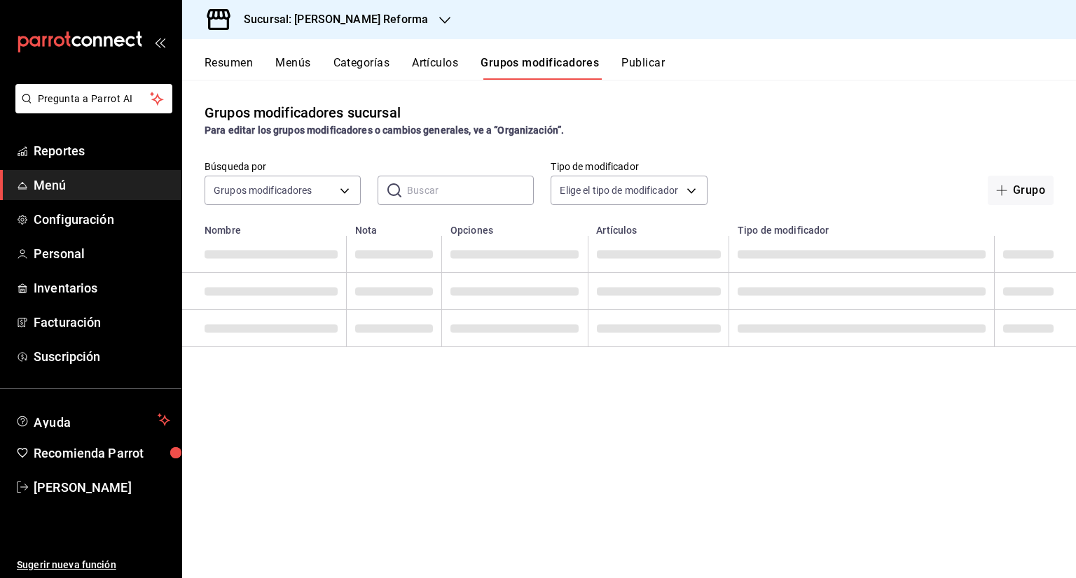
click at [454, 63] on button "Artículos" at bounding box center [435, 68] width 46 height 24
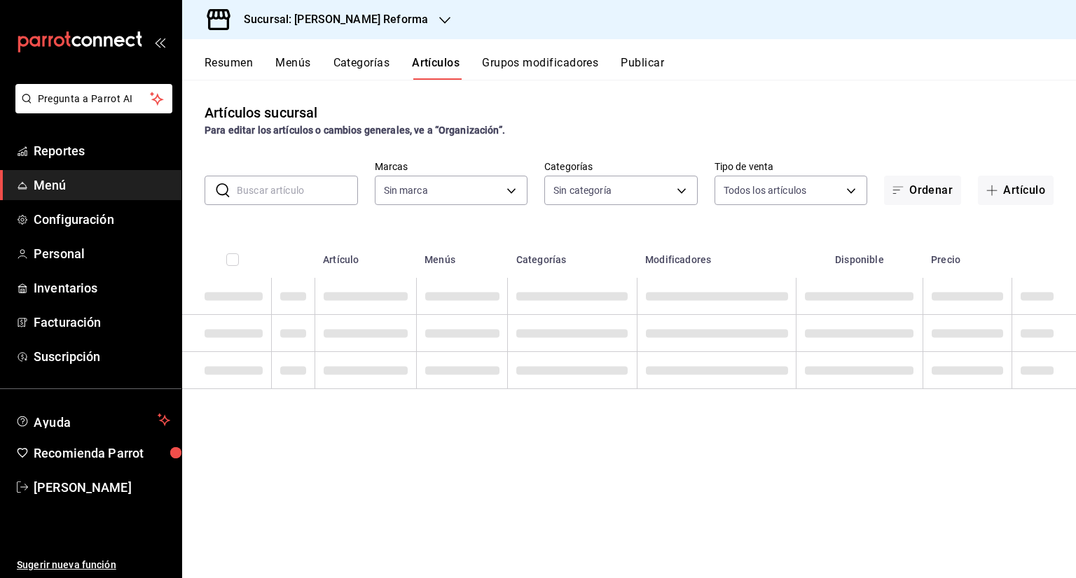
type input "ae828a00-f9e9-46fb-a95c-bc024de736cf"
click at [375, 22] on h3 "Sucursal: Mercado Reforma" at bounding box center [329, 19] width 195 height 17
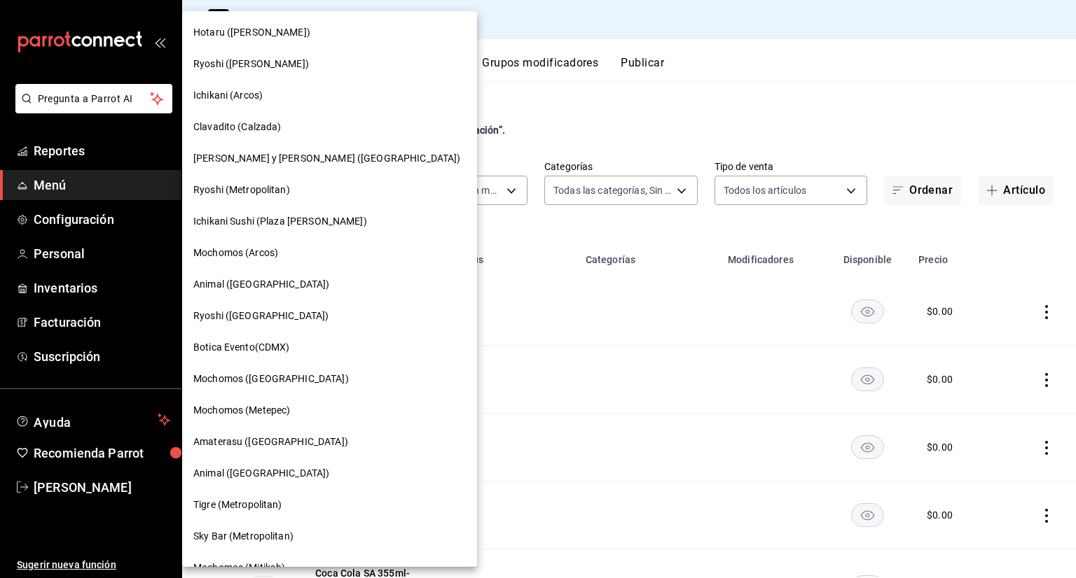
type input "92dc4cae-9c42-48a5-aa63-f50684ad7fd1,15a18657-e758-4947-b740-bbb2adede7dd,e517e…"
click at [706, 76] on div at bounding box center [538, 289] width 1076 height 578
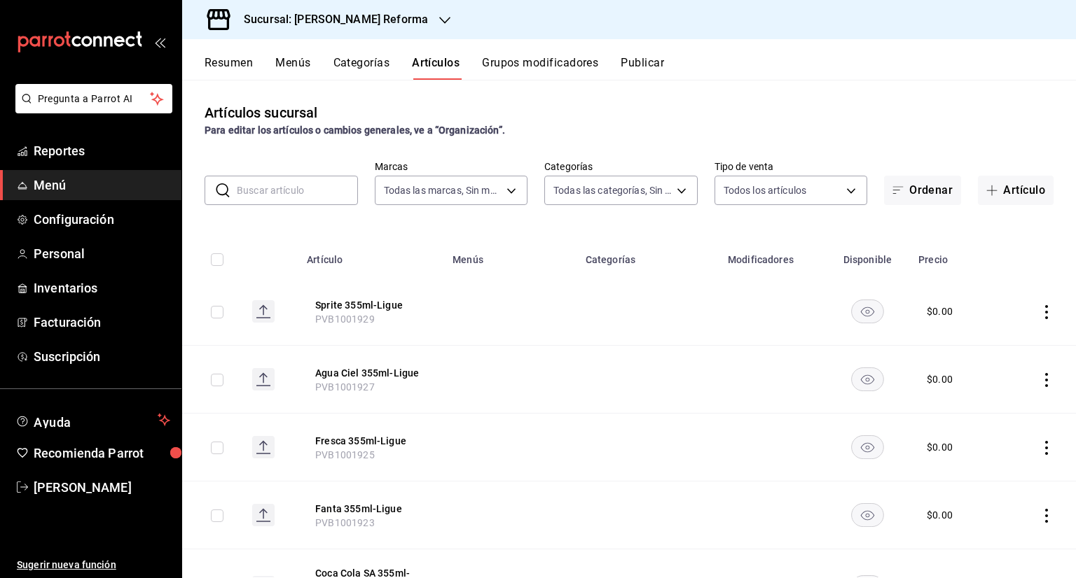
click at [574, 67] on button "Grupos modificadores" at bounding box center [540, 68] width 116 height 24
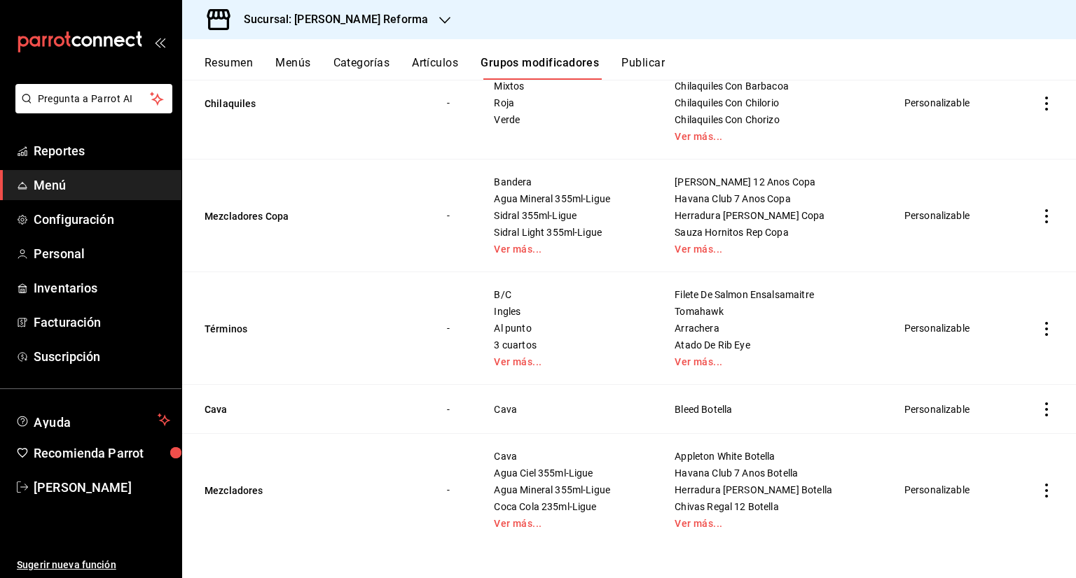
scroll to position [191, 0]
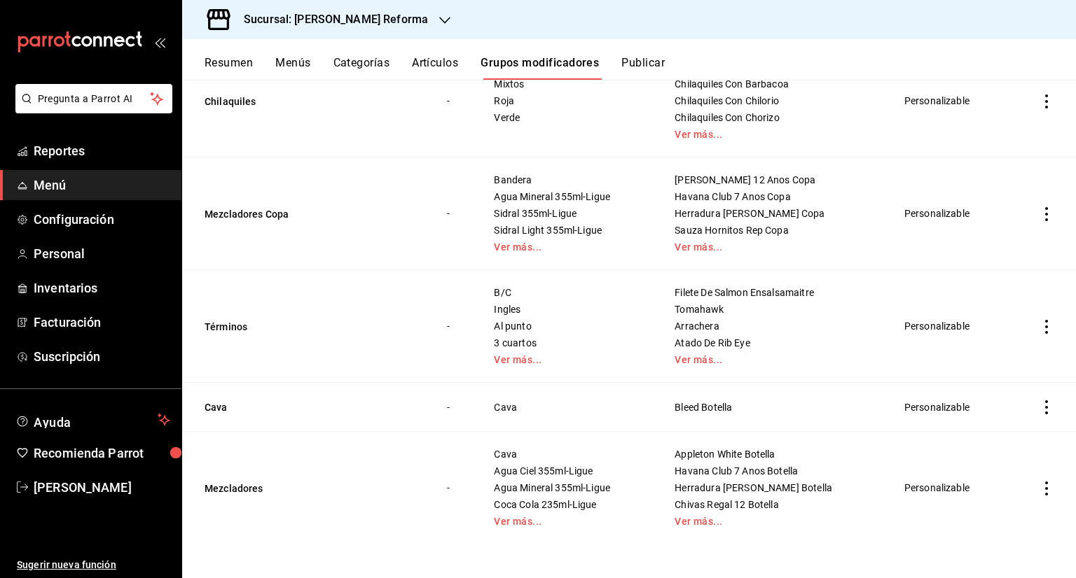
click at [1024, 494] on td "simple table" at bounding box center [1046, 488] width 59 height 113
click at [1045, 488] on icon "actions" at bounding box center [1046, 489] width 3 height 14
click at [1014, 479] on li "Editar" at bounding box center [981, 484] width 84 height 29
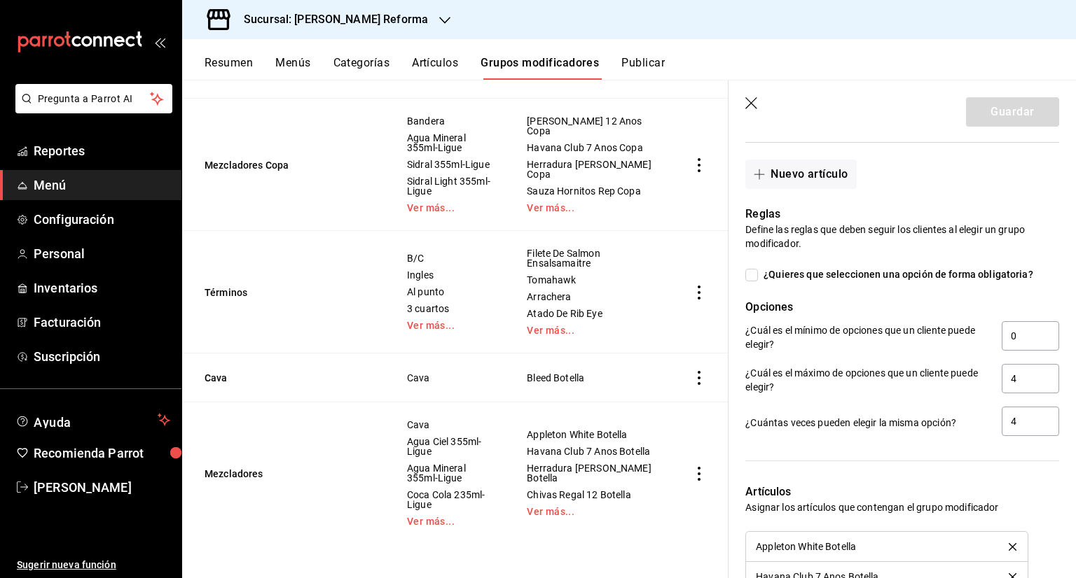
scroll to position [1330, 0]
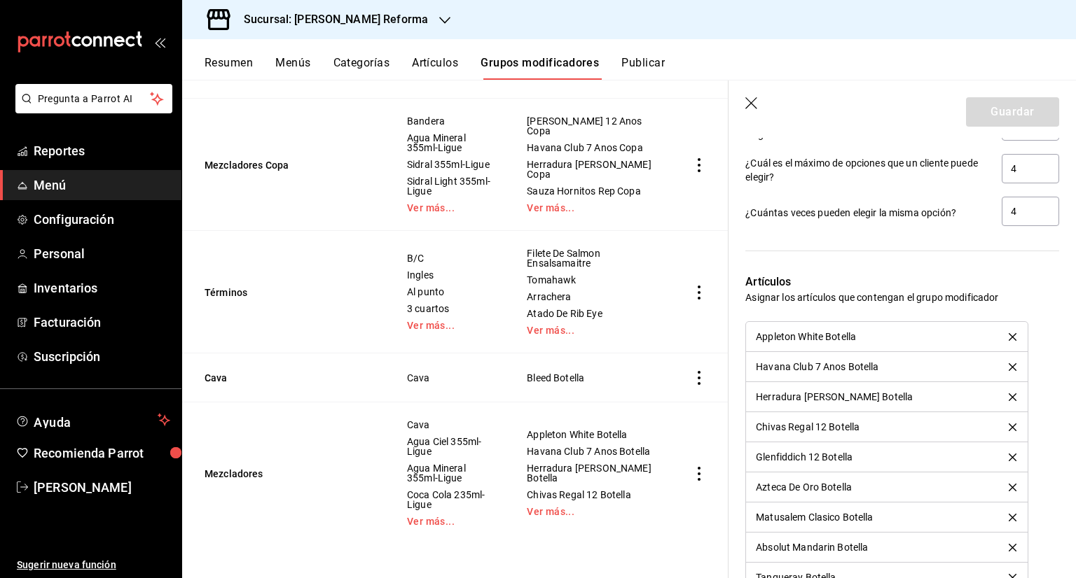
click at [752, 102] on icon "button" at bounding box center [752, 104] width 14 height 14
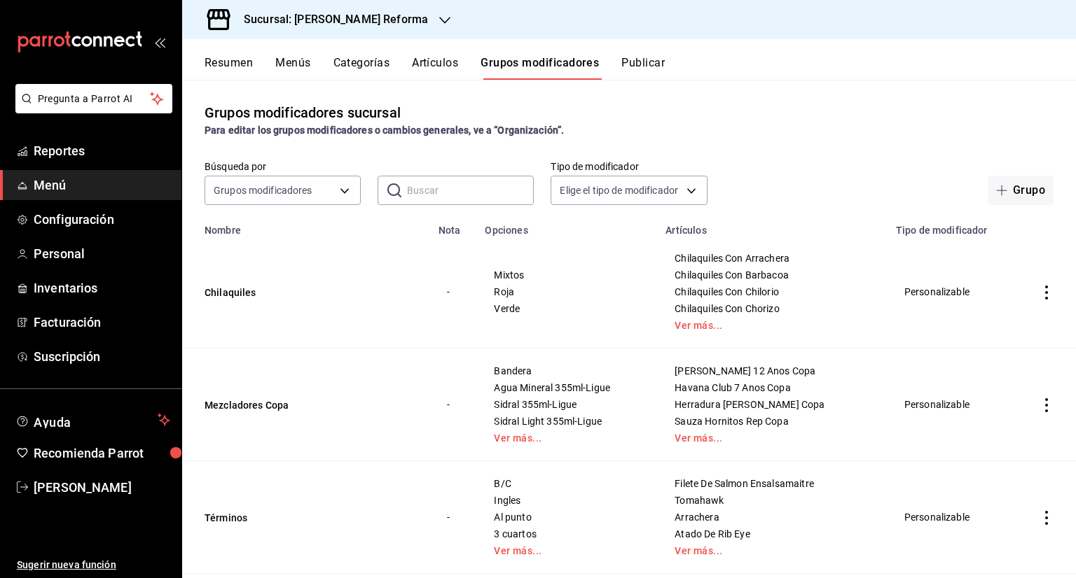
click at [630, 71] on button "Publicar" at bounding box center [642, 68] width 43 height 24
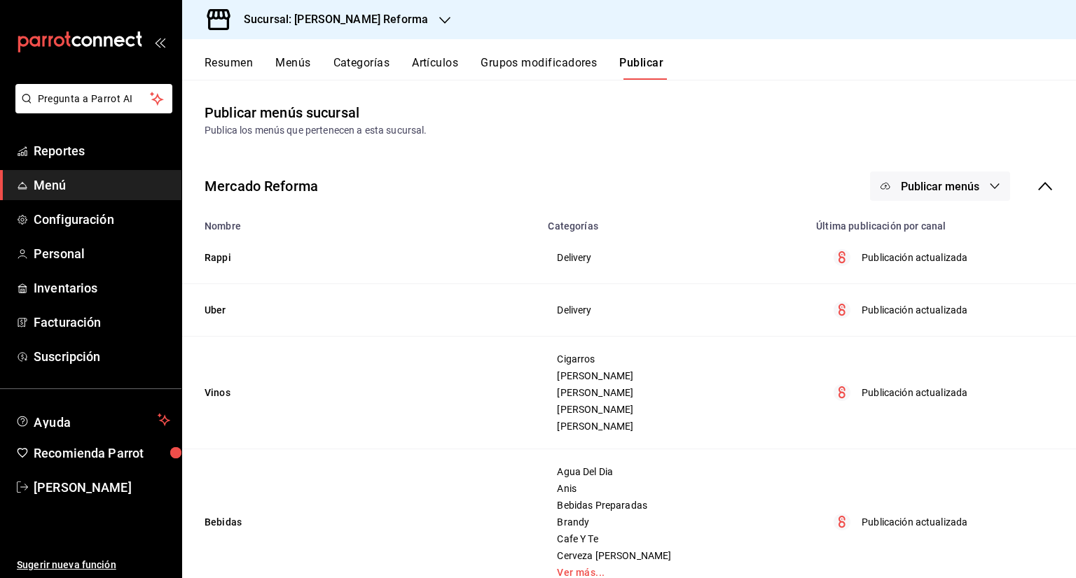
click at [506, 68] on button "Grupos modificadores" at bounding box center [538, 68] width 116 height 24
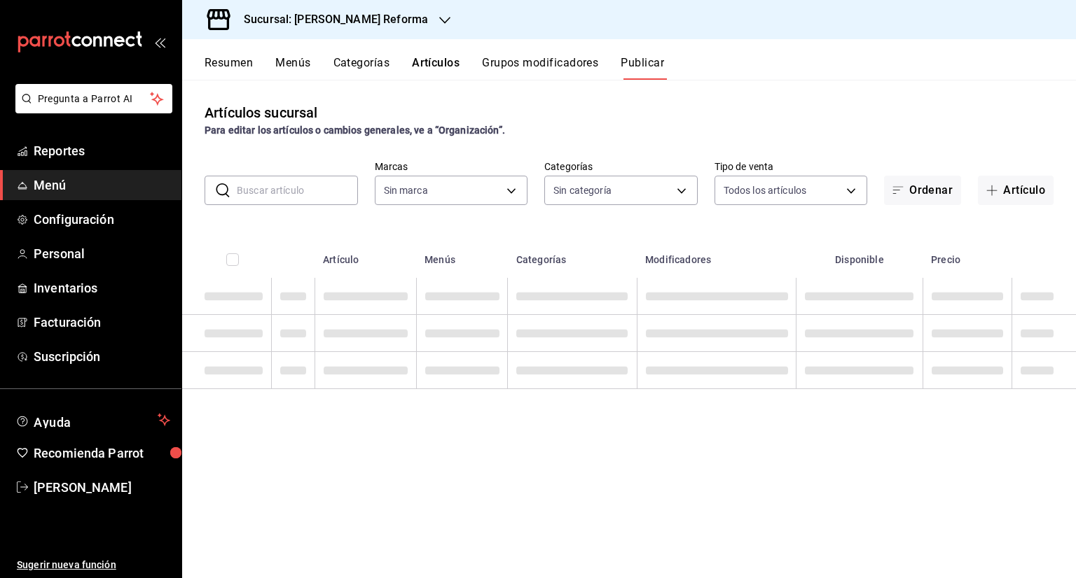
type input "ae828a00-f9e9-46fb-a95c-bc024de736cf"
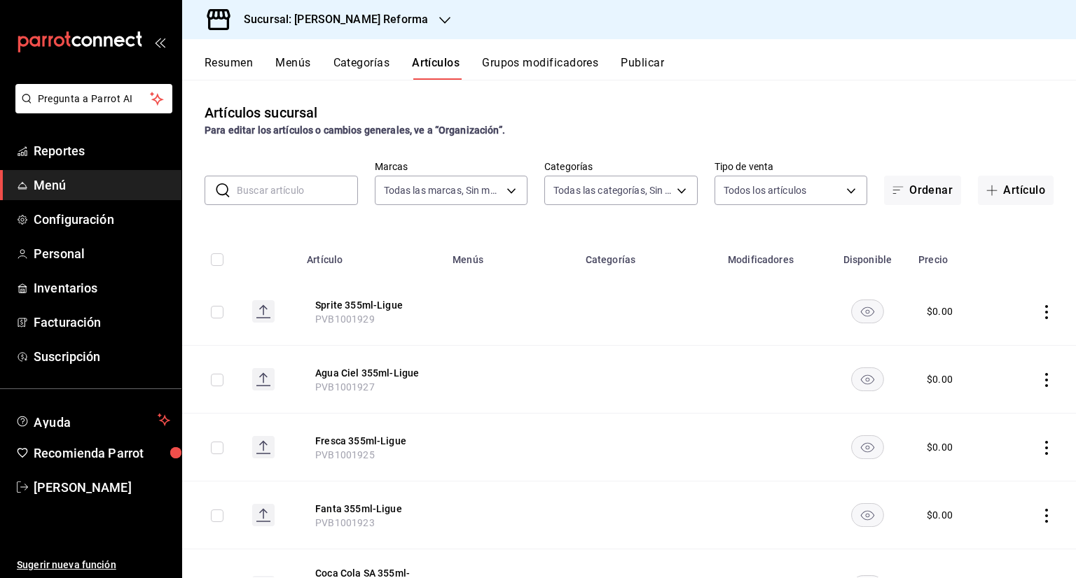
type input "92dc4cae-9c42-48a5-aa63-f50684ad7fd1,15a18657-e758-4947-b740-bbb2adede7dd,e517e…"
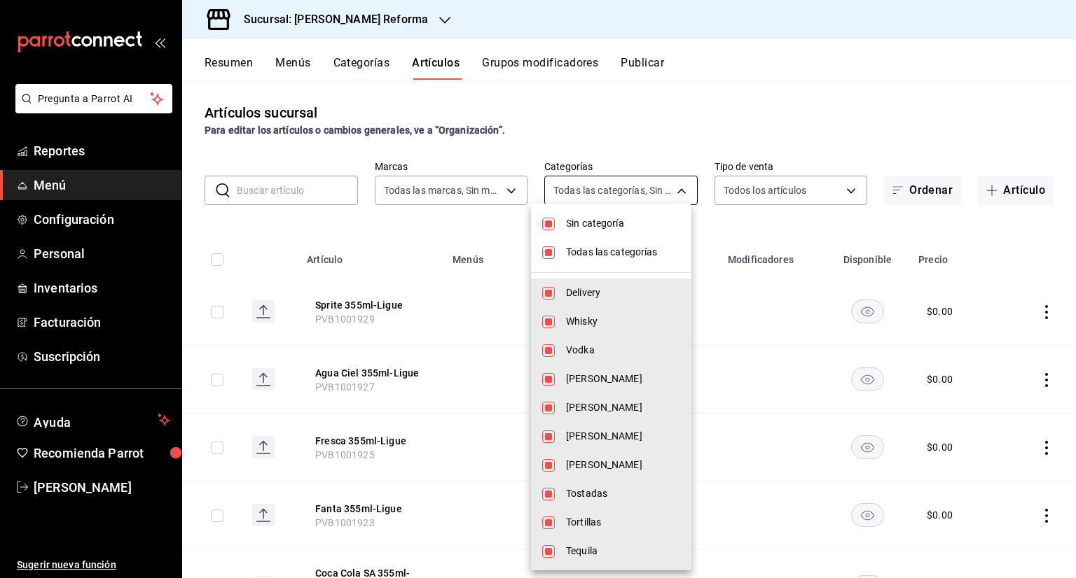
click at [597, 195] on body "Pregunta a Parrot AI Reportes Menú Configuración Personal Inventarios Facturaci…" at bounding box center [538, 289] width 1076 height 578
click at [609, 247] on span "Todas las categorías" at bounding box center [623, 252] width 114 height 15
checkbox input "false"
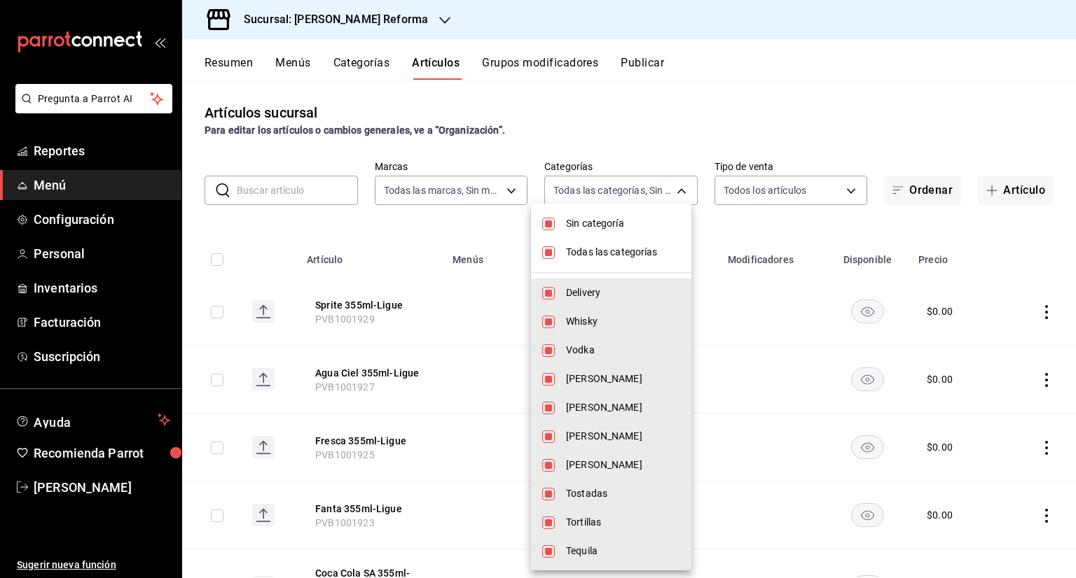
checkbox input "false"
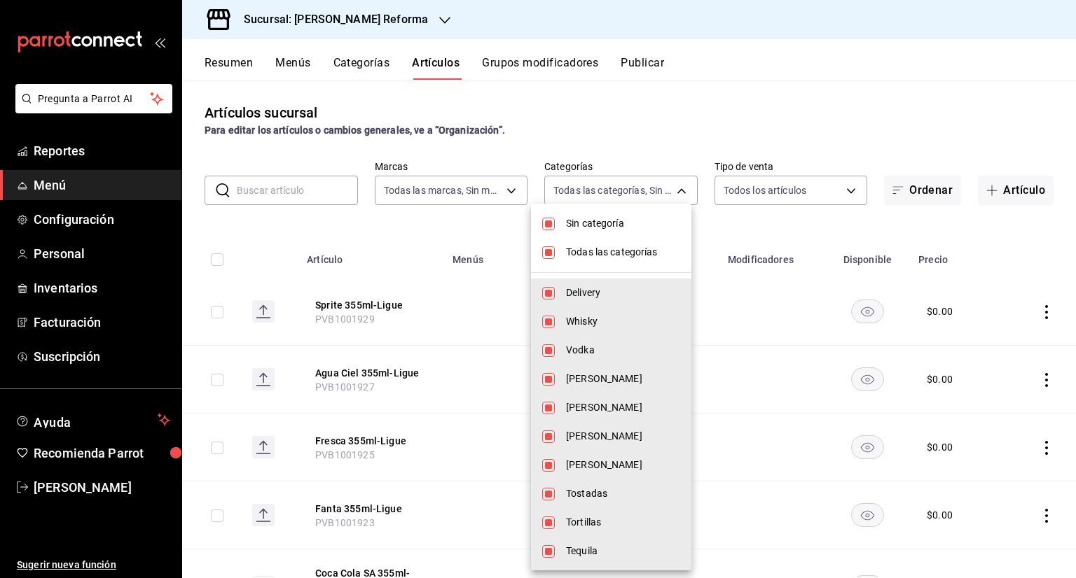
checkbox input "false"
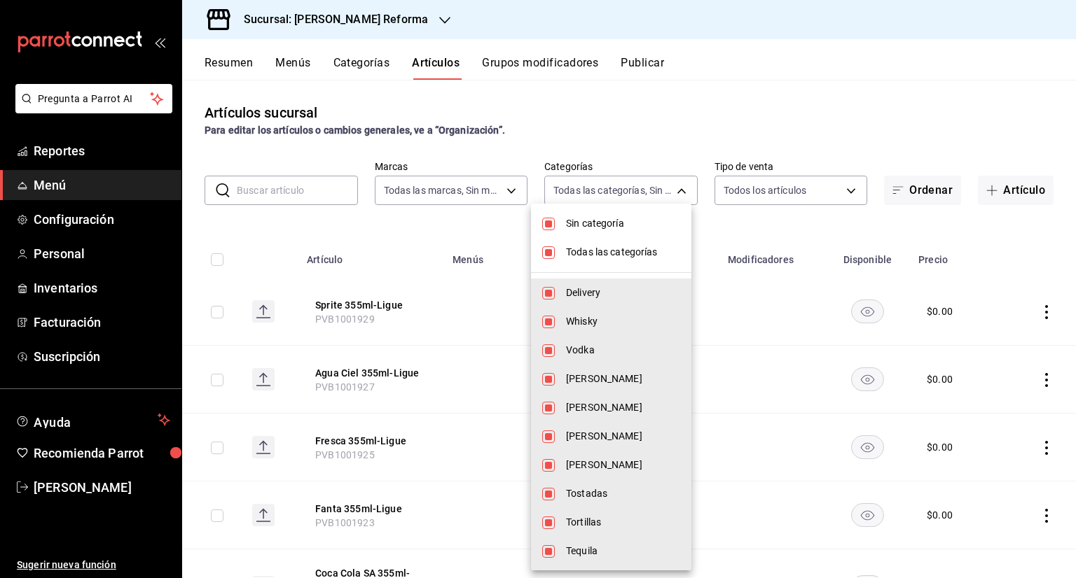
checkbox input "false"
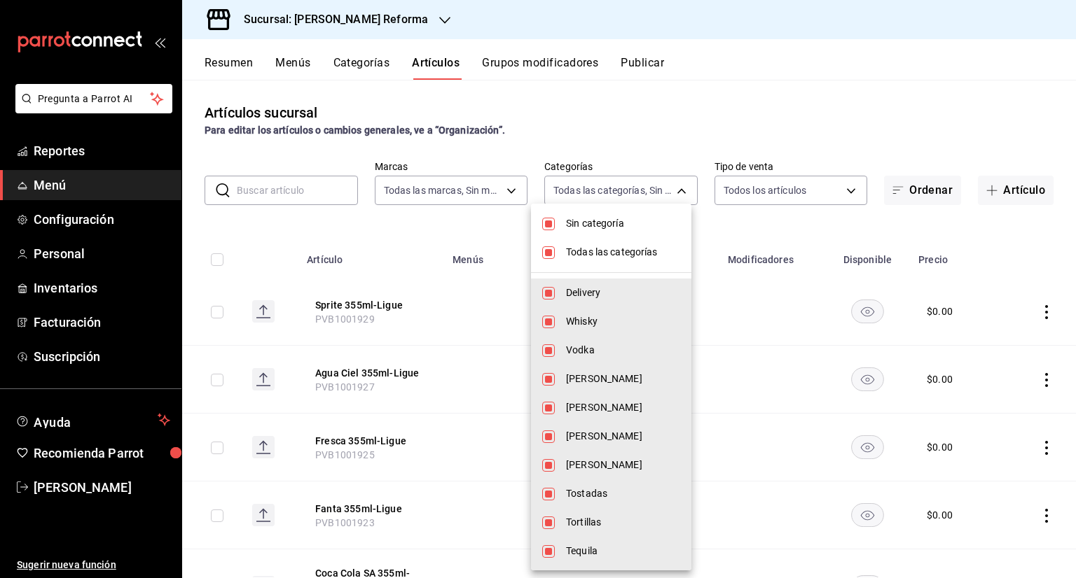
checkbox input "false"
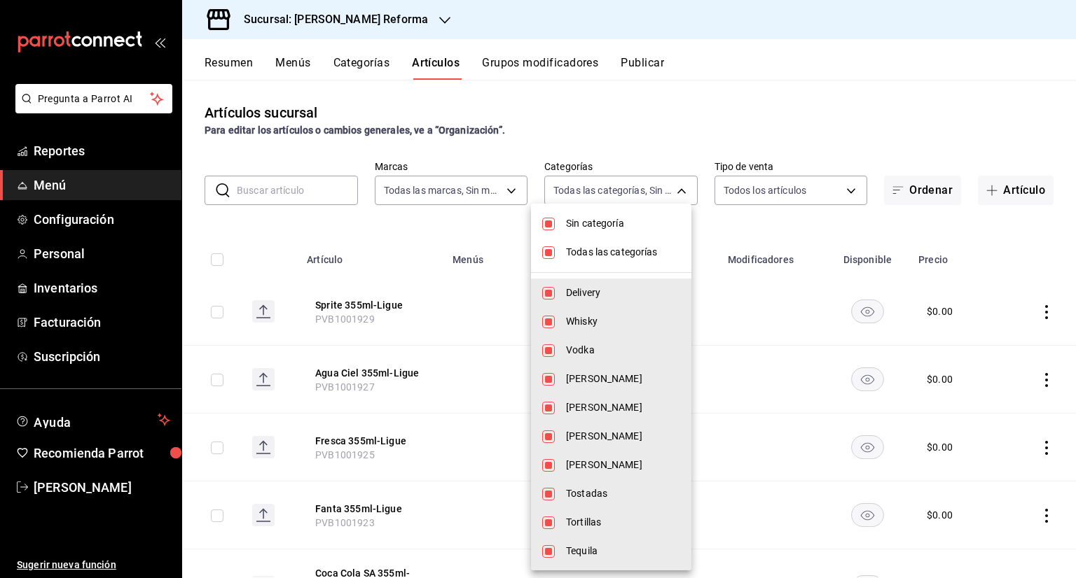
checkbox input "false"
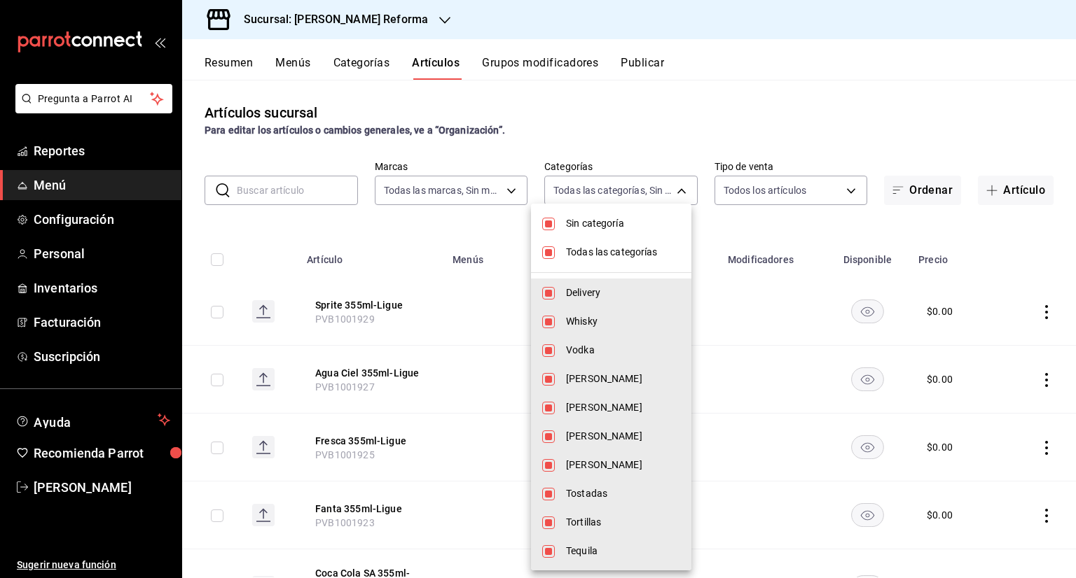
checkbox input "false"
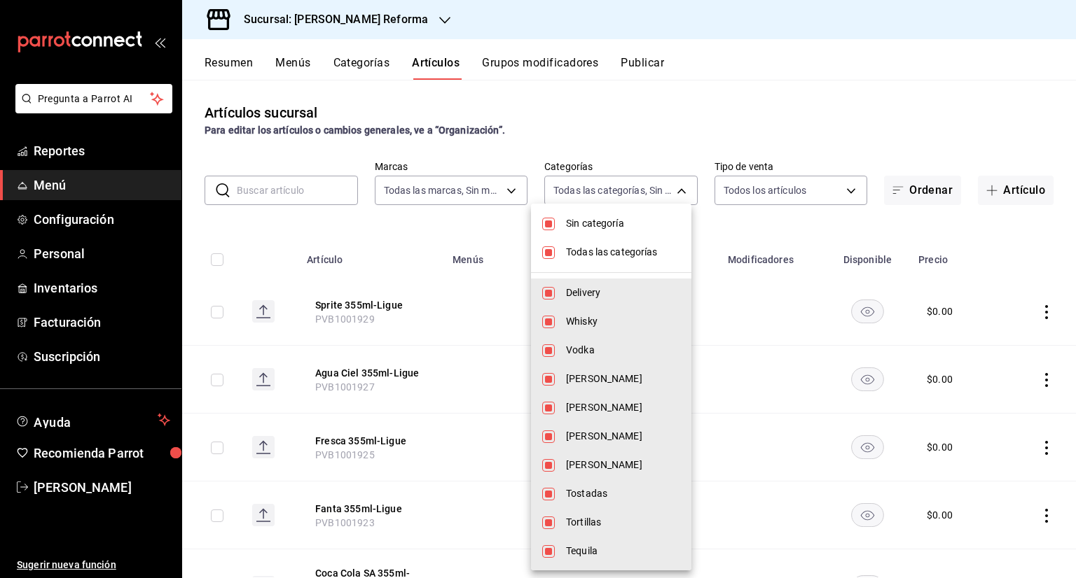
checkbox input "false"
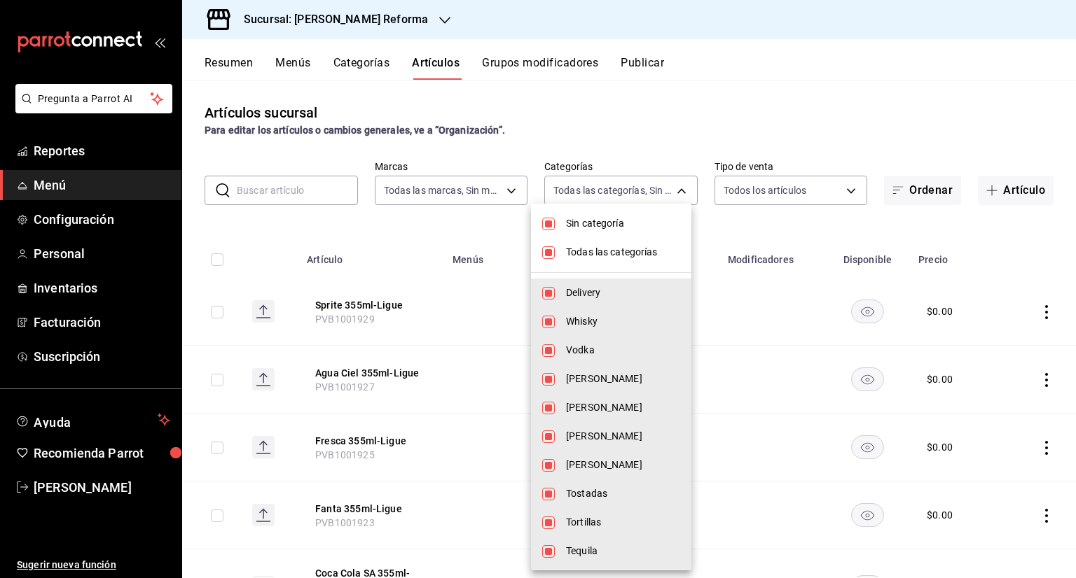
checkbox input "false"
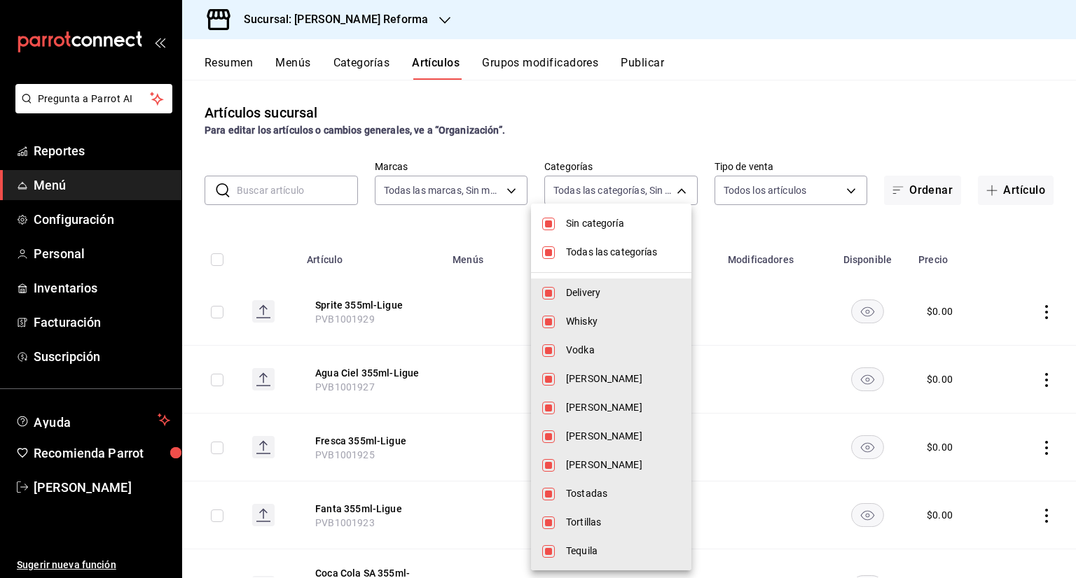
checkbox input "false"
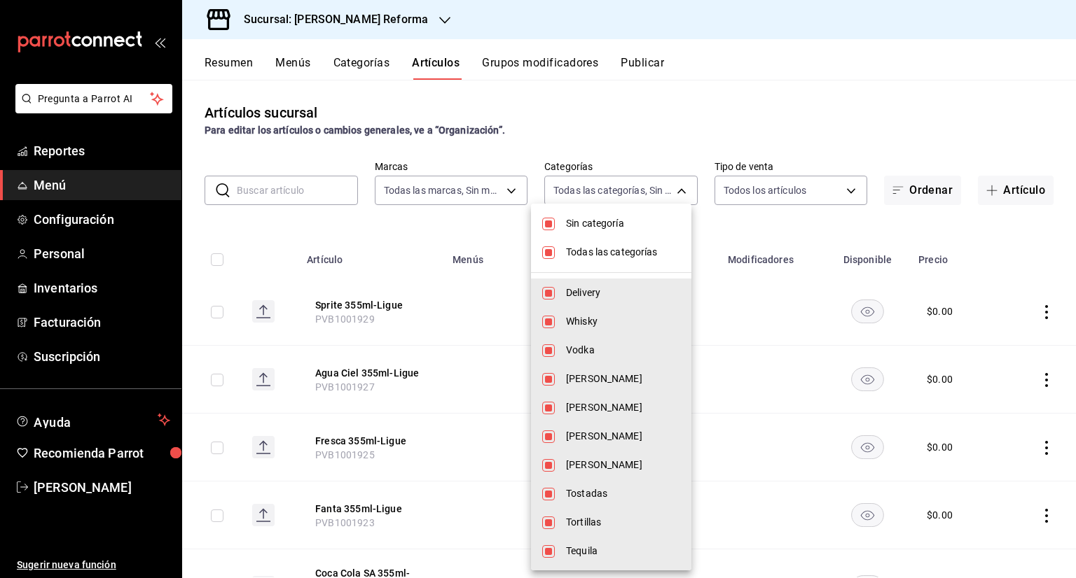
checkbox input "false"
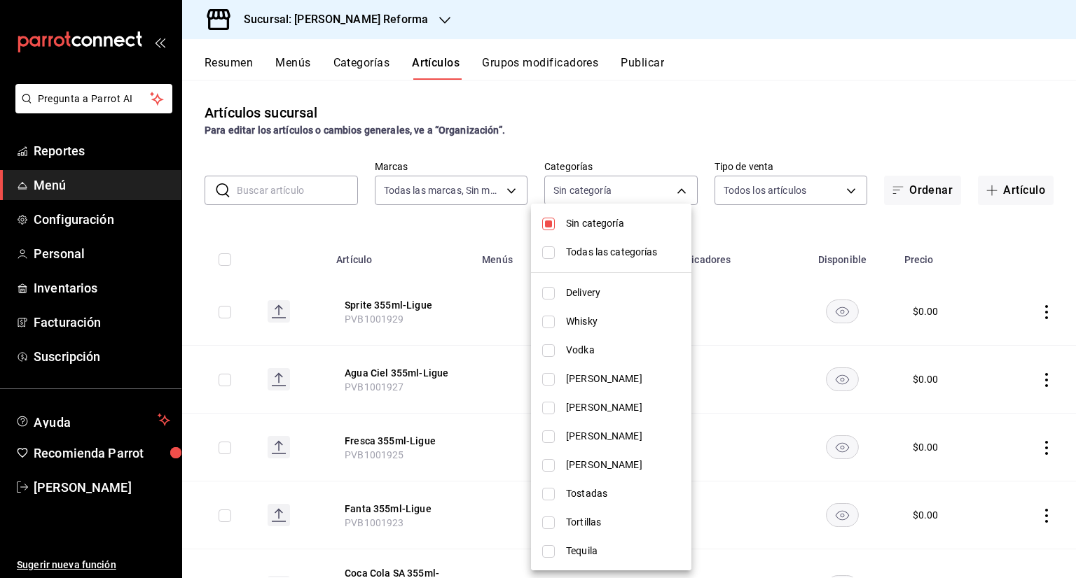
click at [468, 321] on div at bounding box center [538, 289] width 1076 height 578
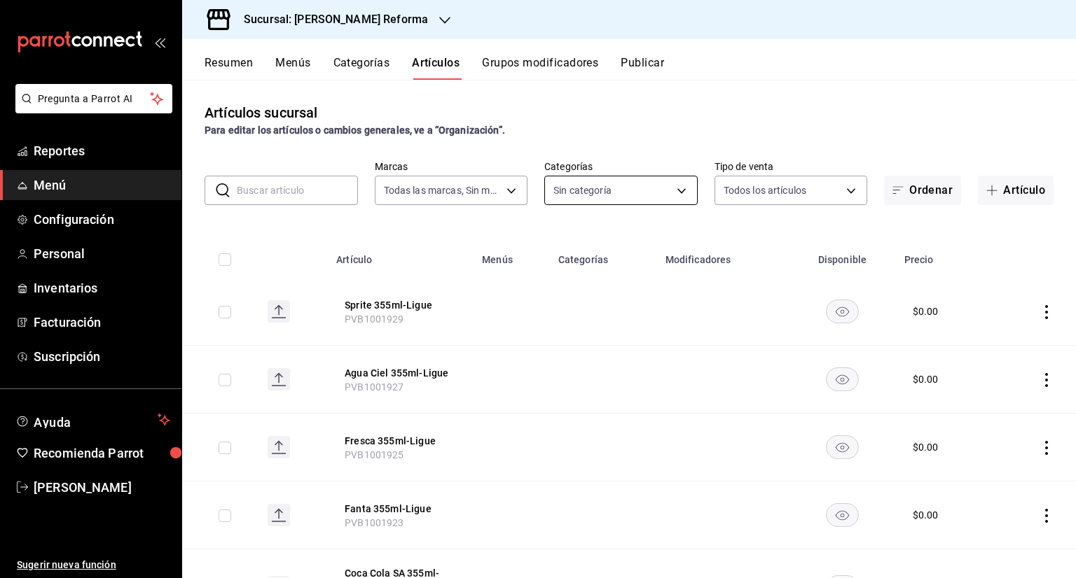
click at [594, 197] on body "Pregunta a Parrot AI Reportes Menú Configuración Personal Inventarios Facturaci…" at bounding box center [538, 289] width 1076 height 578
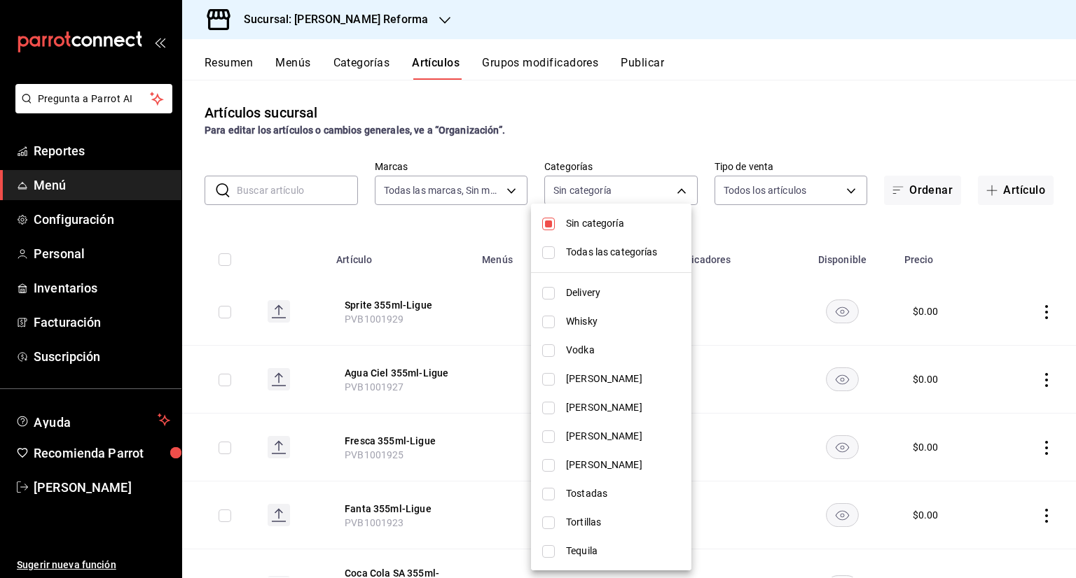
click at [578, 222] on span "Sin categoría" at bounding box center [623, 223] width 114 height 15
checkbox input "false"
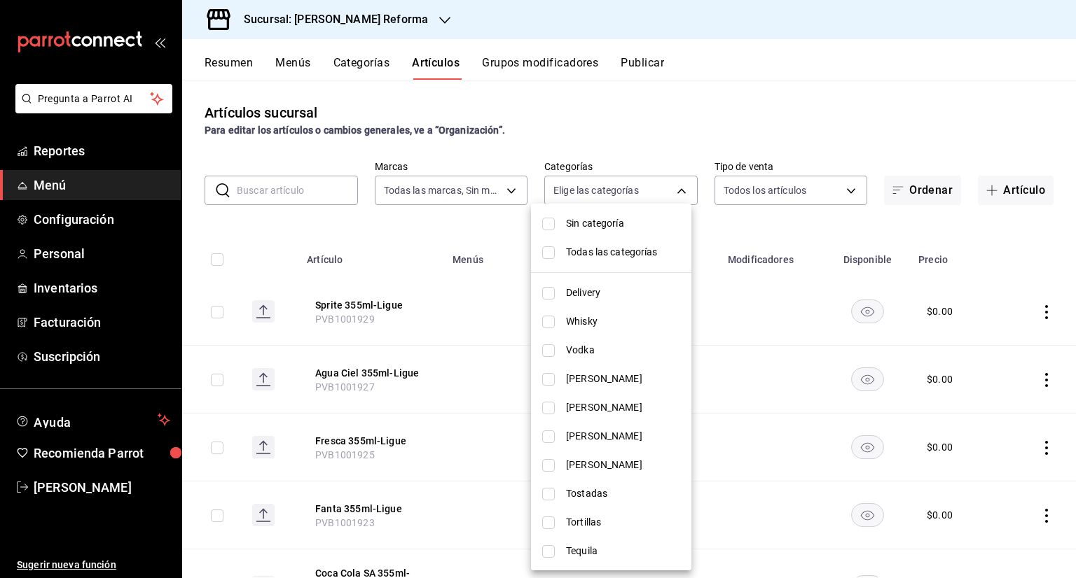
click at [585, 328] on span "Whisky" at bounding box center [623, 321] width 114 height 15
type input "15a18657-e758-4947-b740-bbb2adede7dd"
checkbox input "true"
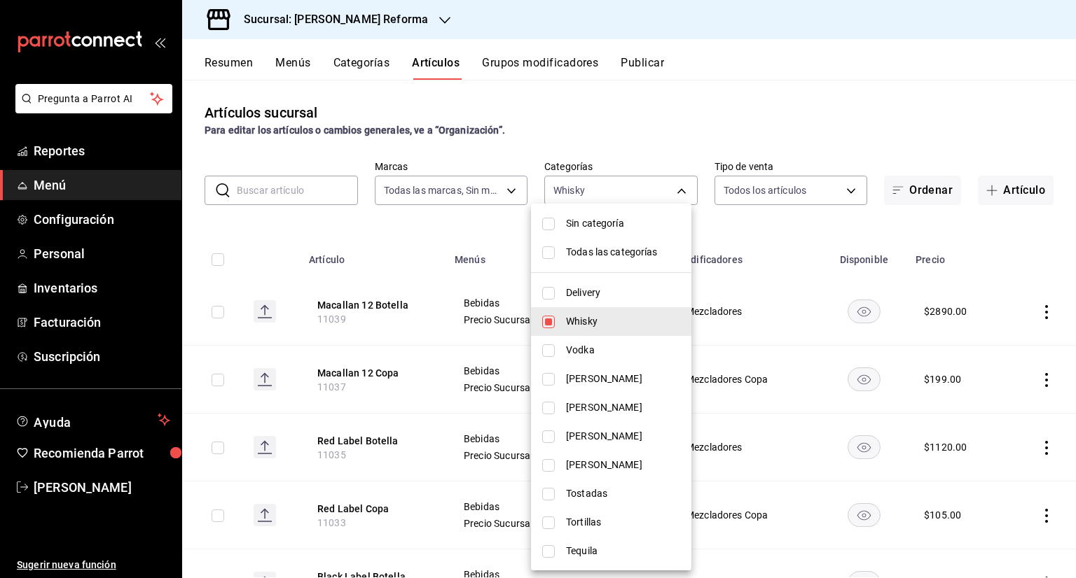
click at [499, 230] on div at bounding box center [538, 289] width 1076 height 578
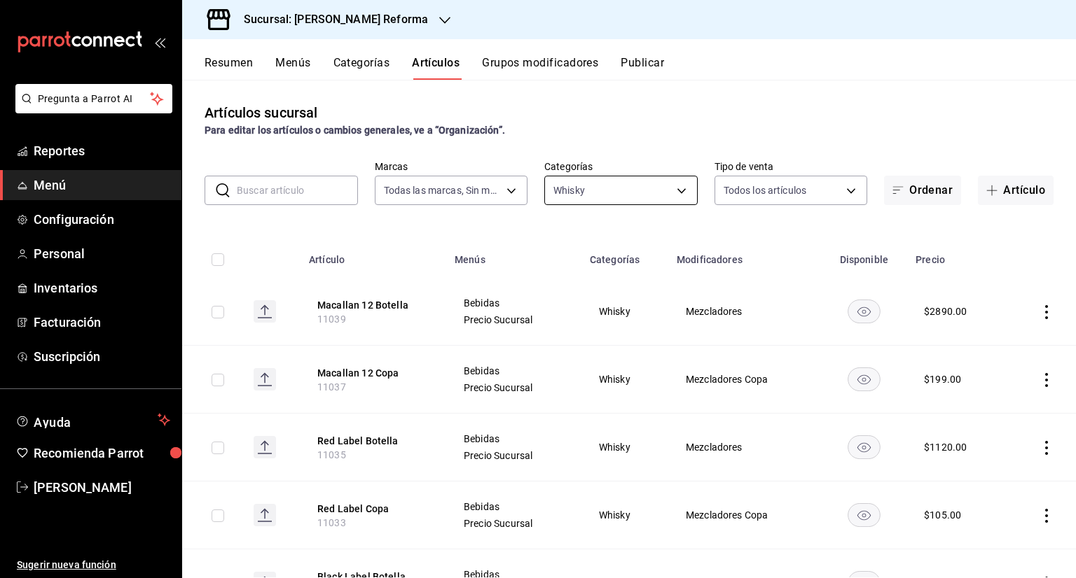
click at [632, 200] on body "Pregunta a Parrot AI Reportes Menú Configuración Personal Inventarios Facturaci…" at bounding box center [538, 289] width 1076 height 578
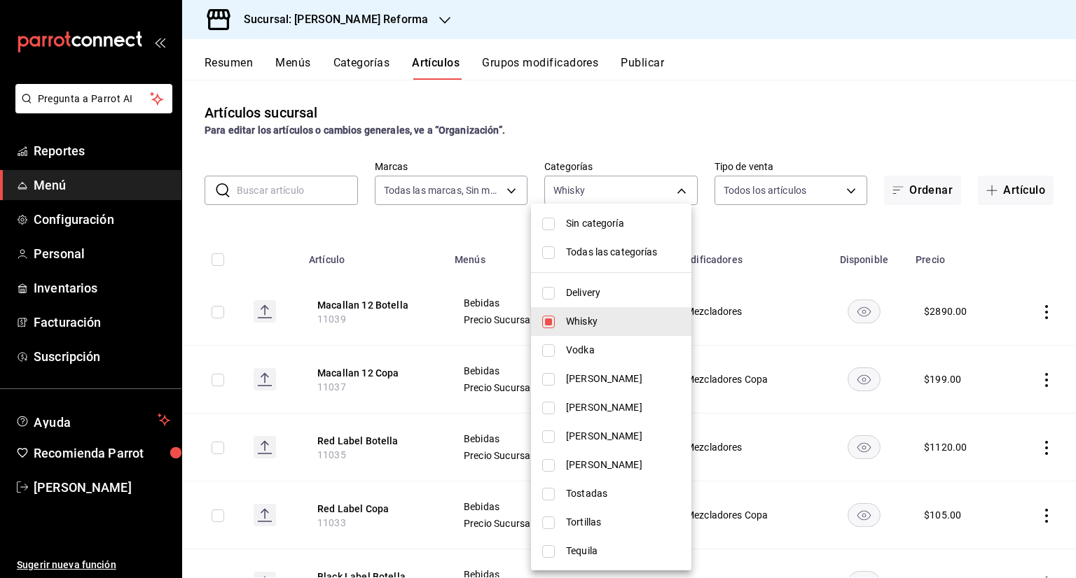
click at [555, 224] on li "Sin categoría" at bounding box center [611, 223] width 160 height 29
checkbox input "true"
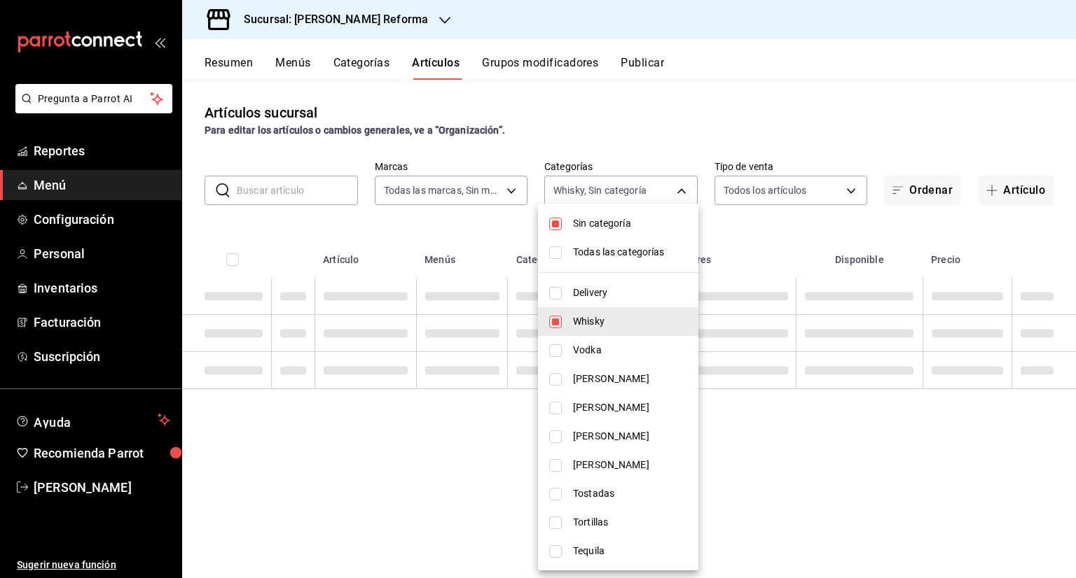
click at [552, 247] on input "checkbox" at bounding box center [555, 252] width 13 height 13
checkbox input "true"
type input "92dc4cae-9c42-48a5-aa63-f50684ad7fd1,15a18657-e758-4947-b740-bbb2adede7dd,e517e…"
checkbox input "true"
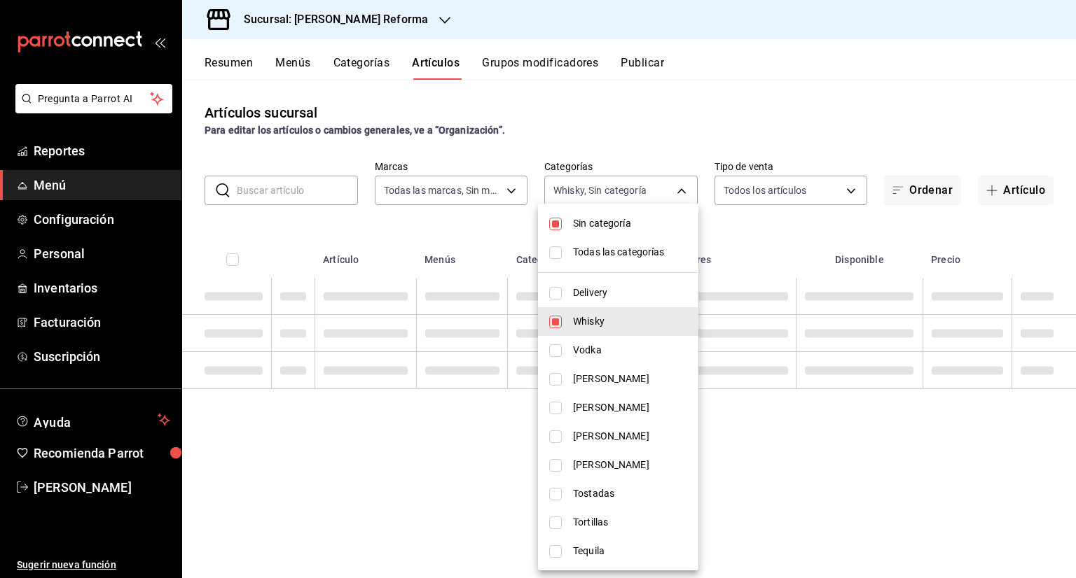
checkbox input "true"
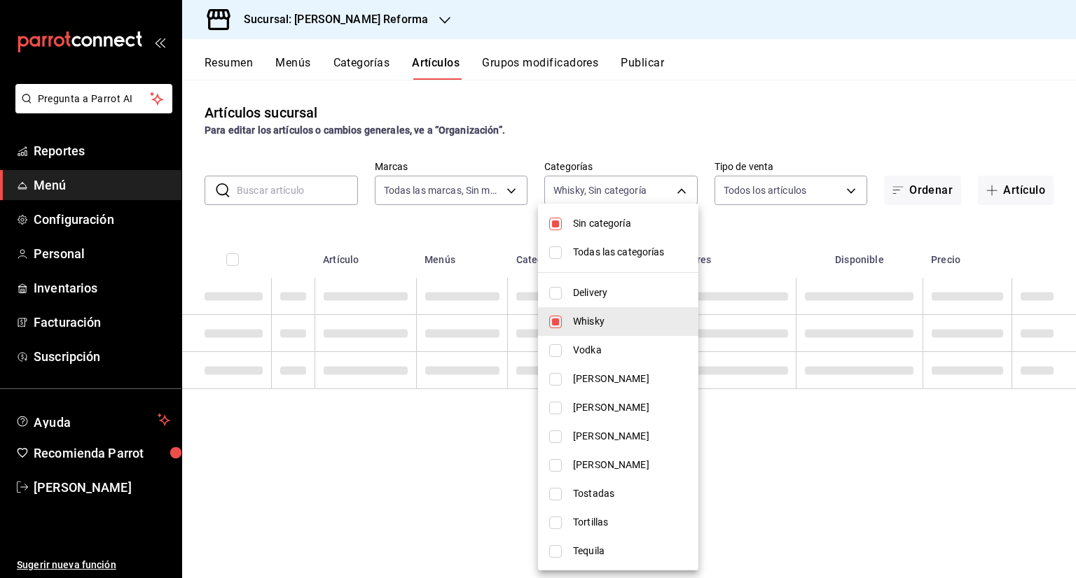
checkbox input "true"
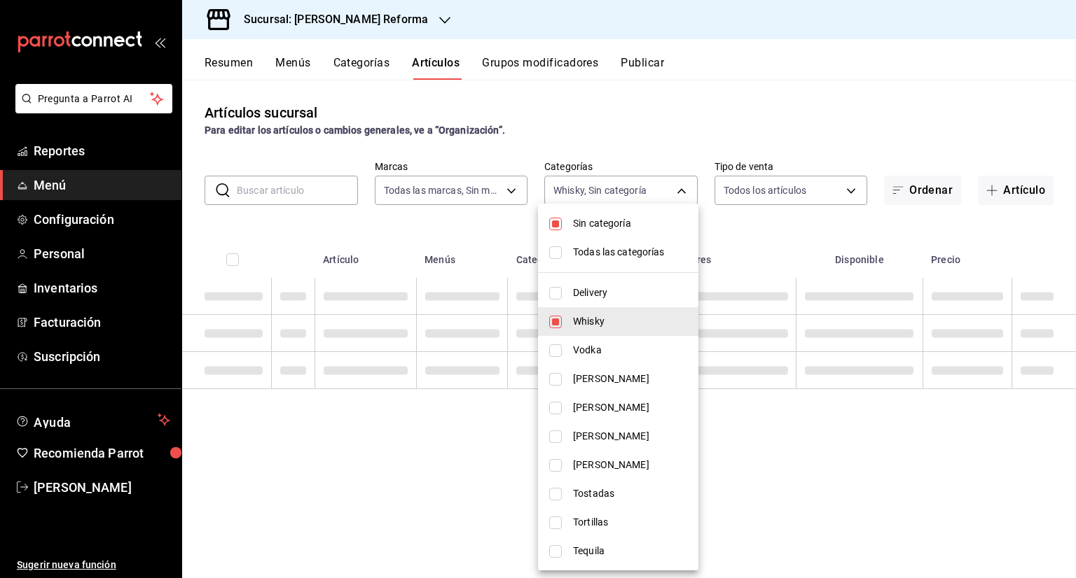
checkbox input "true"
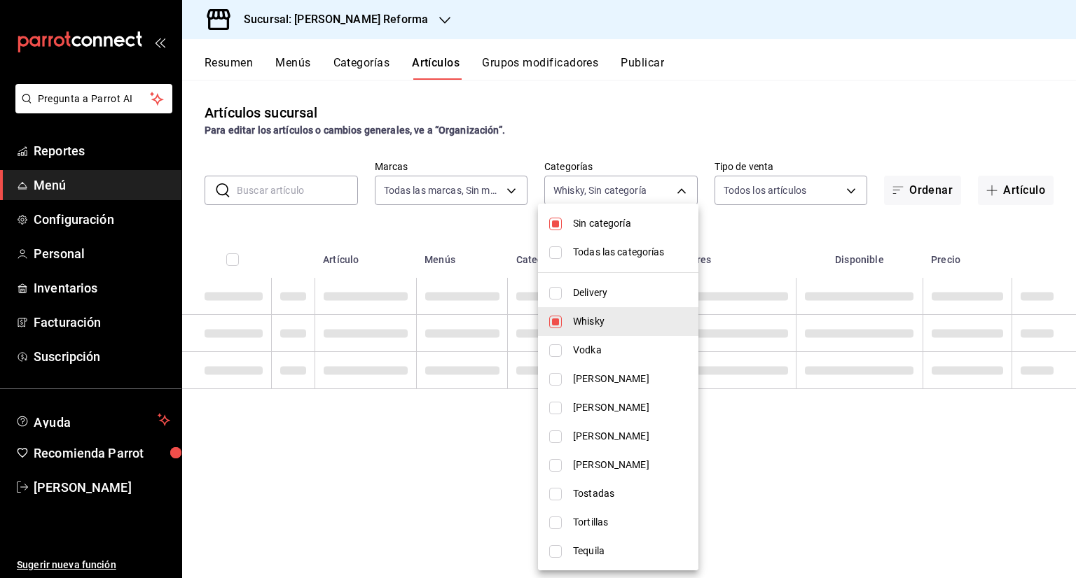
checkbox input "true"
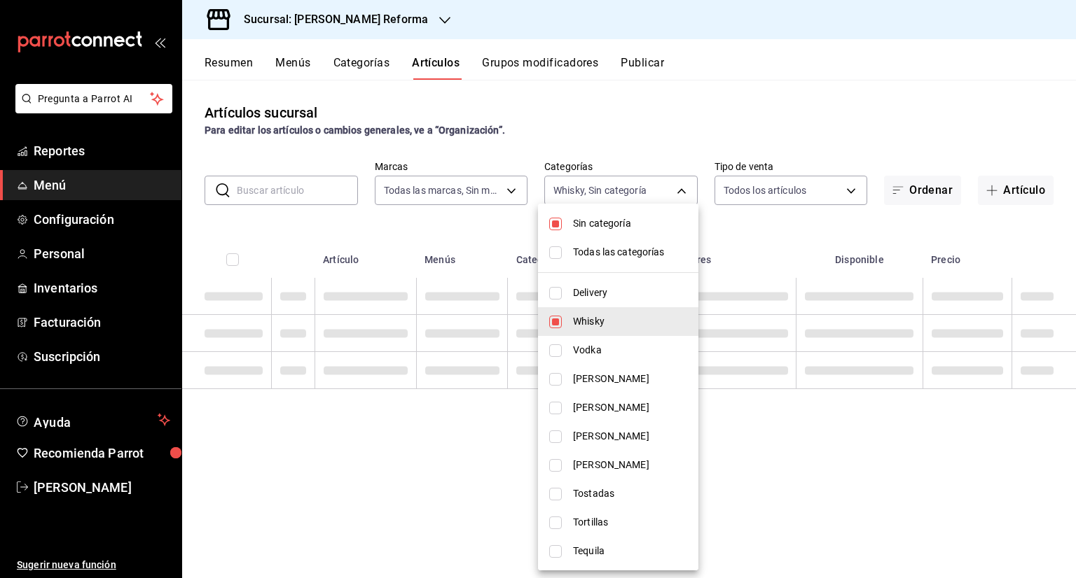
checkbox input "true"
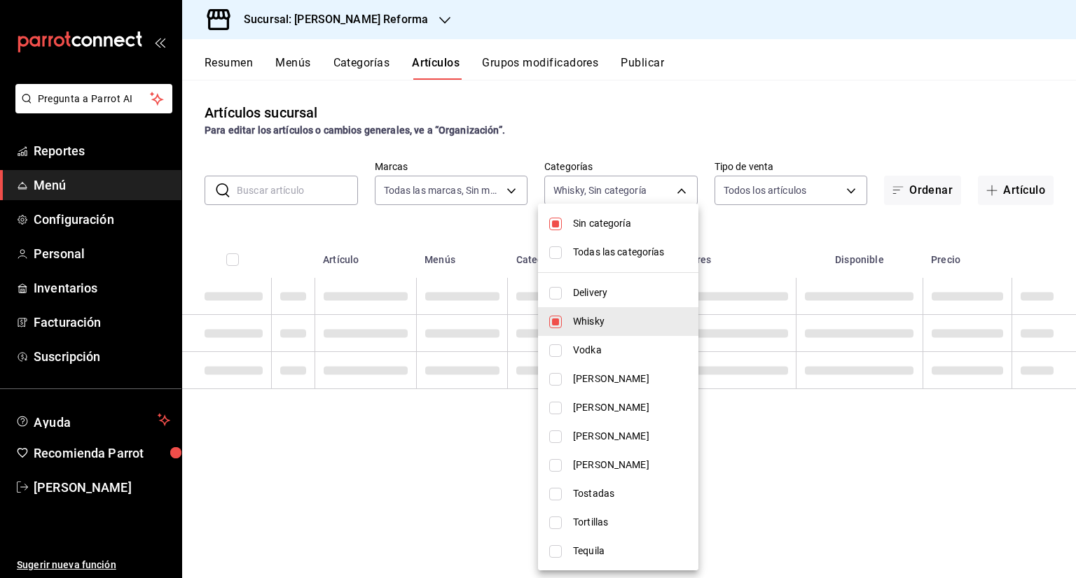
checkbox input "true"
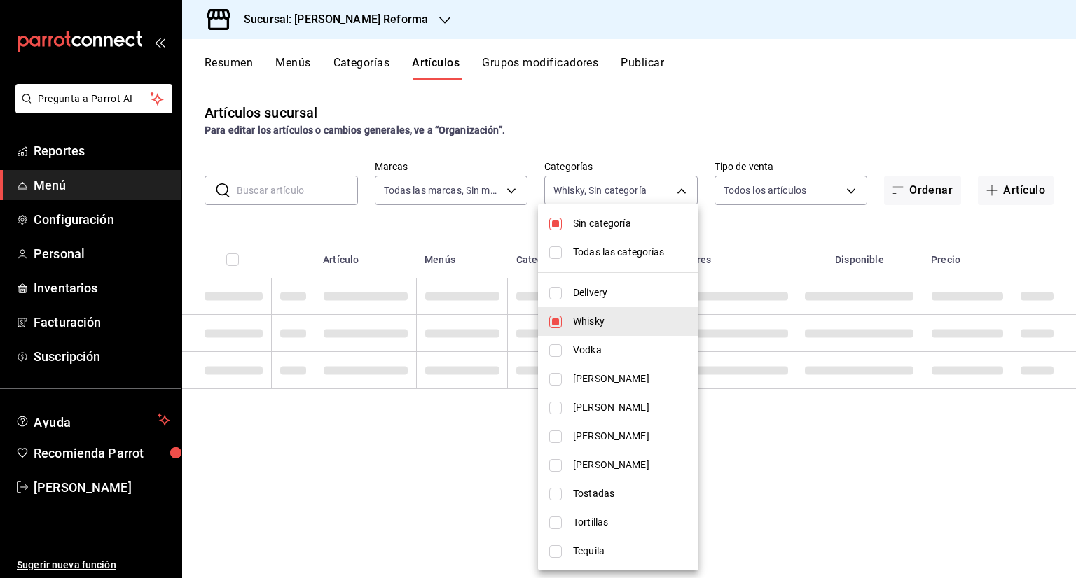
checkbox input "true"
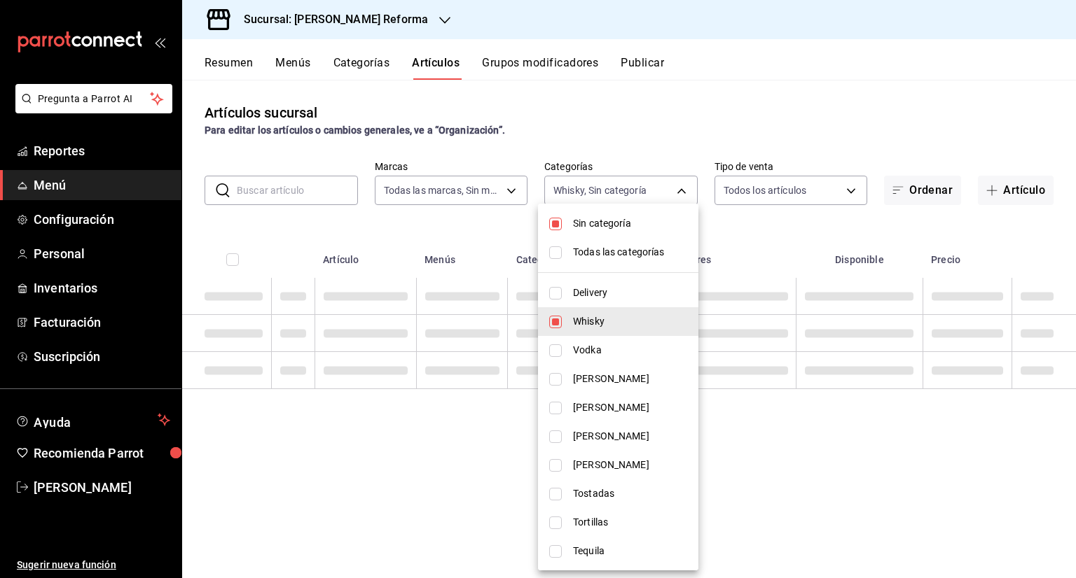
checkbox input "true"
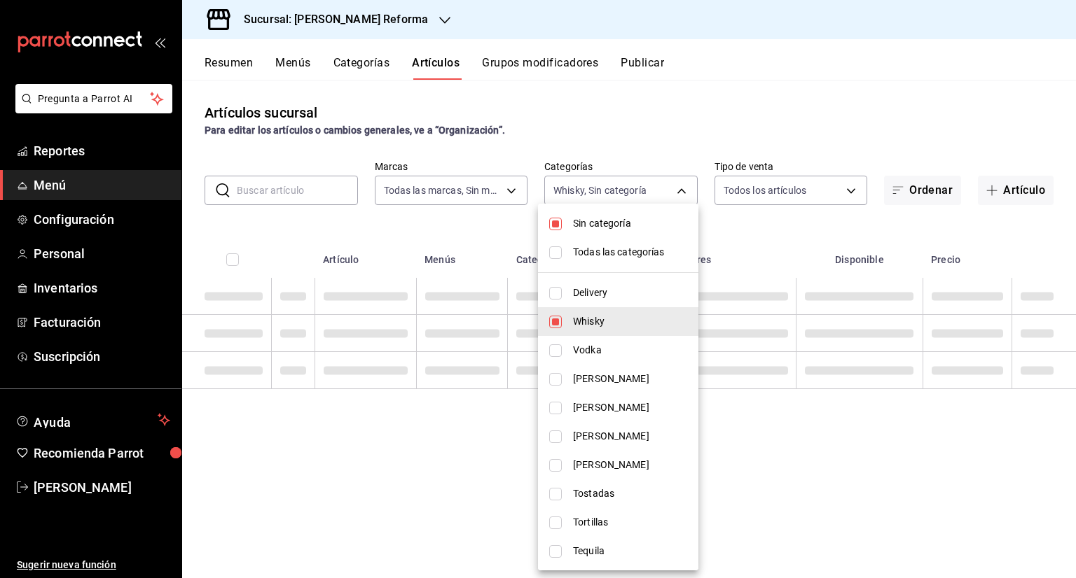
checkbox input "true"
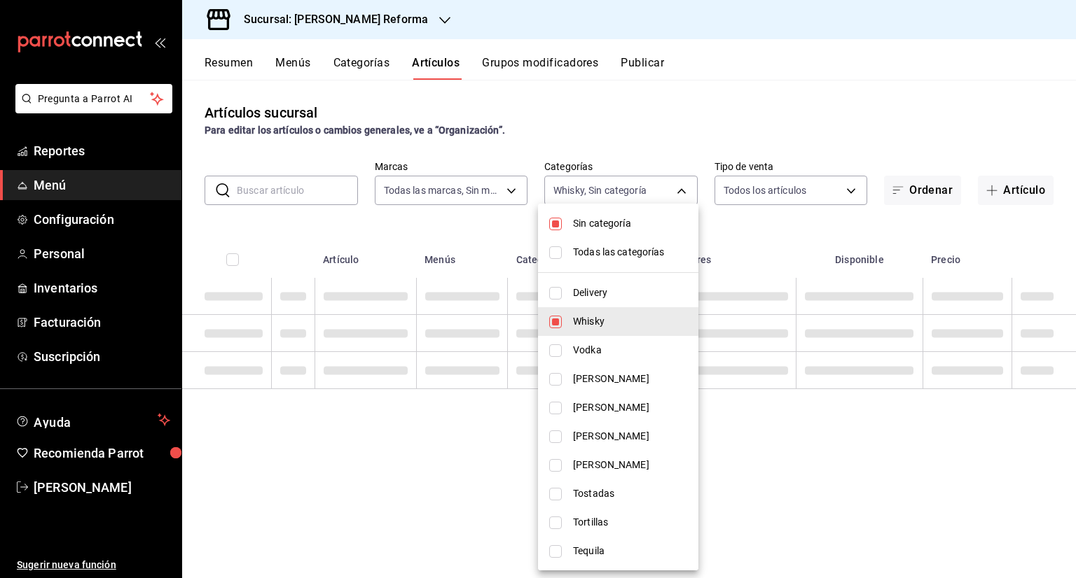
checkbox input "true"
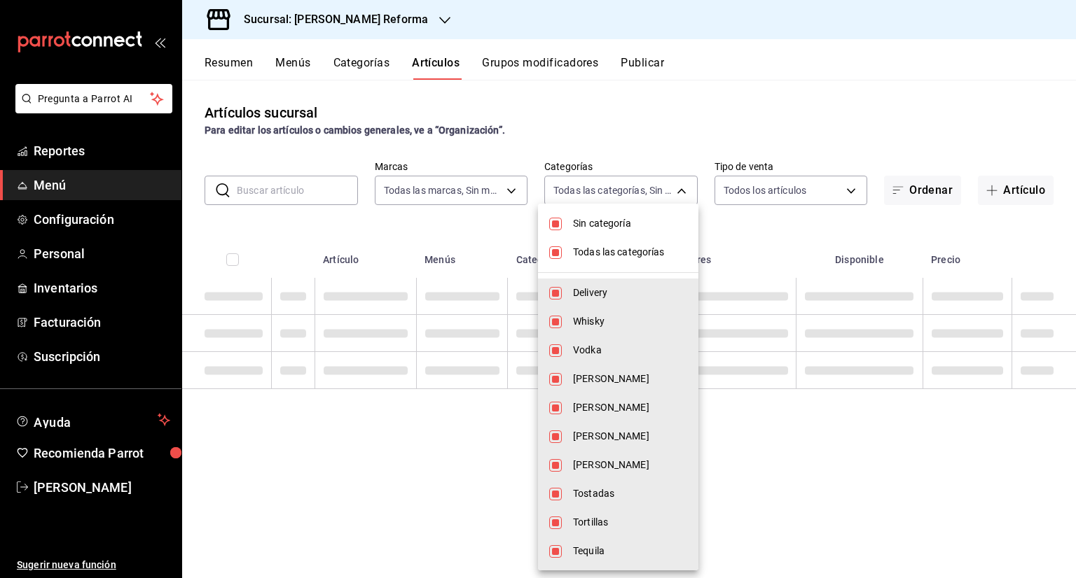
click at [667, 130] on div at bounding box center [538, 289] width 1076 height 578
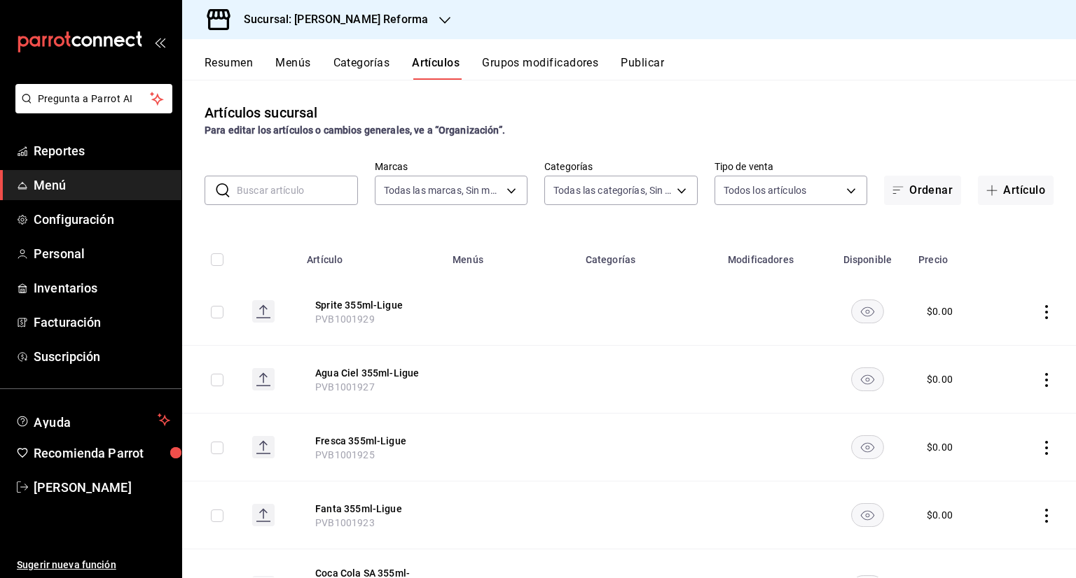
click at [439, 22] on icon "button" at bounding box center [444, 20] width 11 height 11
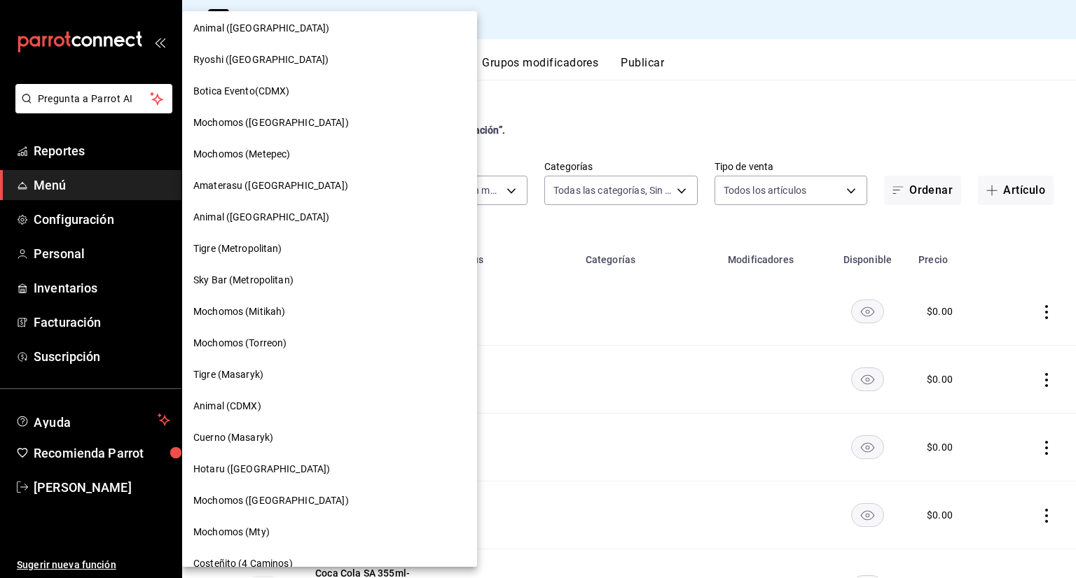
scroll to position [280, 0]
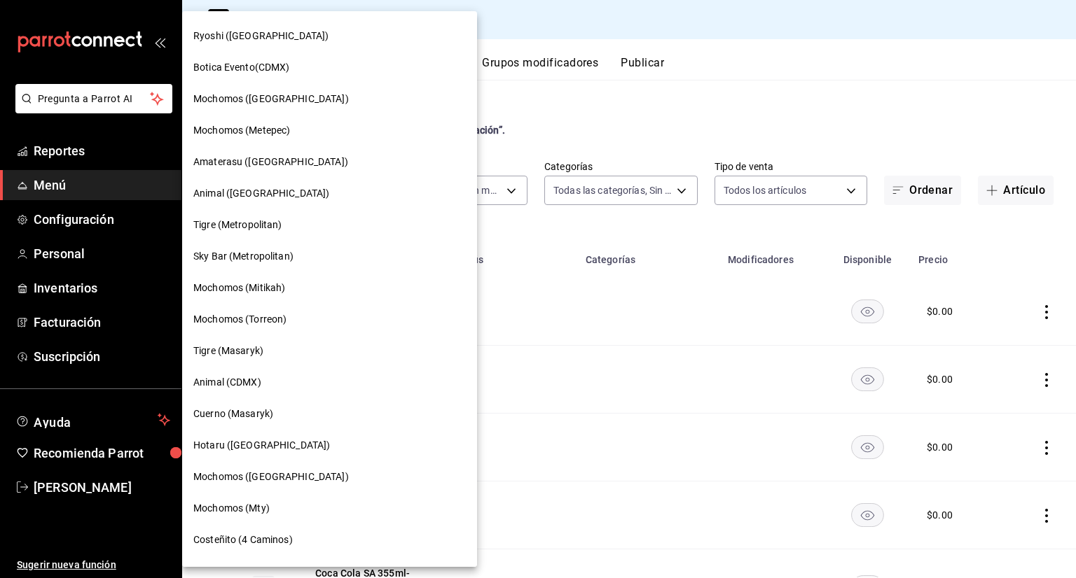
click at [218, 415] on span "Cuerno (Masaryk)" at bounding box center [233, 414] width 80 height 15
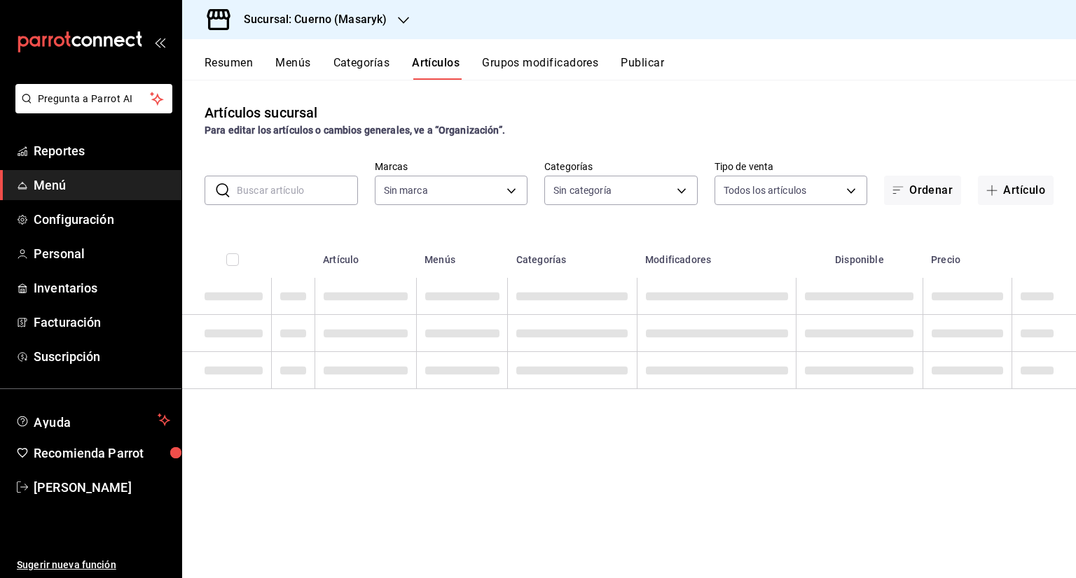
type input "4ea0d660-02b3-4785-bb88-48b5ef6e196c"
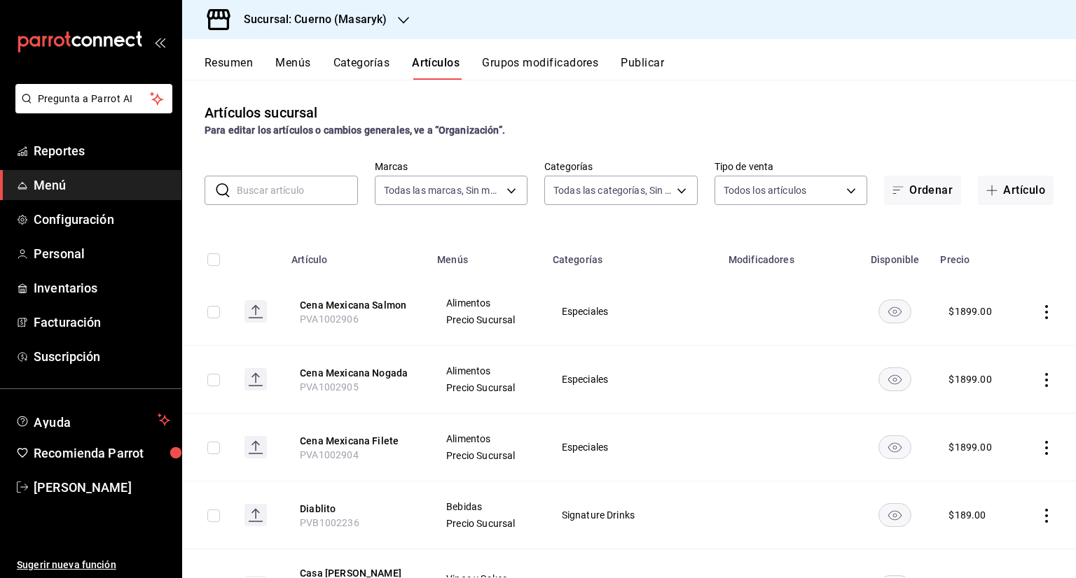
type input "c67b51a2-384c-483e-a5be-40afd3eac247,ec1a4520-4a99-4810-921e-4abf40ebc8c6,cd2d5…"
click at [599, 190] on body "Pregunta a Parrot AI Reportes Menú Configuración Personal Inventarios Facturaci…" at bounding box center [538, 289] width 1076 height 578
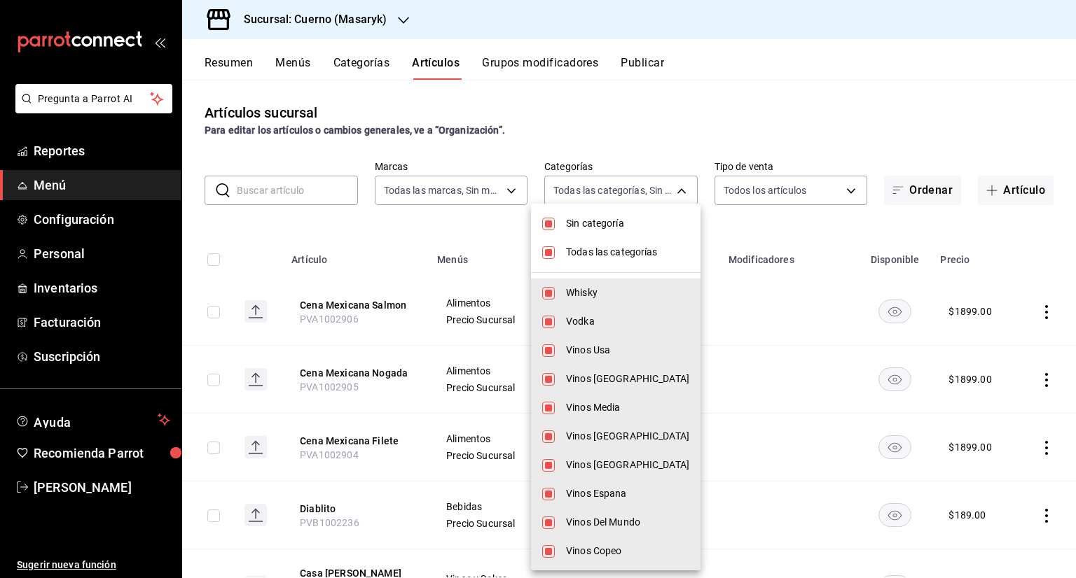
click at [571, 220] on span "Sin categoría" at bounding box center [627, 223] width 123 height 15
checkbox input "false"
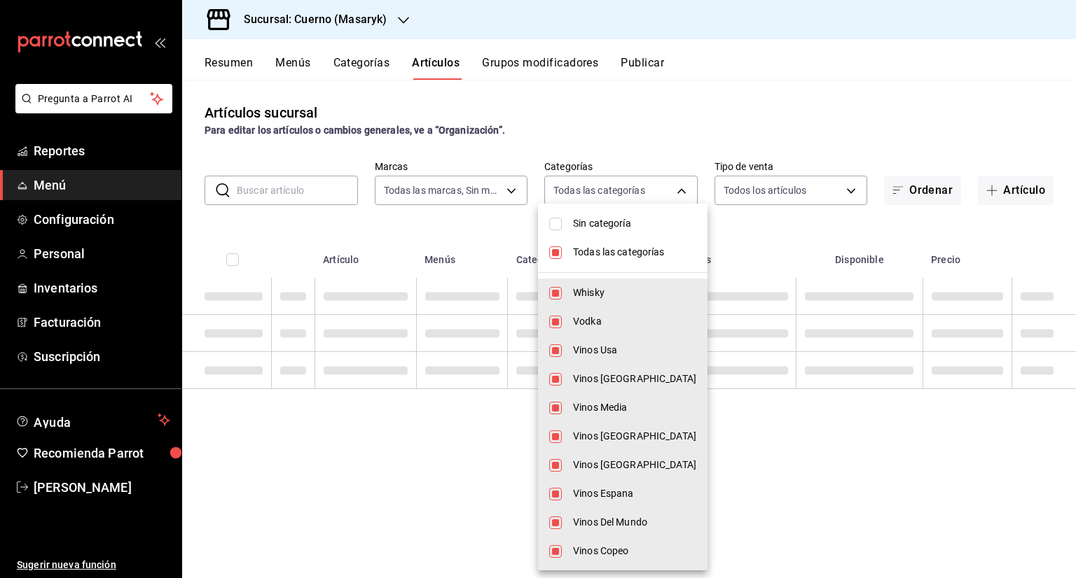
click at [560, 253] on input "checkbox" at bounding box center [555, 252] width 13 height 13
checkbox input "false"
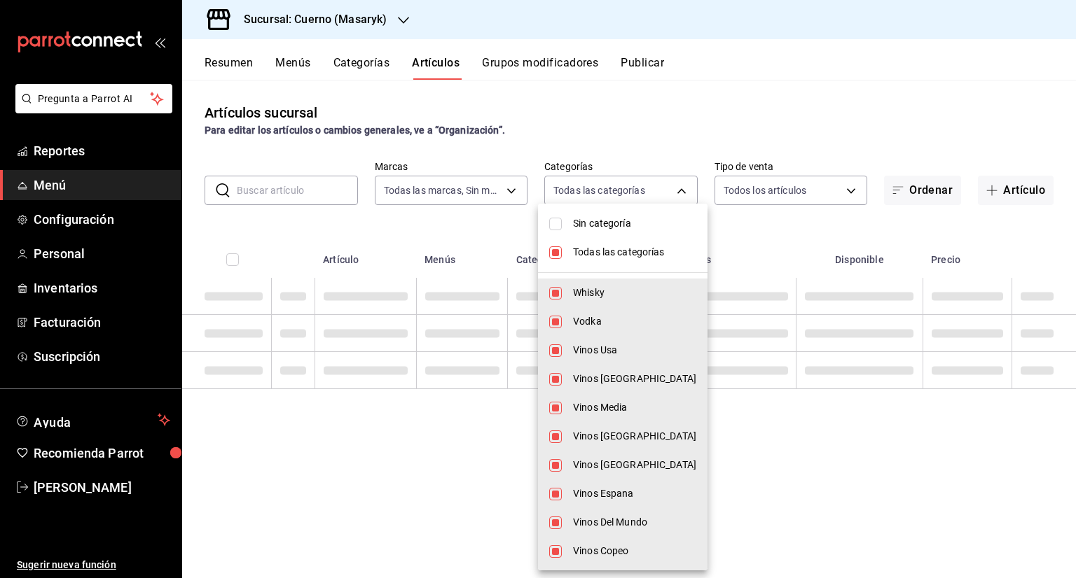
checkbox input "false"
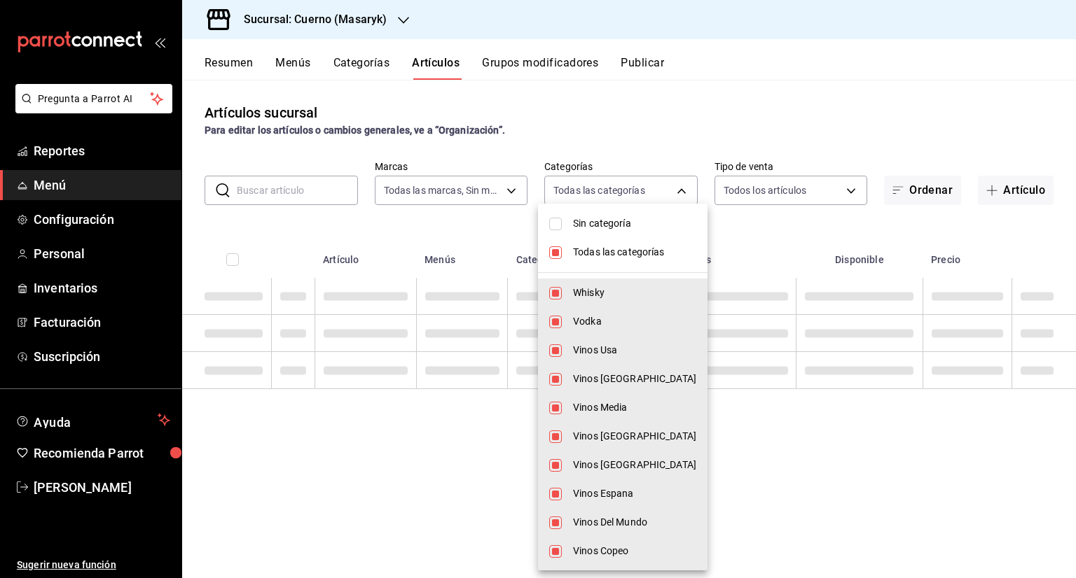
checkbox input "false"
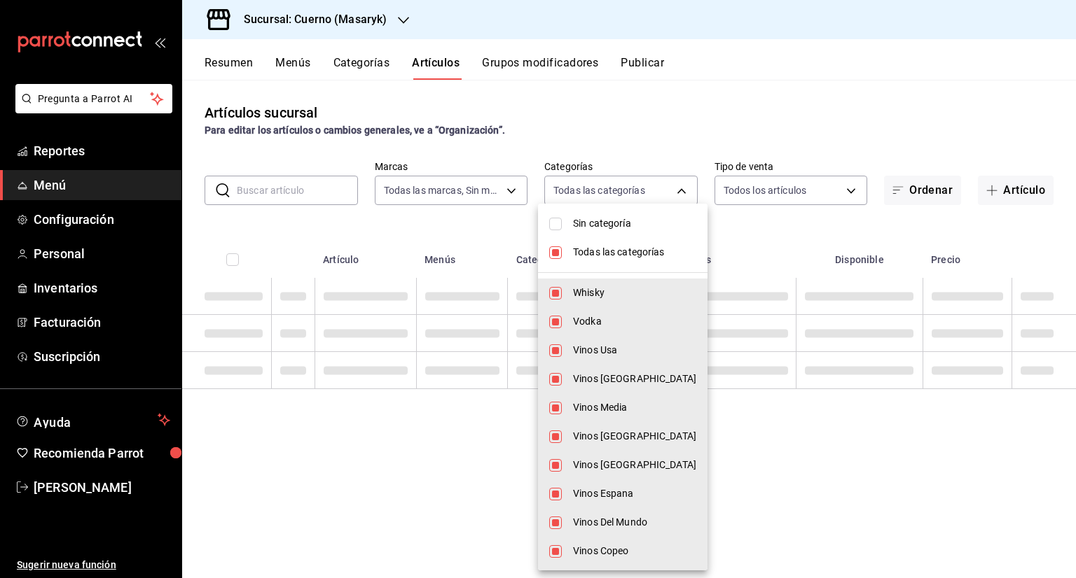
checkbox input "false"
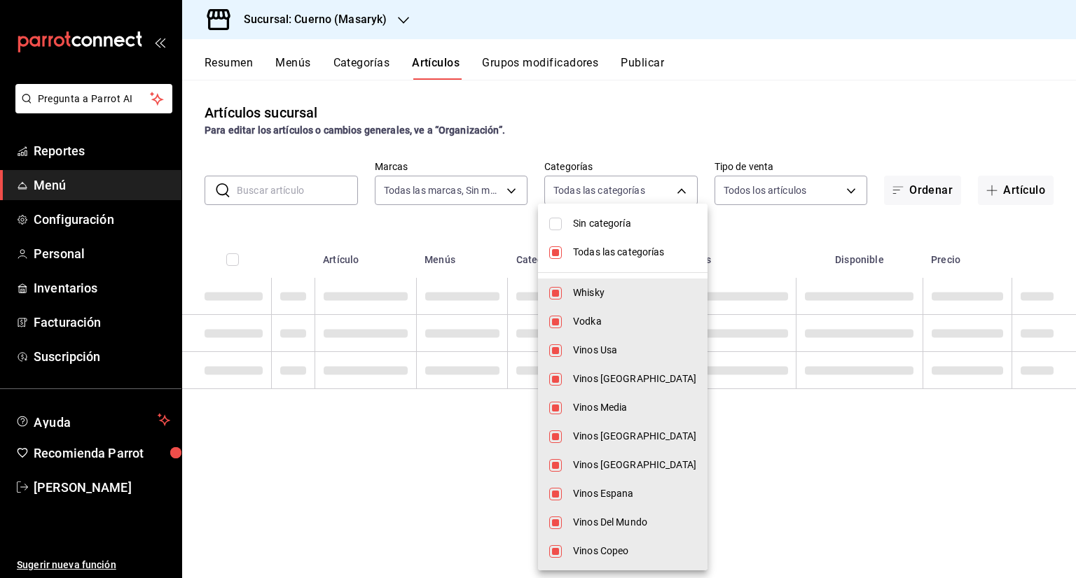
checkbox input "false"
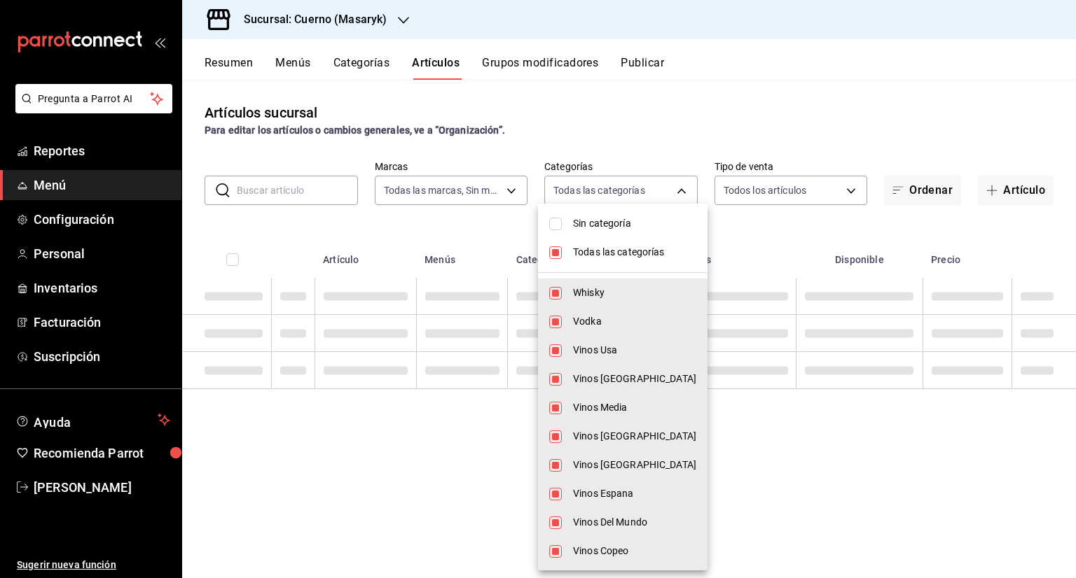
checkbox input "false"
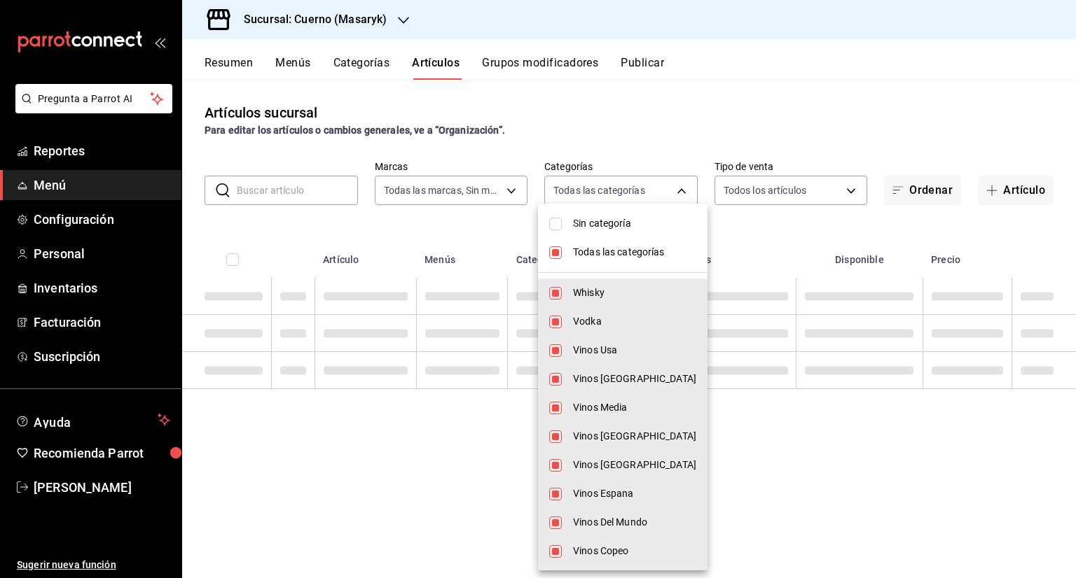
checkbox input "false"
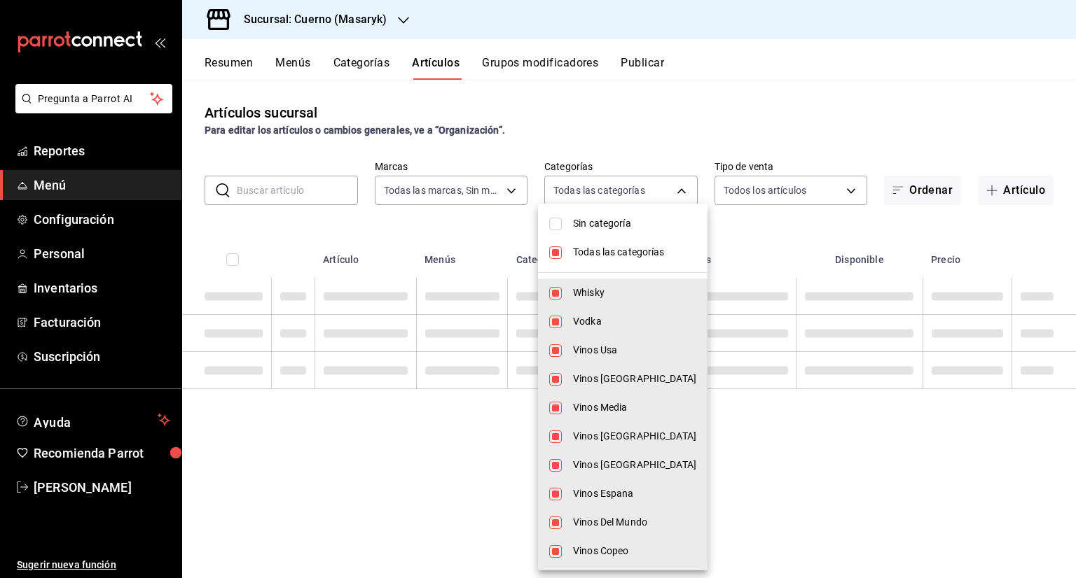
checkbox input "false"
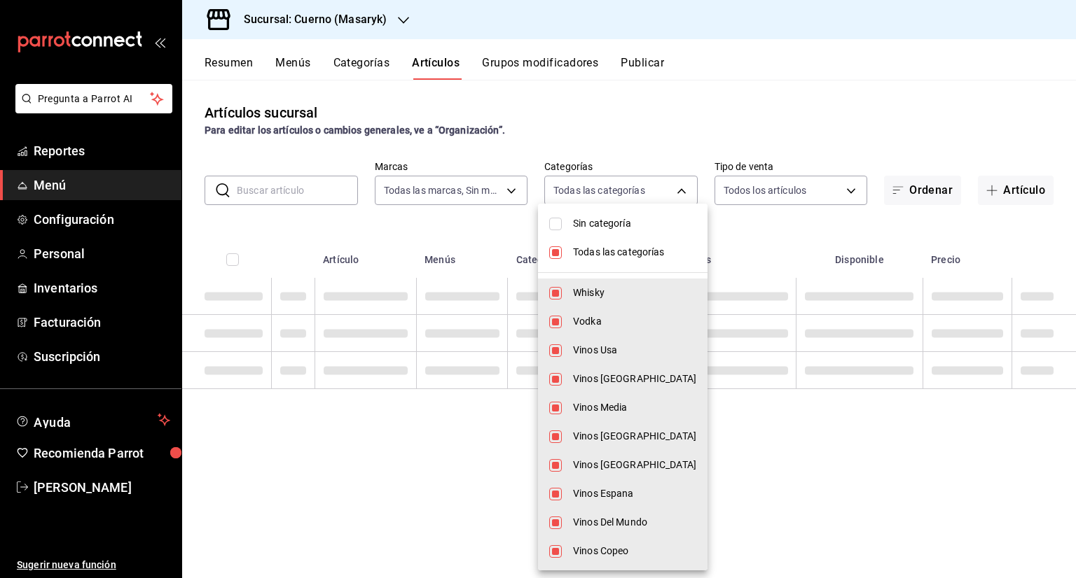
checkbox input "false"
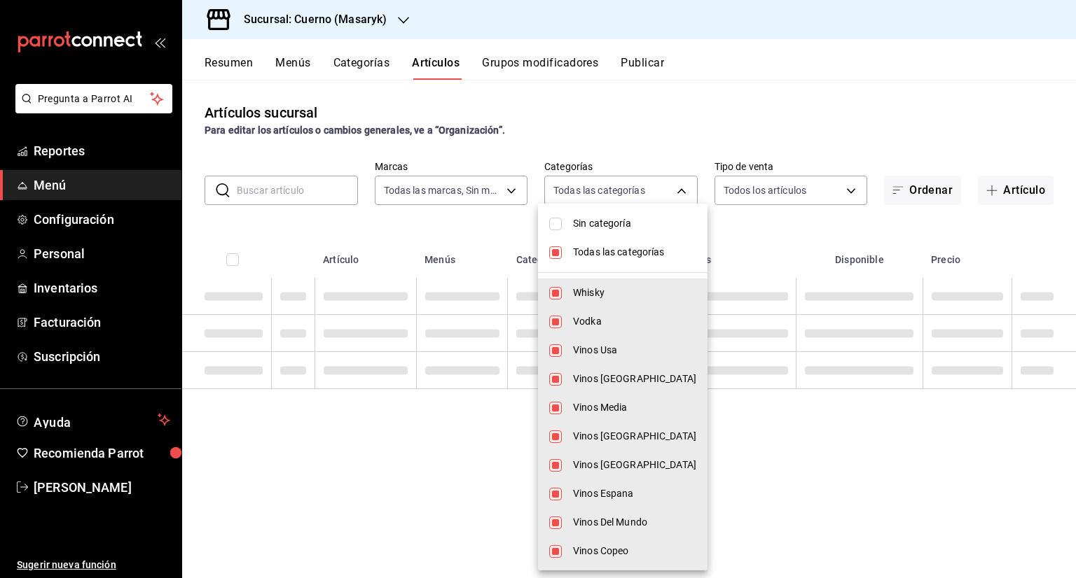
checkbox input "false"
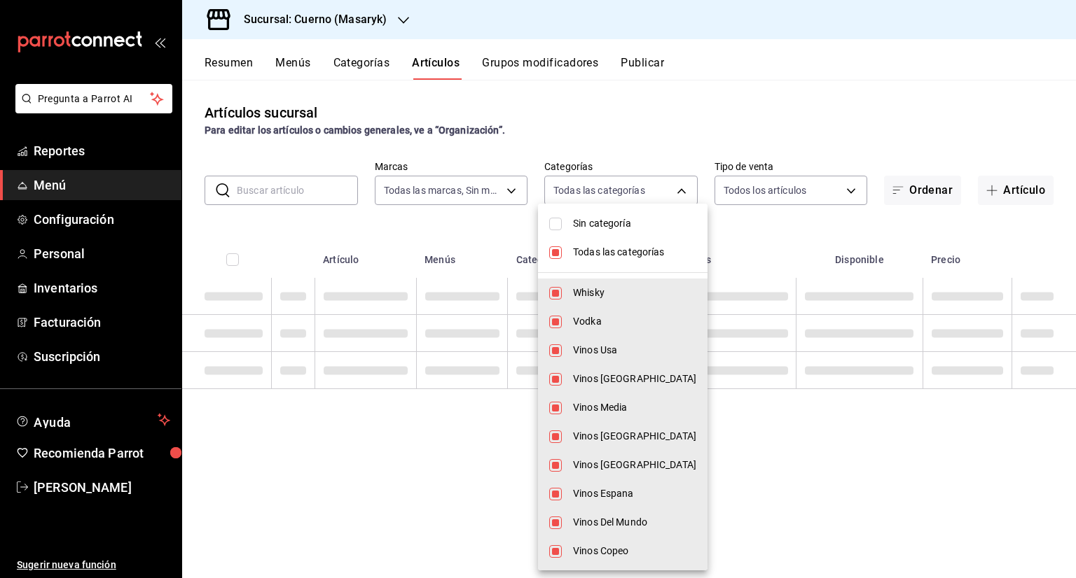
checkbox input "false"
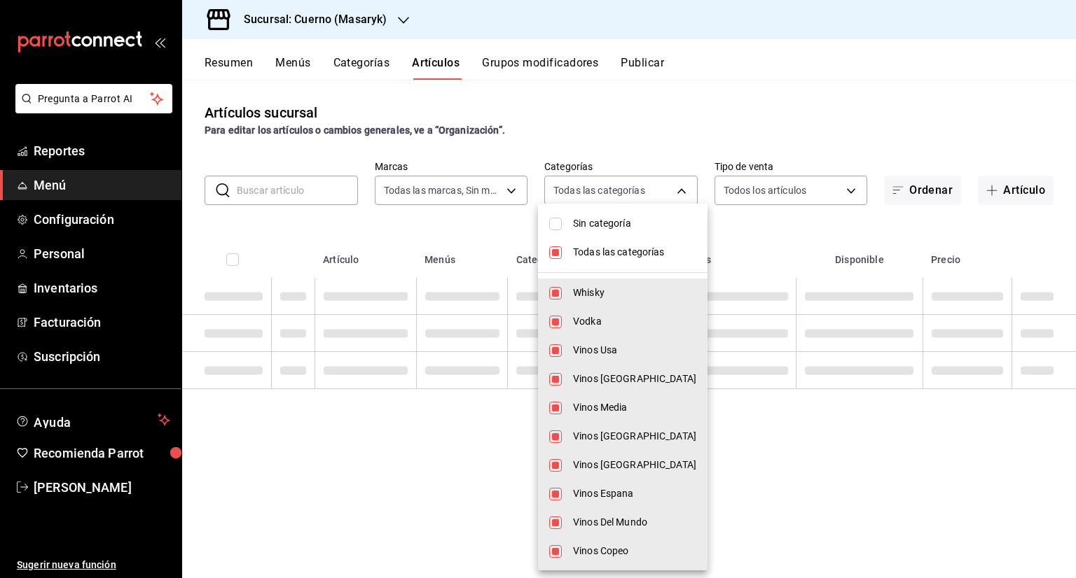
checkbox input "false"
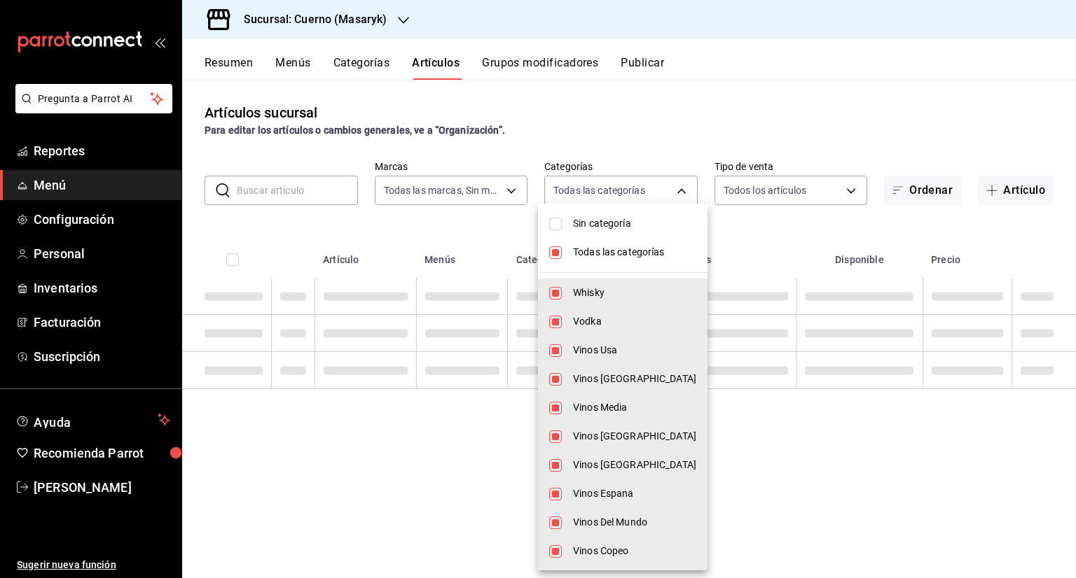
checkbox input "false"
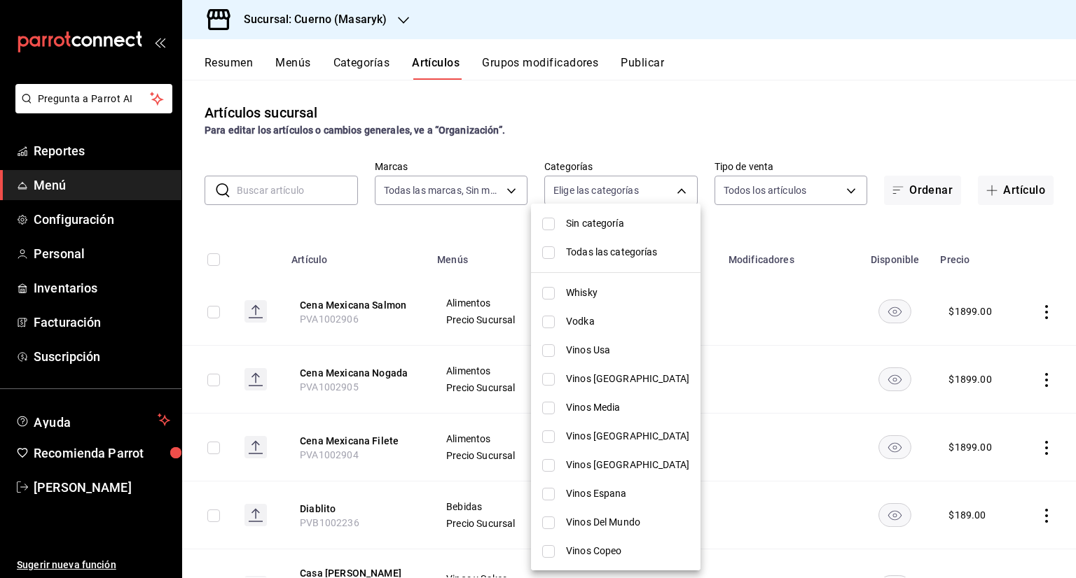
click at [585, 288] on span "Whisky" at bounding box center [627, 293] width 123 height 15
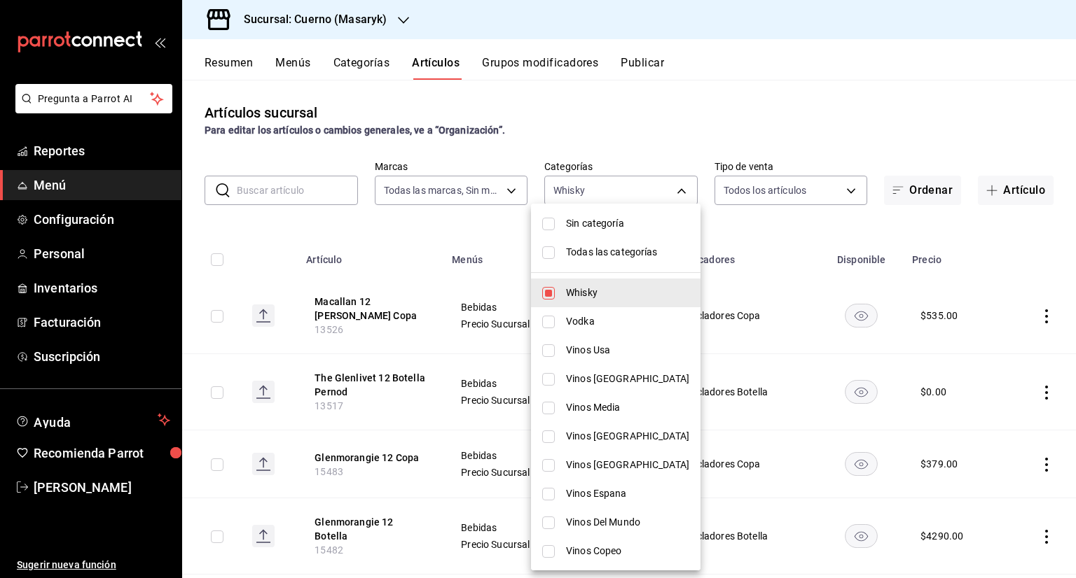
click at [753, 314] on div at bounding box center [538, 289] width 1076 height 578
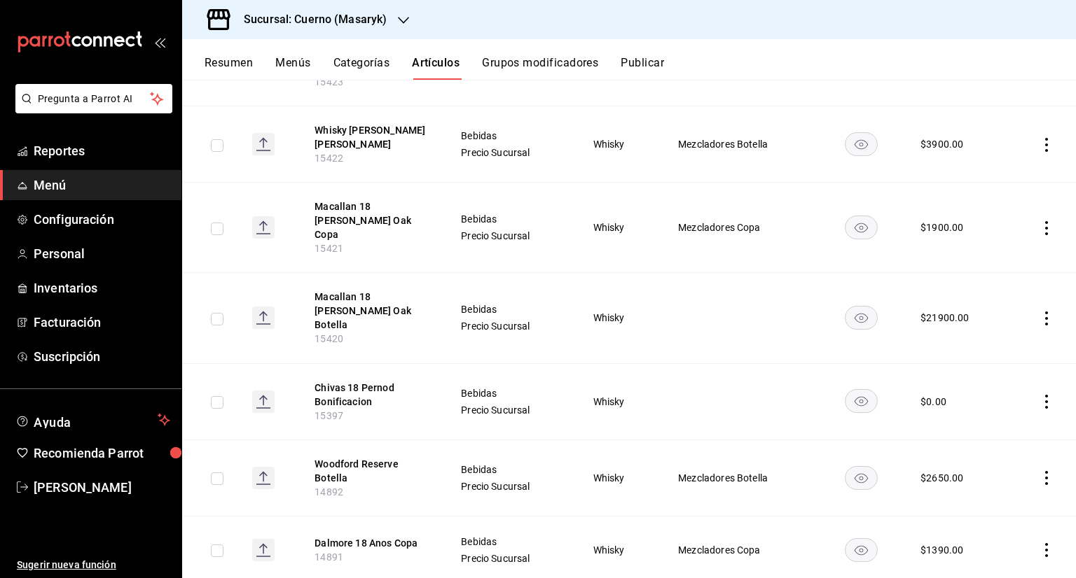
scroll to position [910, 0]
click at [1040, 294] on td at bounding box center [1042, 317] width 68 height 90
click at [1039, 311] on icon "actions" at bounding box center [1046, 318] width 14 height 14
click at [1000, 312] on span "Editar" at bounding box center [993, 319] width 36 height 15
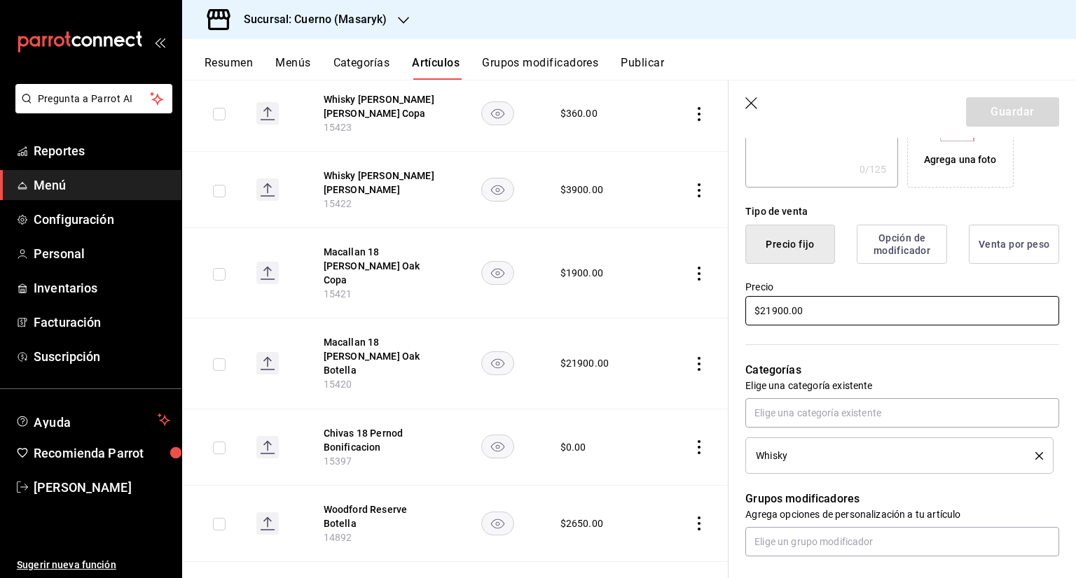
scroll to position [490, 0]
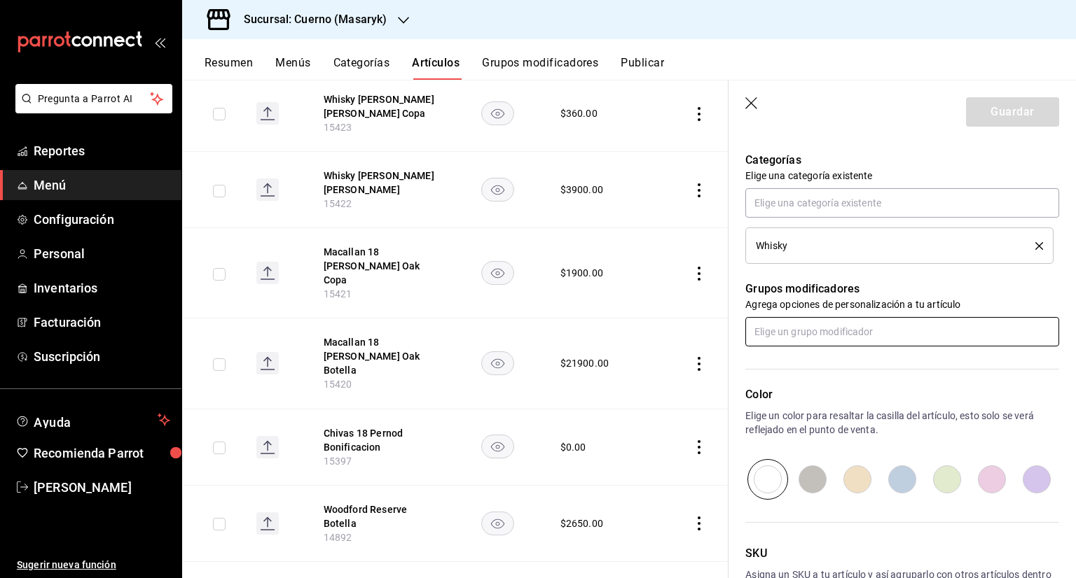
click at [902, 328] on input "text" at bounding box center [902, 331] width 314 height 29
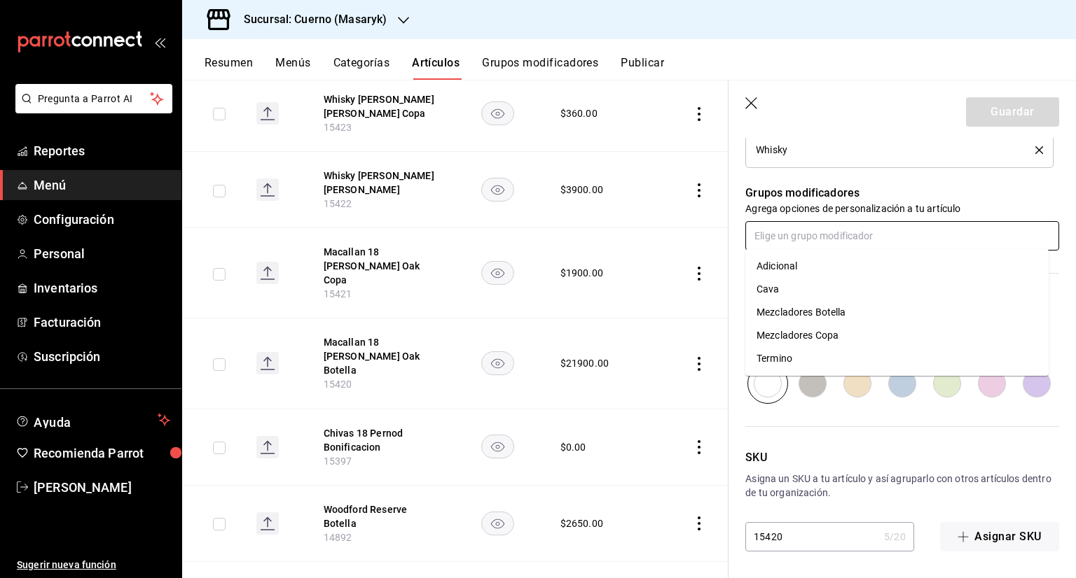
scroll to position [587, 0]
click at [837, 312] on div "Mezcladores Botella" at bounding box center [801, 312] width 90 height 15
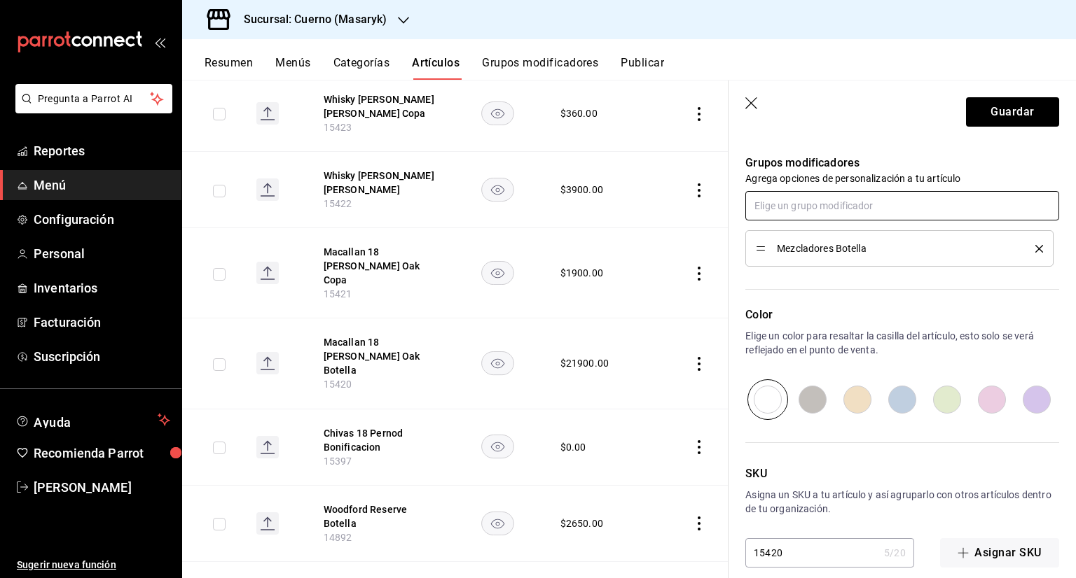
scroll to position [633, 0]
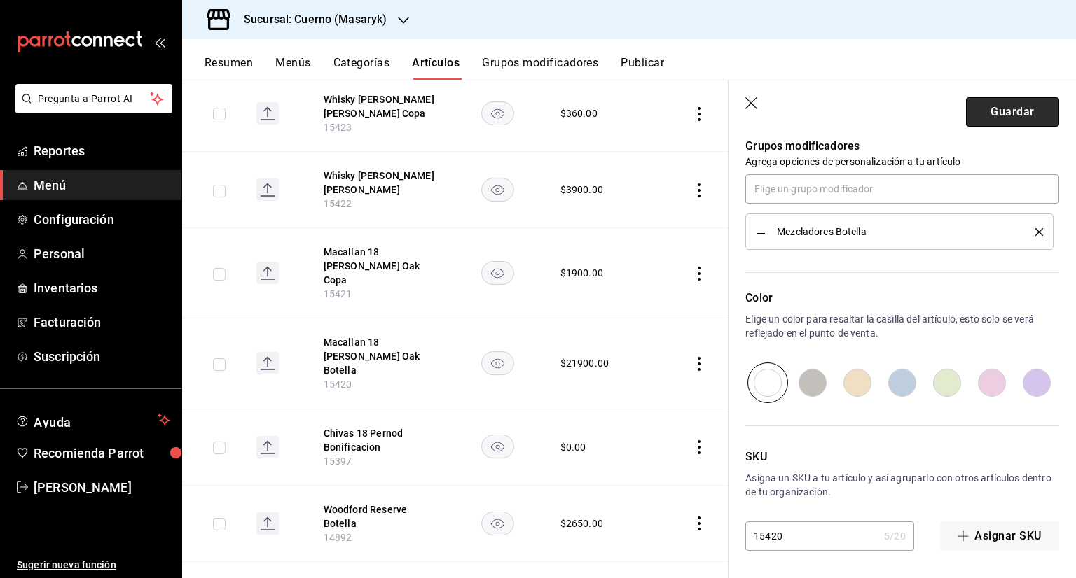
click at [996, 122] on button "Guardar" at bounding box center [1012, 111] width 93 height 29
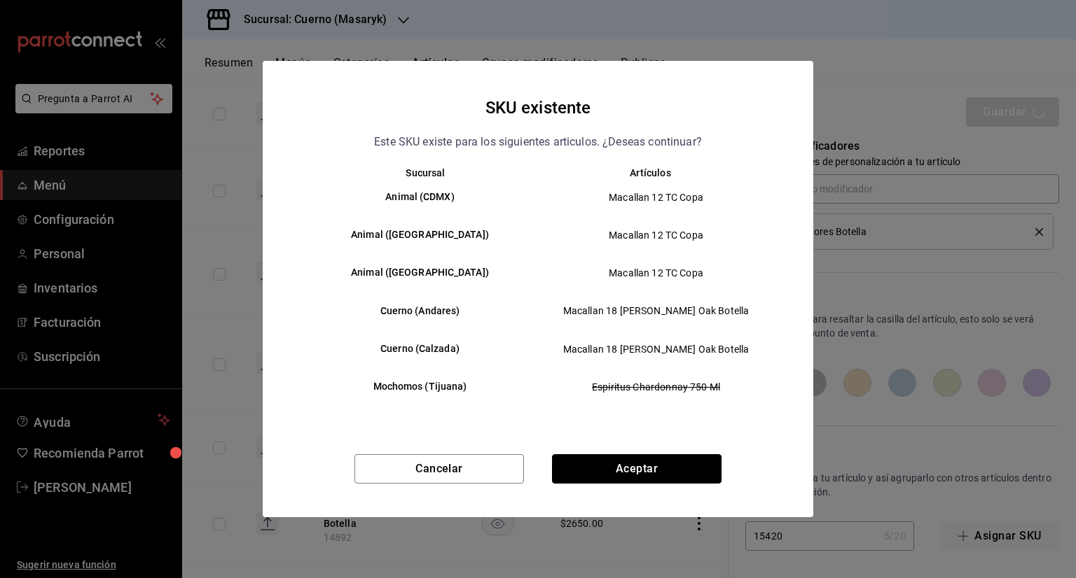
click at [607, 470] on button "Aceptar" at bounding box center [636, 468] width 169 height 29
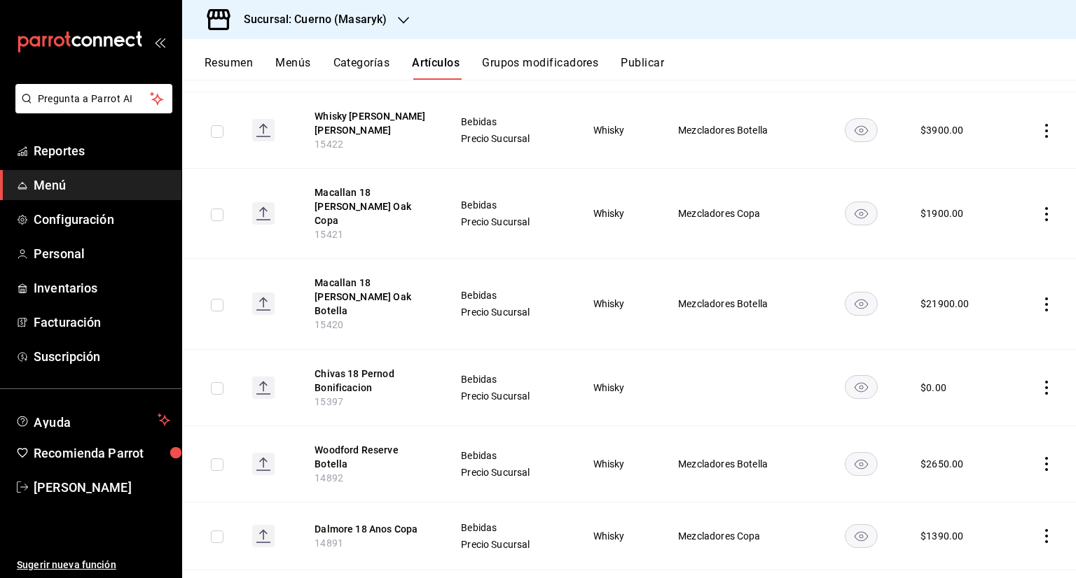
scroll to position [980, 0]
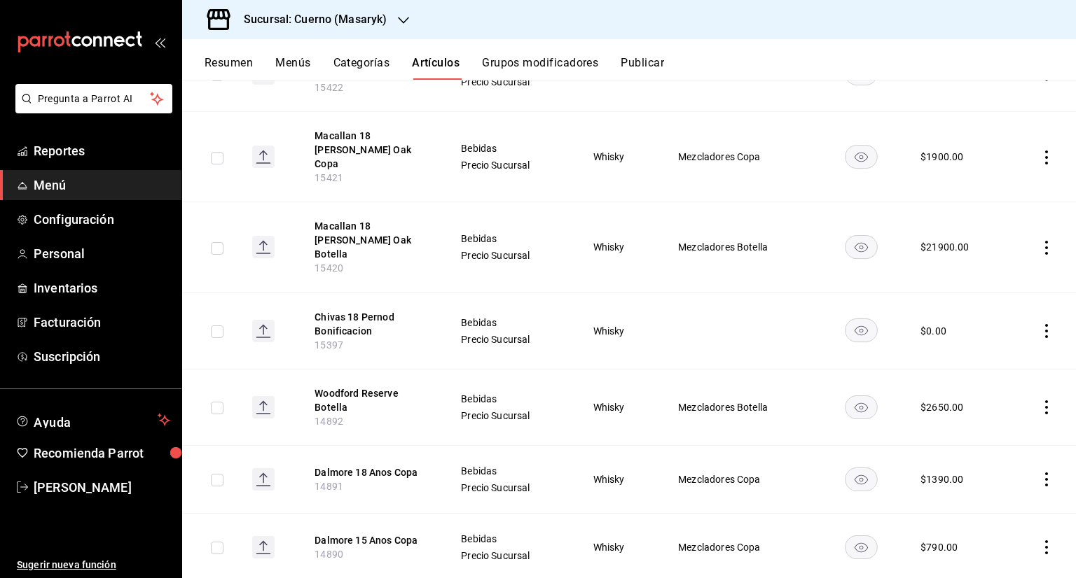
click at [1038, 300] on td at bounding box center [1042, 331] width 68 height 76
click at [1039, 324] on icon "actions" at bounding box center [1046, 331] width 14 height 14
click at [986, 319] on span "Editar" at bounding box center [993, 326] width 36 height 15
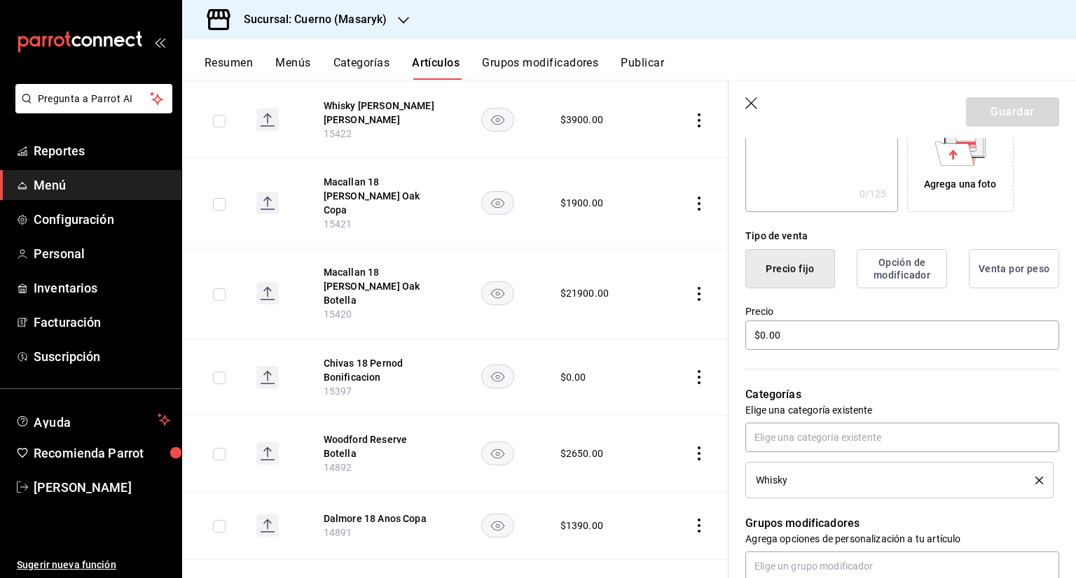
scroll to position [280, 0]
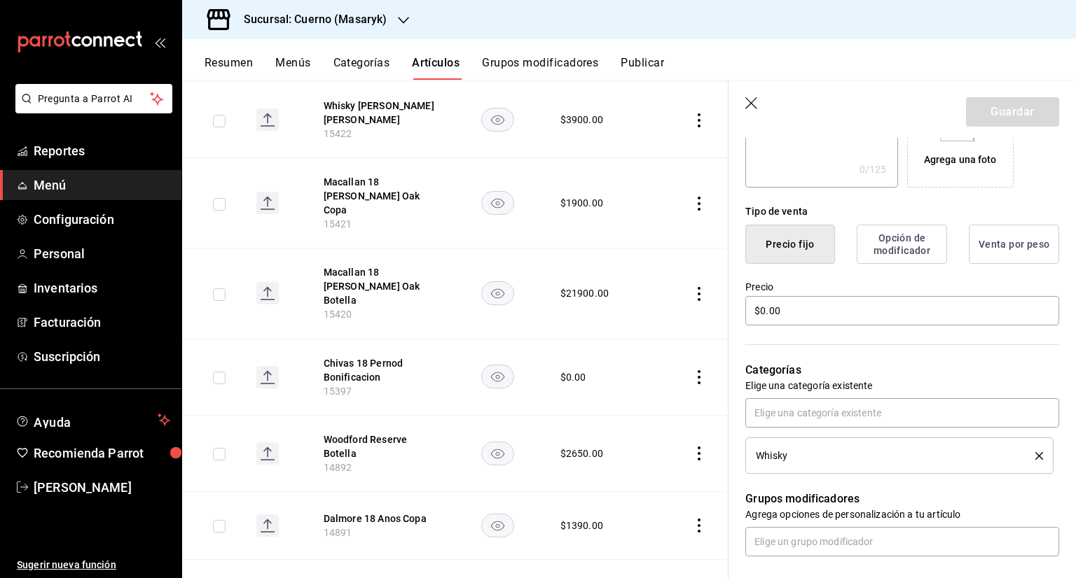
click at [753, 104] on icon "button" at bounding box center [752, 104] width 14 height 14
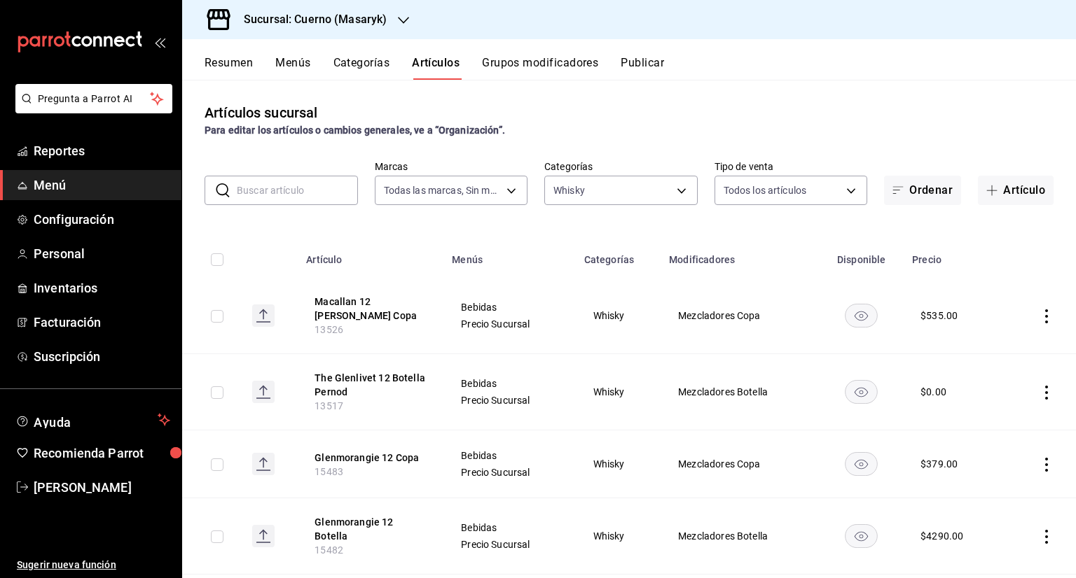
click at [642, 63] on button "Publicar" at bounding box center [641, 68] width 43 height 24
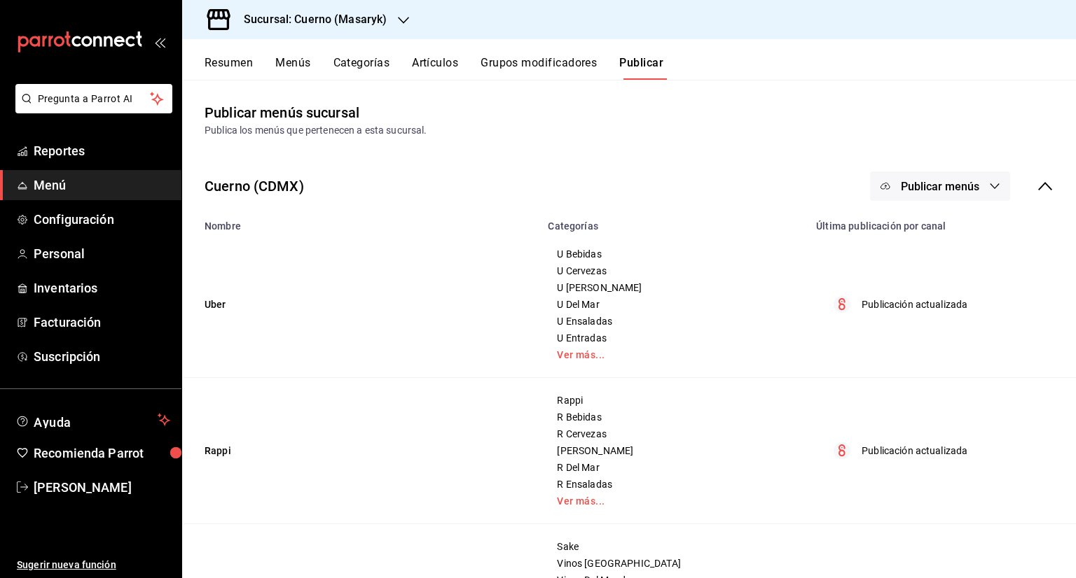
click at [956, 181] on span "Publicar menús" at bounding box center [939, 186] width 78 height 13
click at [935, 227] on span "Punto de venta" at bounding box center [949, 232] width 67 height 15
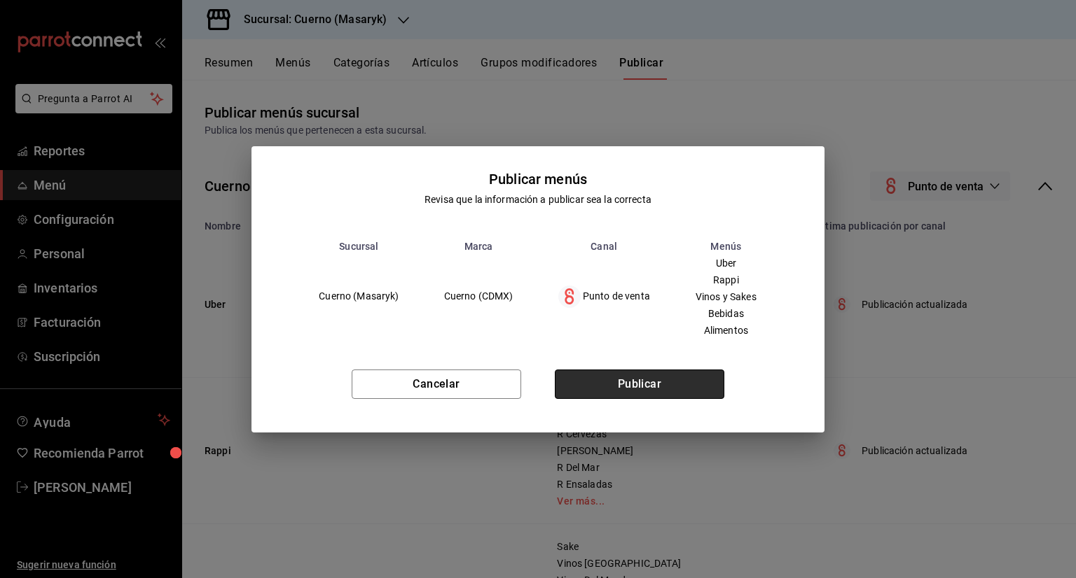
click at [664, 377] on button "Publicar" at bounding box center [639, 384] width 169 height 29
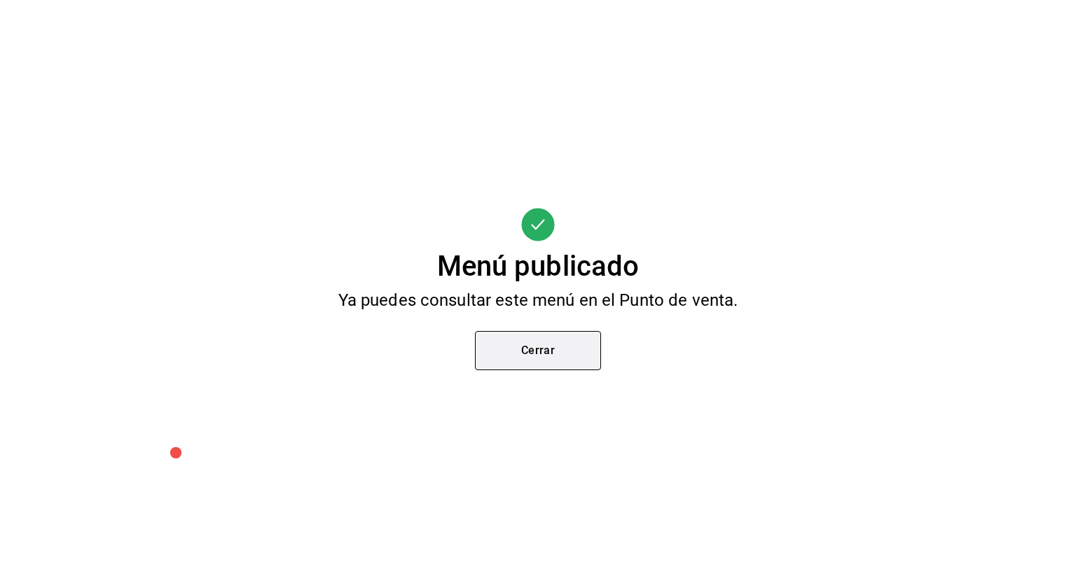
click at [520, 360] on button "Cerrar" at bounding box center [538, 350] width 126 height 39
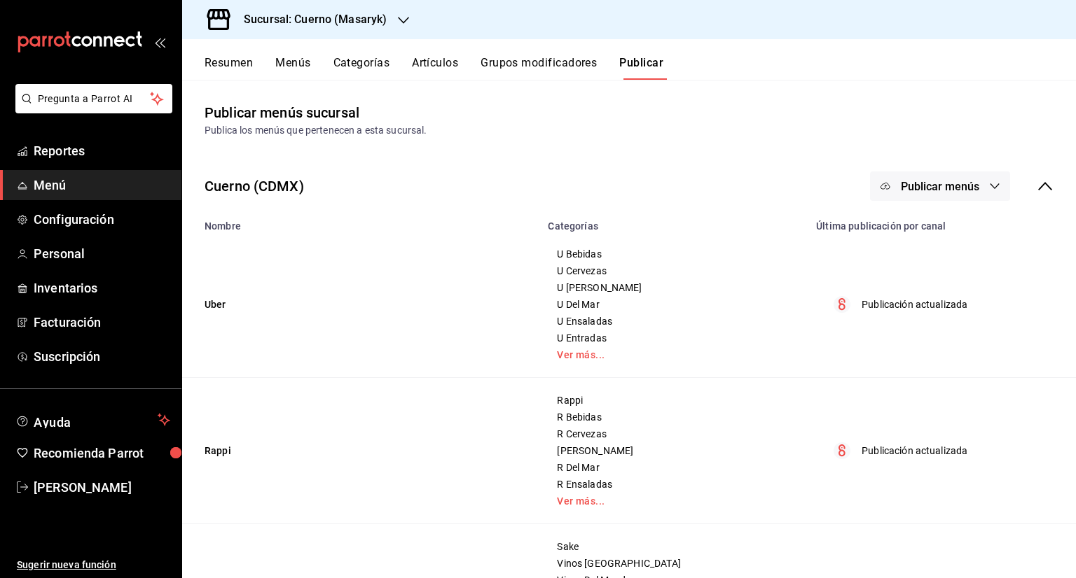
click at [527, 66] on button "Grupos modificadores" at bounding box center [538, 68] width 116 height 24
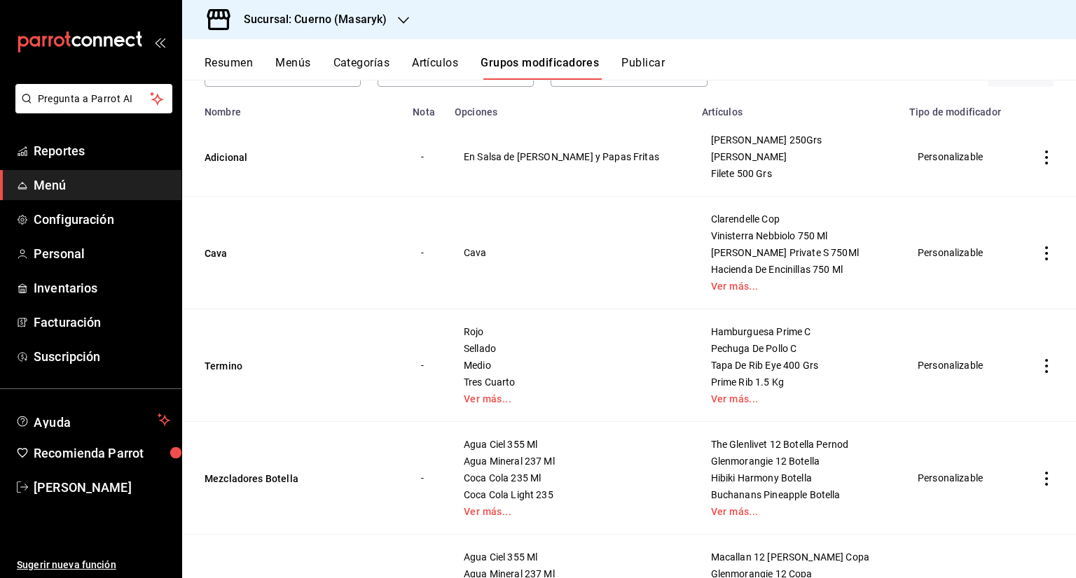
drag, startPoint x: 727, startPoint y: 285, endPoint x: 696, endPoint y: 337, distance: 60.3
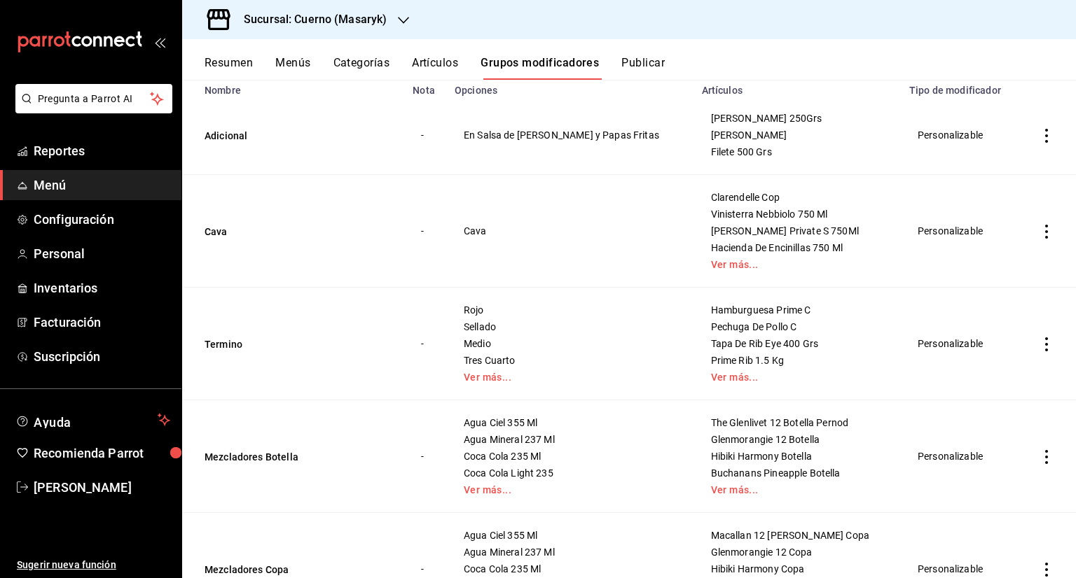
drag, startPoint x: 696, startPoint y: 337, endPoint x: 579, endPoint y: 303, distance: 121.7
click at [579, 303] on td "Rojo Sellado Medio Tres Cuarto Ver más..." at bounding box center [569, 344] width 247 height 113
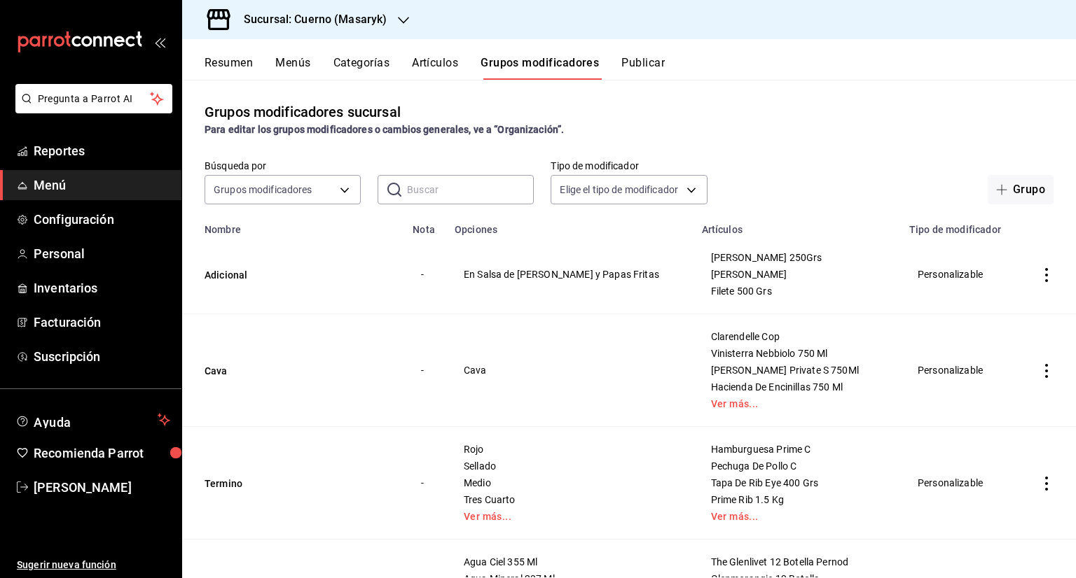
scroll to position [0, 0]
click at [436, 74] on button "Artículos" at bounding box center [435, 68] width 46 height 24
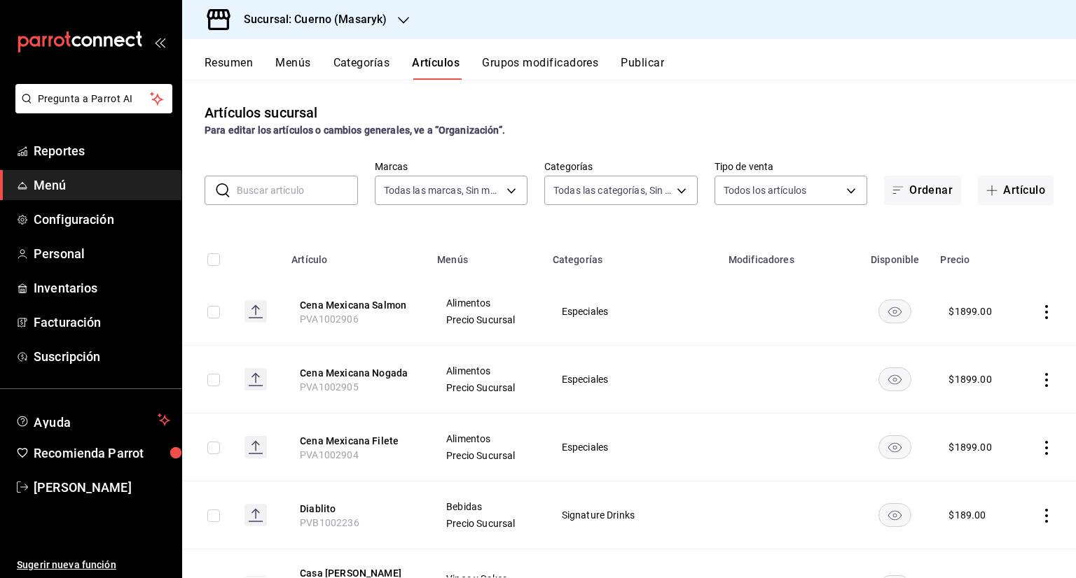
click at [336, 27] on h3 "Sucursal: Cuerno (Masaryk)" at bounding box center [309, 19] width 154 height 17
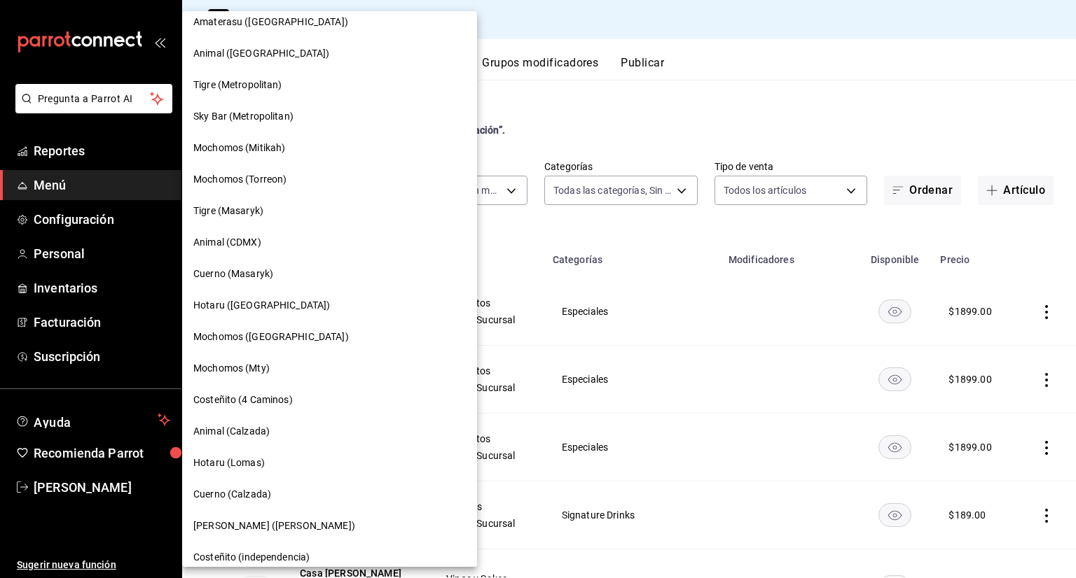
scroll to position [490, 0]
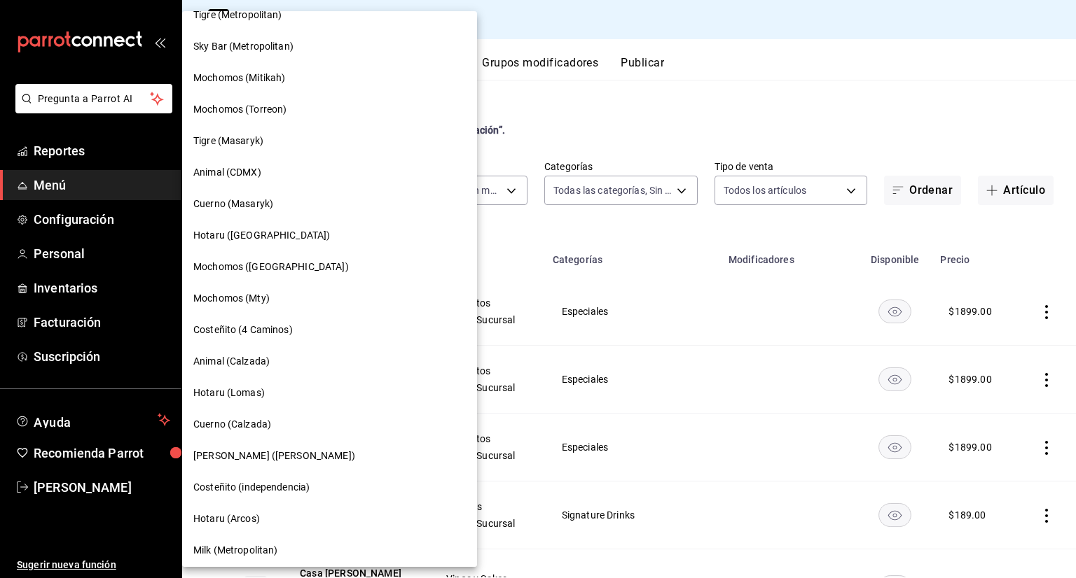
click at [276, 419] on div "Cuerno (Calzada)" at bounding box center [329, 424] width 272 height 15
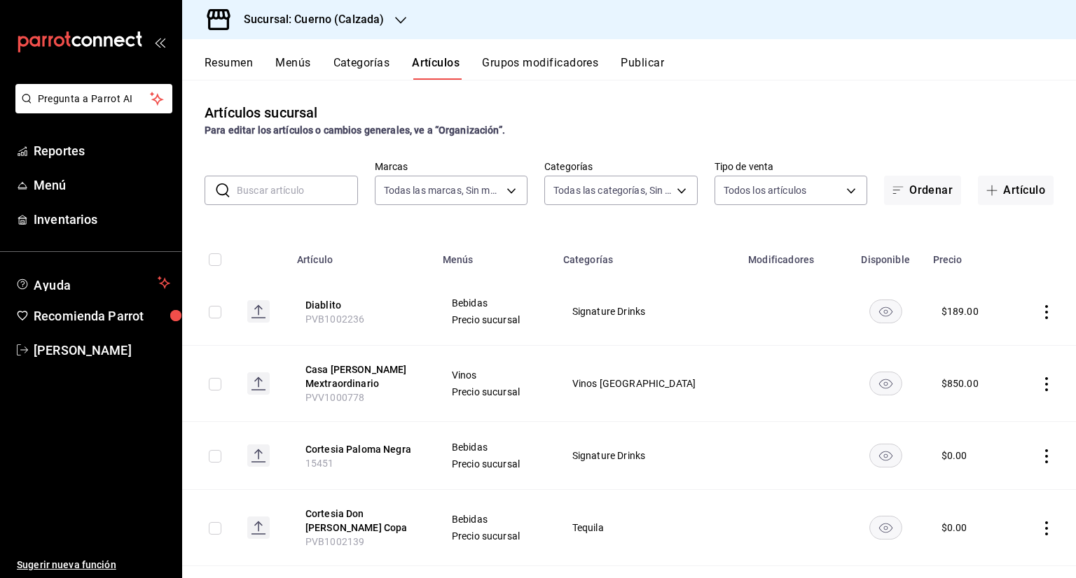
click at [494, 65] on button "Grupos modificadores" at bounding box center [540, 68] width 116 height 24
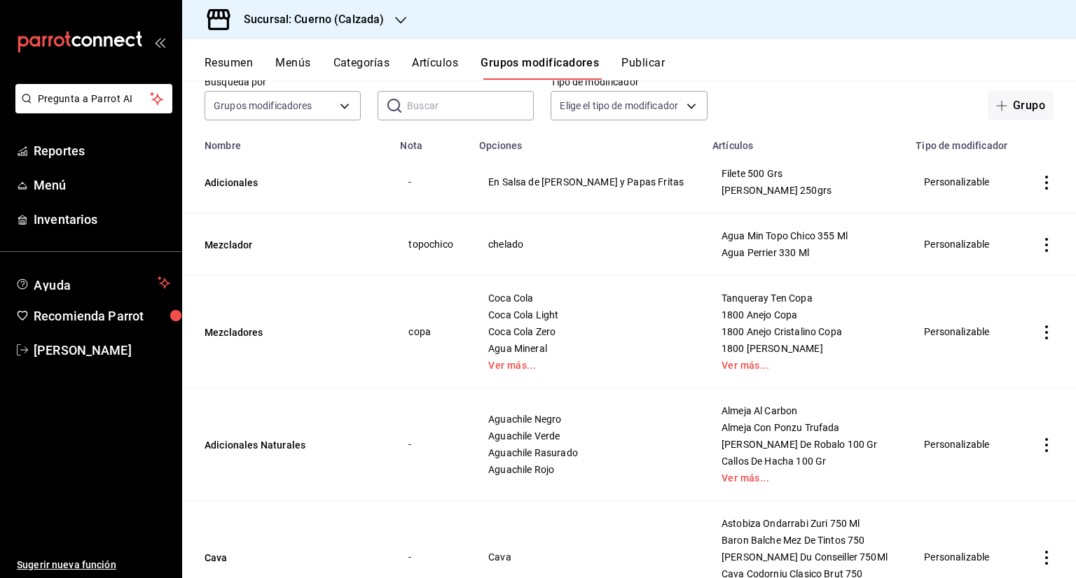
scroll to position [70, 0]
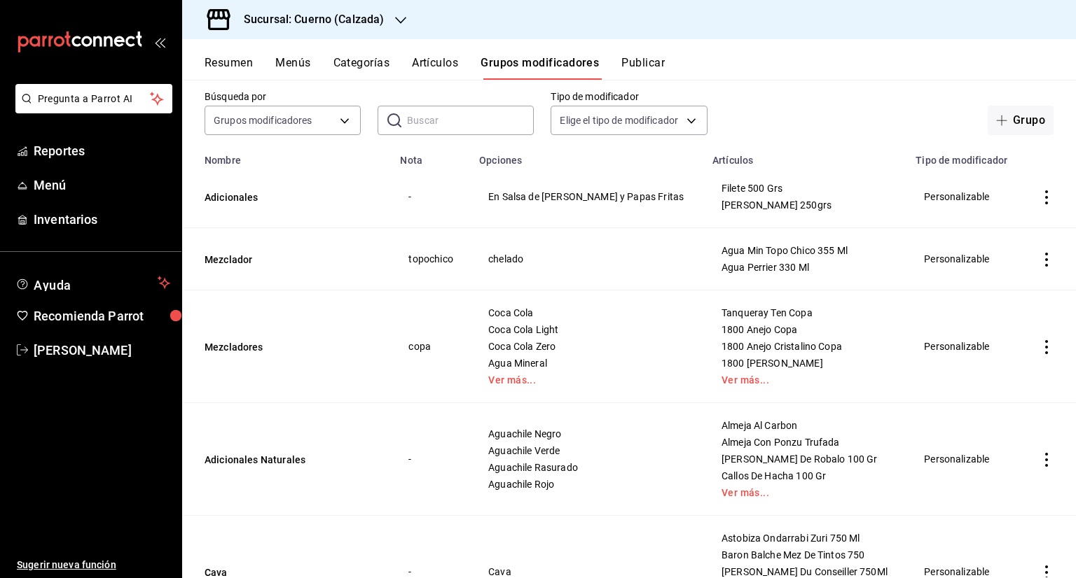
click at [1039, 357] on td "simple table" at bounding box center [1046, 347] width 59 height 113
click at [1039, 353] on icon "actions" at bounding box center [1046, 347] width 14 height 14
click at [994, 378] on span "Editar" at bounding box center [993, 380] width 36 height 15
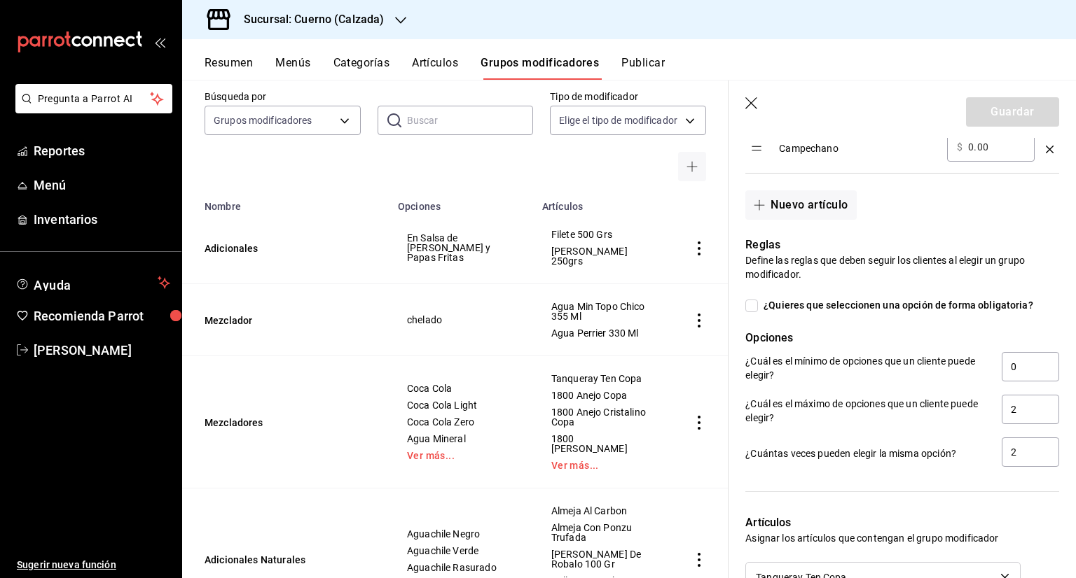
scroll to position [1400, 0]
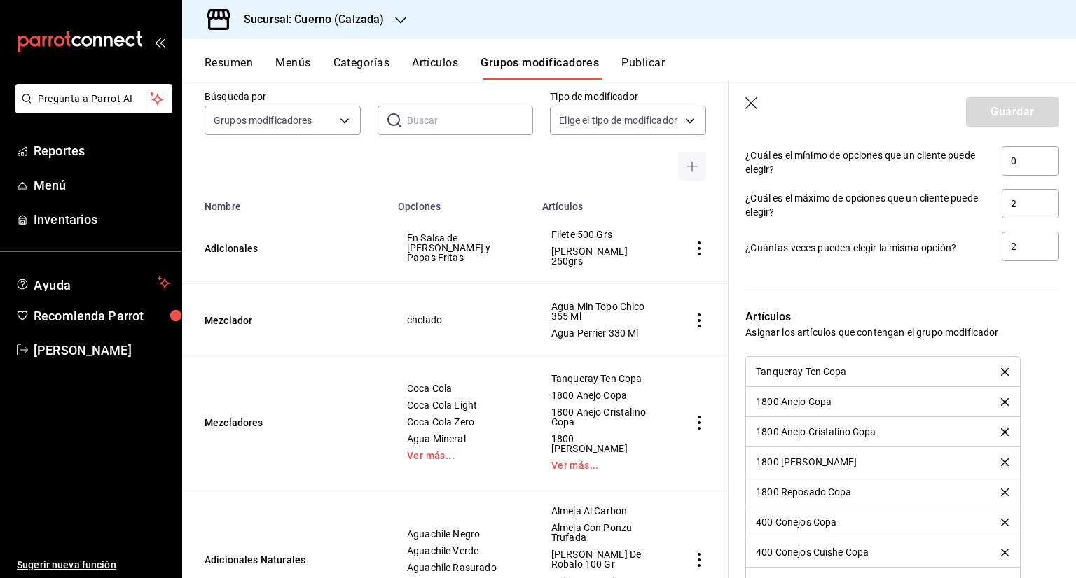
click at [746, 108] on icon "button" at bounding box center [751, 103] width 12 height 12
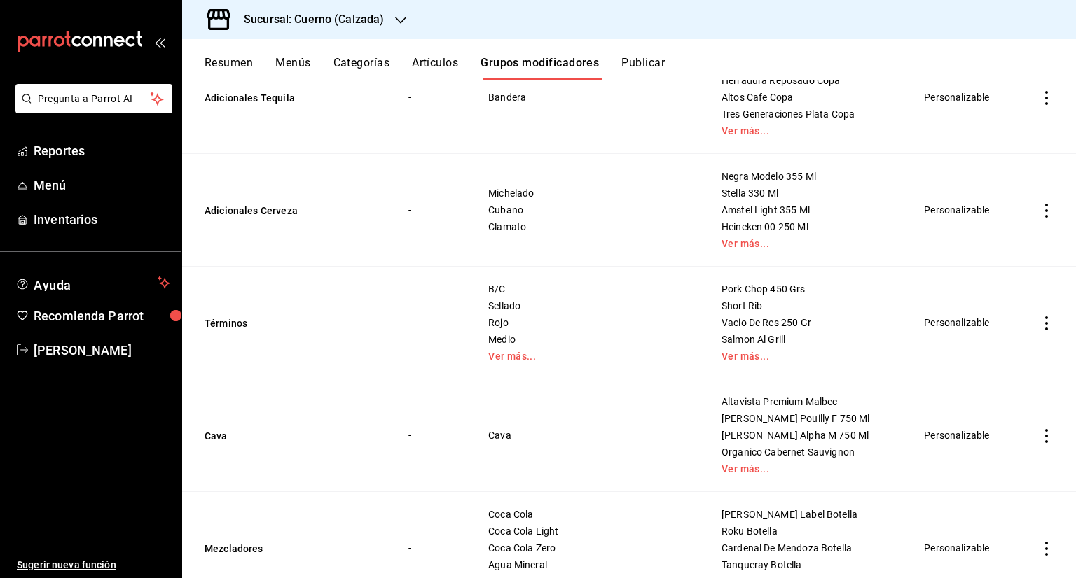
scroll to position [829, 0]
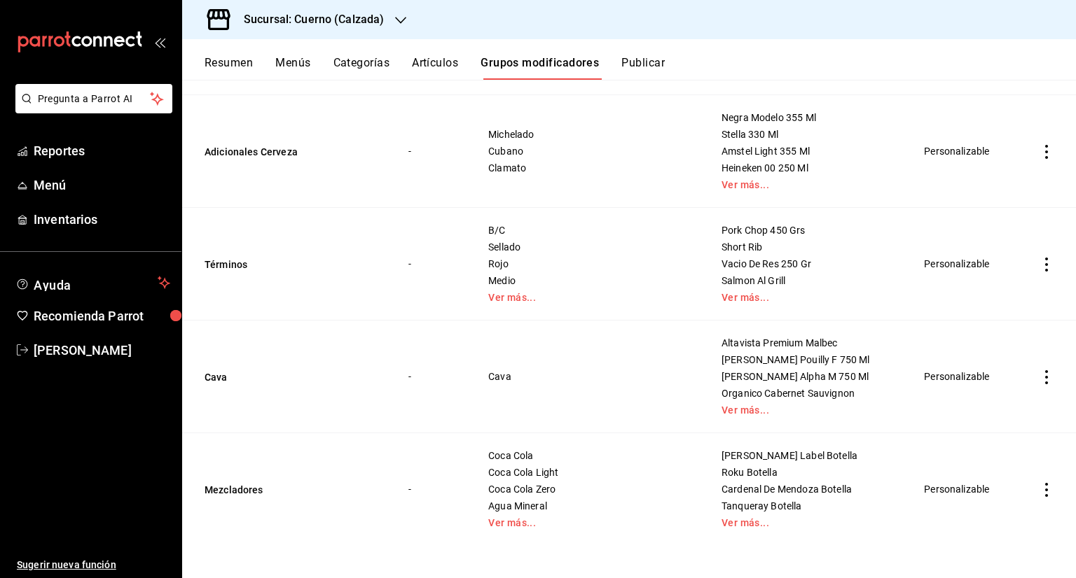
click at [1039, 489] on icon "actions" at bounding box center [1046, 490] width 14 height 14
click at [1006, 480] on span "Editar" at bounding box center [993, 484] width 36 height 15
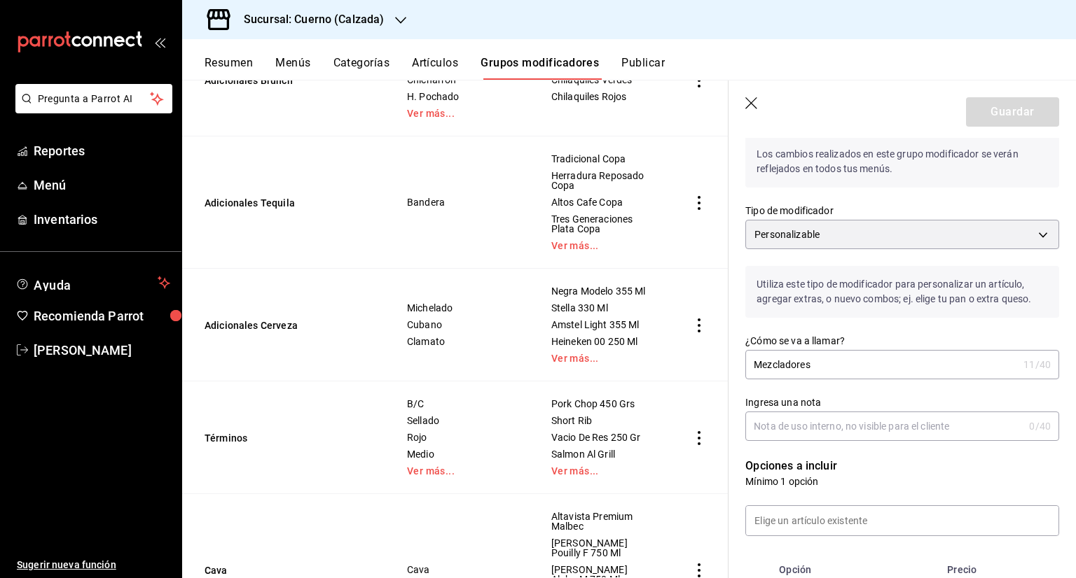
scroll to position [70, 0]
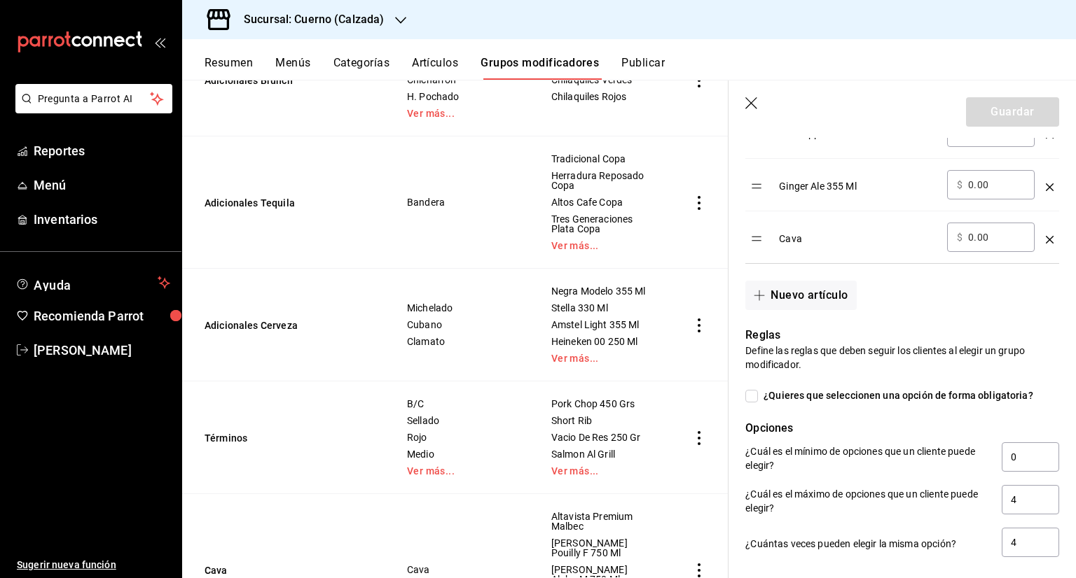
scroll to position [1050, 0]
click at [751, 99] on icon "button" at bounding box center [752, 104] width 14 height 14
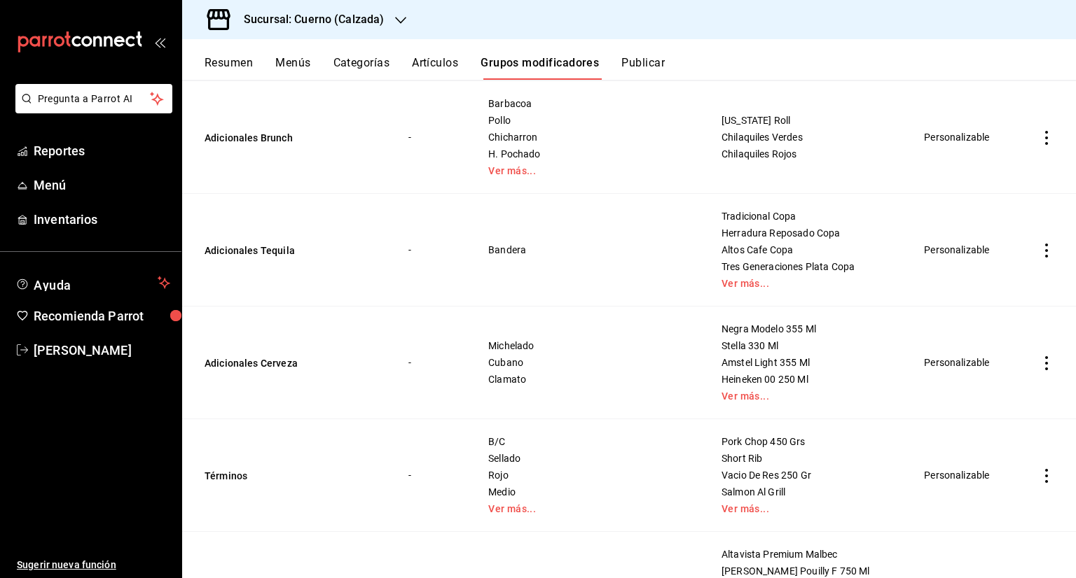
scroll to position [549, 0]
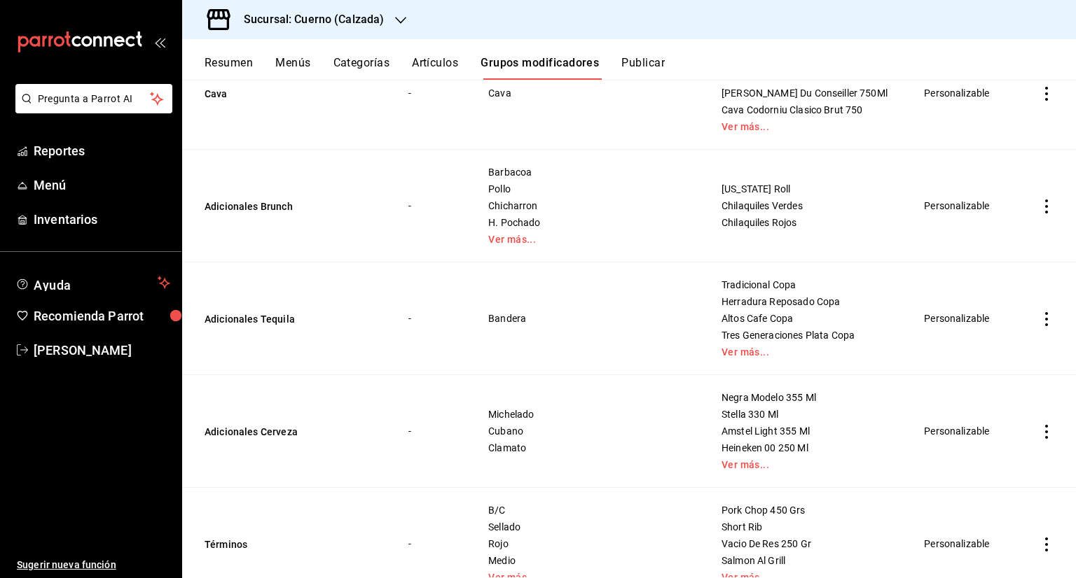
click at [366, 36] on div "Sucursal: Cuerno (Calzada)" at bounding box center [302, 19] width 218 height 39
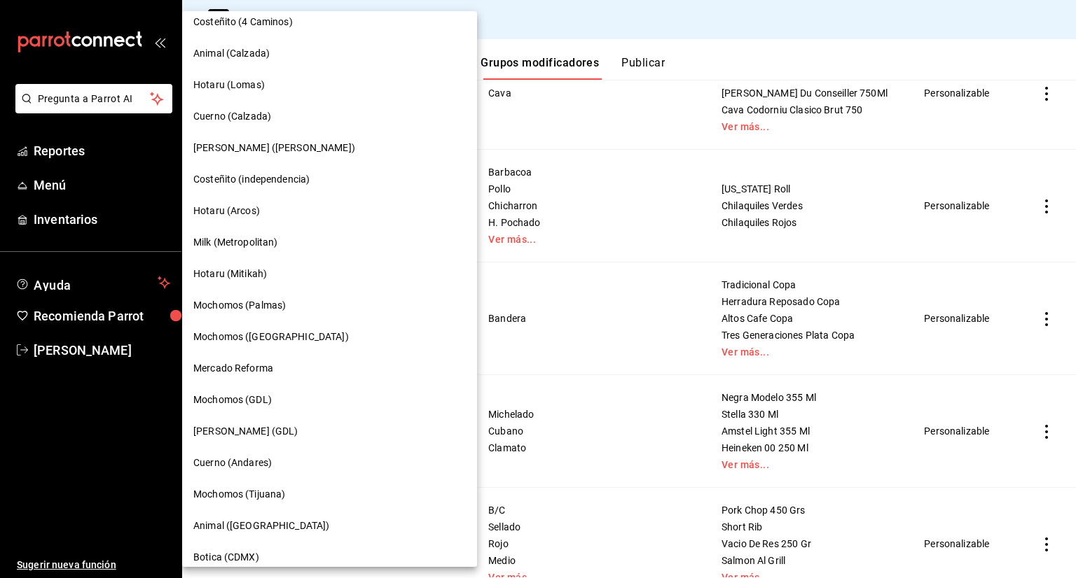
scroll to position [810, 0]
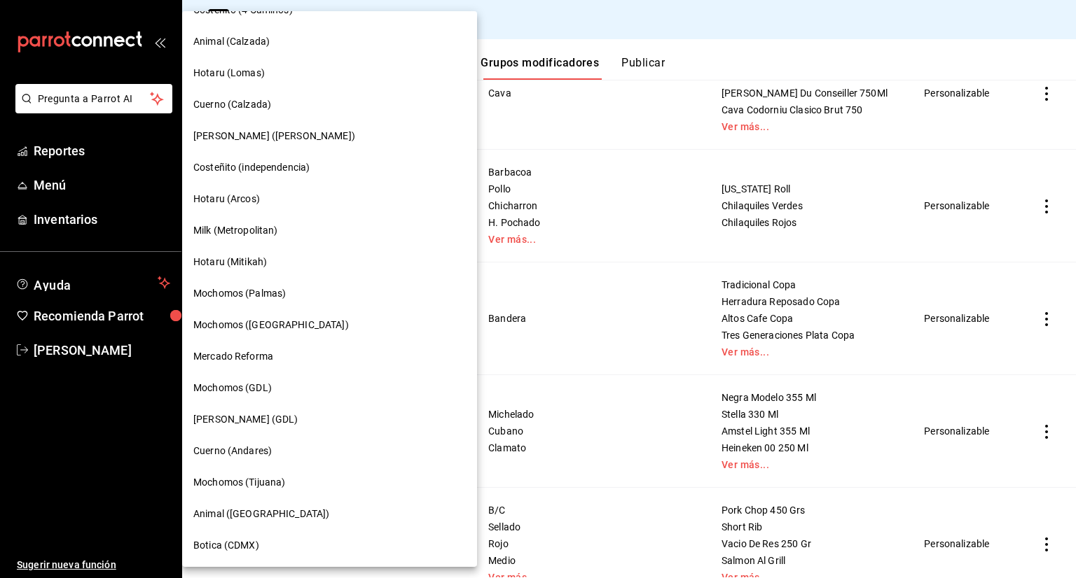
click at [262, 457] on span "Cuerno (Andares)" at bounding box center [232, 451] width 78 height 15
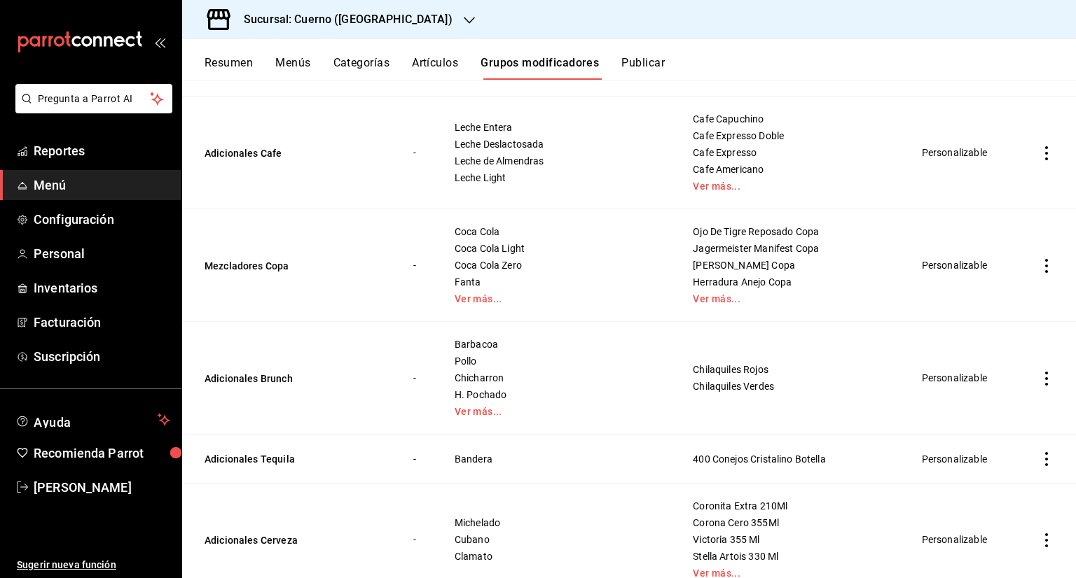
scroll to position [210, 0]
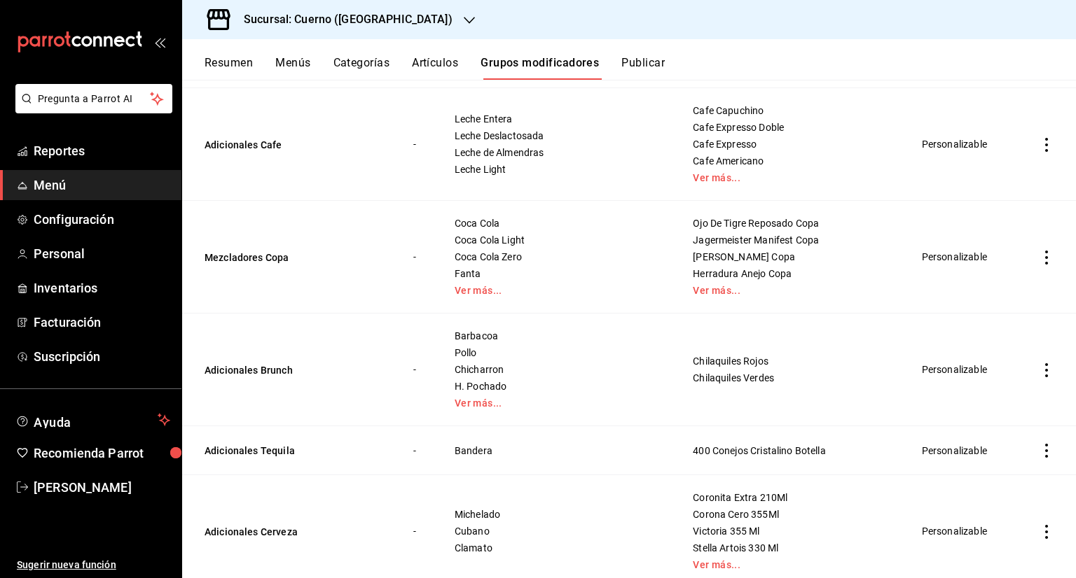
click at [1026, 253] on td "simple table" at bounding box center [1046, 257] width 59 height 113
click at [1039, 254] on icon "actions" at bounding box center [1046, 258] width 14 height 14
click at [1003, 278] on li "Editar" at bounding box center [981, 290] width 84 height 29
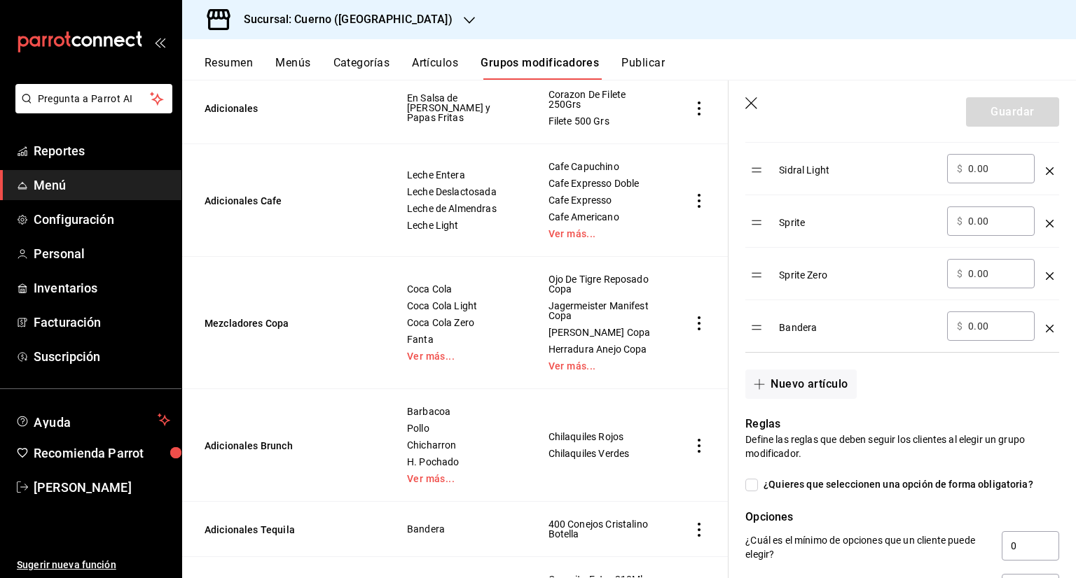
scroll to position [1120, 0]
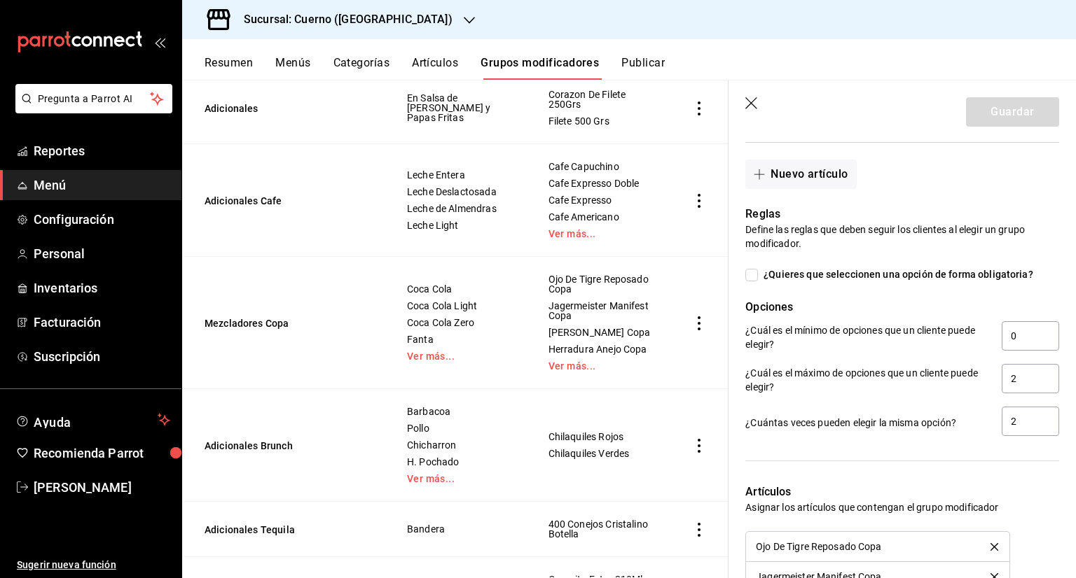
click at [749, 94] on header "Guardar" at bounding box center [901, 109] width 347 height 57
click at [751, 99] on icon "button" at bounding box center [752, 104] width 14 height 14
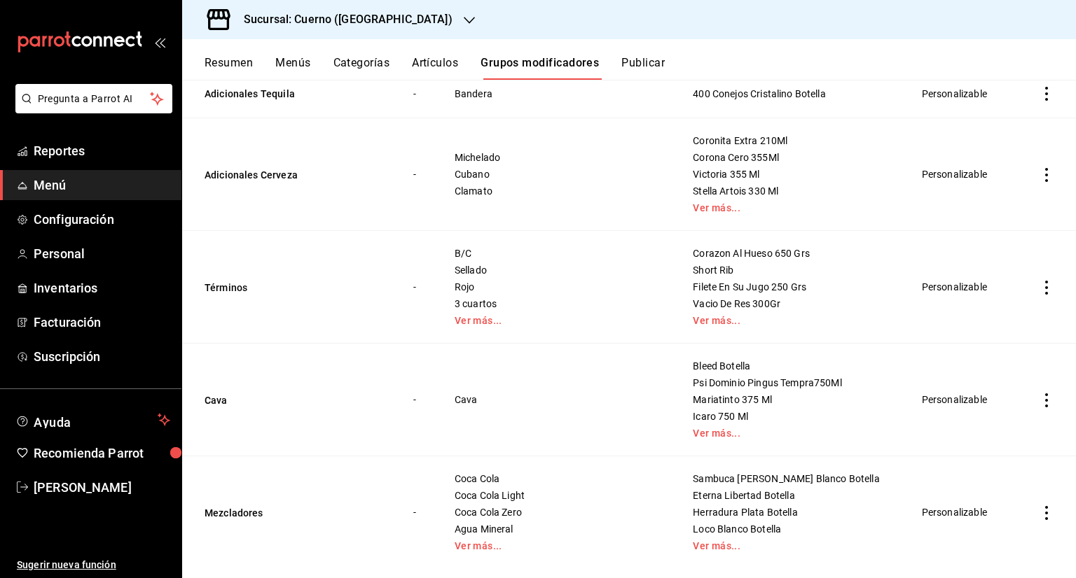
scroll to position [591, 0]
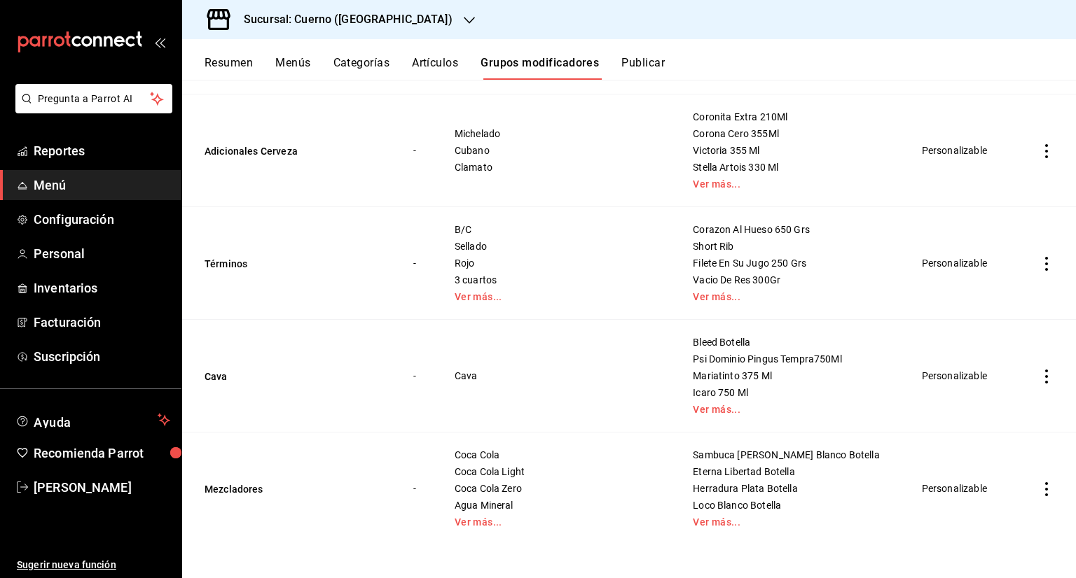
click at [1028, 494] on td "simple table" at bounding box center [1046, 489] width 59 height 113
click at [1039, 494] on icon "actions" at bounding box center [1046, 489] width 14 height 14
click at [976, 475] on li "Editar" at bounding box center [981, 484] width 84 height 29
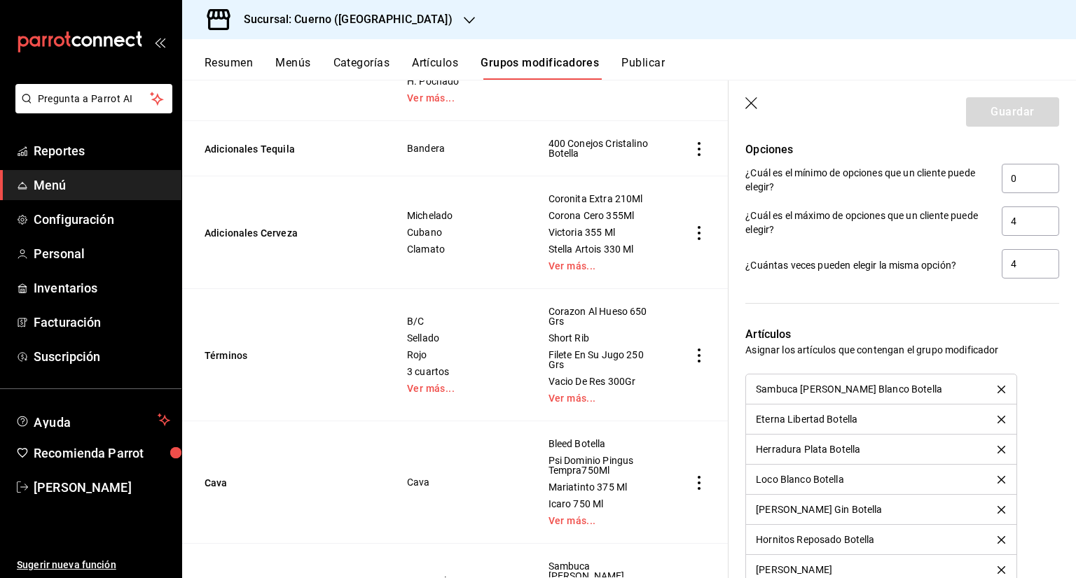
scroll to position [1260, 0]
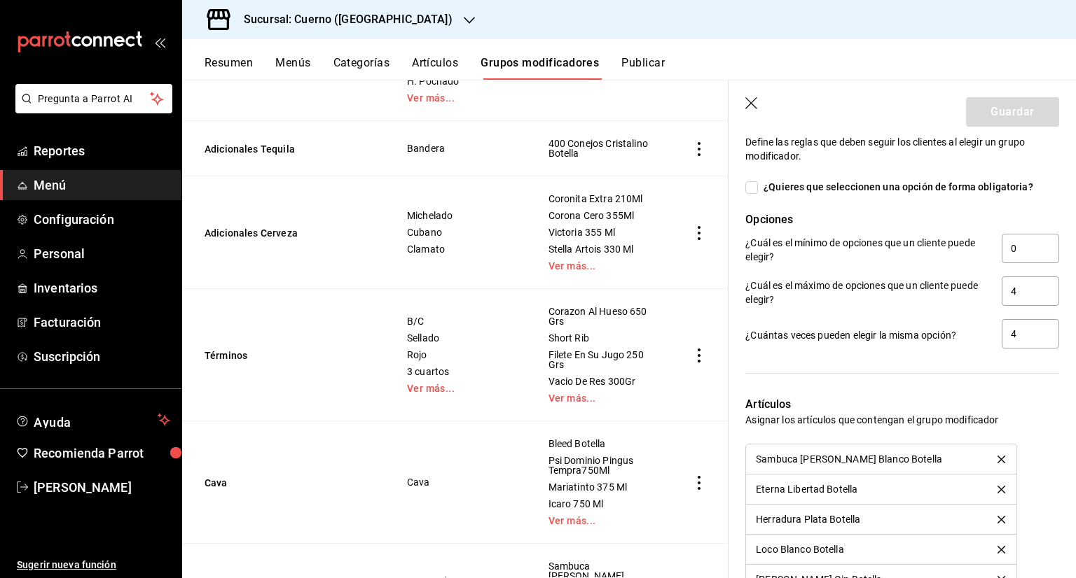
click at [754, 103] on icon "button" at bounding box center [752, 104] width 14 height 14
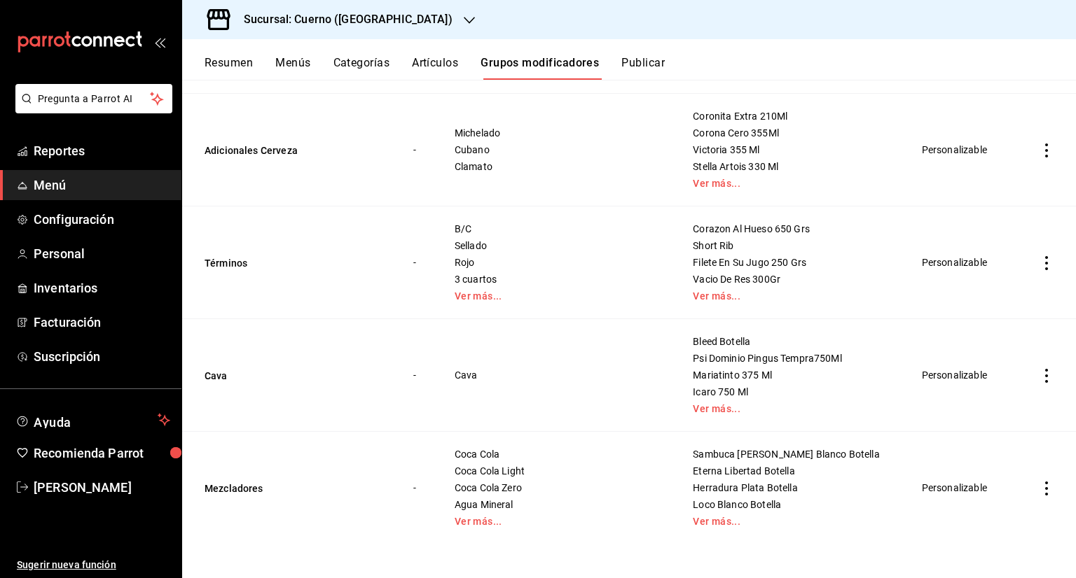
scroll to position [591, 0]
click at [453, 65] on button "Artículos" at bounding box center [435, 68] width 46 height 24
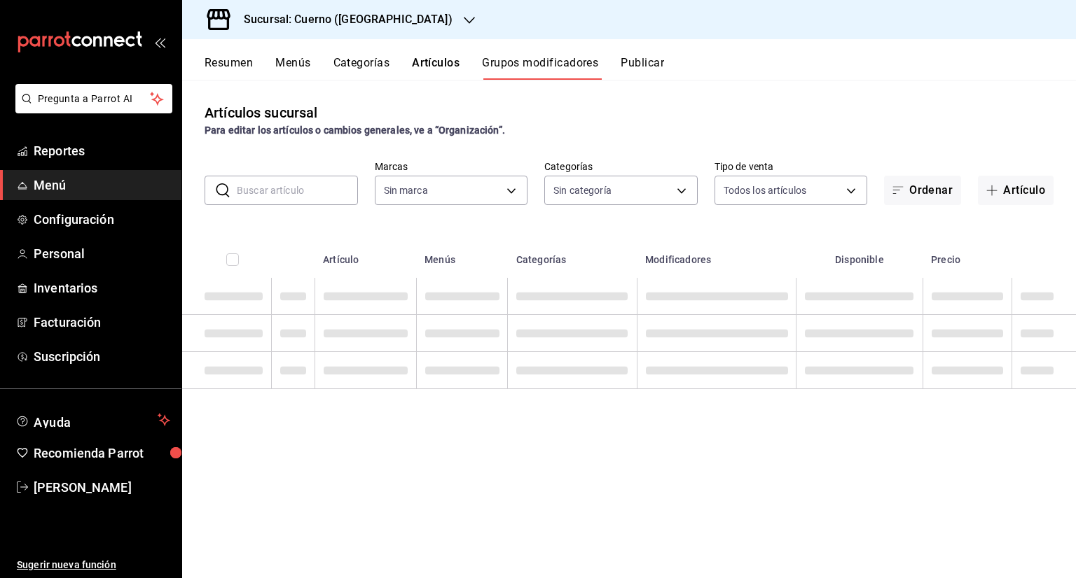
type input "c9e961b9-bc29-480f-a65c-324ff110f526"
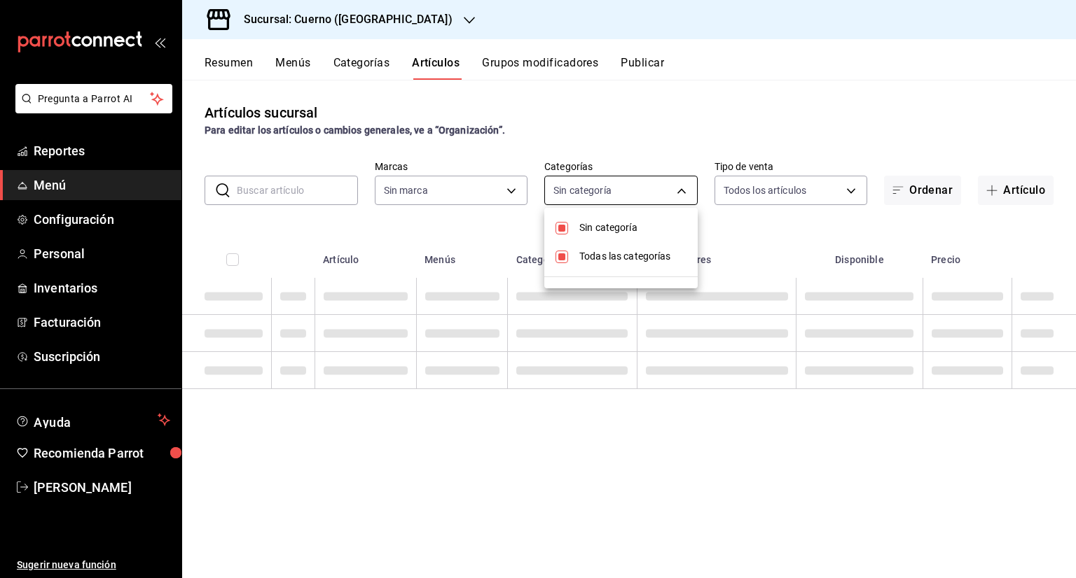
click at [669, 190] on body "Pregunta a Parrot AI Reportes Menú Configuración Personal Inventarios Facturaci…" at bounding box center [538, 289] width 1076 height 578
type input "c9e961b9-bc29-480f-a65c-324ff110f526"
type input "a99b9eb1-d5e4-4ca6-a53e-4c42022e859a,8d843363-7b8b-4002-90a0-c01944697fe5,d20f9…"
checkbox input "true"
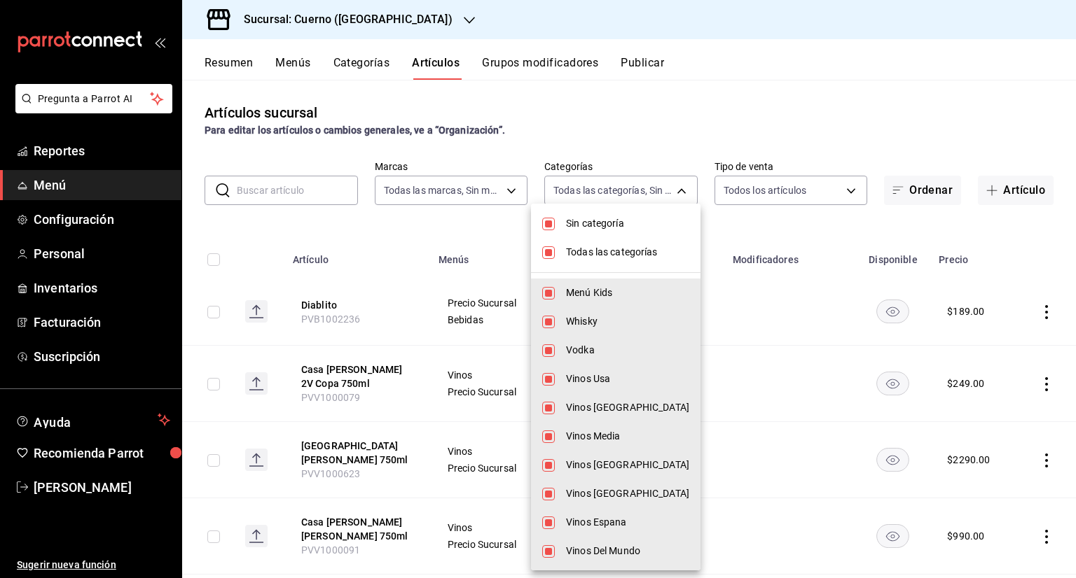
click at [627, 221] on span "Sin categoría" at bounding box center [627, 223] width 123 height 15
checkbox input "false"
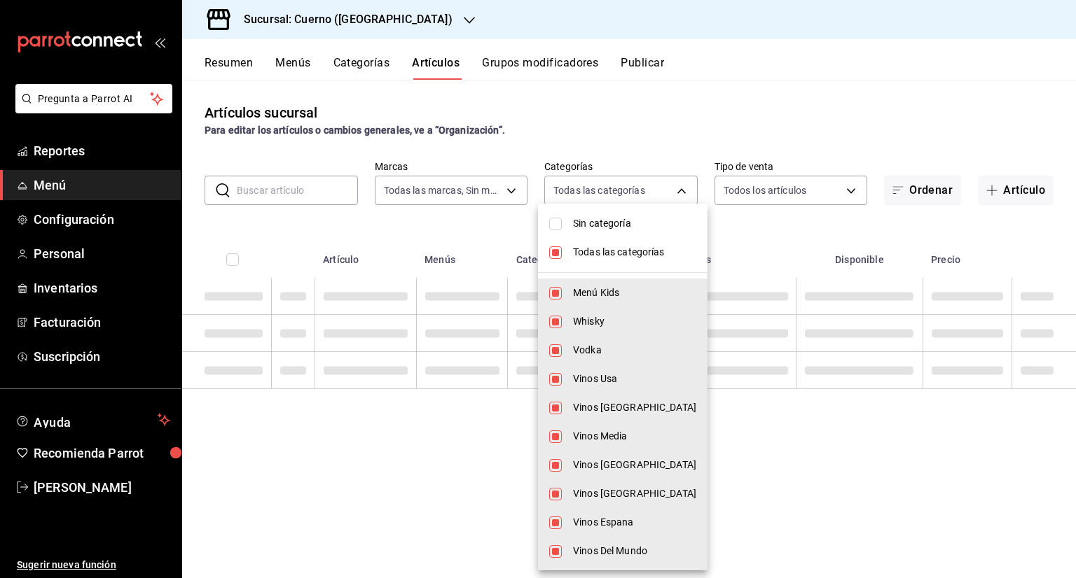
click at [613, 253] on span "Todas las categorías" at bounding box center [634, 252] width 123 height 15
checkbox input "false"
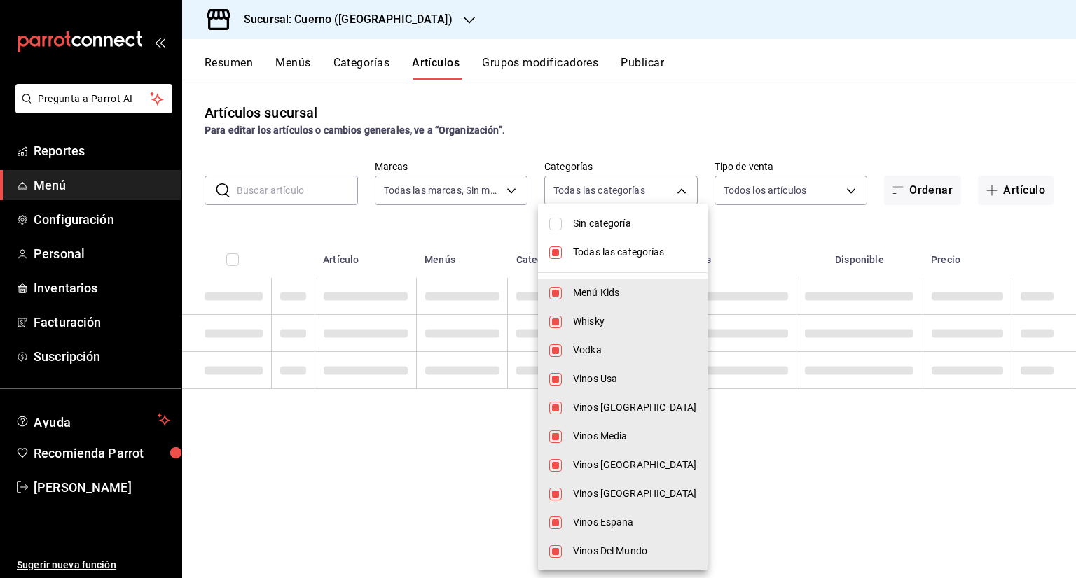
checkbox input "false"
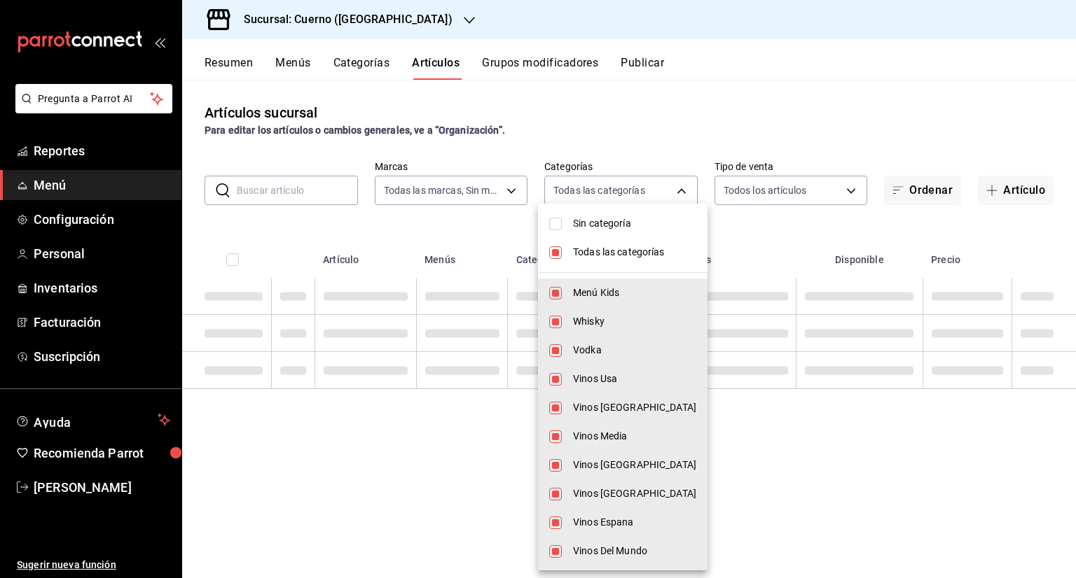
checkbox input "false"
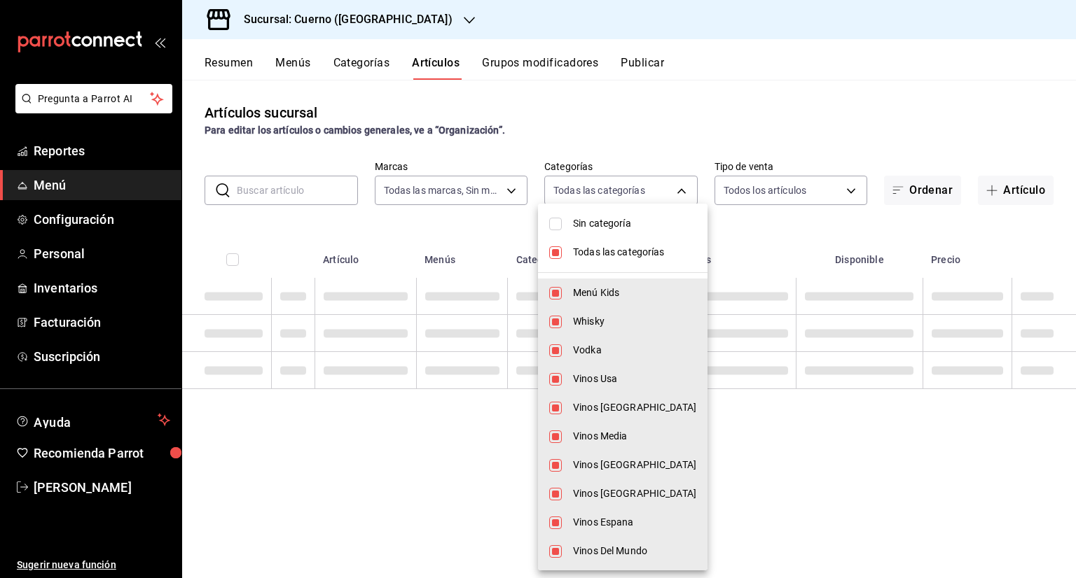
checkbox input "false"
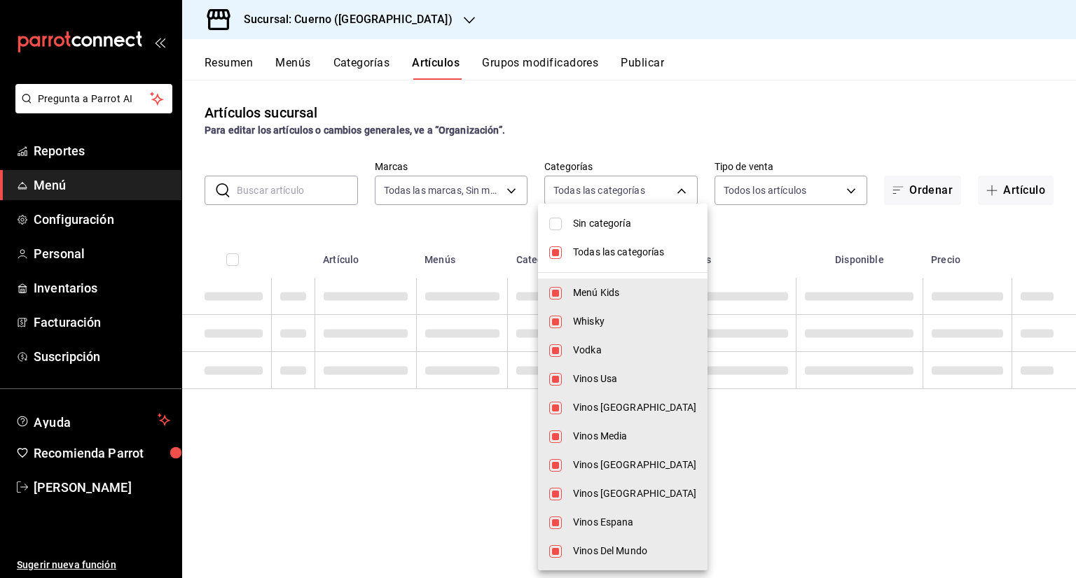
checkbox input "false"
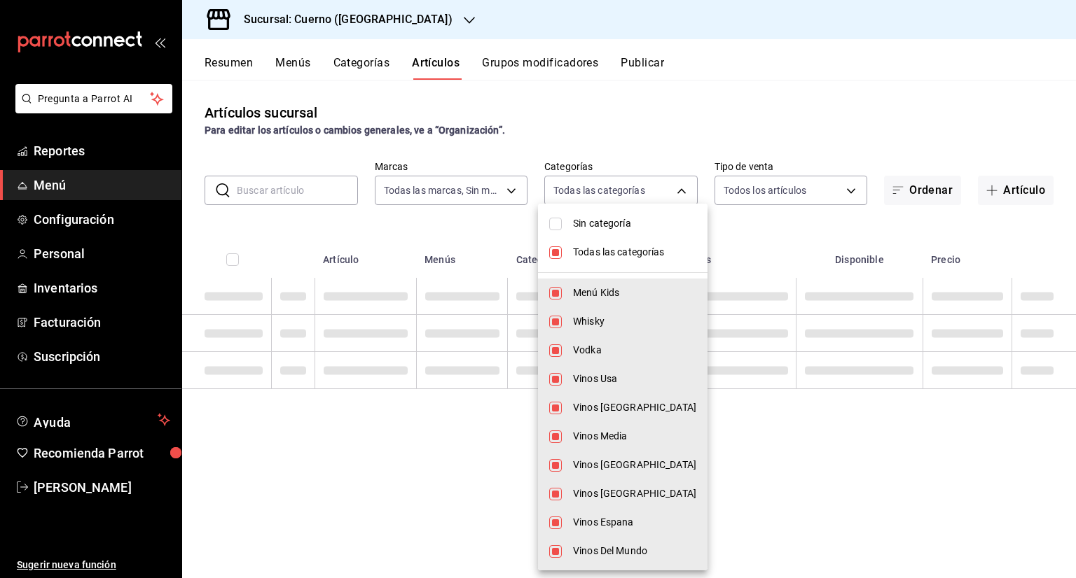
checkbox input "false"
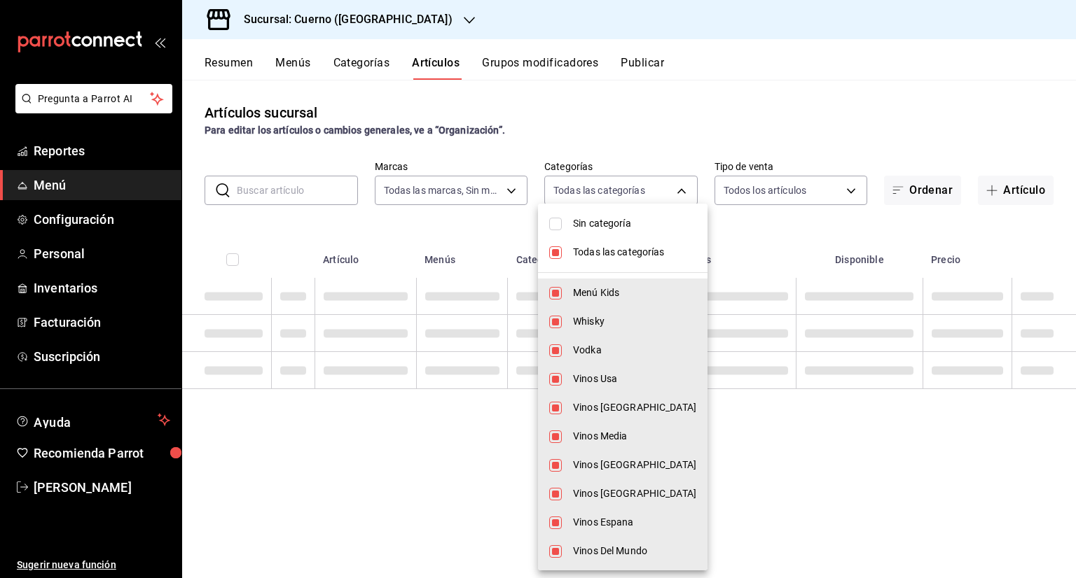
checkbox input "false"
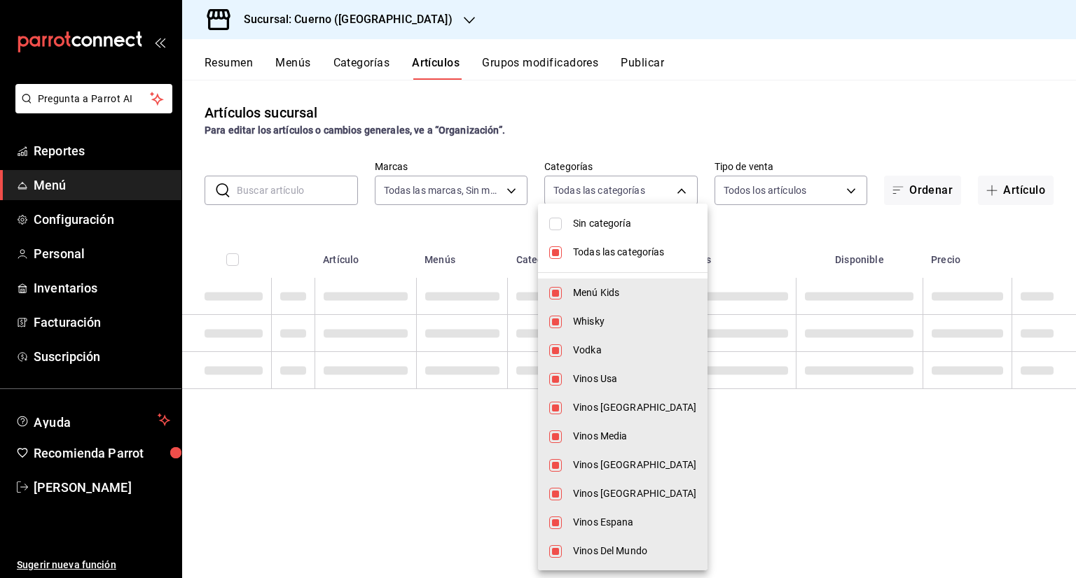
checkbox input "false"
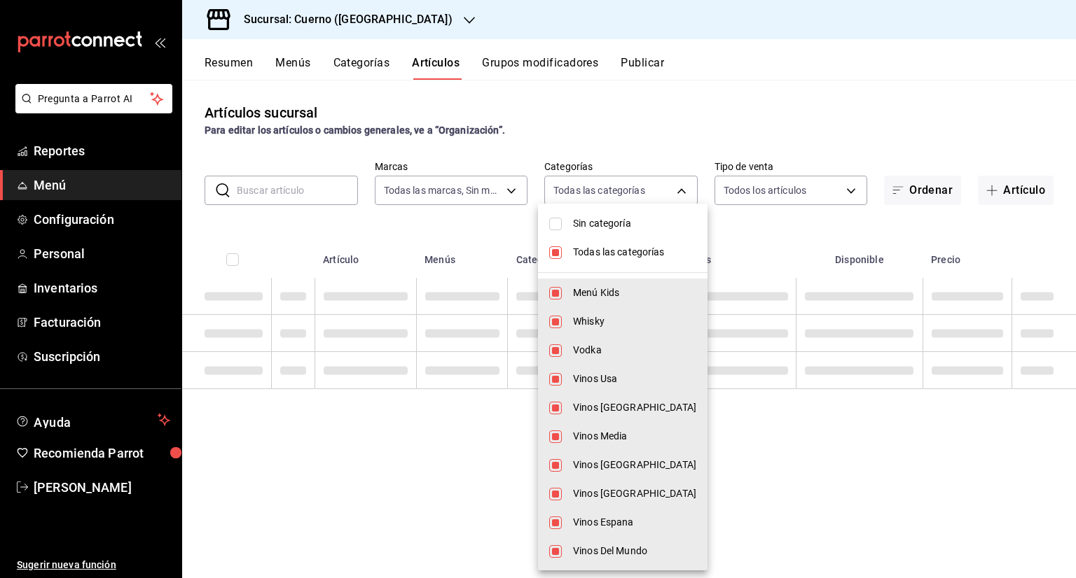
checkbox input "false"
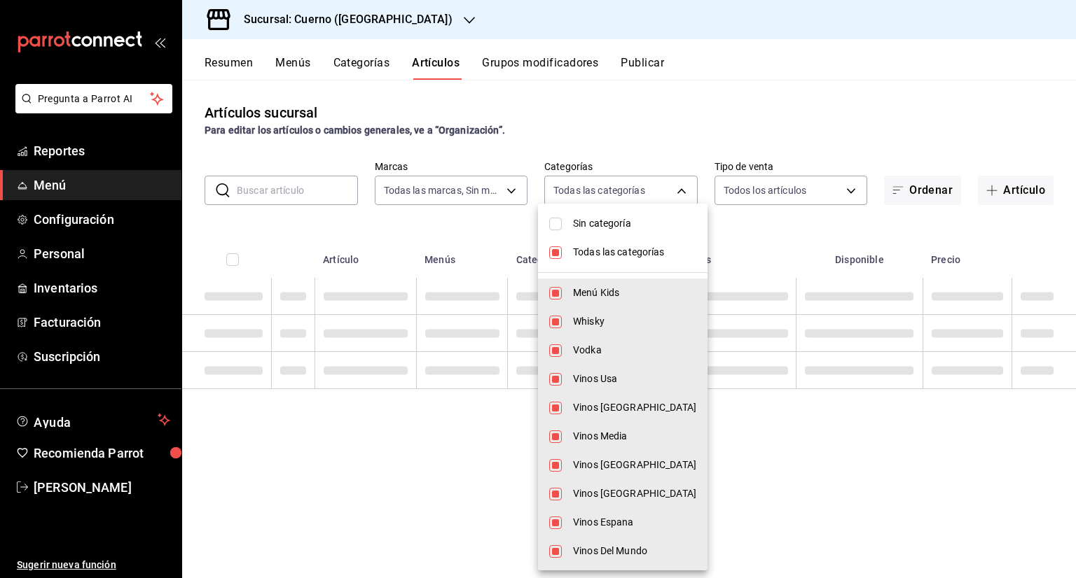
checkbox input "false"
